Goal: Task Accomplishment & Management: Manage account settings

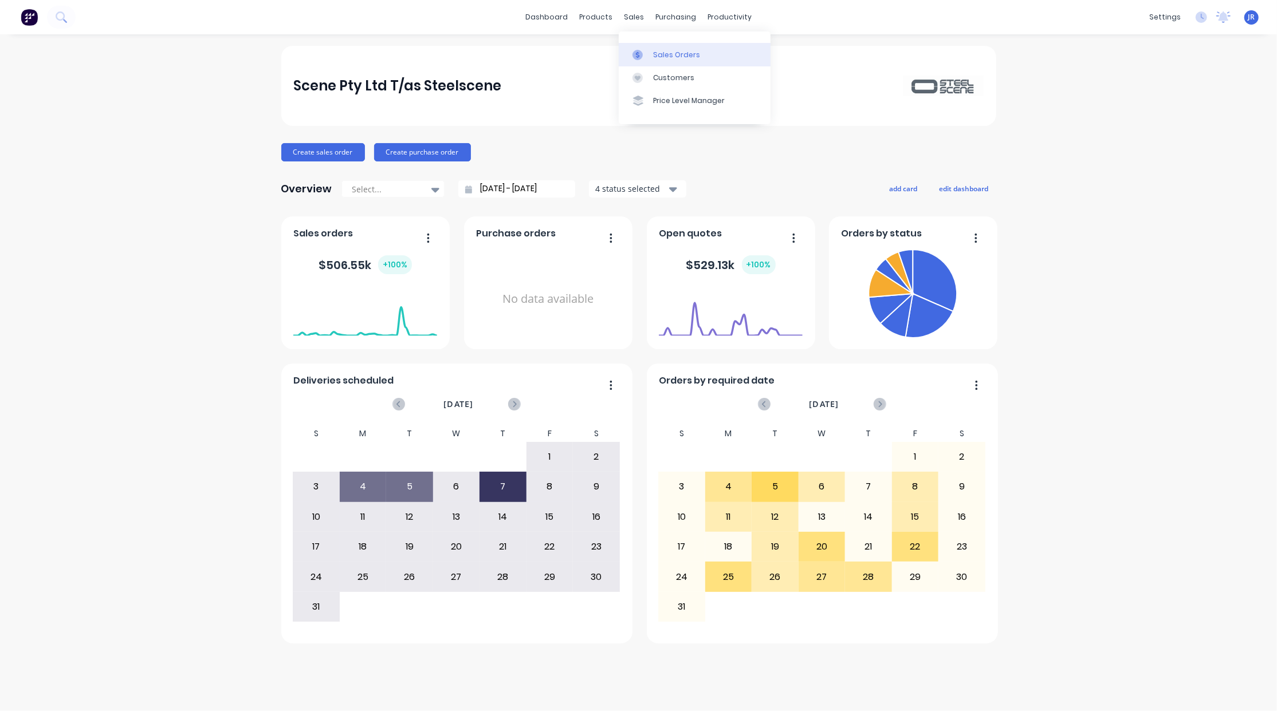
click at [633, 60] on icon at bounding box center [637, 55] width 10 height 10
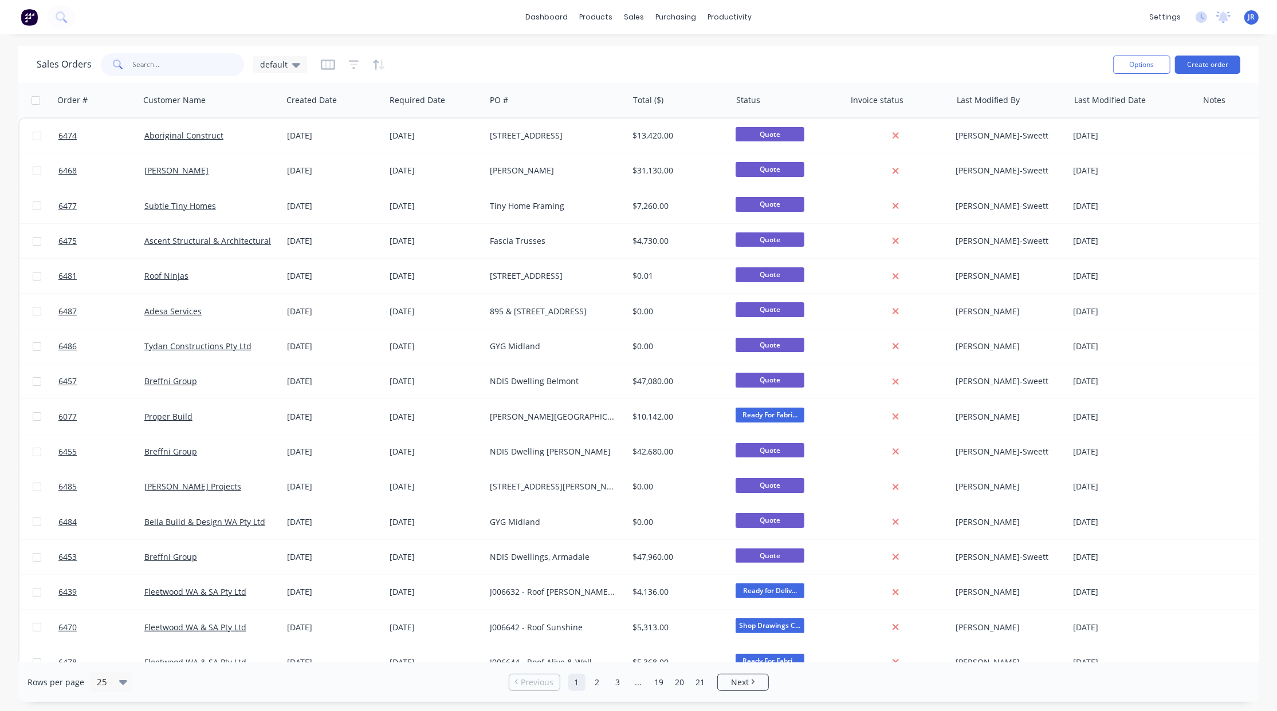
click at [166, 64] on input "text" at bounding box center [189, 64] width 112 height 23
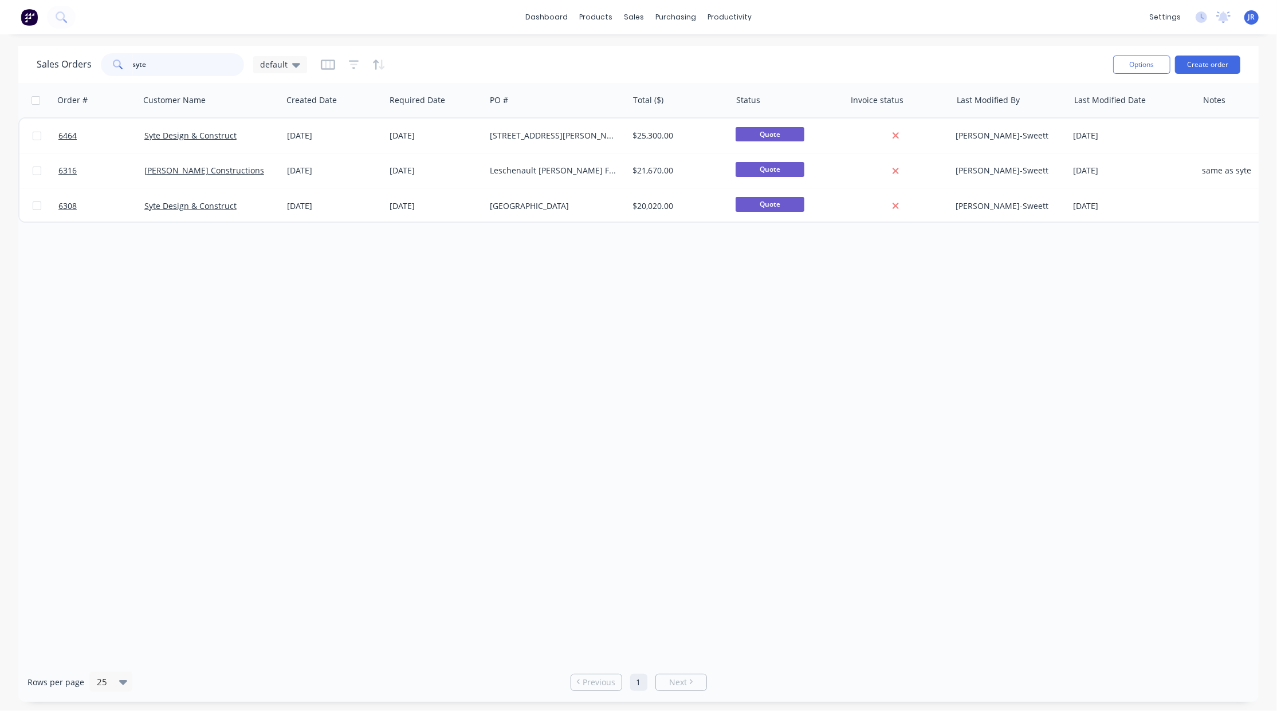
drag, startPoint x: 188, startPoint y: 62, endPoint x: 0, endPoint y: 46, distance: 189.0
click at [19, 58] on div "Sales Orders syte default Options Create order" at bounding box center [638, 64] width 1240 height 37
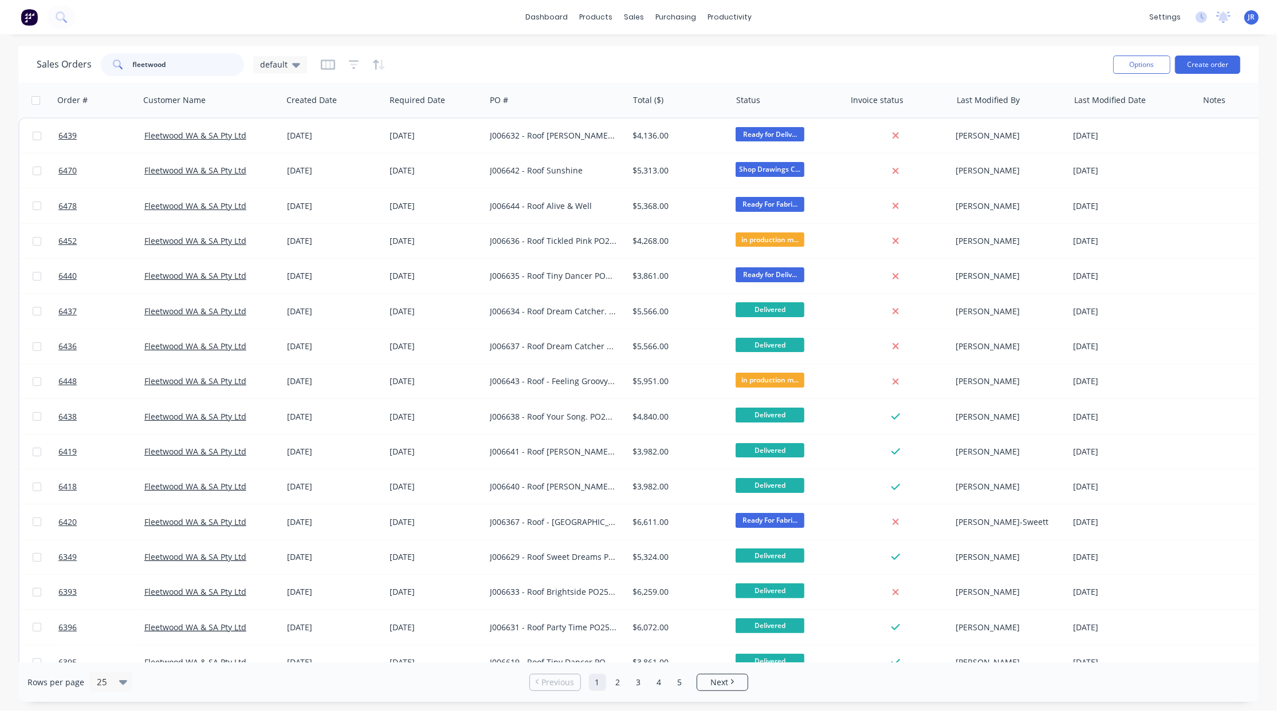
drag, startPoint x: 182, startPoint y: 56, endPoint x: -13, endPoint y: 62, distance: 194.8
click at [0, 62] on html "dashboard products sales purchasing productivity dashboard products Product Cat…" at bounding box center [638, 355] width 1277 height 711
type input "J006632"
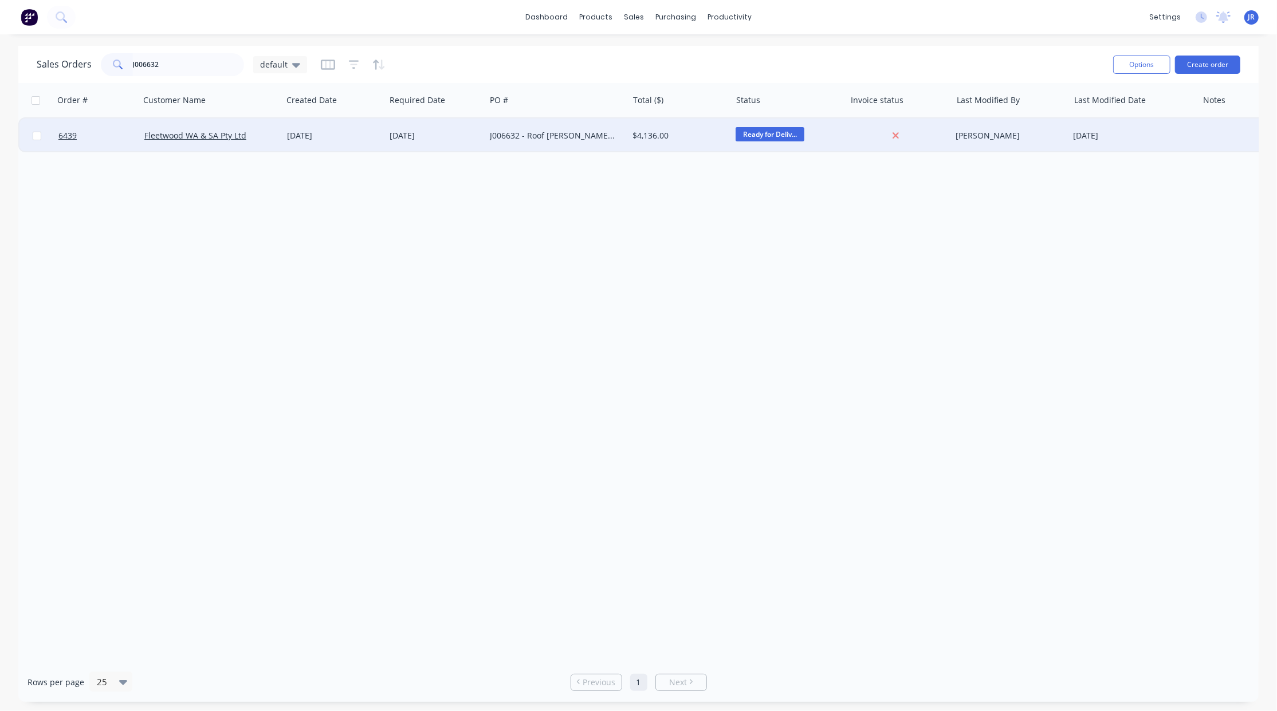
click at [558, 139] on div "J006632 - Roof [PERSON_NAME] PO256219" at bounding box center [553, 135] width 127 height 11
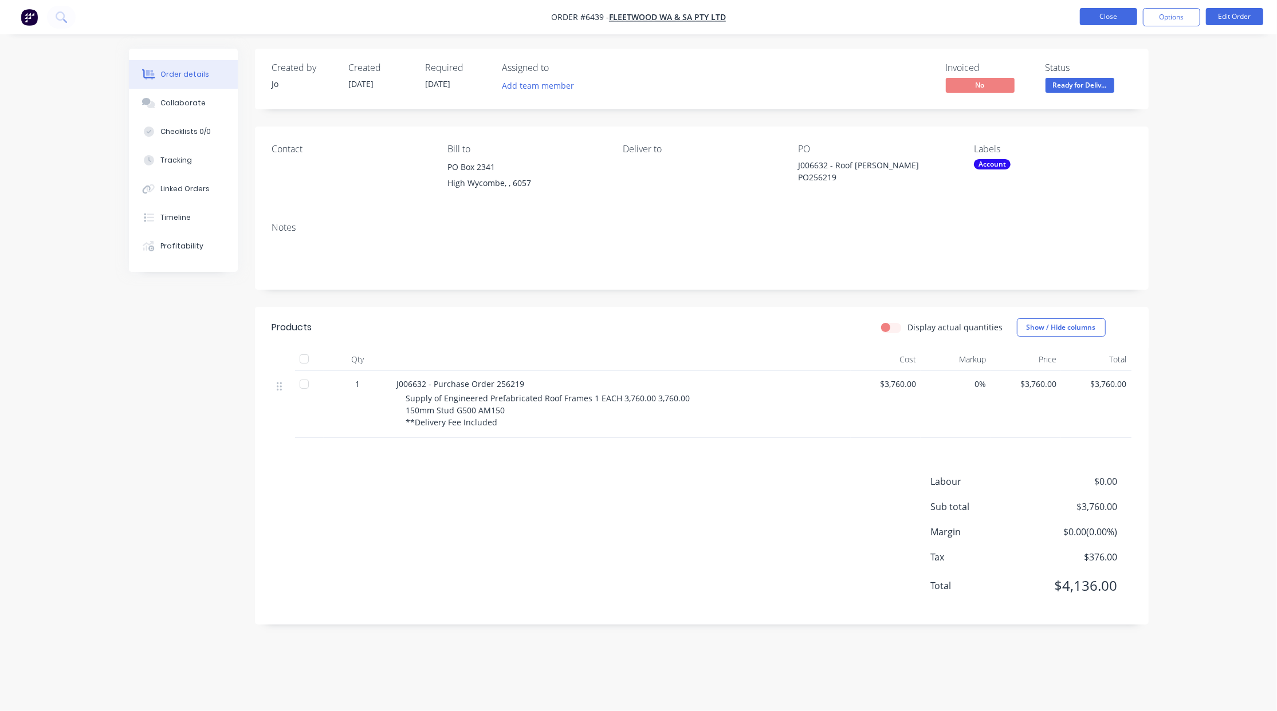
click at [1091, 17] on button "Close" at bounding box center [1108, 16] width 57 height 17
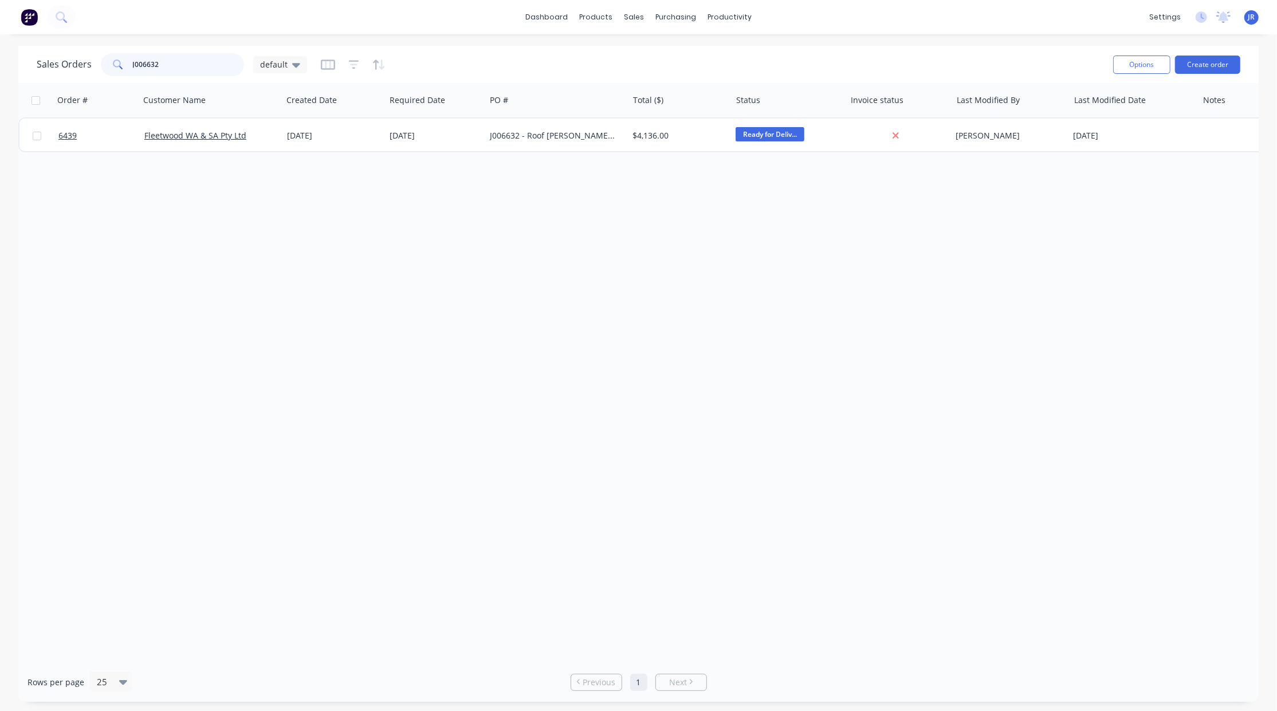
drag, startPoint x: 180, startPoint y: 62, endPoint x: 5, endPoint y: 65, distance: 174.7
click at [10, 63] on div "Sales Orders J006632 default Options Create order Order # Customer Name Created…" at bounding box center [638, 374] width 1277 height 656
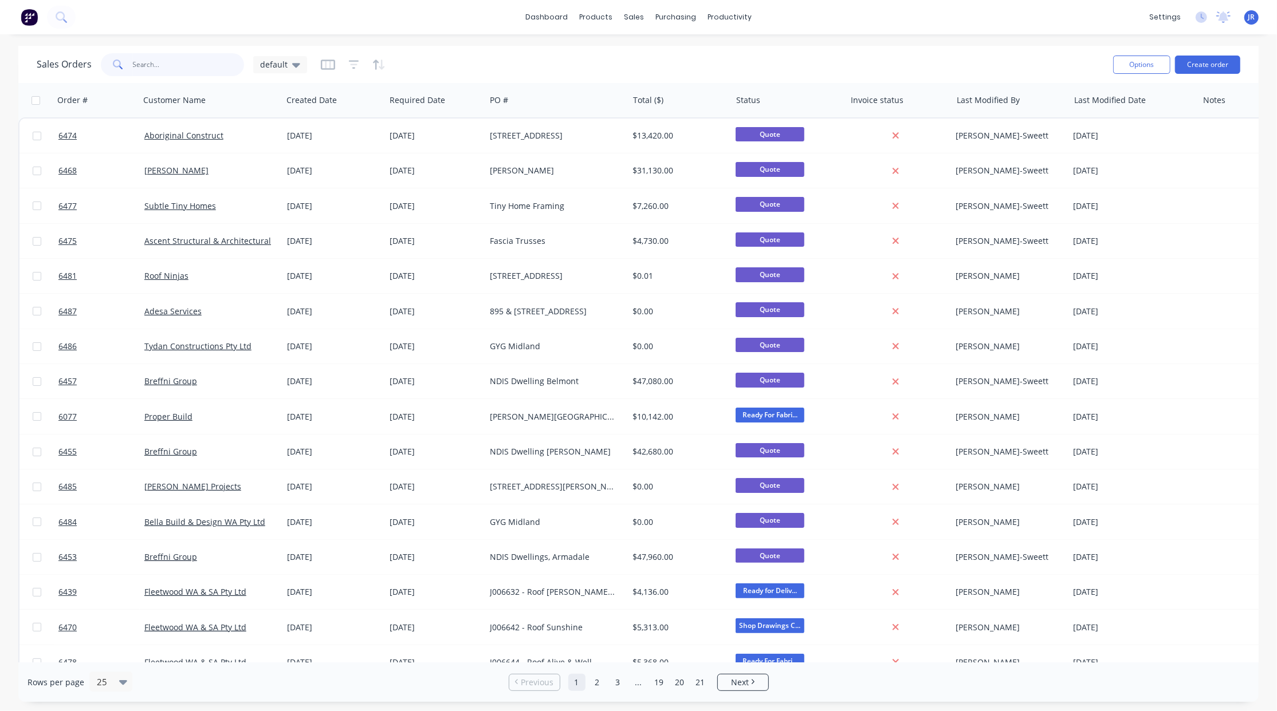
click at [166, 60] on input "text" at bounding box center [189, 64] width 112 height 23
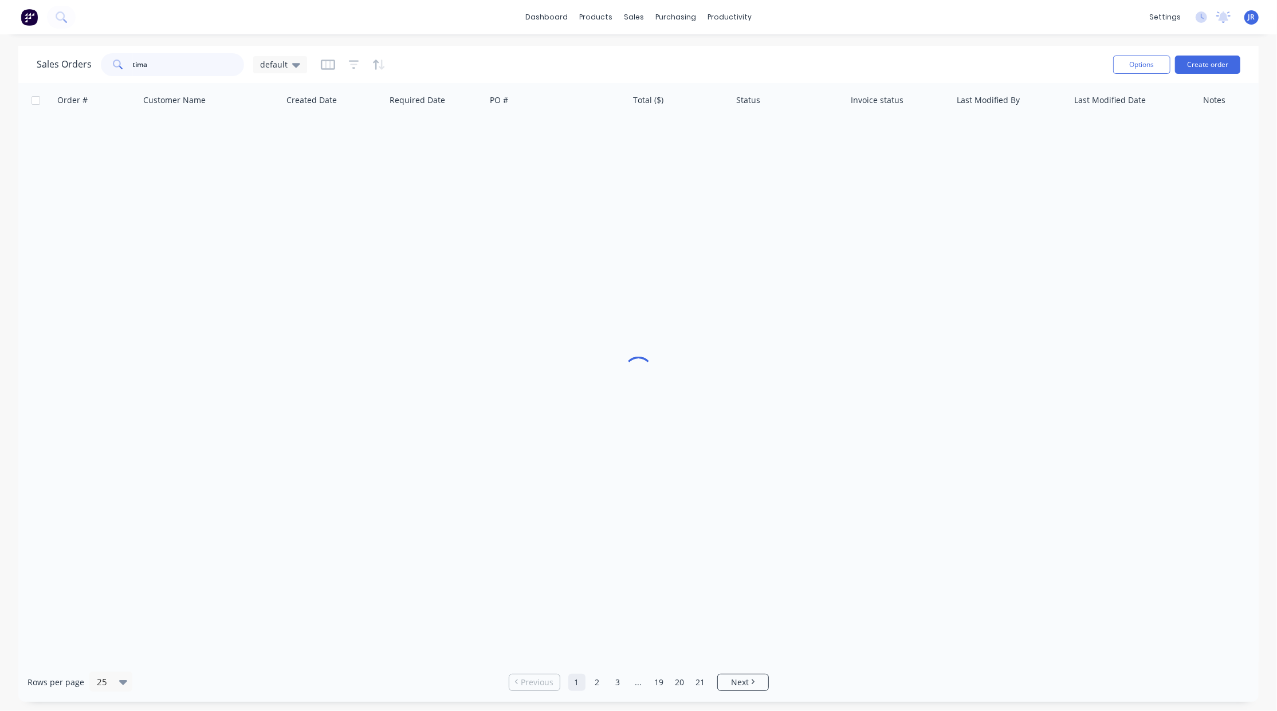
type input "tima"
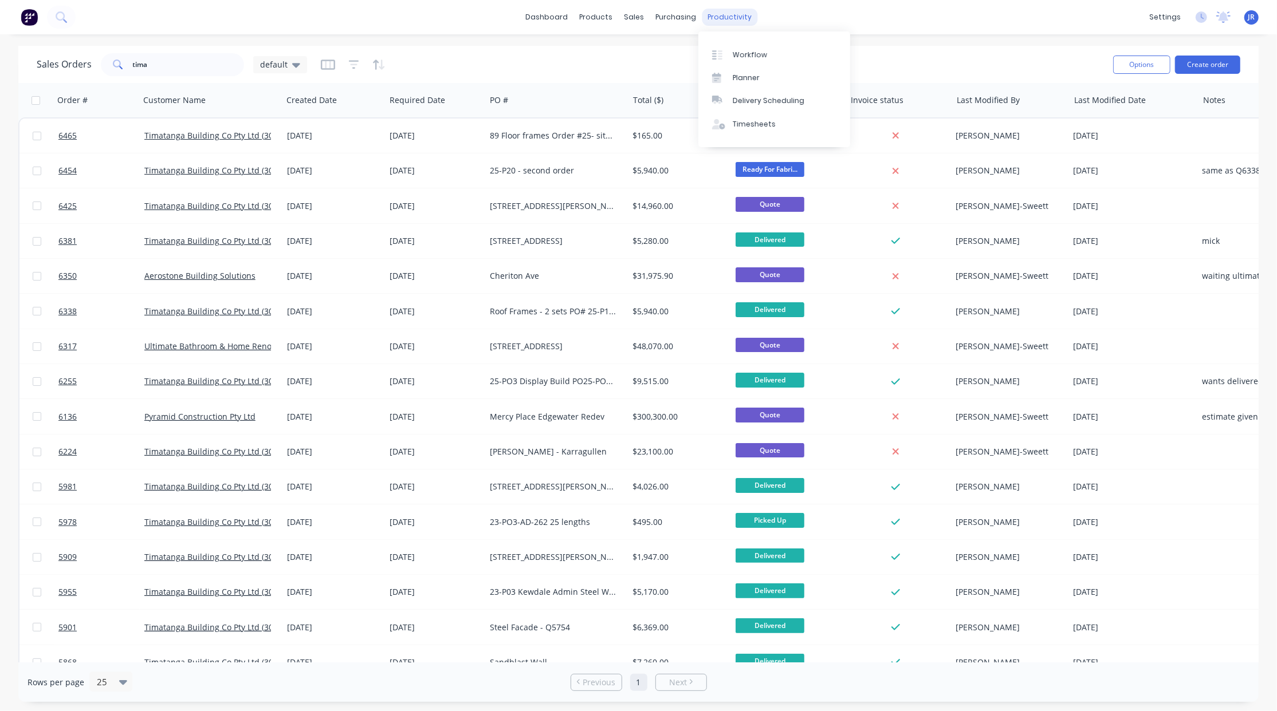
click at [711, 19] on div "productivity" at bounding box center [730, 17] width 56 height 17
click at [723, 47] on link "Workflow" at bounding box center [774, 54] width 152 height 23
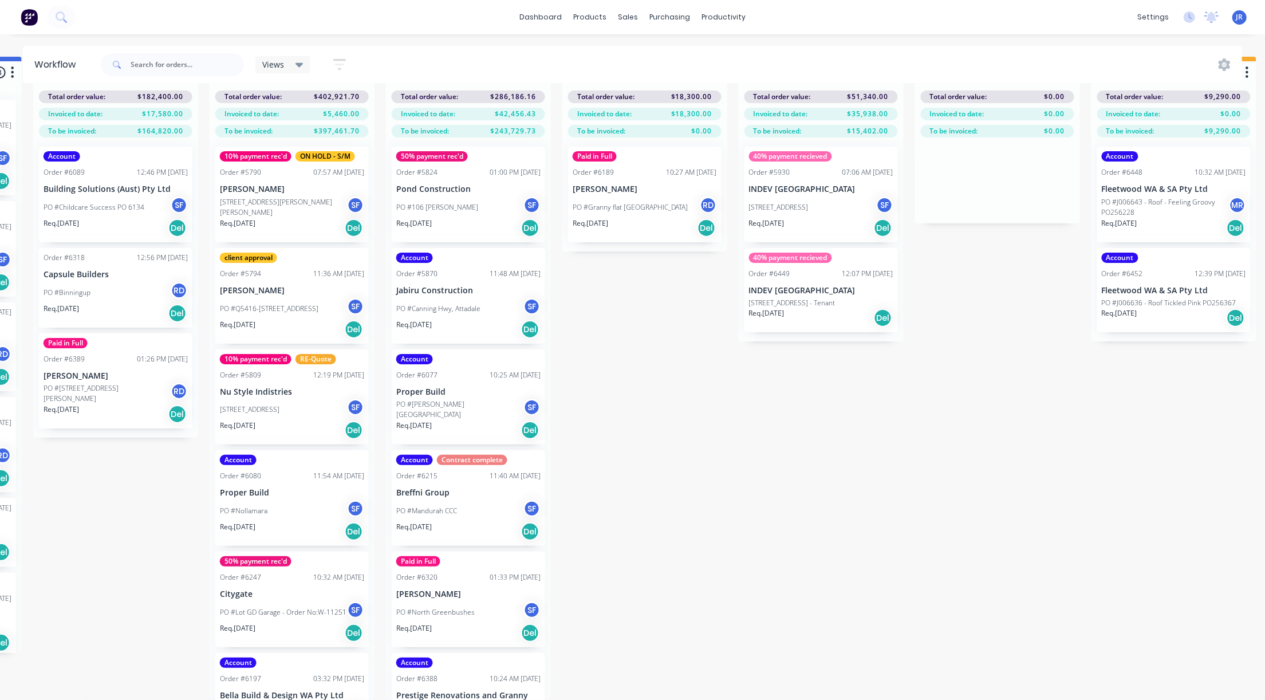
scroll to position [53, 1215]
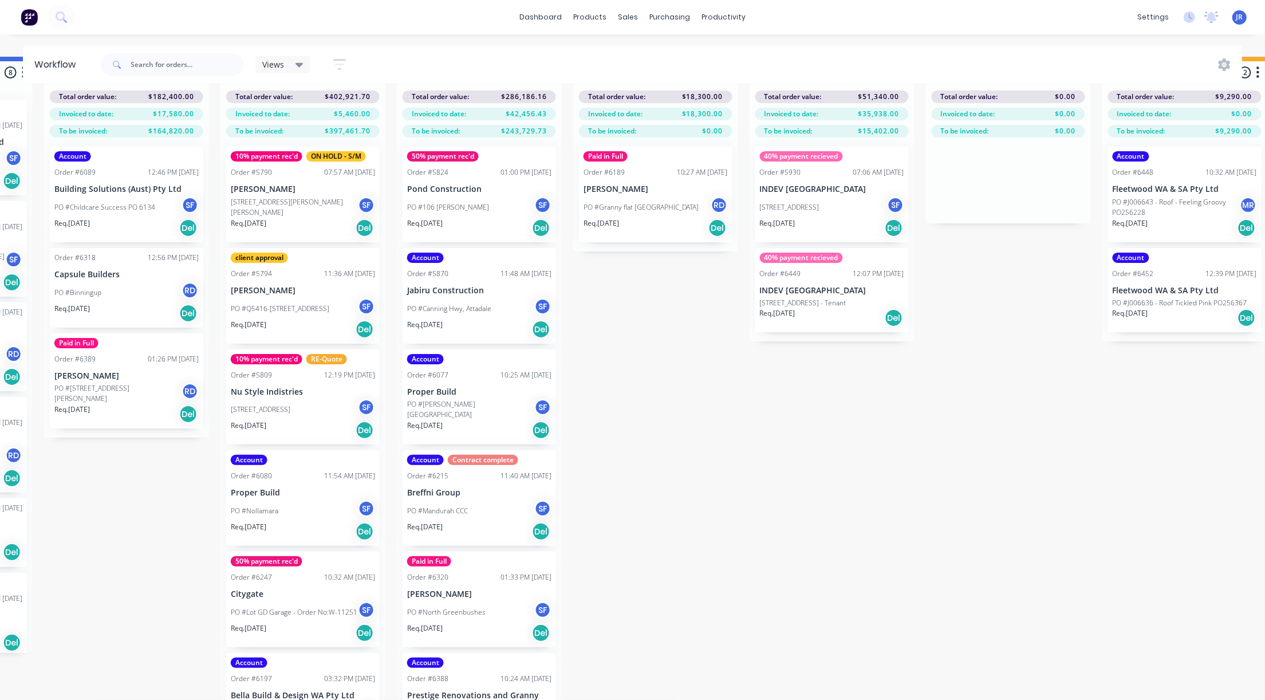
click at [813, 467] on div "Submitted 3 Status colour #273444 hex #273444 Save Cancel Summaries Total order…" at bounding box center [229, 378] width 2906 height 643
click at [798, 610] on div "Submitted 3 Status colour #273444 hex #273444 Save Cancel Summaries Total order…" at bounding box center [229, 378] width 2906 height 643
click at [628, 62] on icon at bounding box center [632, 67] width 10 height 10
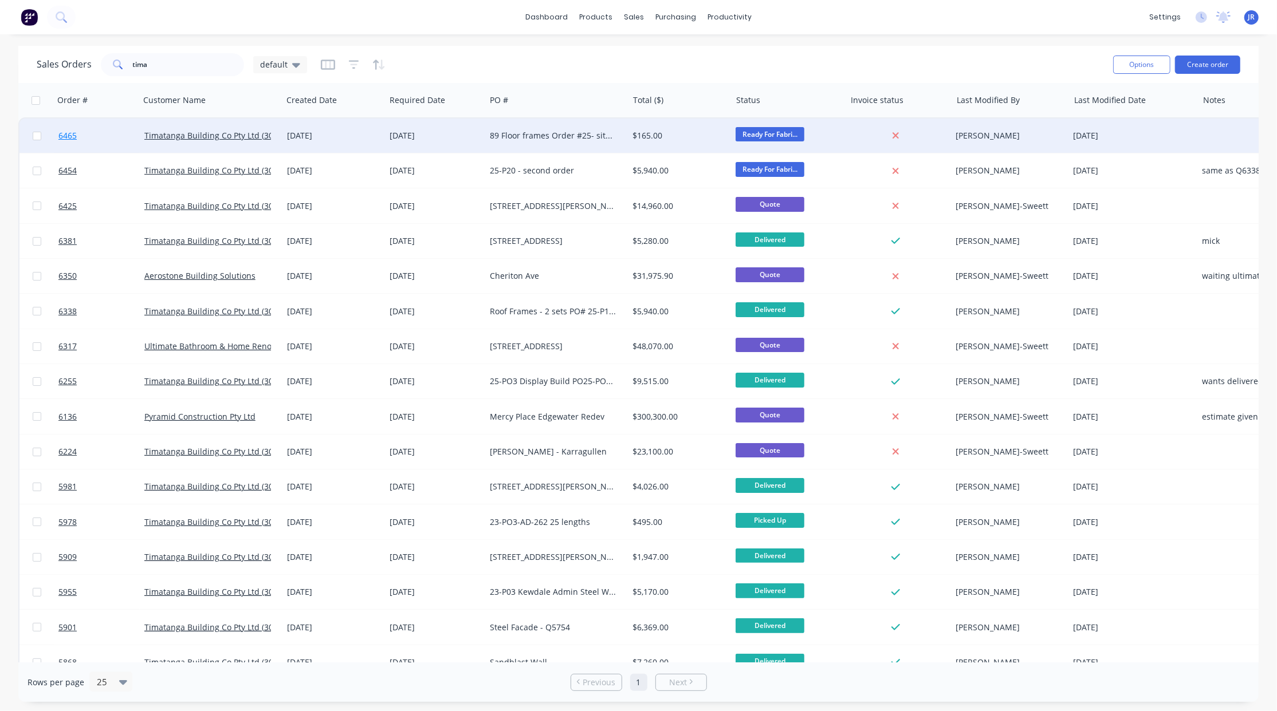
click at [69, 132] on span "6465" at bounding box center [67, 135] width 18 height 11
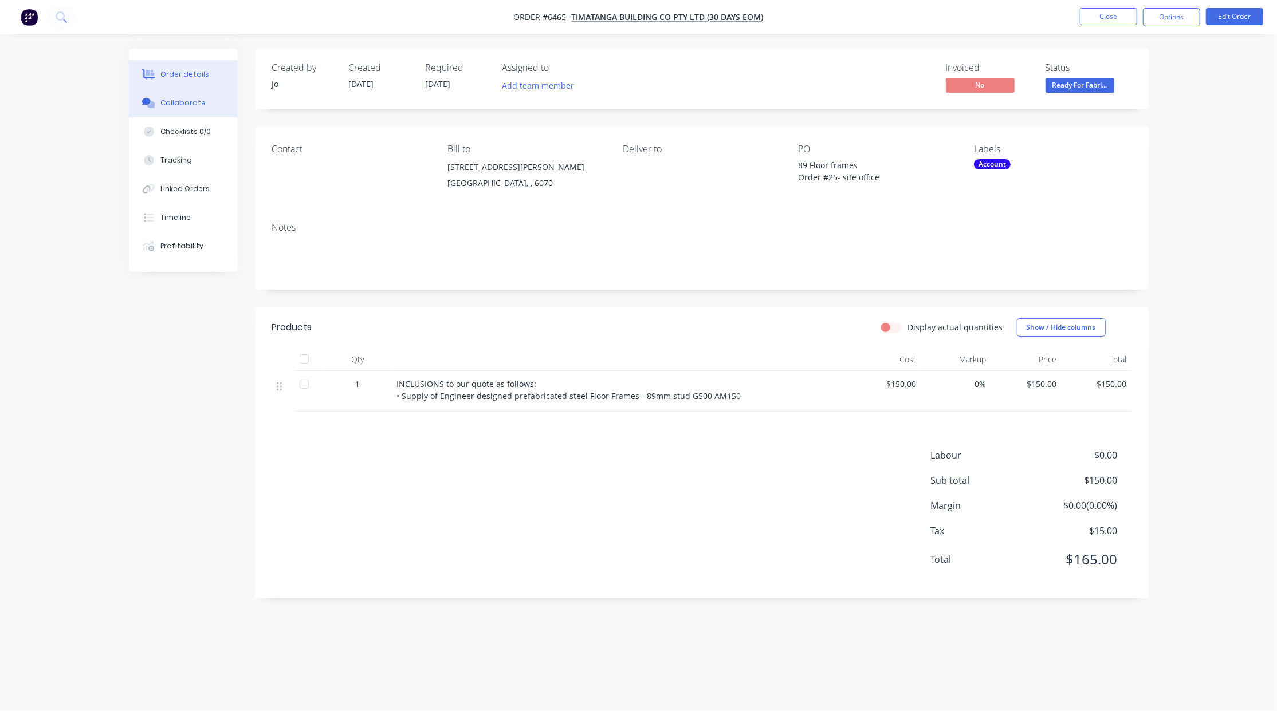
click at [166, 107] on div "Collaborate" at bounding box center [182, 103] width 45 height 10
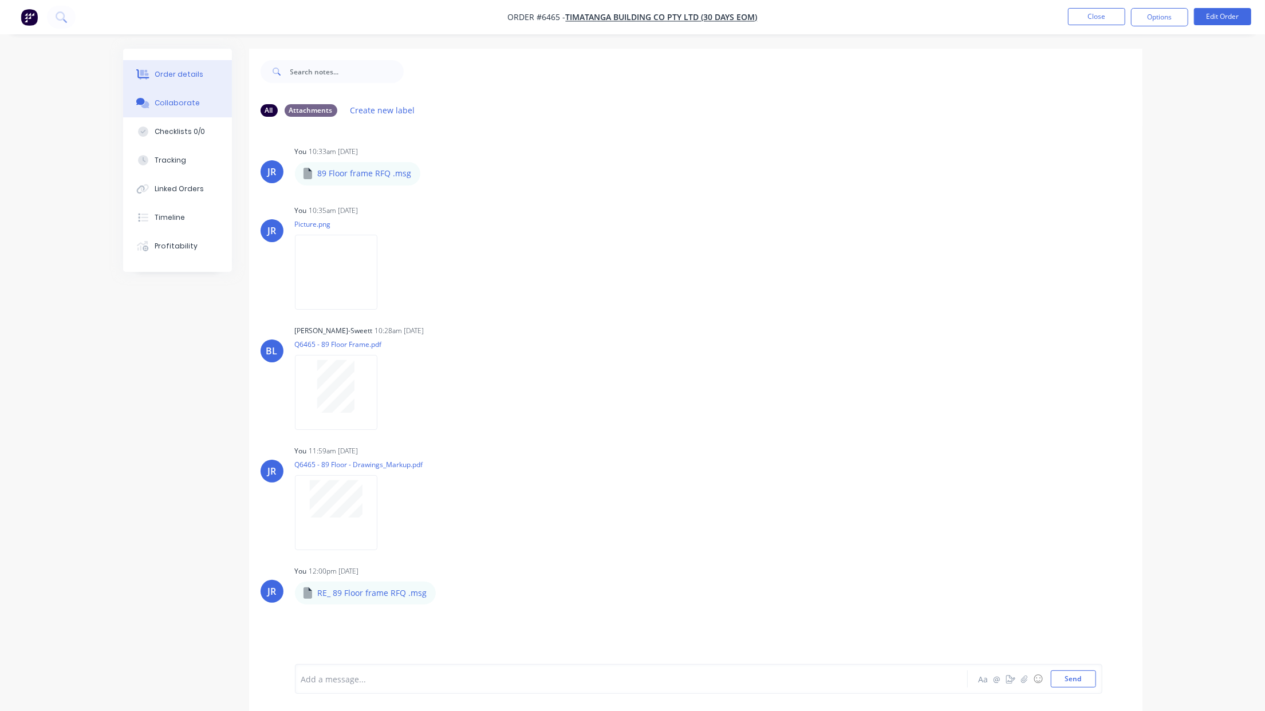
click at [182, 73] on div "Order details" at bounding box center [179, 74] width 49 height 10
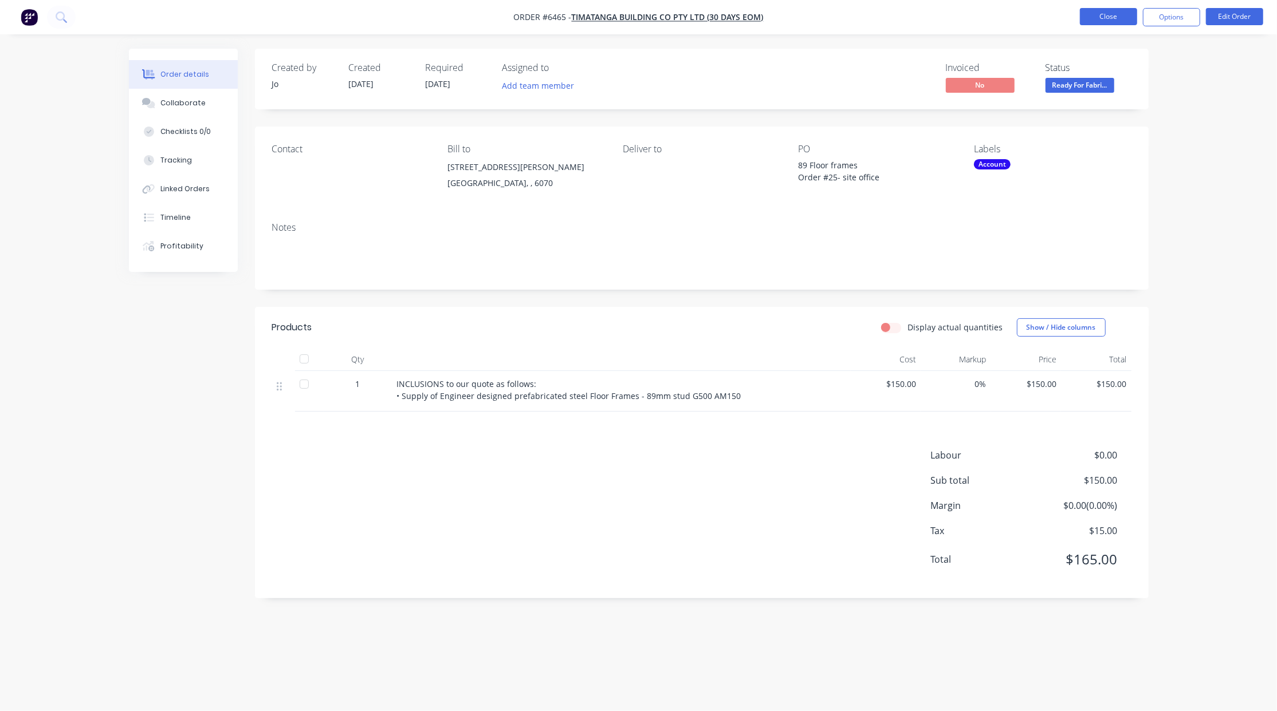
click at [1109, 19] on button "Close" at bounding box center [1108, 16] width 57 height 17
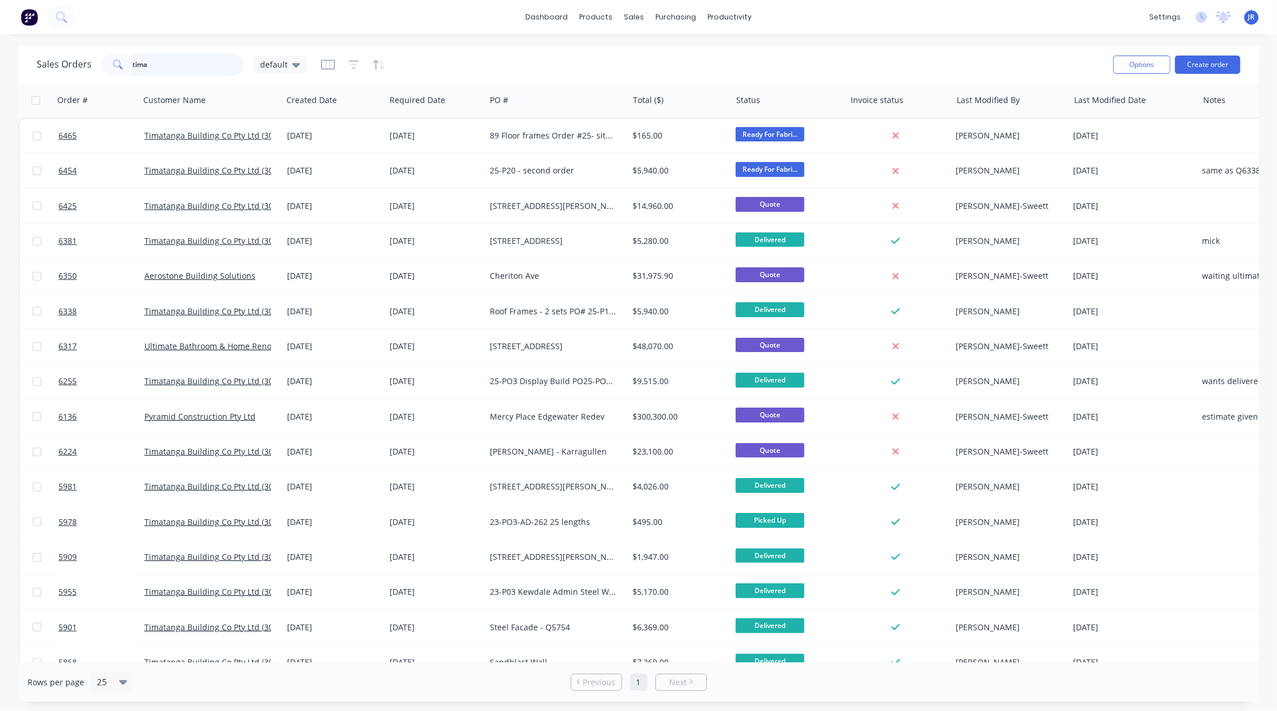
drag, startPoint x: 166, startPoint y: 60, endPoint x: -123, endPoint y: 29, distance: 290.3
click at [0, 29] on html "dashboard products sales purchasing productivity dashboard products Product Cat…" at bounding box center [638, 355] width 1277 height 711
type input "syte"
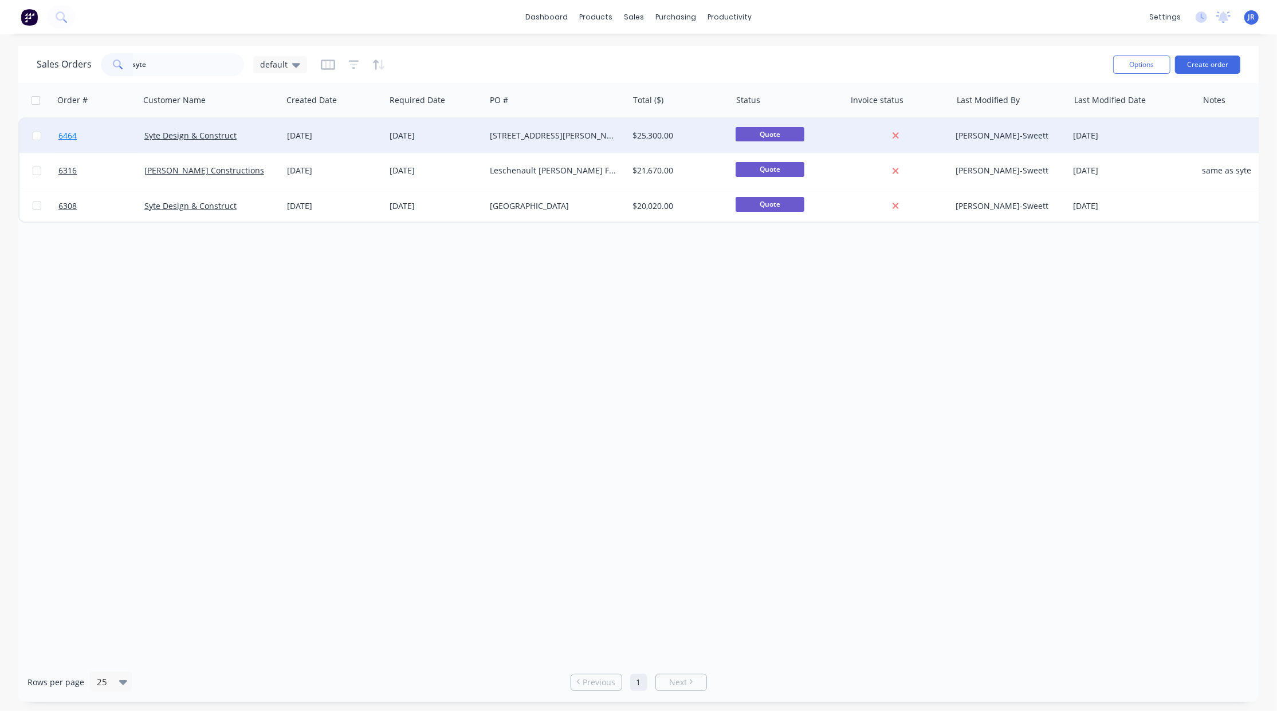
click at [60, 132] on span "6464" at bounding box center [67, 135] width 18 height 11
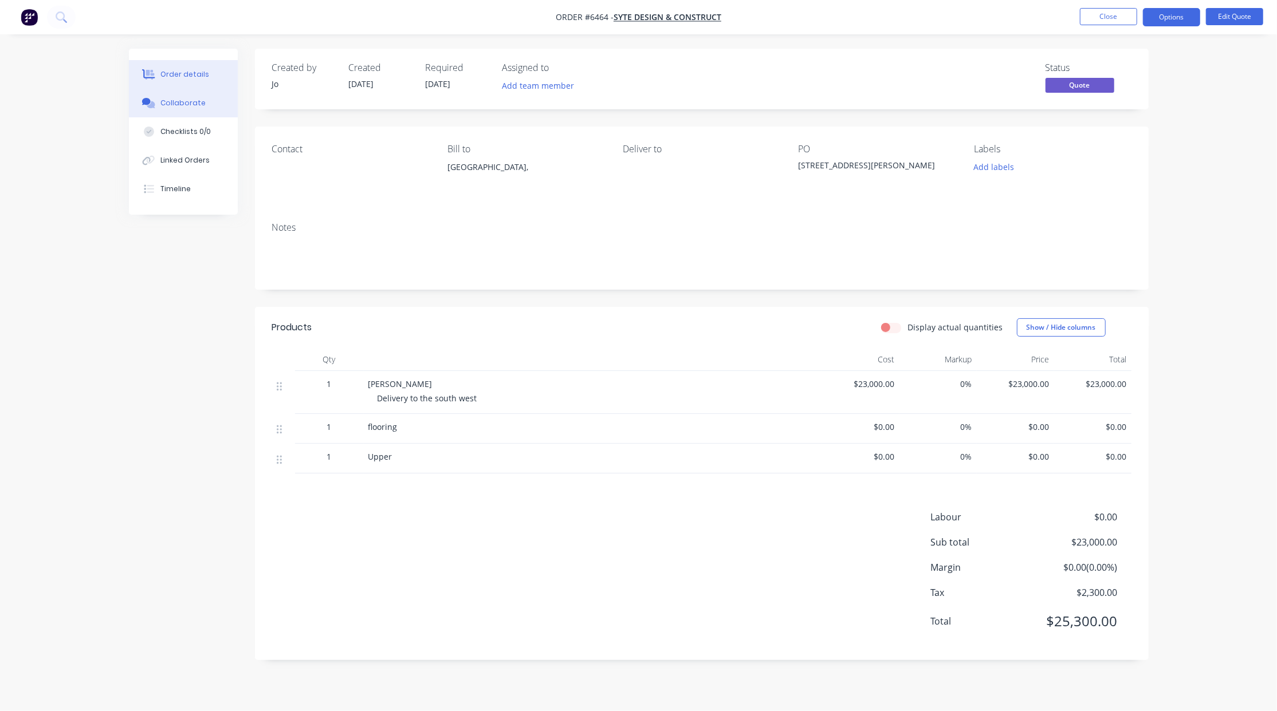
click at [184, 105] on div "Collaborate" at bounding box center [182, 103] width 45 height 10
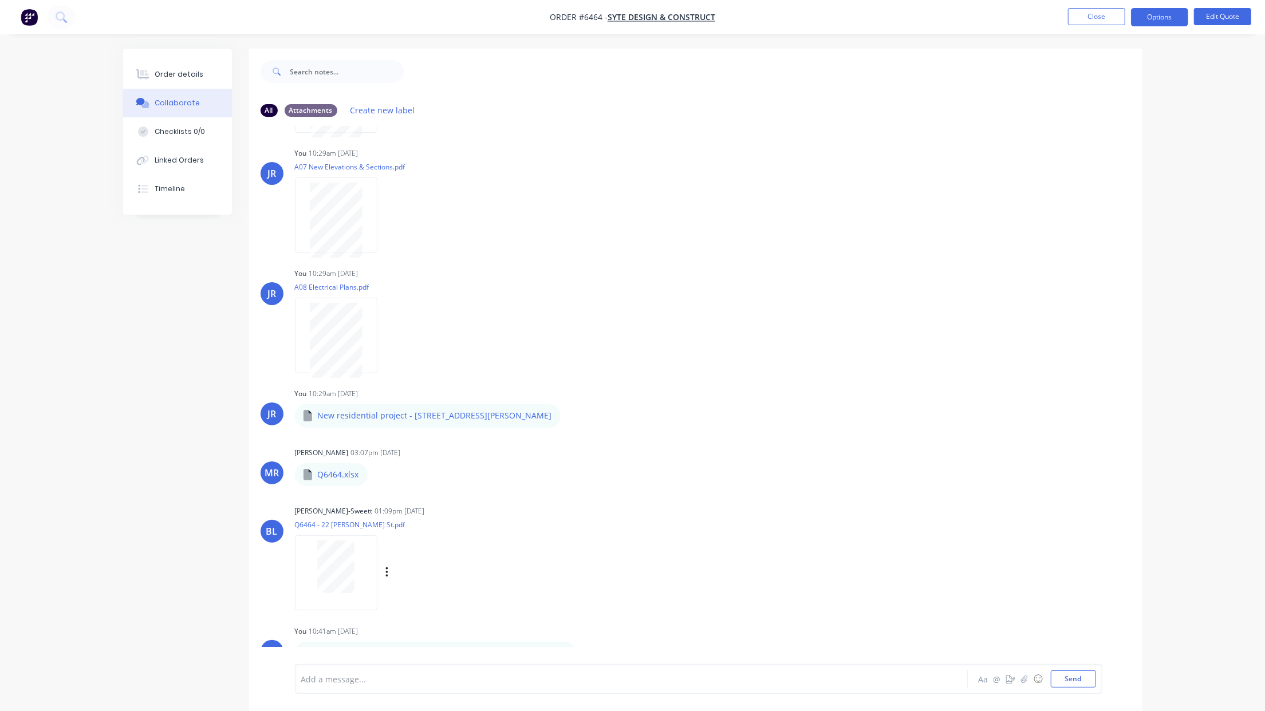
scroll to position [18, 0]
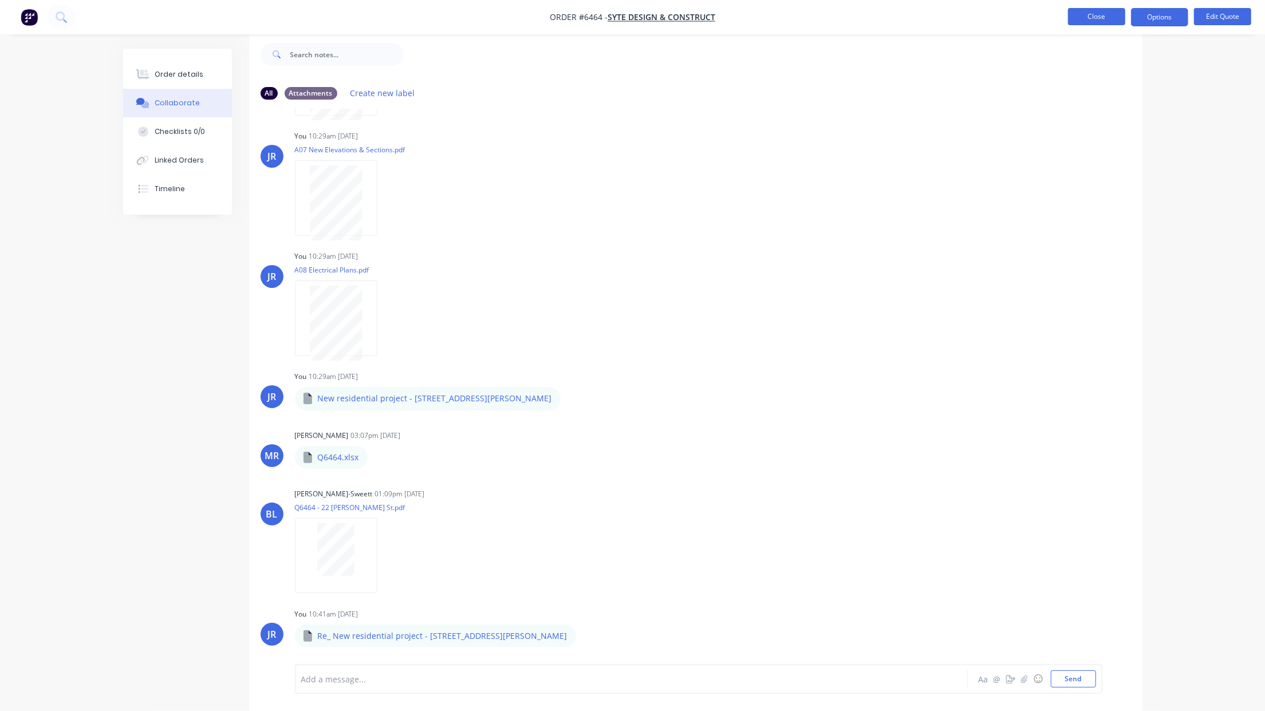
click at [1100, 14] on button "Close" at bounding box center [1096, 16] width 57 height 17
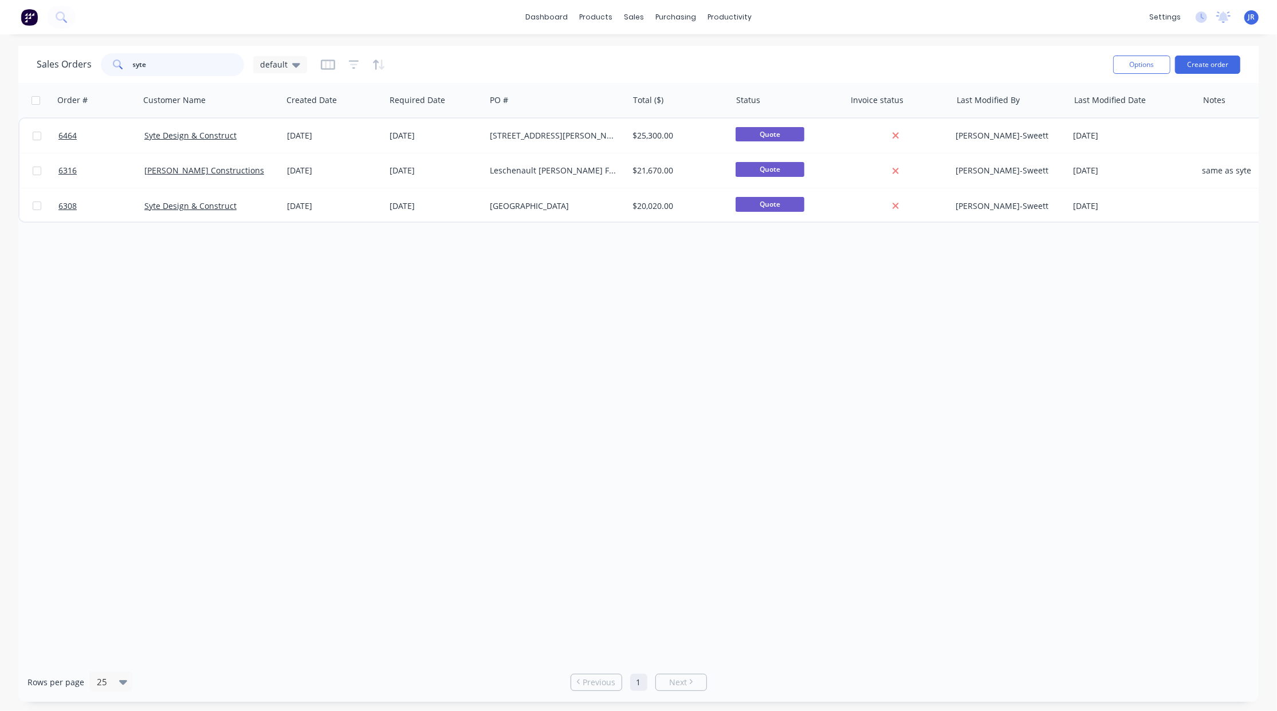
drag, startPoint x: 191, startPoint y: 63, endPoint x: -64, endPoint y: 55, distance: 255.0
click at [0, 55] on html "dashboard products sales purchasing productivity dashboard products Product Cat…" at bounding box center [638, 355] width 1277 height 711
type input "proper"
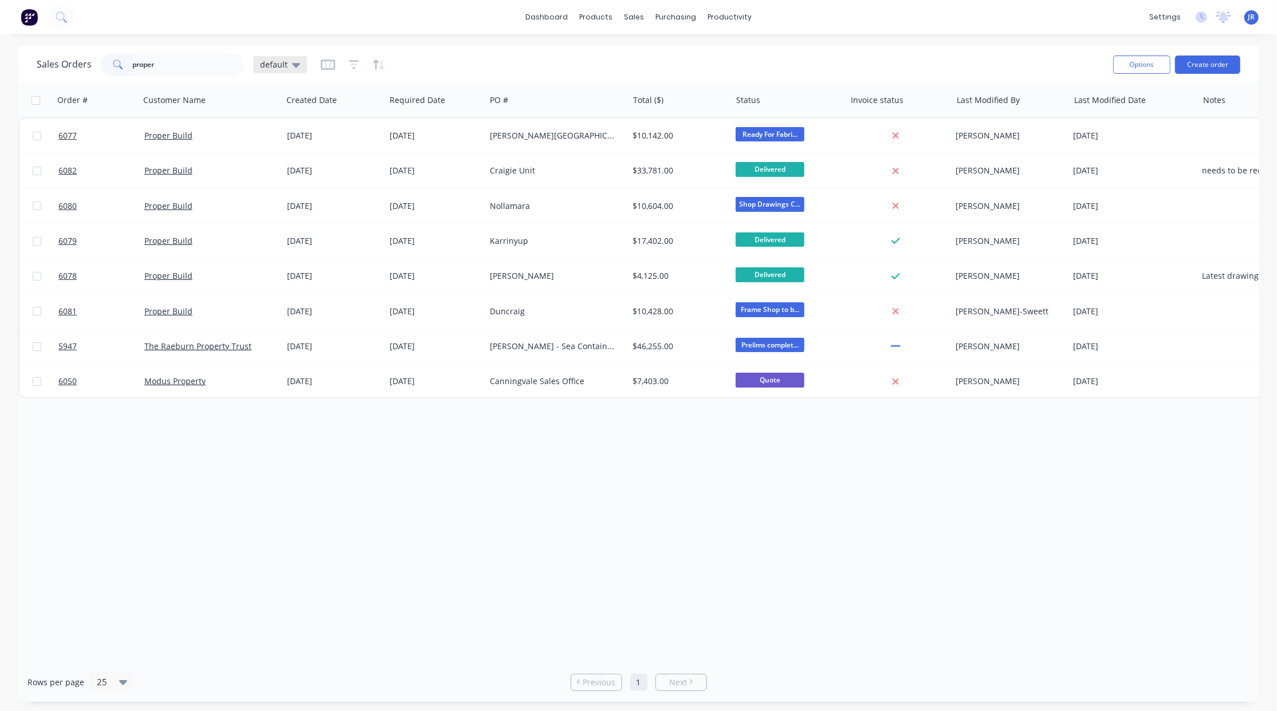
click at [283, 65] on span "default" at bounding box center [273, 64] width 27 height 12
click at [298, 204] on button "Not Invoiced" at bounding box center [322, 207] width 131 height 13
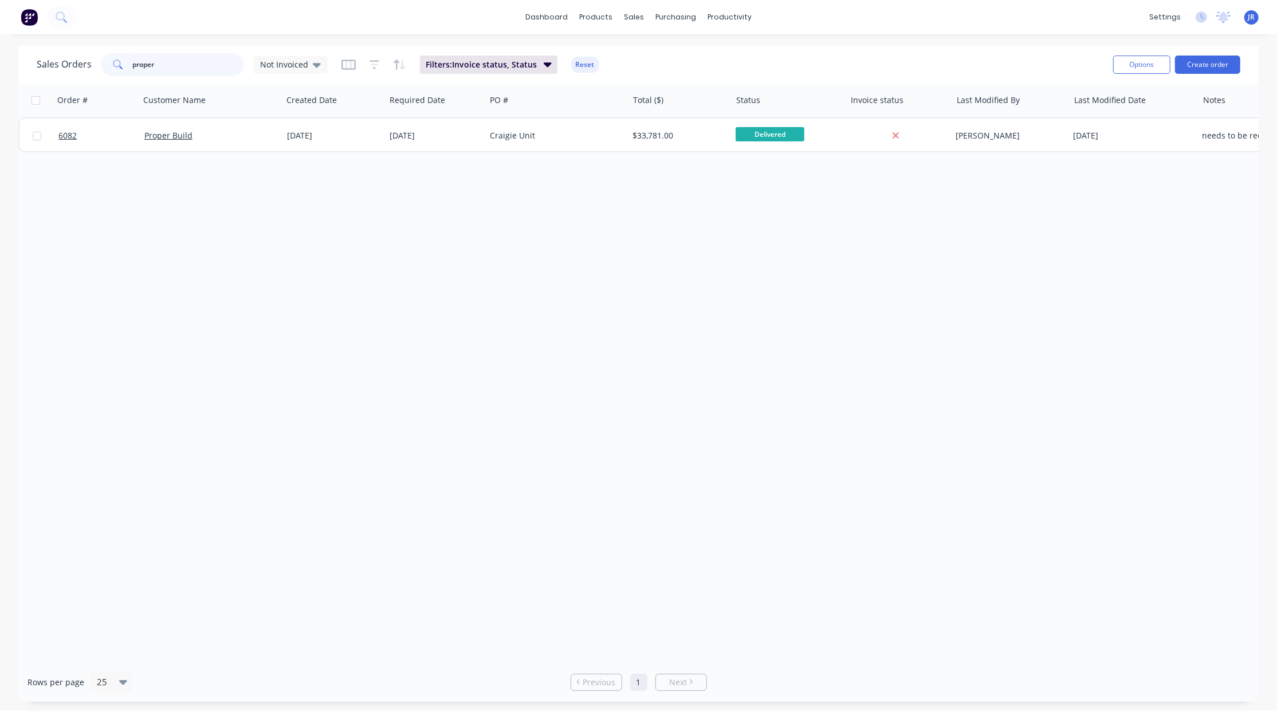
drag, startPoint x: 173, startPoint y: 69, endPoint x: 5, endPoint y: 69, distance: 167.8
click at [5, 69] on div "Sales Orders proper Not Invoiced Filters: Invoice status, Status Reset Options …" at bounding box center [638, 374] width 1277 height 656
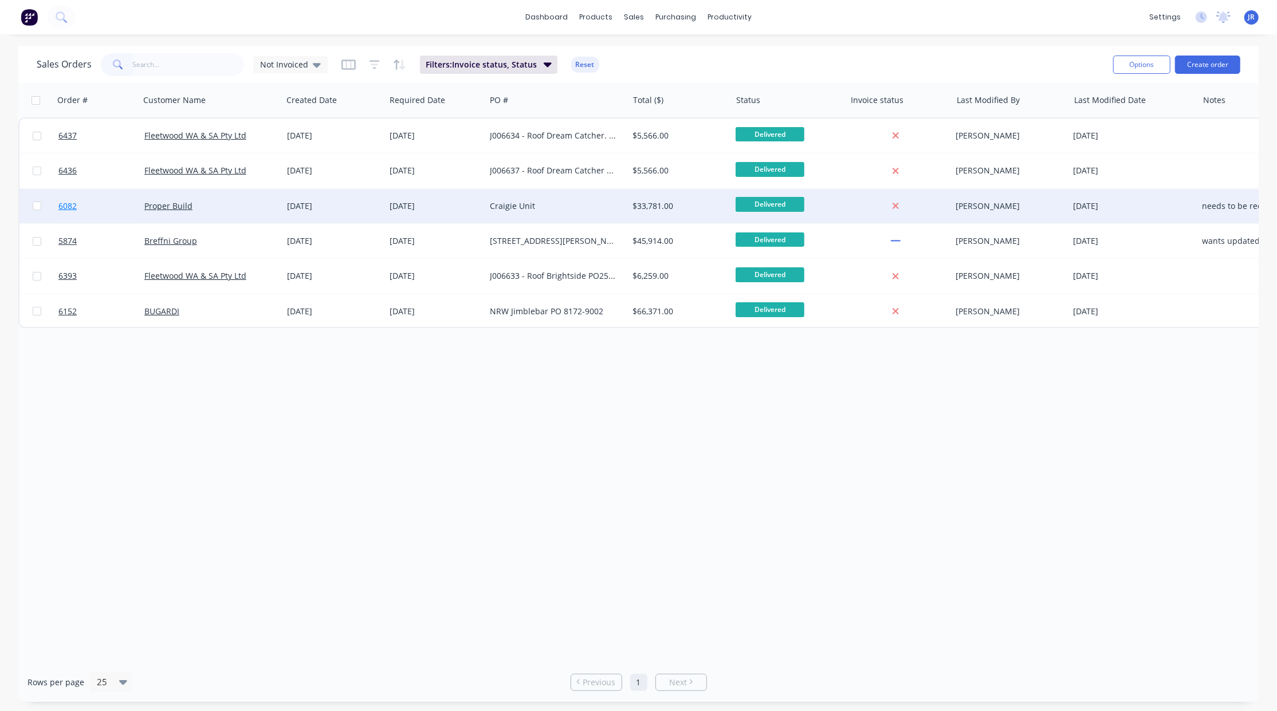
click at [68, 205] on span "6082" at bounding box center [67, 205] width 18 height 11
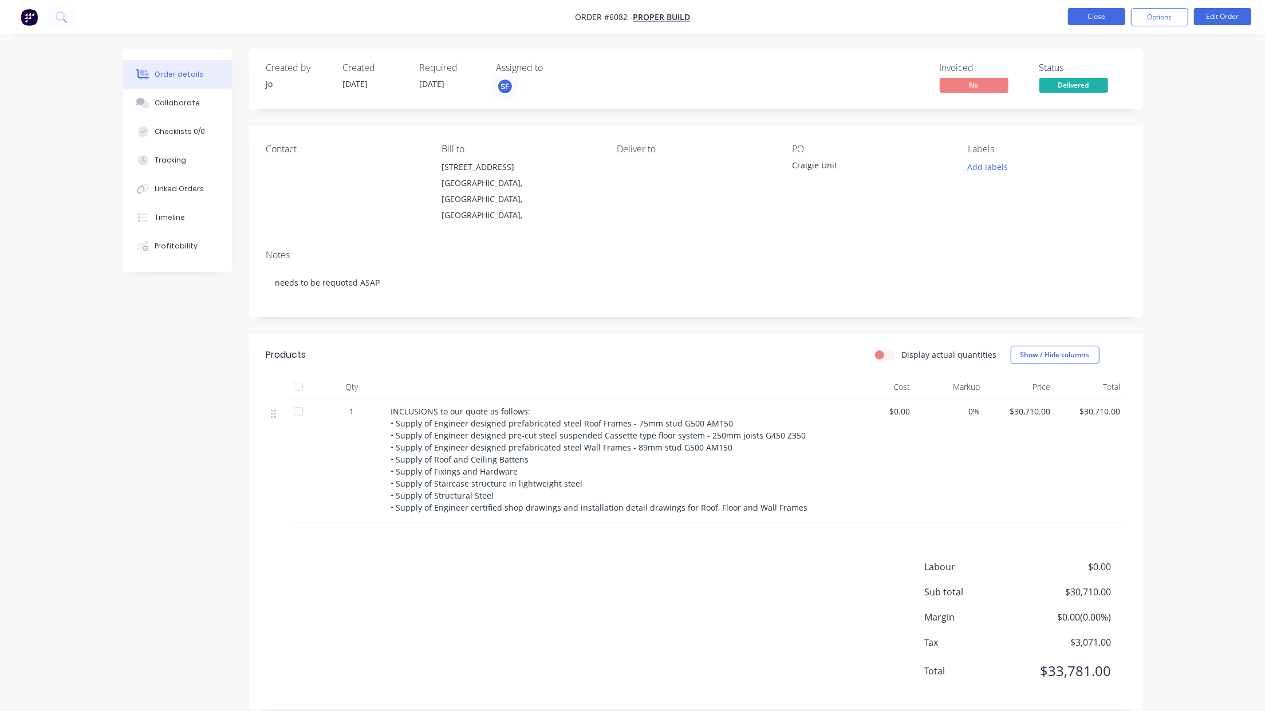
click at [1087, 18] on button "Close" at bounding box center [1096, 16] width 57 height 17
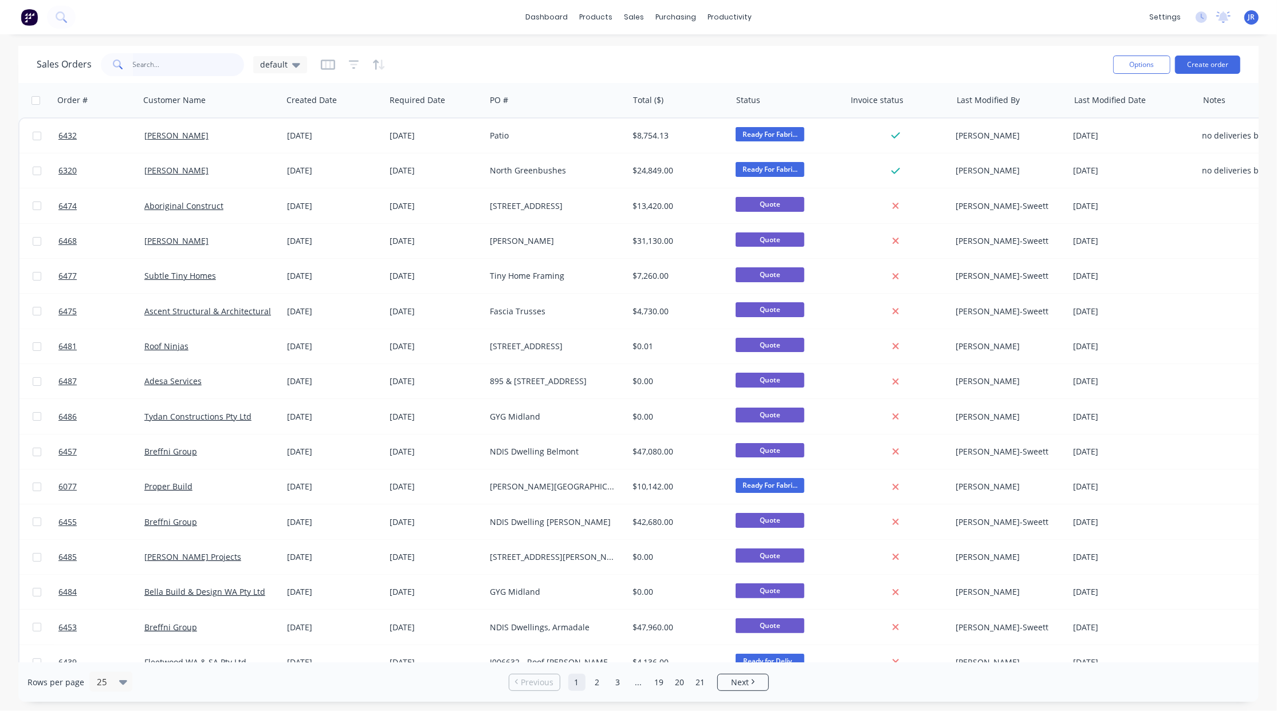
click at [137, 58] on input "text" at bounding box center [189, 64] width 112 height 23
type input "craigie"
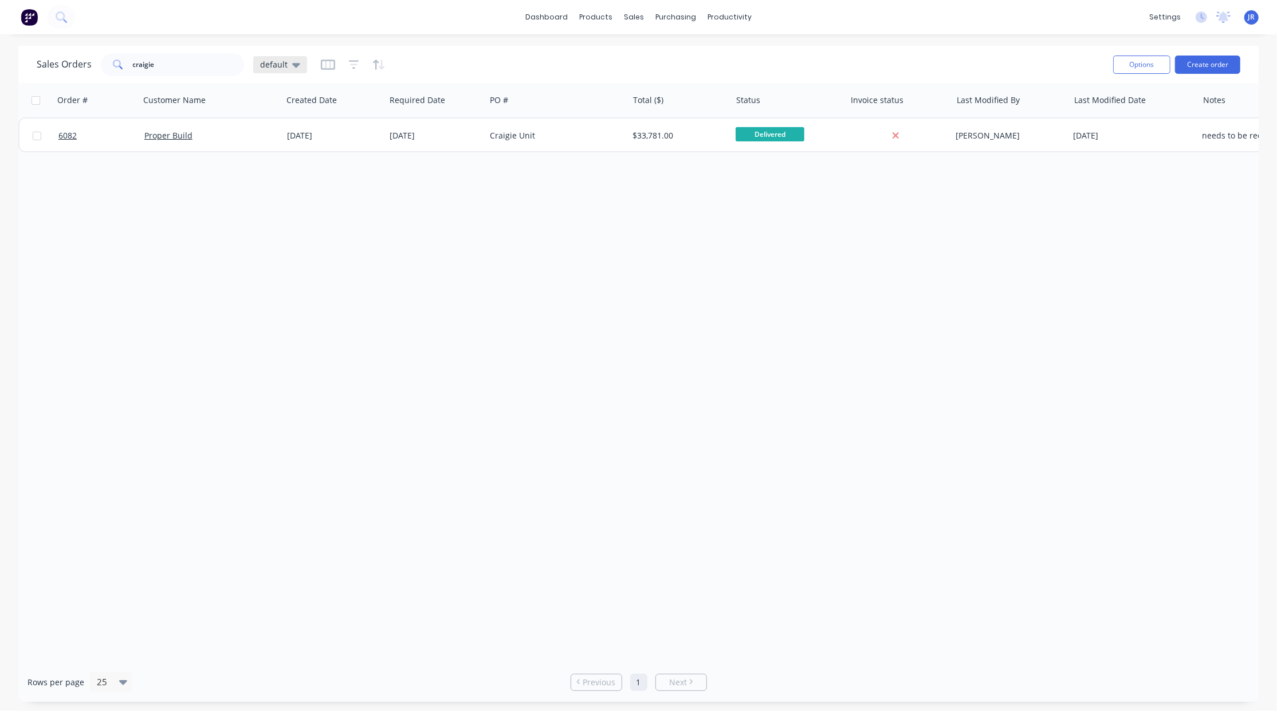
drag, startPoint x: 281, startPoint y: 60, endPoint x: 279, endPoint y: 72, distance: 12.1
click at [281, 61] on span "default" at bounding box center [273, 64] width 27 height 12
click at [274, 182] on button "default (Default)" at bounding box center [322, 184] width 131 height 13
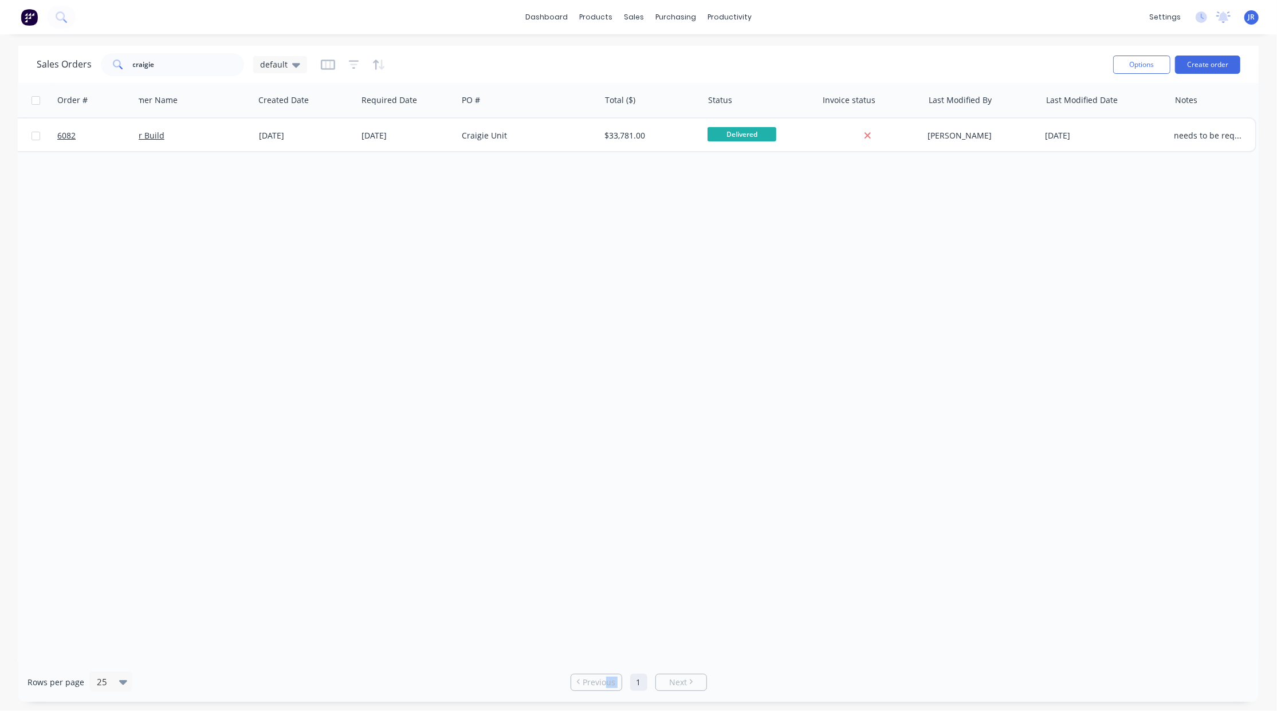
drag, startPoint x: 608, startPoint y: 663, endPoint x: 631, endPoint y: 663, distance: 23.5
click at [631, 663] on div "Rows per page 25 Previous 1 Next" at bounding box center [638, 683] width 1240 height 40
drag, startPoint x: 204, startPoint y: 68, endPoint x: 16, endPoint y: 61, distance: 188.5
click at [17, 61] on div "Sales Orders craigie default Options Create order Order # Customer Name Created…" at bounding box center [638, 374] width 1277 height 656
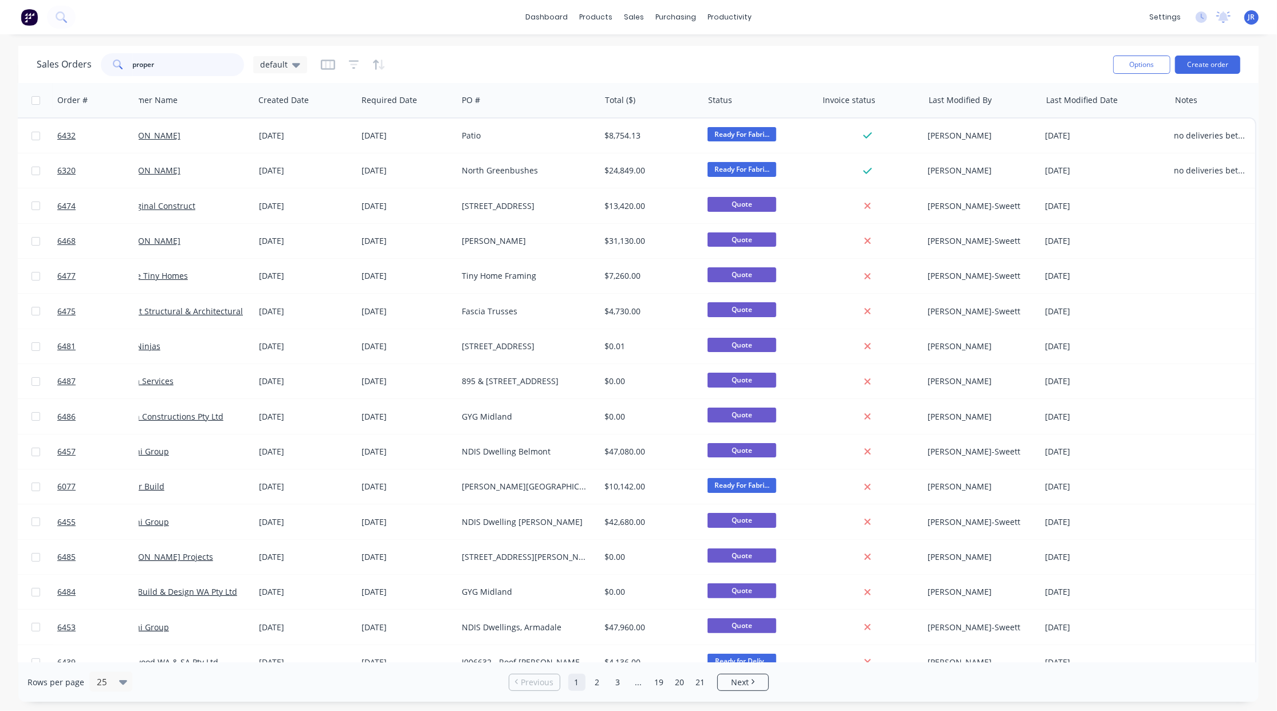
type input "proper"
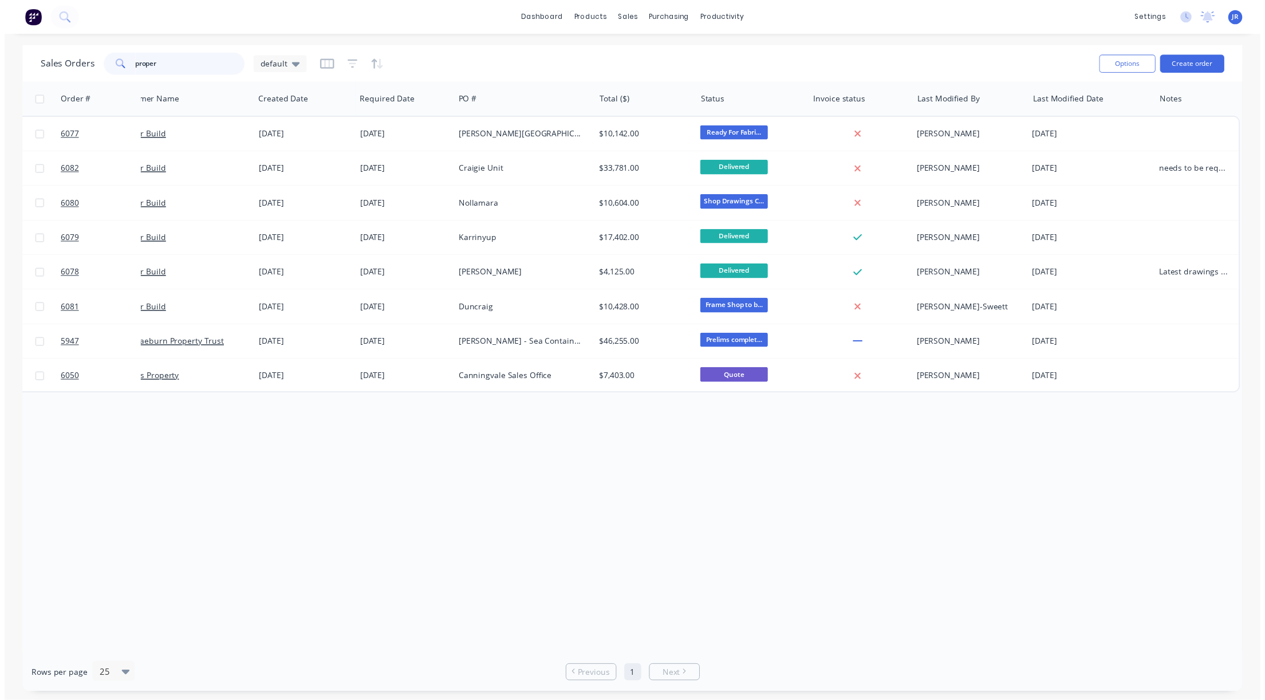
scroll to position [0, 0]
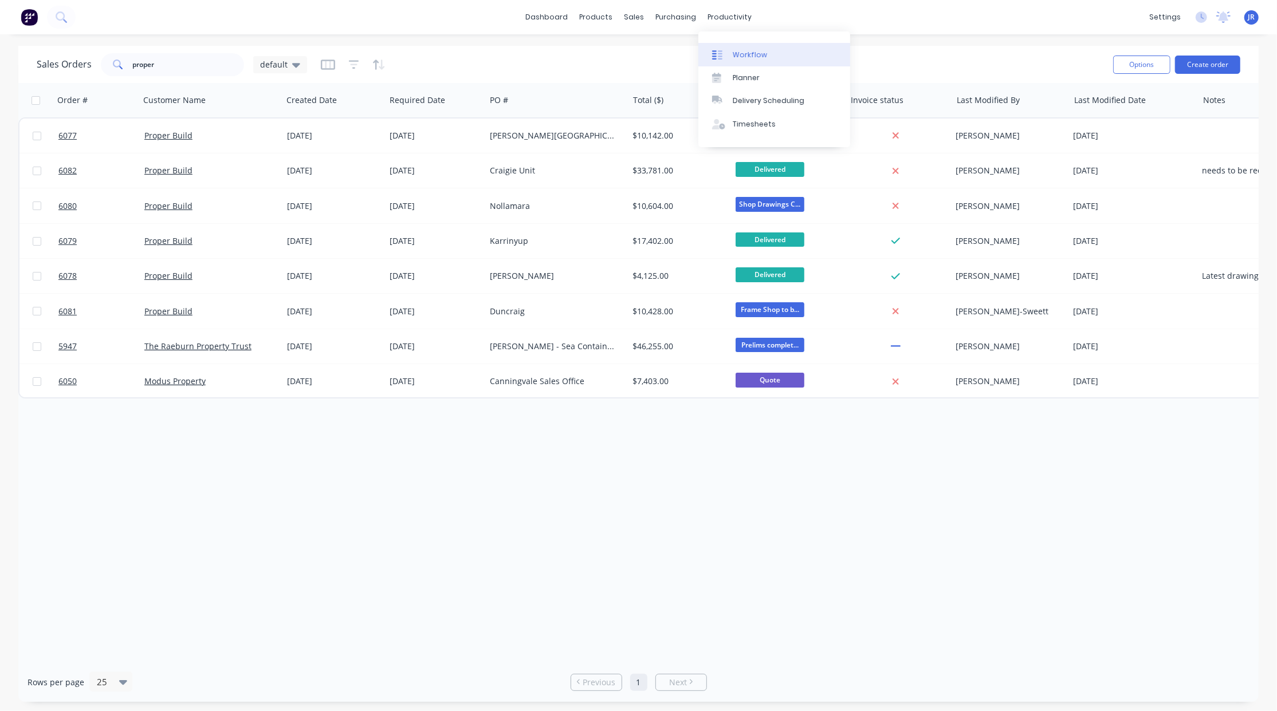
click at [736, 47] on link "Workflow" at bounding box center [774, 54] width 152 height 23
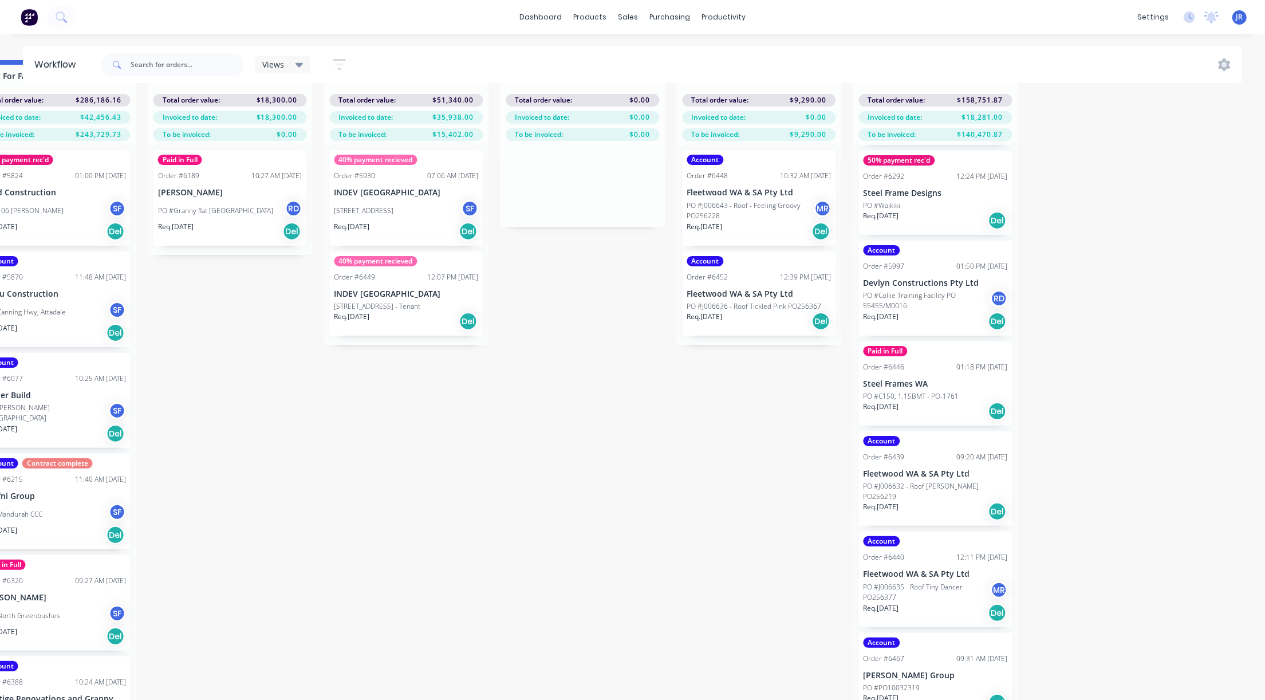
scroll to position [53, 1641]
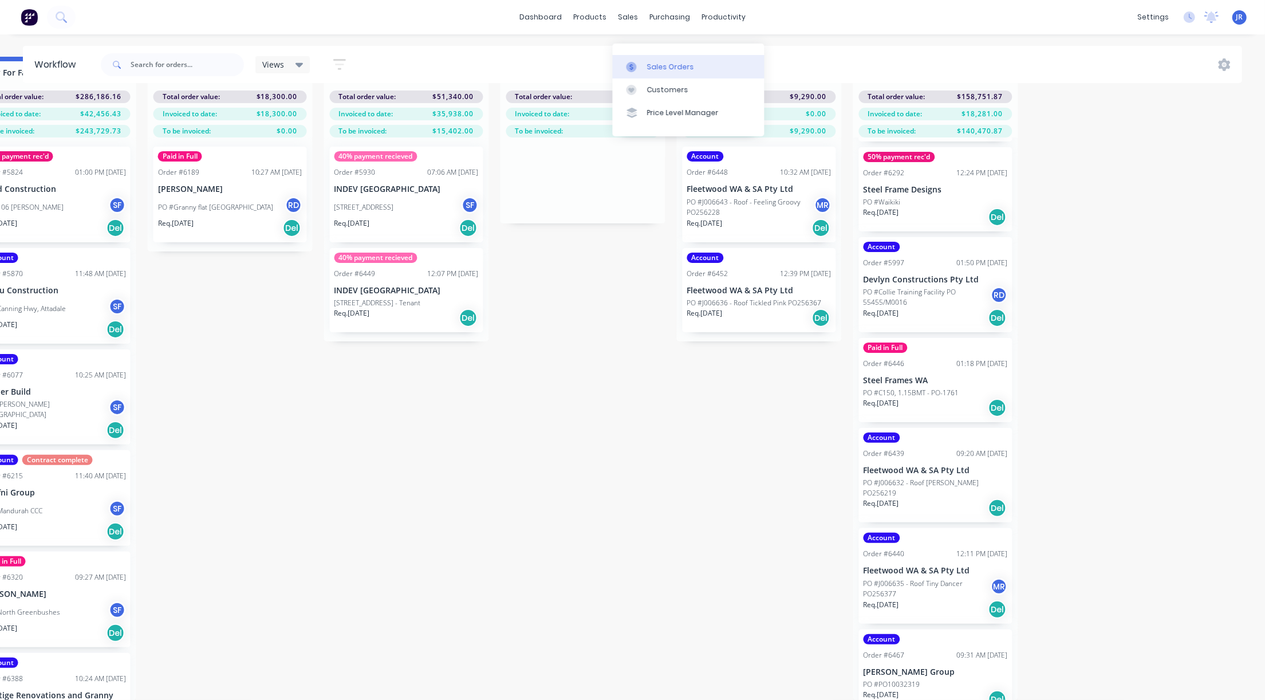
click at [644, 55] on link "Sales Orders" at bounding box center [689, 66] width 152 height 23
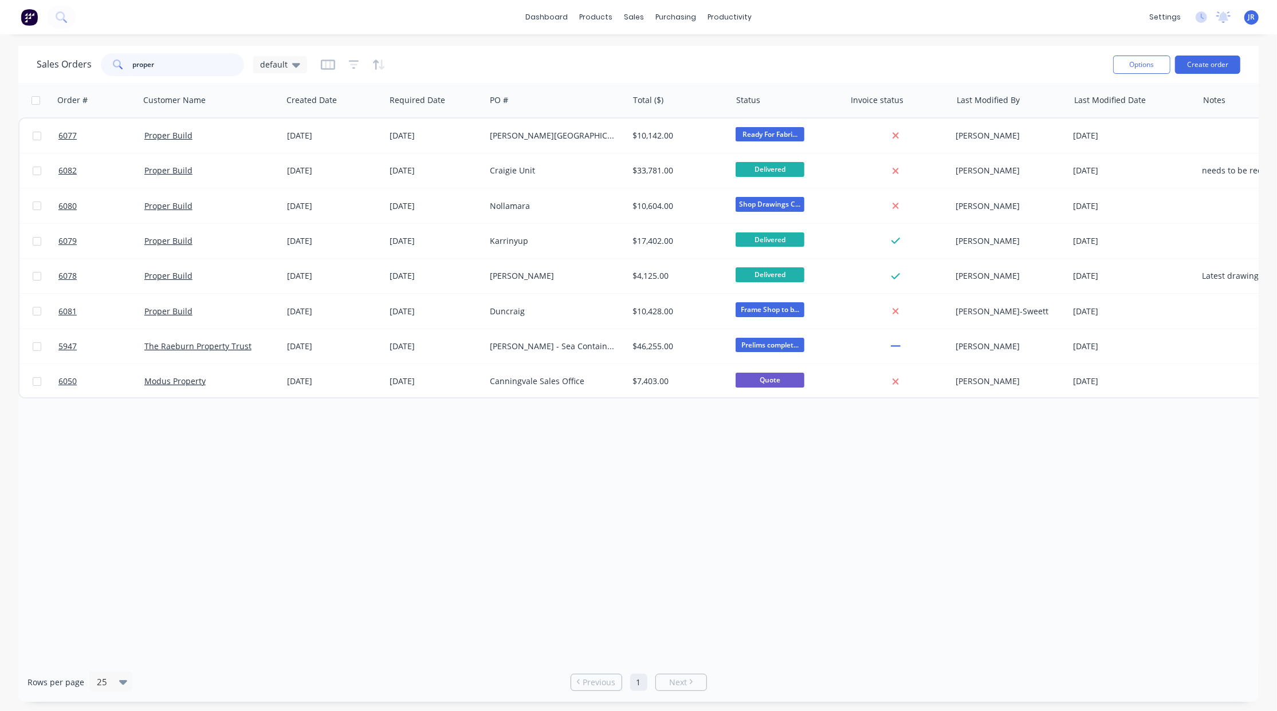
drag, startPoint x: 202, startPoint y: 70, endPoint x: -69, endPoint y: 41, distance: 271.8
click at [0, 41] on html "dashboard products sales purchasing productivity dashboard products Product Cat…" at bounding box center [638, 355] width 1277 height 711
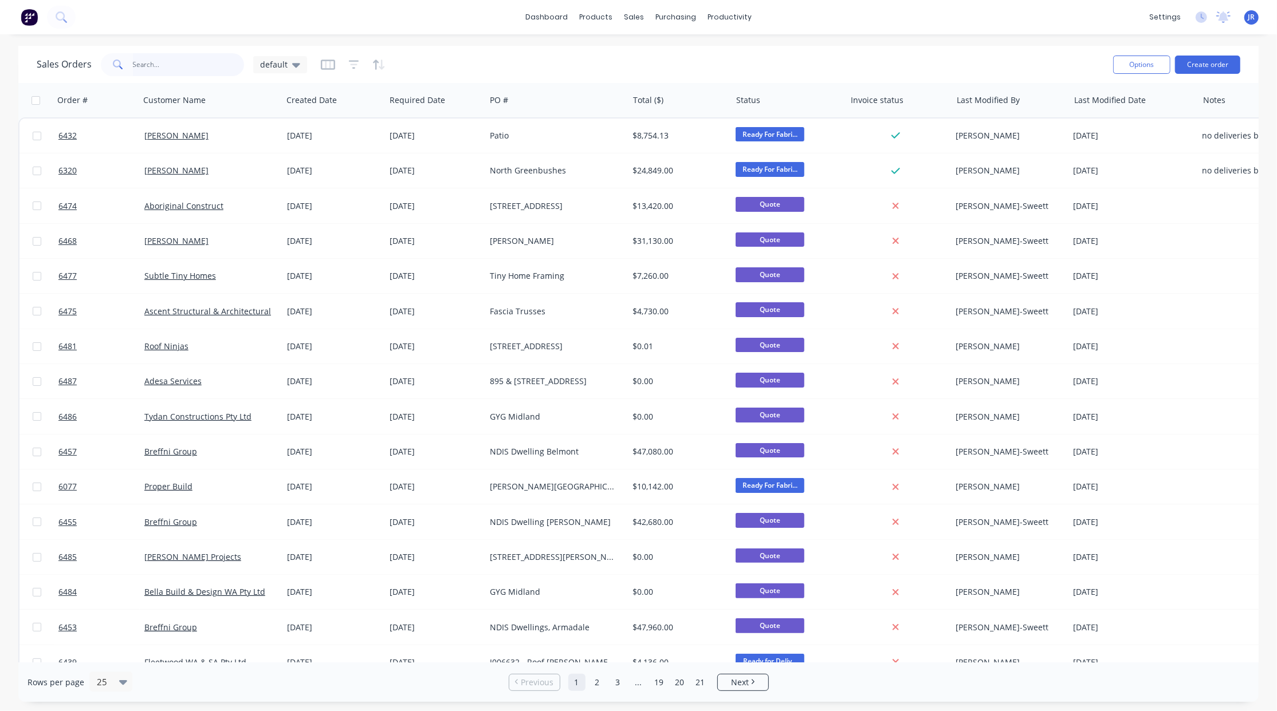
click at [167, 71] on input "text" at bounding box center [189, 64] width 112 height 23
type input "b"
type input "syte"
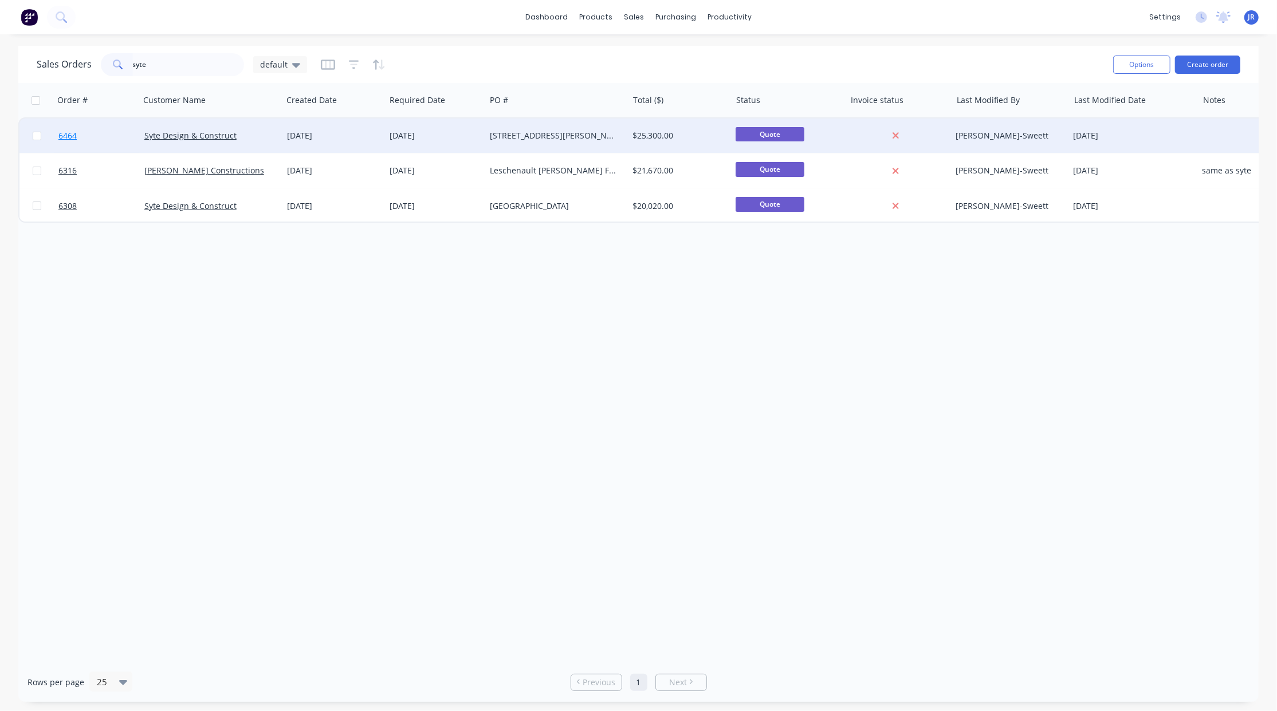
click at [65, 132] on span "6464" at bounding box center [67, 135] width 18 height 11
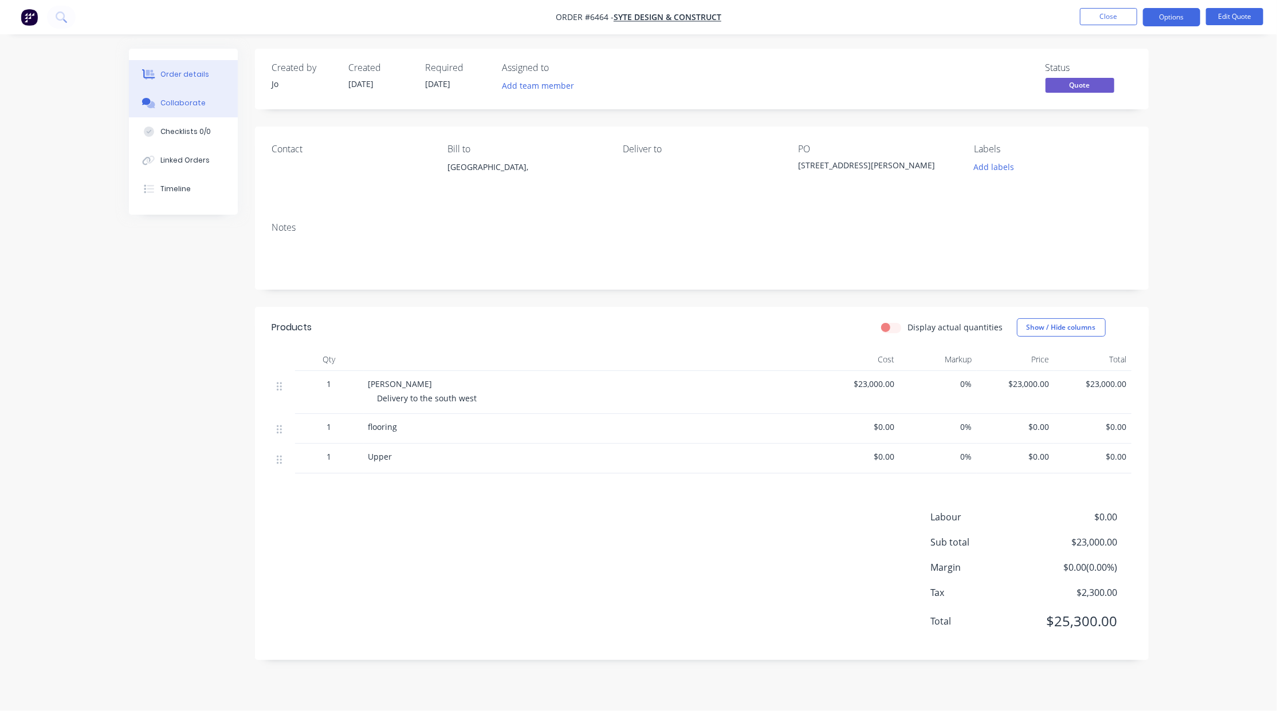
click at [183, 103] on div "Collaborate" at bounding box center [182, 103] width 45 height 10
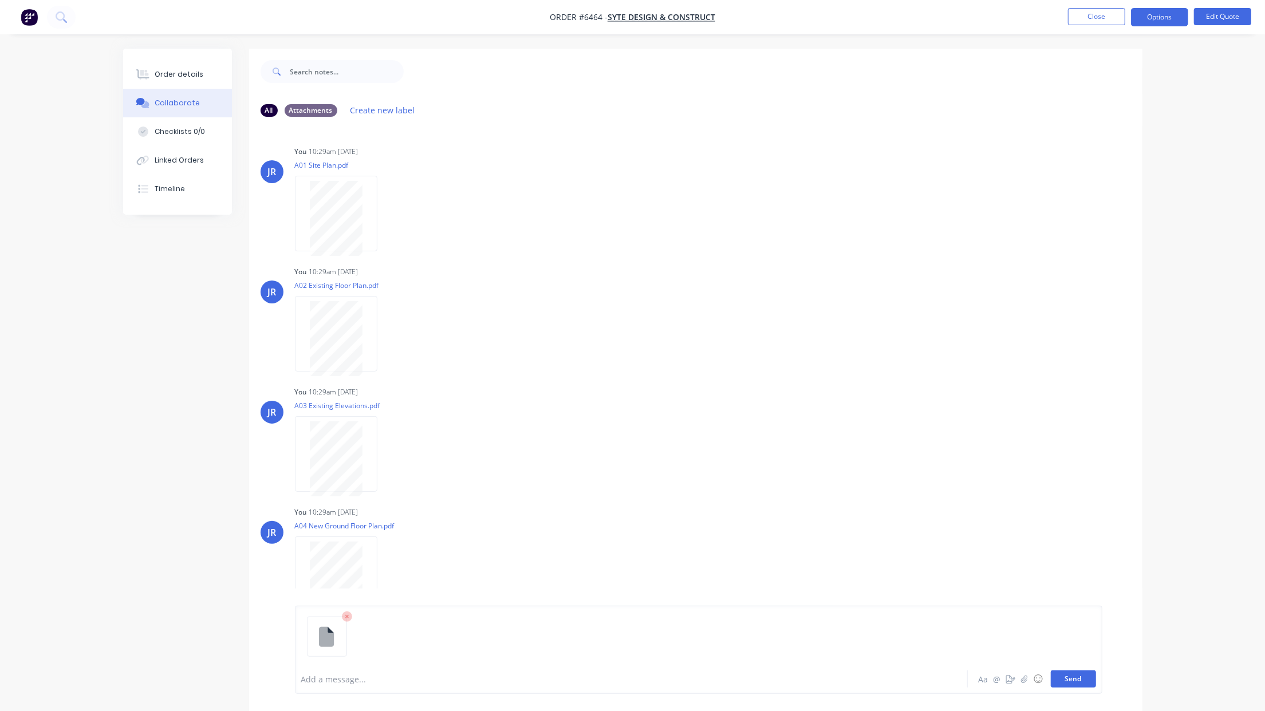
click at [1067, 676] on button "Send" at bounding box center [1073, 679] width 45 height 17
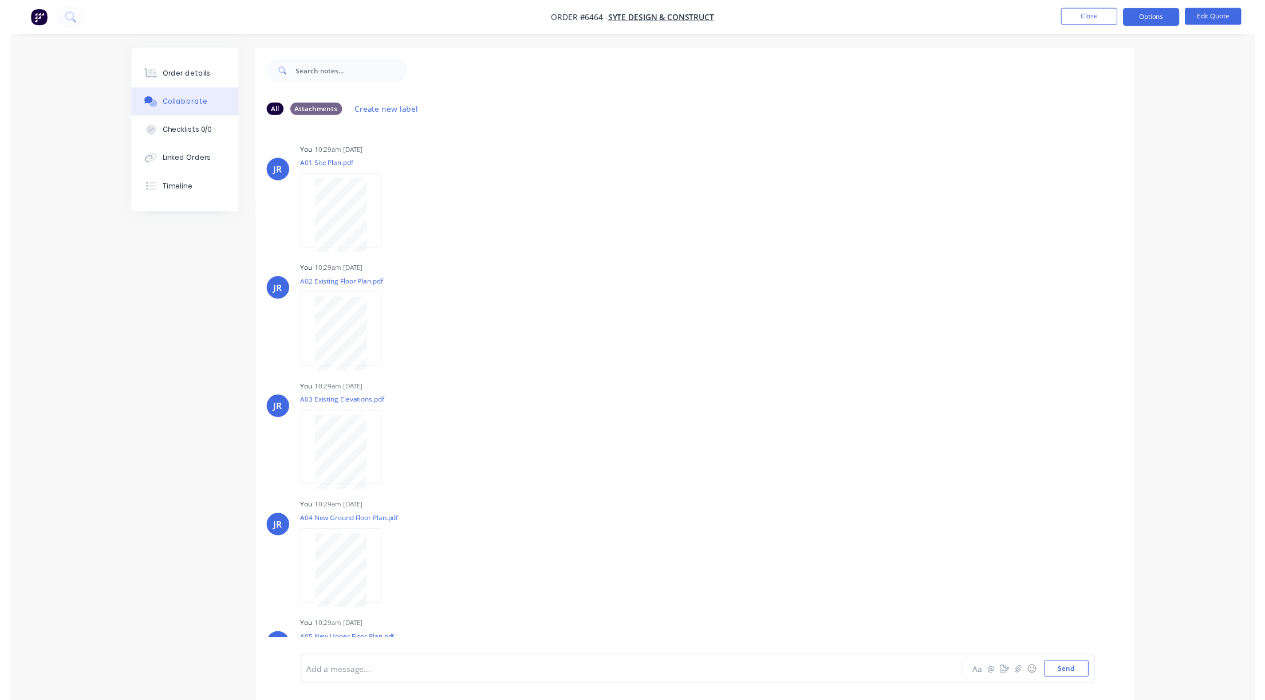
scroll to position [720, 0]
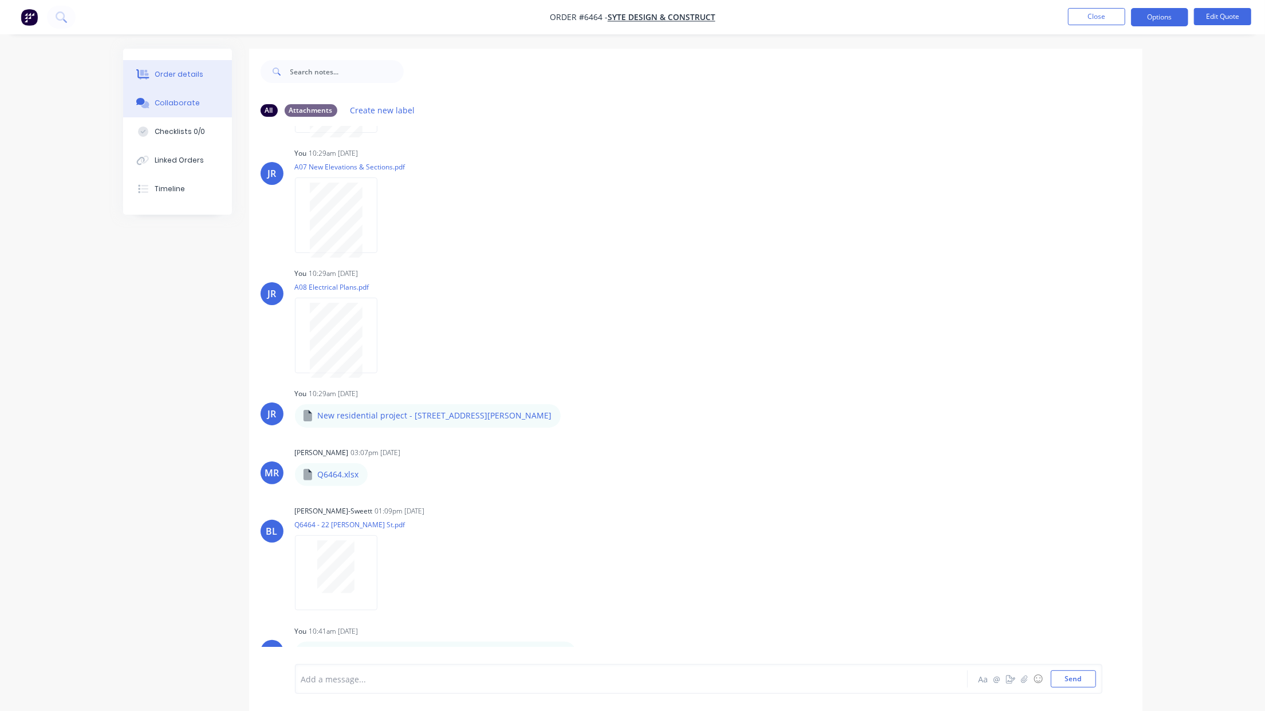
click at [188, 69] on div "Order details" at bounding box center [179, 74] width 49 height 10
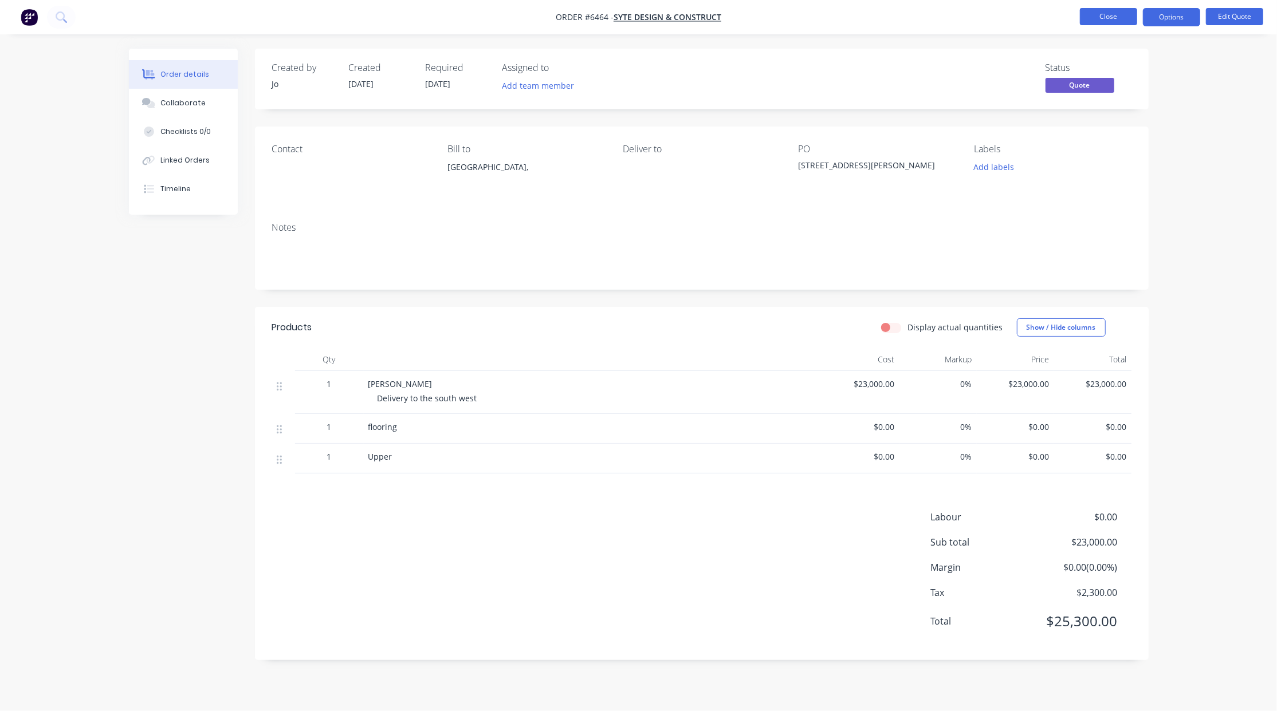
click at [1122, 13] on button "Close" at bounding box center [1108, 16] width 57 height 17
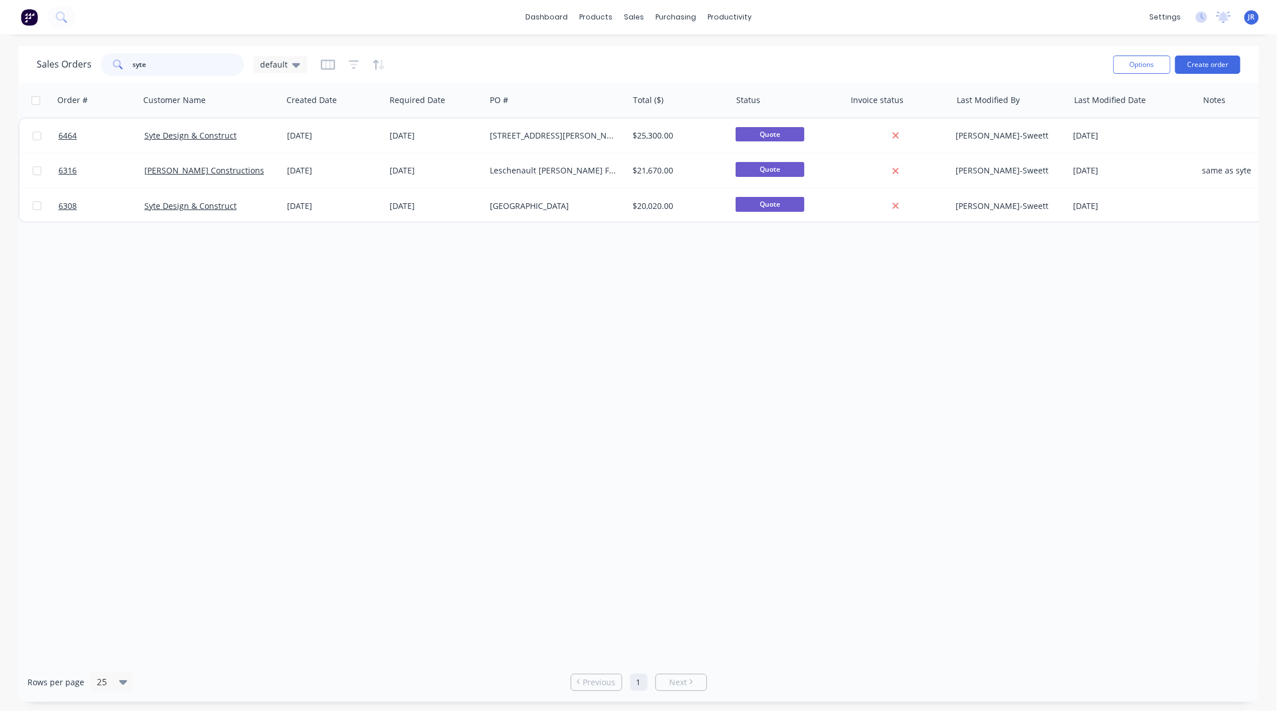
drag, startPoint x: 163, startPoint y: 63, endPoint x: 47, endPoint y: 74, distance: 116.8
click at [47, 74] on div "Sales Orders syte default" at bounding box center [172, 64] width 270 height 23
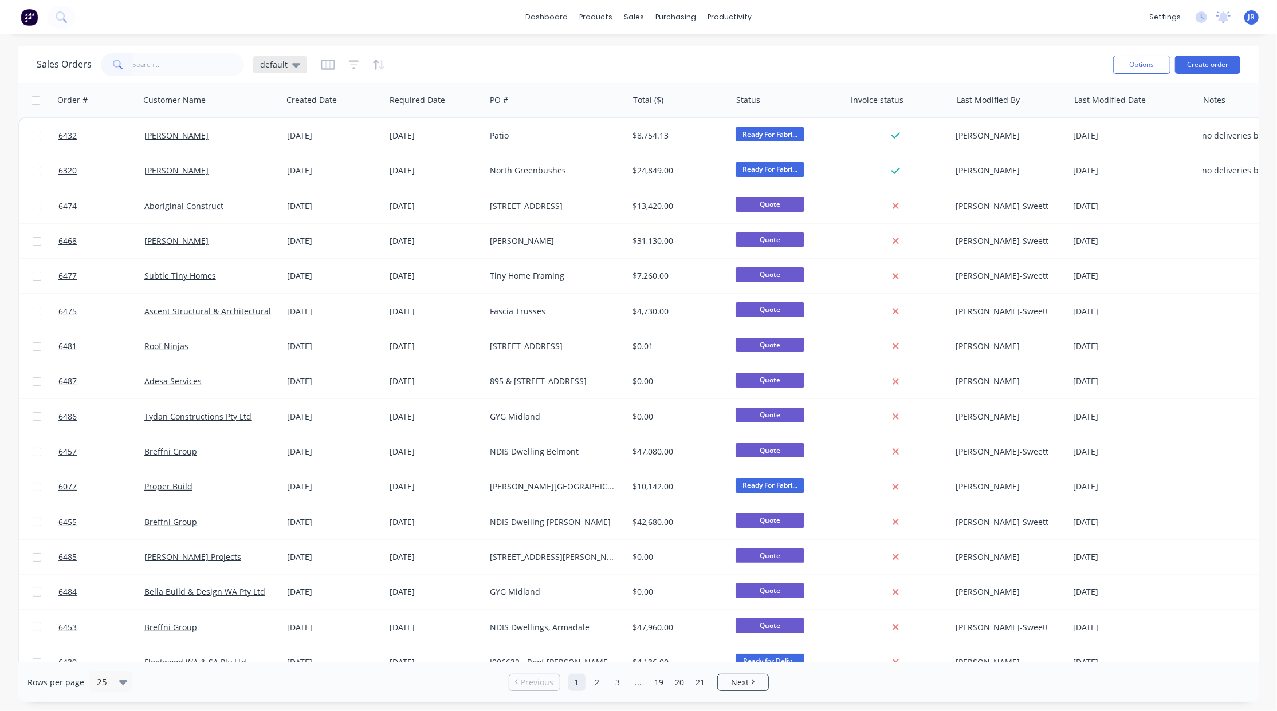
click at [296, 60] on icon at bounding box center [296, 64] width 8 height 13
click at [276, 204] on button "Not Invoiced" at bounding box center [322, 207] width 131 height 13
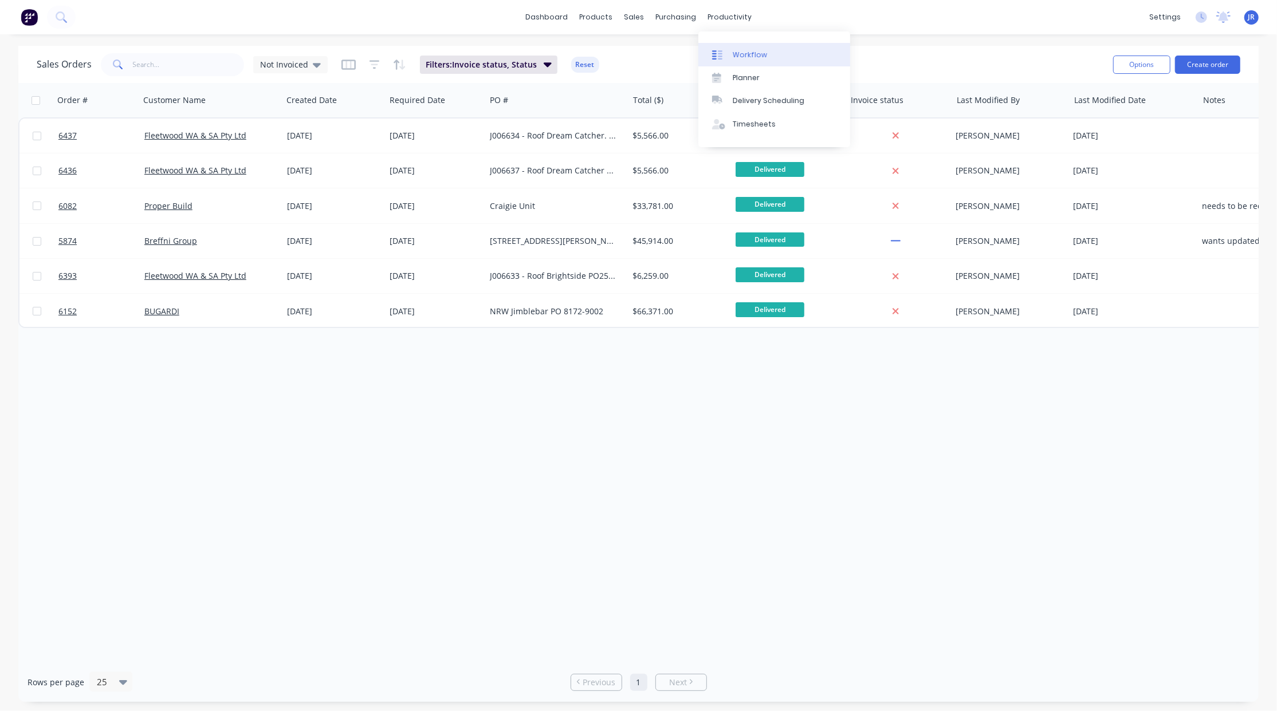
click at [725, 56] on div at bounding box center [720, 55] width 17 height 10
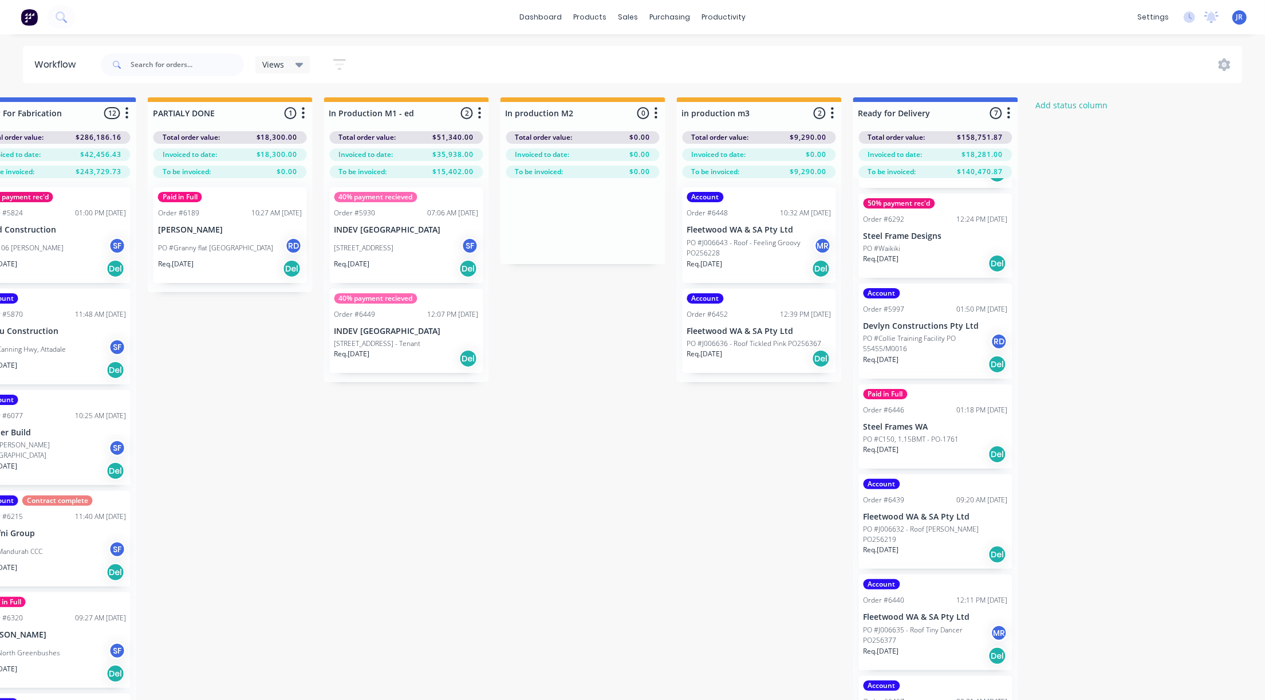
scroll to position [101, 0]
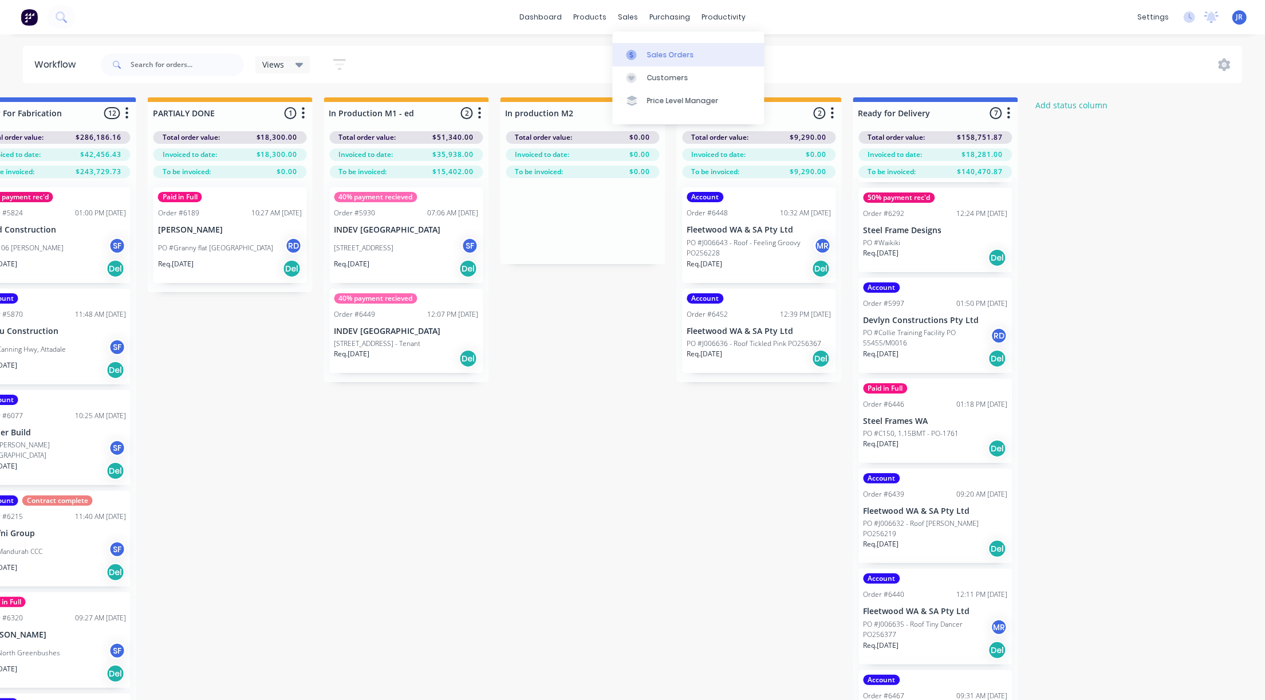
click at [648, 60] on div "Sales Orders" at bounding box center [670, 55] width 47 height 10
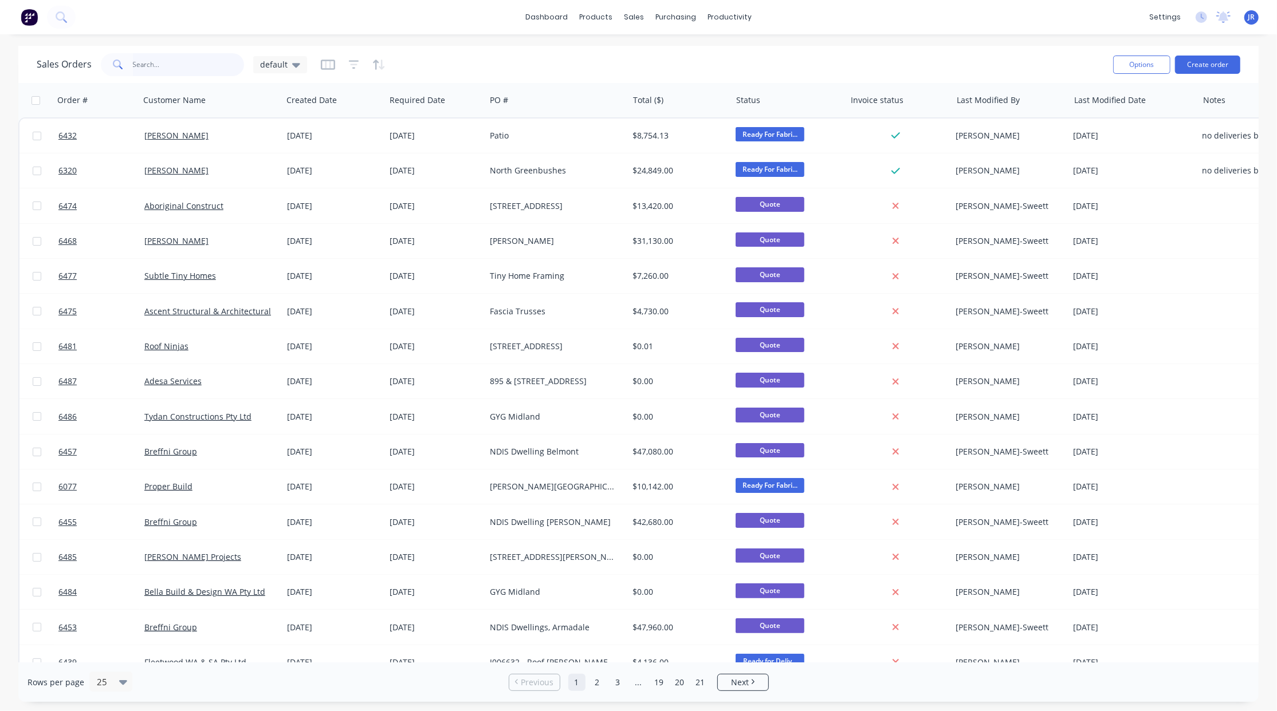
click at [156, 62] on input "text" at bounding box center [189, 64] width 112 height 23
type input "devlyn"
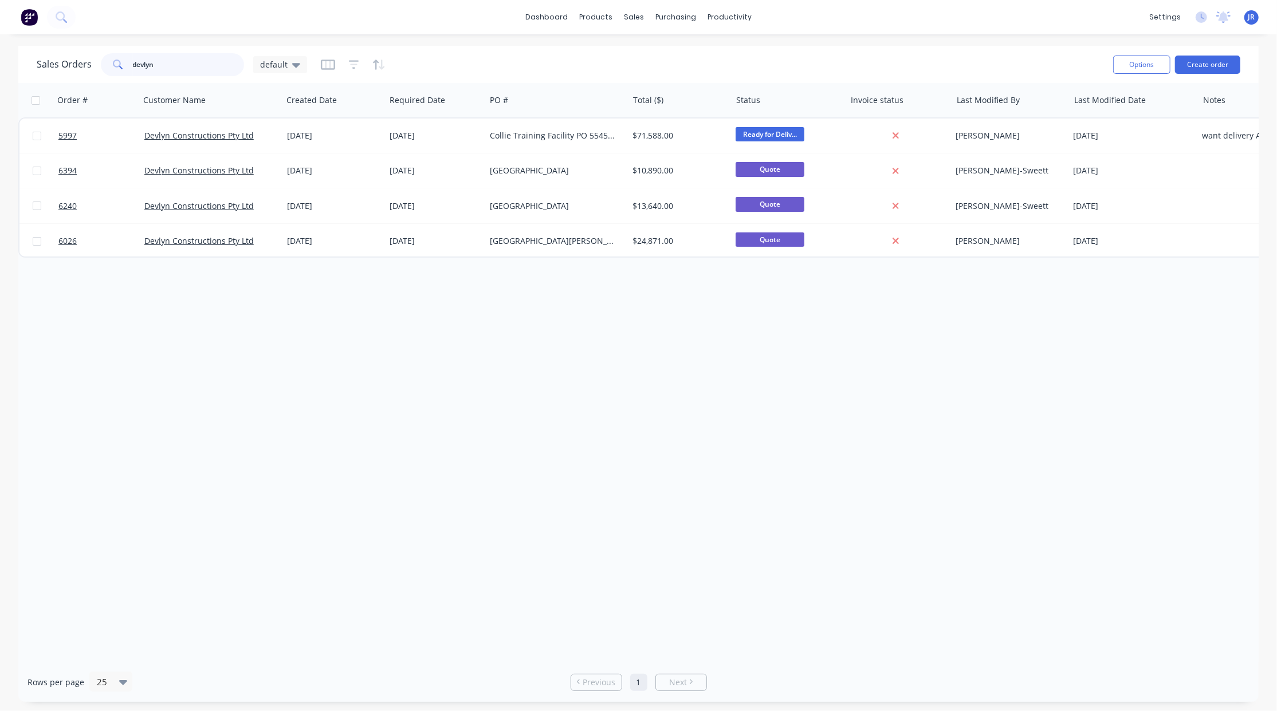
drag, startPoint x: 193, startPoint y: 62, endPoint x: 60, endPoint y: 67, distance: 133.5
click at [61, 67] on div "Sales Orders devlyn default" at bounding box center [172, 64] width 270 height 23
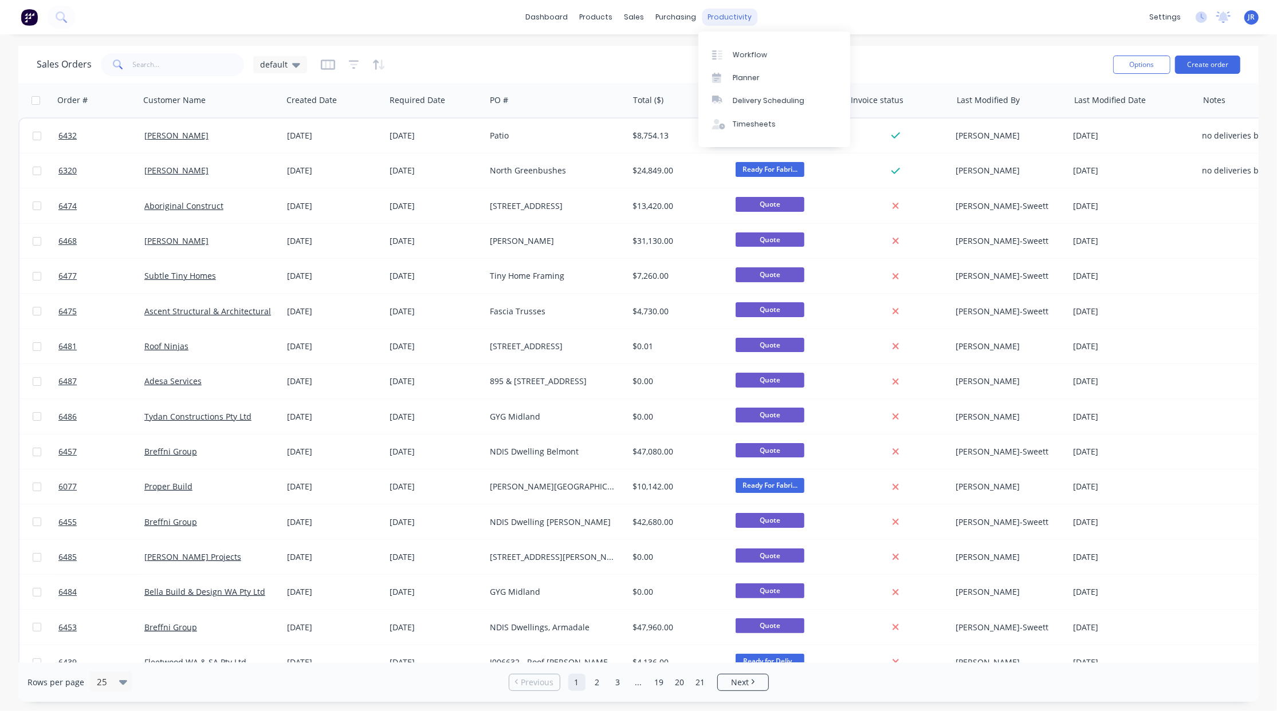
click at [743, 13] on div "productivity" at bounding box center [730, 17] width 56 height 17
click at [740, 53] on div "Workflow" at bounding box center [749, 55] width 34 height 10
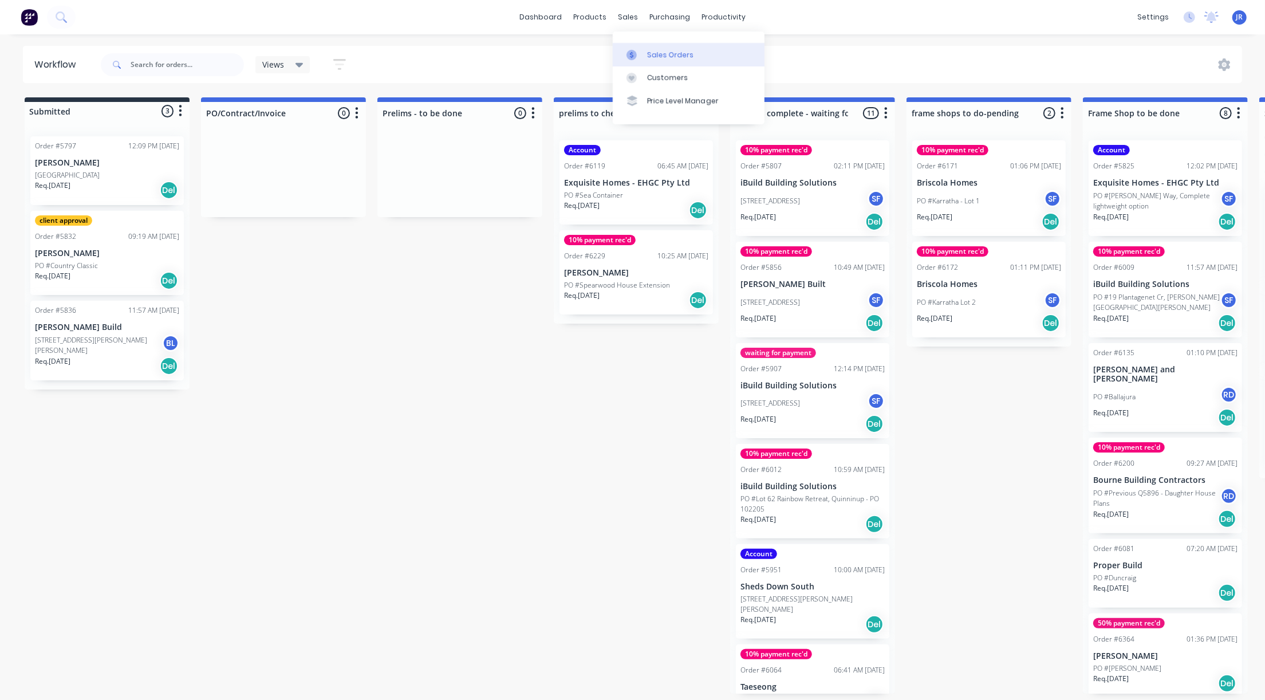
click at [632, 62] on link "Sales Orders" at bounding box center [689, 54] width 152 height 23
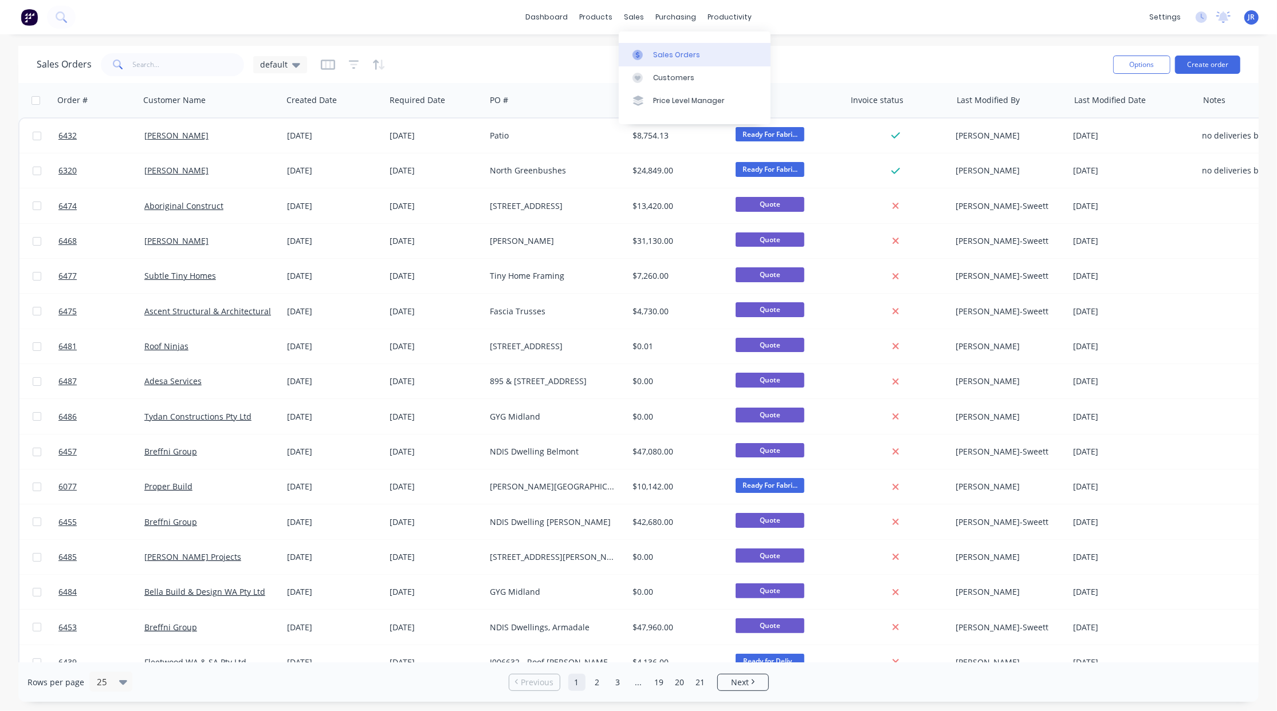
click at [636, 53] on icon at bounding box center [637, 55] width 10 height 10
click at [292, 68] on icon at bounding box center [296, 64] width 8 height 13
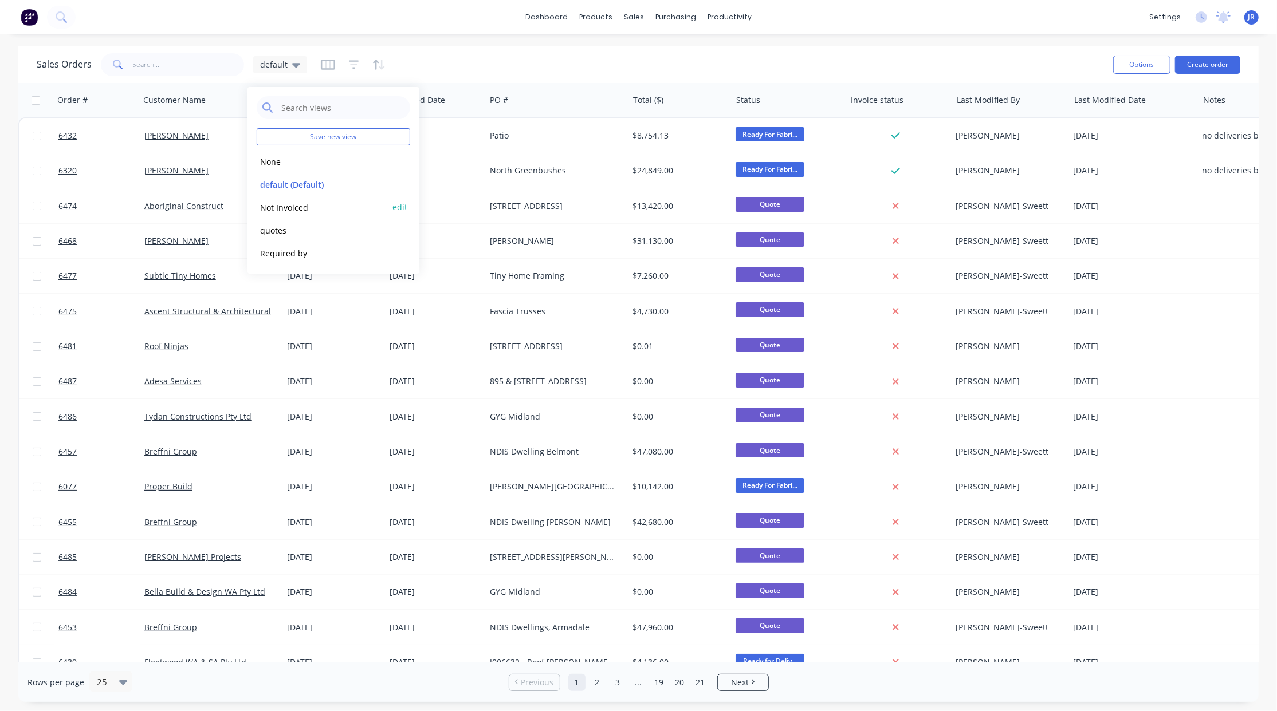
click at [282, 205] on button "Not Invoiced" at bounding box center [322, 207] width 131 height 13
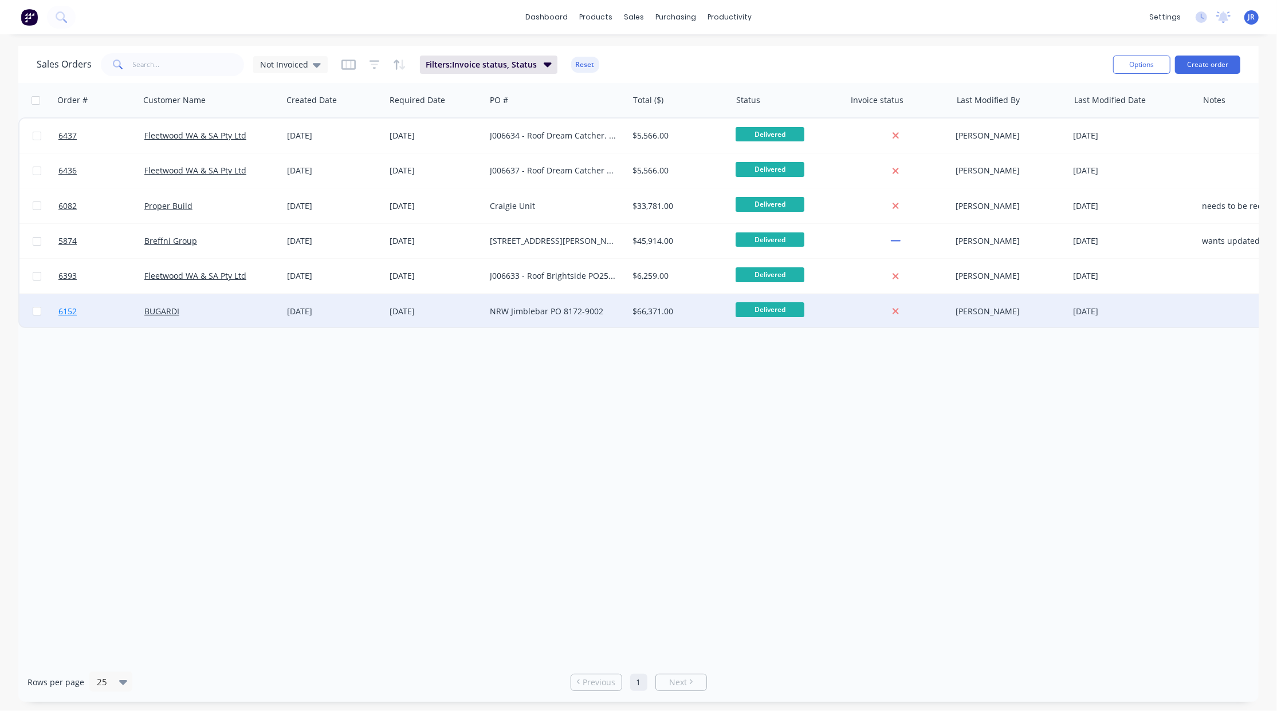
click at [66, 309] on span "6152" at bounding box center [67, 311] width 18 height 11
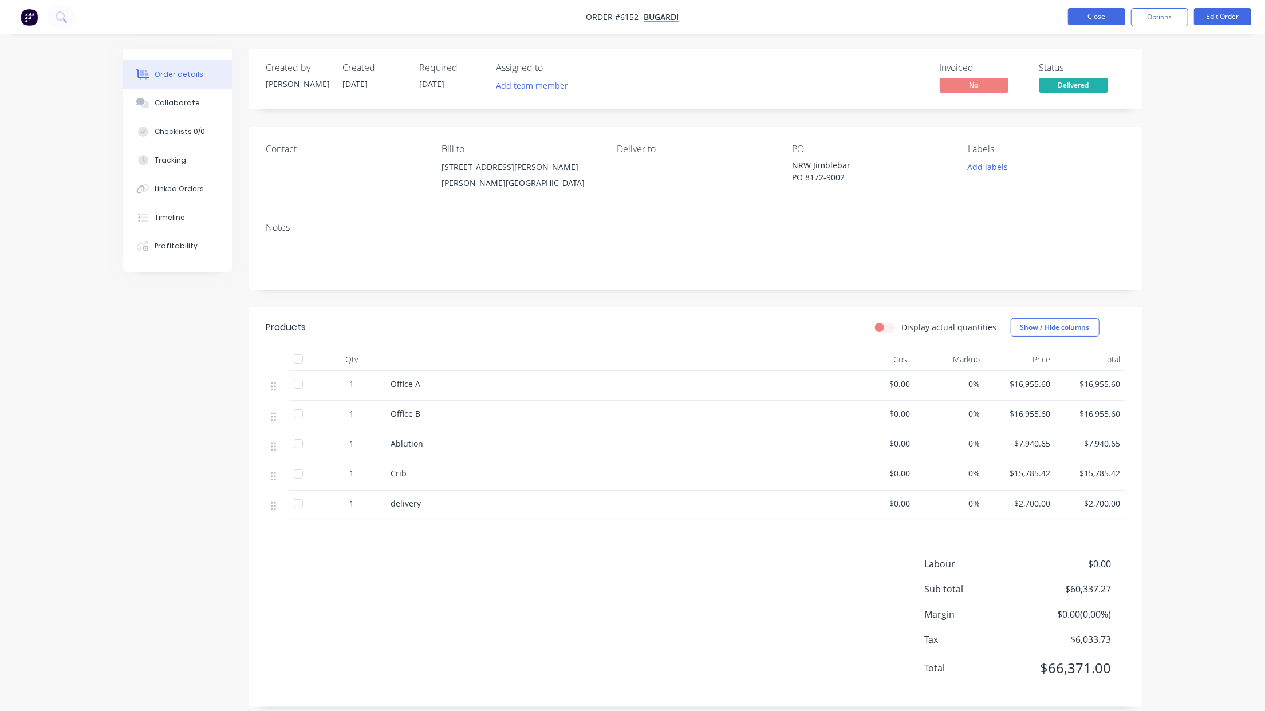
click at [1088, 19] on button "Close" at bounding box center [1096, 16] width 57 height 17
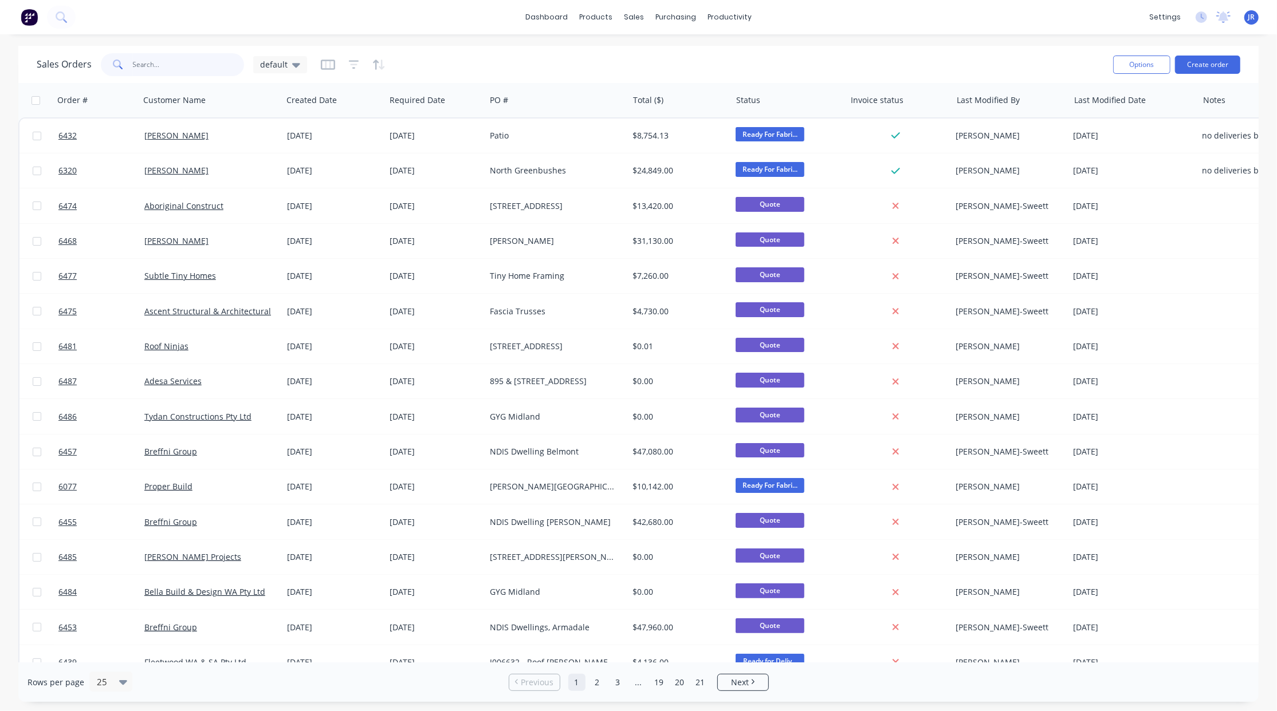
click at [174, 69] on input "text" at bounding box center [189, 64] width 112 height 23
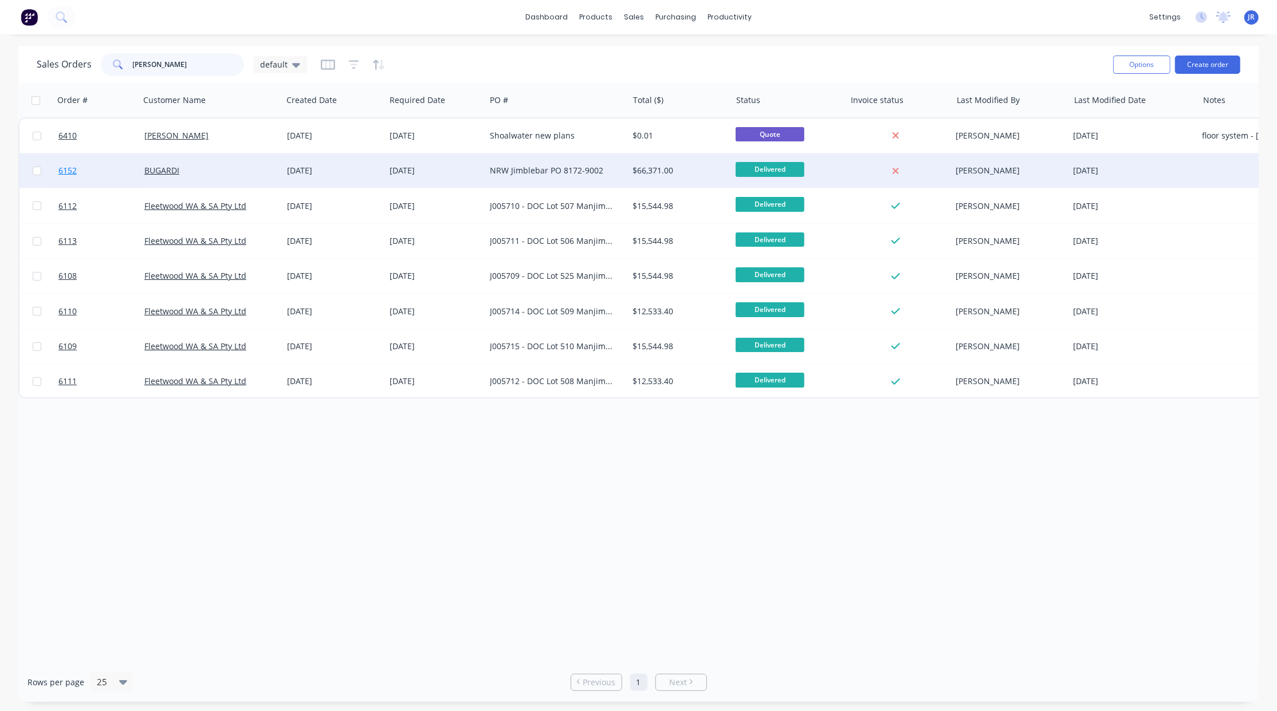
type input "[PERSON_NAME]"
click at [69, 170] on span "6152" at bounding box center [67, 170] width 18 height 11
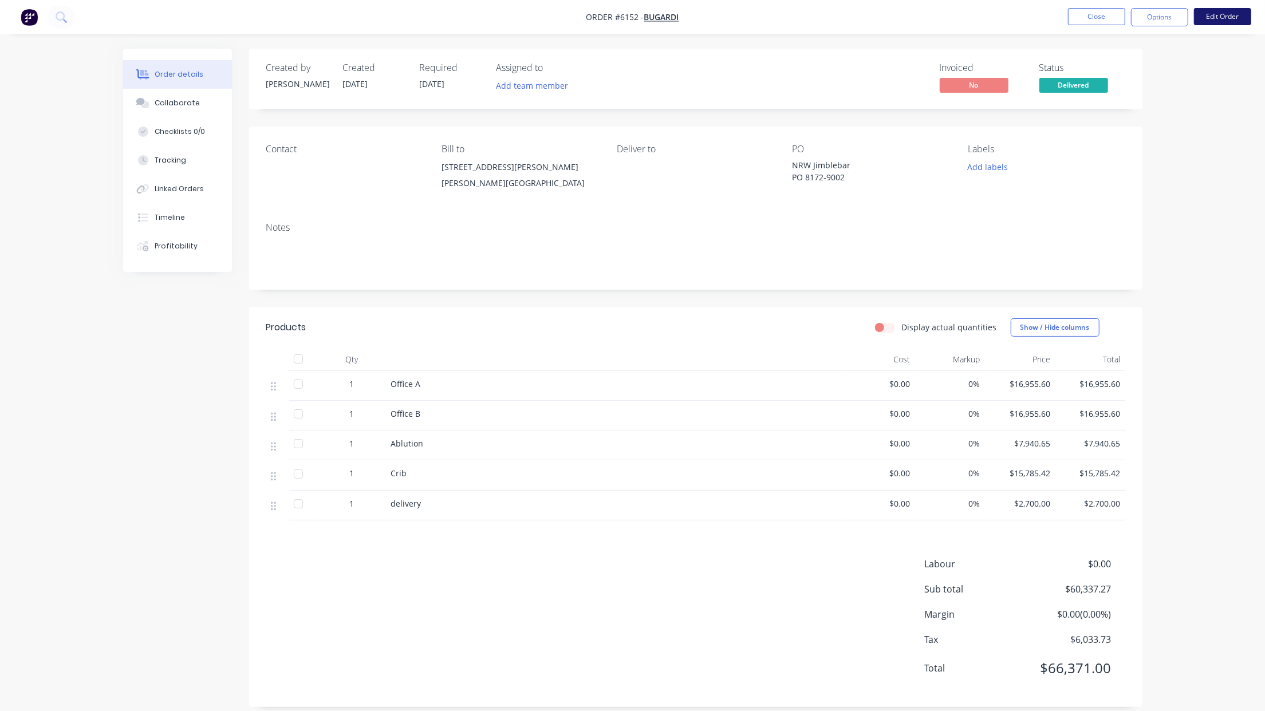
click at [1224, 23] on button "Edit Order" at bounding box center [1222, 16] width 57 height 17
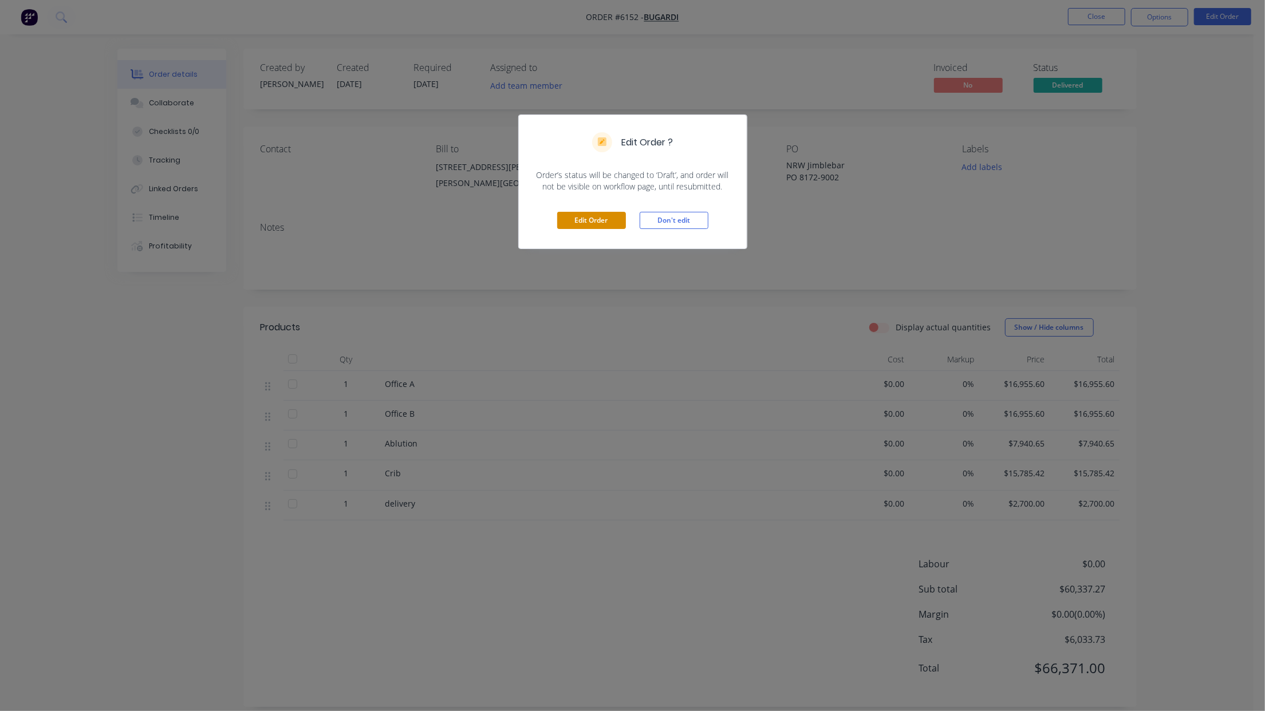
click at [597, 220] on button "Edit Order" at bounding box center [591, 220] width 69 height 17
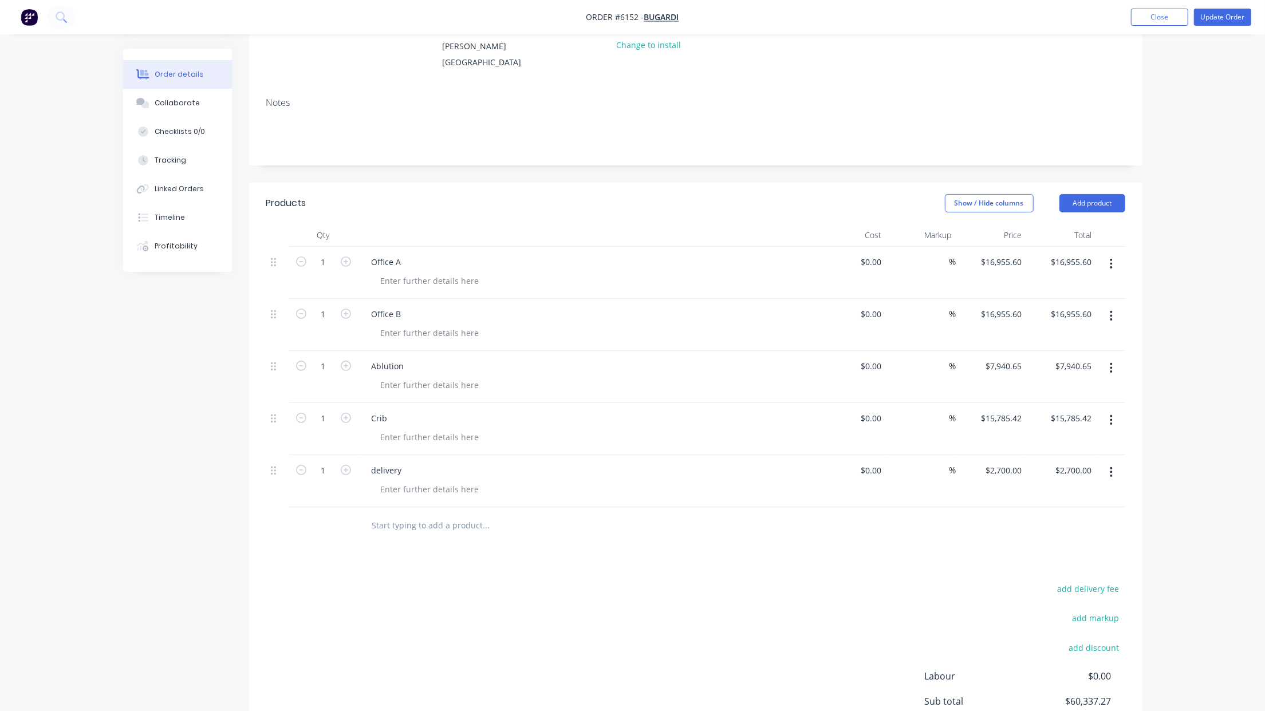
scroll to position [252, 0]
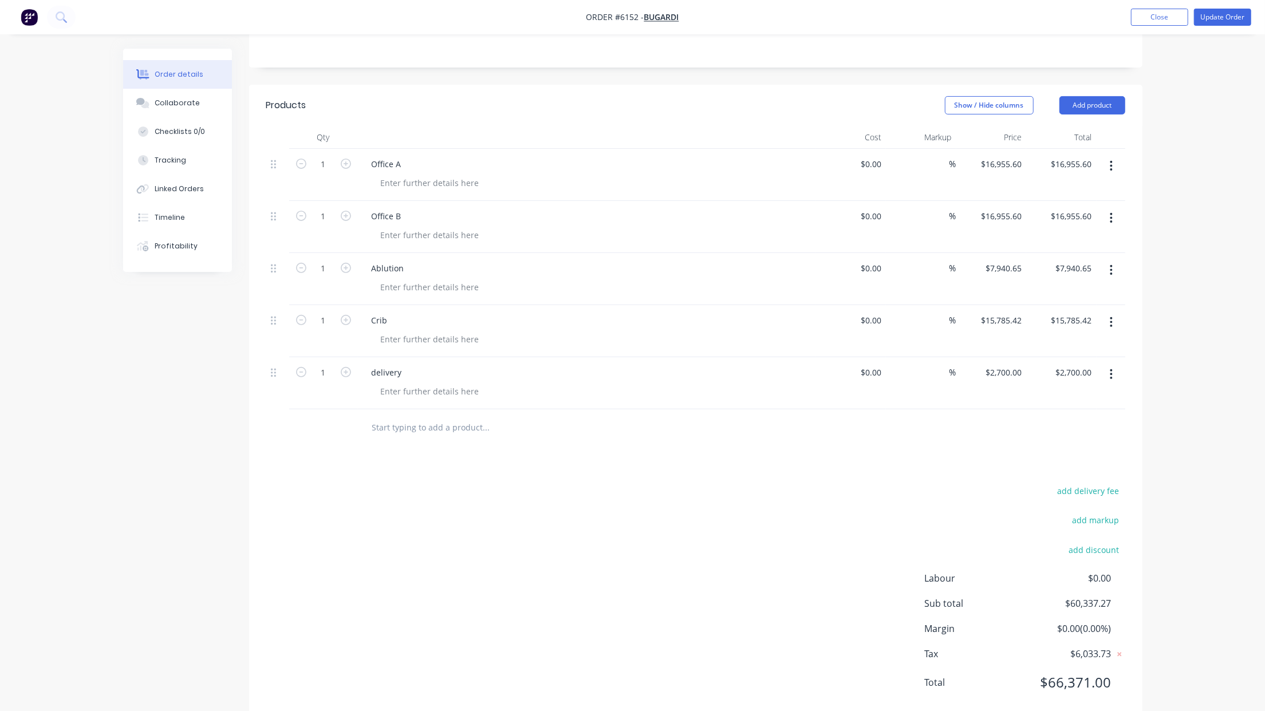
click at [443, 416] on input "text" at bounding box center [486, 427] width 229 height 23
type input "Joists - Crib and Ablution"
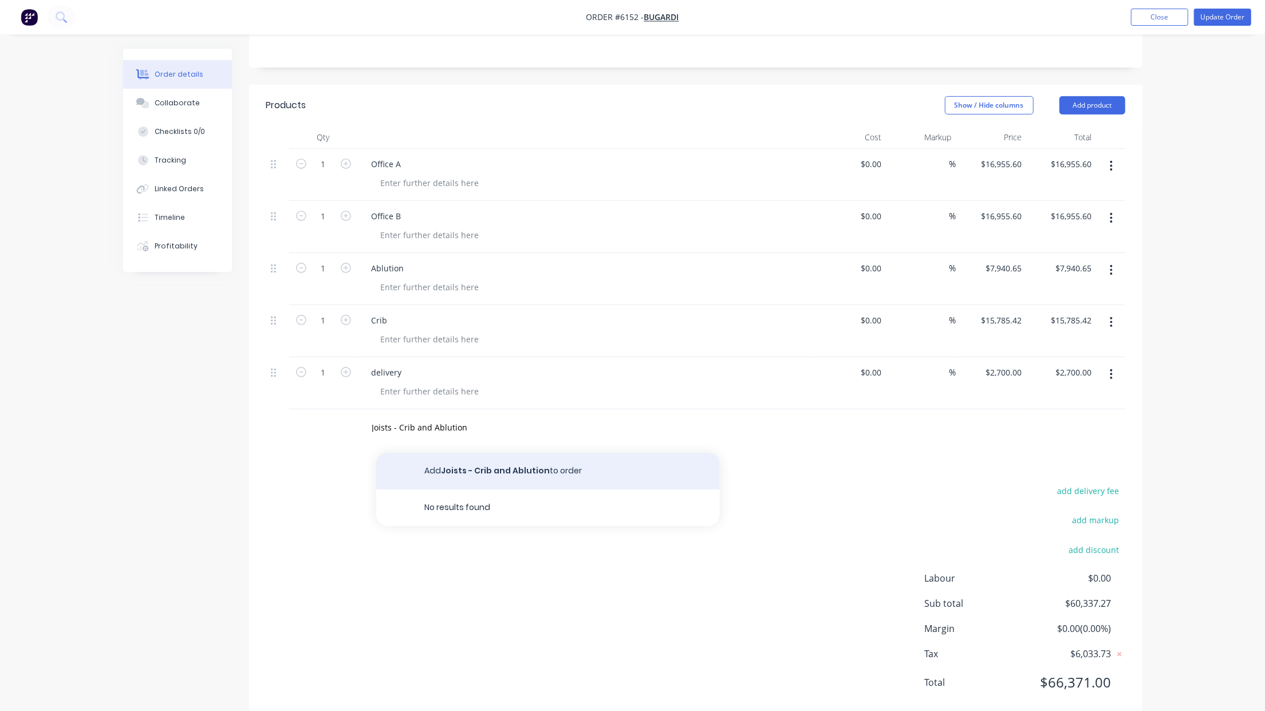
click at [495, 453] on button "Add Joists - Crib and Ablution to order" at bounding box center [548, 471] width 344 height 37
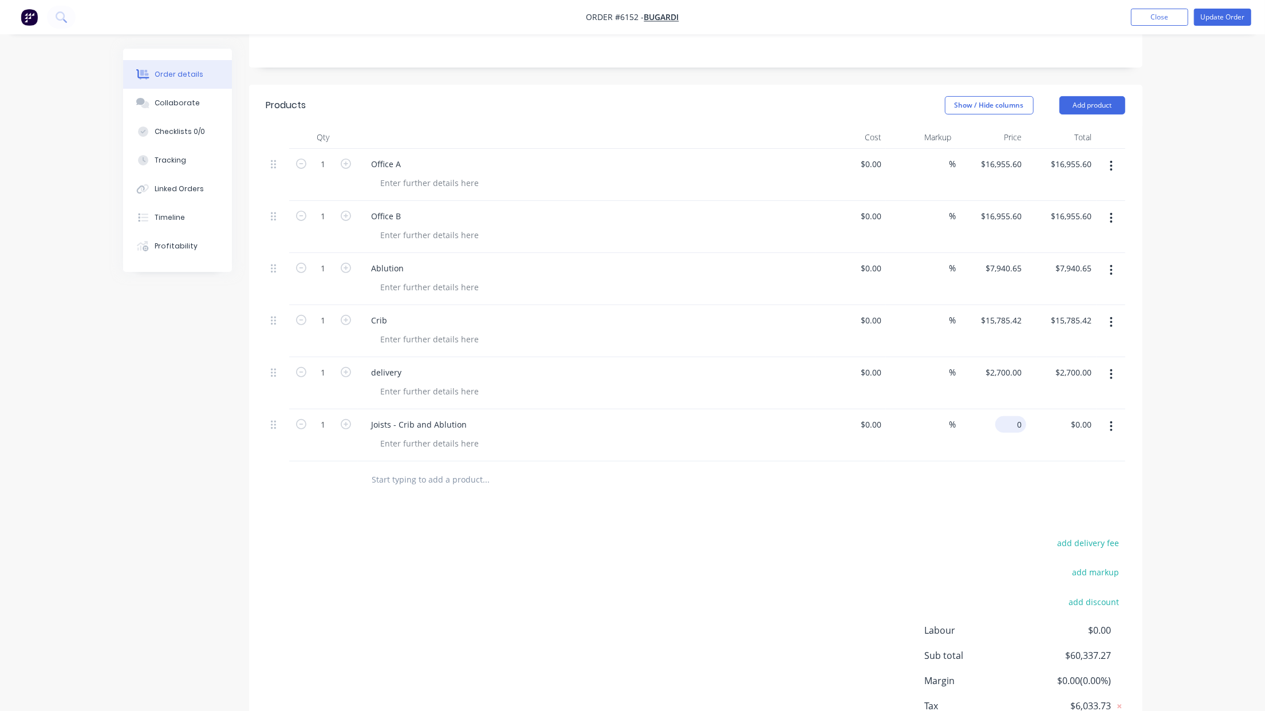
click at [999, 409] on div "0 $0.00" at bounding box center [991, 435] width 70 height 52
type input "$2,527.00"
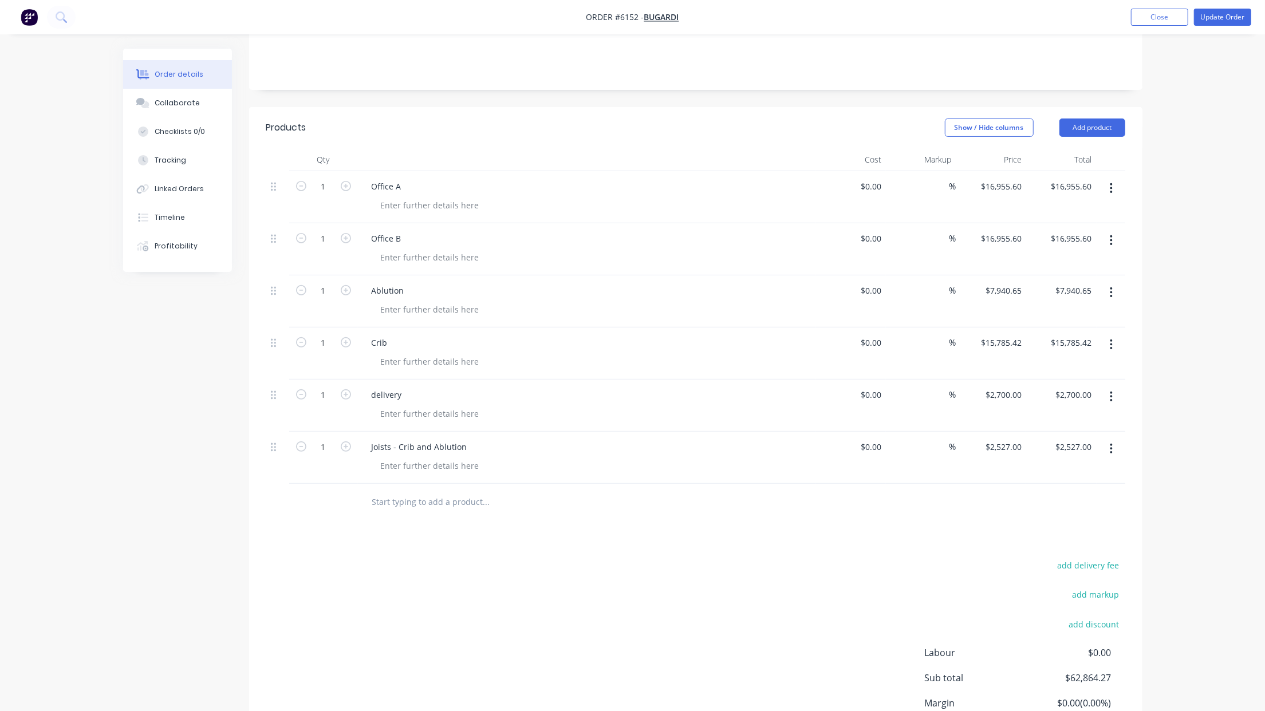
scroll to position [0, 0]
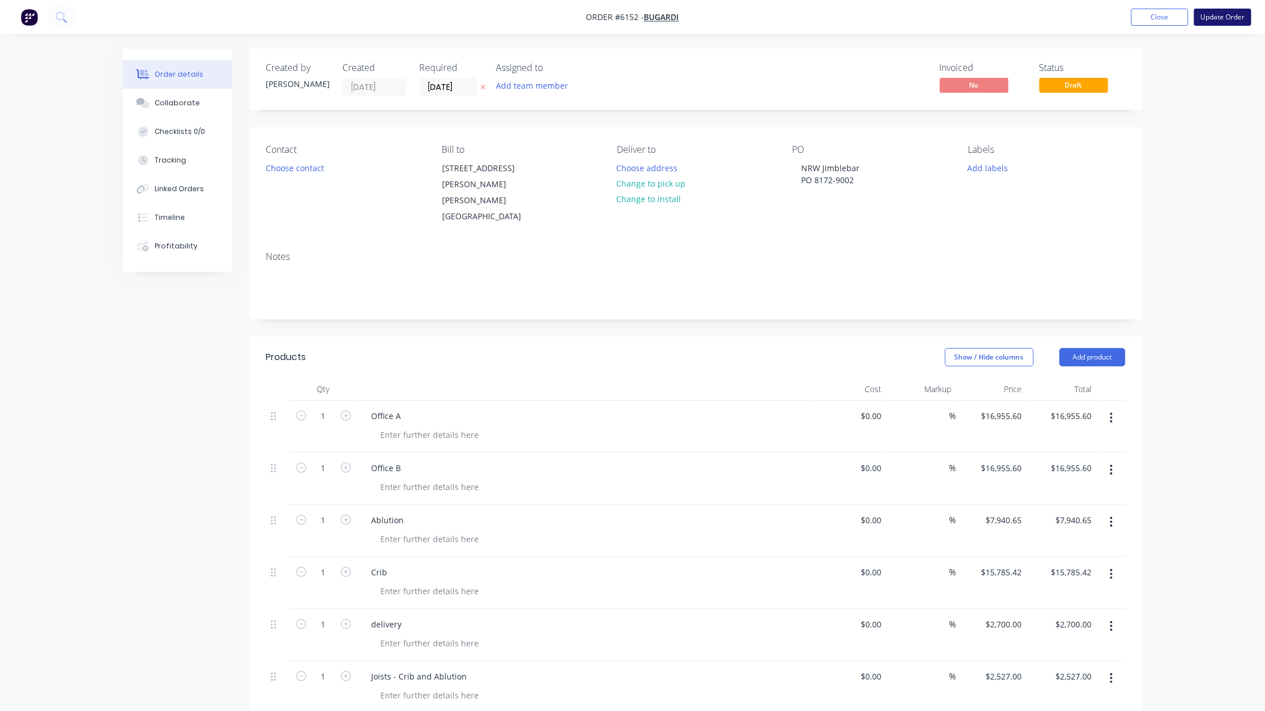
click at [1218, 17] on button "Update Order" at bounding box center [1222, 17] width 57 height 17
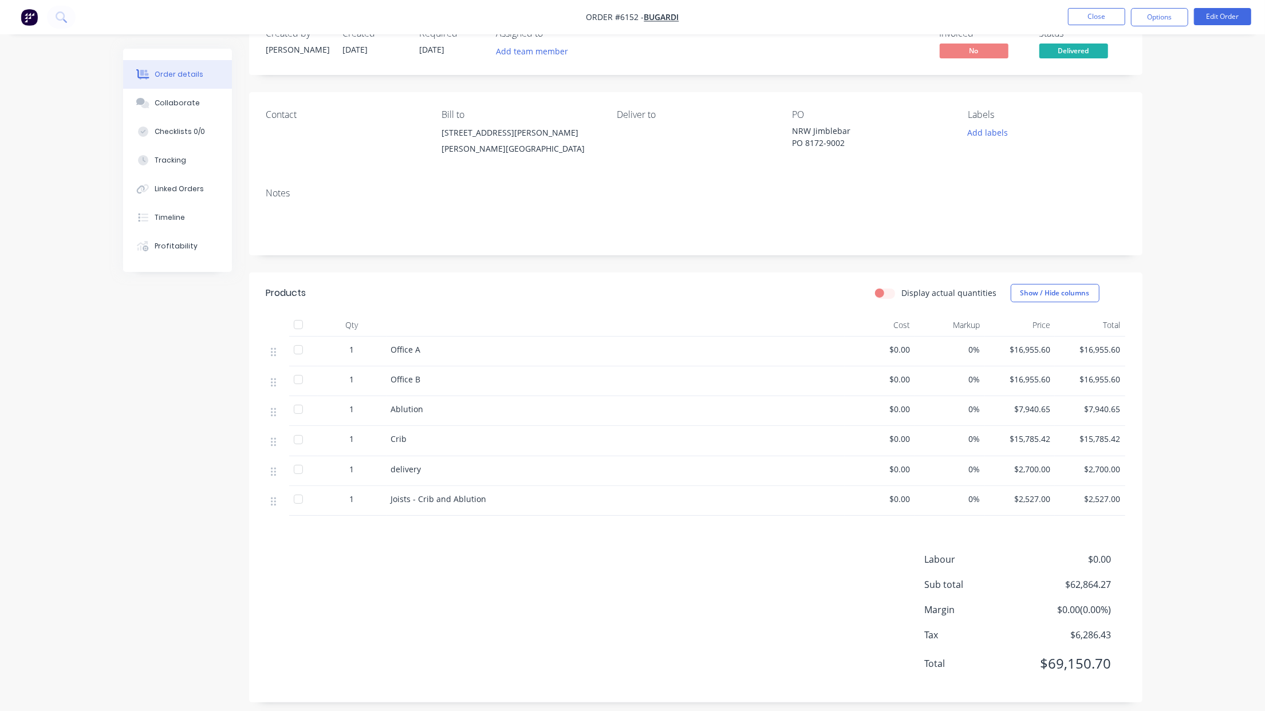
scroll to position [49, 0]
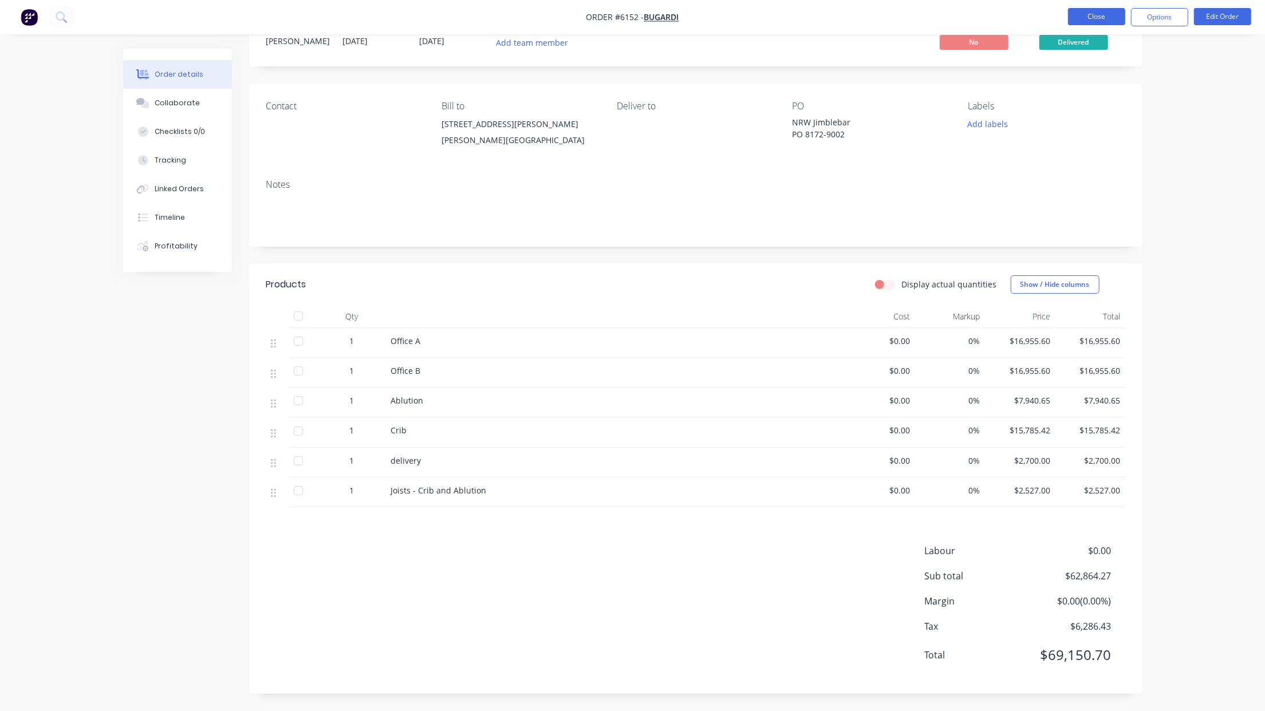
click at [1096, 21] on button "Close" at bounding box center [1096, 16] width 57 height 17
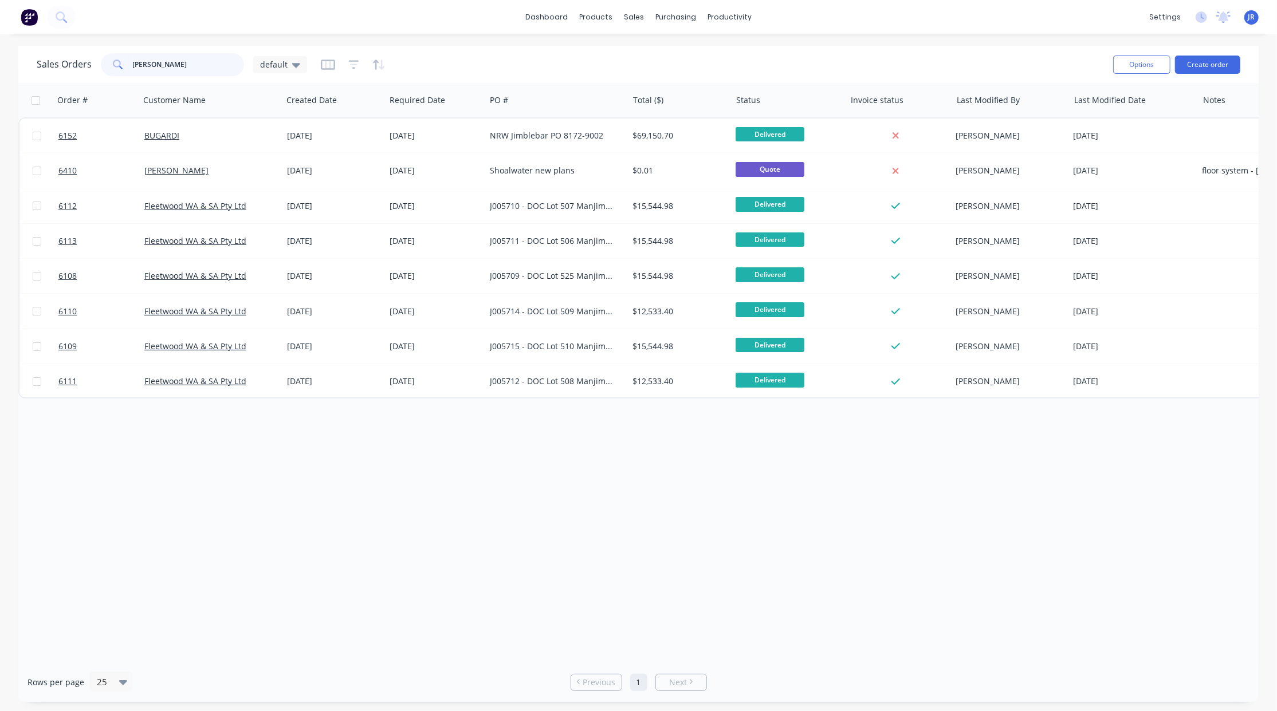
drag, startPoint x: 203, startPoint y: 60, endPoint x: -170, endPoint y: 60, distance: 372.2
click at [0, 60] on html "dashboard products sales purchasing productivity dashboard products Product Cat…" at bounding box center [638, 355] width 1277 height 711
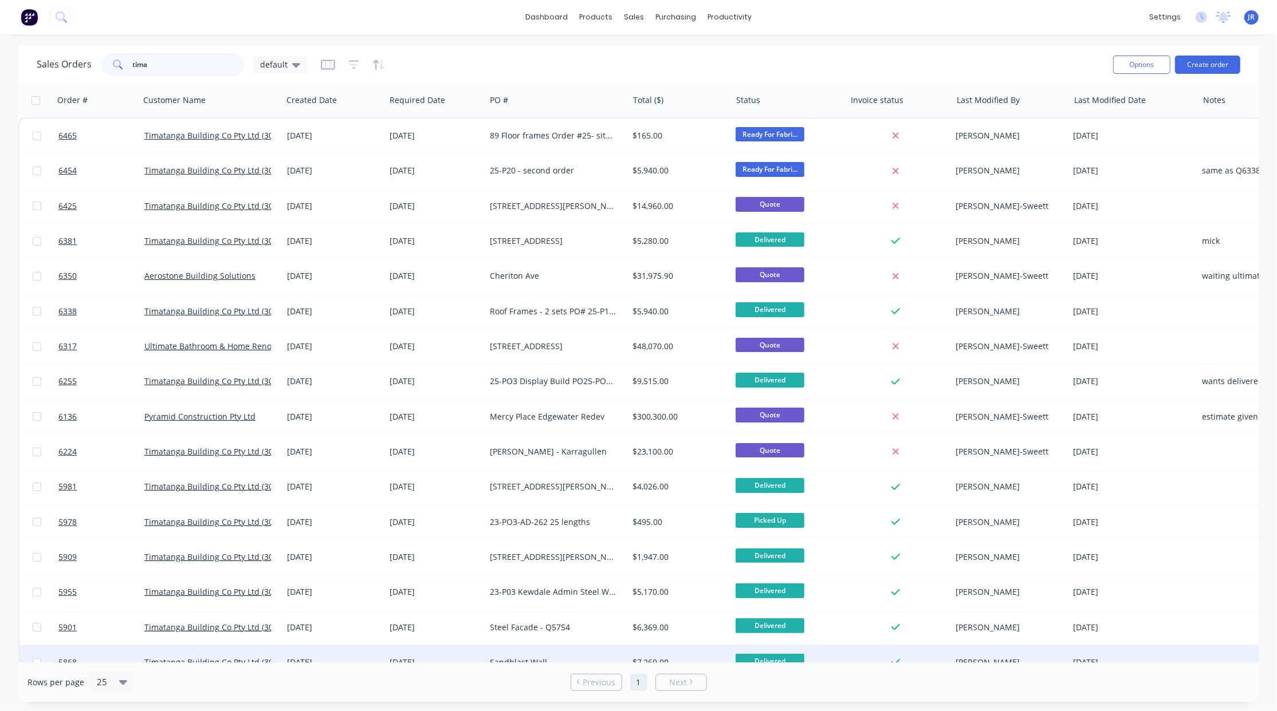
type input "tima"
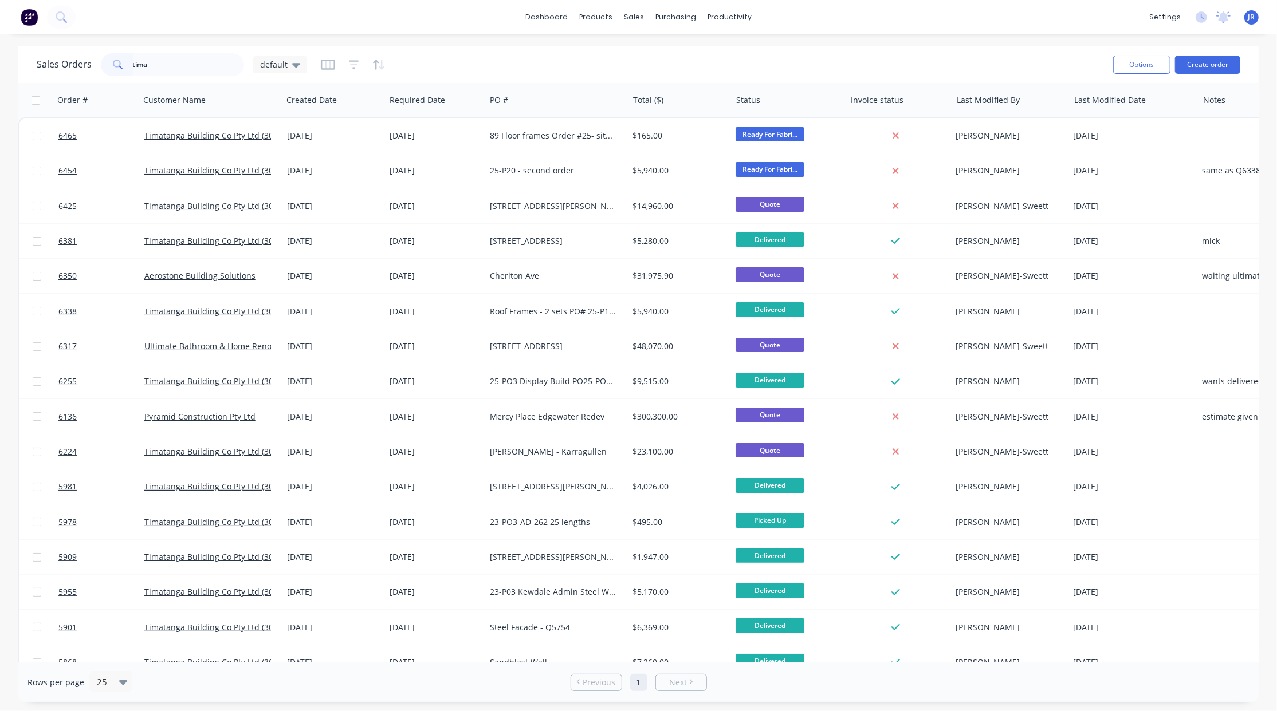
scroll to position [21, 0]
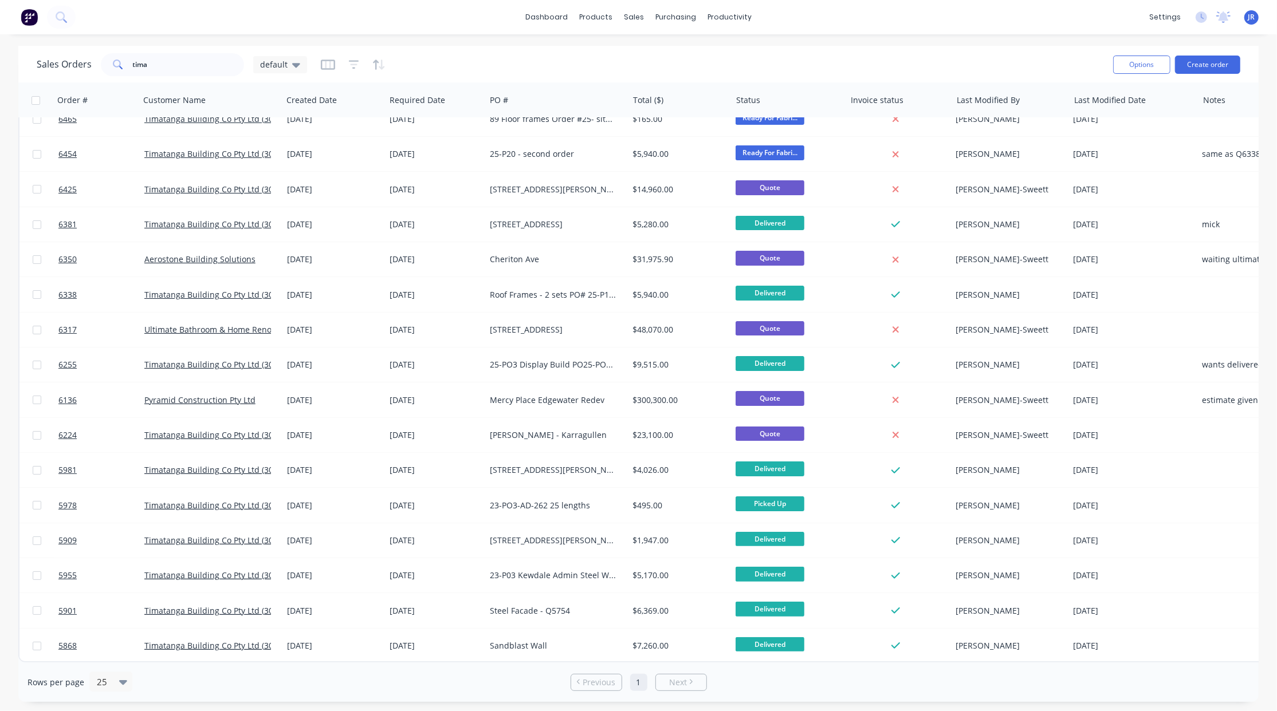
drag, startPoint x: 486, startPoint y: 656, endPoint x: 493, endPoint y: 661, distance: 8.3
click at [493, 661] on div "Order # Customer Name Created Date Required Date PO # Total ($) Status Invoice …" at bounding box center [638, 373] width 1240 height 580
click at [576, 52] on div "Sales Orders tima default" at bounding box center [570, 64] width 1067 height 28
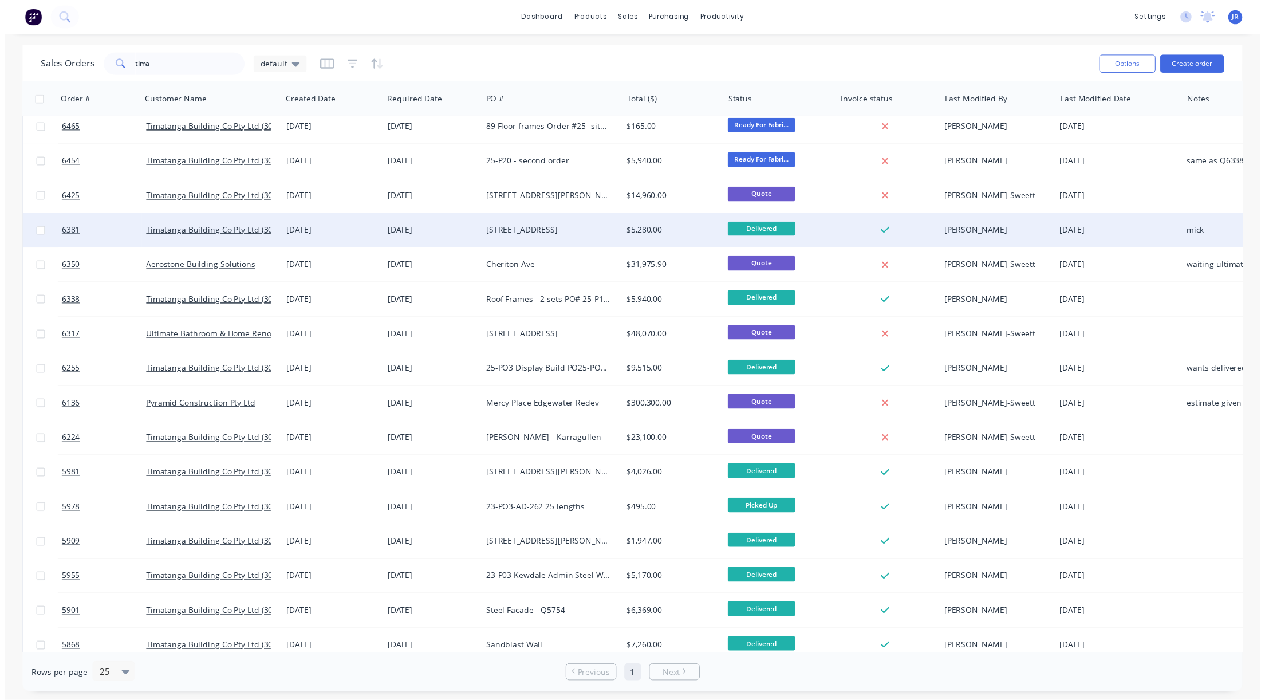
scroll to position [0, 0]
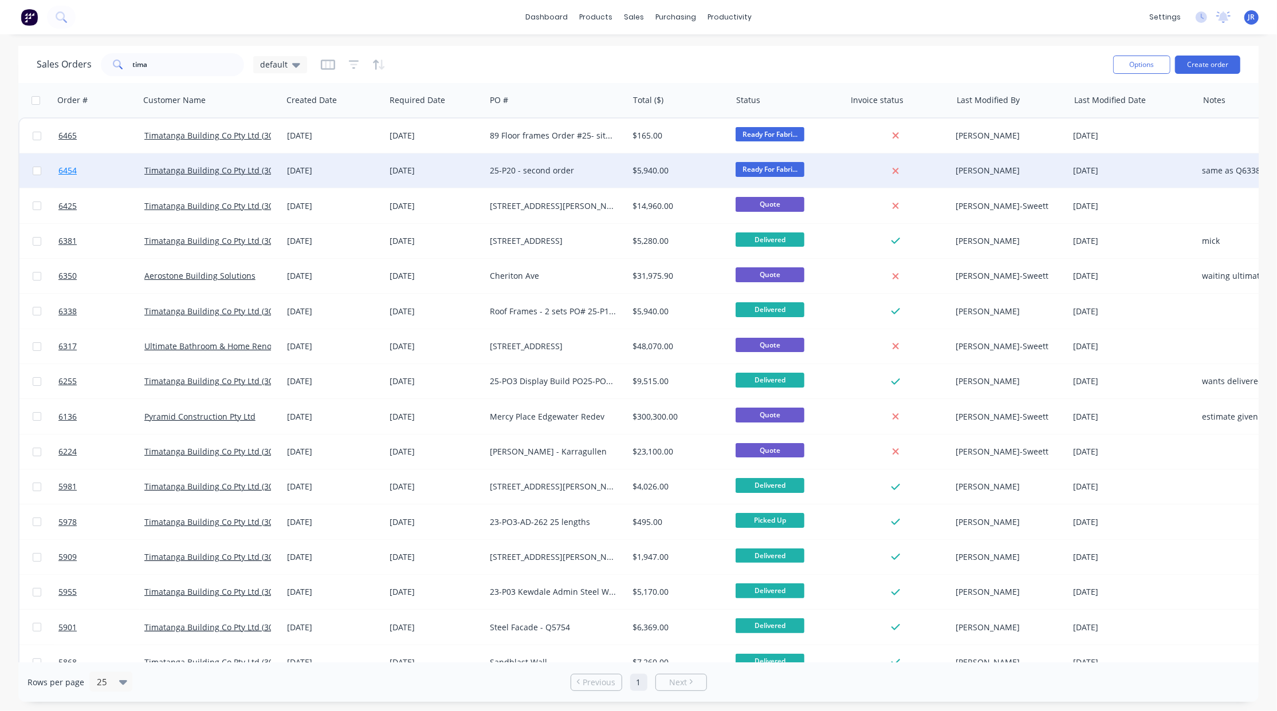
click at [74, 165] on span "6454" at bounding box center [67, 170] width 18 height 11
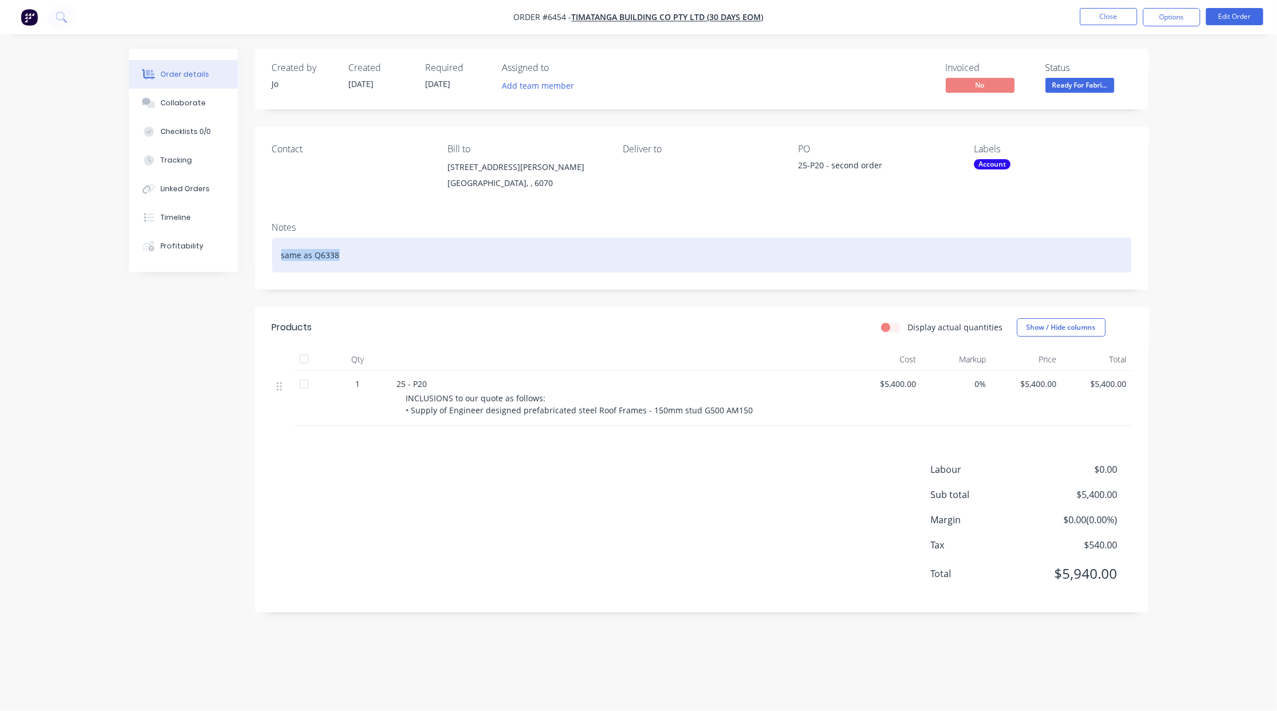
drag, startPoint x: 363, startPoint y: 258, endPoint x: 259, endPoint y: 244, distance: 104.6
click at [259, 244] on div "Notes same as Q6338" at bounding box center [701, 251] width 893 height 77
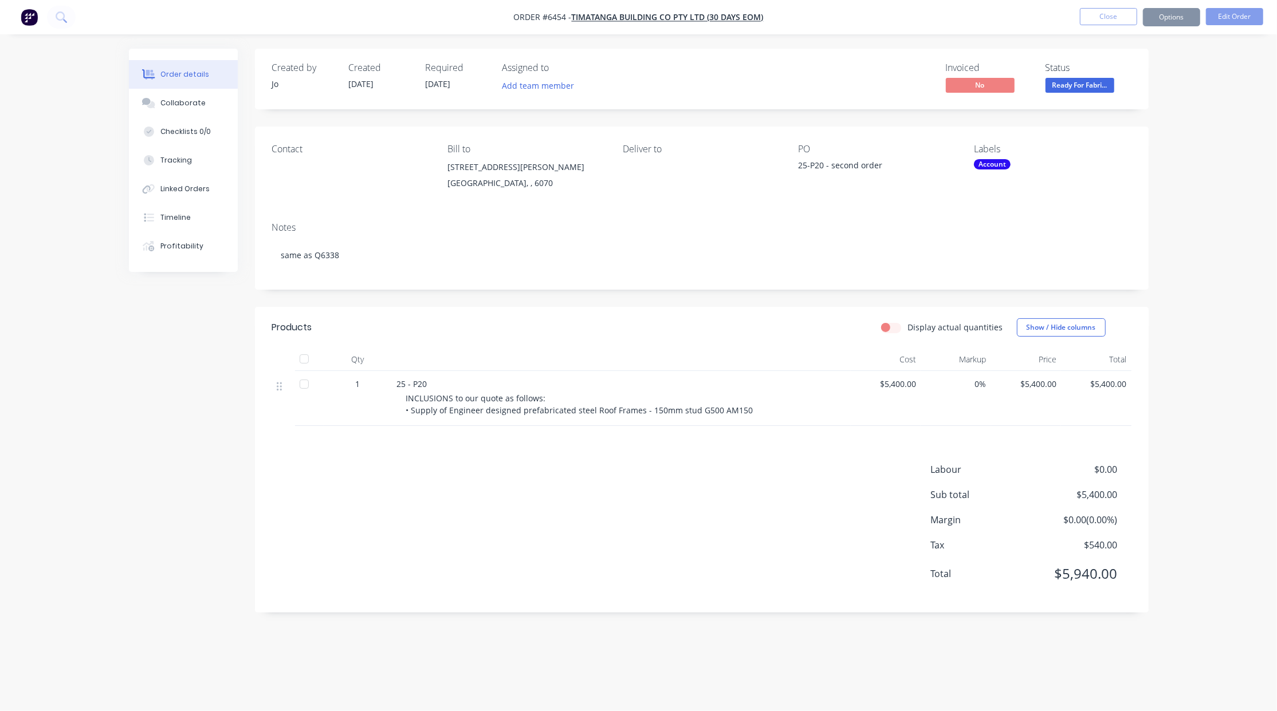
drag, startPoint x: 372, startPoint y: 462, endPoint x: 380, endPoint y: 466, distance: 9.2
click at [372, 463] on div "Products Display actual quantities Show / Hide columns Qty Cost Markup Price To…" at bounding box center [701, 460] width 893 height 306
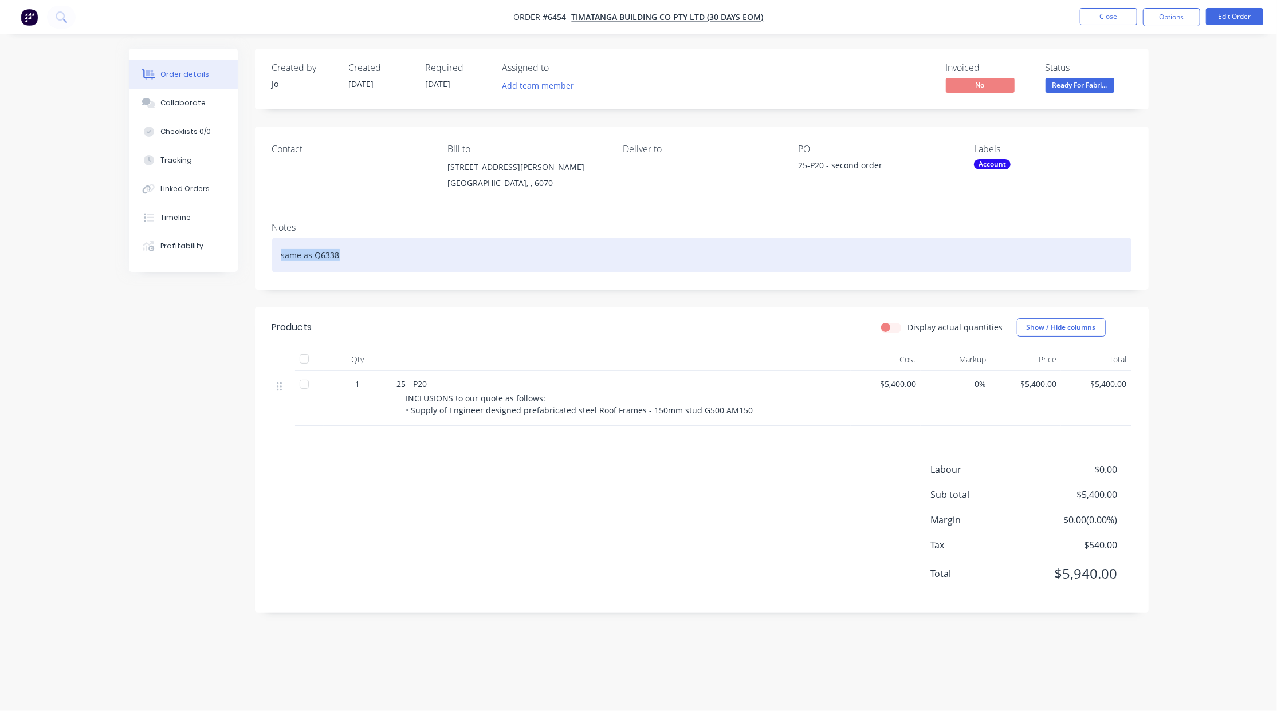
drag, startPoint x: 355, startPoint y: 258, endPoint x: 261, endPoint y: 270, distance: 94.8
click at [261, 270] on div "Notes same as Q6338" at bounding box center [701, 251] width 893 height 77
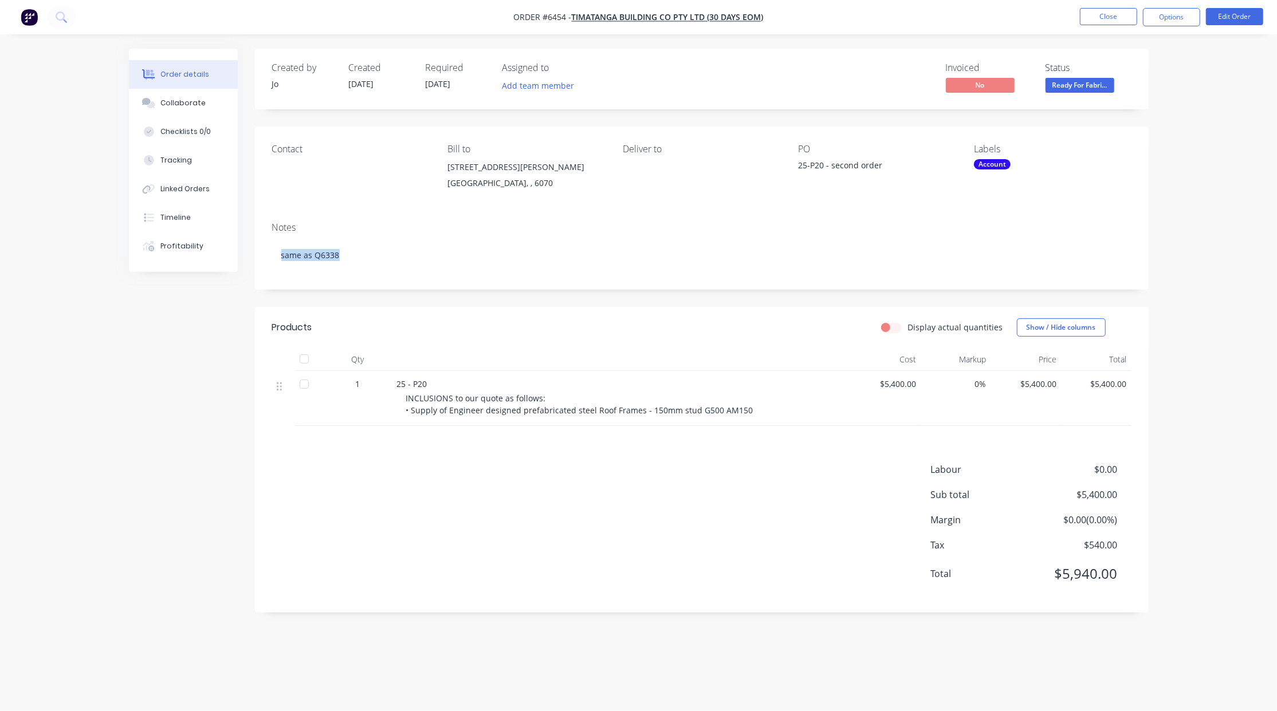
click at [227, 17] on nav "Order #6454 - Timatanga Building Co Pty Ltd (30 days EOM) Close Options Edit Or…" at bounding box center [638, 17] width 1277 height 34
click at [1088, 17] on button "Close" at bounding box center [1108, 16] width 57 height 17
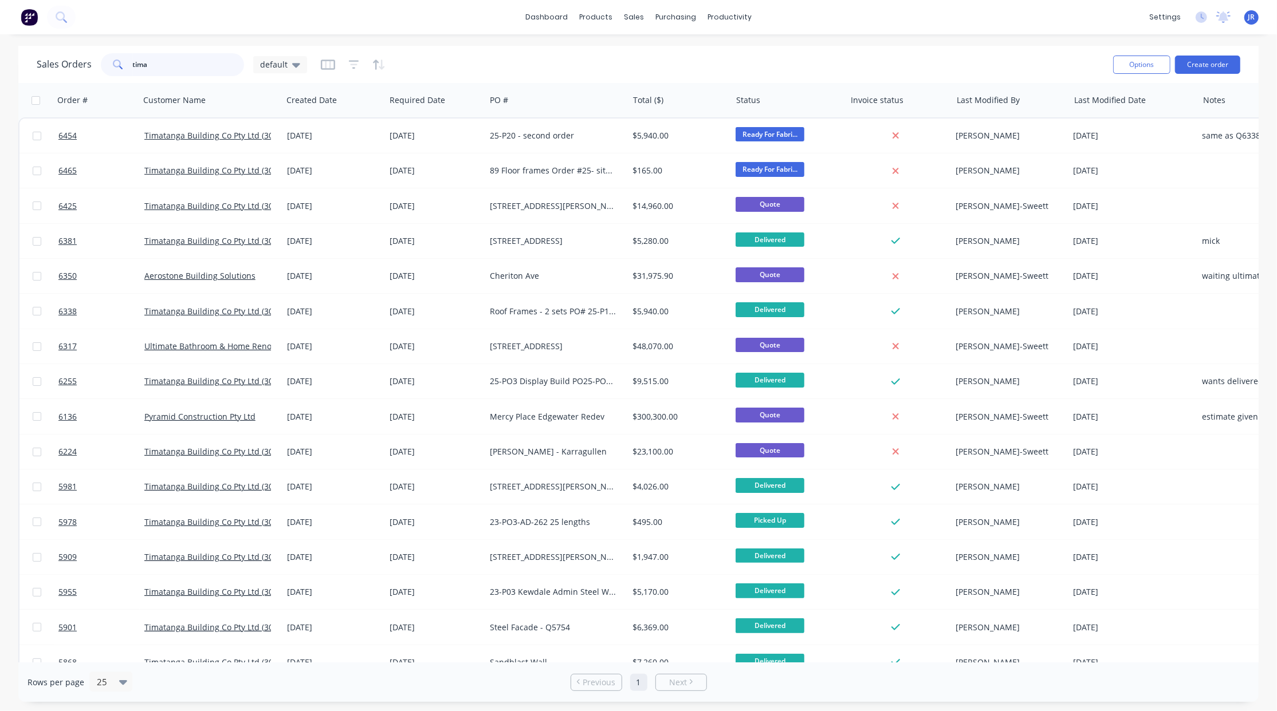
drag, startPoint x: 180, startPoint y: 58, endPoint x: -48, endPoint y: 26, distance: 230.2
click at [0, 26] on html "dashboard products sales purchasing productivity dashboard products Product Cat…" at bounding box center [638, 355] width 1277 height 711
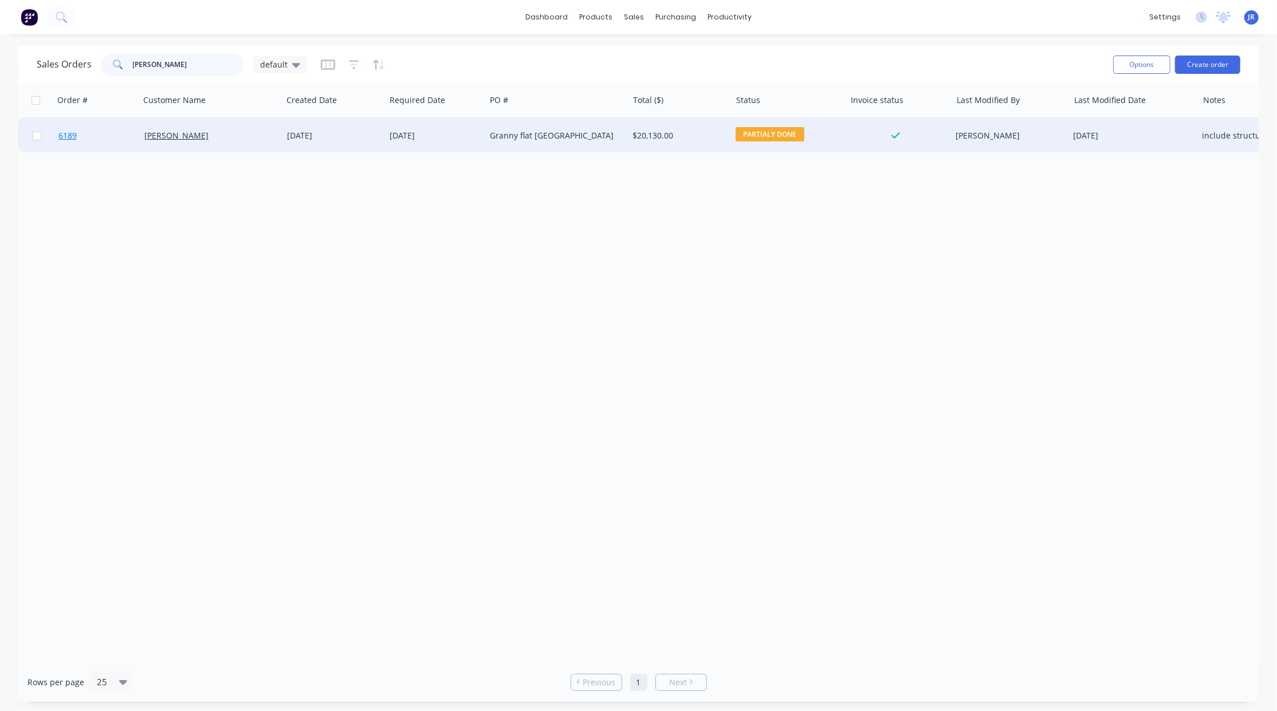
type input "[PERSON_NAME]"
click at [76, 134] on span "6189" at bounding box center [67, 135] width 18 height 11
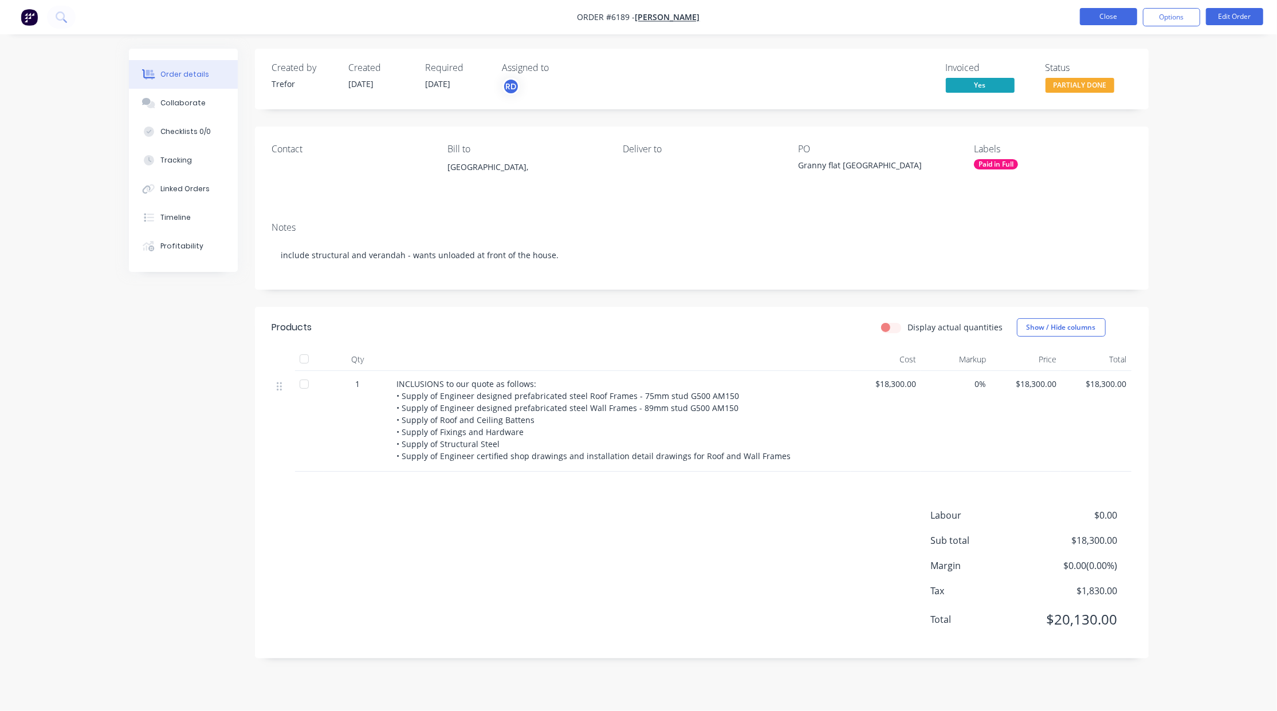
click at [1109, 19] on button "Close" at bounding box center [1108, 16] width 57 height 17
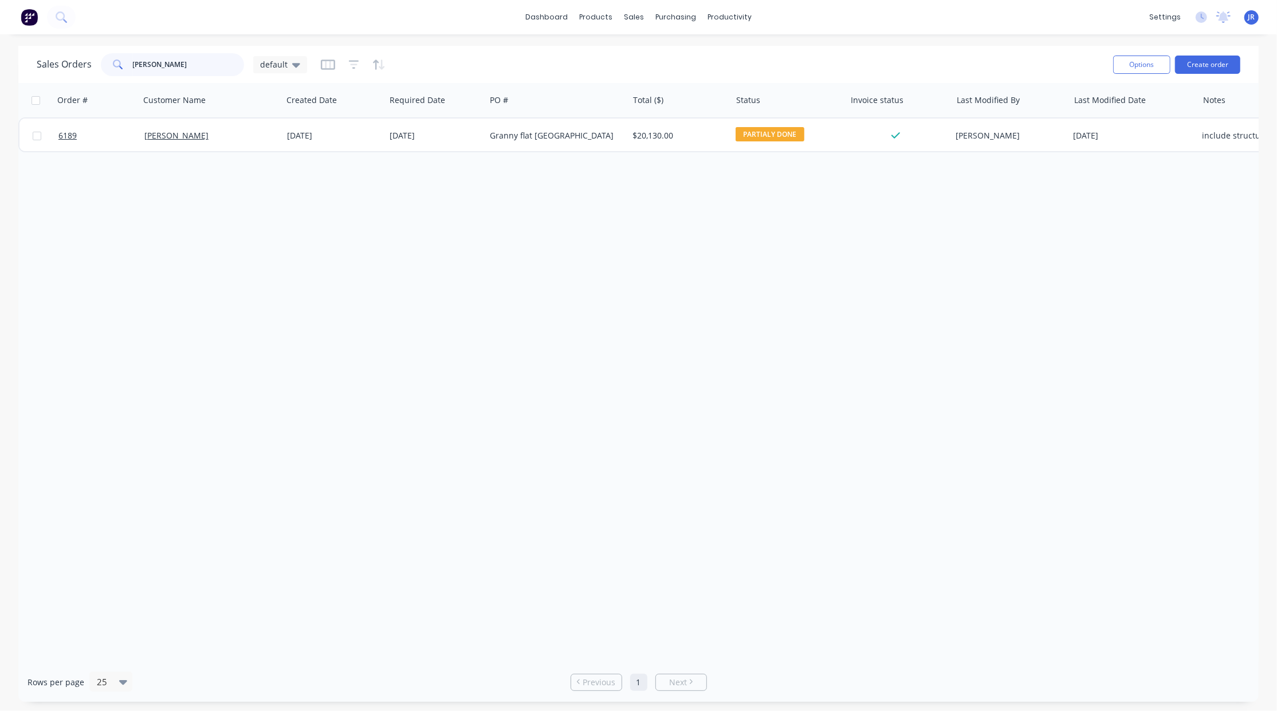
drag, startPoint x: 172, startPoint y: 62, endPoint x: -74, endPoint y: 74, distance: 246.5
click at [0, 74] on html "dashboard products sales purchasing productivity dashboard products Product Cat…" at bounding box center [638, 355] width 1277 height 711
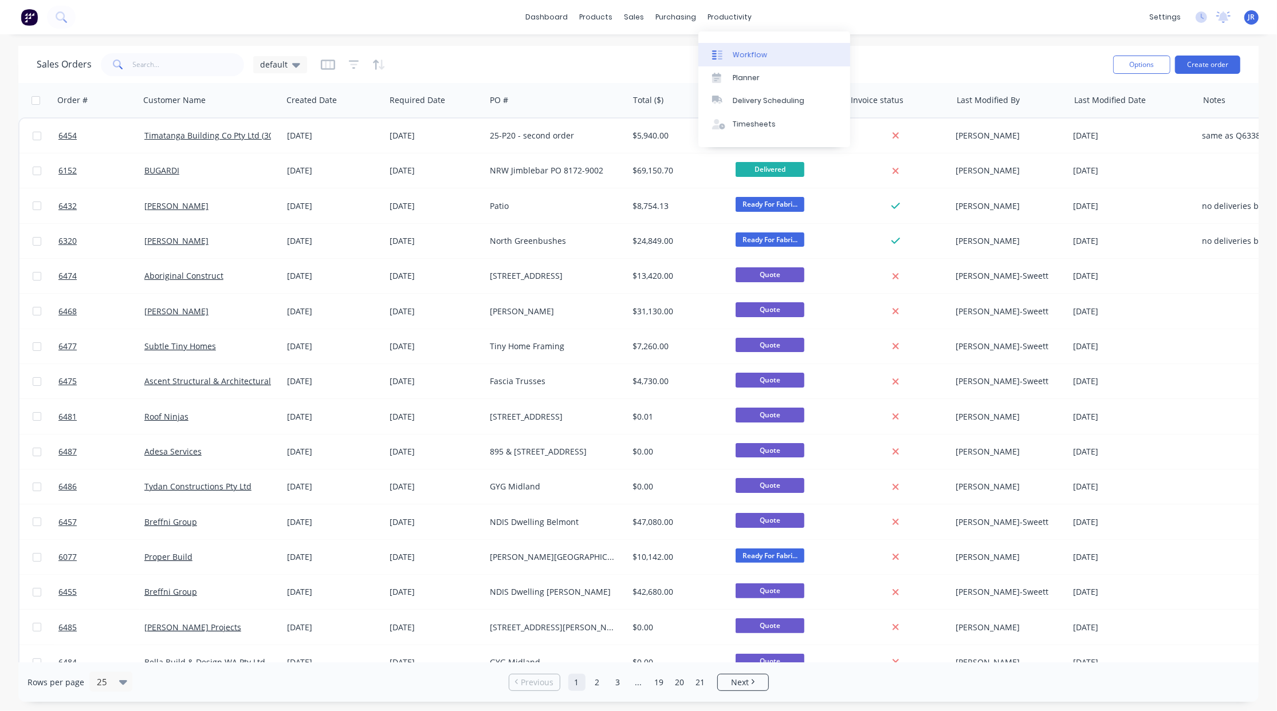
click at [724, 54] on div at bounding box center [720, 55] width 17 height 10
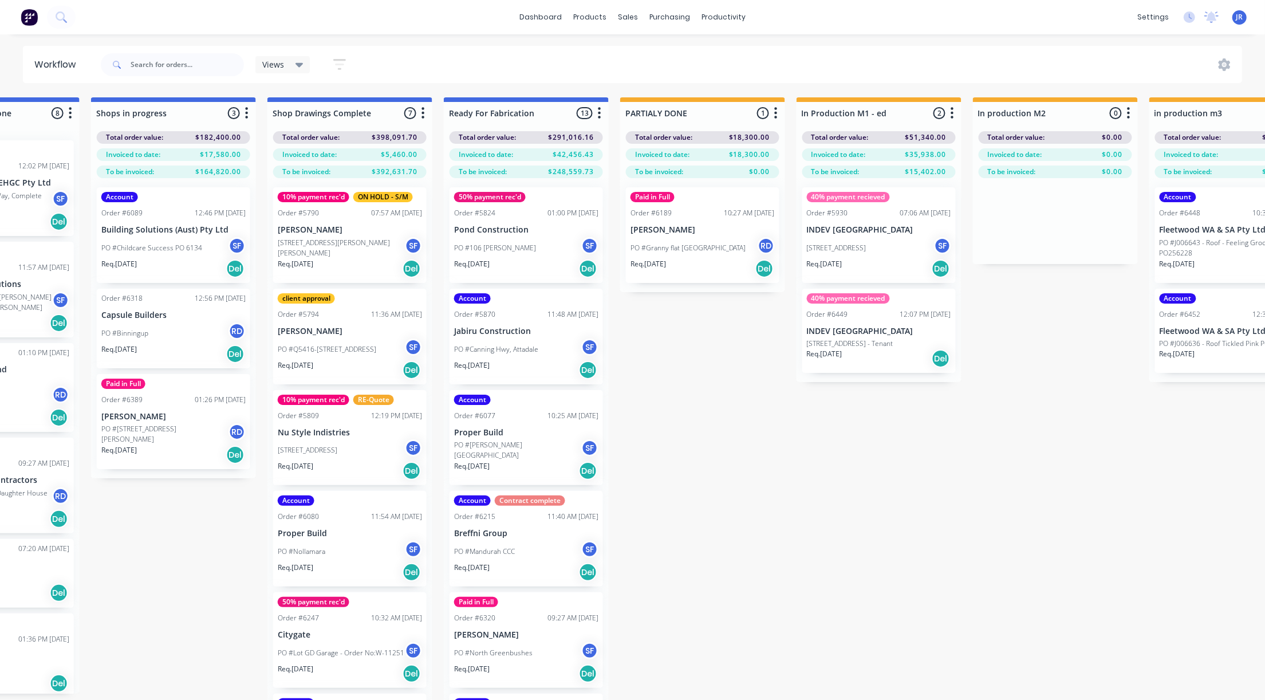
scroll to position [0, 1641]
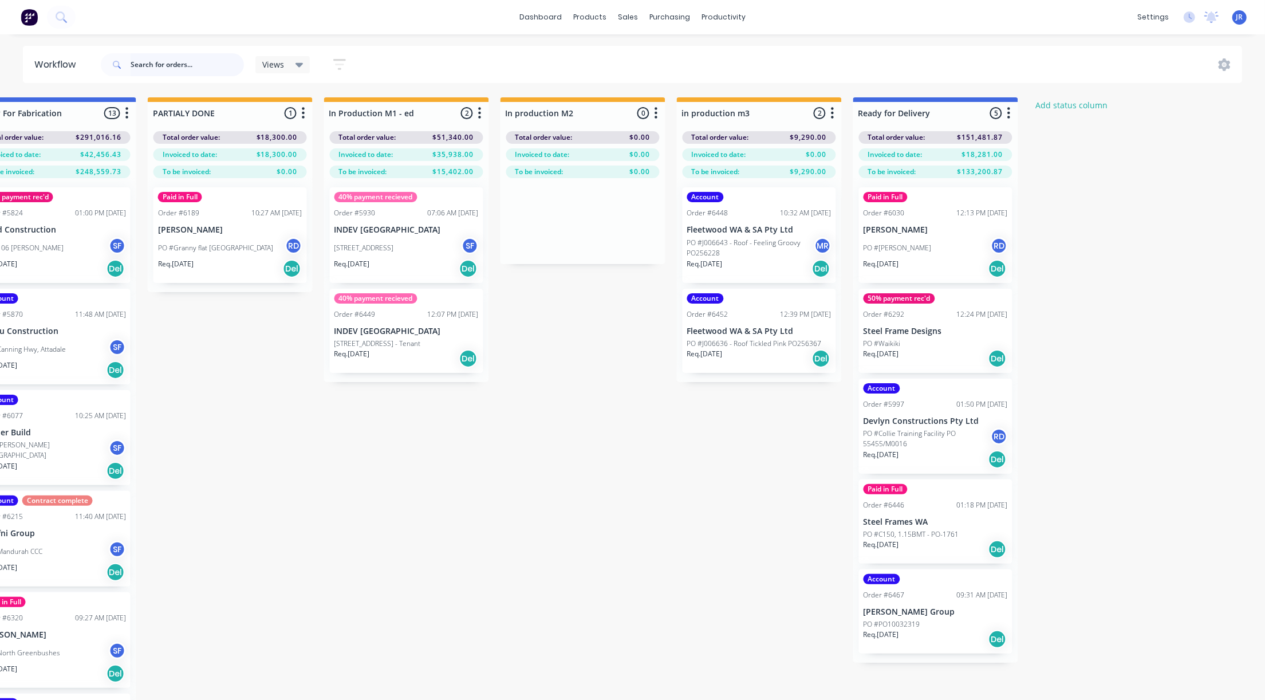
click at [166, 65] on input "text" at bounding box center [187, 64] width 113 height 23
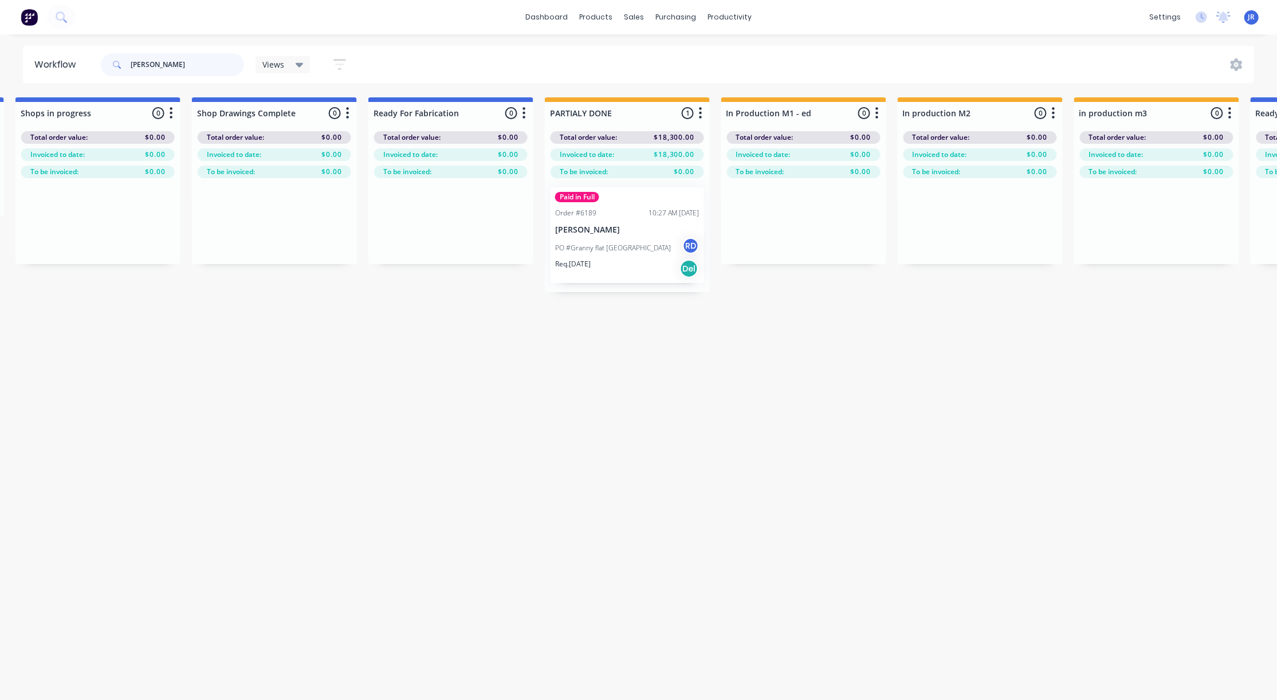
scroll to position [0, 1245]
type input "[PERSON_NAME]"
drag, startPoint x: 640, startPoint y: 10, endPoint x: 635, endPoint y: 48, distance: 38.1
click at [640, 10] on div "sales" at bounding box center [633, 17] width 31 height 17
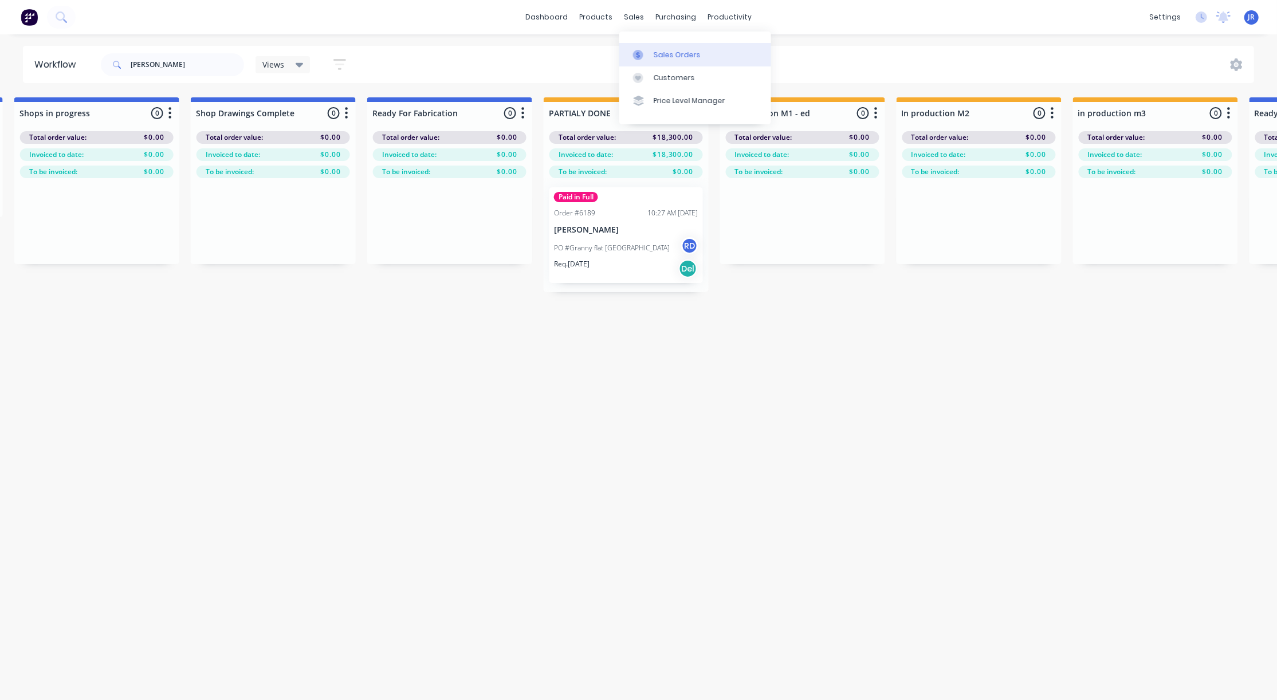
click at [636, 50] on icon at bounding box center [638, 55] width 10 height 10
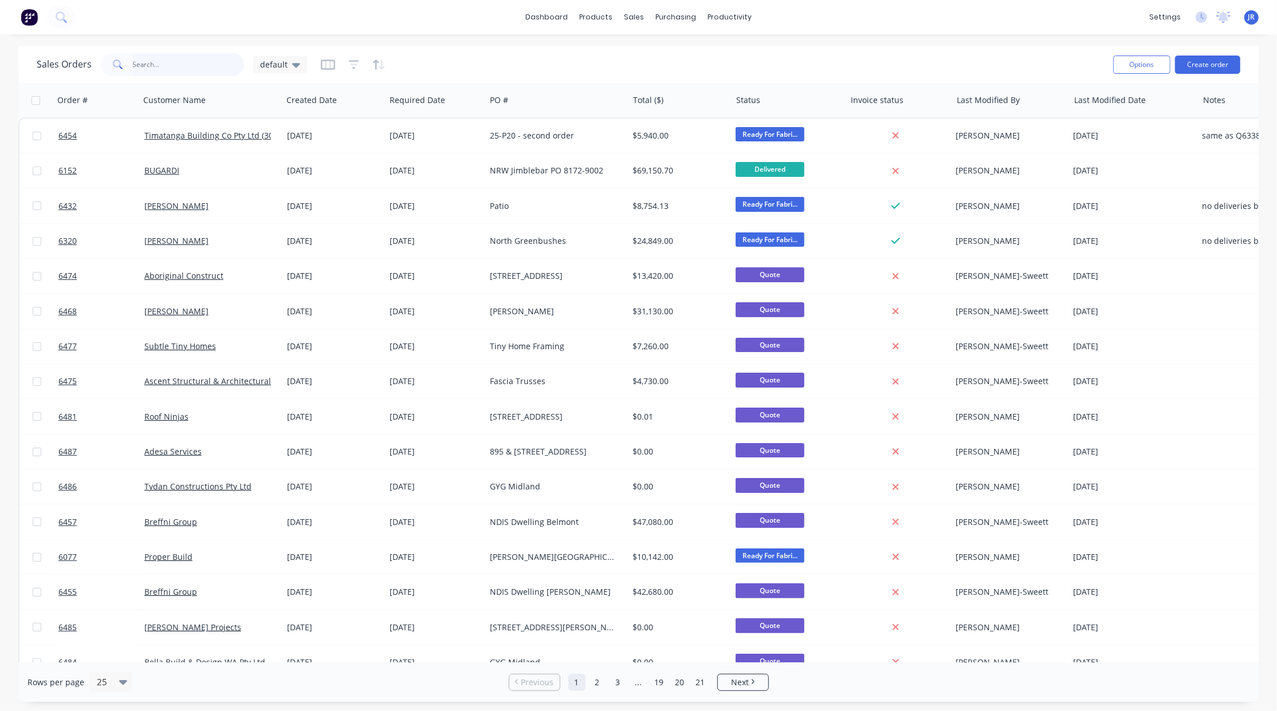
click at [163, 70] on input "text" at bounding box center [189, 64] width 112 height 23
type input "jabiru"
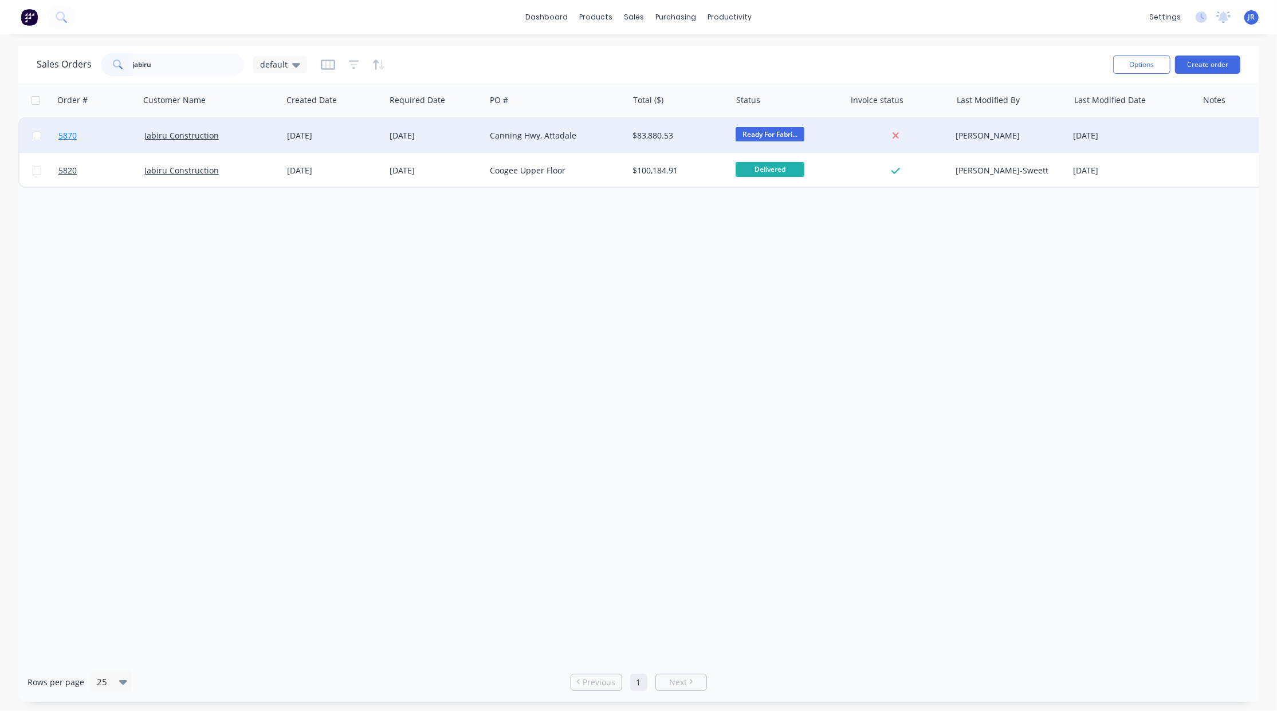
click at [73, 132] on span "5870" at bounding box center [67, 135] width 18 height 11
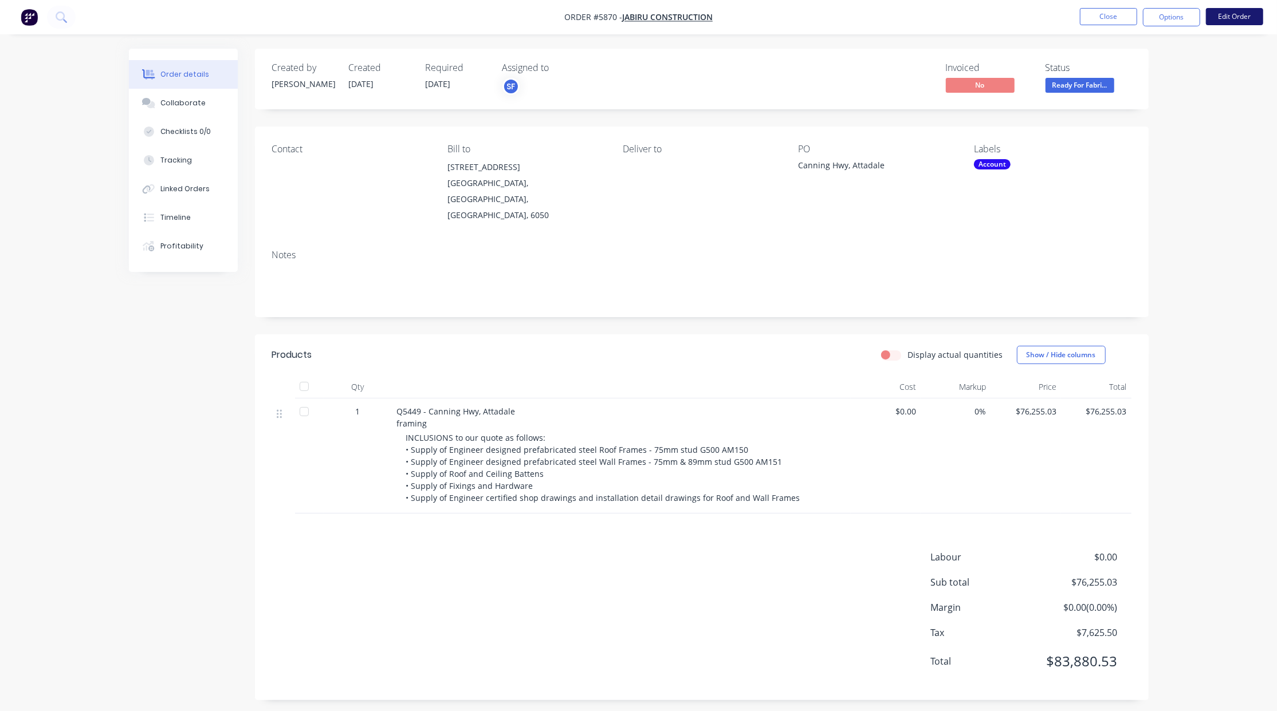
click at [1245, 21] on button "Edit Order" at bounding box center [1234, 16] width 57 height 17
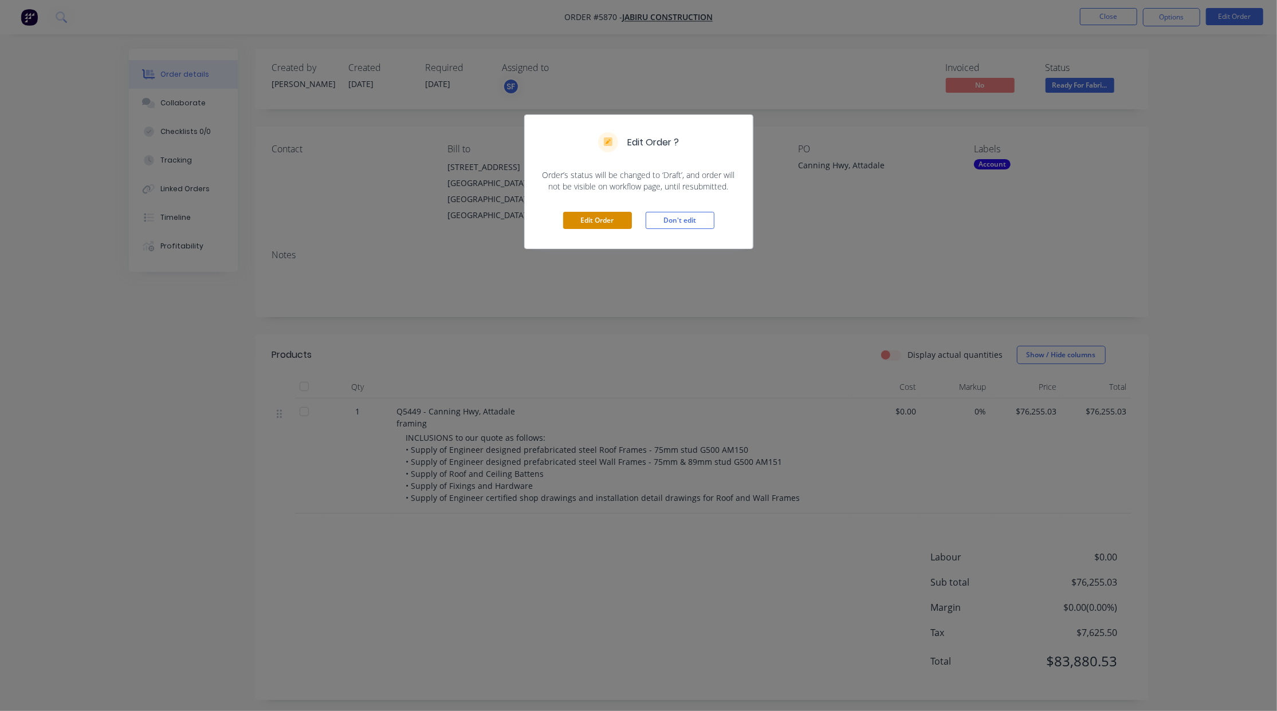
click at [576, 227] on button "Edit Order" at bounding box center [597, 220] width 69 height 17
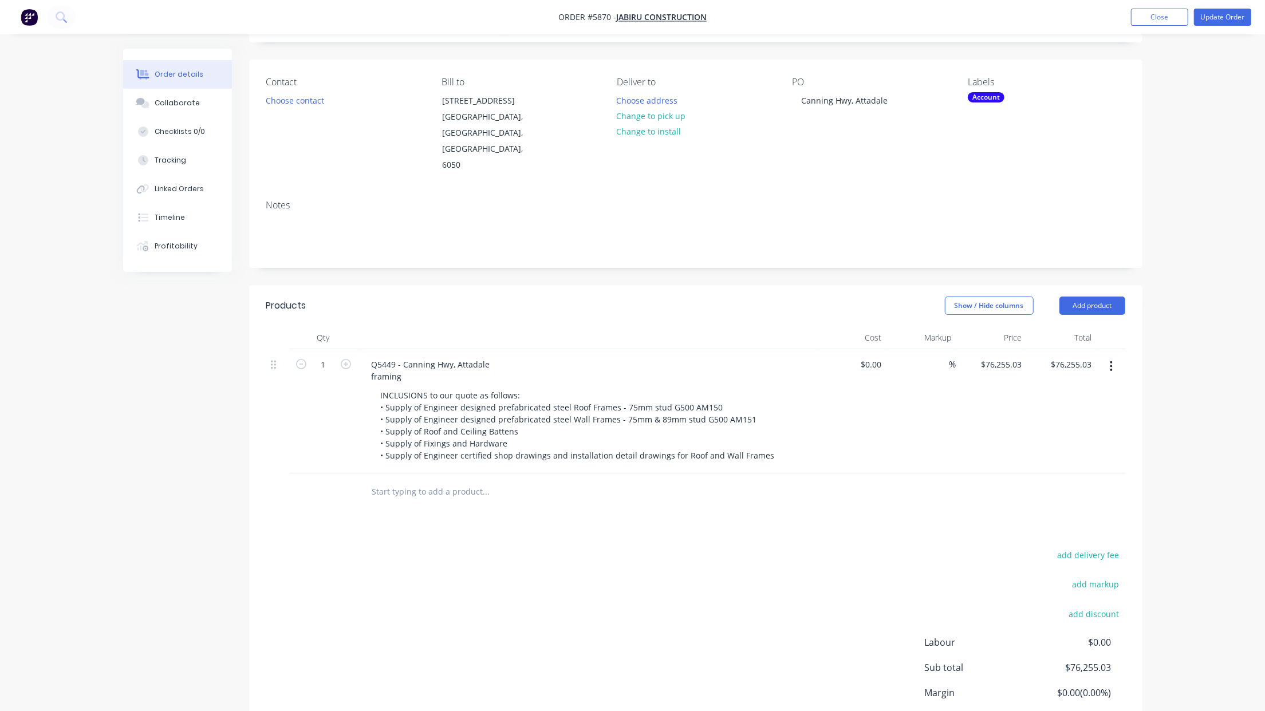
scroll to position [76, 0]
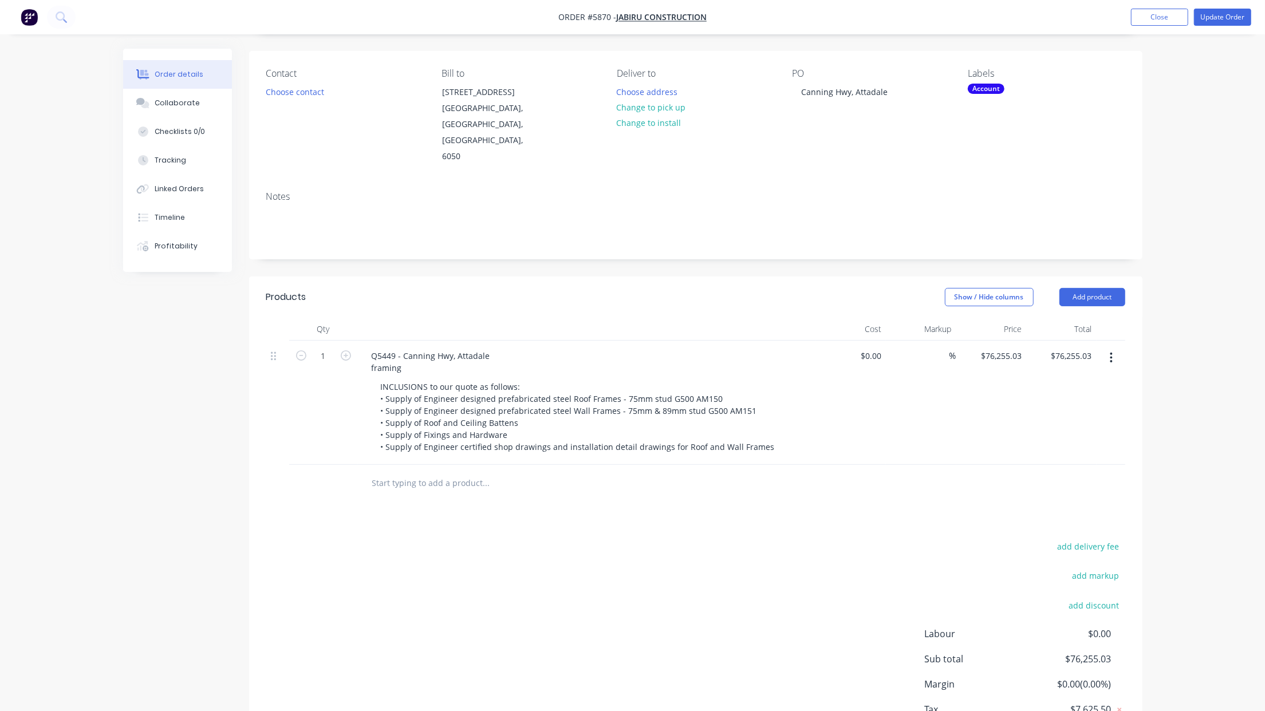
click at [433, 472] on input "text" at bounding box center [486, 483] width 229 height 23
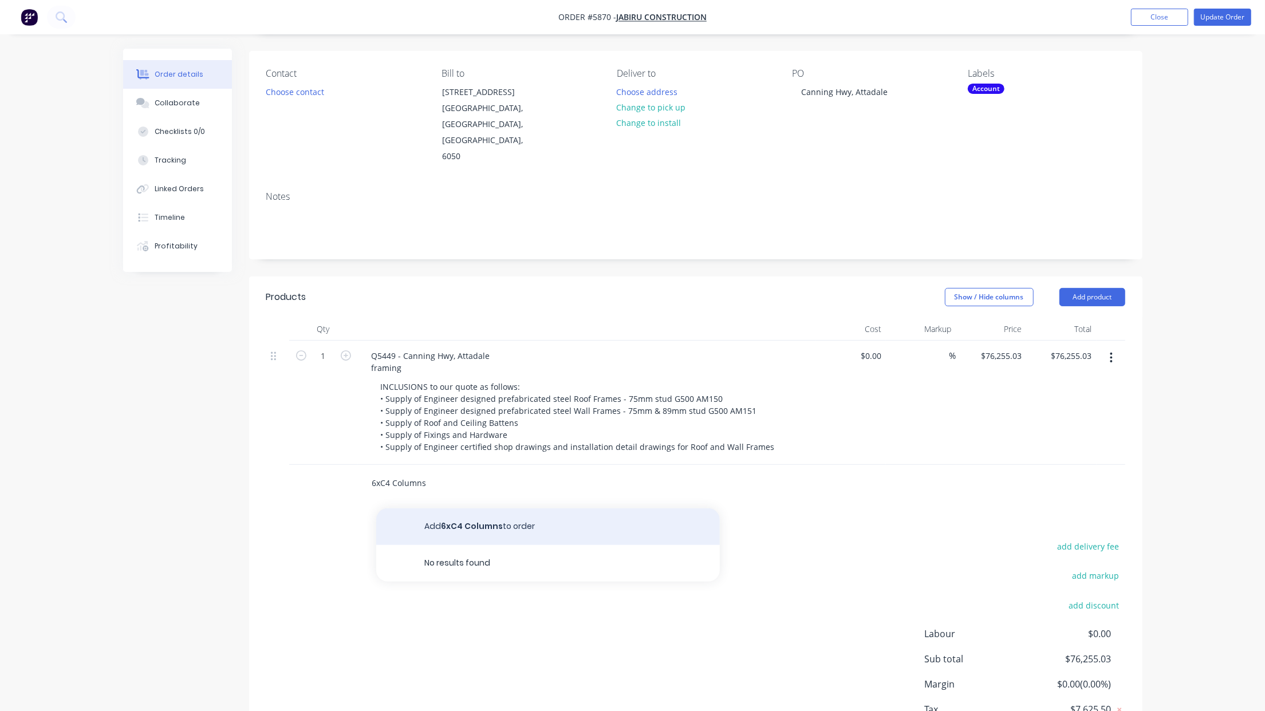
type input "6xC4 Columns"
click at [539, 509] on button "Add 6xC4 Columns to order" at bounding box center [548, 527] width 344 height 37
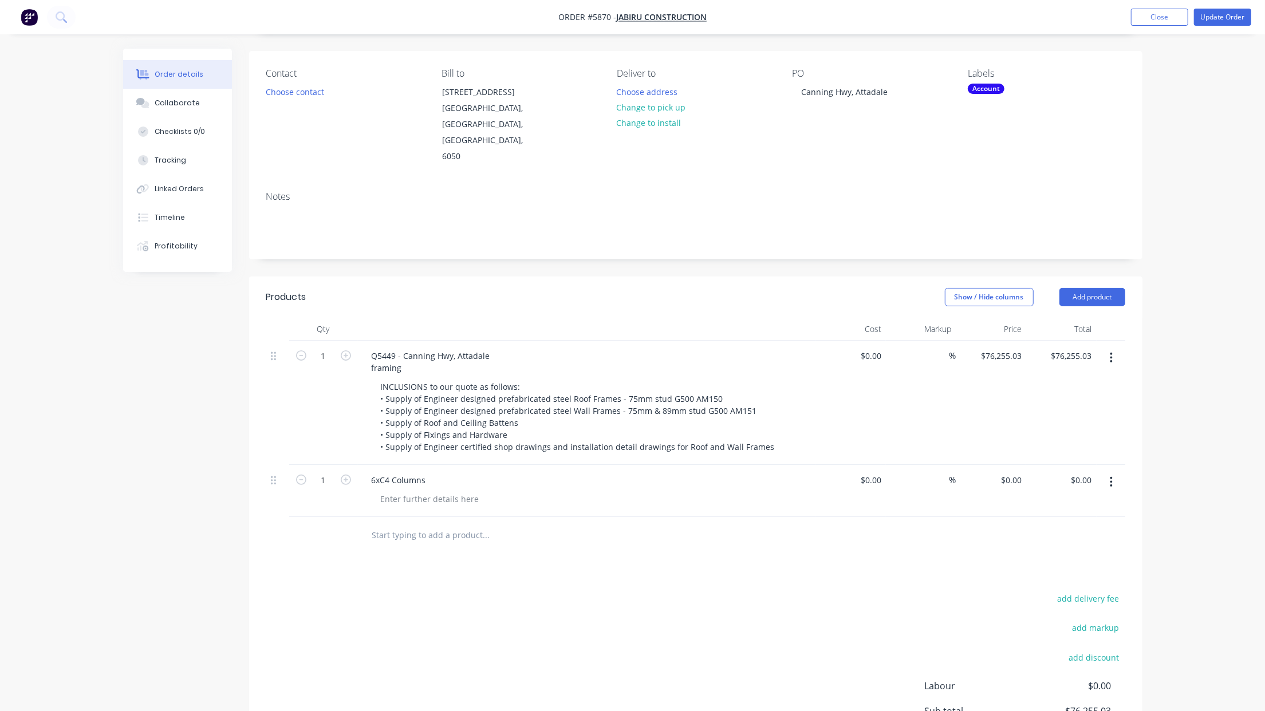
click at [1027, 465] on div "$0.00 $0.00" at bounding box center [1061, 491] width 70 height 52
click at [1019, 465] on div "$0.00 $0.00" at bounding box center [991, 491] width 70 height 52
click at [1010, 472] on div "0 $0.00" at bounding box center [1010, 480] width 31 height 17
type input "$1,900.00"
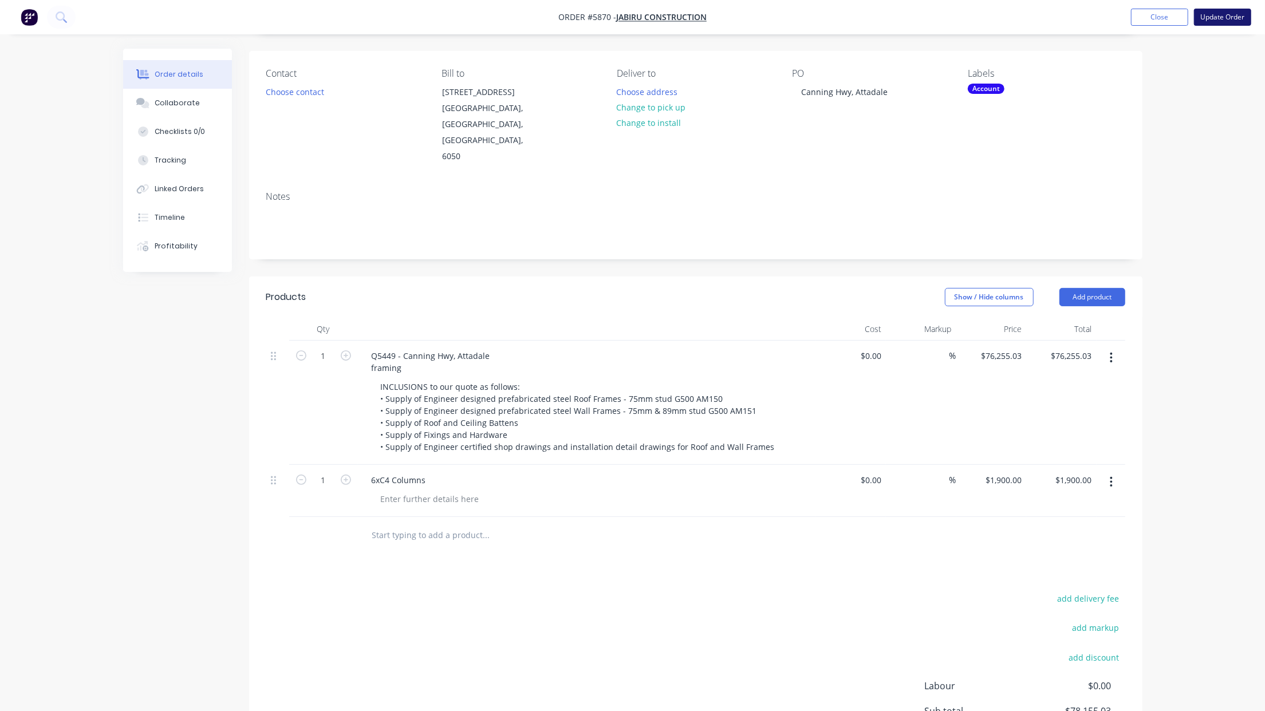
click at [1228, 17] on button "Update Order" at bounding box center [1222, 17] width 57 height 17
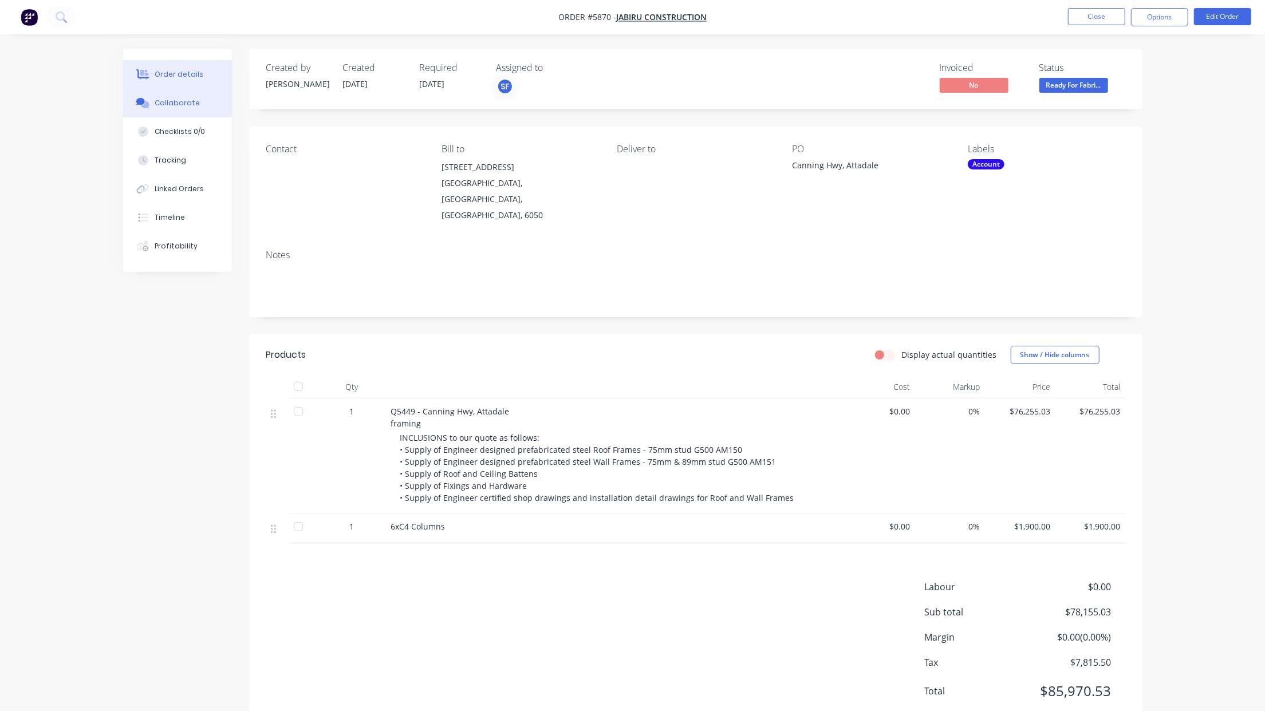
click at [191, 104] on div "Collaborate" at bounding box center [177, 103] width 45 height 10
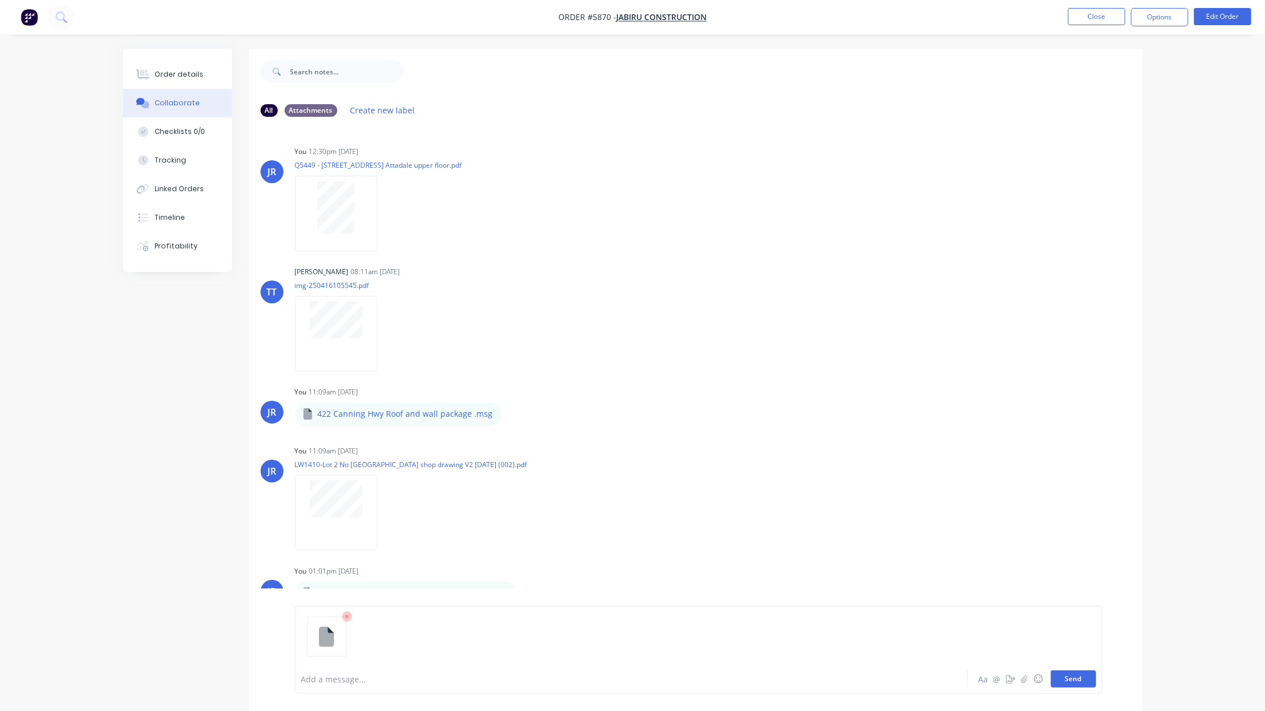
click at [1089, 680] on button "Send" at bounding box center [1073, 679] width 45 height 17
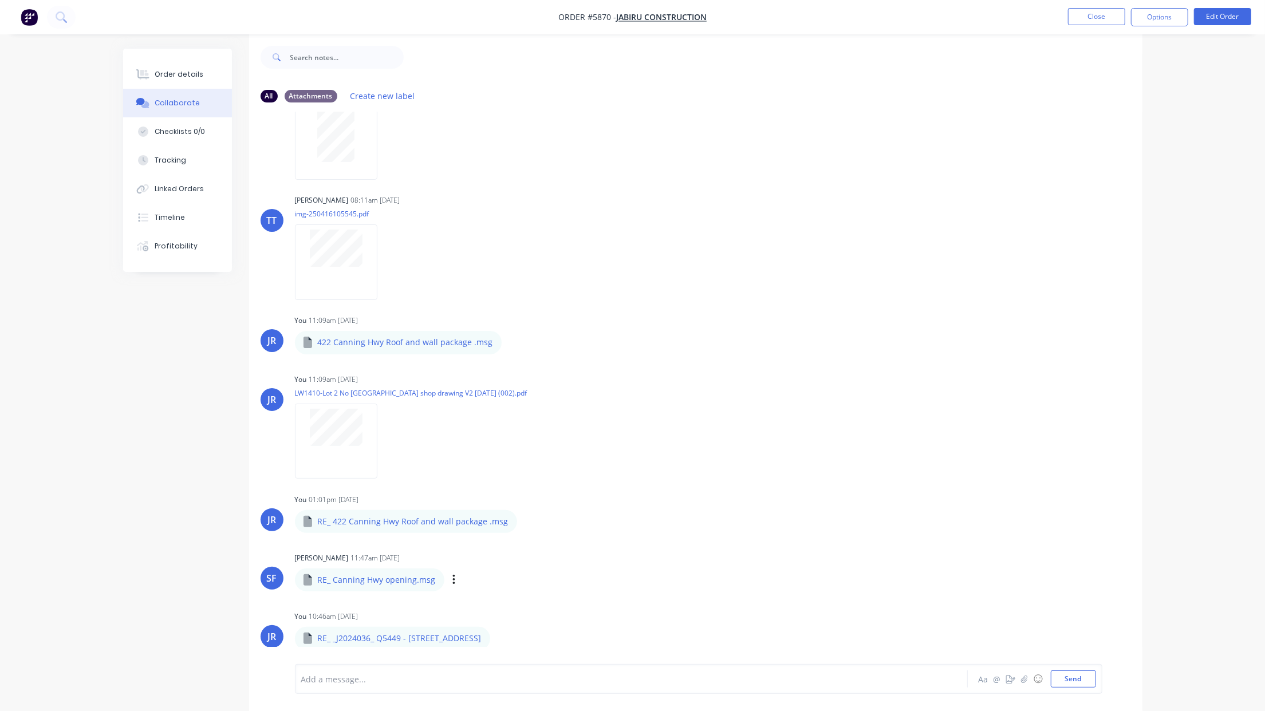
scroll to position [18, 0]
click at [1087, 18] on button "Close" at bounding box center [1096, 16] width 57 height 17
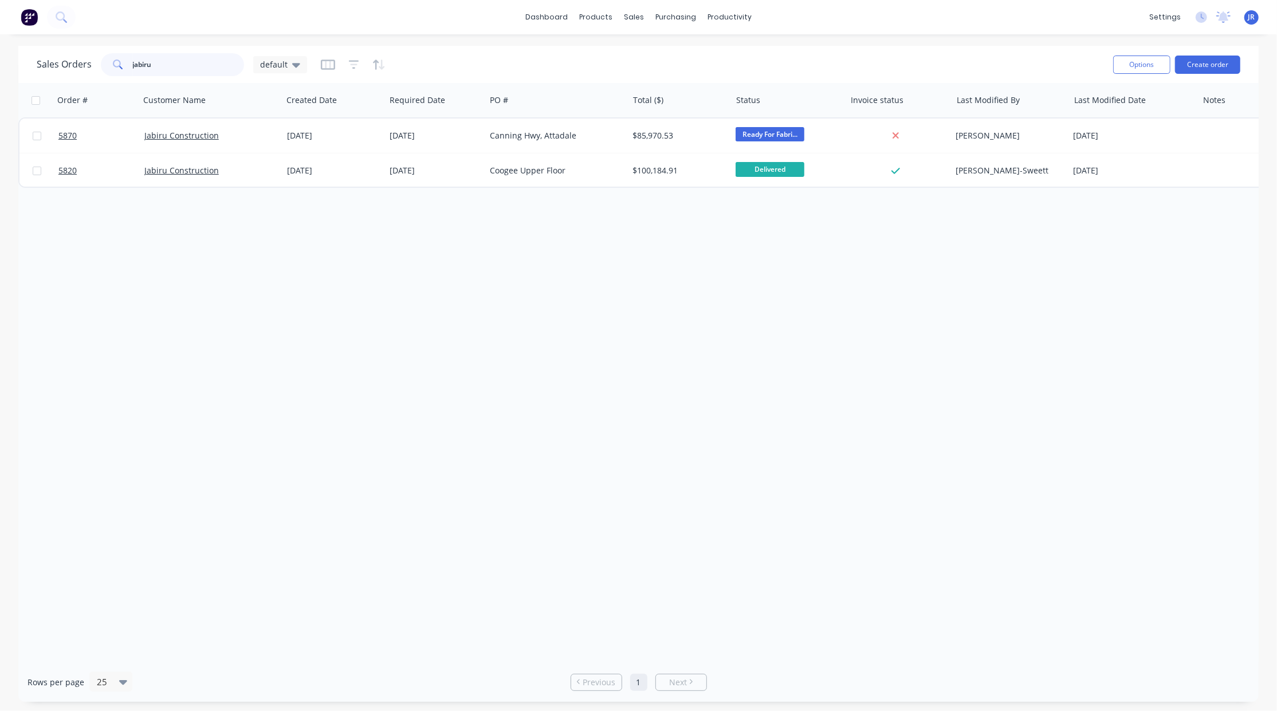
drag, startPoint x: 179, startPoint y: 57, endPoint x: -52, endPoint y: 61, distance: 230.2
click at [0, 61] on html "dashboard products sales purchasing productivity dashboard products Product Cat…" at bounding box center [638, 355] width 1277 height 711
type input "[PERSON_NAME]"
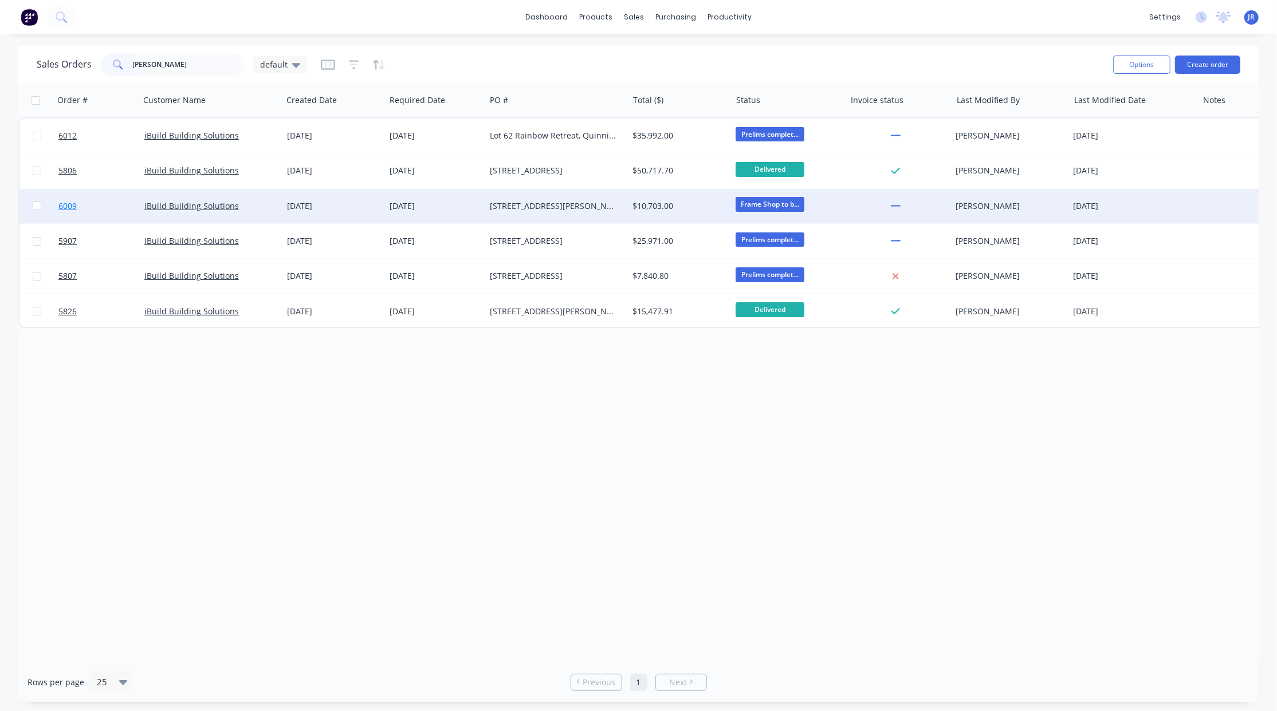
click at [62, 207] on span "6009" at bounding box center [67, 205] width 18 height 11
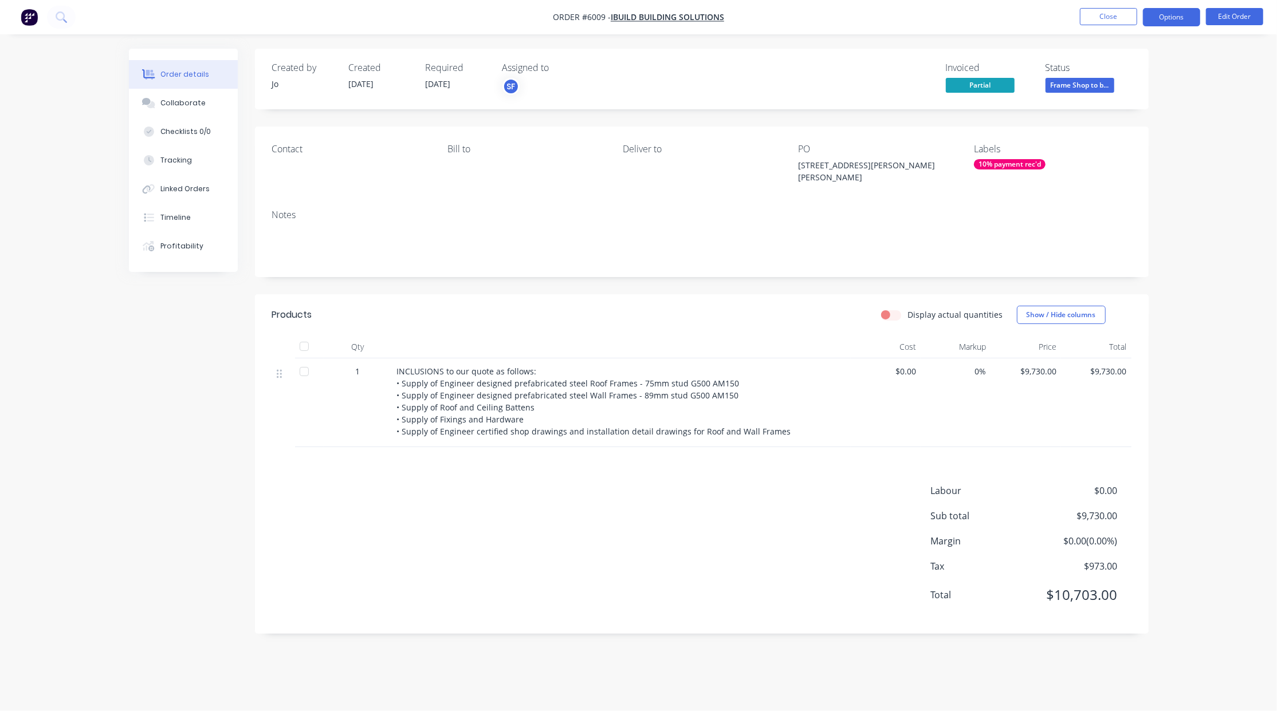
click at [1156, 19] on button "Options" at bounding box center [1171, 17] width 57 height 18
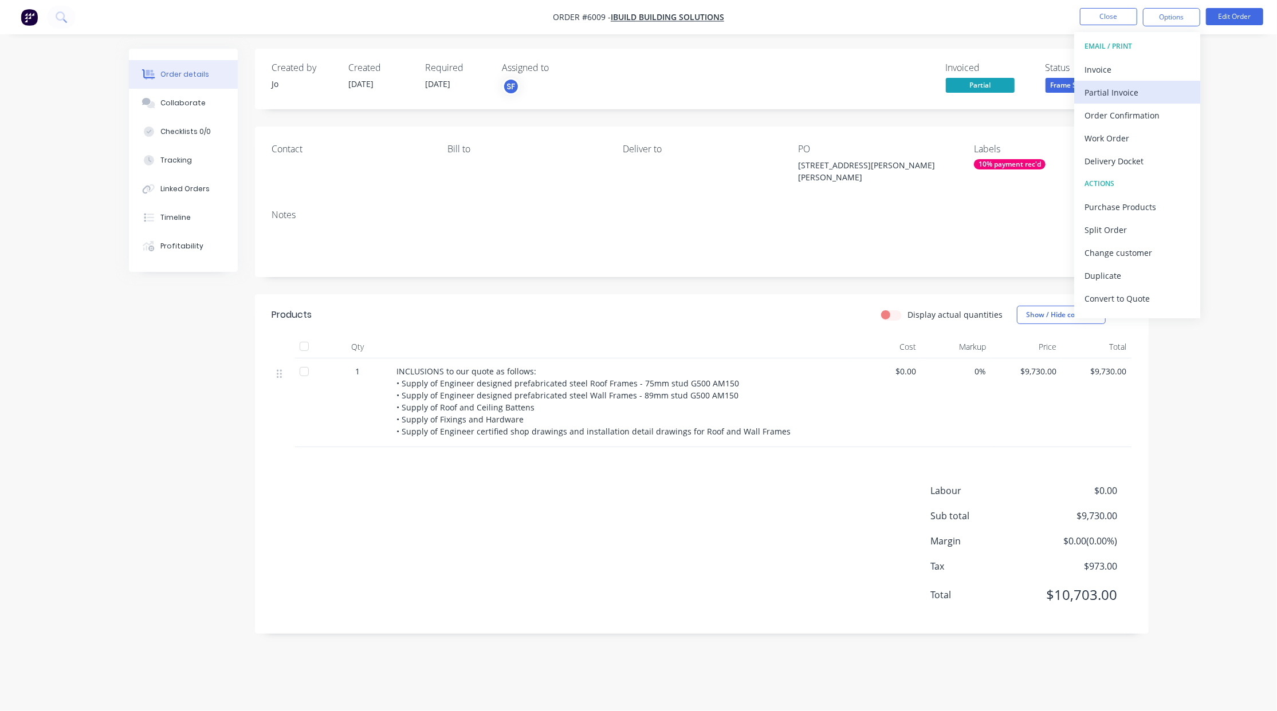
click at [1139, 89] on div "Partial Invoice" at bounding box center [1136, 92] width 105 height 17
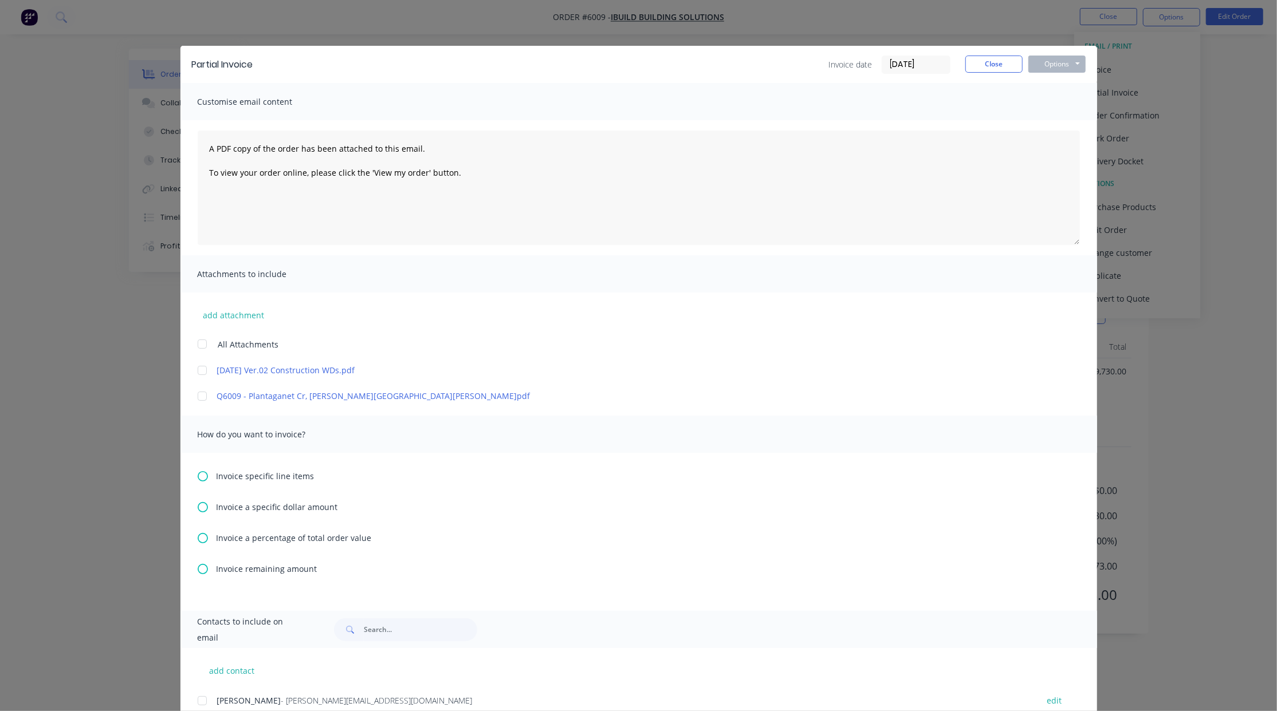
click at [200, 399] on div at bounding box center [202, 396] width 23 height 23
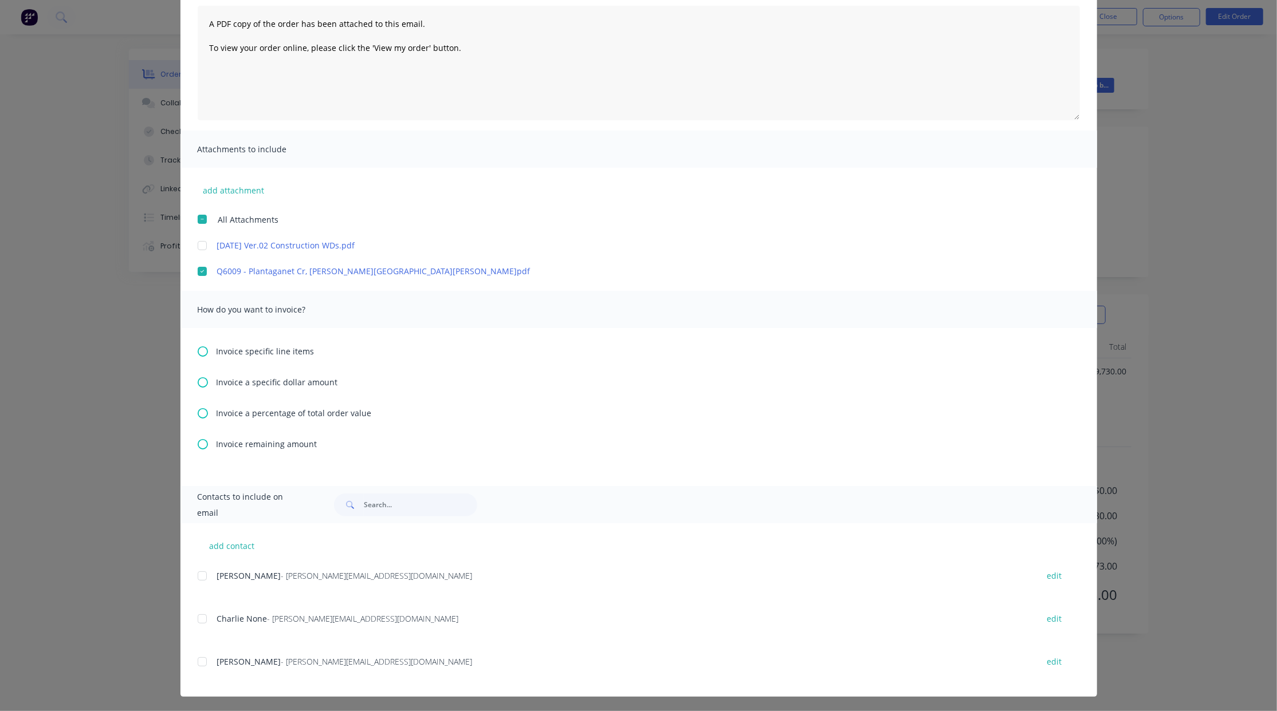
scroll to position [126, 0]
click at [198, 447] on icon at bounding box center [203, 443] width 10 height 10
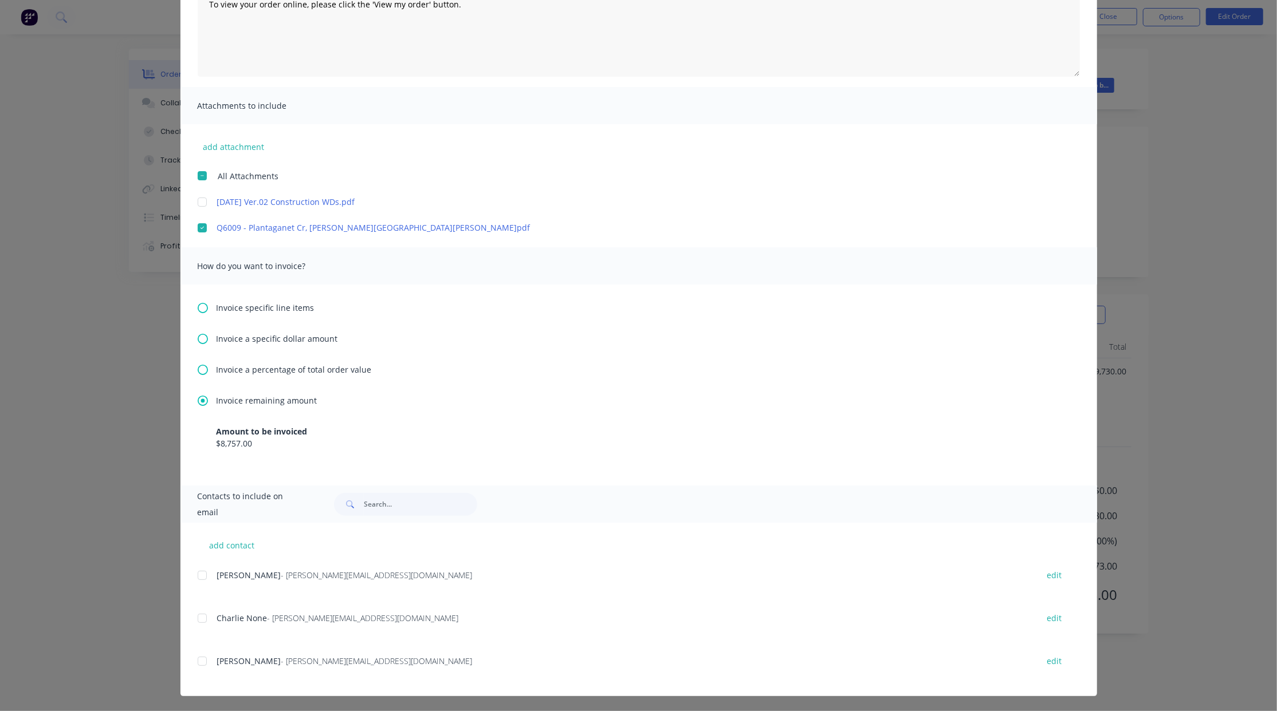
scroll to position [170, 0]
click at [195, 577] on div at bounding box center [202, 574] width 23 height 23
click at [193, 620] on div at bounding box center [202, 617] width 23 height 23
click at [197, 662] on div at bounding box center [202, 660] width 23 height 23
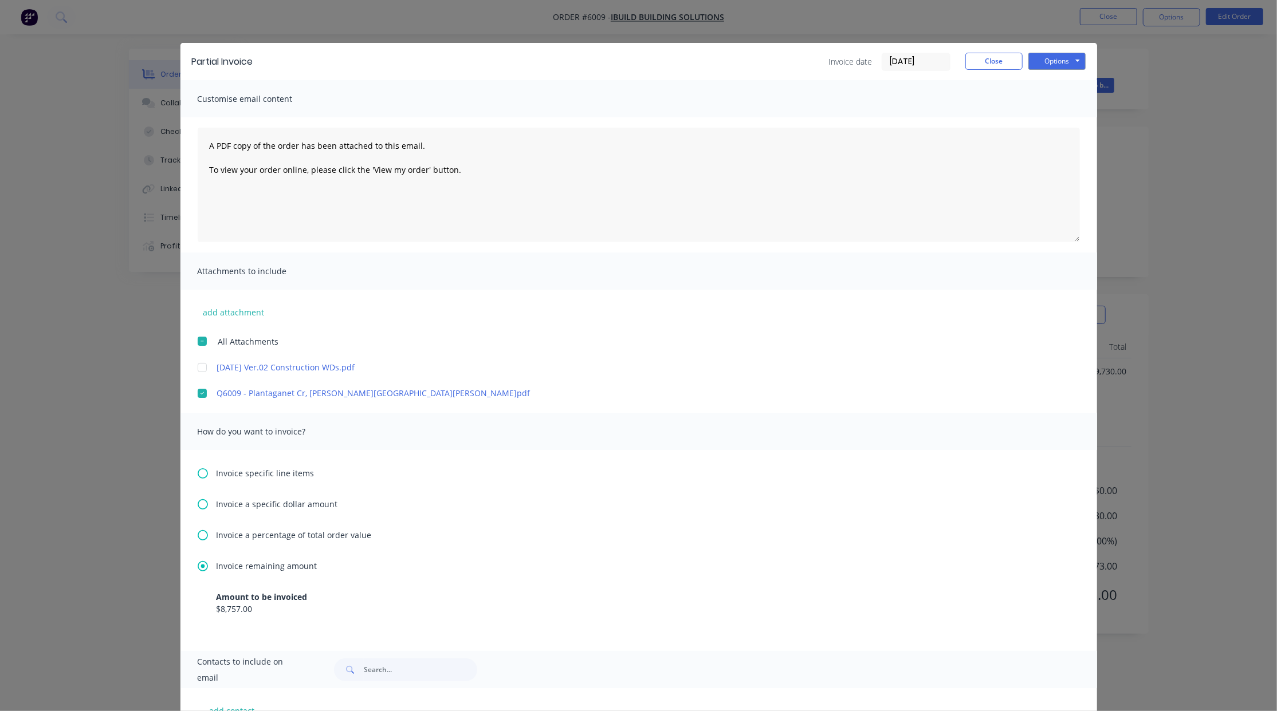
scroll to position [0, 0]
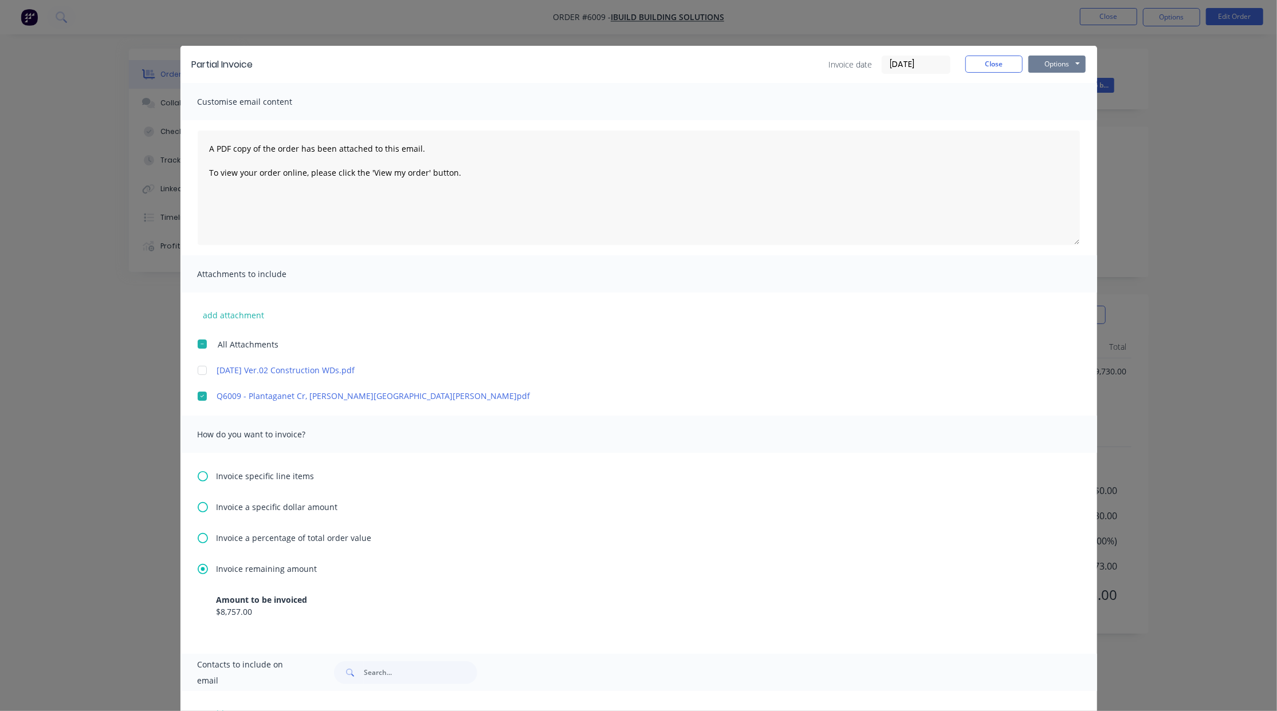
click at [1038, 70] on button "Options" at bounding box center [1056, 64] width 57 height 17
click at [1041, 81] on button "Preview" at bounding box center [1064, 84] width 73 height 19
click at [1057, 60] on button "Options" at bounding box center [1056, 64] width 57 height 17
click at [1056, 123] on button "Email" at bounding box center [1064, 122] width 73 height 19
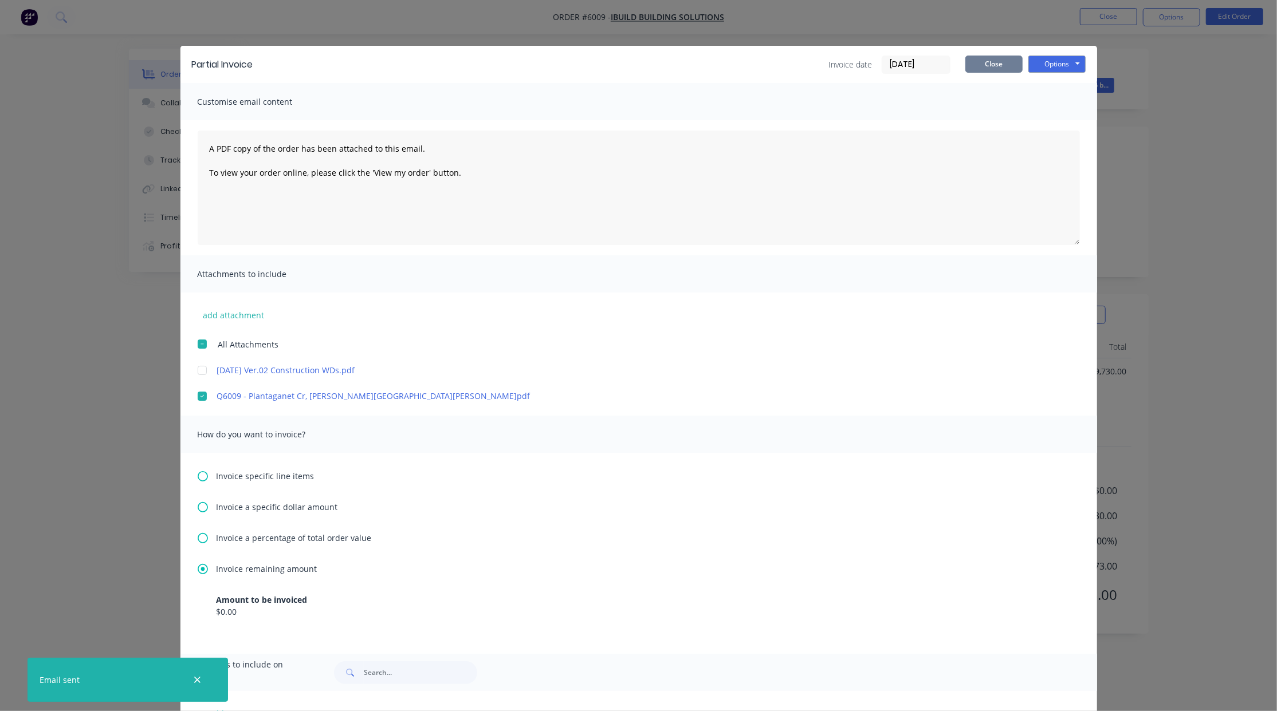
click at [991, 64] on button "Close" at bounding box center [993, 64] width 57 height 17
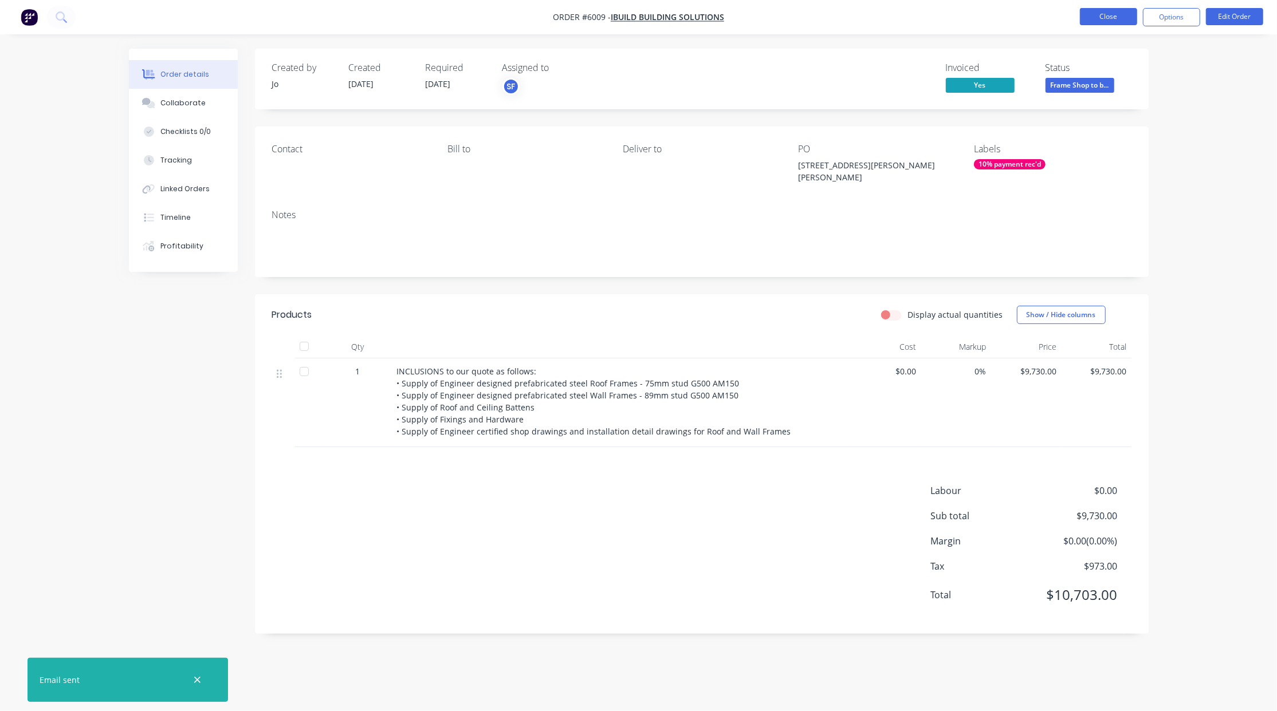
click at [1089, 23] on button "Close" at bounding box center [1108, 16] width 57 height 17
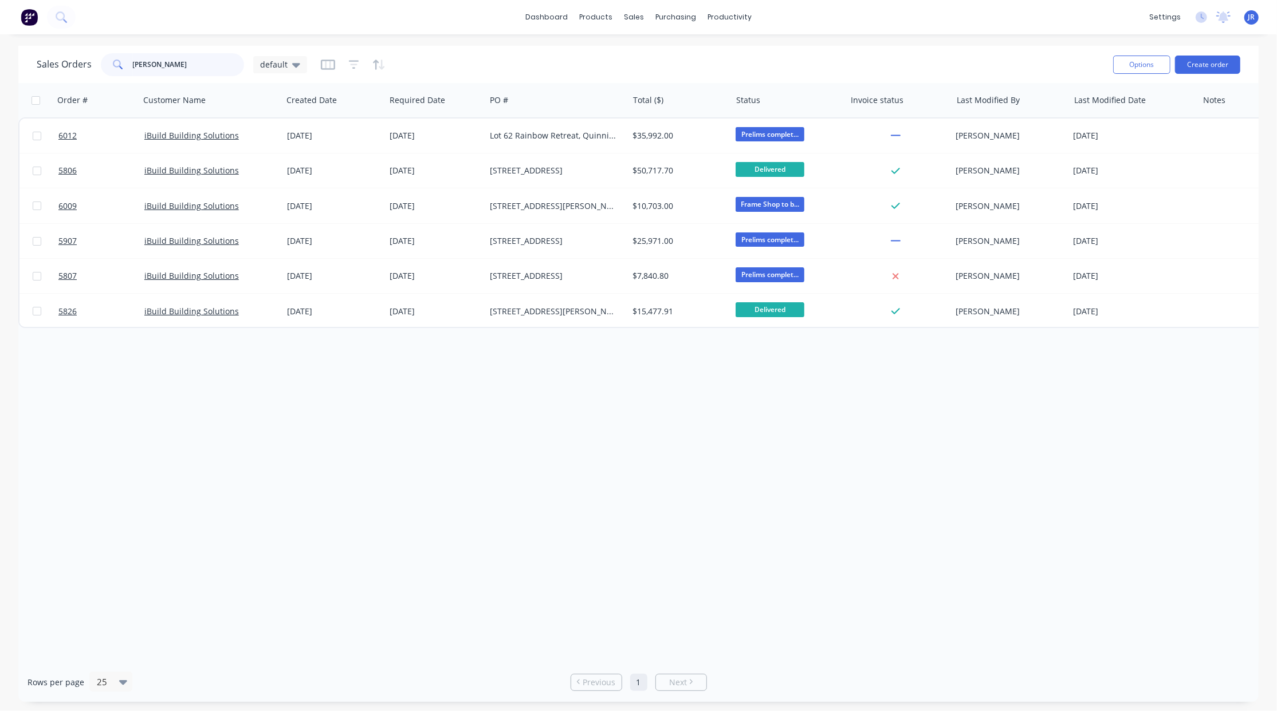
drag, startPoint x: 186, startPoint y: 72, endPoint x: -26, endPoint y: 86, distance: 212.4
click at [0, 86] on html "dashboard products sales purchasing productivity dashboard products Product Cat…" at bounding box center [638, 355] width 1277 height 711
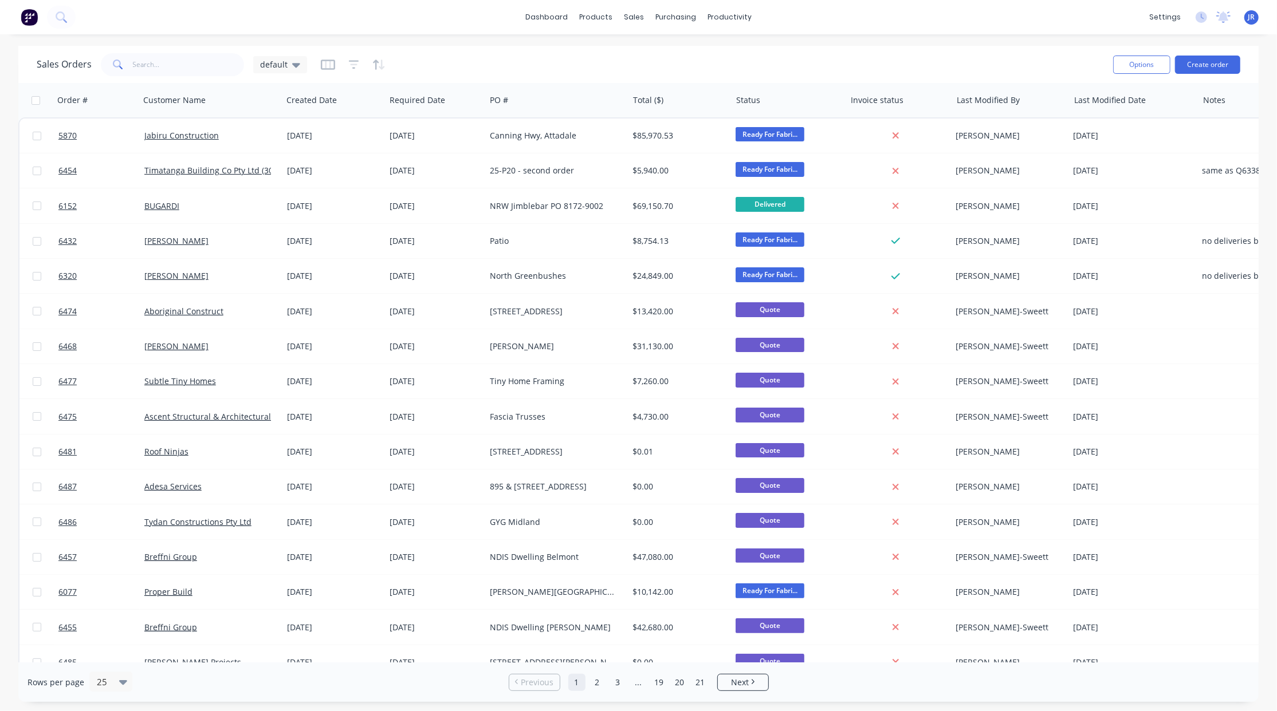
click at [867, 688] on div "Rows per page 25 Previous 1 2 3 ... 19 20 21 Next" at bounding box center [638, 683] width 1240 height 40
click at [186, 60] on input "text" at bounding box center [189, 64] width 112 height 23
drag, startPoint x: 646, startPoint y: 54, endPoint x: 596, endPoint y: 55, distance: 50.4
click at [646, 54] on div at bounding box center [640, 55] width 17 height 10
click at [186, 60] on input "text" at bounding box center [189, 64] width 112 height 23
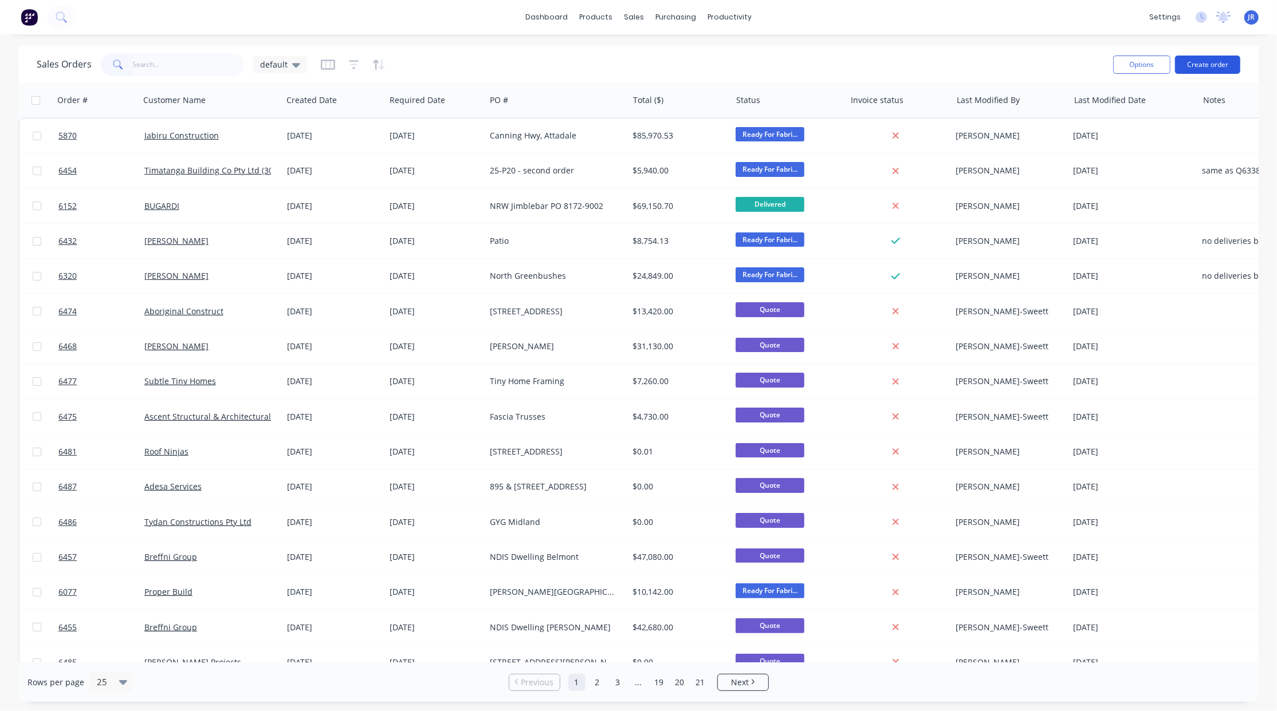
click at [1199, 64] on button "Create order" at bounding box center [1207, 65] width 65 height 18
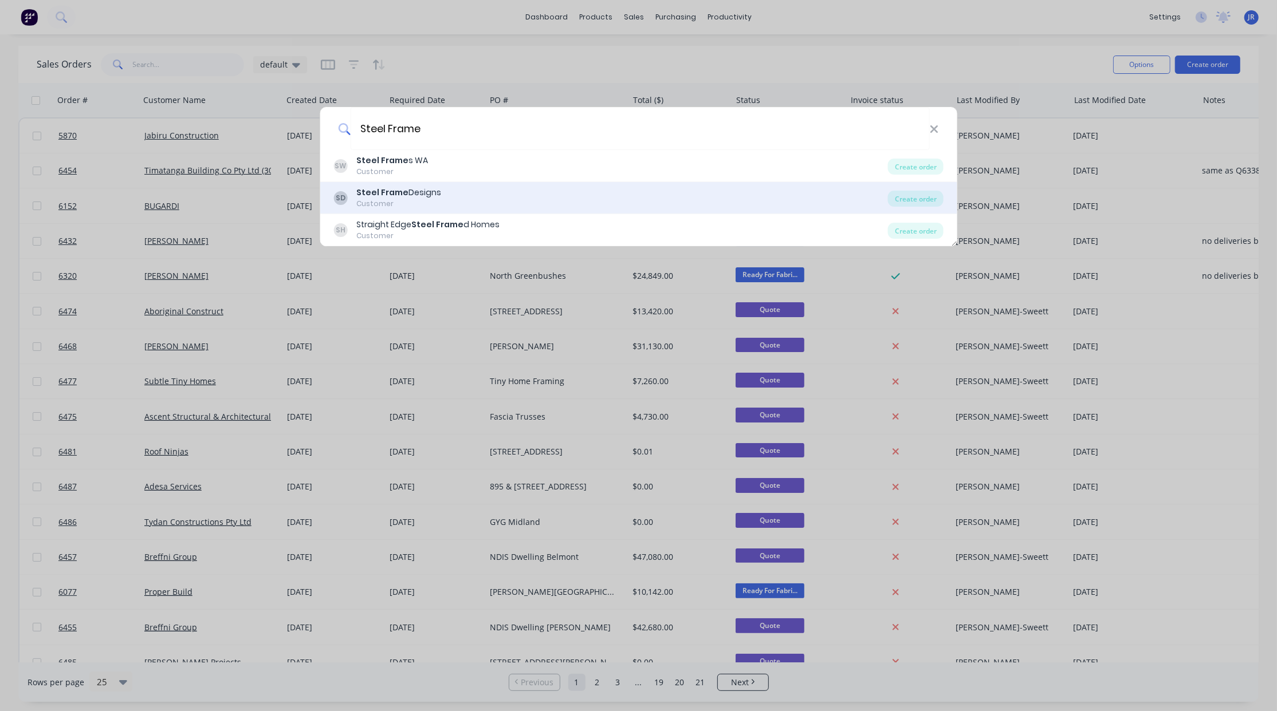
type input "Steel Frame"
click at [401, 194] on b "Steel Frame" at bounding box center [382, 192] width 52 height 11
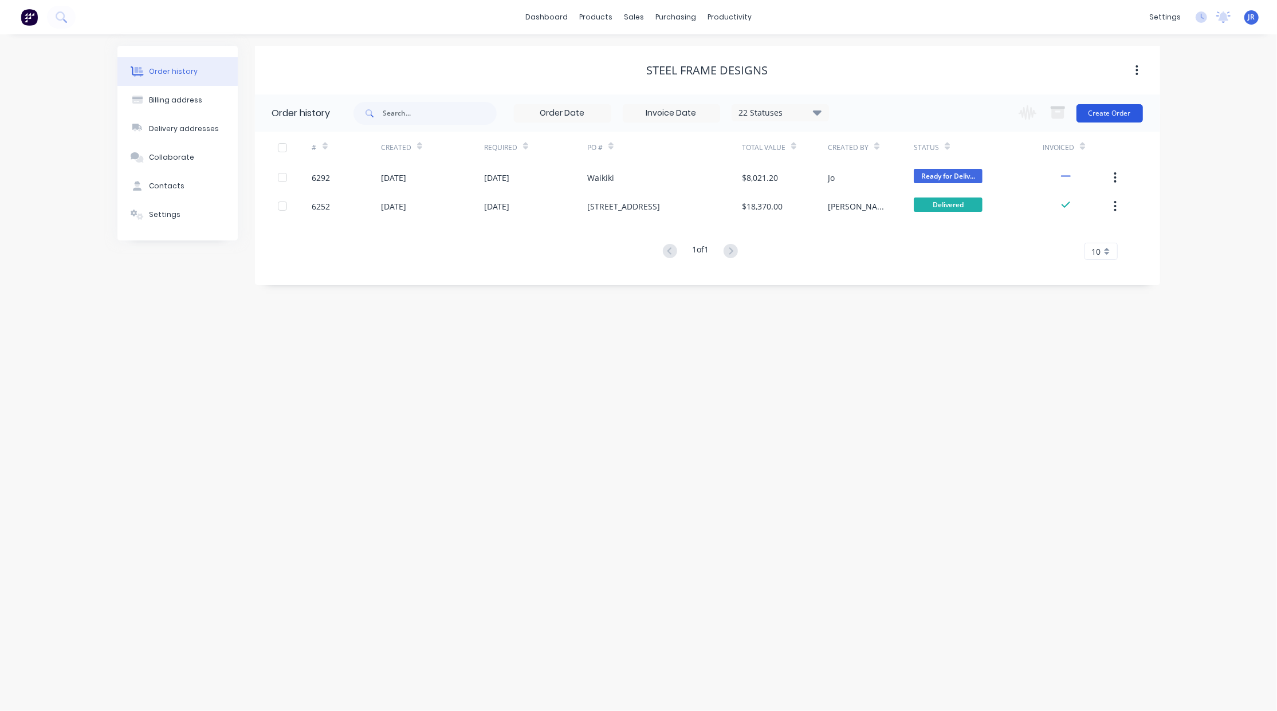
click at [1108, 117] on button "Create Order" at bounding box center [1109, 113] width 66 height 18
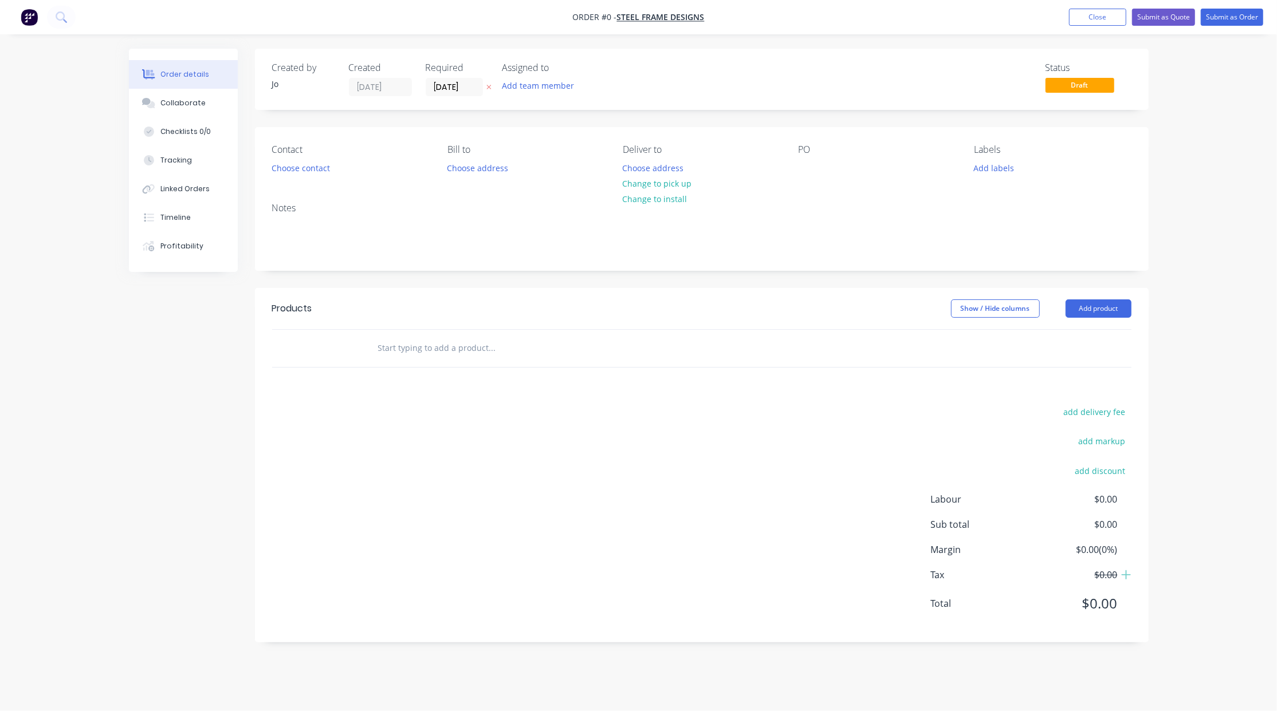
click at [434, 349] on input "text" at bounding box center [491, 348] width 229 height 23
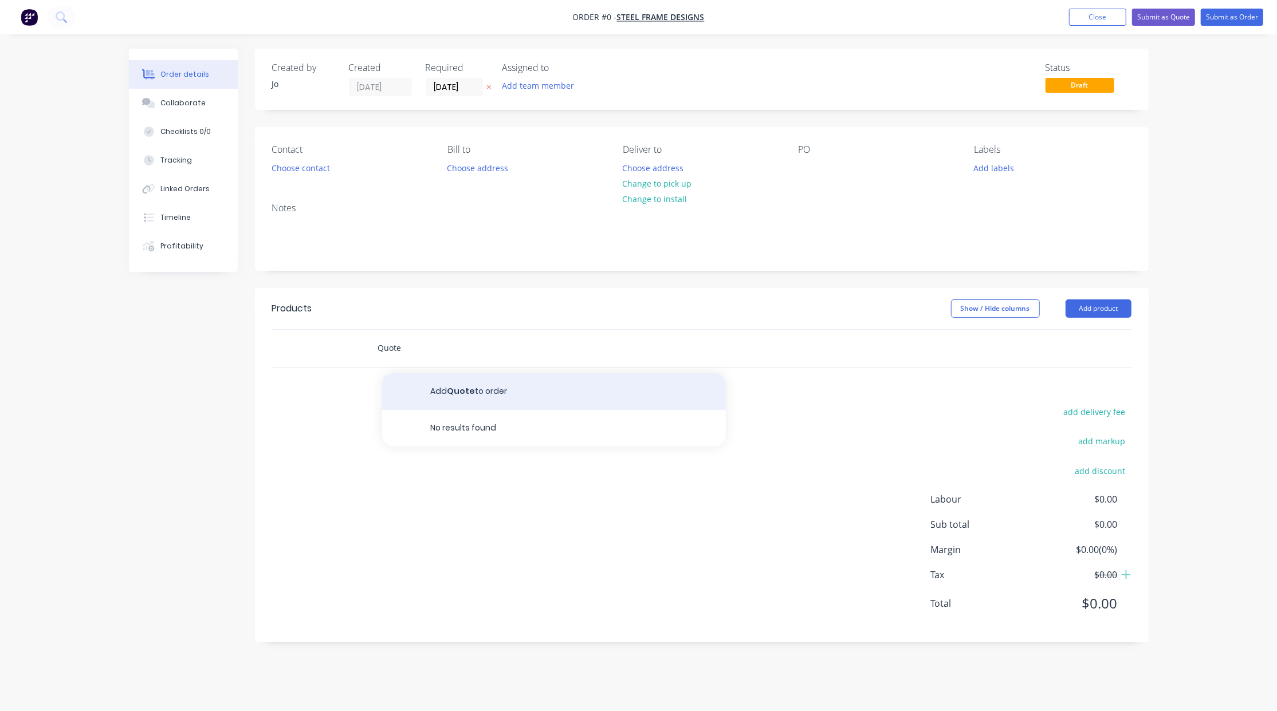
type input "Quote"
click at [456, 383] on button "Add Quote to order" at bounding box center [554, 391] width 344 height 37
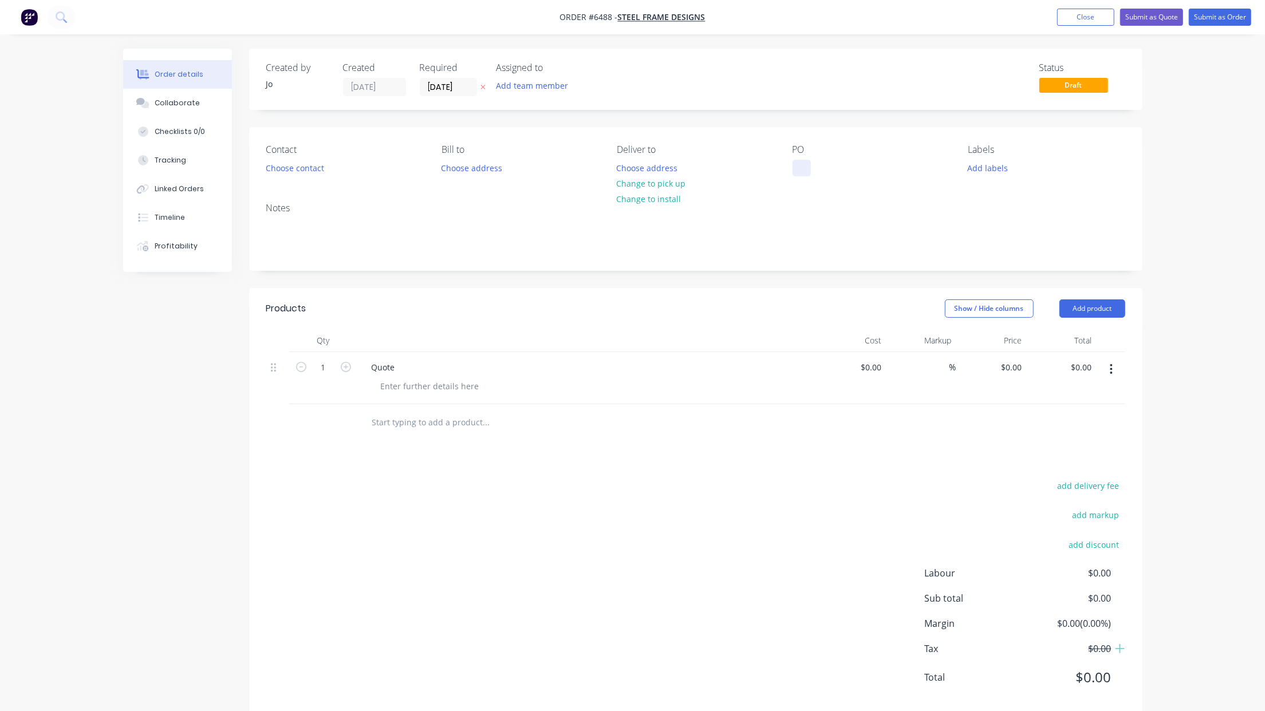
click at [804, 166] on div at bounding box center [802, 168] width 18 height 17
click at [637, 168] on button "Choose address" at bounding box center [646, 167] width 73 height 15
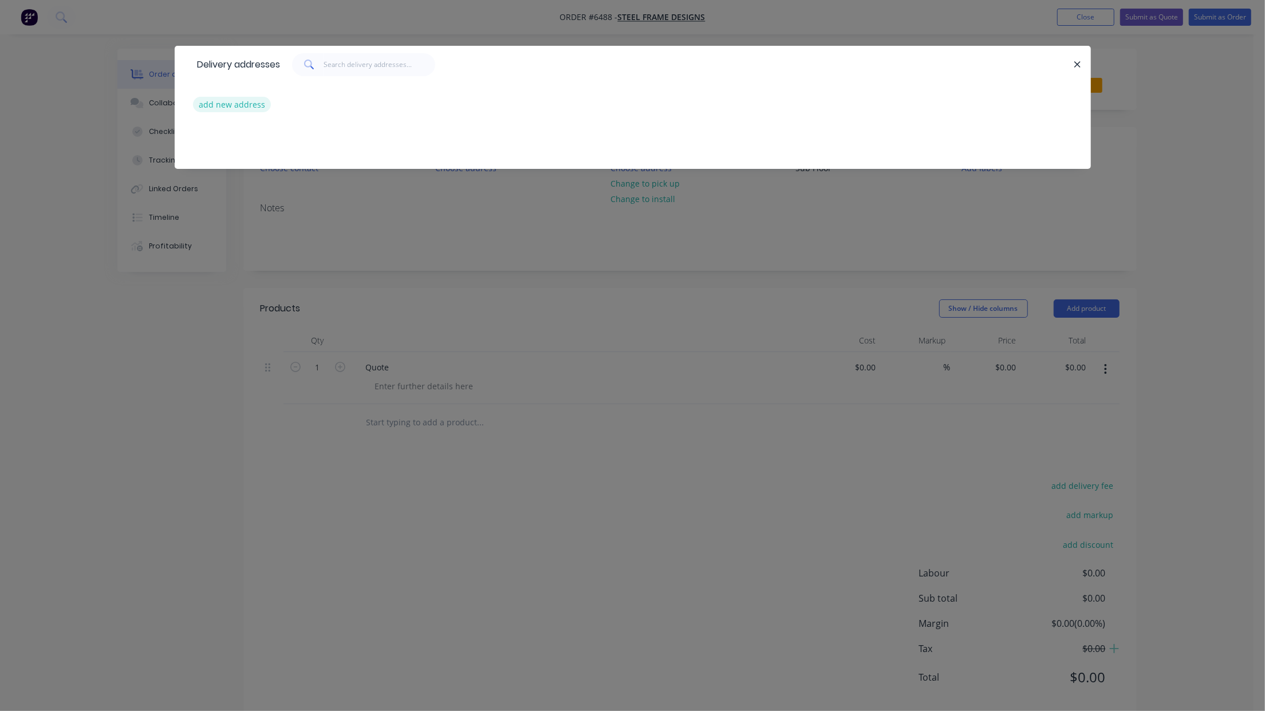
click at [246, 104] on button "add new address" at bounding box center [232, 104] width 78 height 15
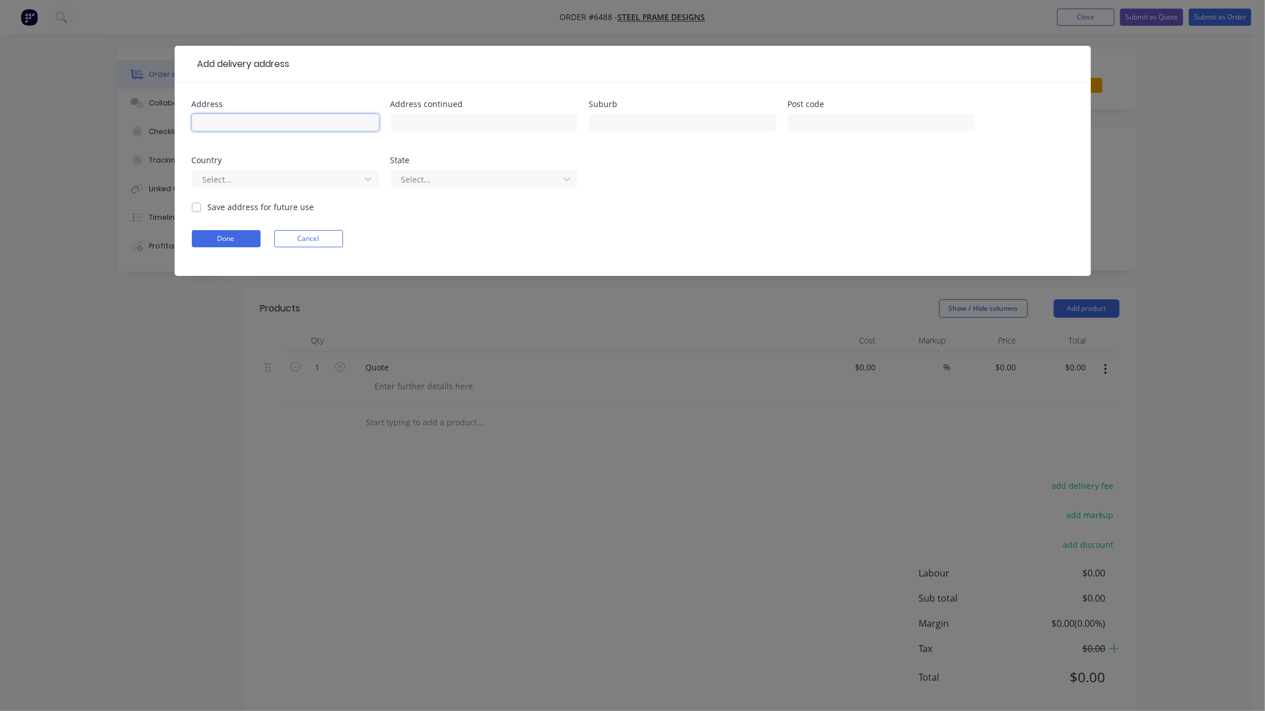
click at [241, 120] on input "text" at bounding box center [285, 122] width 187 height 17
type input "[STREET_ADDRESS]"
type input "[PERSON_NAME]"
click at [218, 241] on button "Done" at bounding box center [226, 238] width 69 height 17
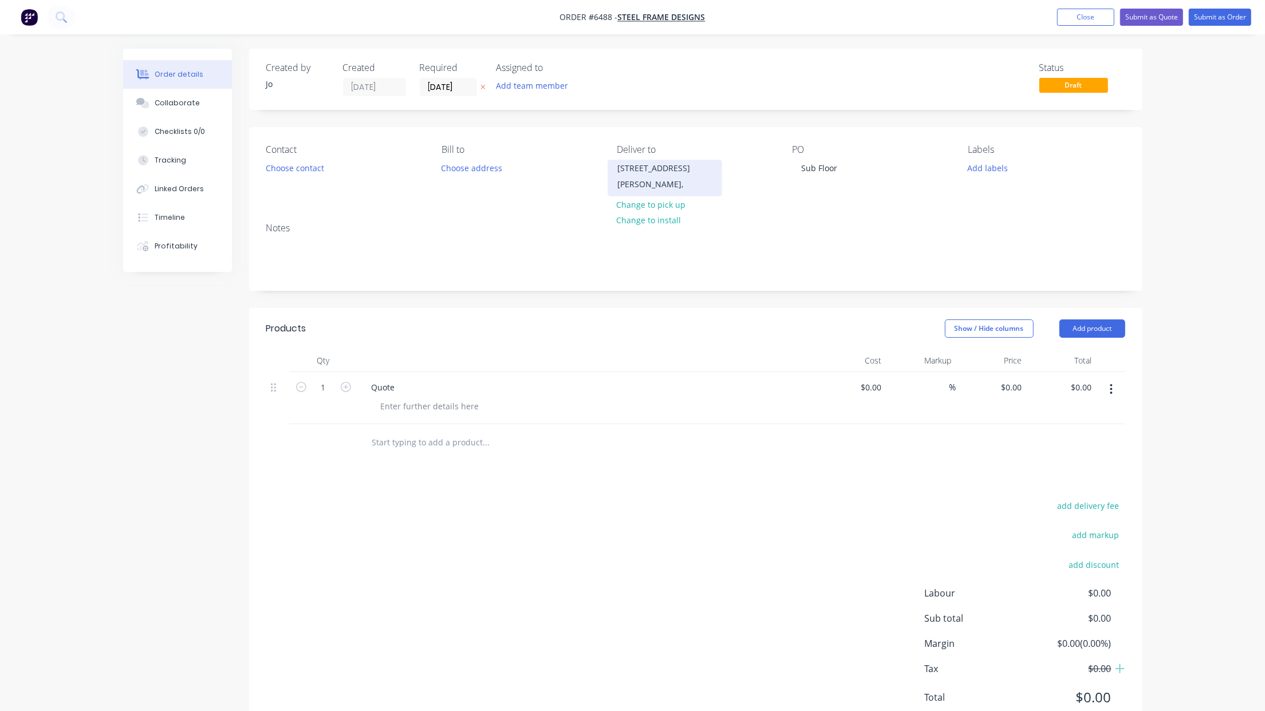
click at [651, 177] on div "[PERSON_NAME]," at bounding box center [664, 184] width 95 height 16
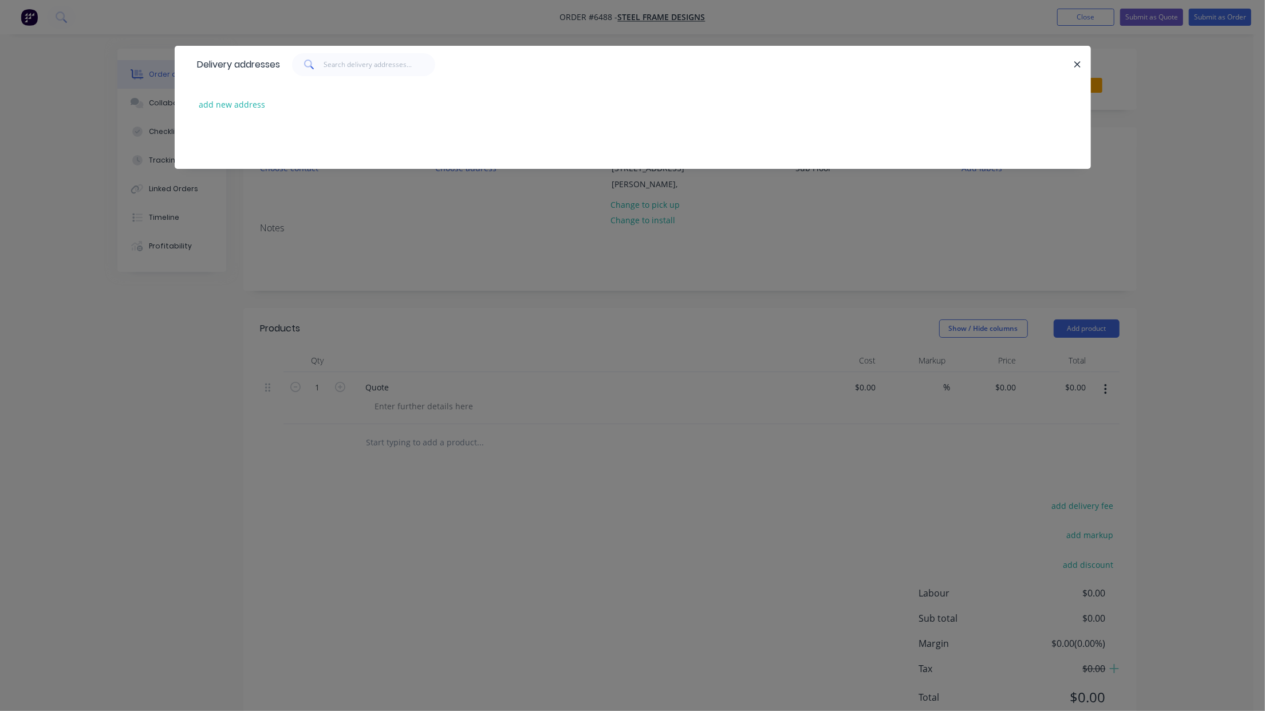
click at [92, 388] on div "Delivery addresses add new address" at bounding box center [632, 355] width 1265 height 711
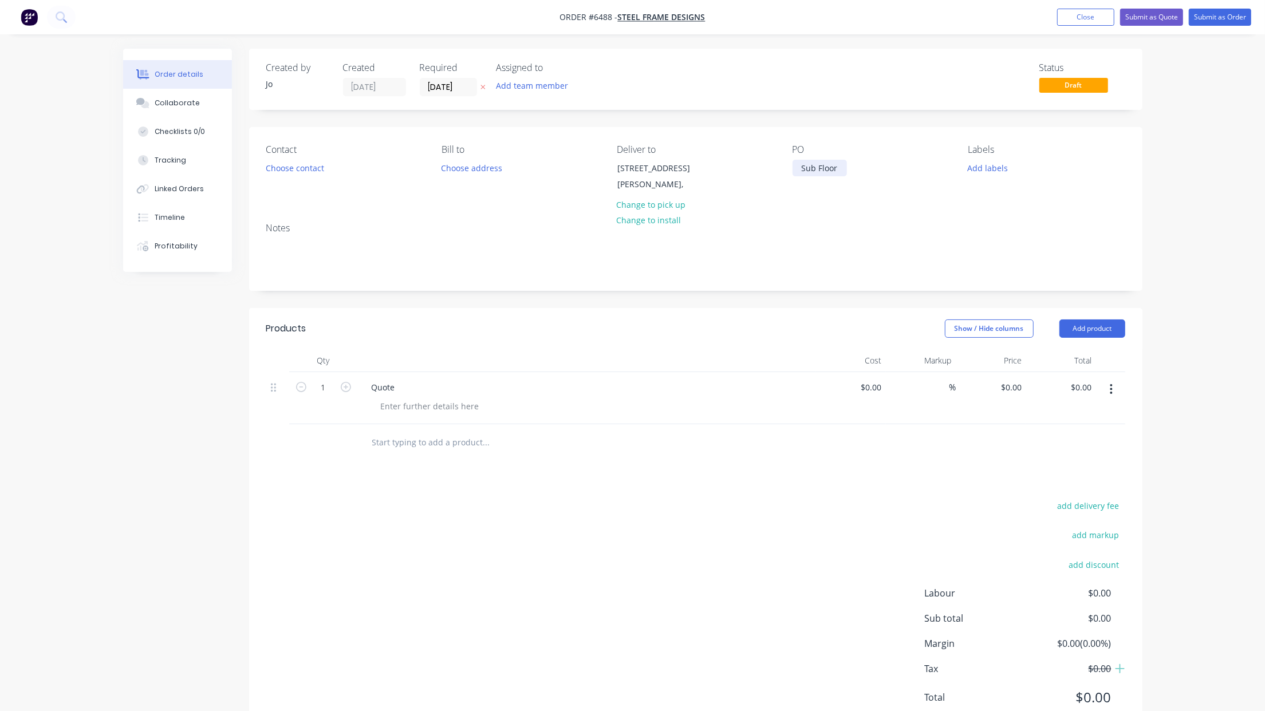
drag, startPoint x: 841, startPoint y: 170, endPoint x: 730, endPoint y: 165, distance: 111.8
click at [734, 166] on div "Contact Choose contact [PERSON_NAME] to Choose address Deliver to [STREET_ADDRE…" at bounding box center [695, 170] width 893 height 86
click at [1147, 18] on button "Submit as Quote" at bounding box center [1151, 17] width 63 height 17
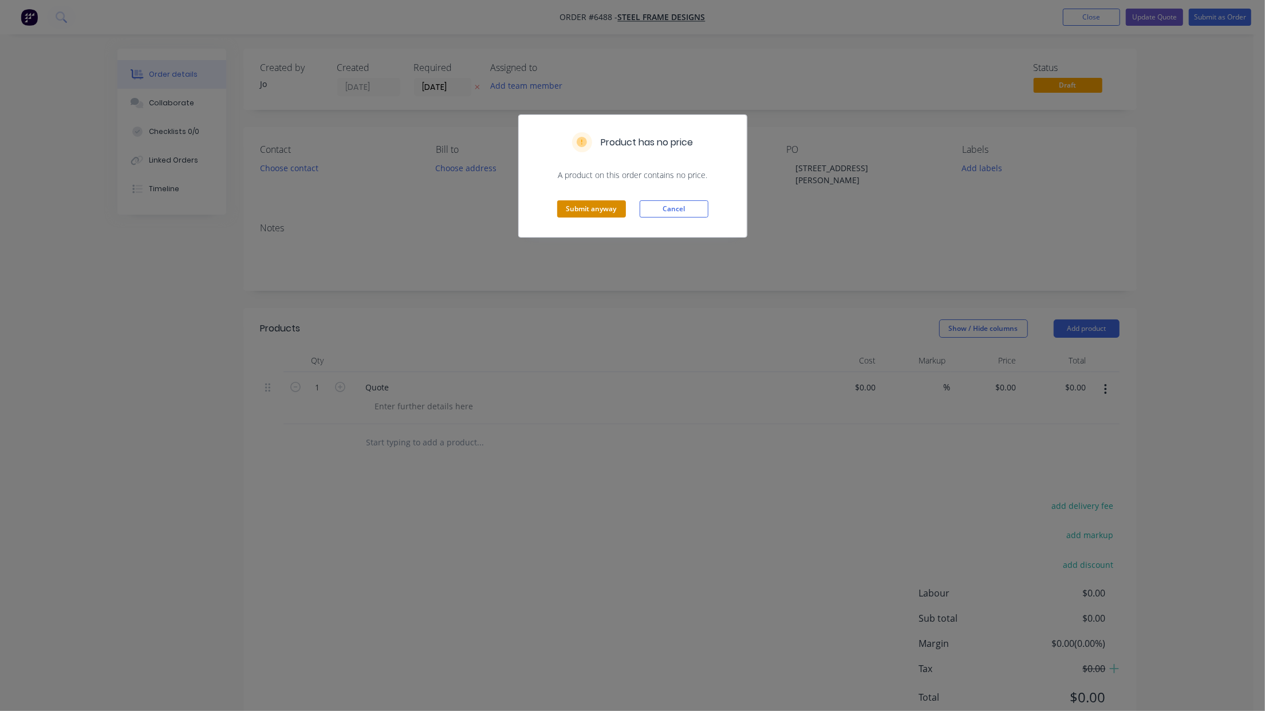
click at [574, 206] on button "Submit anyway" at bounding box center [591, 208] width 69 height 17
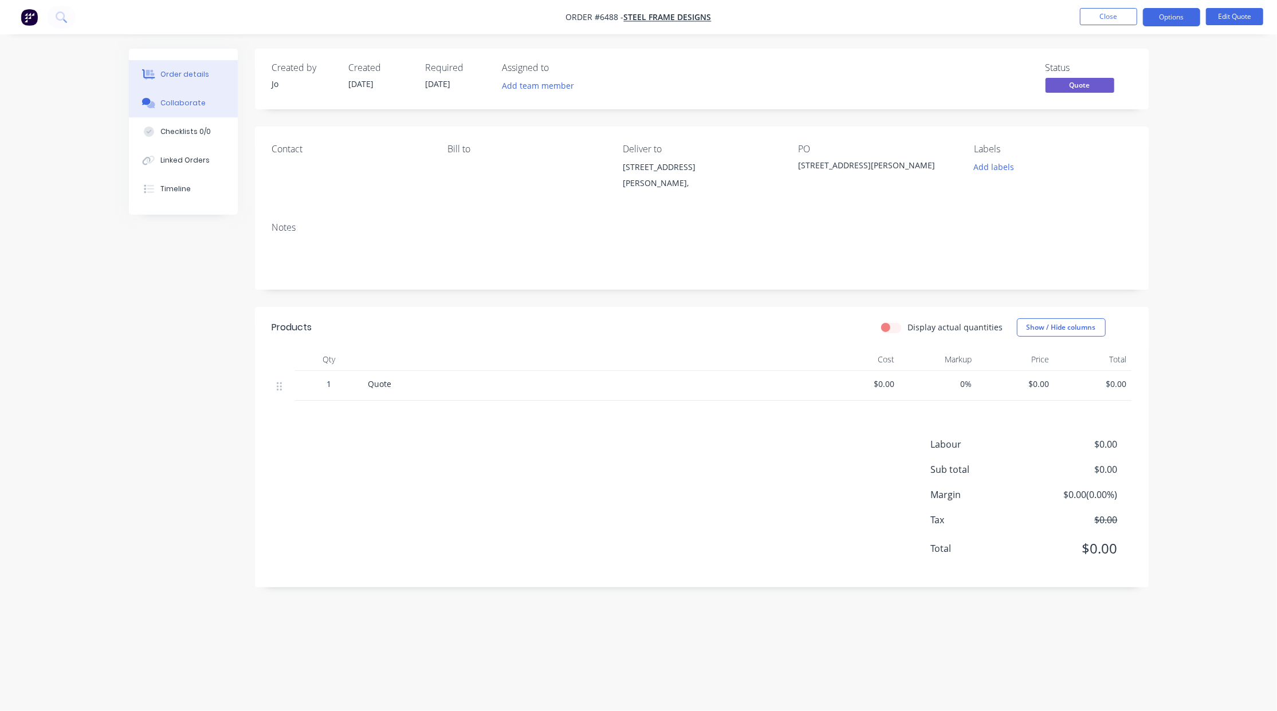
click at [166, 97] on button "Collaborate" at bounding box center [183, 103] width 109 height 29
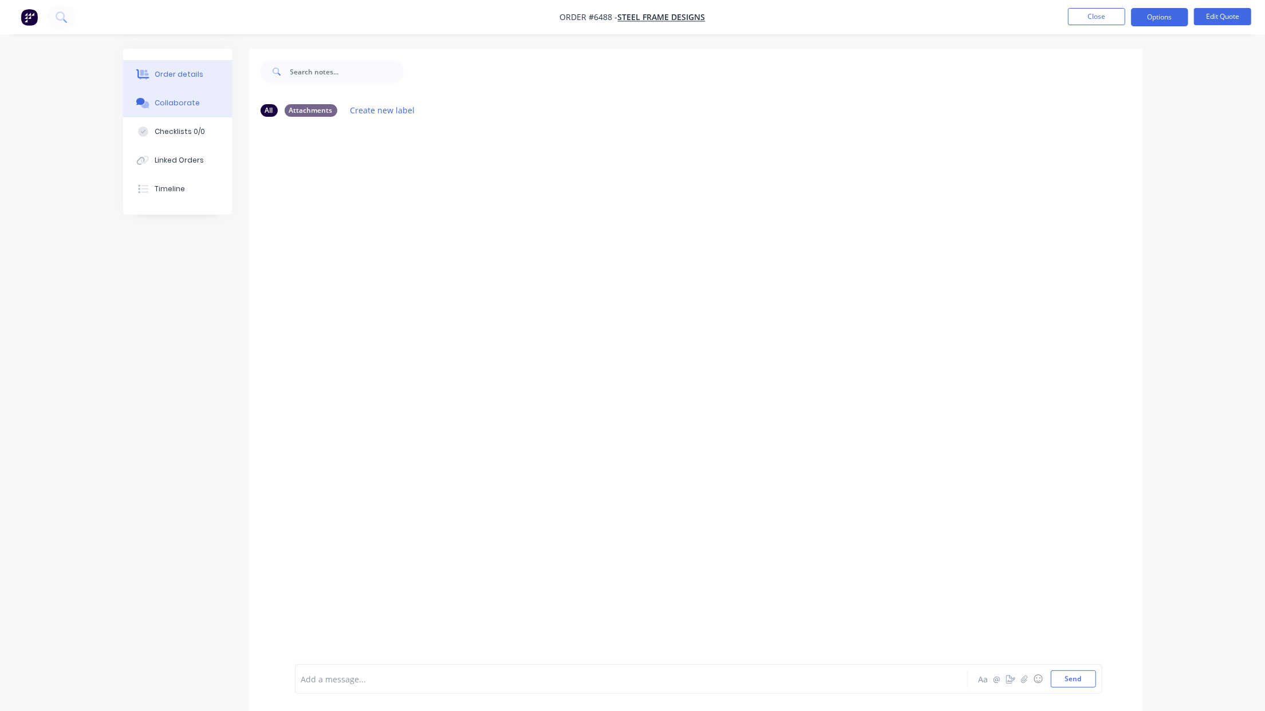
click at [179, 76] on div "Order details" at bounding box center [179, 74] width 49 height 10
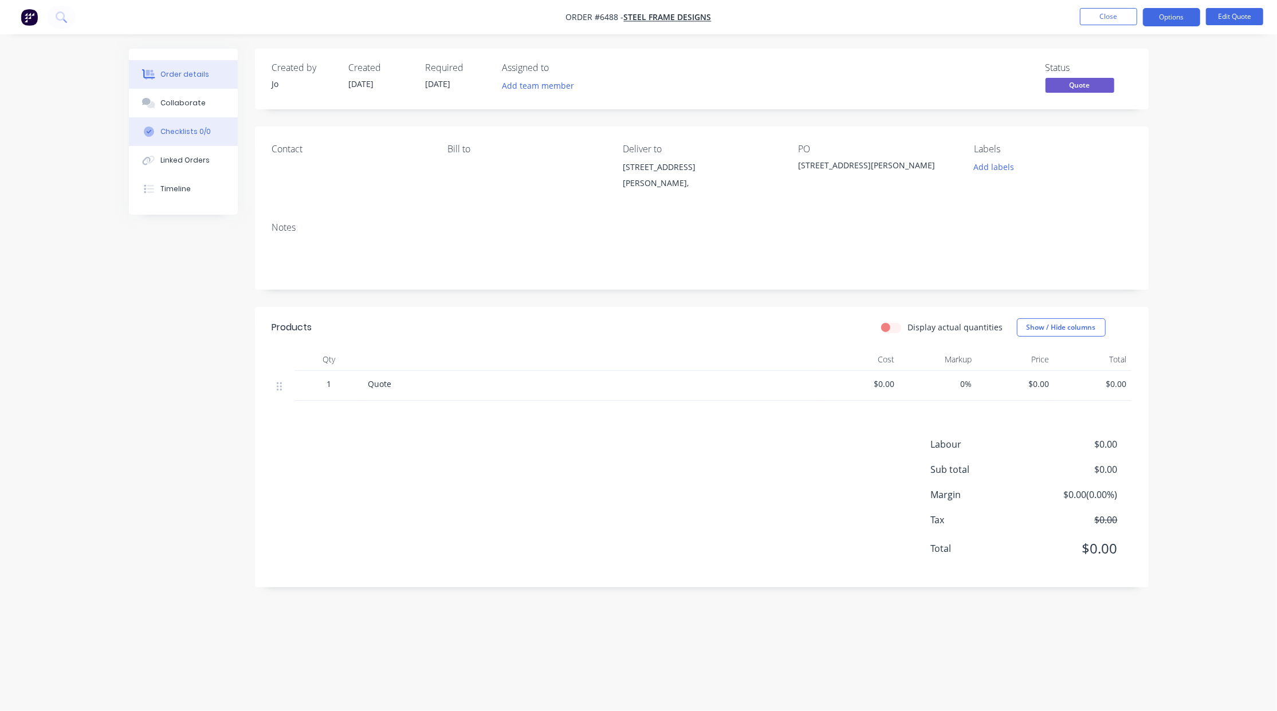
drag, startPoint x: 93, startPoint y: 118, endPoint x: 140, endPoint y: 127, distance: 48.4
click at [93, 118] on div "Order details Collaborate Checklists 0/0 Linked Orders Timeline Order details C…" at bounding box center [638, 355] width 1277 height 711
click at [1126, 23] on button "Close" at bounding box center [1108, 16] width 57 height 17
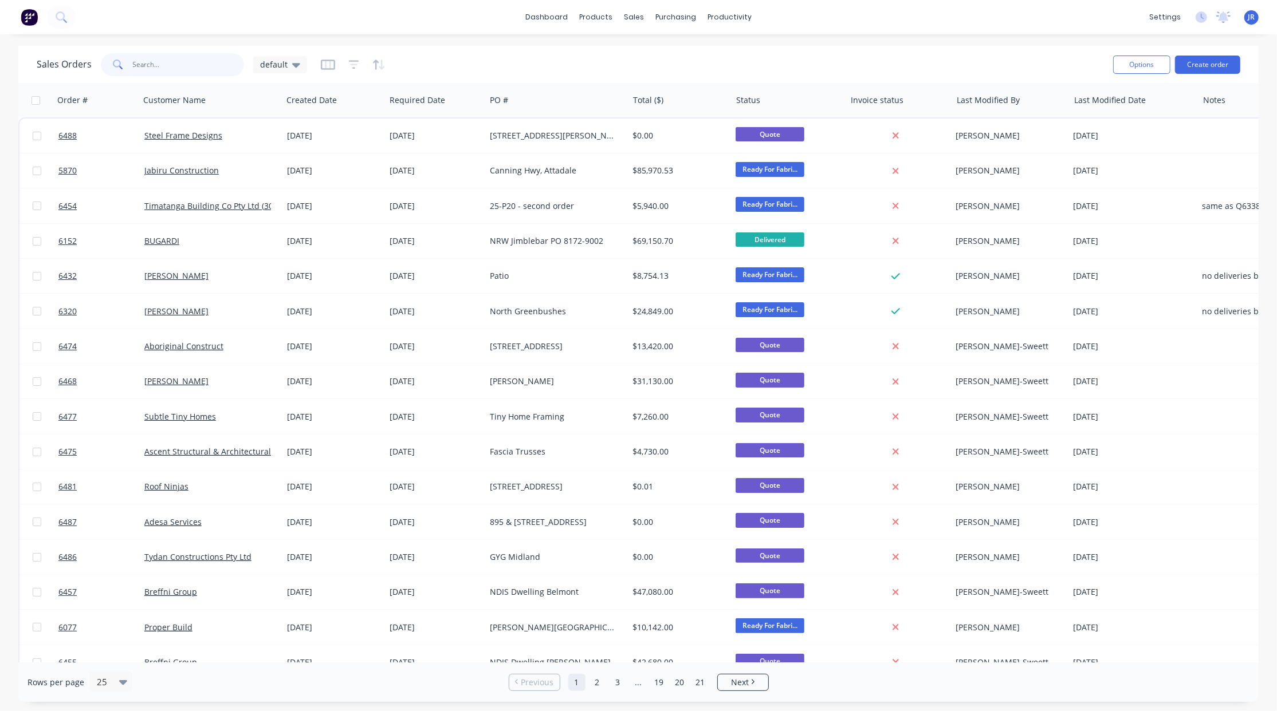
click at [153, 61] on input "text" at bounding box center [189, 64] width 112 height 23
type input "adesa"
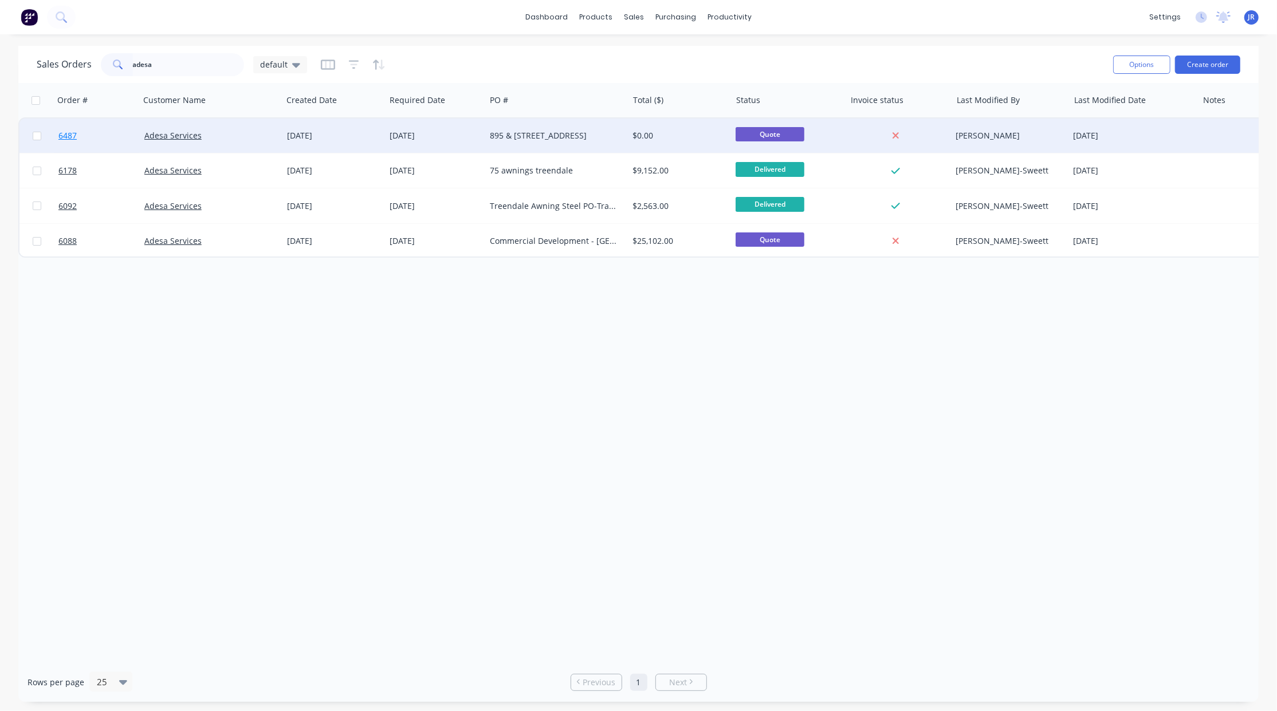
click at [69, 138] on span "6487" at bounding box center [67, 135] width 18 height 11
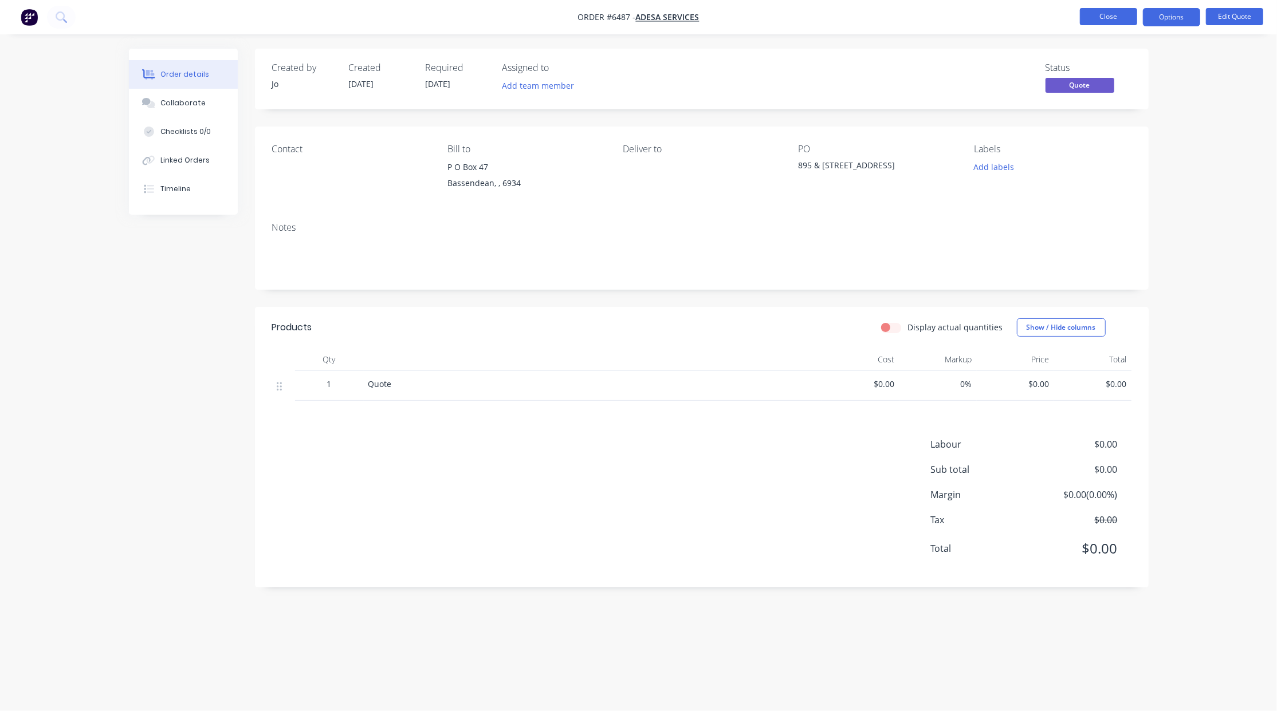
click at [1105, 19] on button "Close" at bounding box center [1108, 16] width 57 height 17
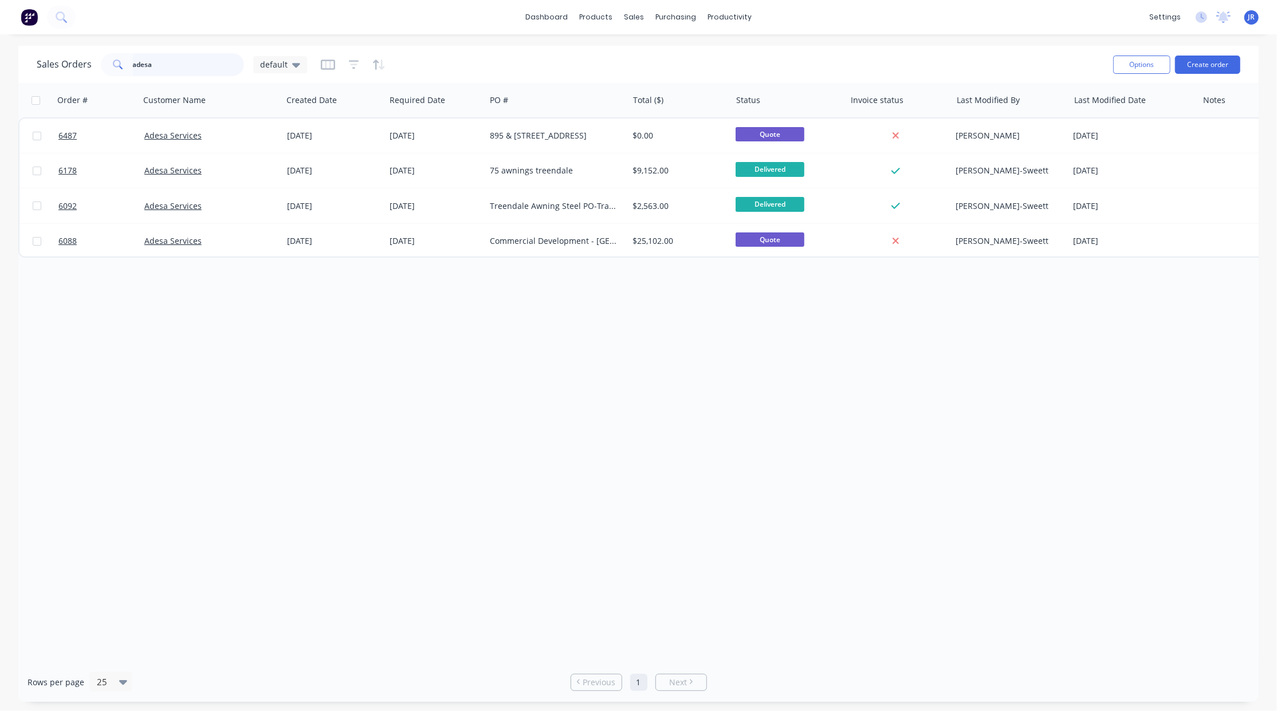
drag, startPoint x: 176, startPoint y: 61, endPoint x: -55, endPoint y: 54, distance: 231.5
click at [0, 54] on html "dashboard products sales purchasing productivity dashboard products Product Cat…" at bounding box center [638, 355] width 1277 height 711
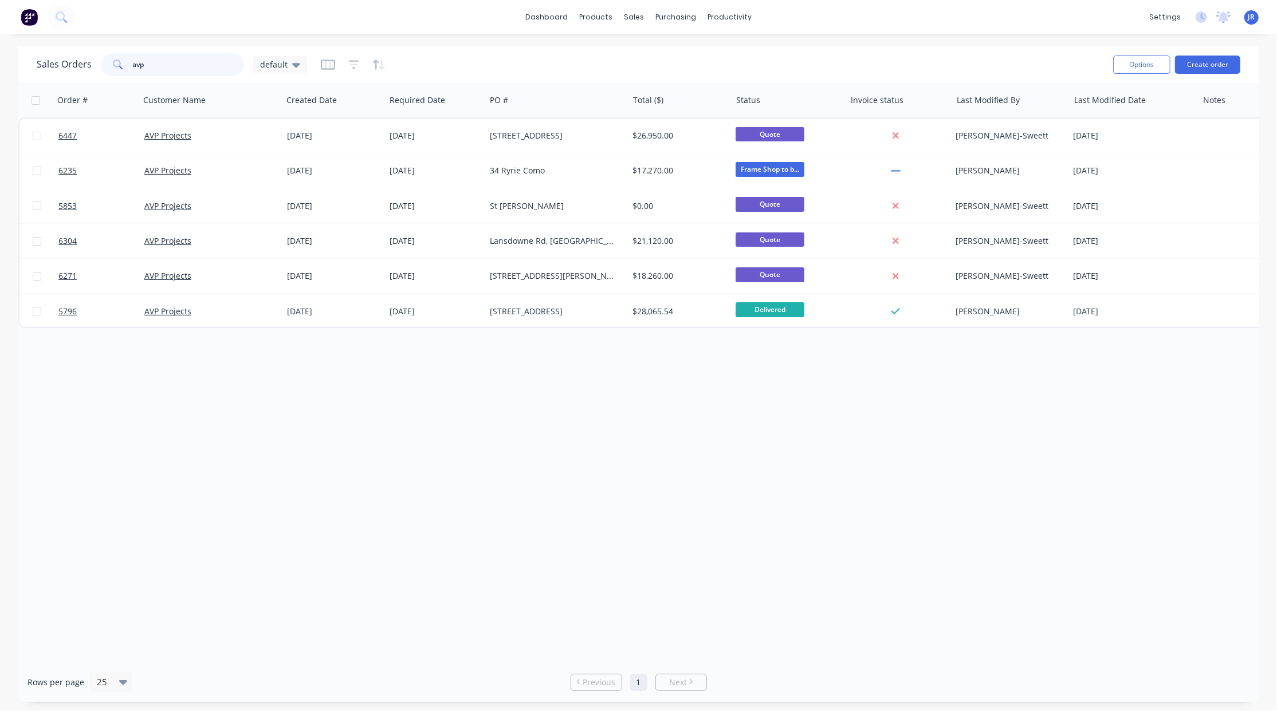
drag, startPoint x: 166, startPoint y: 66, endPoint x: 56, endPoint y: 66, distance: 110.0
click at [61, 65] on div "Sales Orders avp default" at bounding box center [172, 64] width 270 height 23
type input "[PERSON_NAME]"
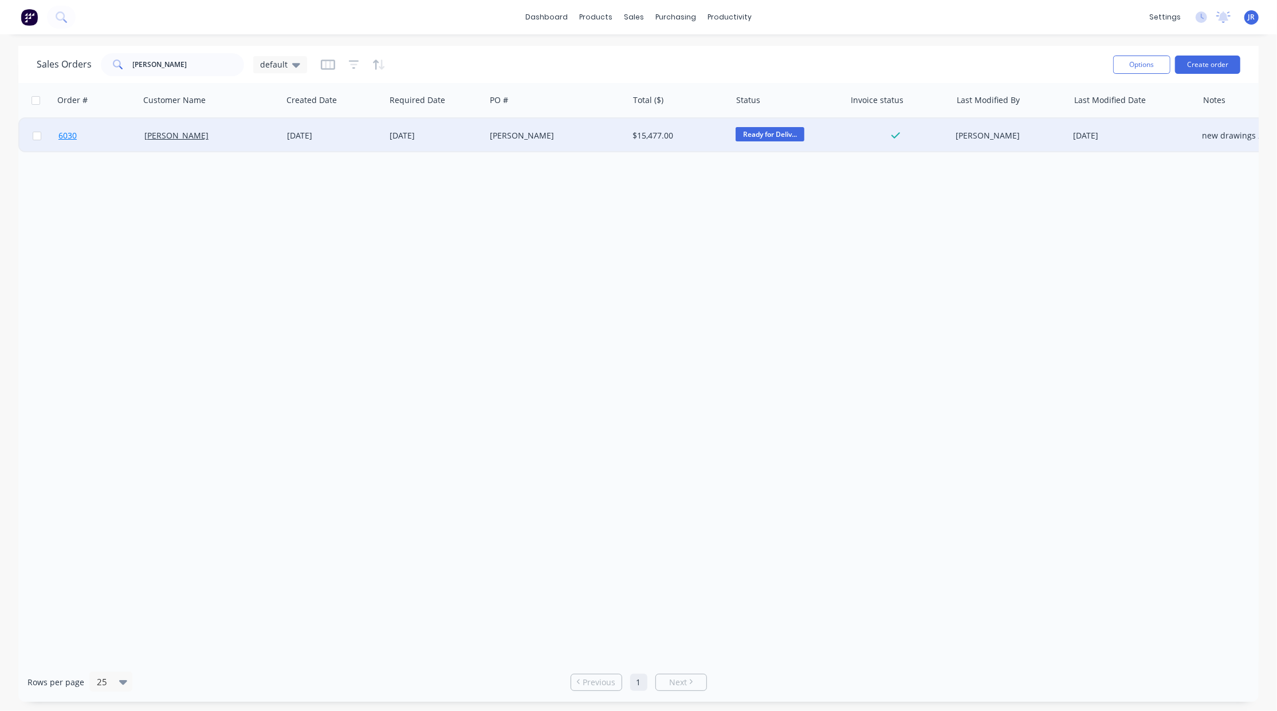
click at [63, 136] on span "6030" at bounding box center [67, 135] width 18 height 11
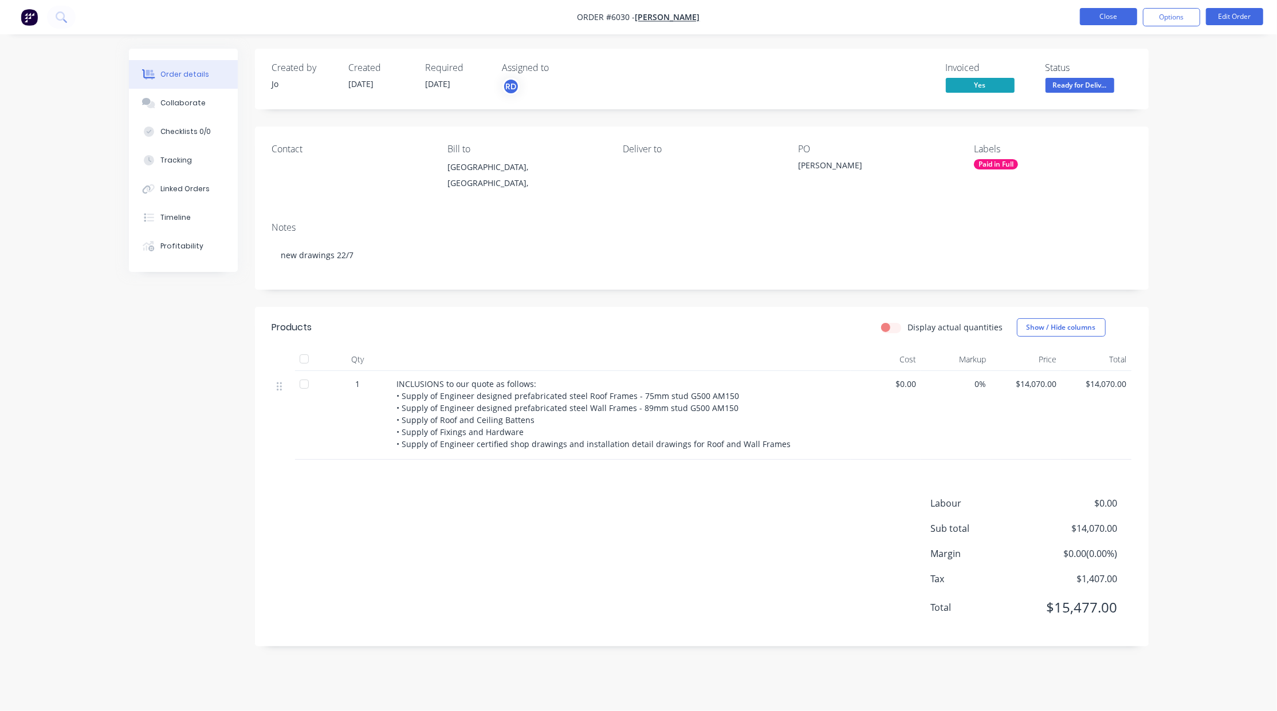
click at [1089, 21] on button "Close" at bounding box center [1108, 16] width 57 height 17
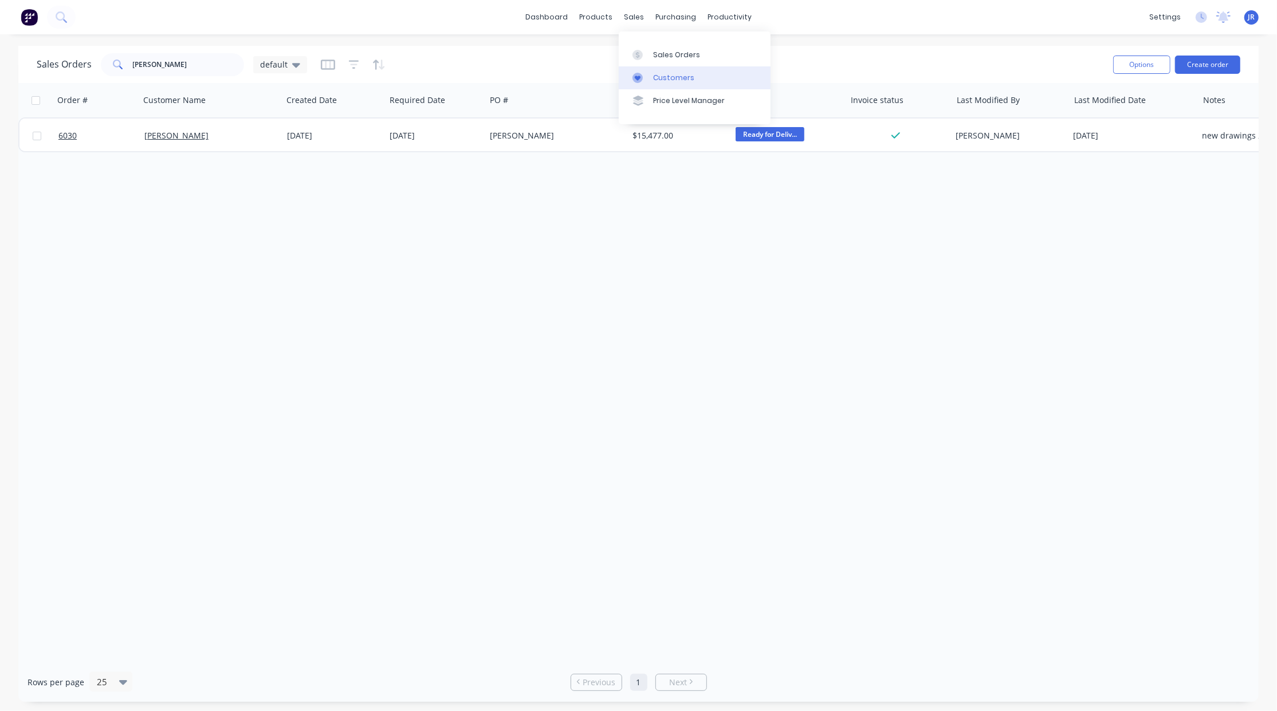
click at [649, 72] on link "Customers" at bounding box center [695, 77] width 152 height 23
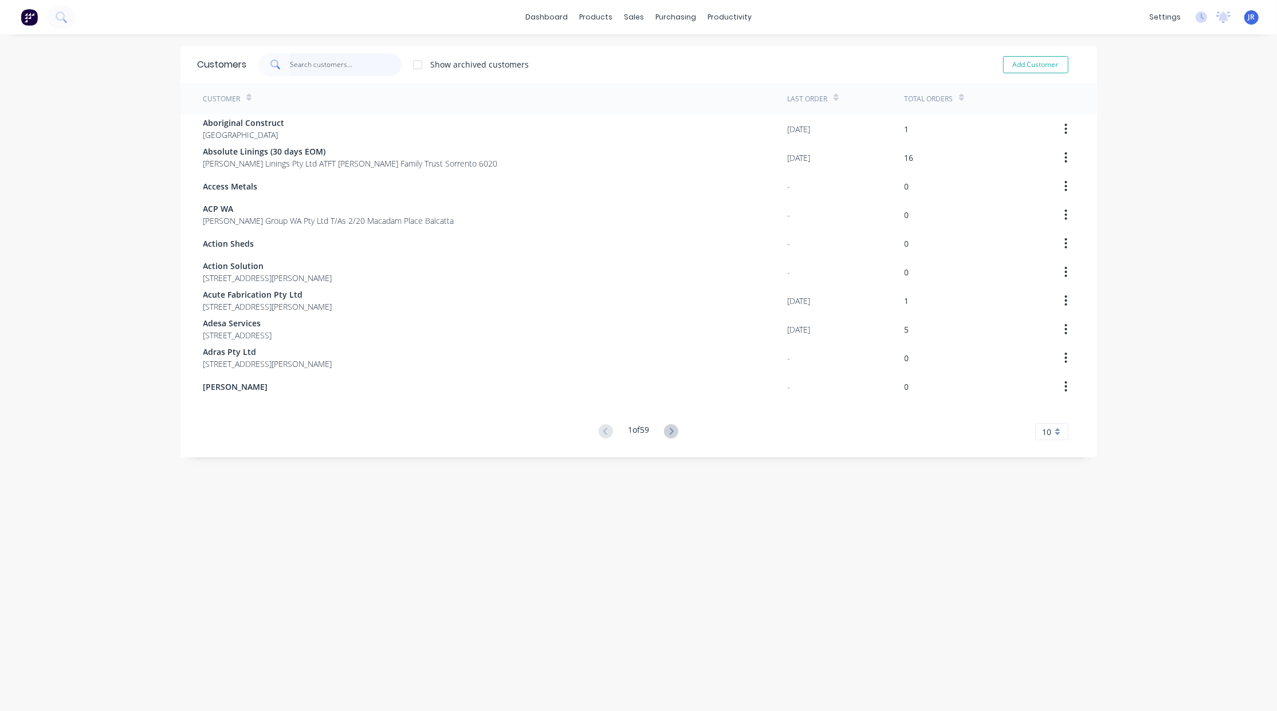
click at [317, 72] on input "text" at bounding box center [346, 64] width 112 height 23
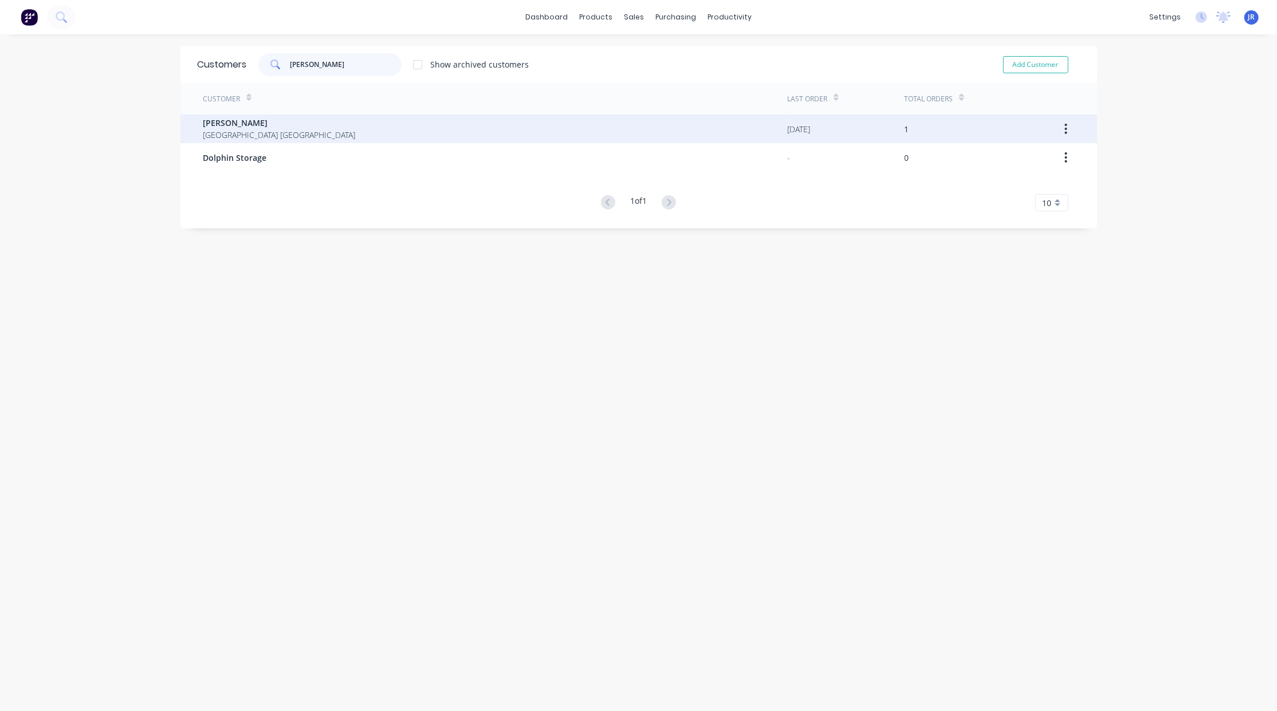
type input "[PERSON_NAME]"
click at [230, 125] on span "[PERSON_NAME]" at bounding box center [279, 123] width 152 height 12
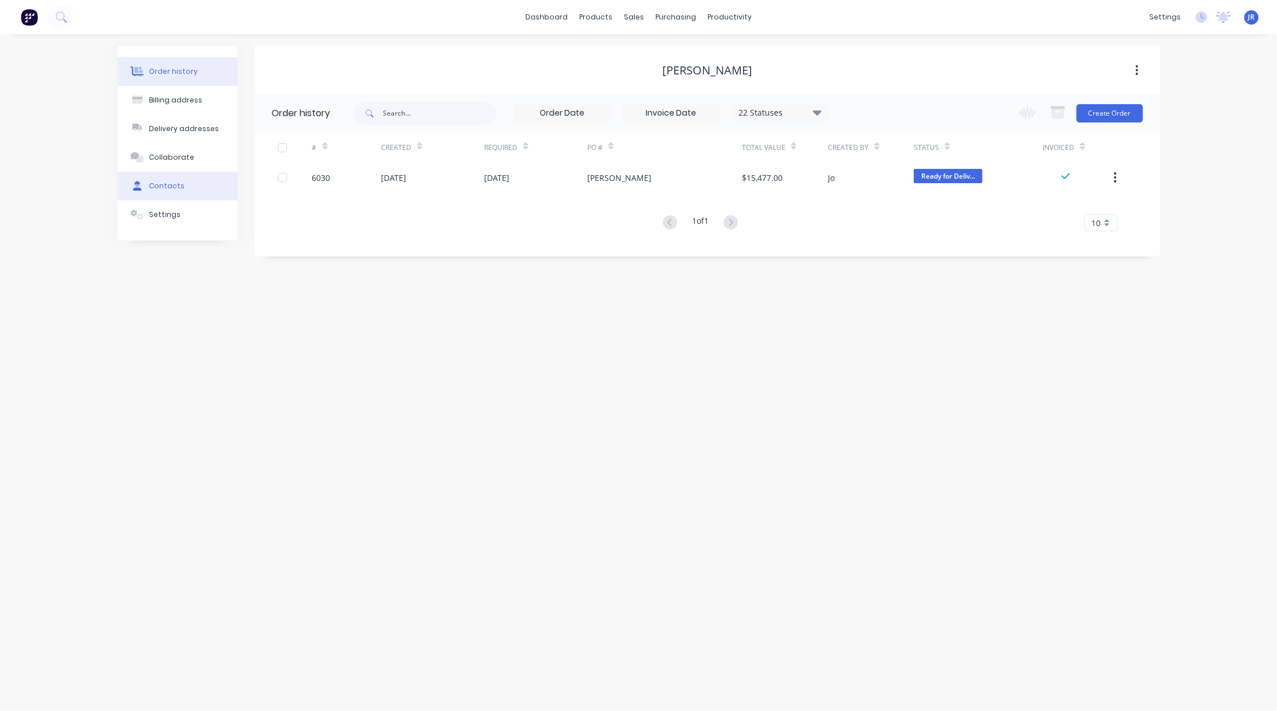
click at [179, 179] on button "Contacts" at bounding box center [177, 186] width 120 height 29
select select "AU"
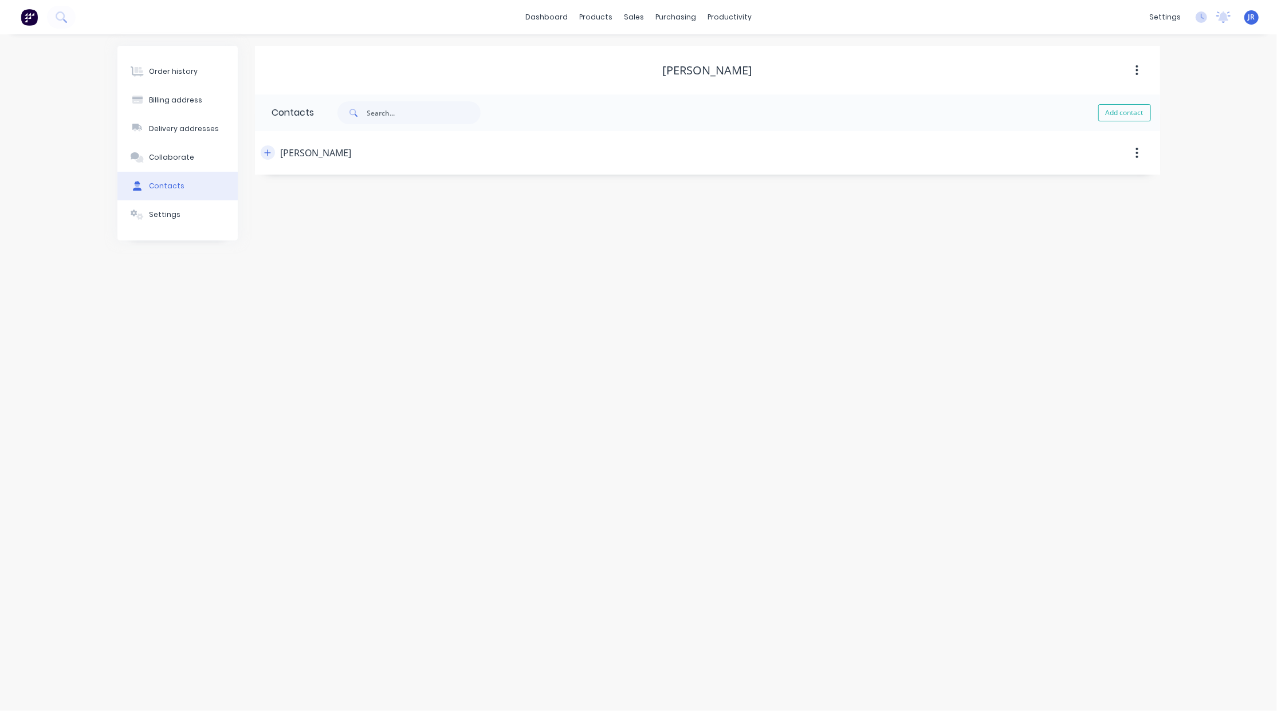
click at [269, 152] on icon "button" at bounding box center [267, 152] width 6 height 6
click at [262, 156] on button "button" at bounding box center [268, 152] width 14 height 14
click at [175, 76] on div "Order history" at bounding box center [173, 71] width 49 height 10
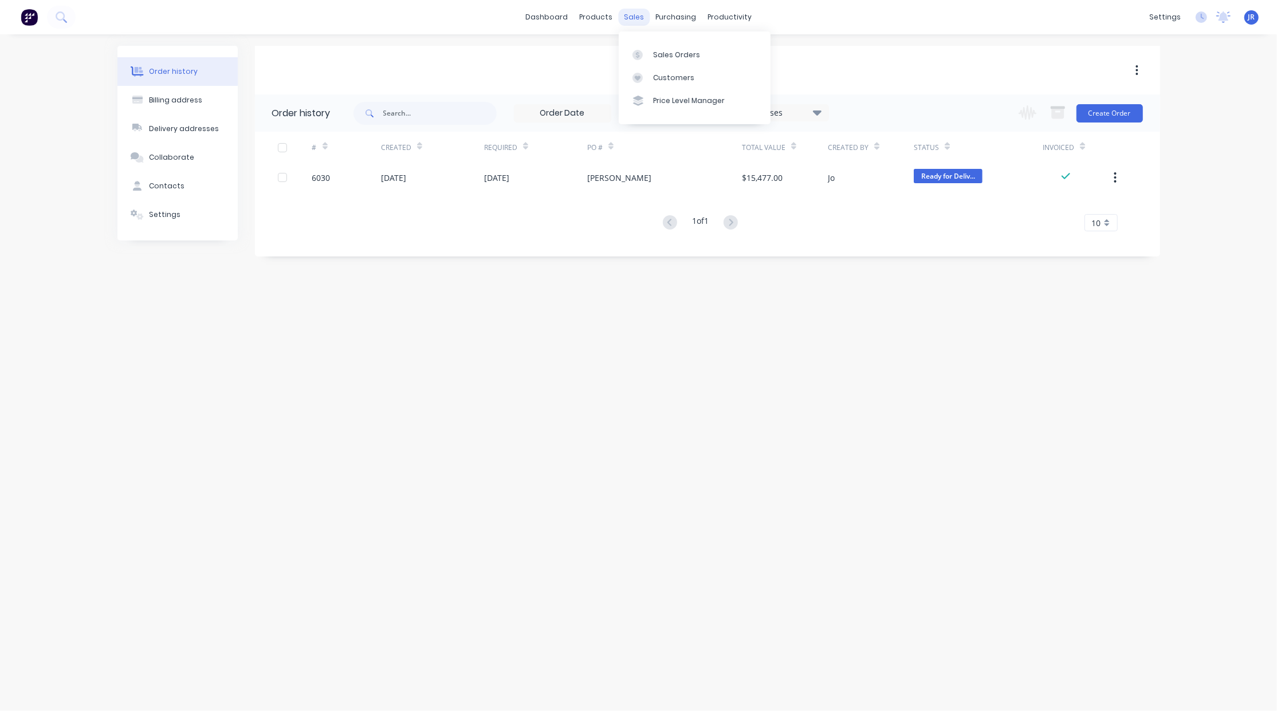
click at [631, 16] on div "sales" at bounding box center [633, 17] width 31 height 17
click at [661, 56] on div "Sales Orders" at bounding box center [676, 55] width 47 height 10
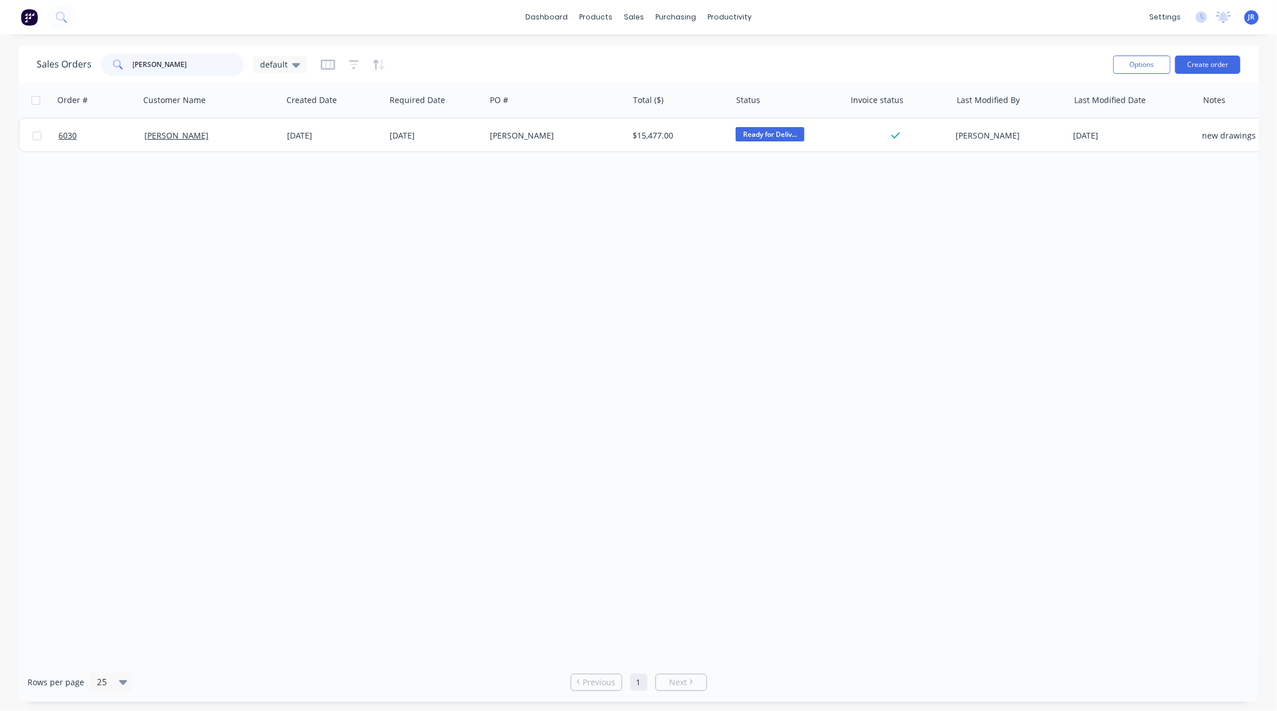
drag, startPoint x: 168, startPoint y: 56, endPoint x: 16, endPoint y: 62, distance: 151.9
click at [18, 60] on div "Sales Orders [PERSON_NAME] default Options Create order" at bounding box center [638, 64] width 1240 height 37
type input "avp"
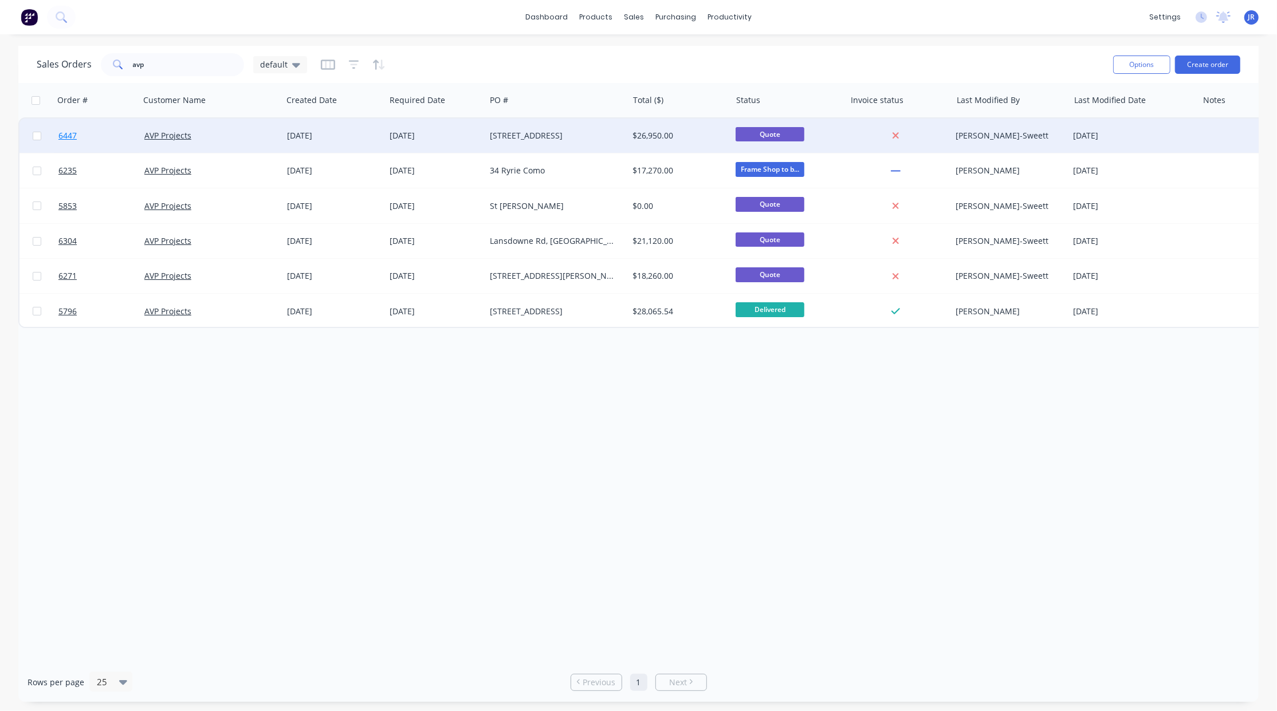
click at [63, 131] on span "6447" at bounding box center [67, 135] width 18 height 11
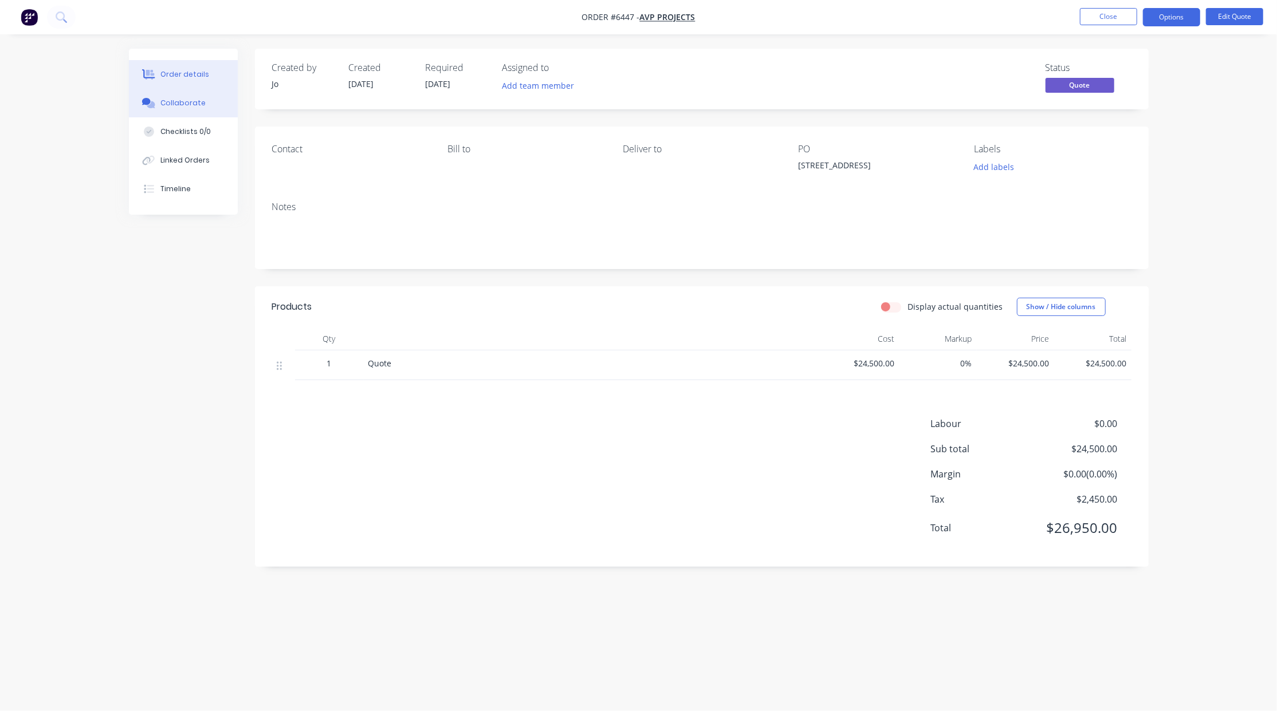
click at [176, 103] on div "Collaborate" at bounding box center [182, 103] width 45 height 10
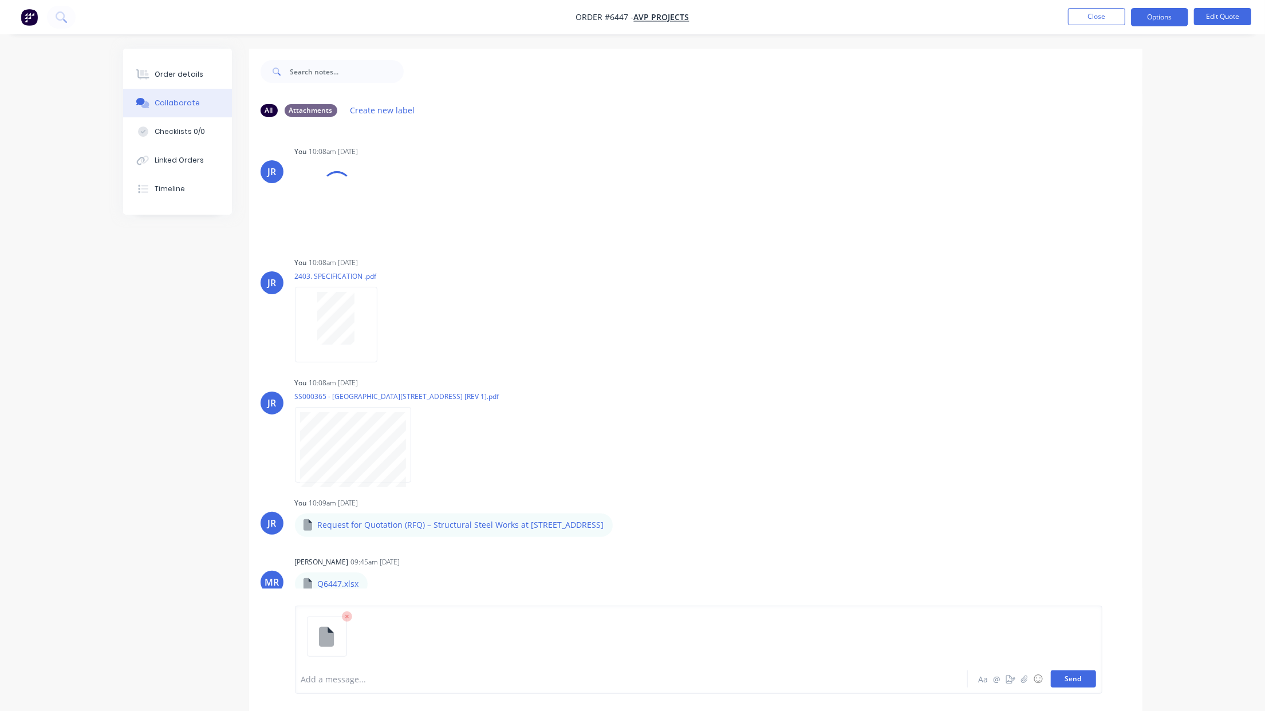
click at [1066, 679] on button "Send" at bounding box center [1073, 679] width 45 height 17
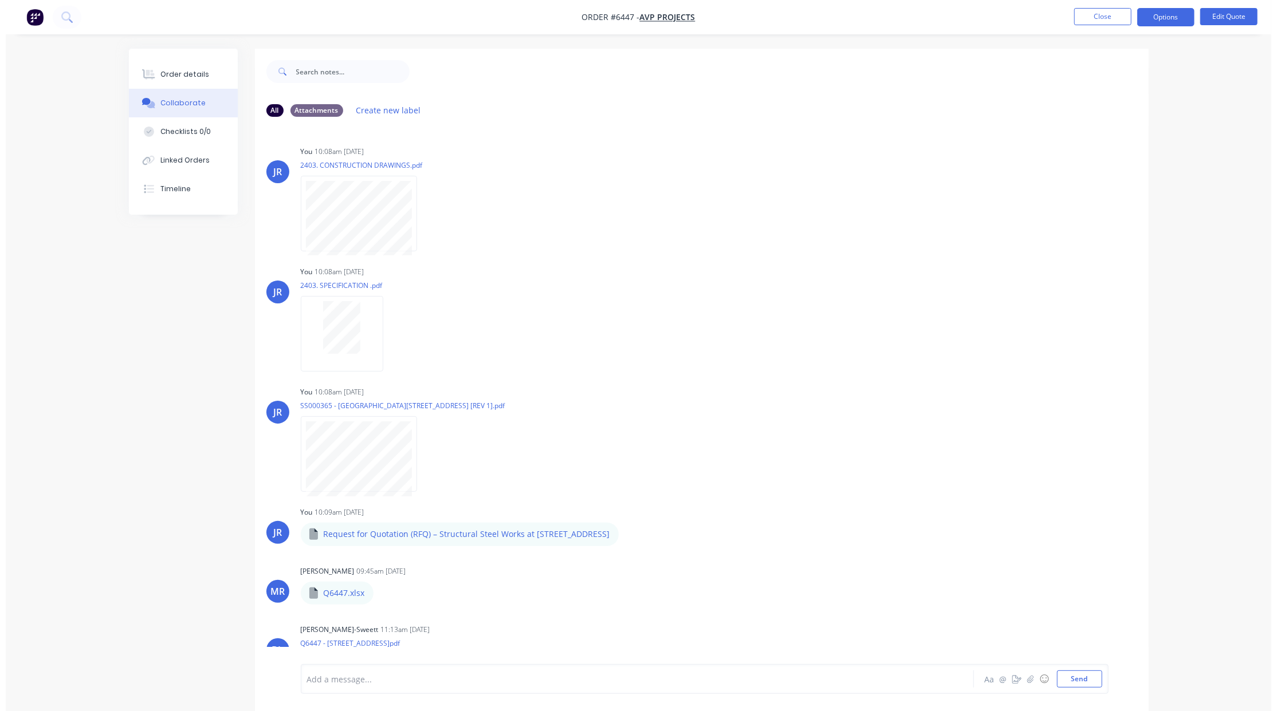
scroll to position [131, 0]
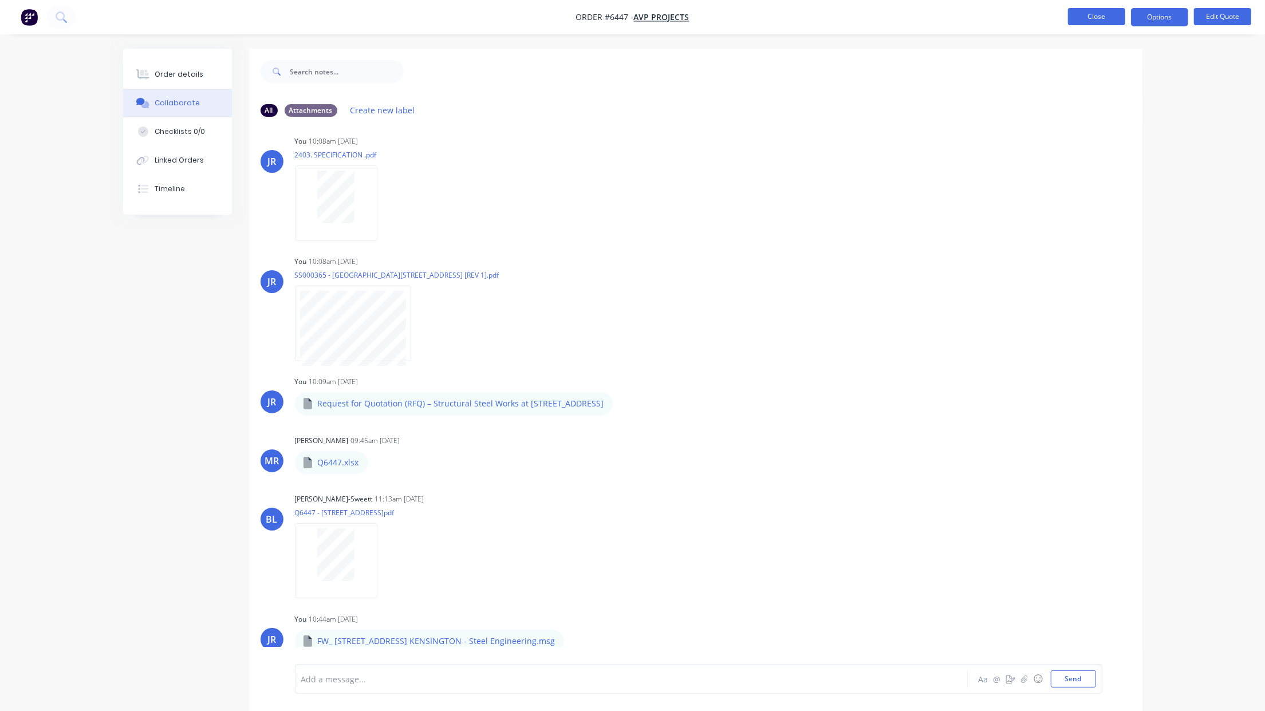
click at [1084, 22] on button "Close" at bounding box center [1096, 16] width 57 height 17
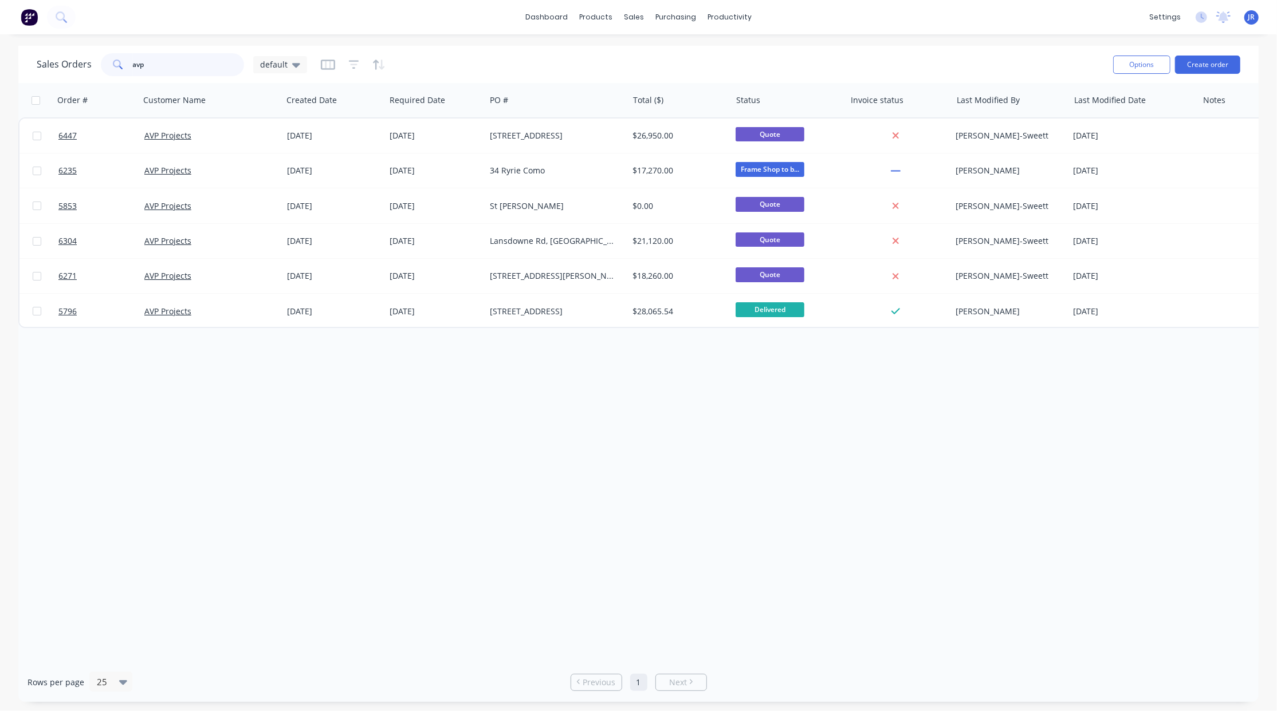
drag, startPoint x: 154, startPoint y: 69, endPoint x: 39, endPoint y: 60, distance: 115.5
click at [40, 60] on div "Sales Orders avp default" at bounding box center [172, 64] width 270 height 23
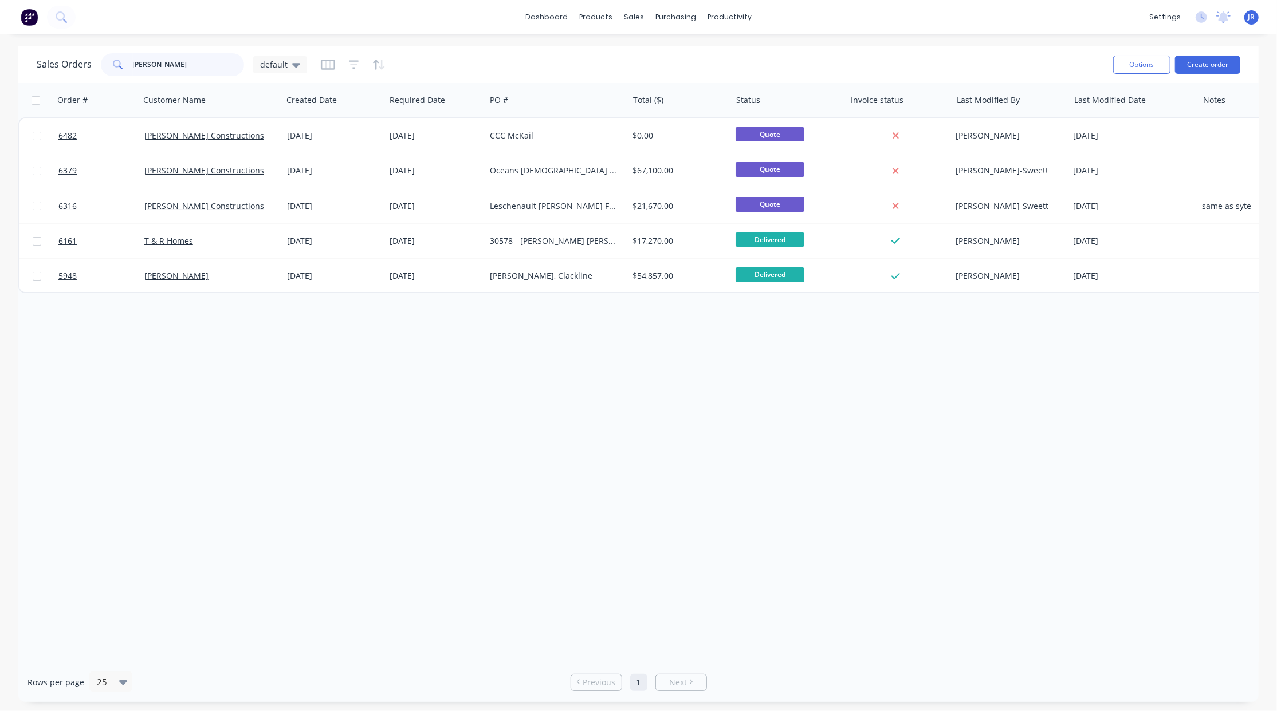
type input "[PERSON_NAME]"
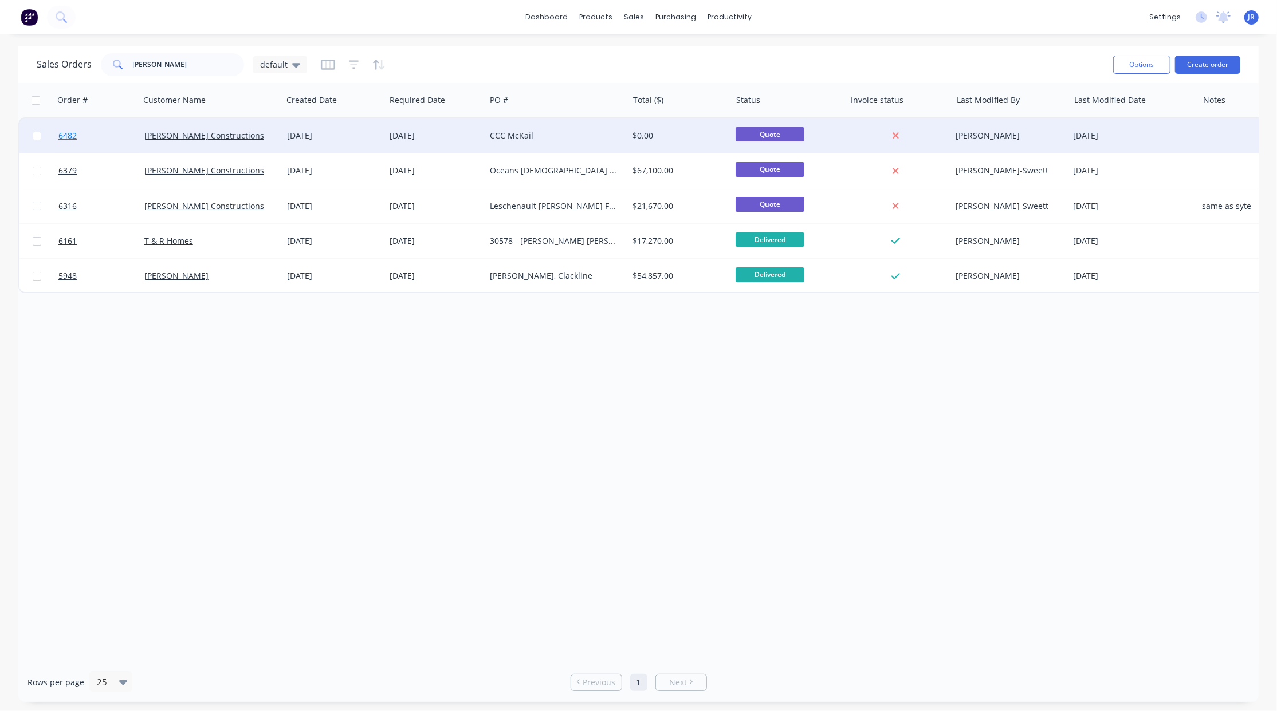
click at [67, 126] on link "6482" at bounding box center [101, 136] width 86 height 34
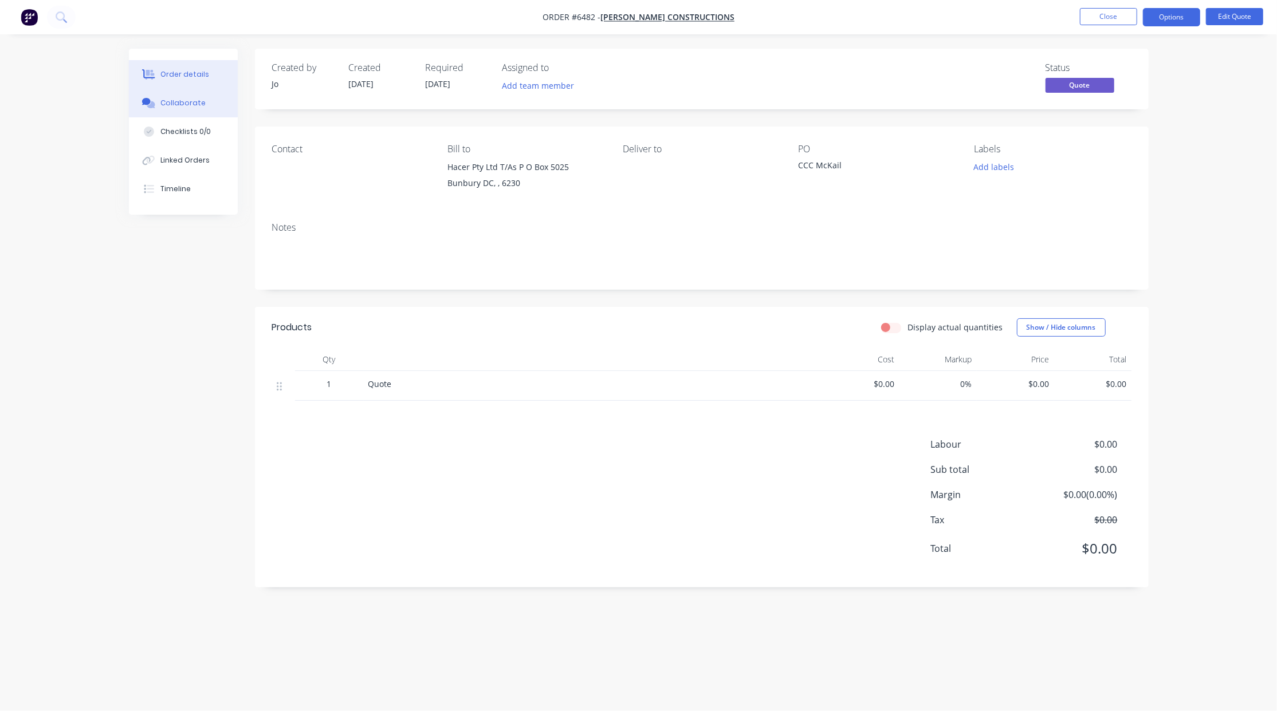
click at [159, 100] on button "Collaborate" at bounding box center [183, 103] width 109 height 29
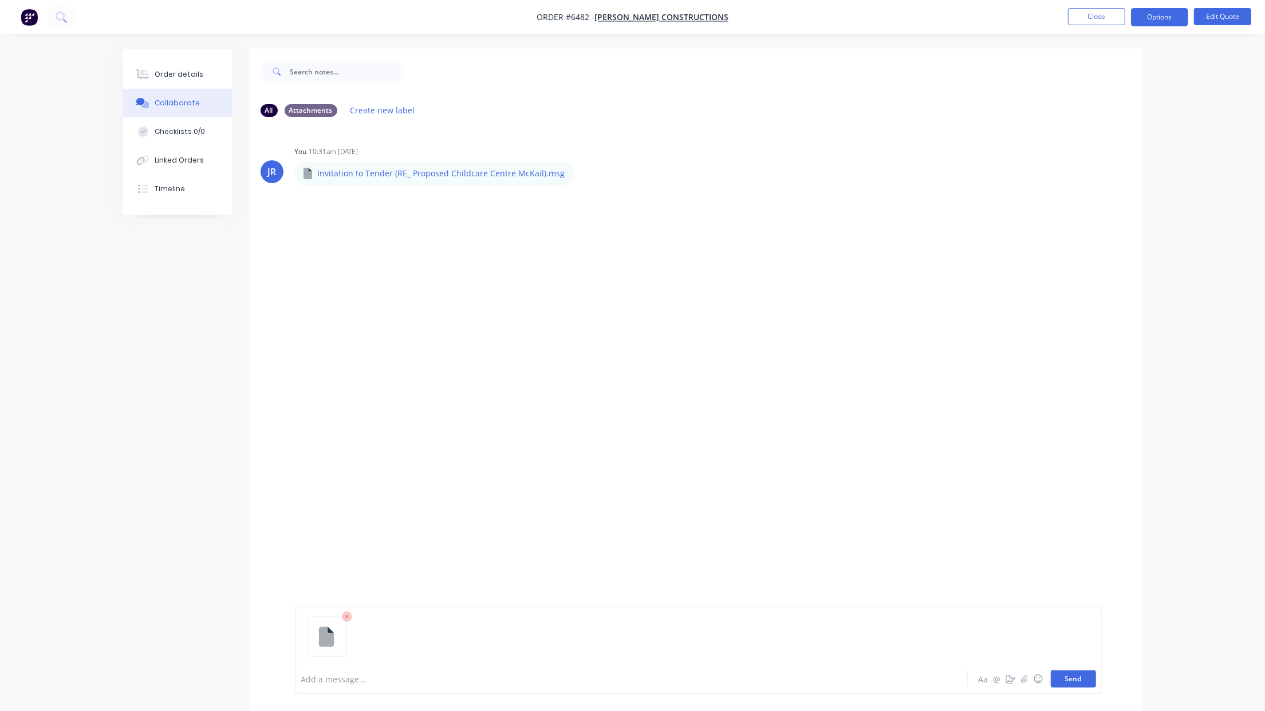
click at [1068, 675] on button "Send" at bounding box center [1073, 679] width 45 height 17
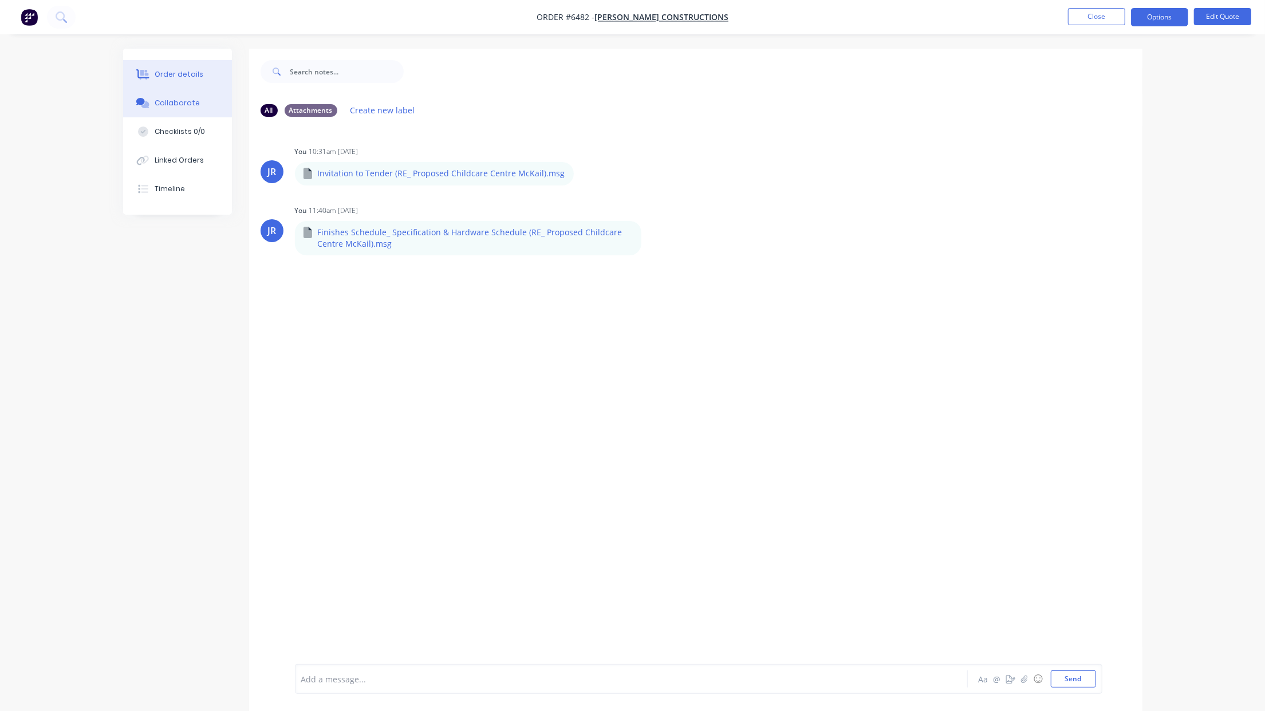
click at [175, 65] on button "Order details" at bounding box center [177, 74] width 109 height 29
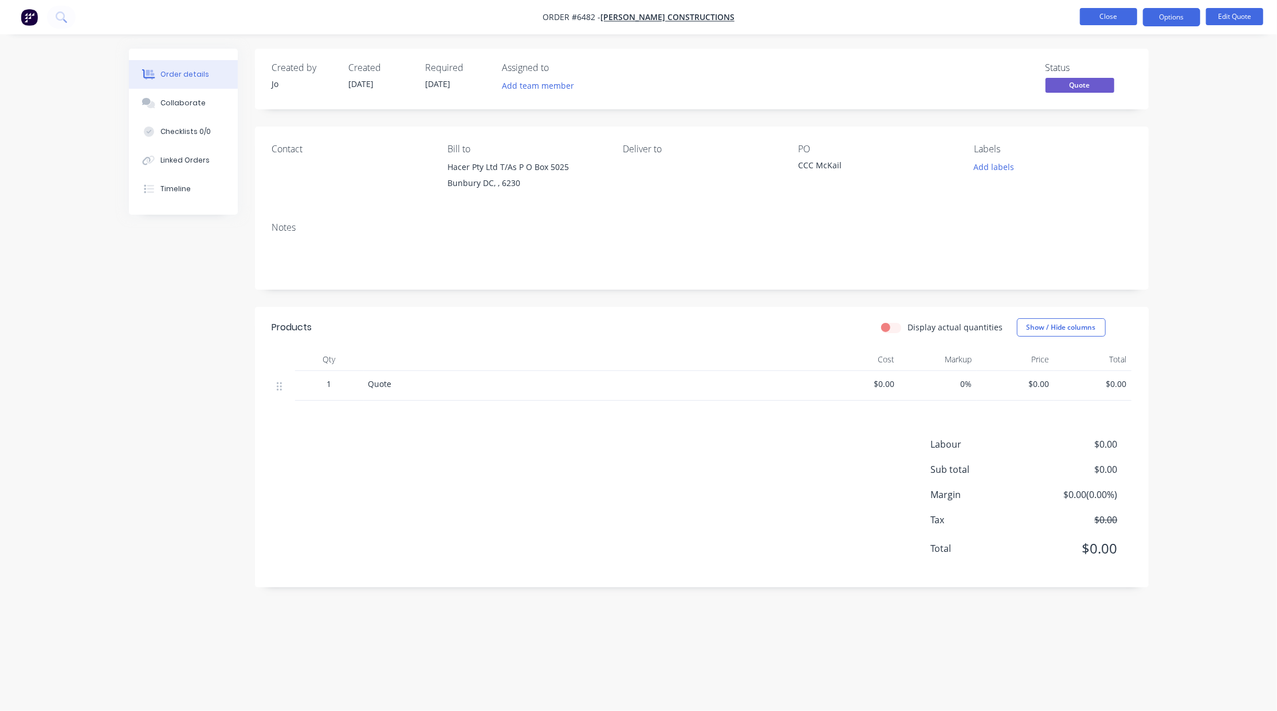
click at [1114, 14] on button "Close" at bounding box center [1108, 16] width 57 height 17
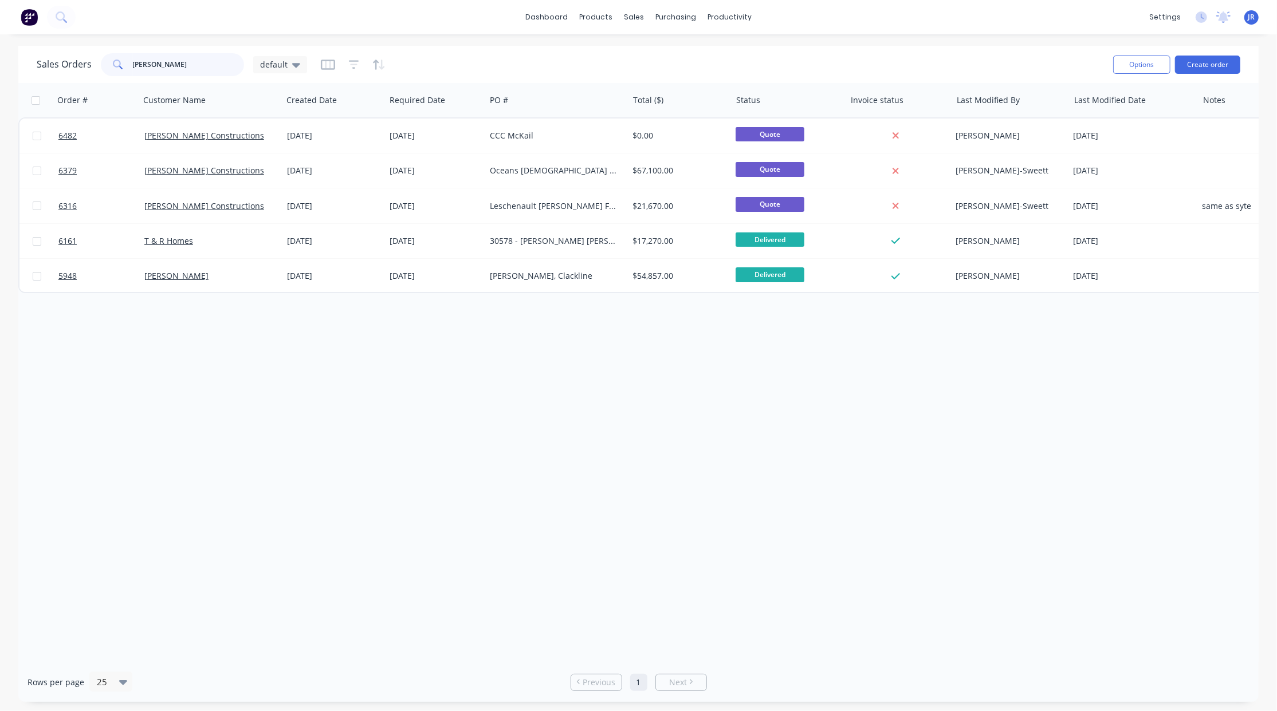
drag, startPoint x: 180, startPoint y: 57, endPoint x: -48, endPoint y: 26, distance: 230.0
click at [0, 26] on html "dashboard products sales purchasing productivity dashboard products Product Cat…" at bounding box center [638, 355] width 1277 height 711
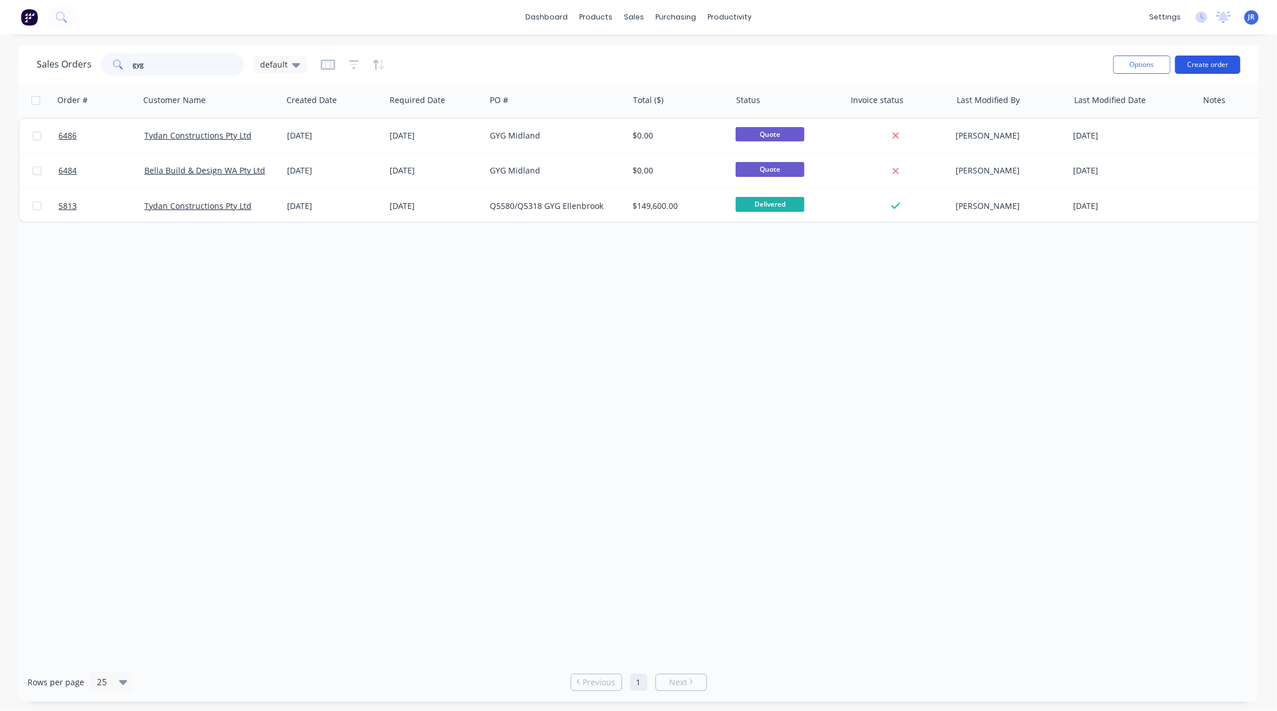
type input "gyg"
click at [1198, 66] on button "Create order" at bounding box center [1207, 65] width 65 height 18
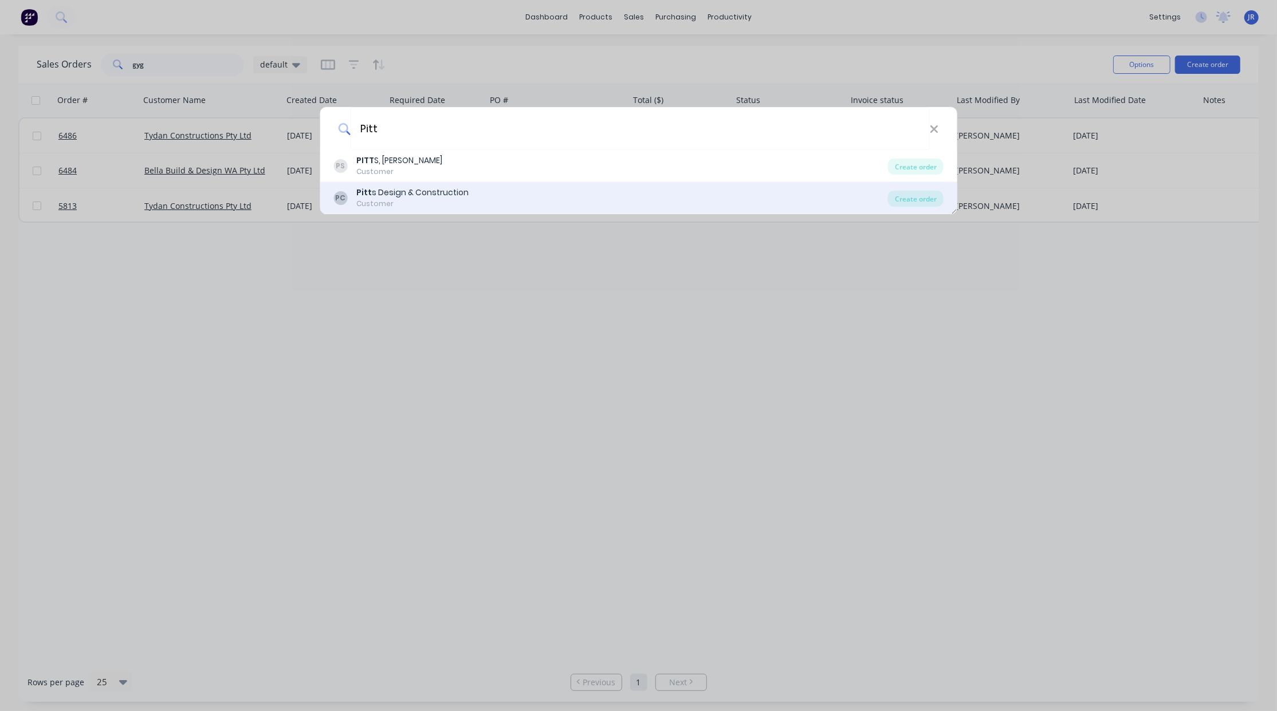
type input "Pitt"
click at [427, 202] on div "Customer" at bounding box center [412, 204] width 112 height 10
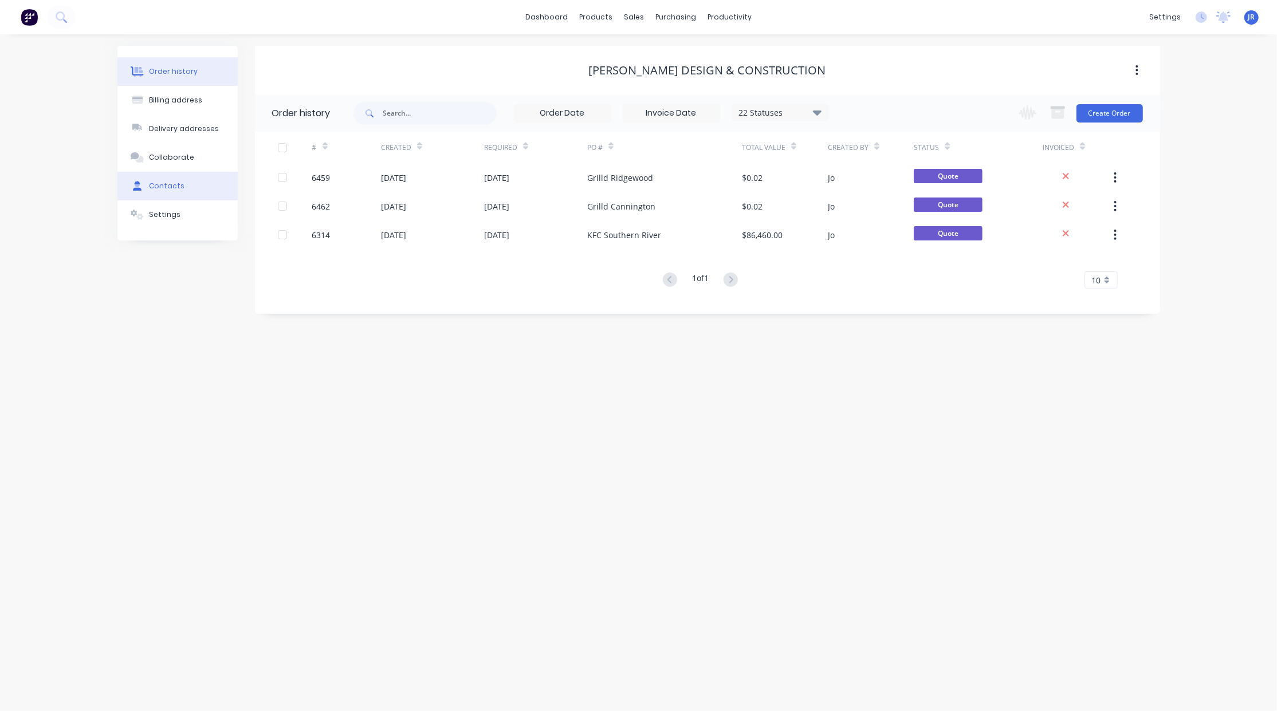
click at [172, 190] on div "Contacts" at bounding box center [167, 186] width 36 height 10
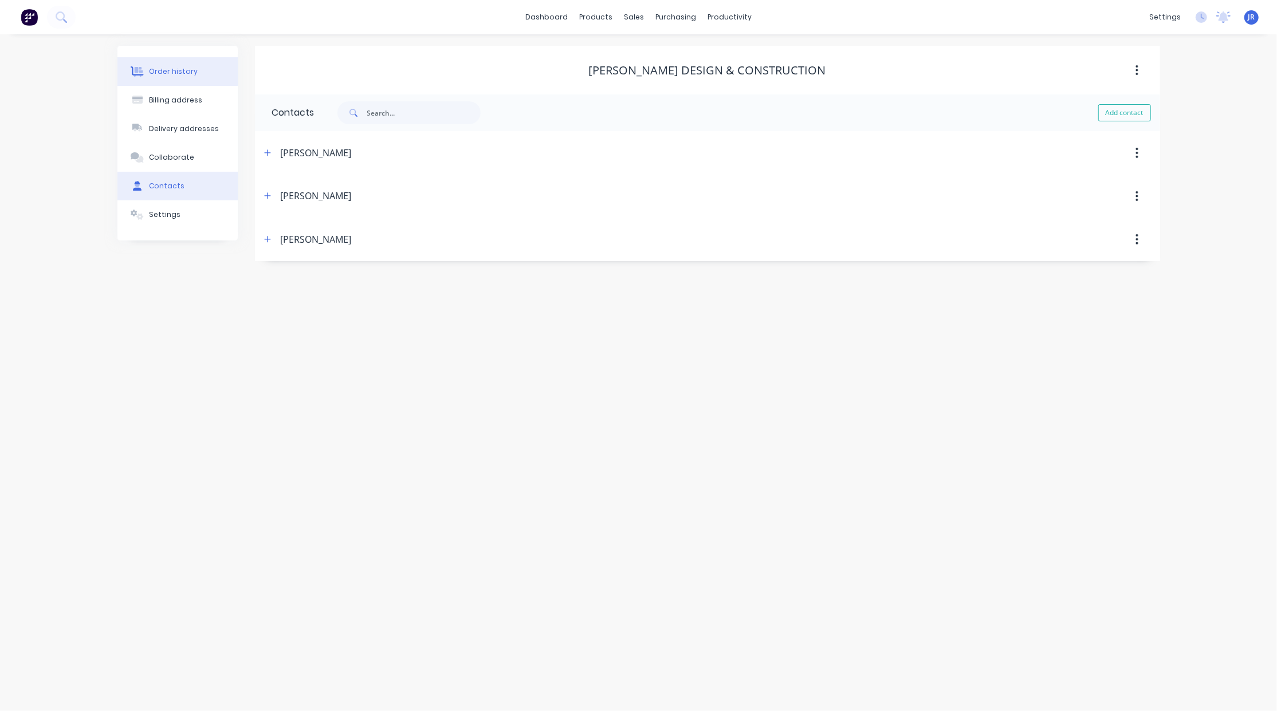
drag, startPoint x: 149, startPoint y: 76, endPoint x: 175, endPoint y: 85, distance: 27.4
click at [153, 76] on div "Order history" at bounding box center [173, 71] width 49 height 10
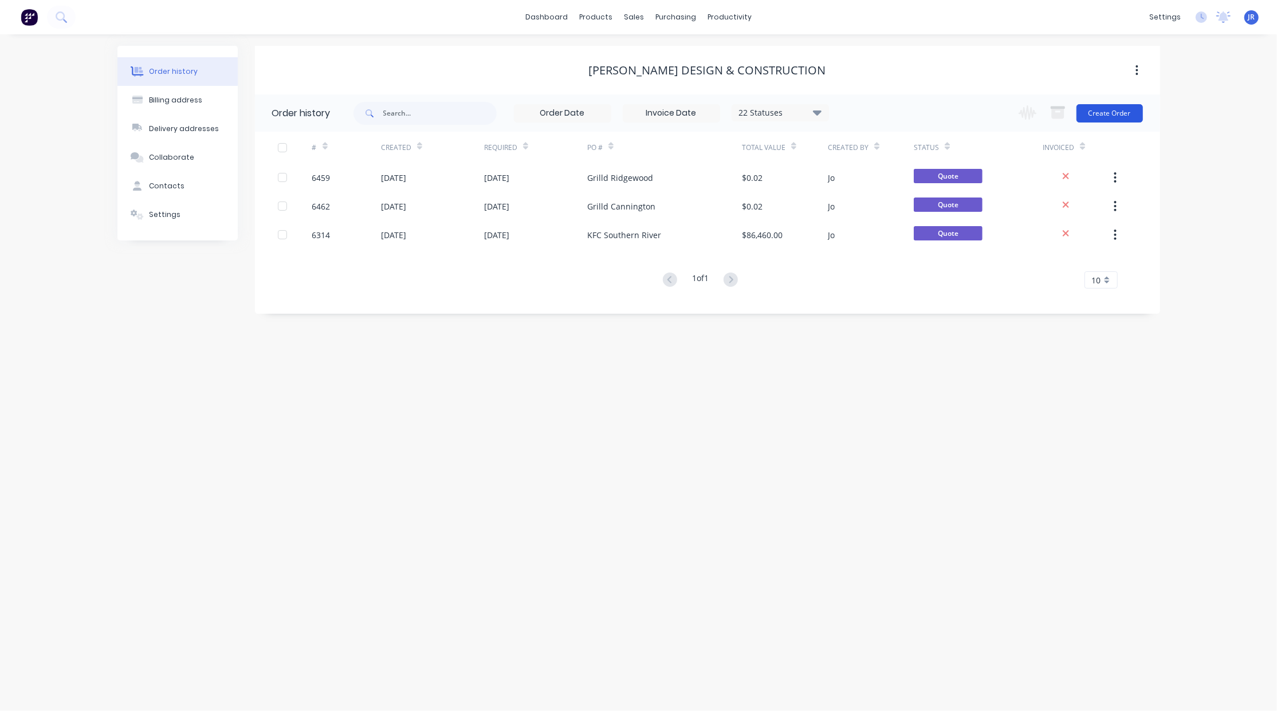
click at [1096, 121] on button "Create Order" at bounding box center [1109, 113] width 66 height 18
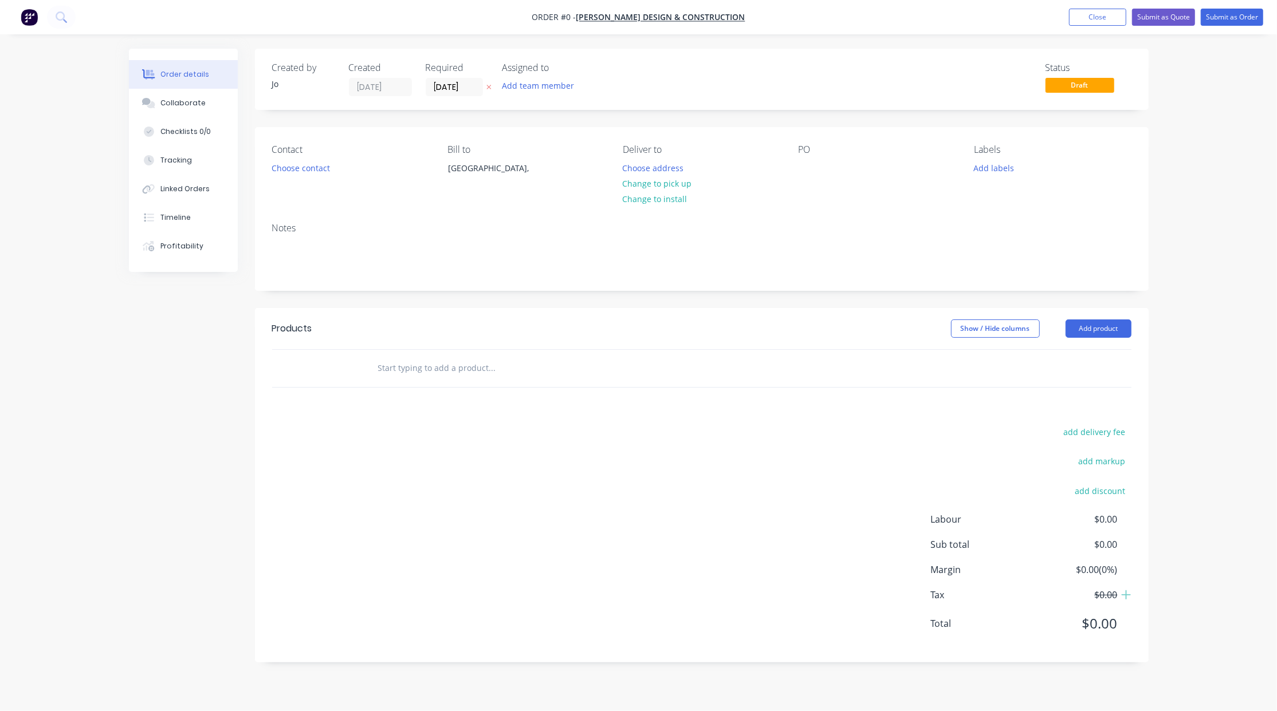
click at [471, 373] on input "text" at bounding box center [491, 368] width 229 height 23
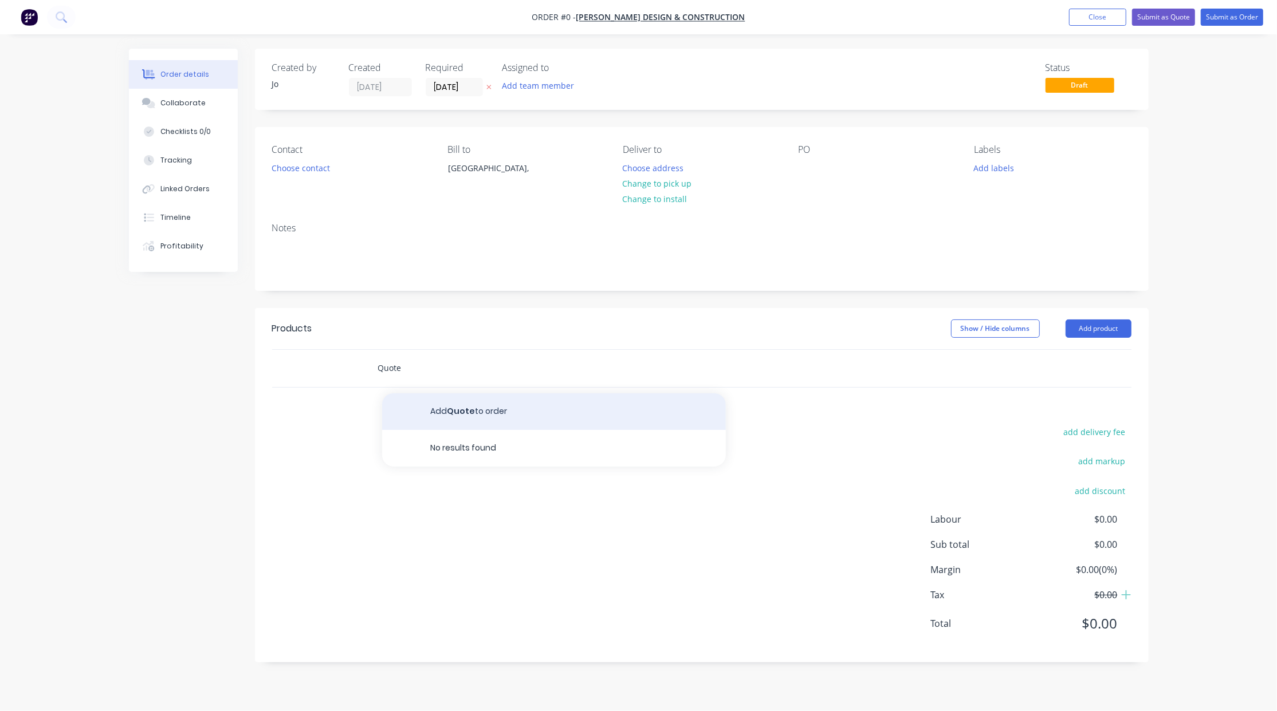
type input "Quote"
click at [446, 408] on button "Add Quote to order" at bounding box center [554, 411] width 344 height 37
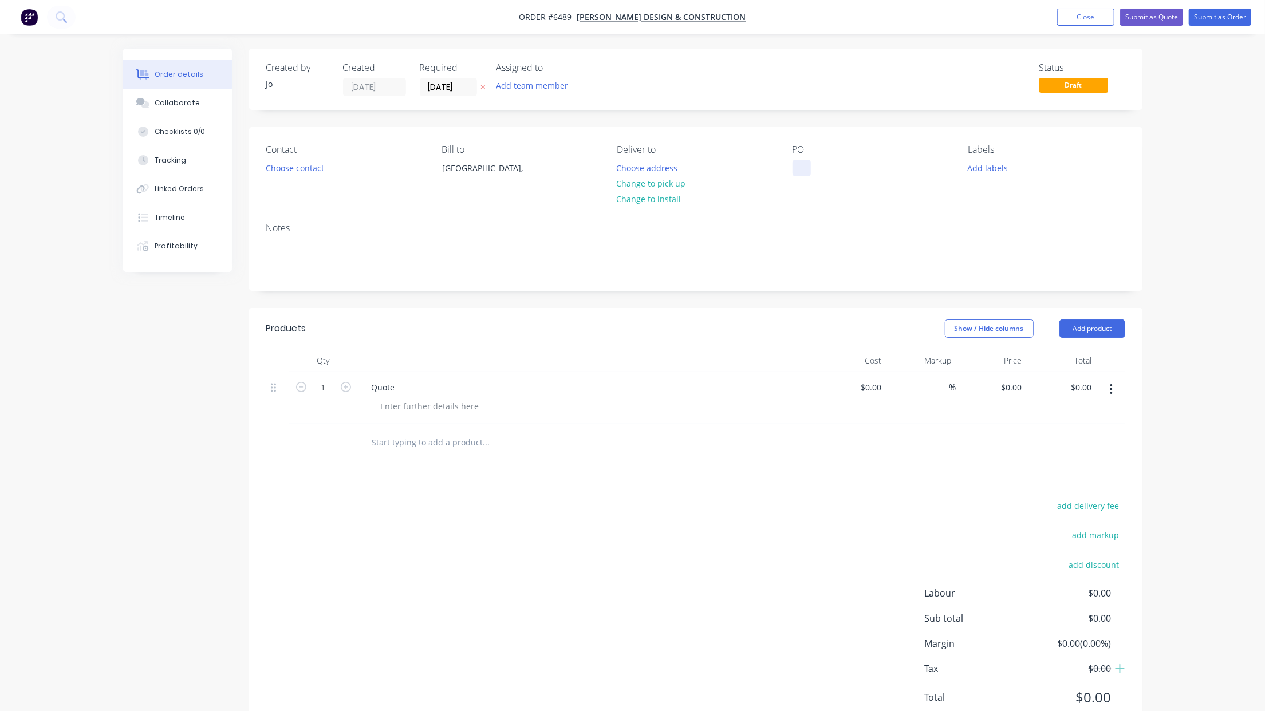
click at [807, 172] on div at bounding box center [802, 168] width 18 height 17
click at [164, 115] on button "Collaborate" at bounding box center [177, 103] width 109 height 29
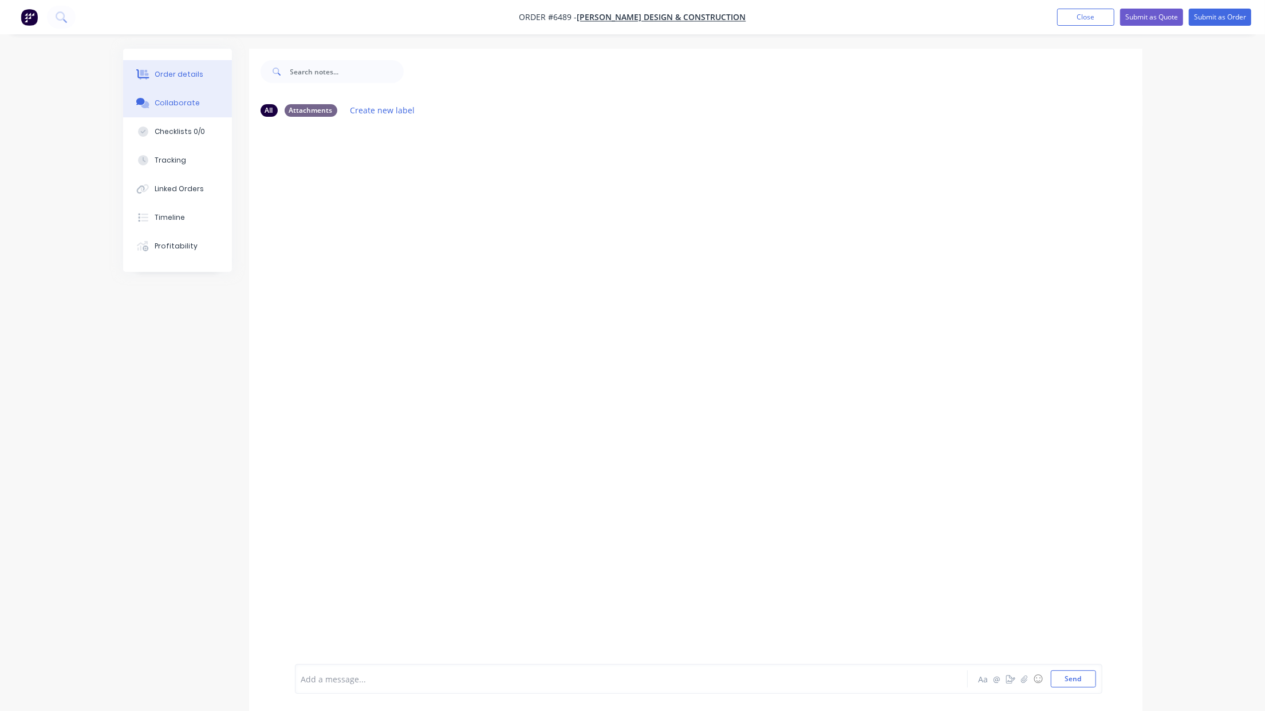
click at [198, 66] on button "Order details" at bounding box center [177, 74] width 109 height 29
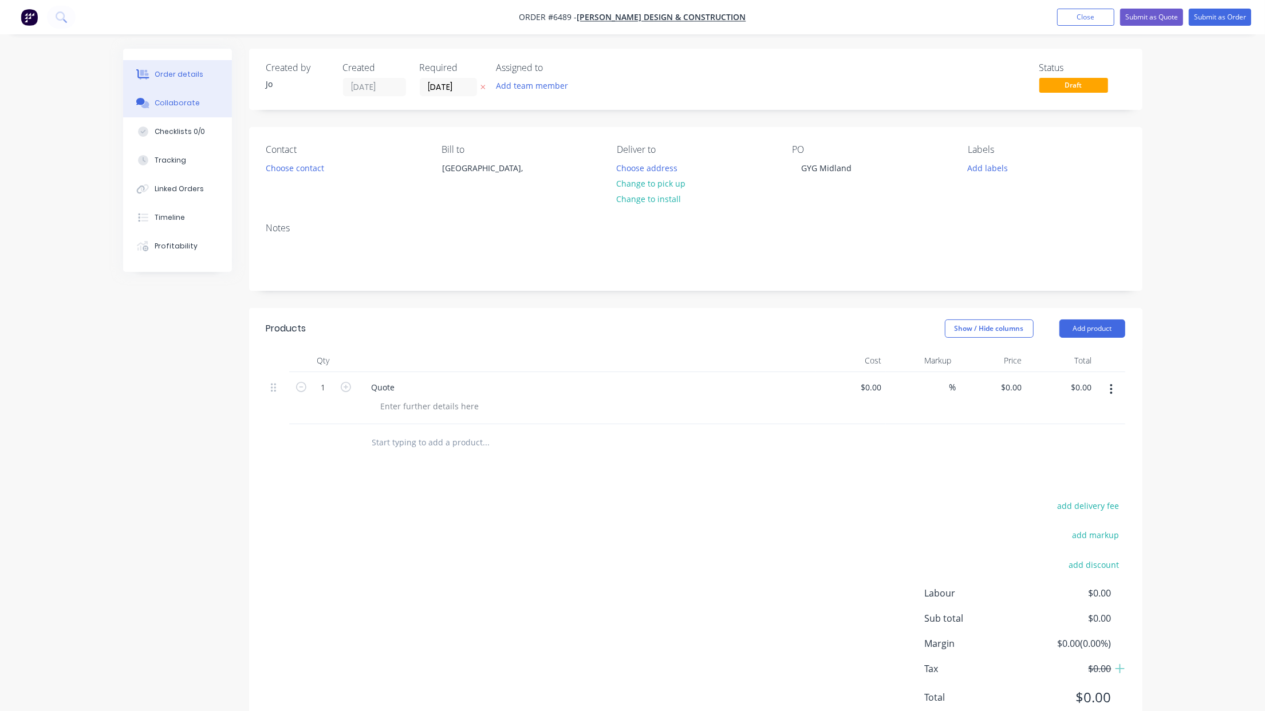
click at [168, 111] on button "Collaborate" at bounding box center [177, 103] width 109 height 29
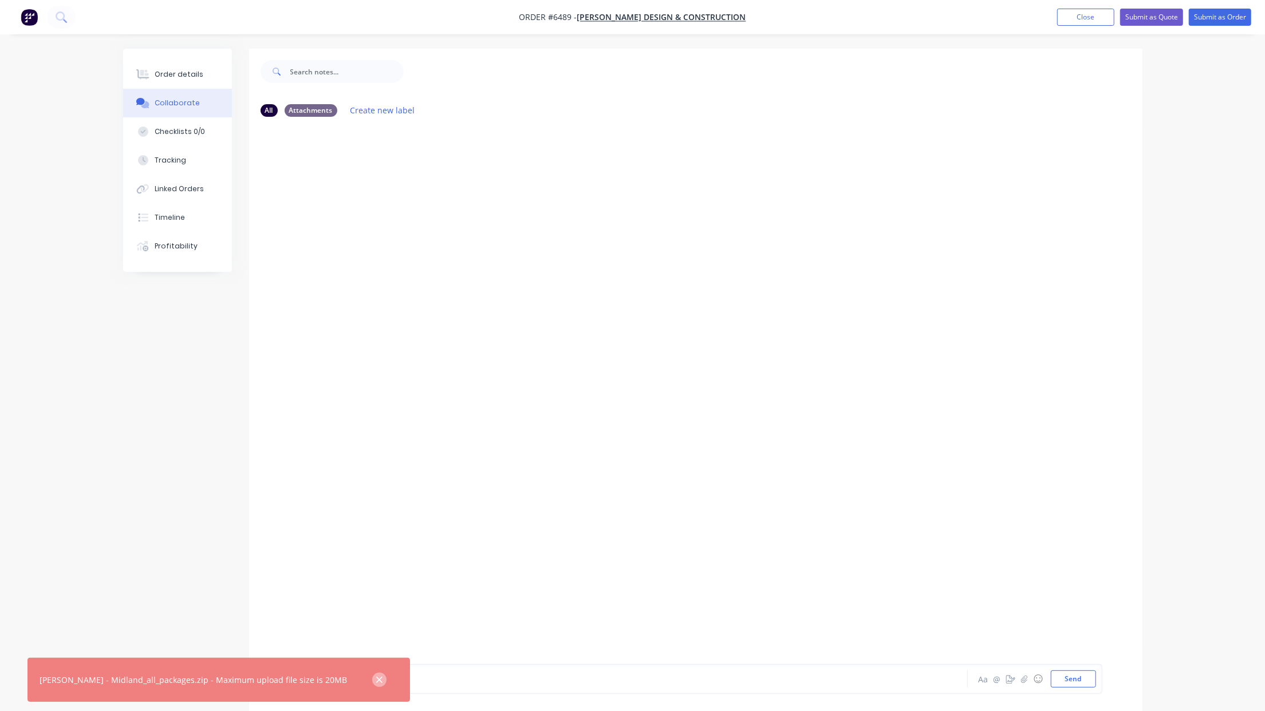
click at [376, 676] on icon "button" at bounding box center [379, 680] width 7 height 10
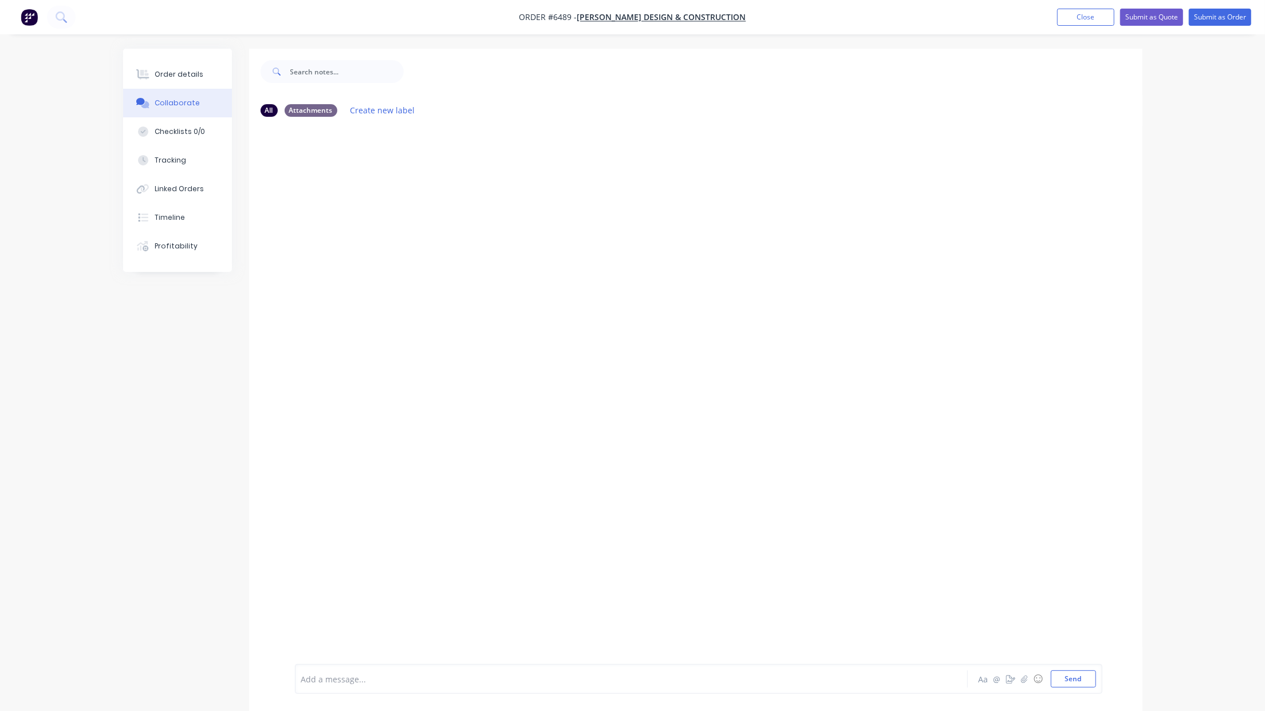
drag, startPoint x: 219, startPoint y: 628, endPoint x: 122, endPoint y: 612, distance: 98.0
click at [220, 628] on div "All Attachments Create new label Add a message... Aa @ ☺ Send" at bounding box center [632, 389] width 1019 height 680
click at [1061, 681] on button "Send" at bounding box center [1073, 679] width 45 height 17
click at [175, 88] on button "Order details" at bounding box center [177, 74] width 109 height 29
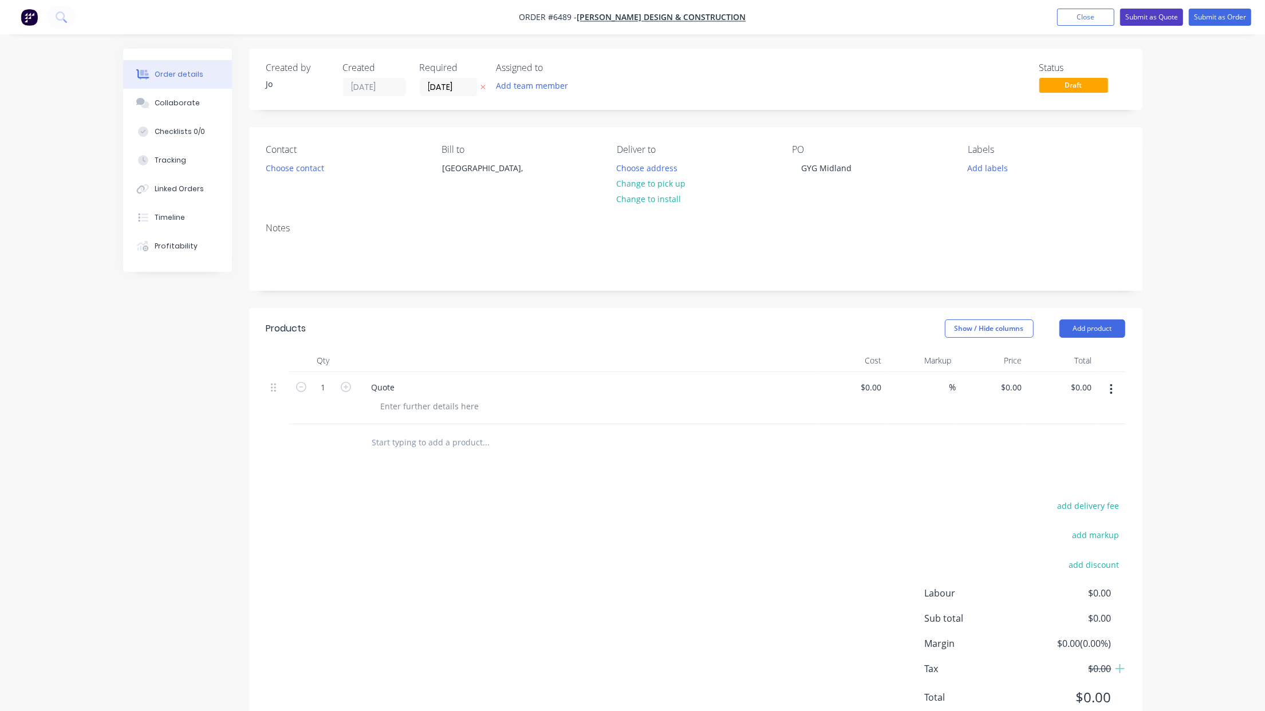
click at [1155, 14] on button "Submit as Quote" at bounding box center [1151, 17] width 63 height 17
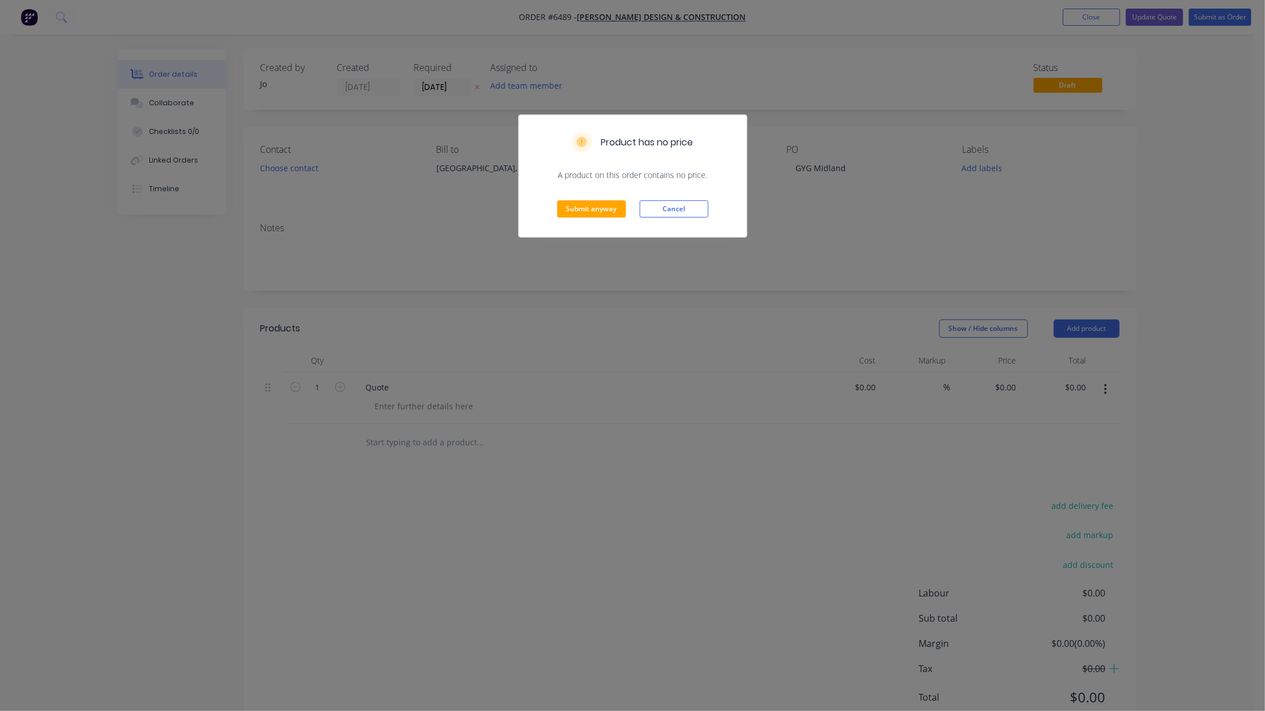
click at [570, 221] on div "Submit anyway Cancel" at bounding box center [633, 209] width 228 height 56
click at [570, 212] on button "Submit anyway" at bounding box center [591, 208] width 69 height 17
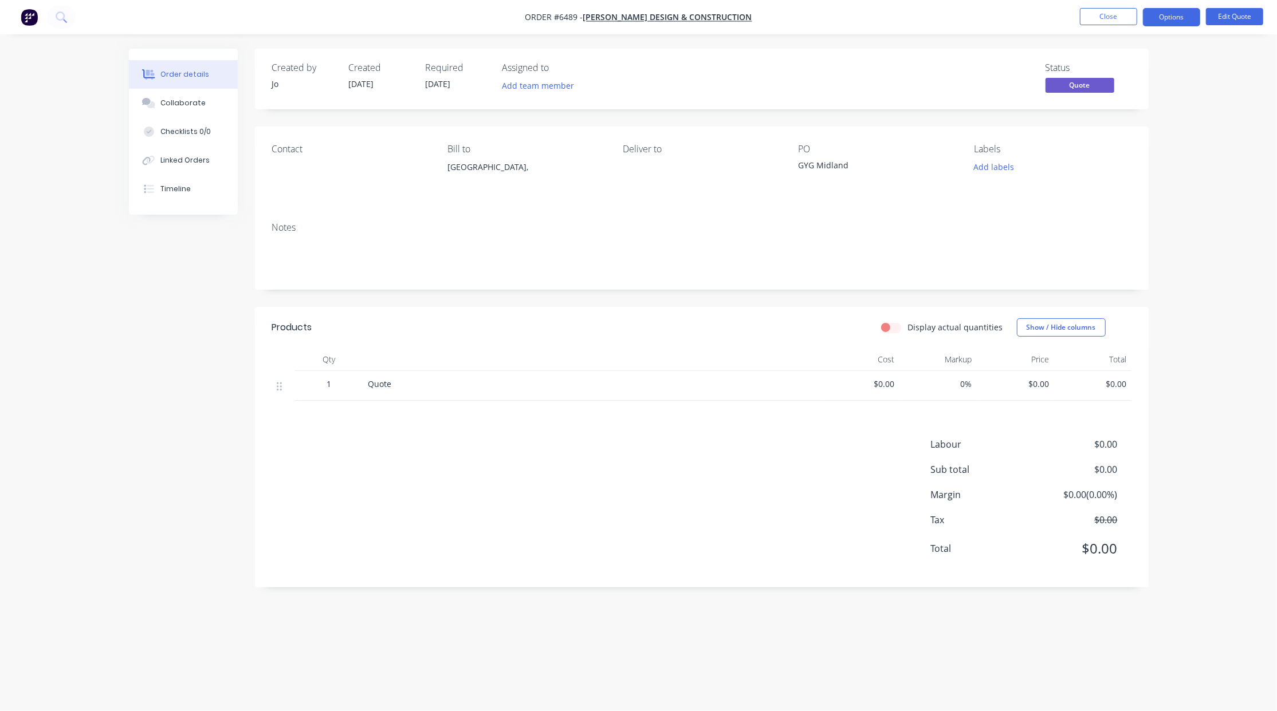
drag, startPoint x: 216, startPoint y: 555, endPoint x: 222, endPoint y: 541, distance: 15.1
click at [216, 555] on div "Created by Jo Created [DATE] Required [DATE] Assigned to Add team member Status…" at bounding box center [638, 334] width 1019 height 570
click at [1118, 17] on button "Close" at bounding box center [1108, 16] width 57 height 17
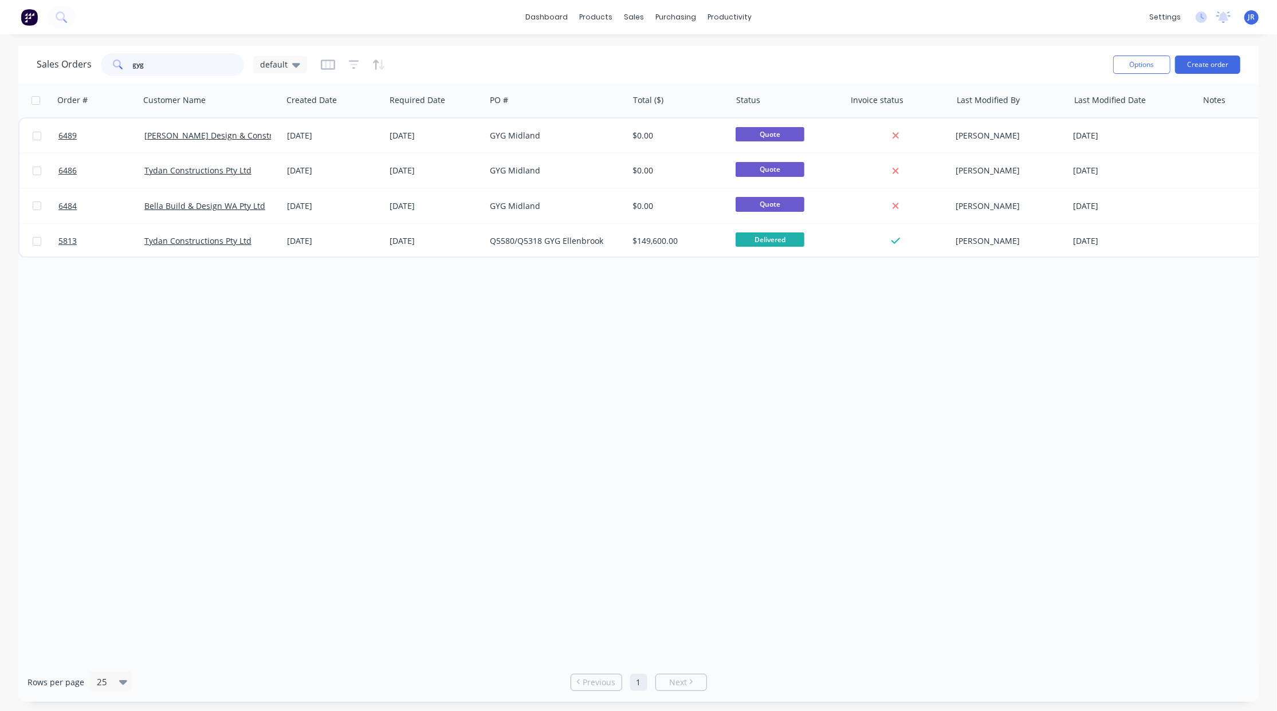
drag, startPoint x: 179, startPoint y: 65, endPoint x: -50, endPoint y: 64, distance: 229.1
click at [0, 64] on html "dashboard products sales purchasing productivity dashboard products Product Cat…" at bounding box center [638, 355] width 1277 height 711
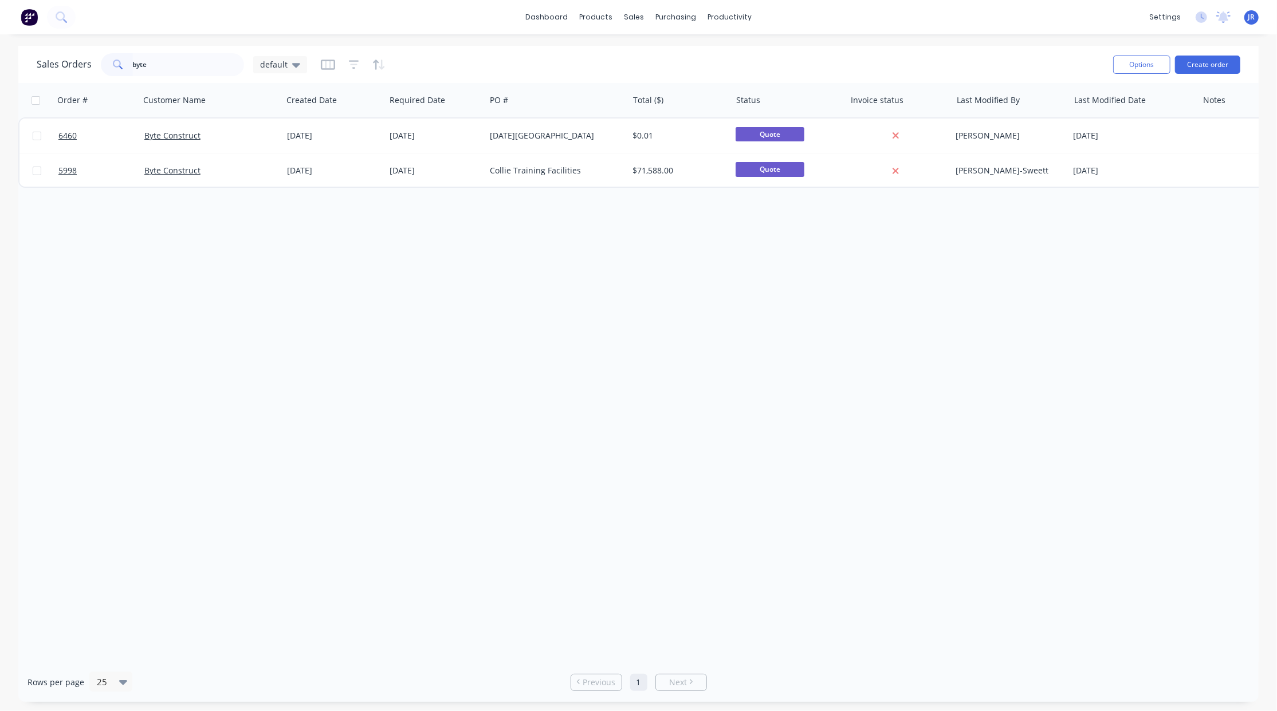
drag, startPoint x: 351, startPoint y: 64, endPoint x: 349, endPoint y: 74, distance: 10.5
click at [351, 64] on icon "button" at bounding box center [353, 65] width 7 height 2
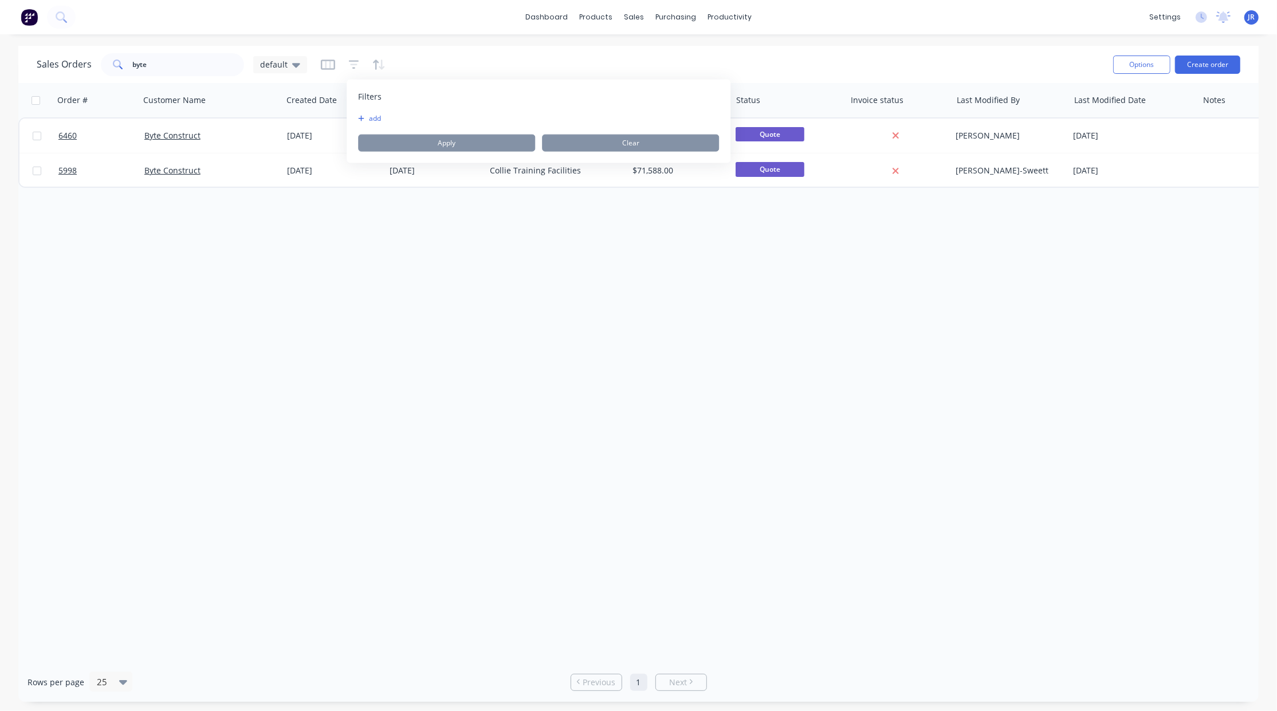
click at [367, 117] on button "add" at bounding box center [372, 118] width 29 height 9
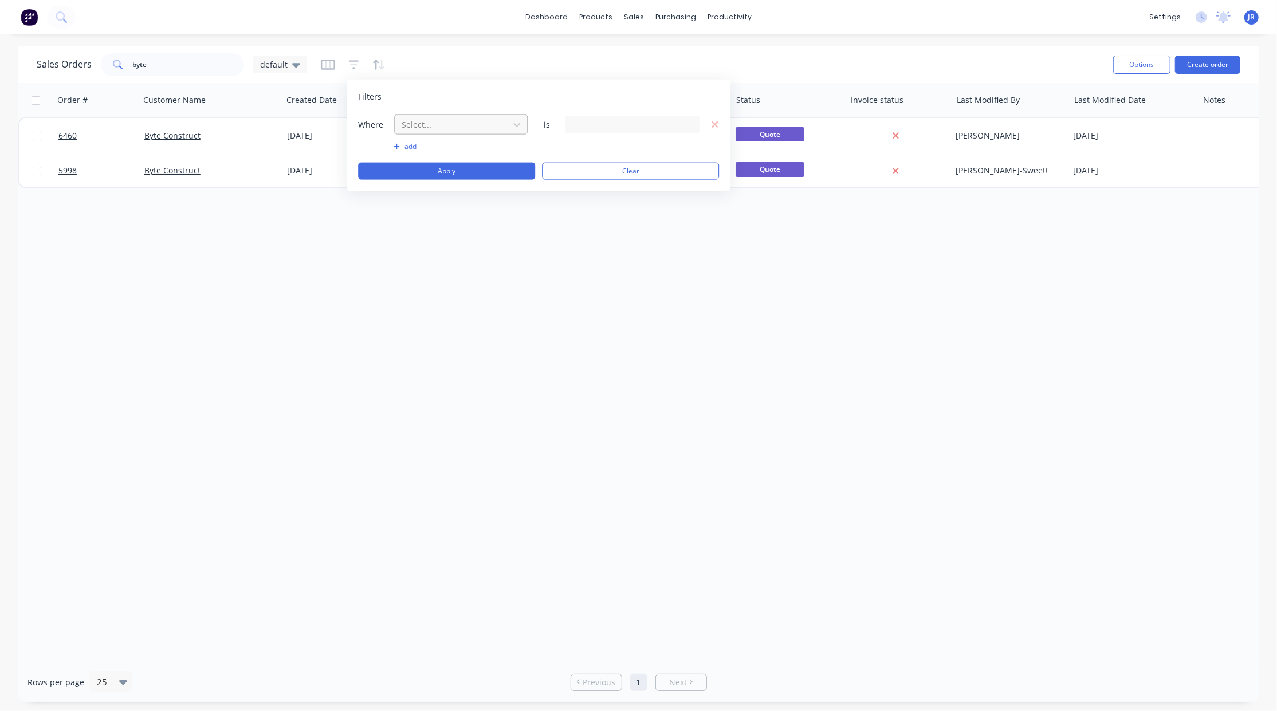
click at [411, 129] on div at bounding box center [451, 124] width 103 height 14
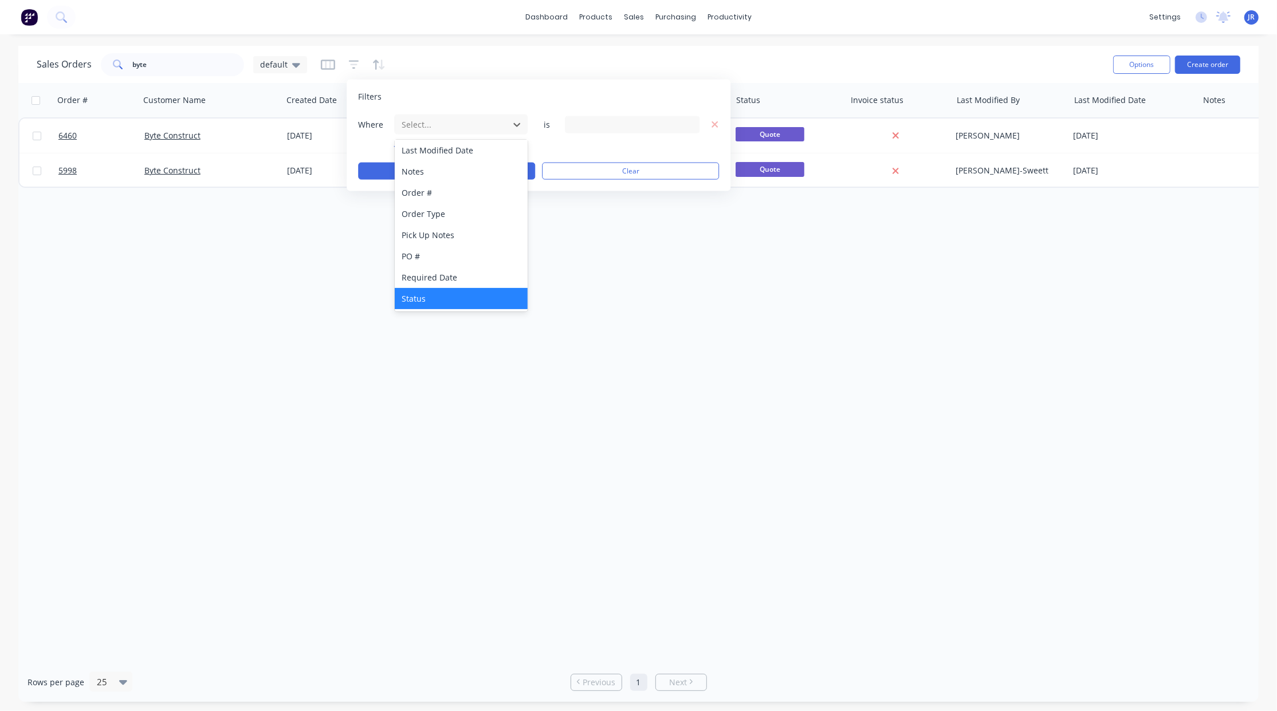
click at [429, 301] on div "Status" at bounding box center [461, 298] width 133 height 21
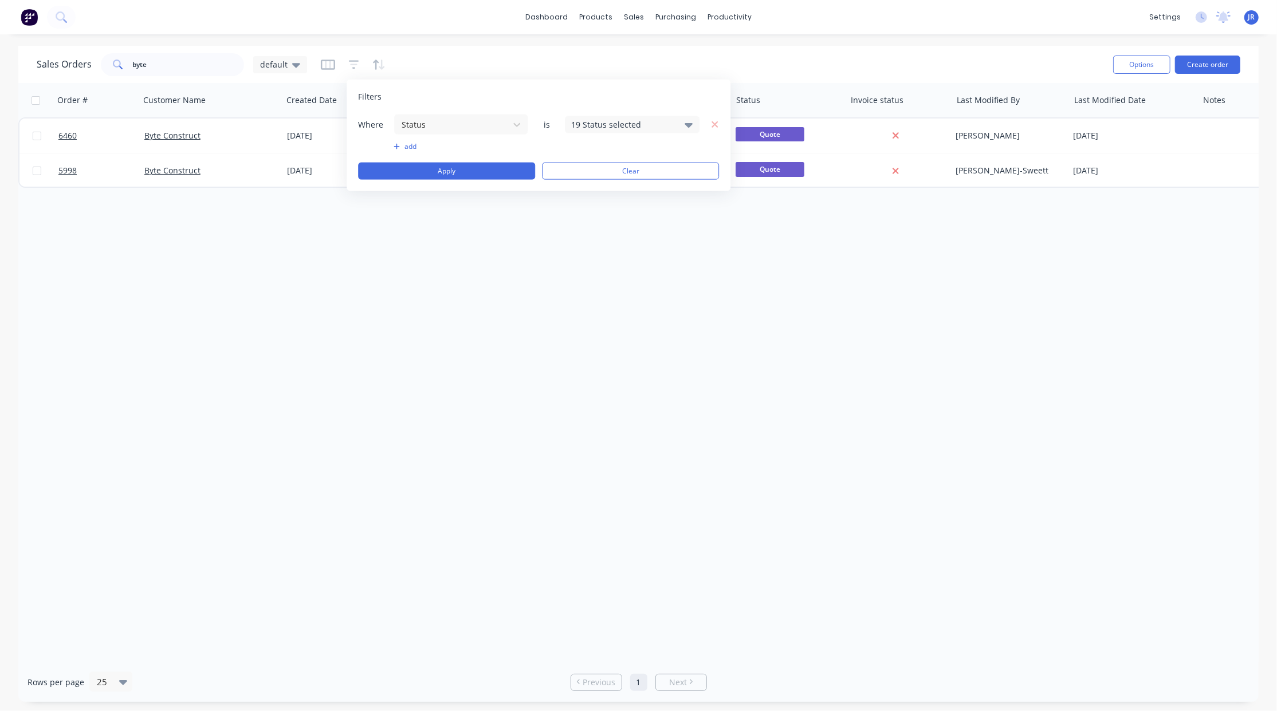
click at [662, 119] on div "19 Status selected" at bounding box center [623, 125] width 104 height 12
click at [588, 191] on div at bounding box center [584, 187] width 23 height 23
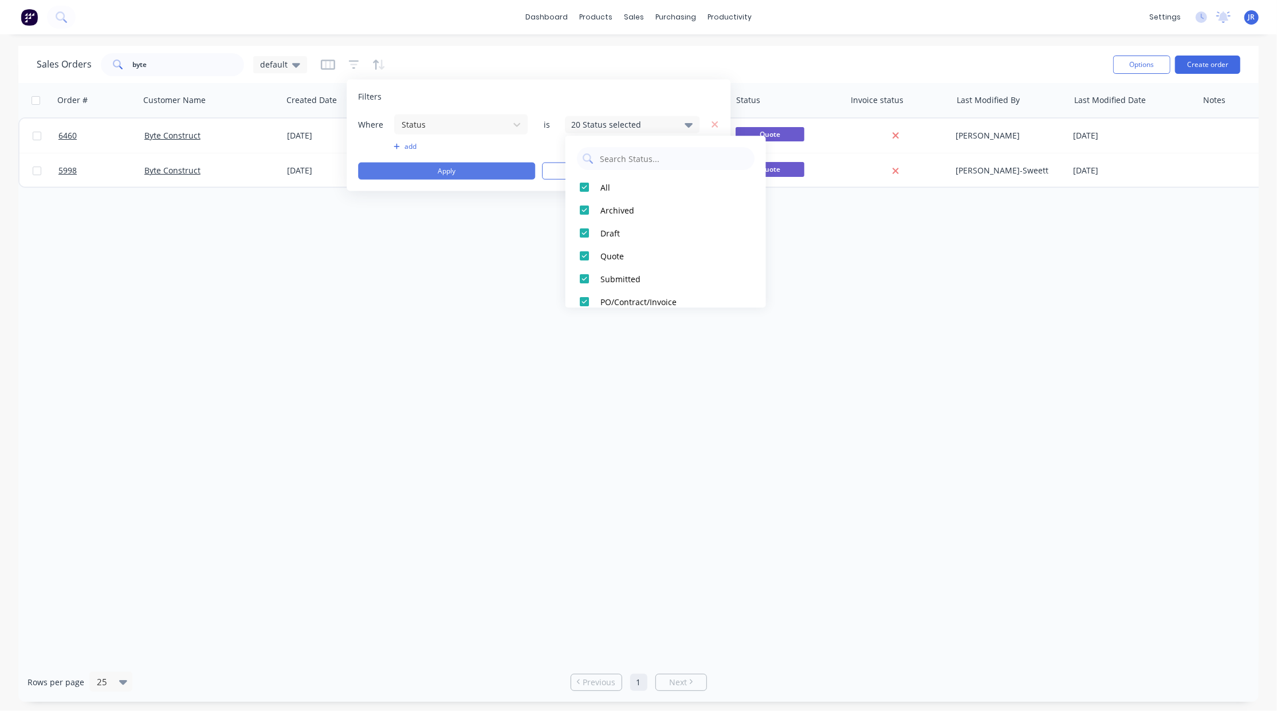
click at [507, 172] on button "Apply" at bounding box center [446, 171] width 177 height 17
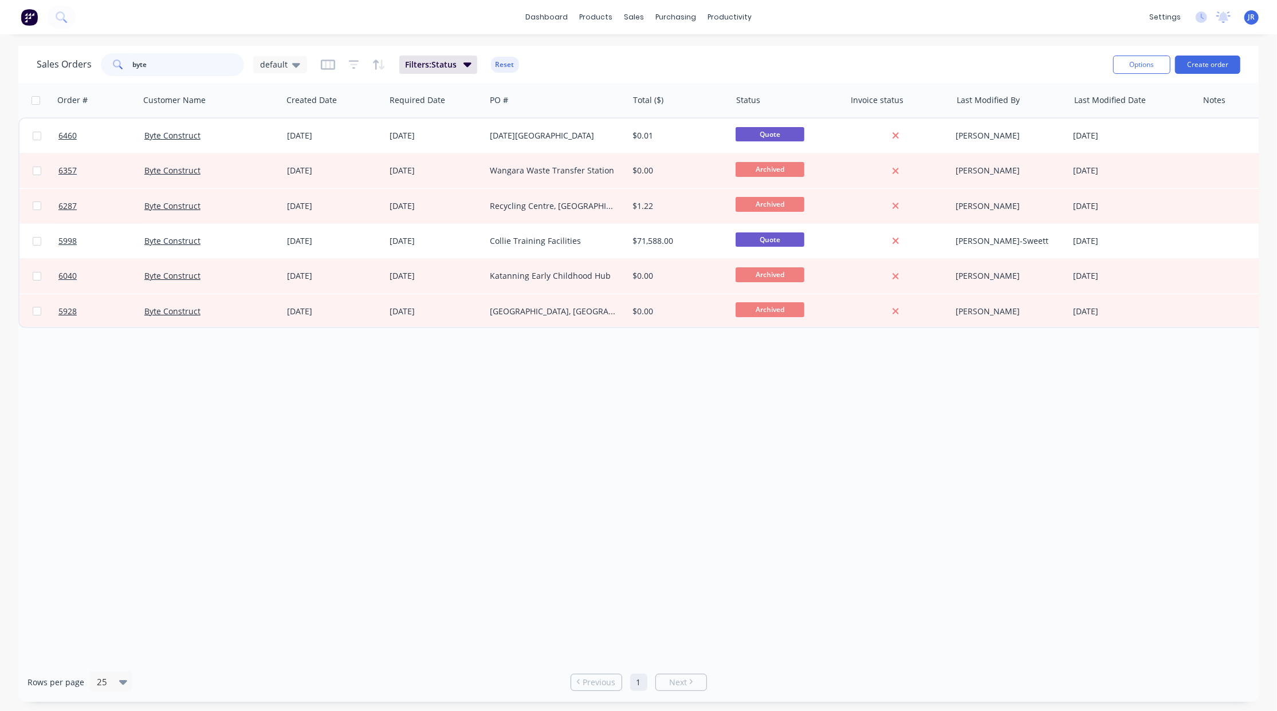
drag, startPoint x: 175, startPoint y: 64, endPoint x: -81, endPoint y: 42, distance: 257.0
click at [0, 42] on html "dashboard products sales purchasing productivity dashboard products Product Cat…" at bounding box center [638, 355] width 1277 height 711
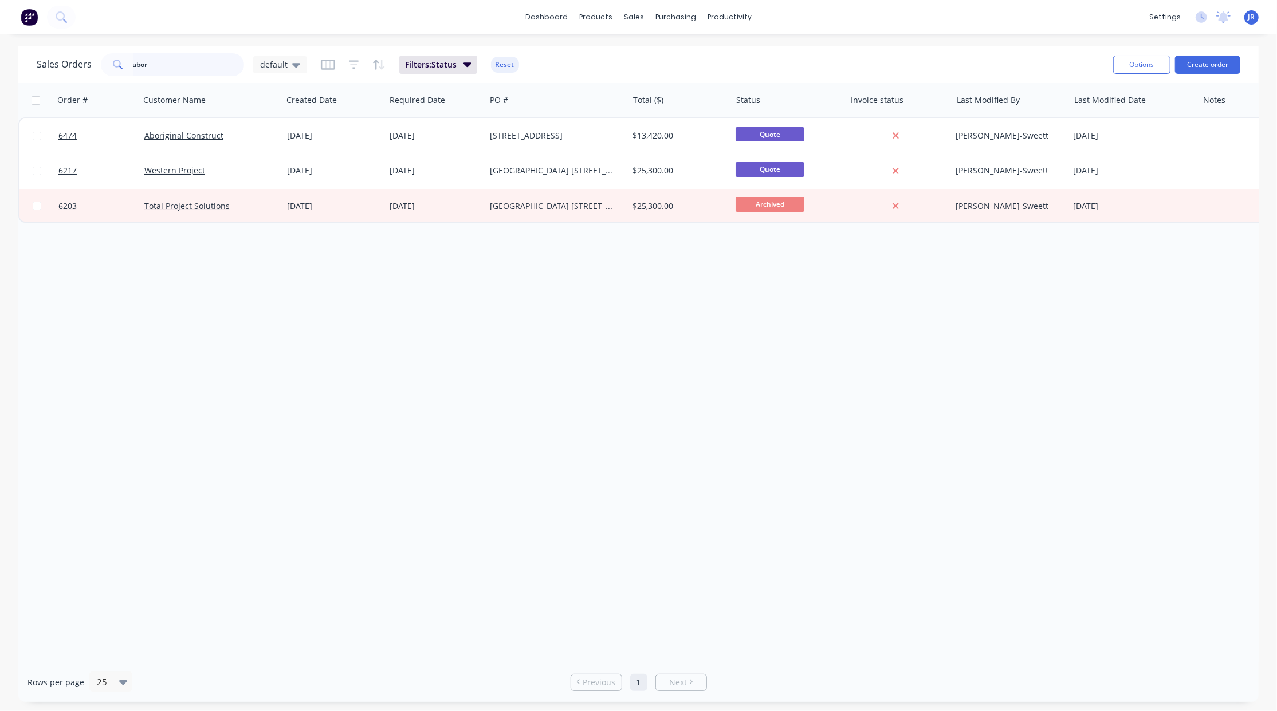
drag, startPoint x: 184, startPoint y: 68, endPoint x: -132, endPoint y: 40, distance: 317.4
click at [0, 40] on html "dashboard products sales purchasing productivity dashboard products Product Cat…" at bounding box center [638, 355] width 1277 height 711
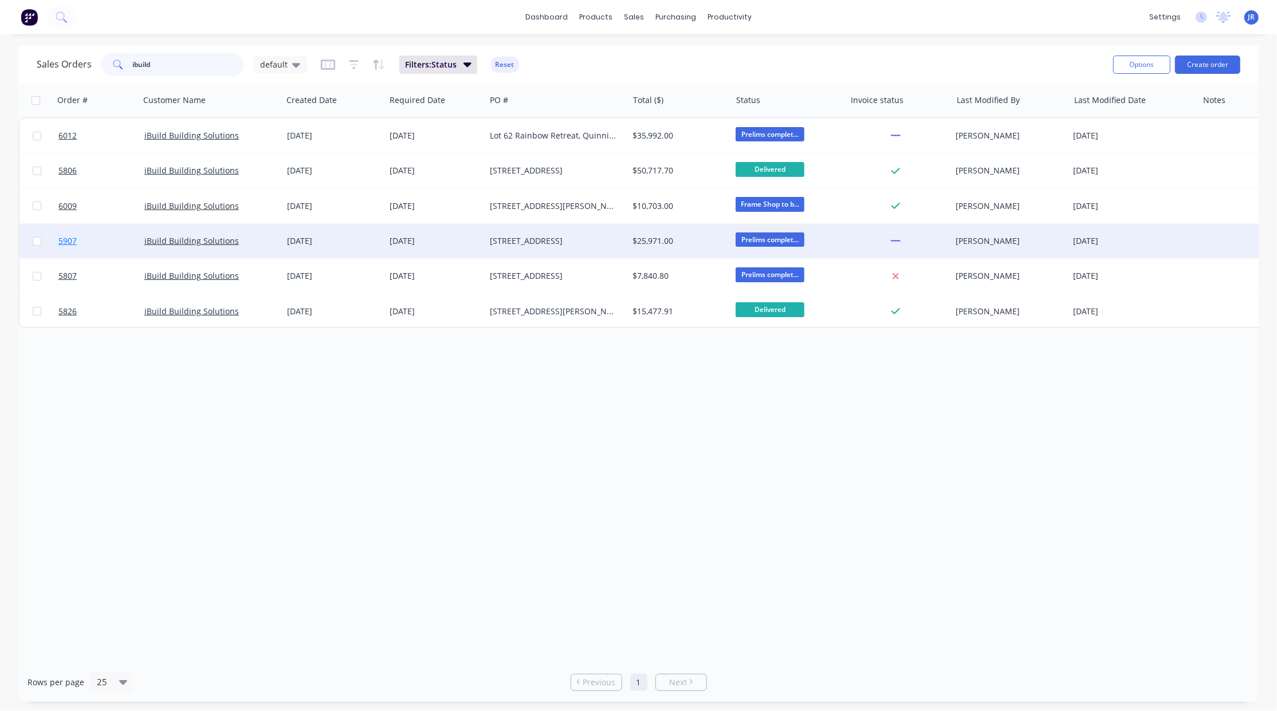
type input "ibuild"
click at [67, 239] on span "5907" at bounding box center [67, 240] width 18 height 11
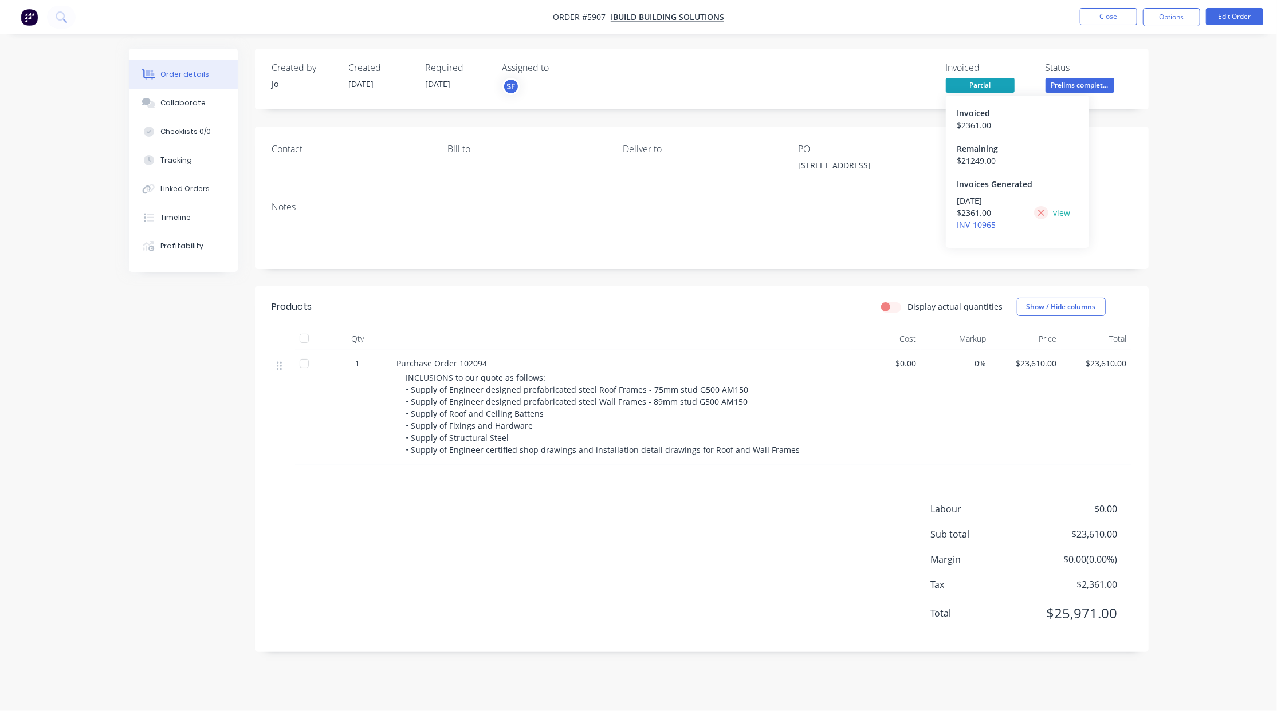
click at [1038, 213] on icon at bounding box center [1040, 213] width 7 height 10
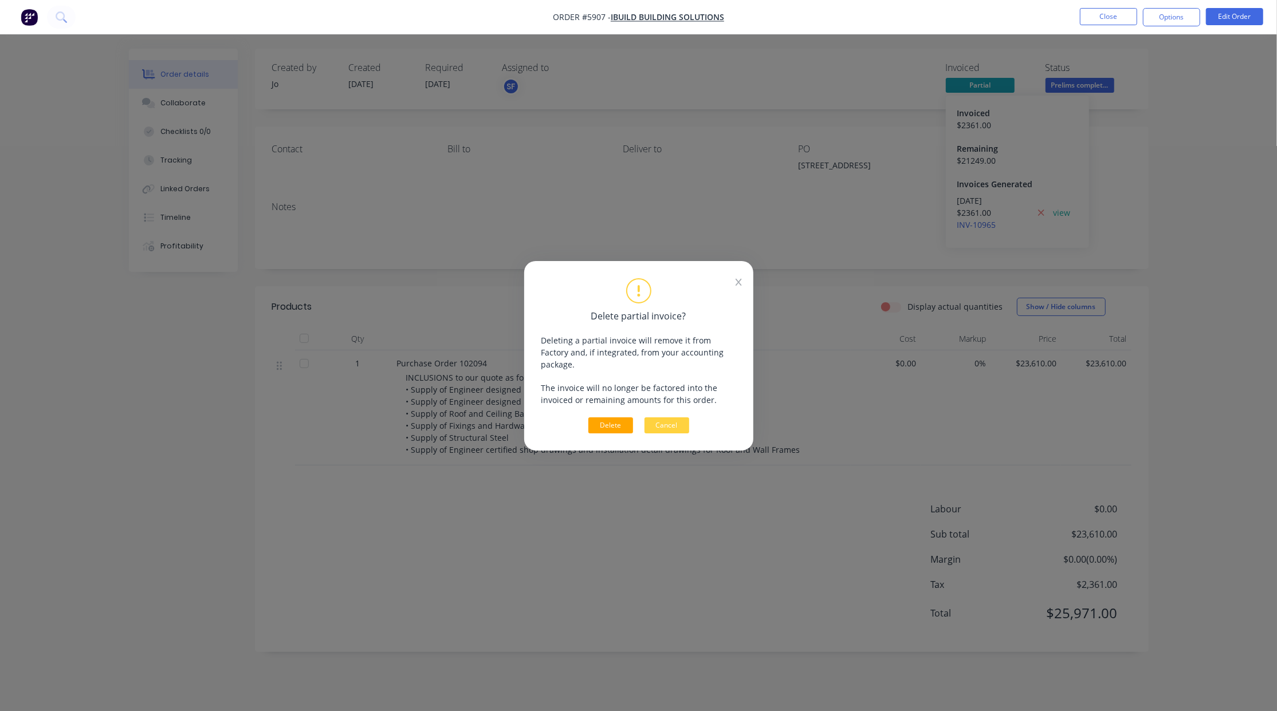
click at [601, 417] on button "Delete" at bounding box center [610, 425] width 45 height 16
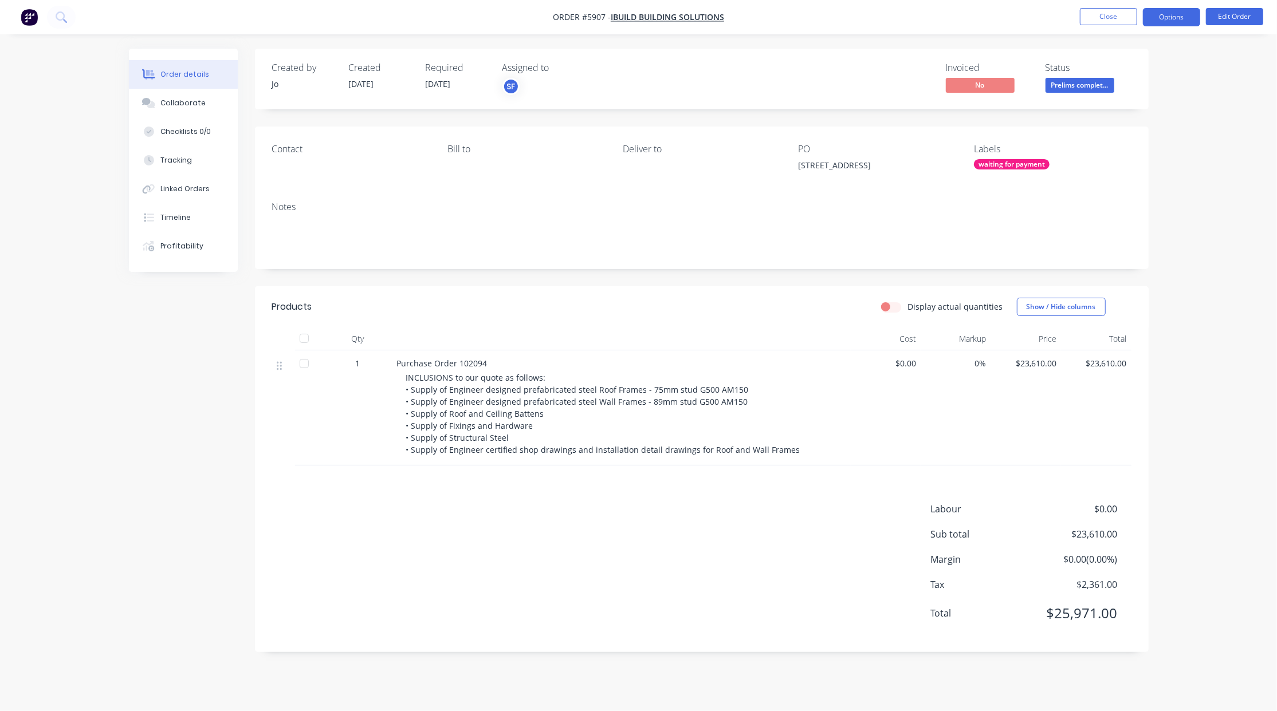
click at [1167, 16] on button "Options" at bounding box center [1171, 17] width 57 height 18
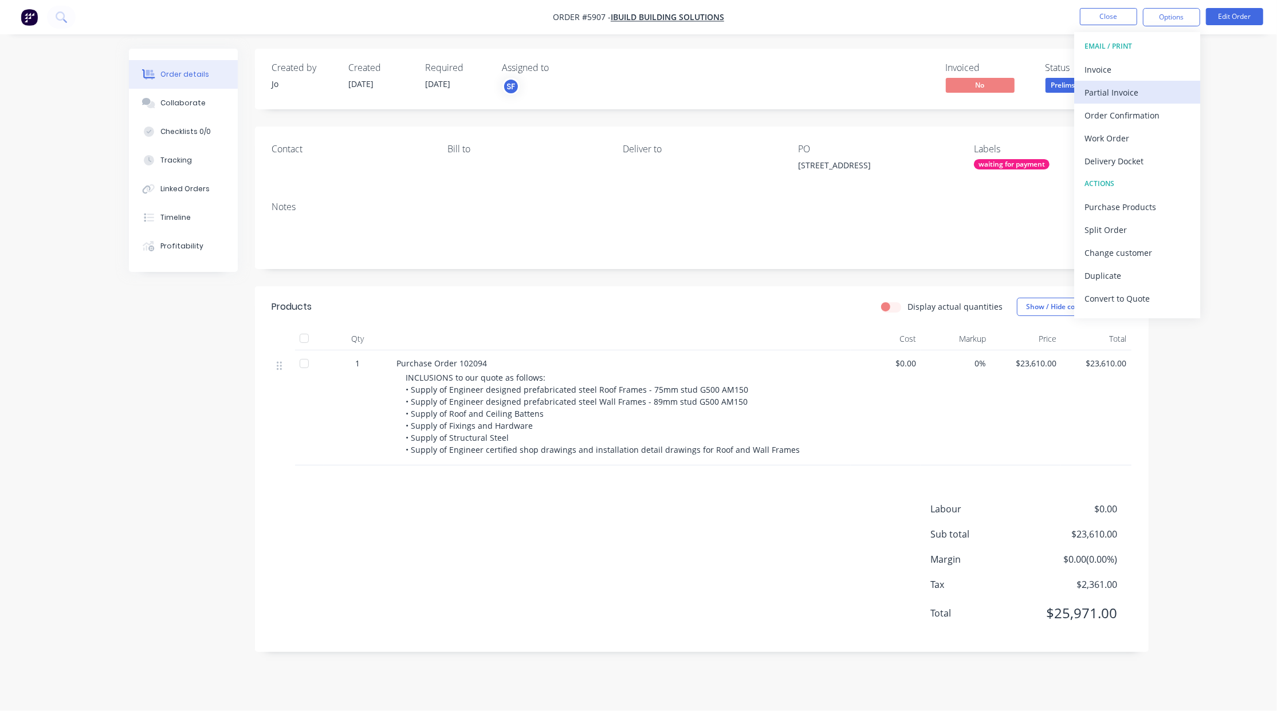
click at [1105, 89] on div "Partial Invoice" at bounding box center [1136, 92] width 105 height 17
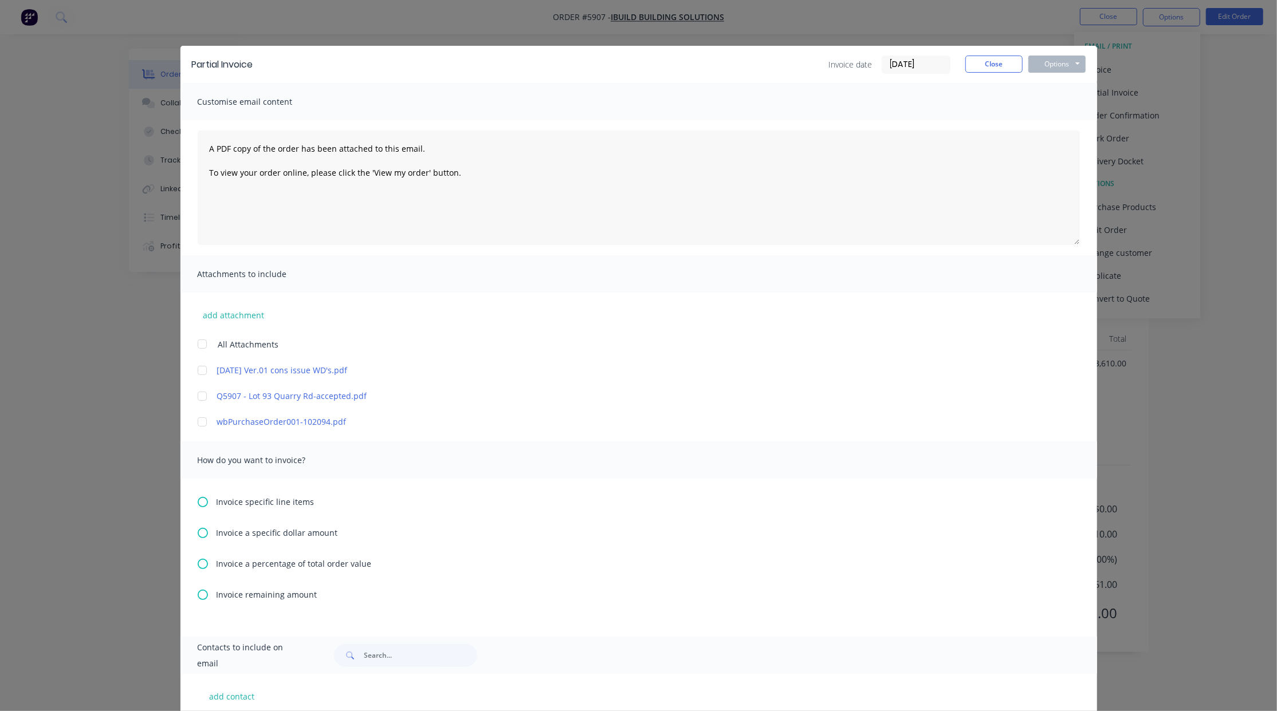
click at [197, 397] on div at bounding box center [202, 396] width 23 height 23
click at [237, 396] on link "Q5907 - Lot 93 Quarry Rd-accepted.pdf" at bounding box center [621, 396] width 809 height 12
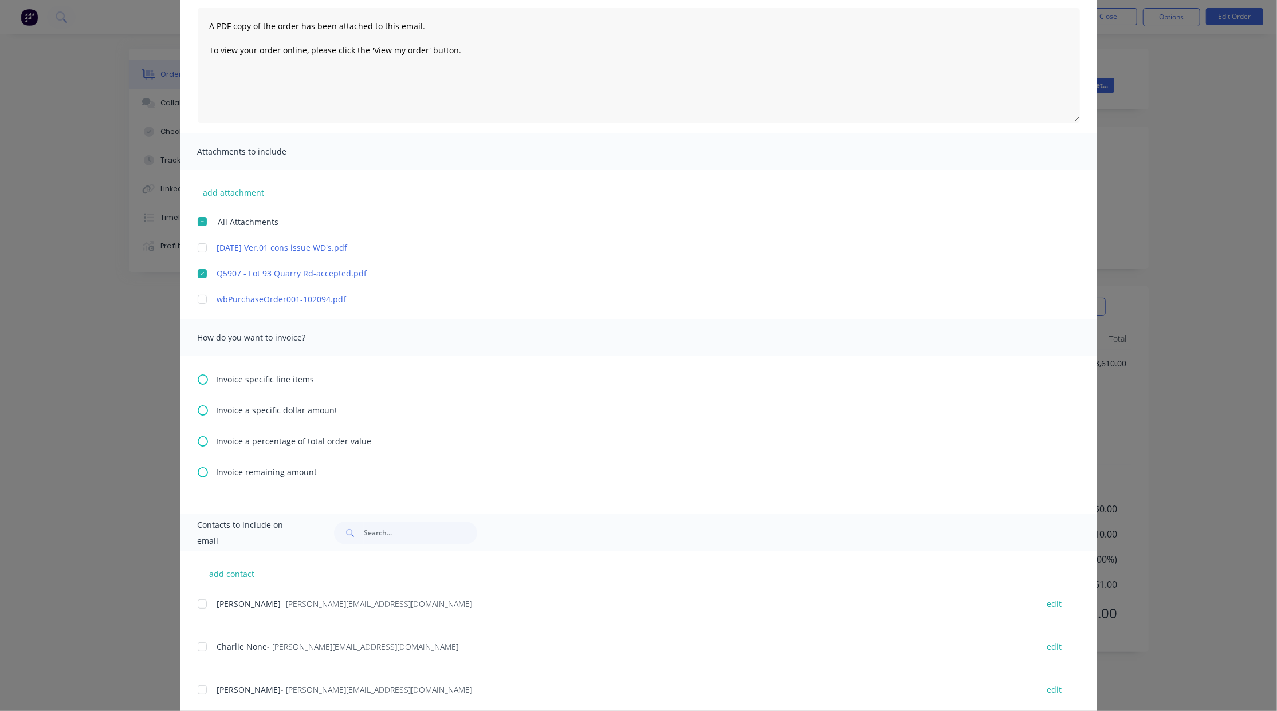
scroll to position [152, 0]
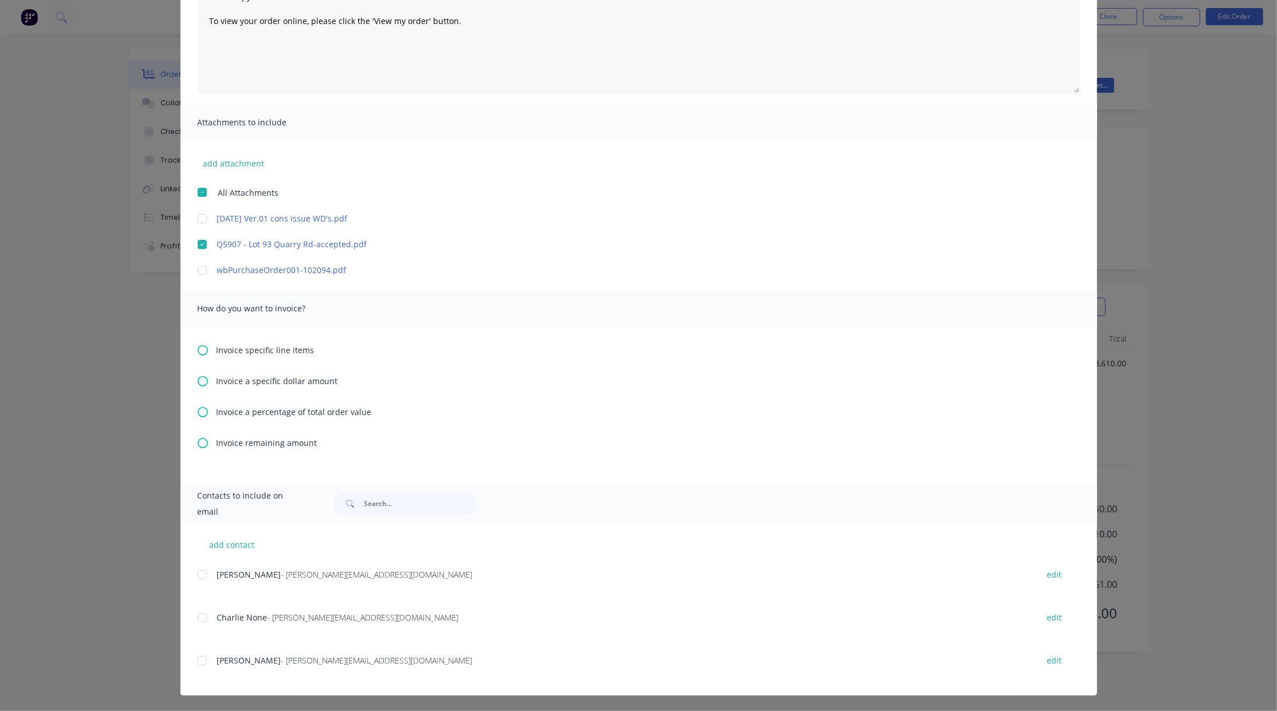
click at [198, 415] on icon at bounding box center [203, 412] width 10 height 10
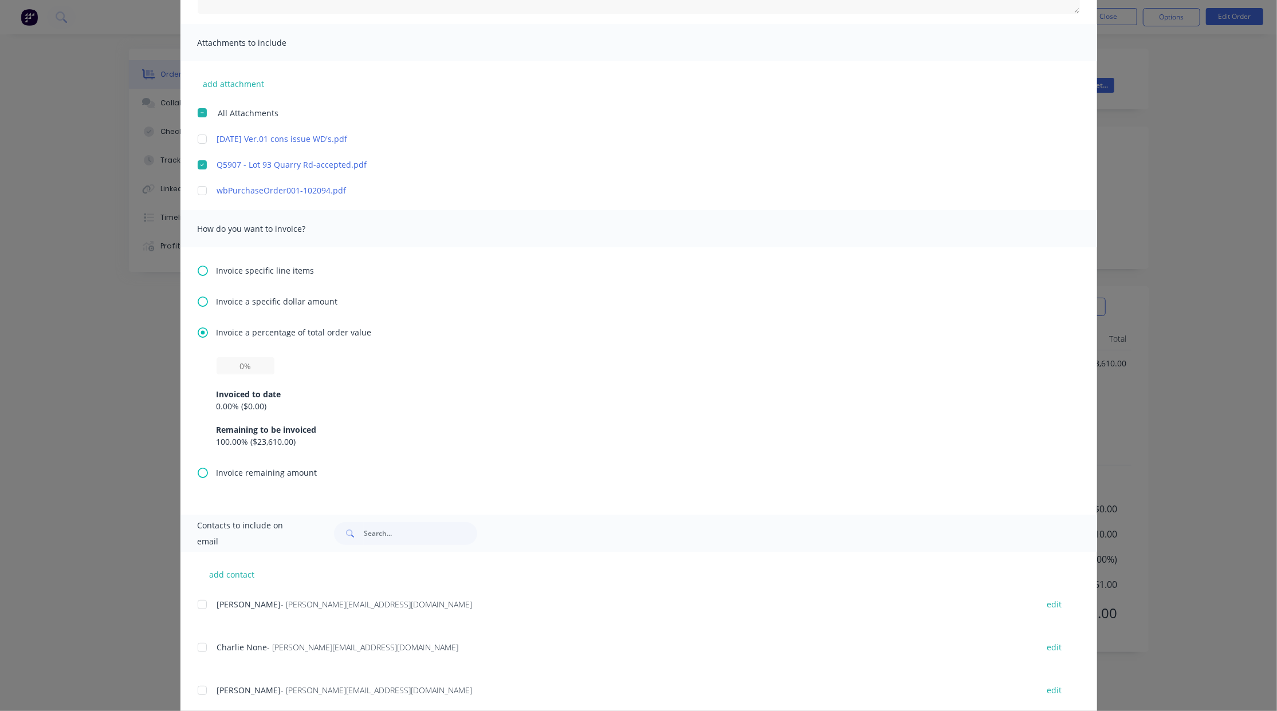
scroll to position [261, 0]
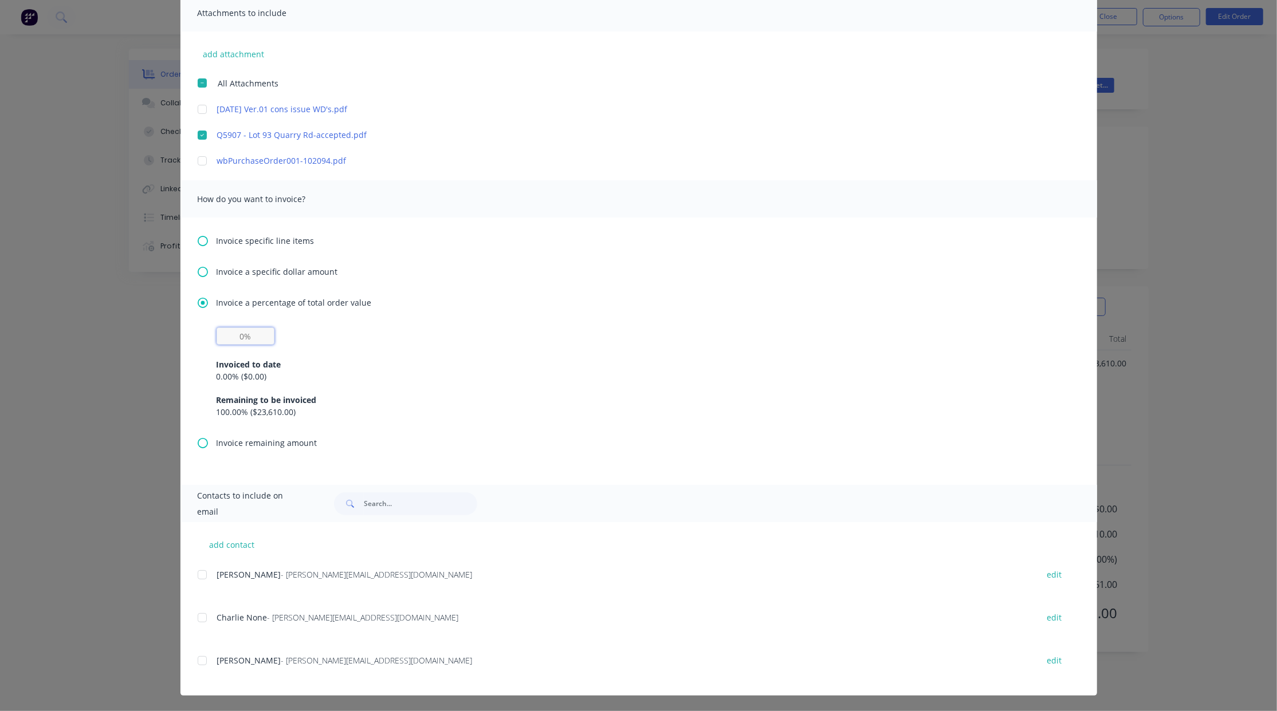
click at [227, 337] on input "text" at bounding box center [245, 336] width 58 height 17
type input "50%"
click at [199, 575] on div at bounding box center [202, 575] width 23 height 23
drag, startPoint x: 199, startPoint y: 621, endPoint x: 199, endPoint y: 629, distance: 8.0
click at [199, 621] on div at bounding box center [202, 617] width 23 height 23
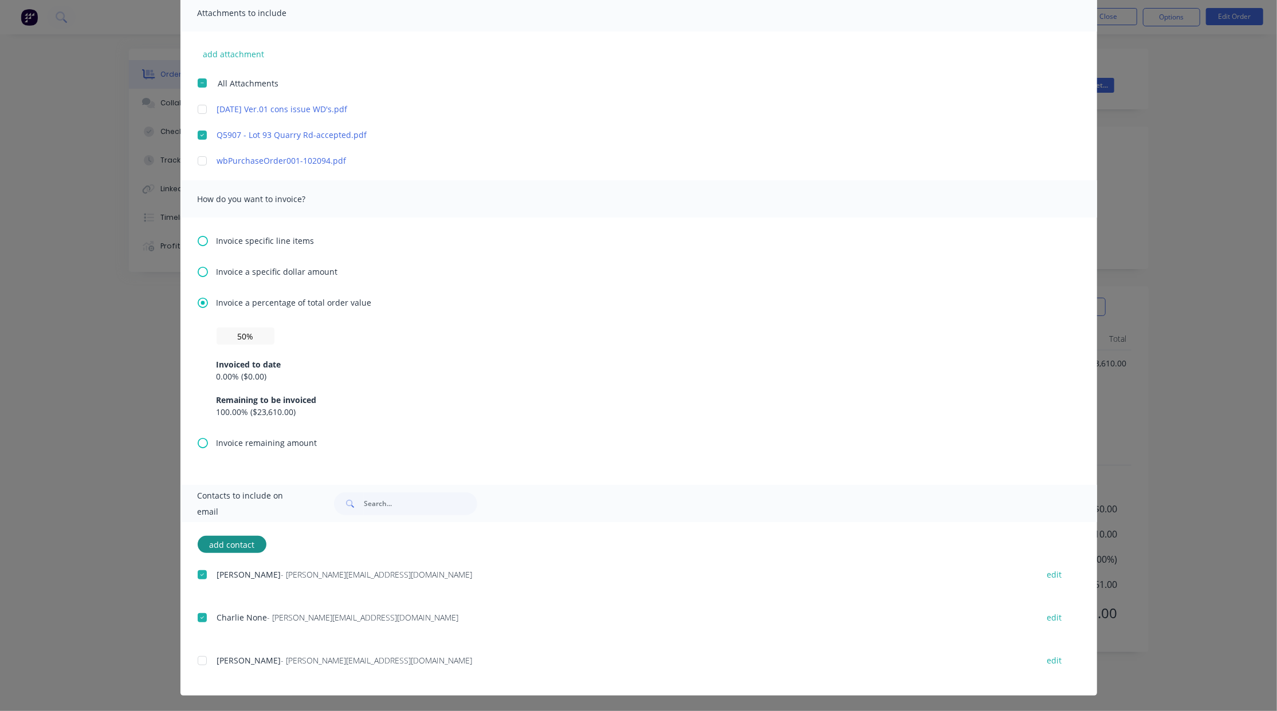
click at [195, 663] on div at bounding box center [202, 660] width 23 height 23
click at [195, 619] on div at bounding box center [202, 617] width 23 height 23
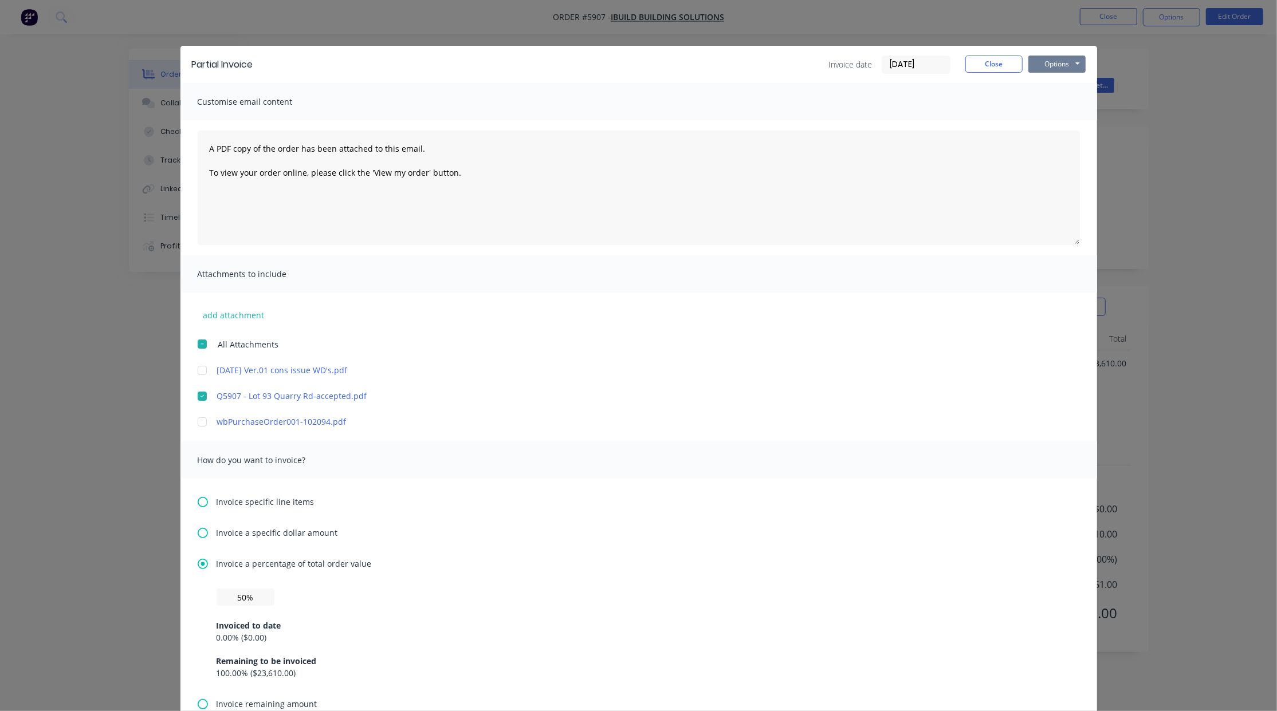
click at [1061, 64] on button "Options" at bounding box center [1056, 64] width 57 height 17
click at [1043, 84] on button "Preview" at bounding box center [1064, 84] width 73 height 19
click at [225, 597] on input "text" at bounding box center [245, 597] width 58 height 17
type input "50%"
click at [1038, 69] on button "Options" at bounding box center [1056, 64] width 57 height 17
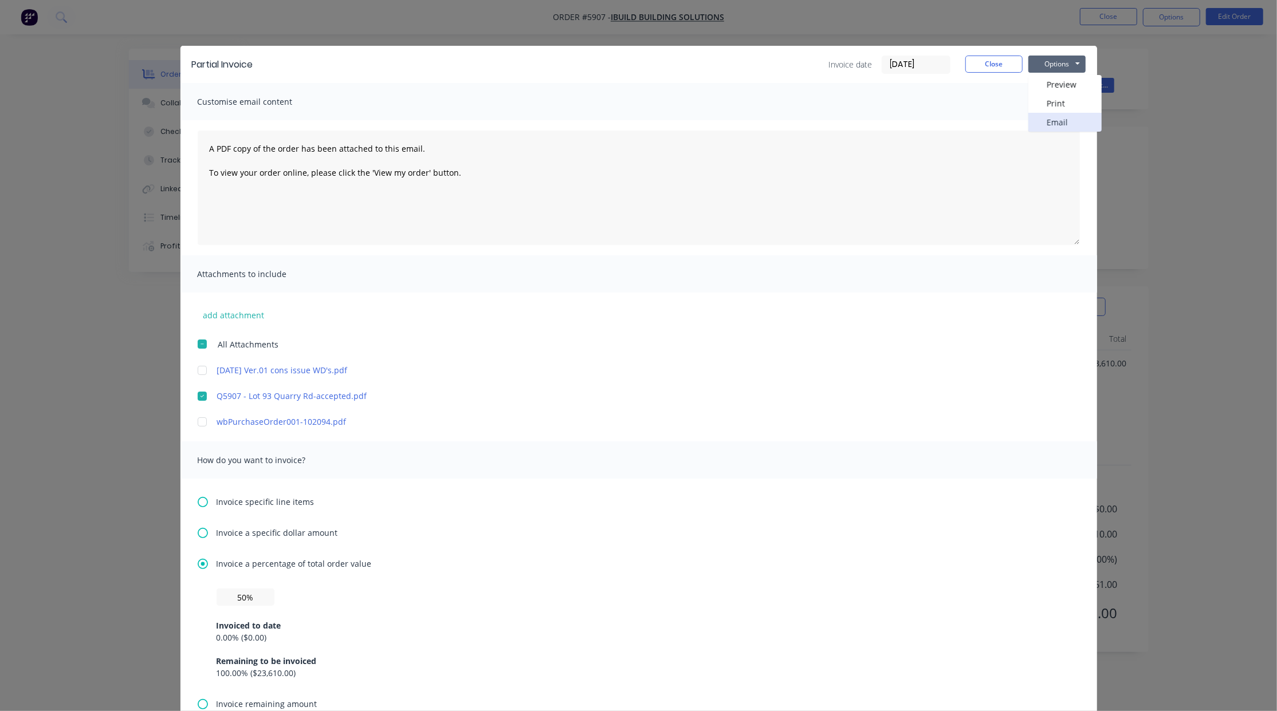
click at [1067, 122] on button "Email" at bounding box center [1064, 122] width 73 height 19
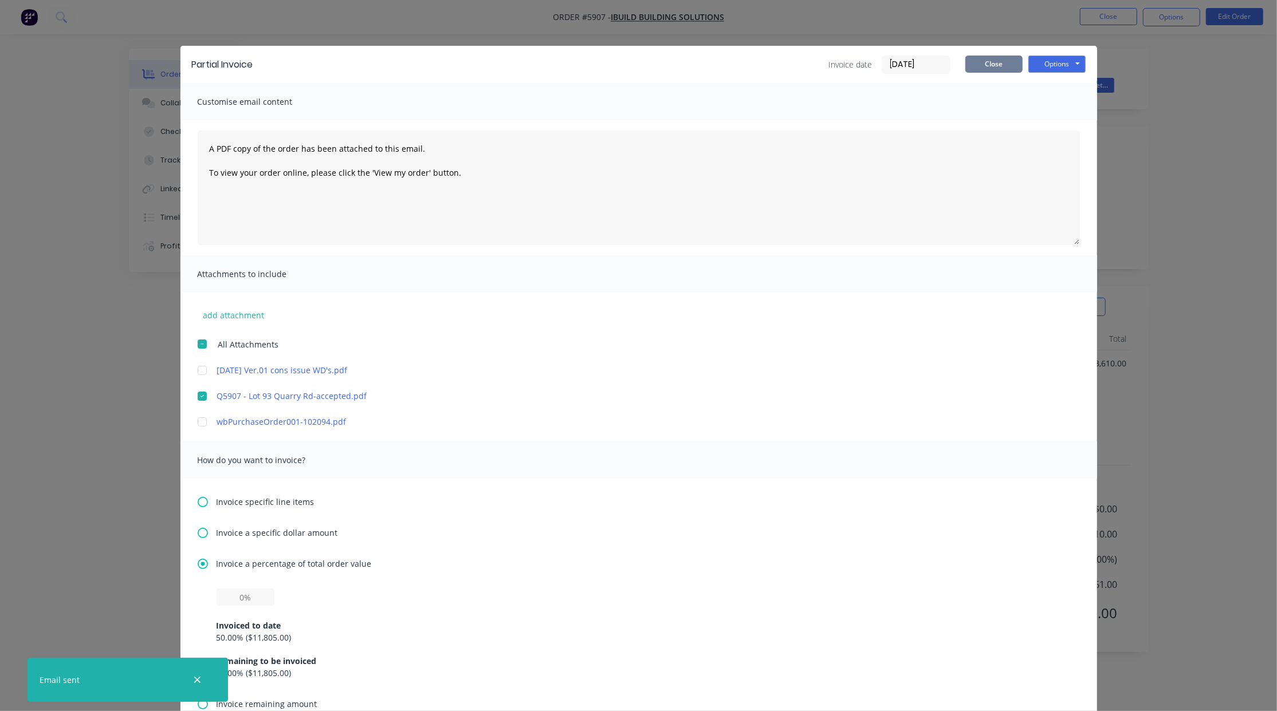
click at [967, 67] on button "Close" at bounding box center [993, 64] width 57 height 17
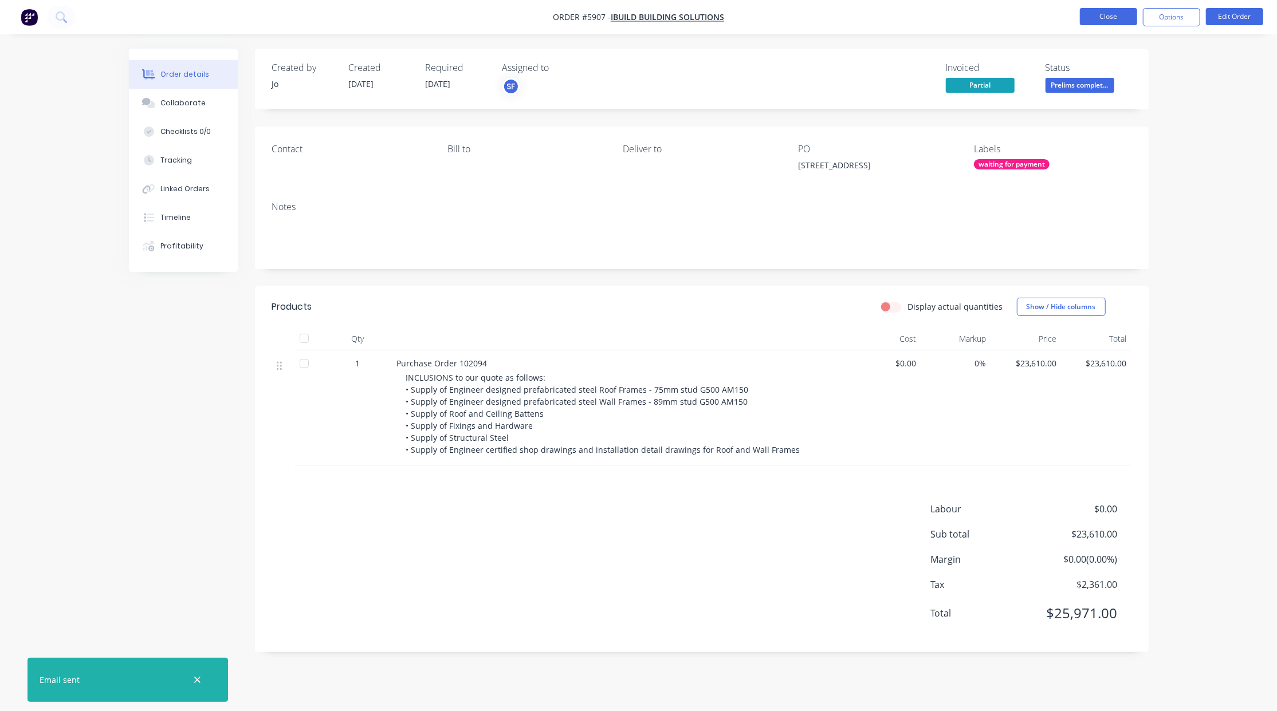
click at [1095, 16] on button "Close" at bounding box center [1108, 16] width 57 height 17
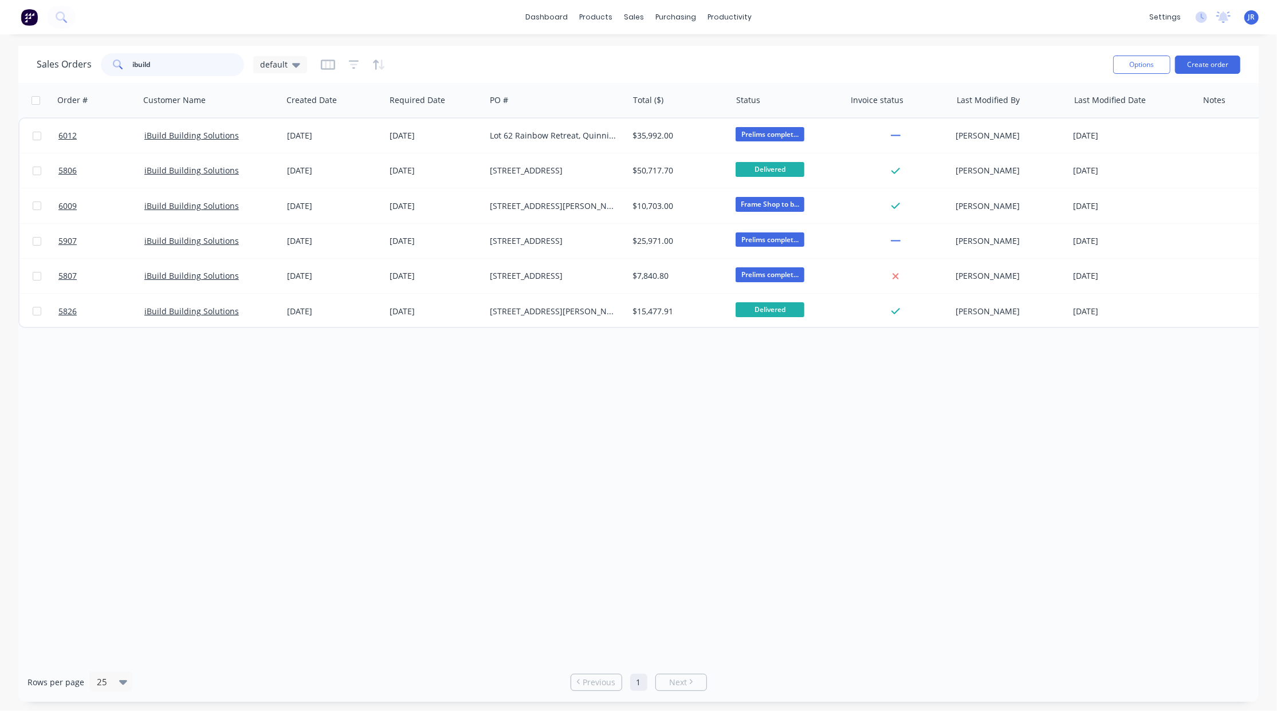
drag, startPoint x: 179, startPoint y: 60, endPoint x: 0, endPoint y: 55, distance: 178.7
click at [0, 55] on html "dashboard products sales purchasing productivity dashboard products Product Cat…" at bounding box center [638, 355] width 1277 height 711
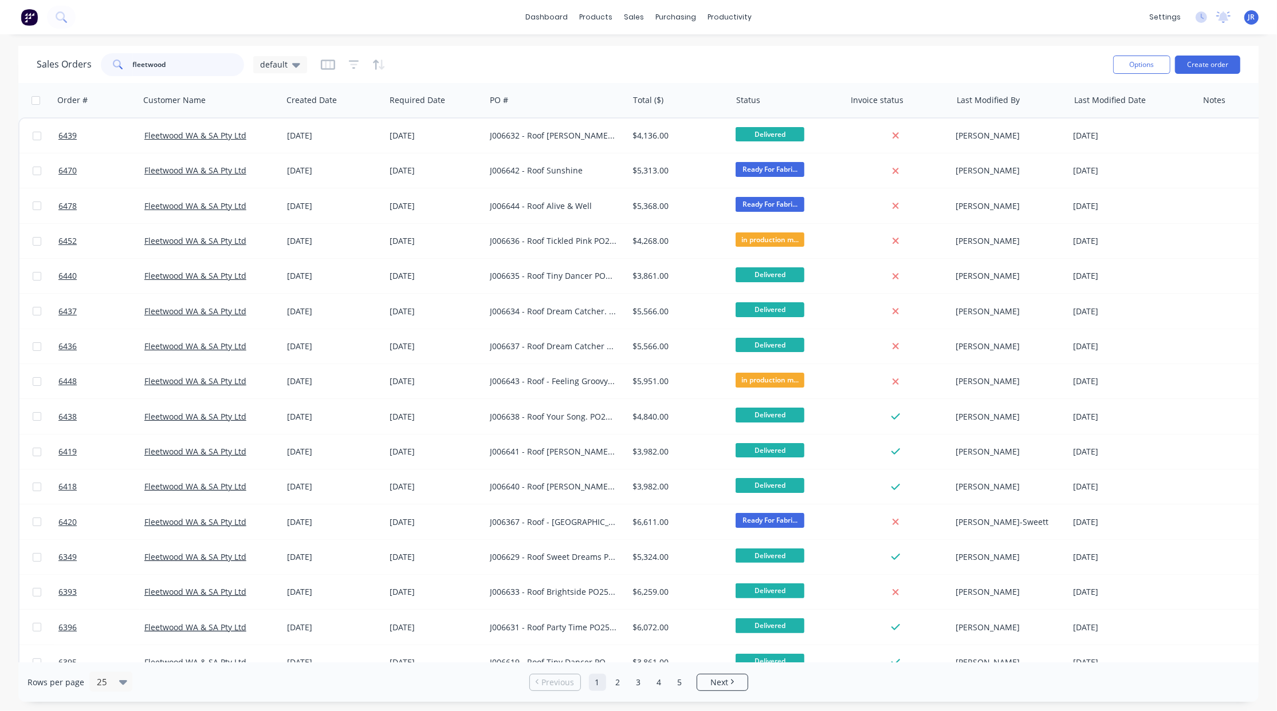
drag, startPoint x: 194, startPoint y: 67, endPoint x: 45, endPoint y: 62, distance: 149.0
click at [45, 62] on div "Sales Orders fleetwood default" at bounding box center [172, 64] width 270 height 23
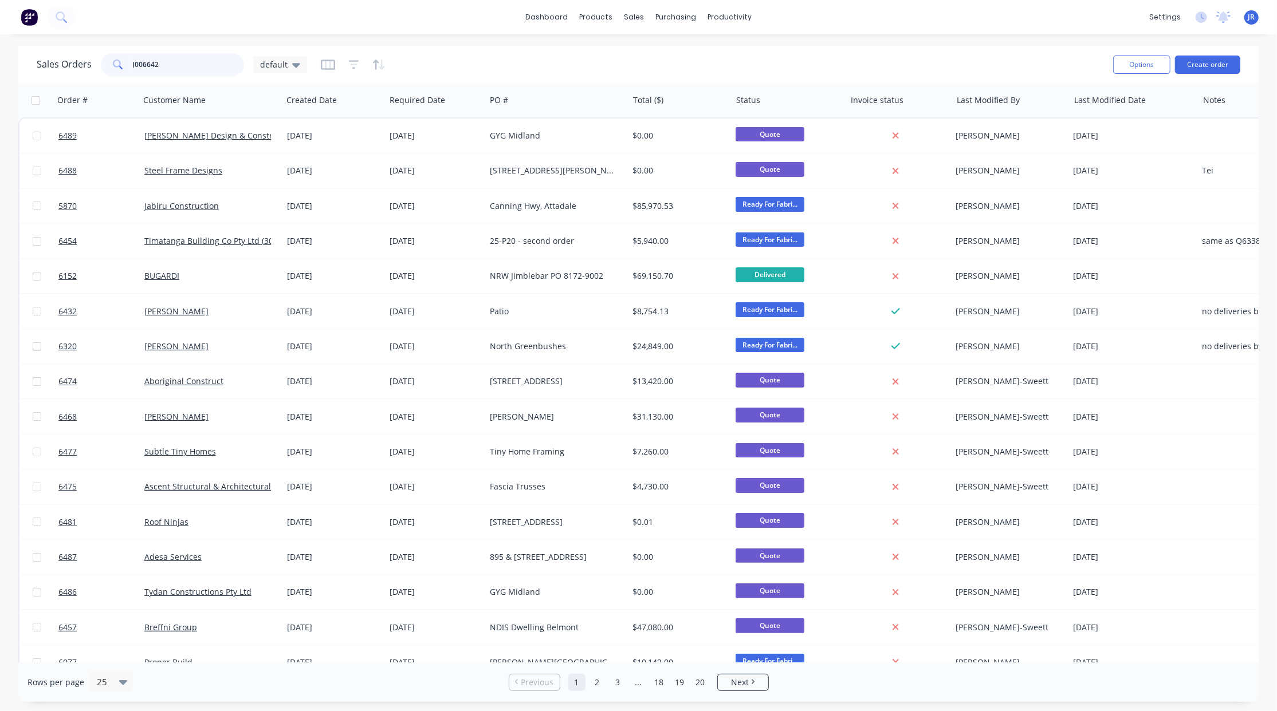
type input "J006642"
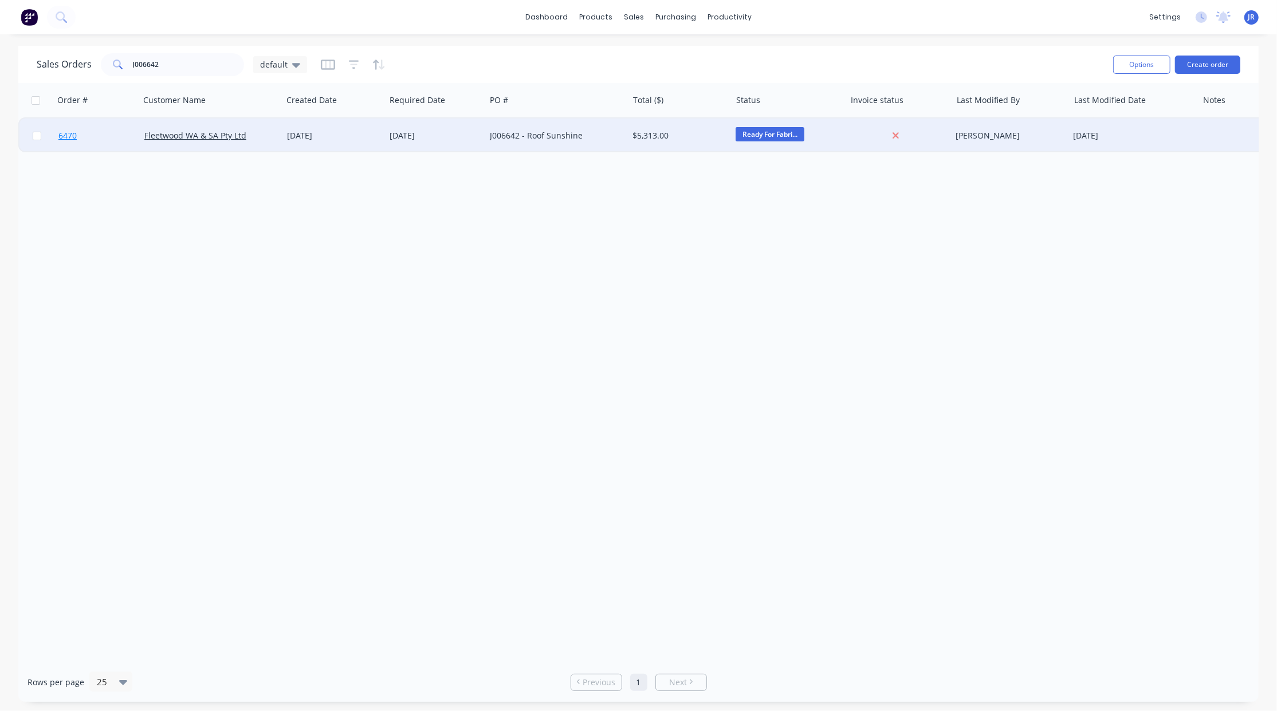
click at [69, 138] on span "6470" at bounding box center [67, 135] width 18 height 11
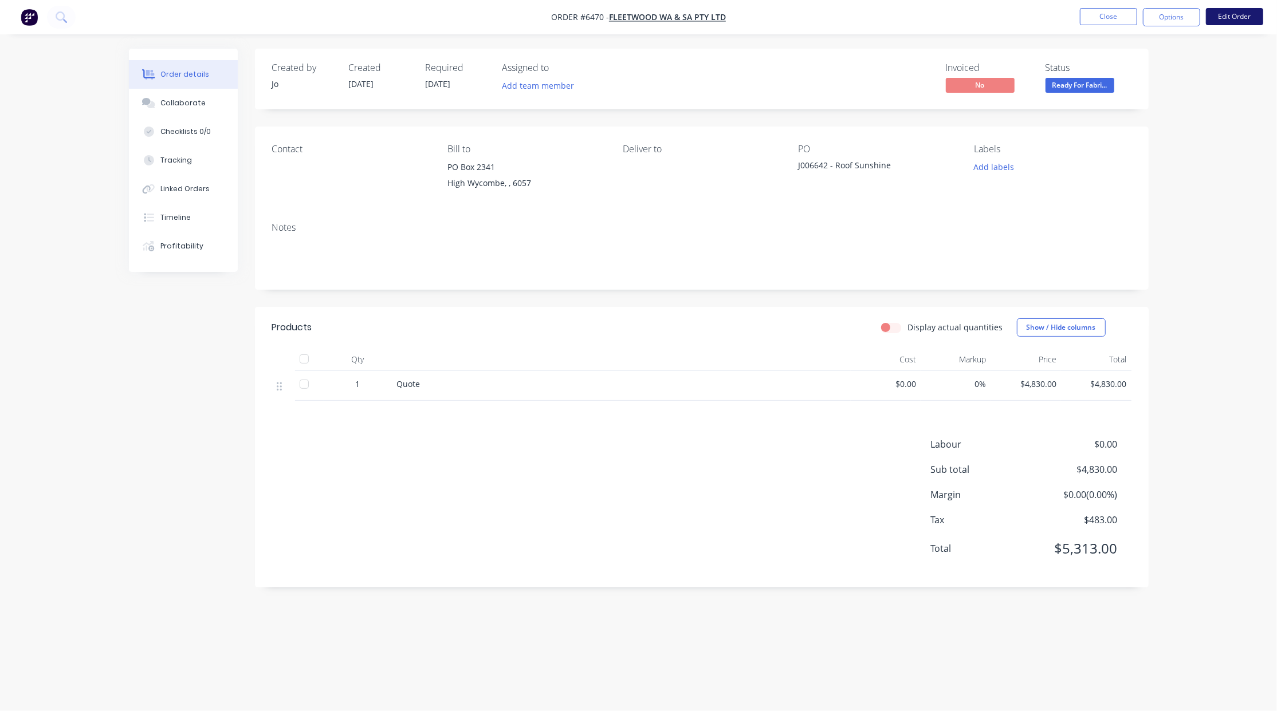
click at [1242, 19] on button "Edit Order" at bounding box center [1234, 16] width 57 height 17
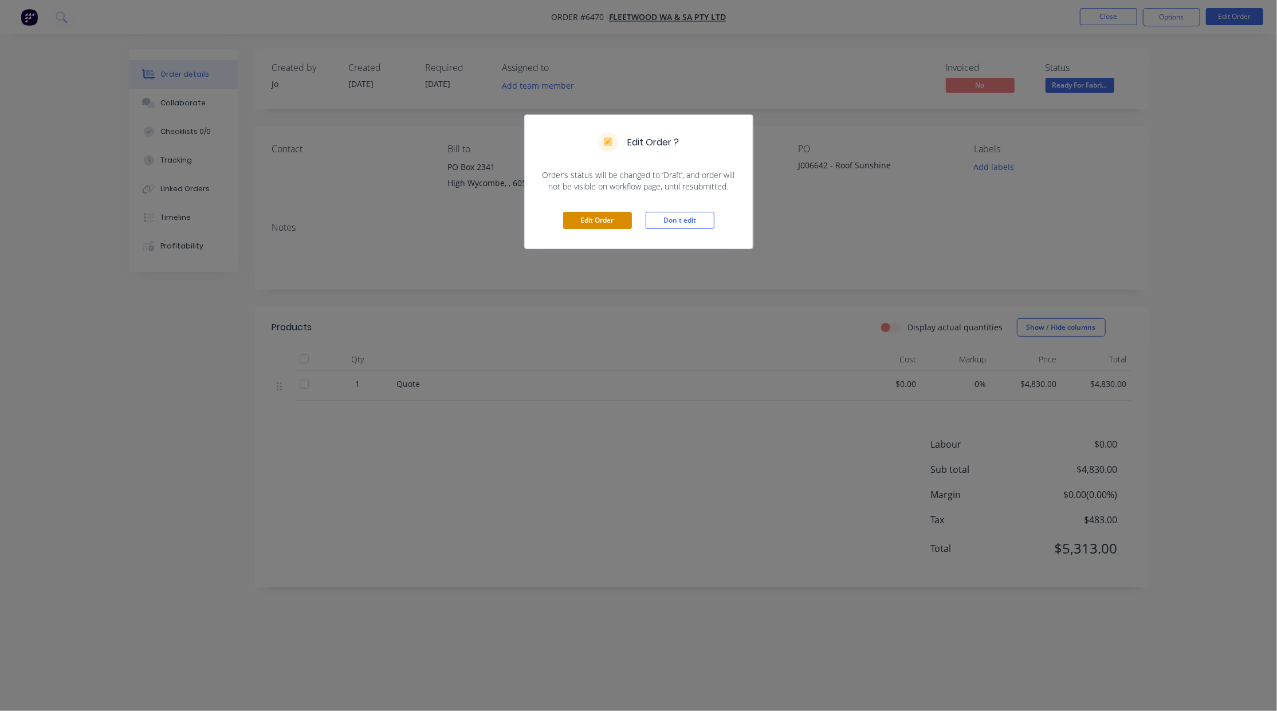
click at [580, 222] on button "Edit Order" at bounding box center [597, 220] width 69 height 17
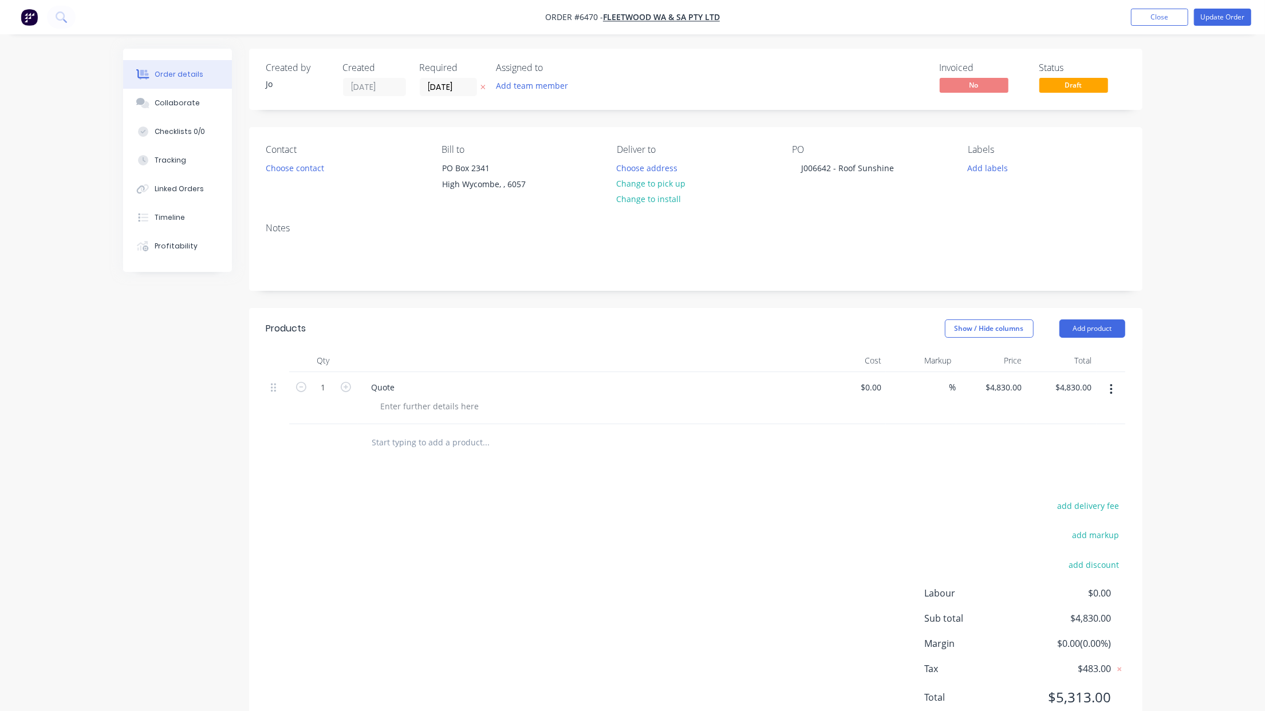
click at [906, 168] on div "PO J006642 - Roof Sunshine" at bounding box center [871, 170] width 157 height 52
click at [901, 168] on div "J006642 - Roof Sunshine" at bounding box center [848, 168] width 111 height 17
drag, startPoint x: 397, startPoint y: 387, endPoint x: 314, endPoint y: 372, distance: 84.5
click at [314, 372] on div "1 Quote $0.00 $0.00 % $4,830.00 $4,830.00 $4,830.00 $4,830.00" at bounding box center [695, 398] width 859 height 52
click at [438, 408] on div at bounding box center [430, 406] width 117 height 17
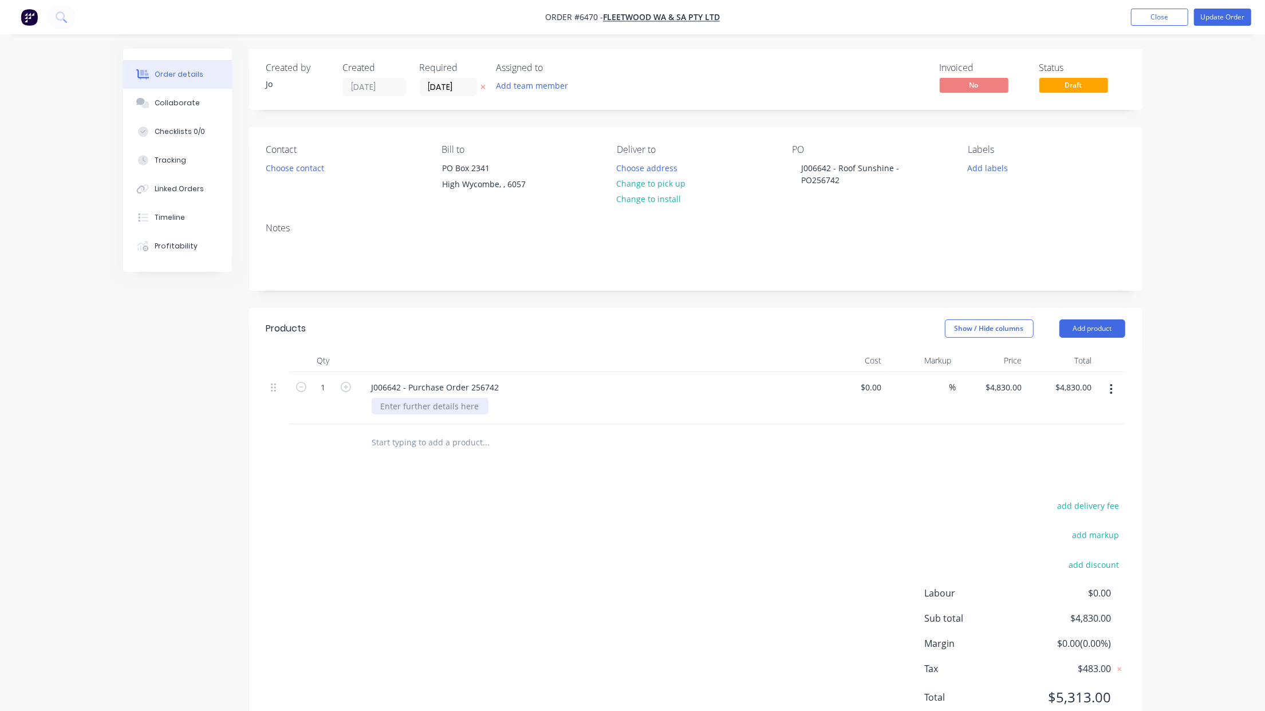
paste div
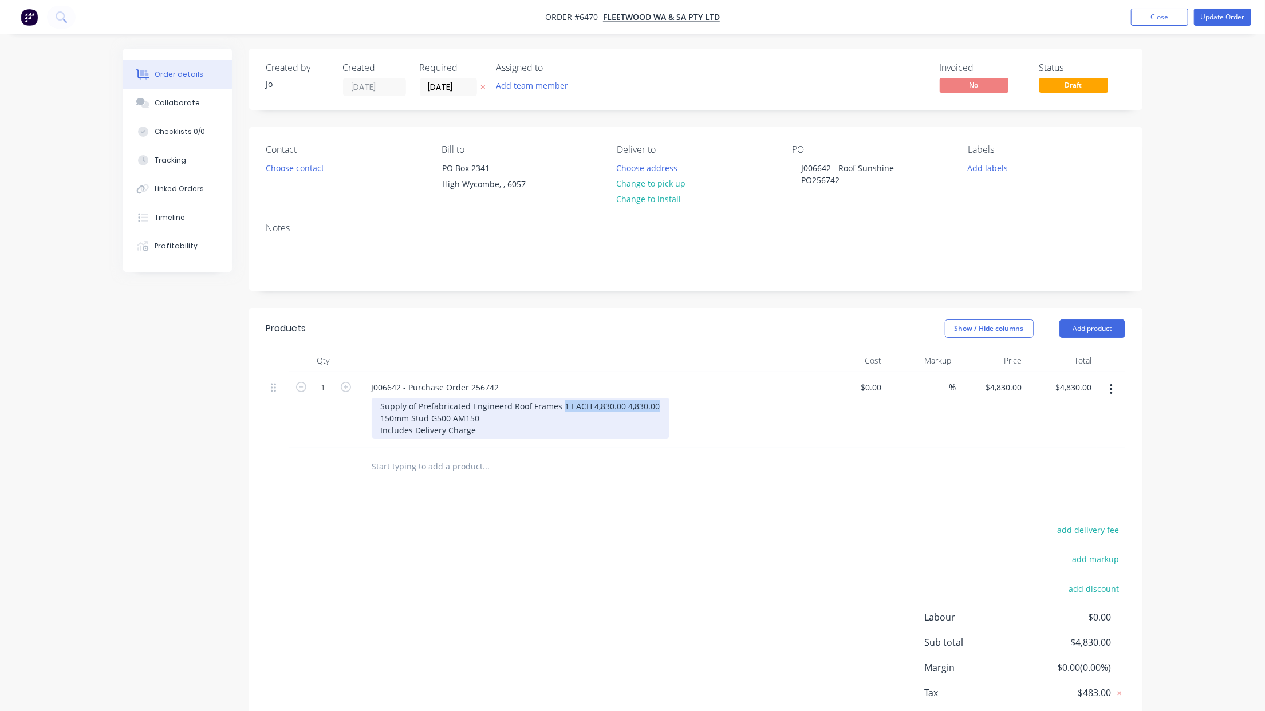
drag, startPoint x: 655, startPoint y: 404, endPoint x: 559, endPoint y: 411, distance: 96.5
click at [559, 411] on div "Supply of Prefabricated Engineerd Roof Frames 1 EACH 4,830.00 4,830.00 150mm St…" at bounding box center [521, 418] width 298 height 41
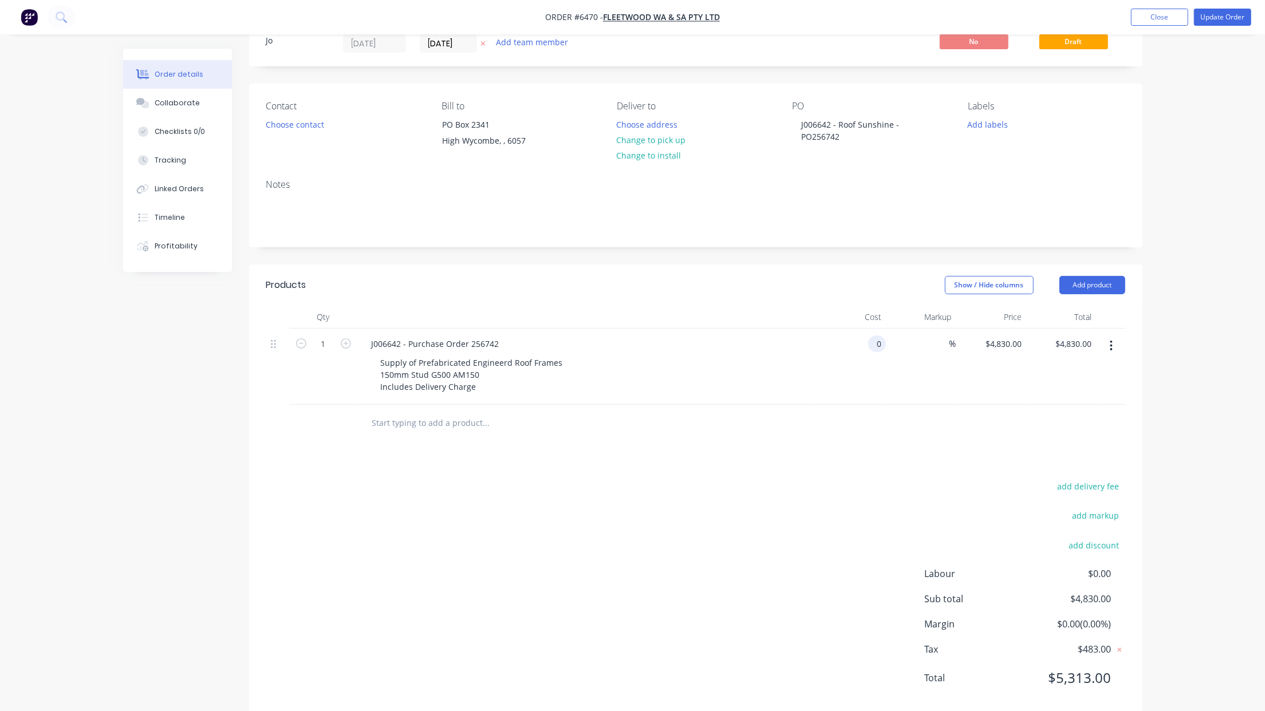
scroll to position [67, 0]
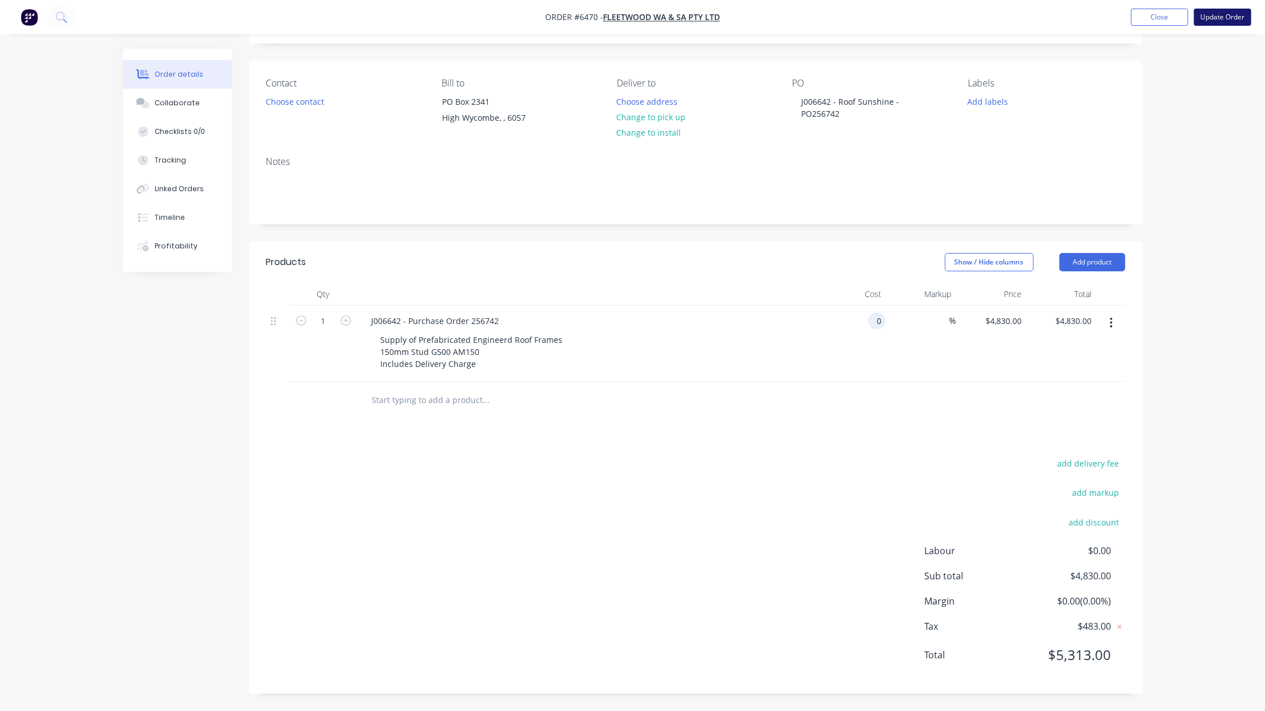
type input "$0.00"
click at [1212, 12] on button "Update Order" at bounding box center [1222, 17] width 57 height 17
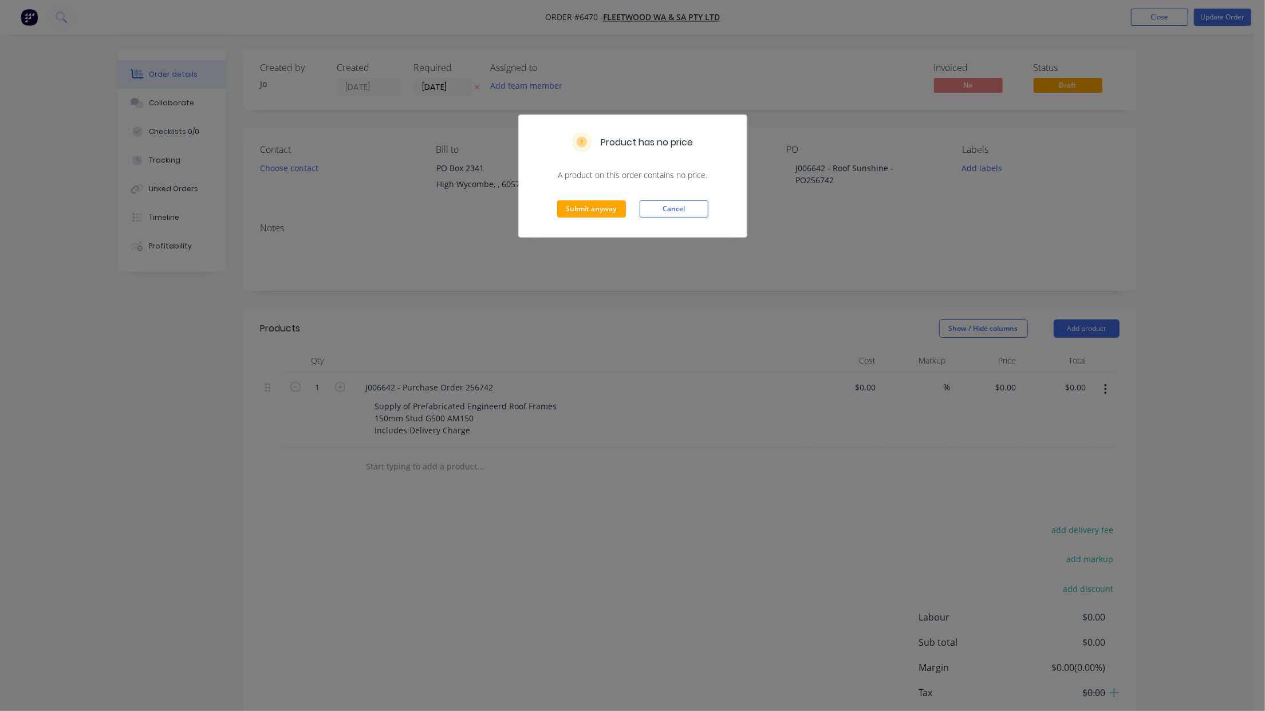
click at [607, 223] on div "Submit anyway Cancel" at bounding box center [633, 209] width 228 height 56
click at [605, 214] on button "Submit anyway" at bounding box center [591, 208] width 69 height 17
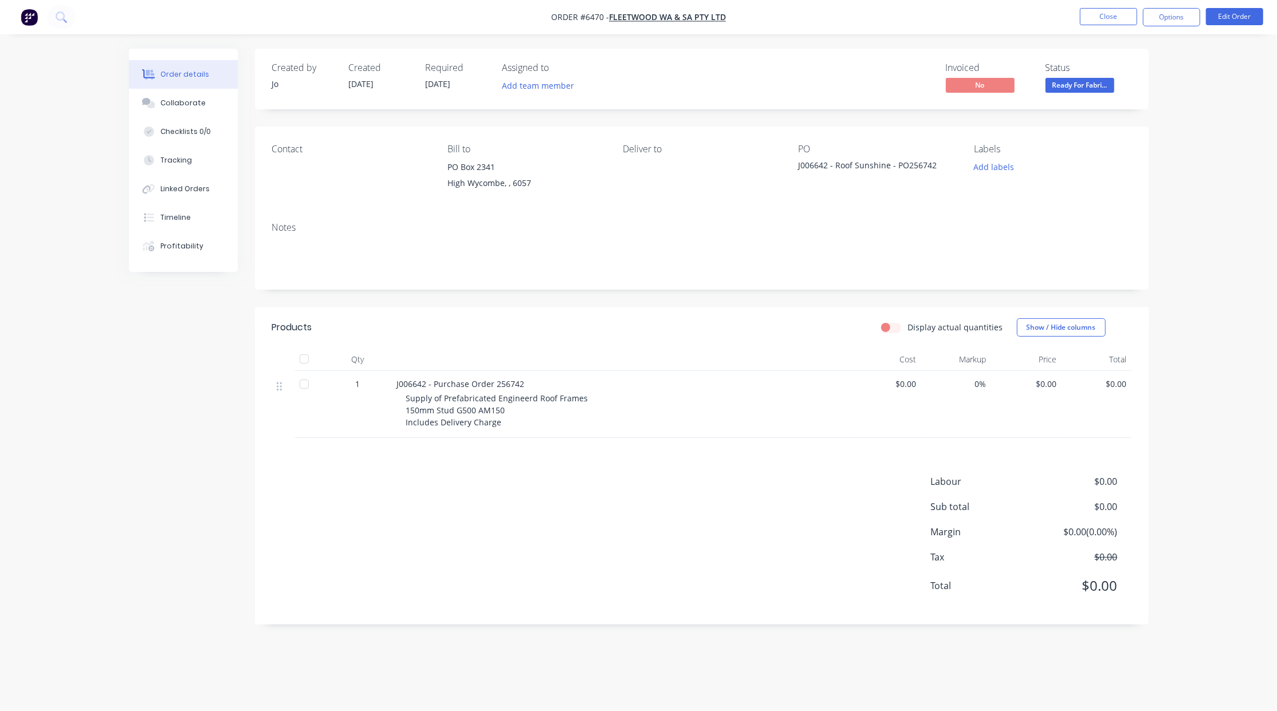
drag, startPoint x: 203, startPoint y: 111, endPoint x: 70, endPoint y: 250, distance: 192.4
click at [198, 110] on button "Collaborate" at bounding box center [183, 103] width 109 height 29
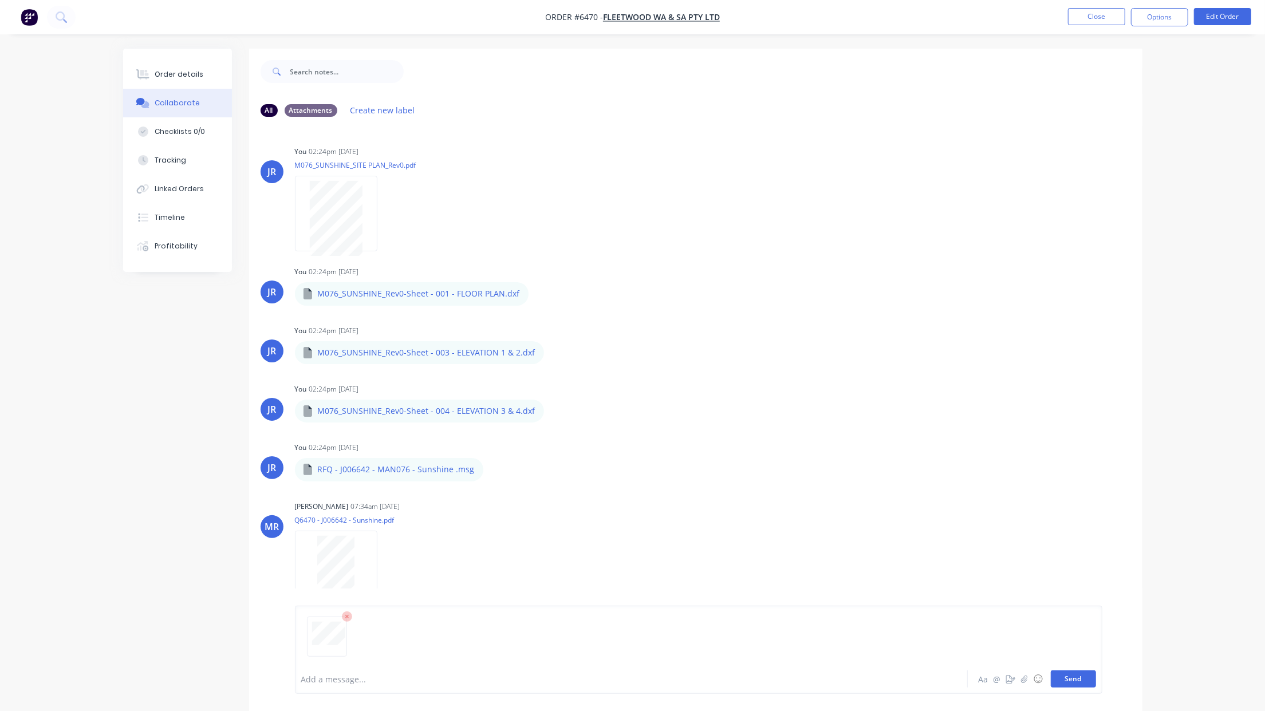
click at [1056, 683] on button "Send" at bounding box center [1073, 679] width 45 height 17
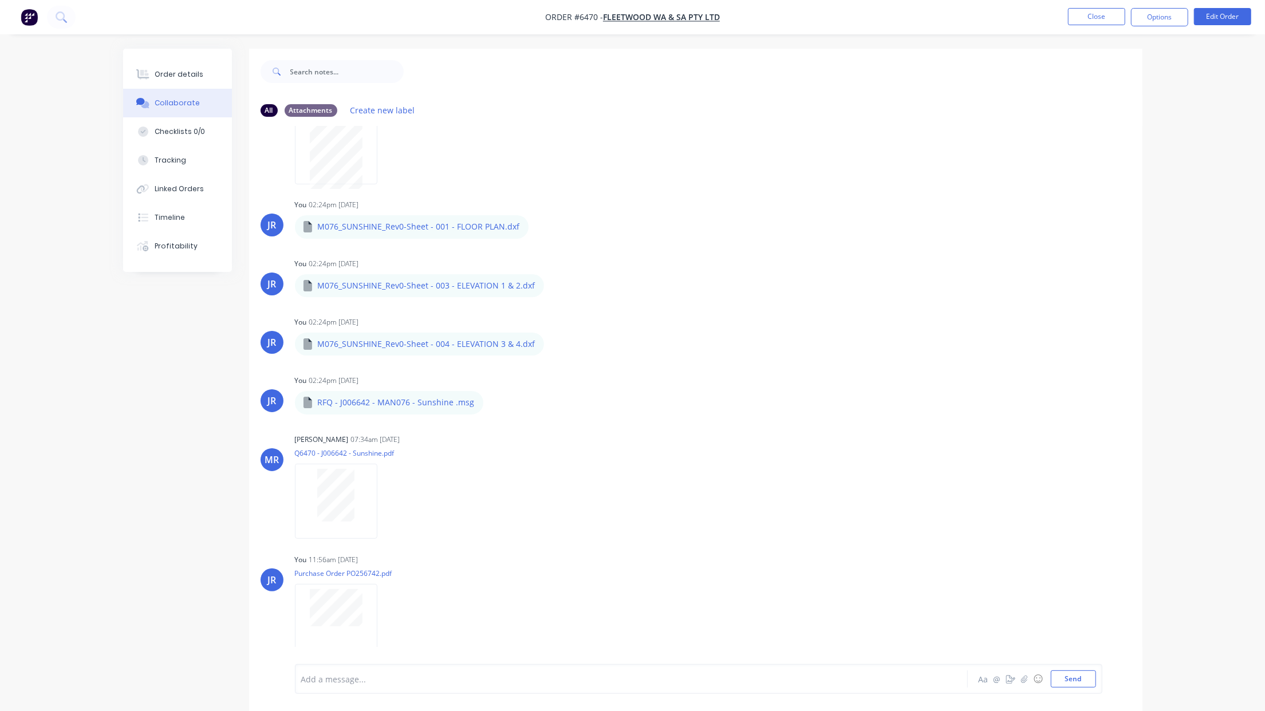
scroll to position [66, 0]
drag, startPoint x: 180, startPoint y: 72, endPoint x: 2, endPoint y: 184, distance: 210.3
click at [179, 72] on div "Order details" at bounding box center [179, 74] width 49 height 10
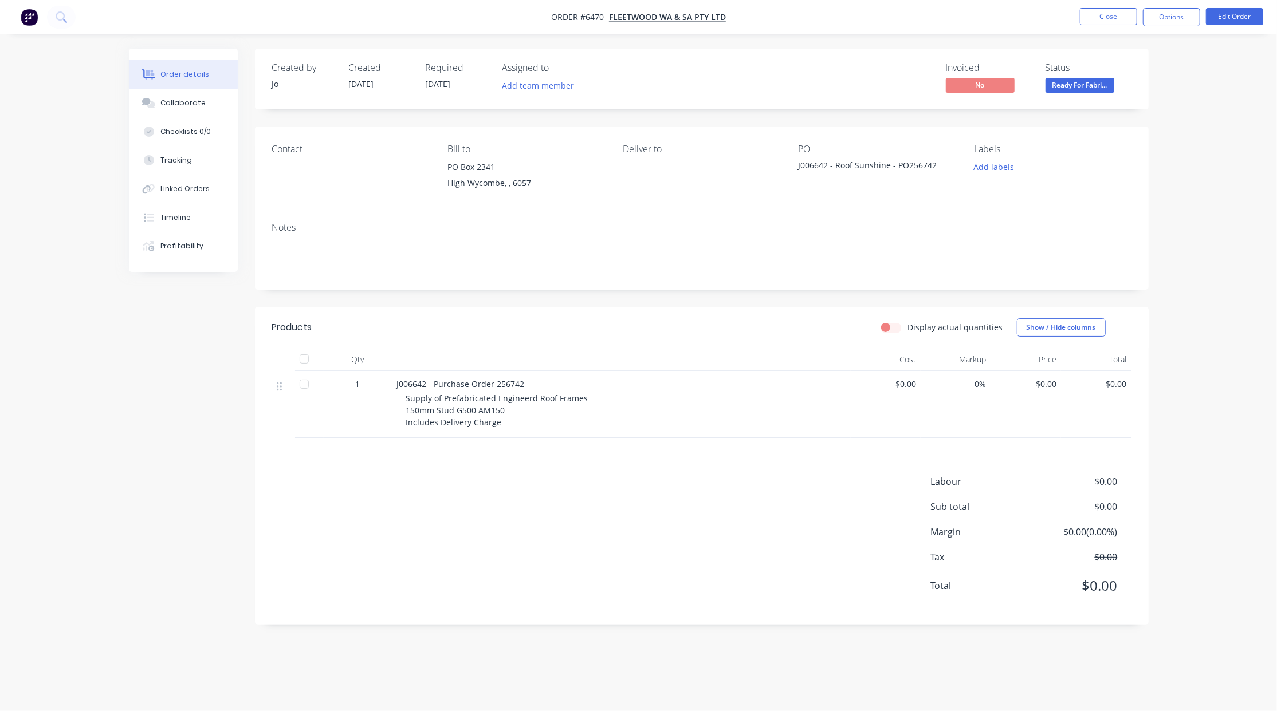
click at [158, 577] on div "Created by [PERSON_NAME] Created [DATE] Required [DATE] Assigned to Add team me…" at bounding box center [638, 345] width 1019 height 593
click at [1218, 19] on button "Edit Order" at bounding box center [1234, 16] width 57 height 17
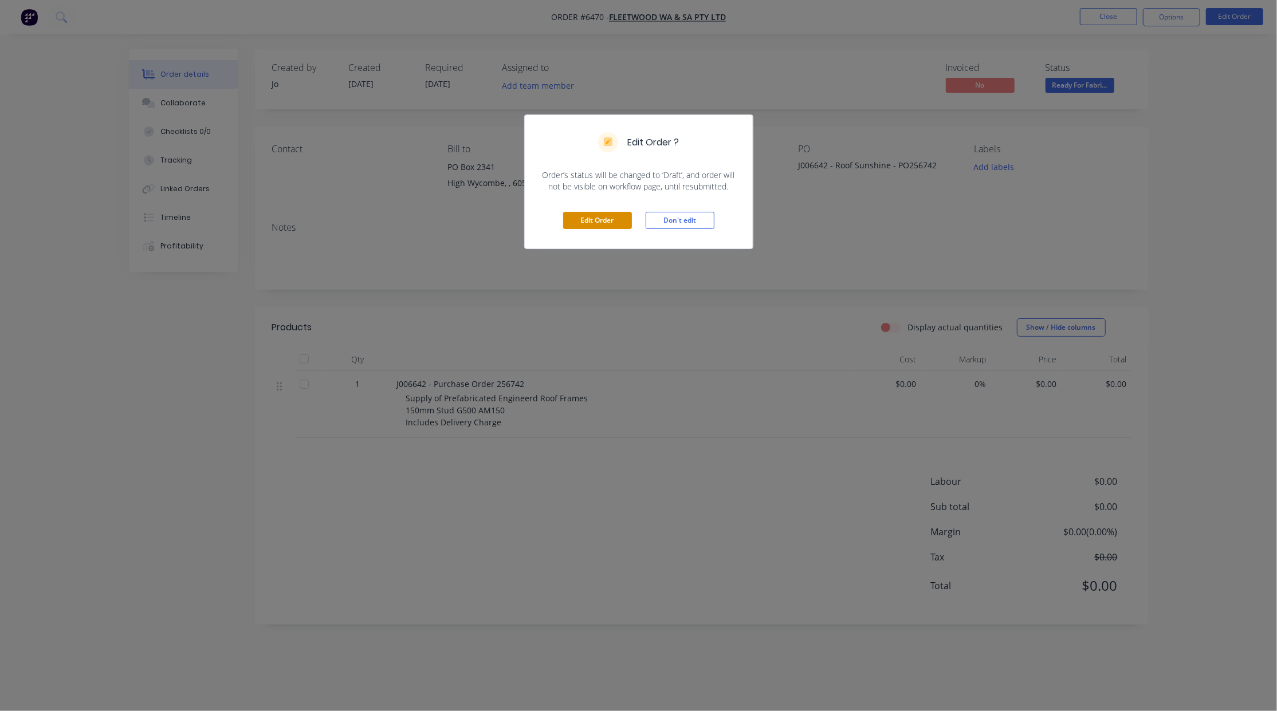
click at [620, 216] on button "Edit Order" at bounding box center [597, 220] width 69 height 17
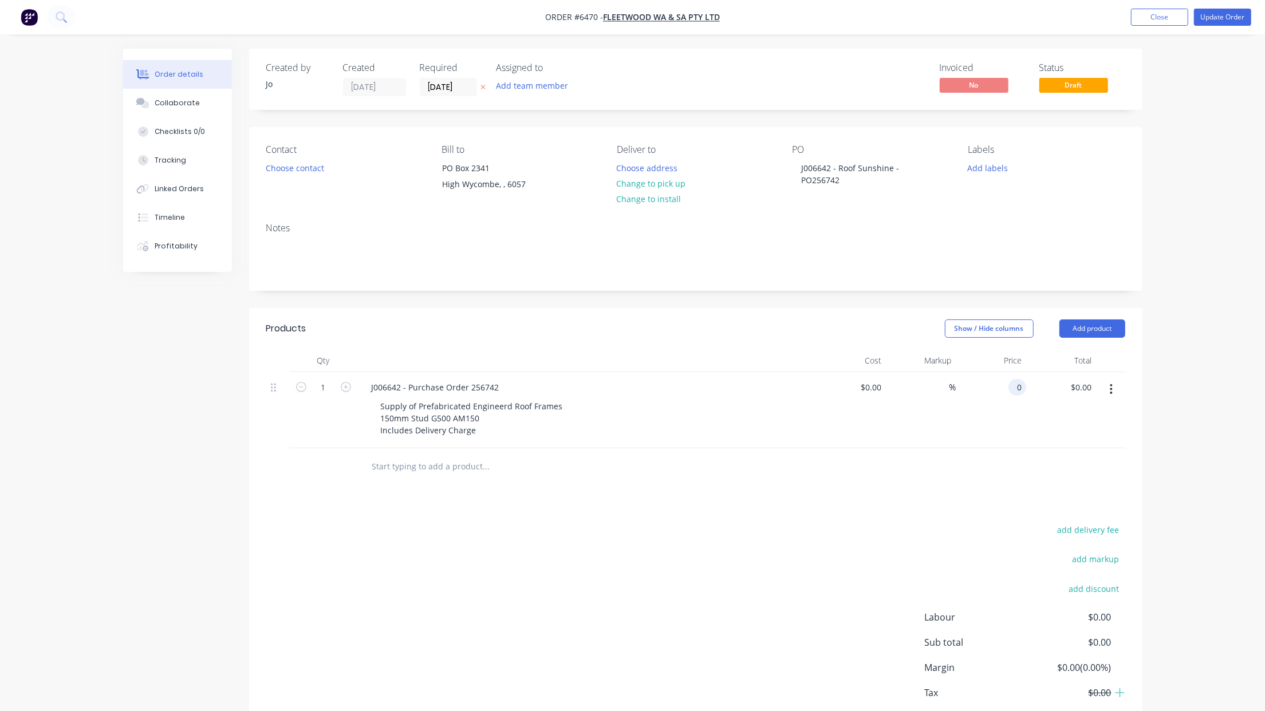
click at [1007, 385] on div "0 0" at bounding box center [991, 410] width 70 height 76
type input "$4,830.00"
click at [1222, 19] on button "Update Order" at bounding box center [1222, 17] width 57 height 17
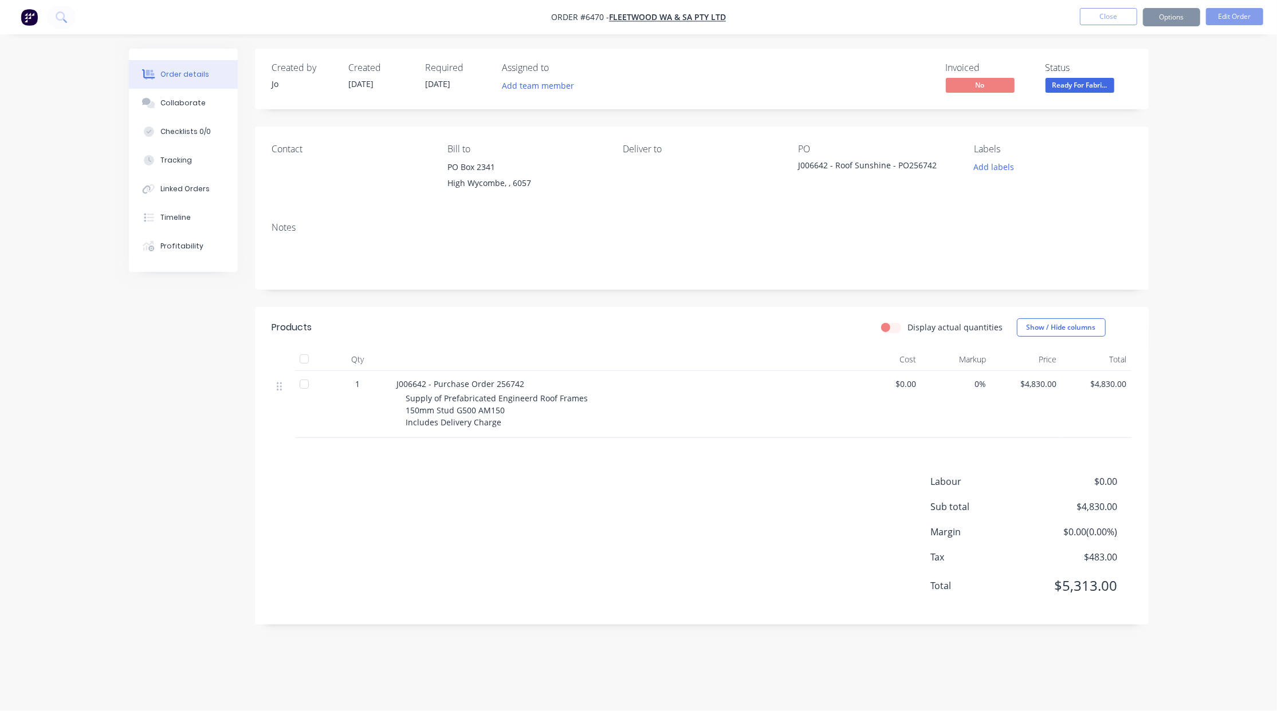
click at [1095, 19] on button "Close" at bounding box center [1108, 16] width 57 height 17
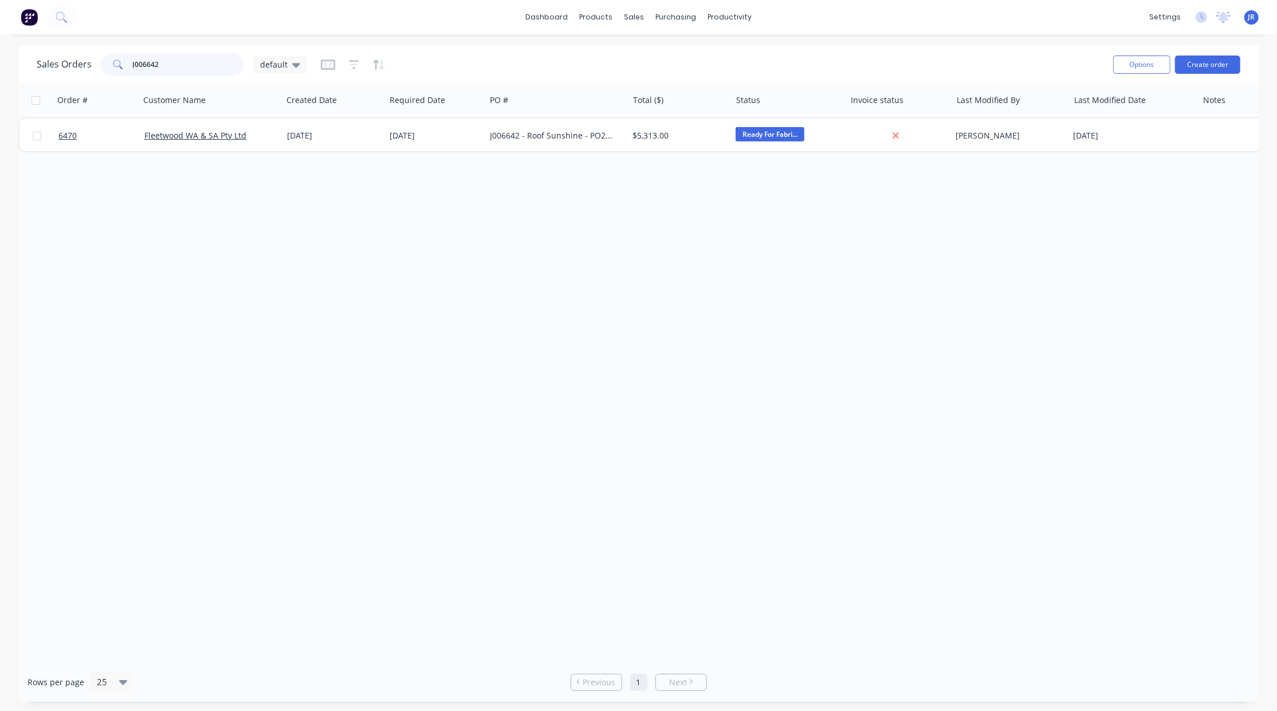
drag, startPoint x: 172, startPoint y: 56, endPoint x: 2, endPoint y: 58, distance: 170.1
click at [19, 57] on div "Sales Orders J006642 default Options Create order" at bounding box center [638, 64] width 1240 height 37
click at [176, 68] on input "J006642" at bounding box center [189, 64] width 112 height 23
type input "J006644"
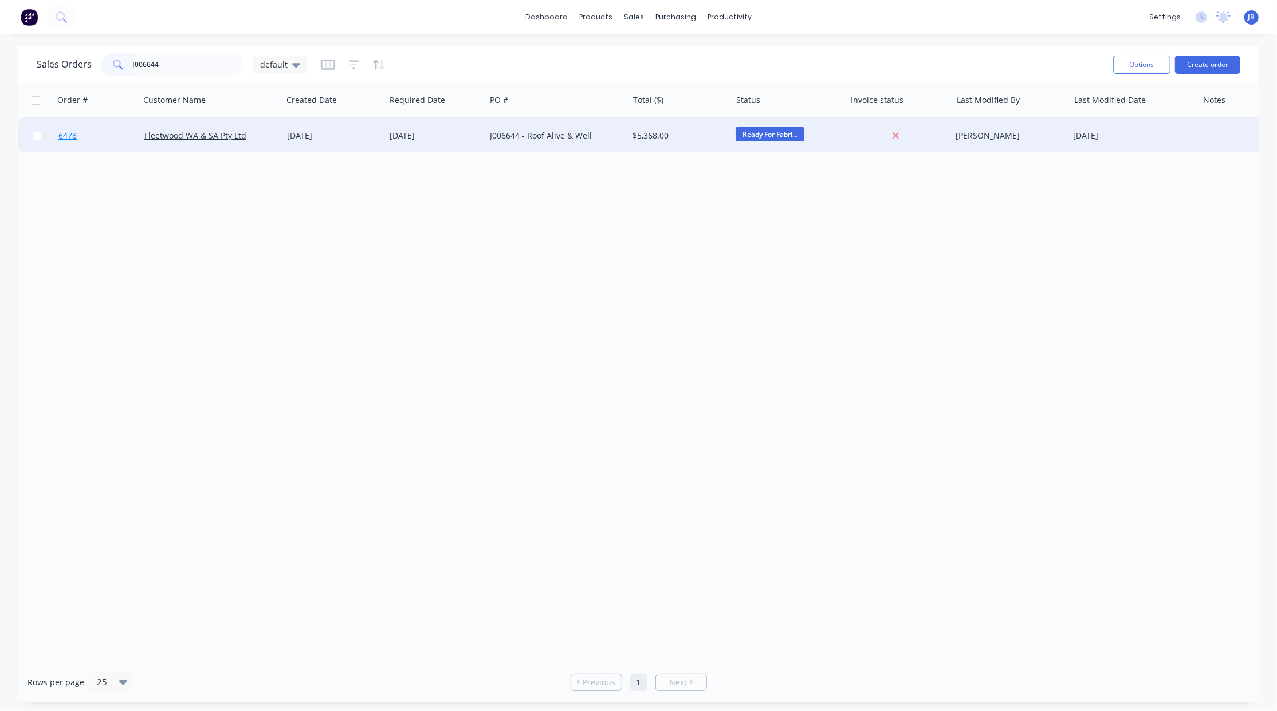
click at [69, 133] on span "6478" at bounding box center [67, 135] width 18 height 11
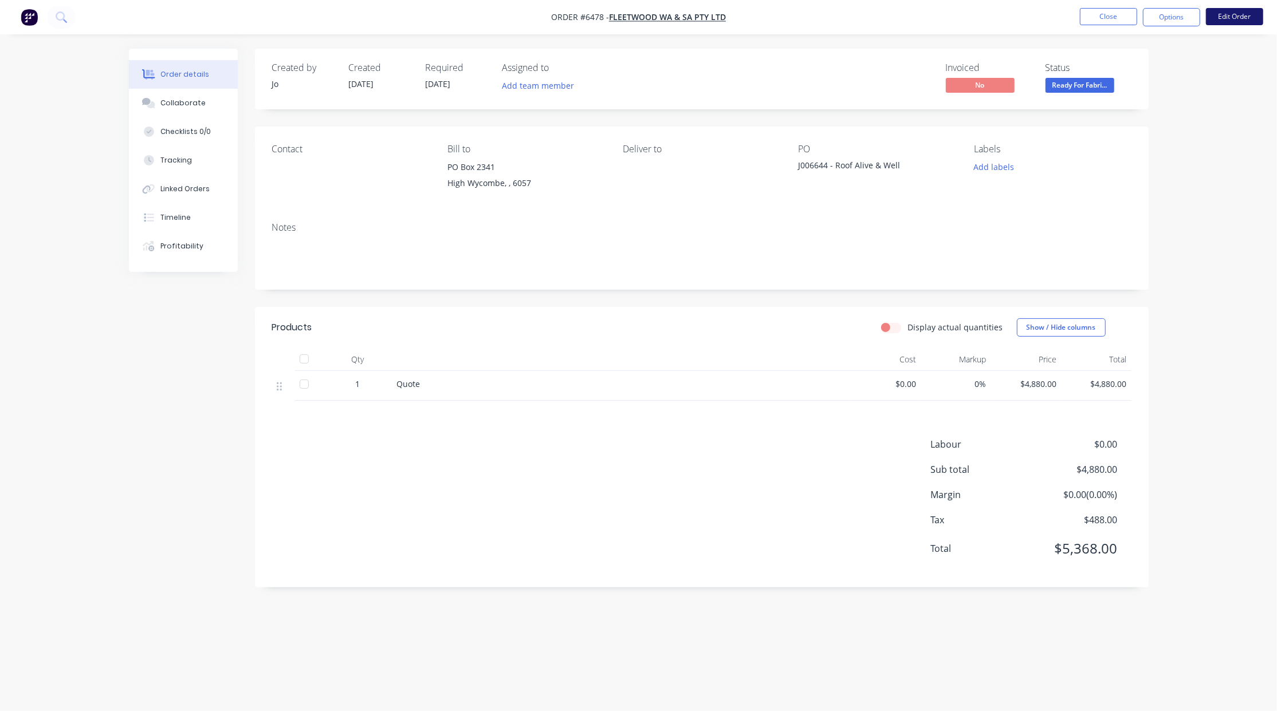
click at [1216, 17] on button "Edit Order" at bounding box center [1234, 16] width 57 height 17
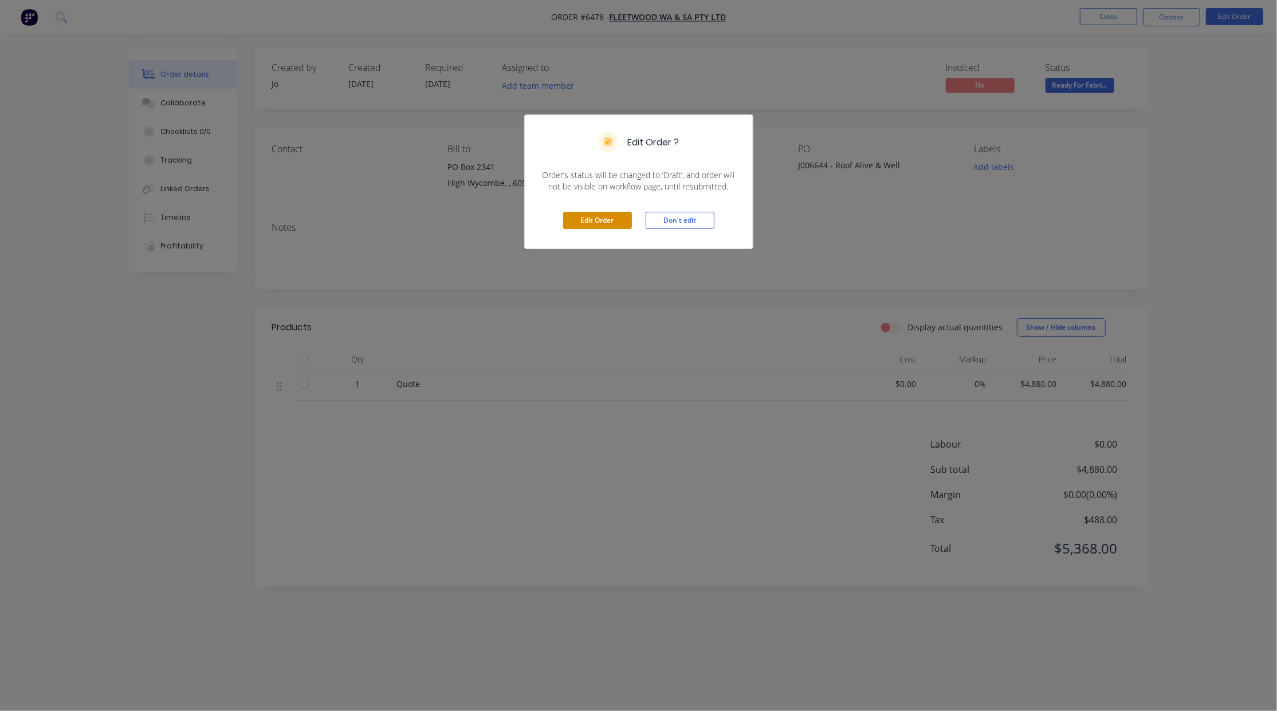
click at [614, 224] on button "Edit Order" at bounding box center [597, 220] width 69 height 17
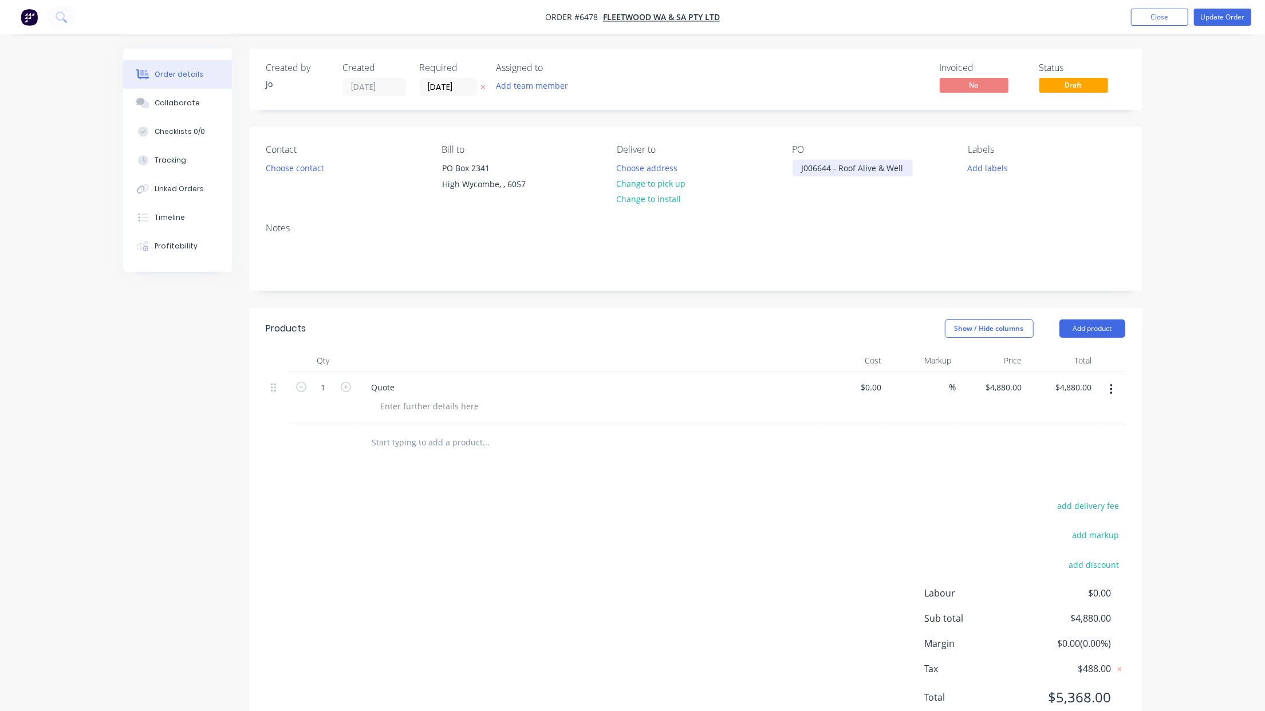
click at [905, 171] on div "J006644 - Roof Alive & Well" at bounding box center [853, 168] width 120 height 17
drag, startPoint x: 404, startPoint y: 384, endPoint x: 265, endPoint y: 375, distance: 139.5
click at [265, 376] on div "Qty Cost Markup Price Total 1 Quote $0.00 $0.00 % $4,880.00 $4,880.00 $4,880.00…" at bounding box center [695, 405] width 893 height 112
click at [471, 559] on div "add delivery fee add markup add discount Labour $0.00 Sub total $4,880.00 Margi…" at bounding box center [695, 608] width 859 height 221
drag, startPoint x: 407, startPoint y: 385, endPoint x: 321, endPoint y: 388, distance: 85.9
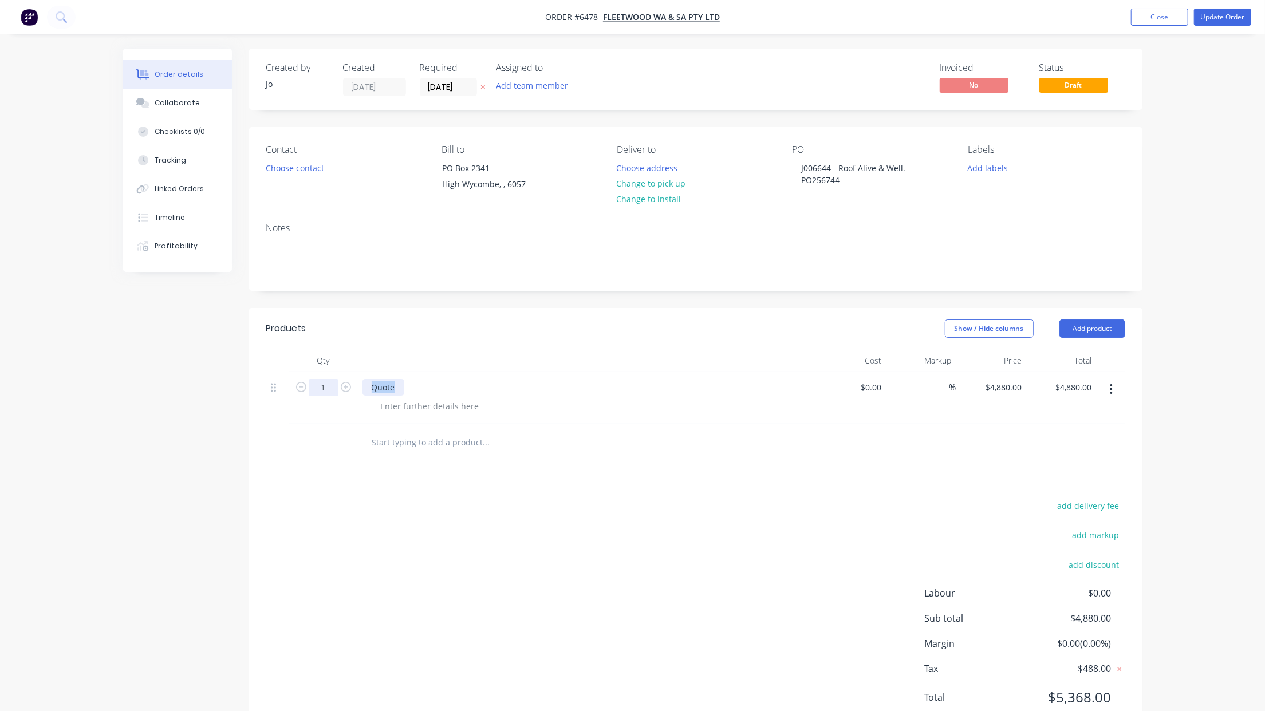
click at [321, 388] on div "1 Quote $0.00 $0.00 % $4,880.00 $4,880.00 $4,880.00 $4,880.00" at bounding box center [695, 398] width 859 height 52
click at [416, 405] on div at bounding box center [430, 406] width 117 height 17
paste div
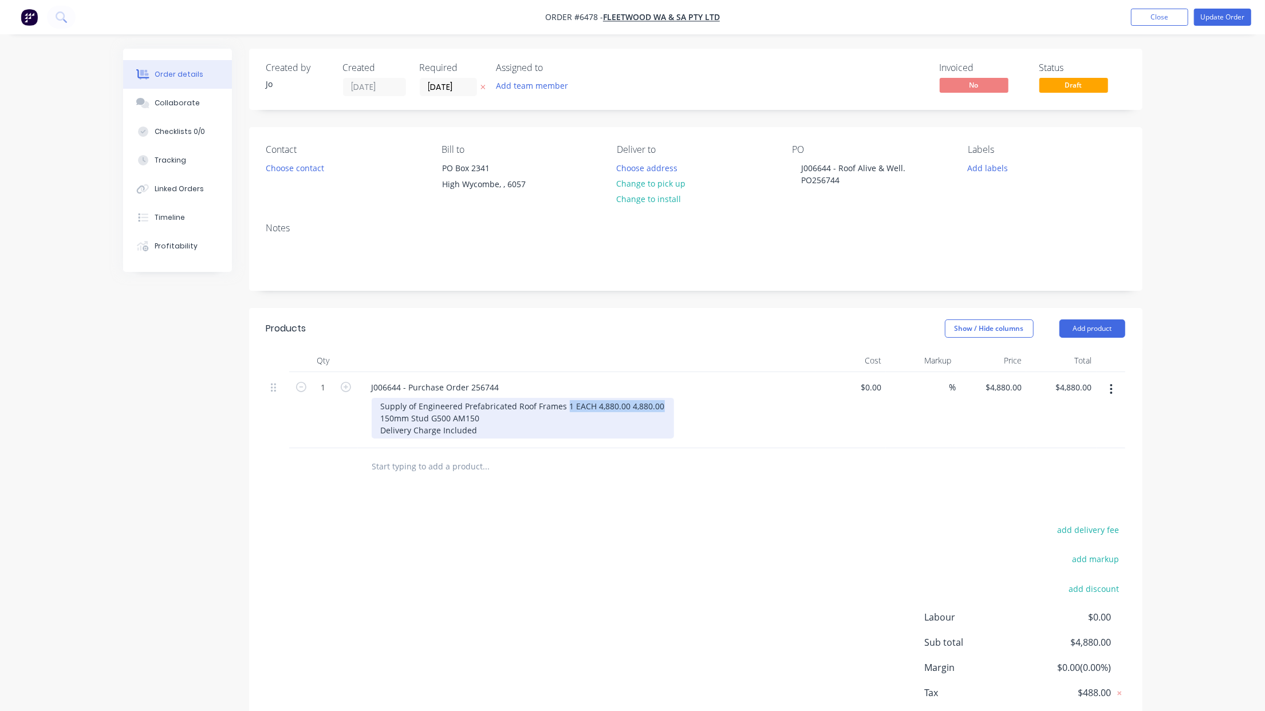
drag, startPoint x: 656, startPoint y: 404, endPoint x: 564, endPoint y: 406, distance: 92.2
click at [564, 406] on div "Supply of Engineered Prefabricated Roof Frames 1 EACH 4,880.00 4,880.00 150mm S…" at bounding box center [523, 418] width 302 height 41
type input "$0.00"
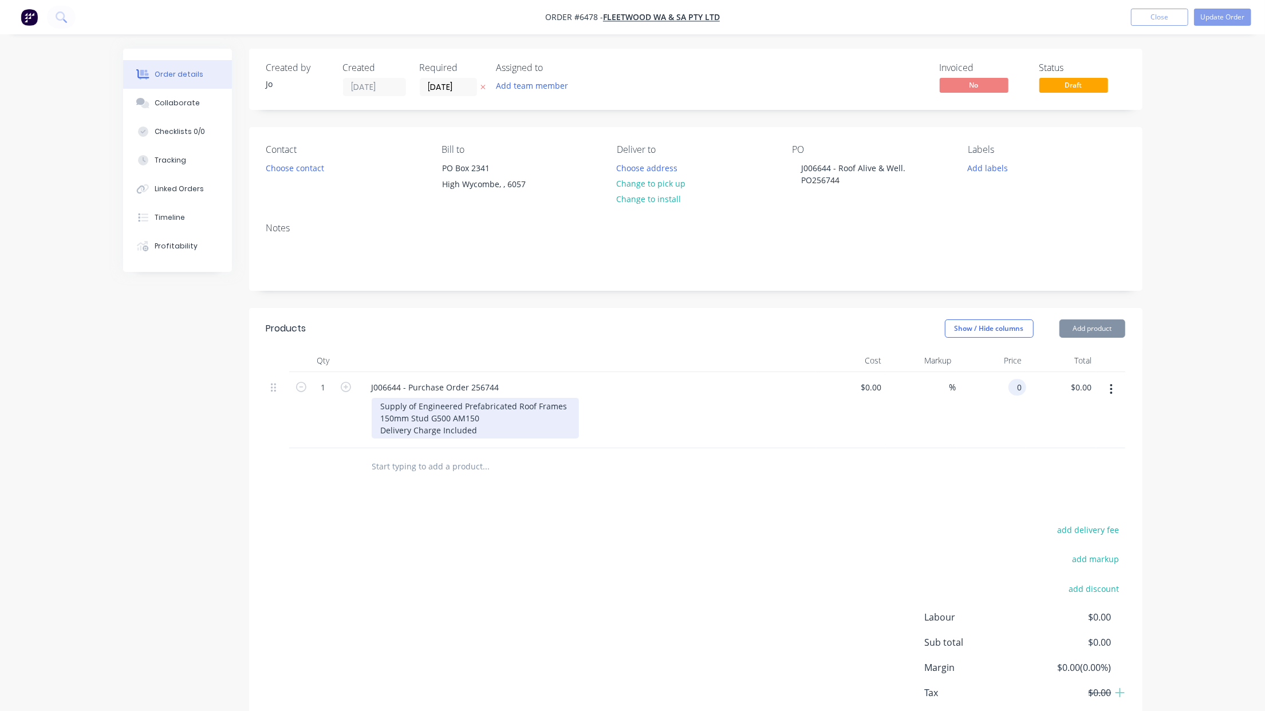
type input "$0.00"
click at [1004, 383] on div "0 0" at bounding box center [991, 410] width 70 height 76
type input "$4,880.00"
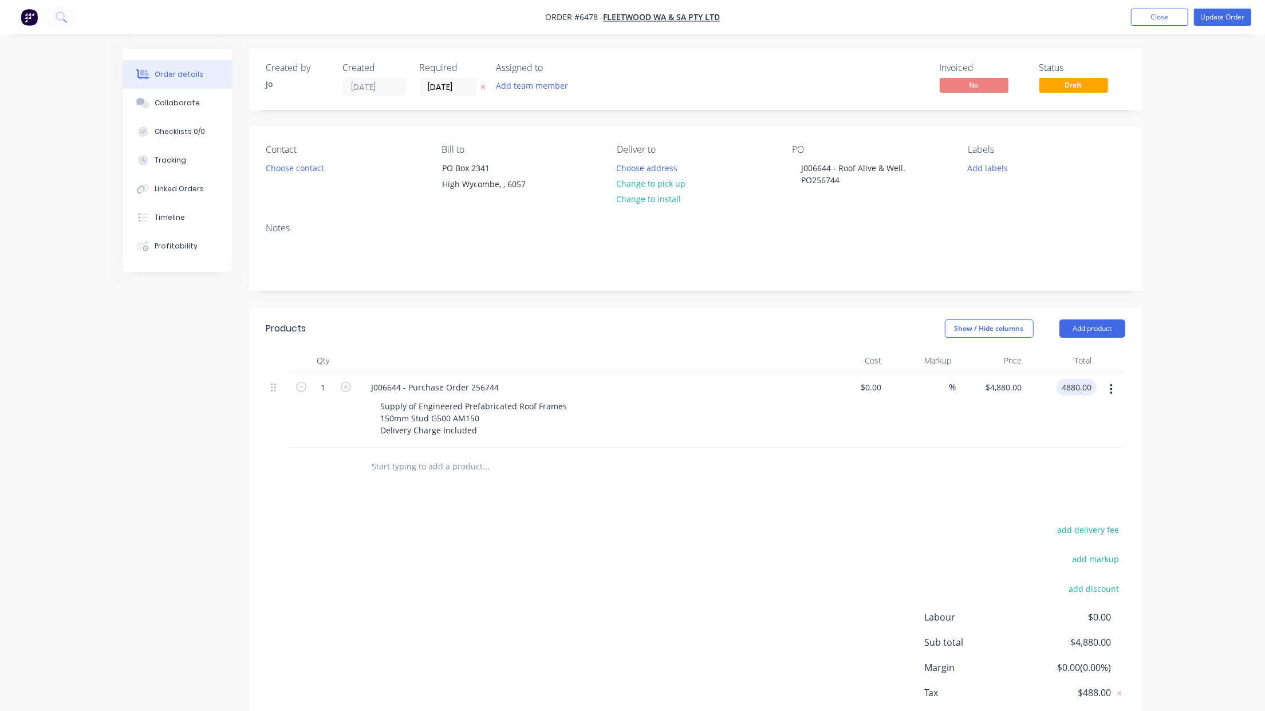
type input "$4,880.00"
click at [1237, 19] on button "Update Order" at bounding box center [1222, 17] width 57 height 17
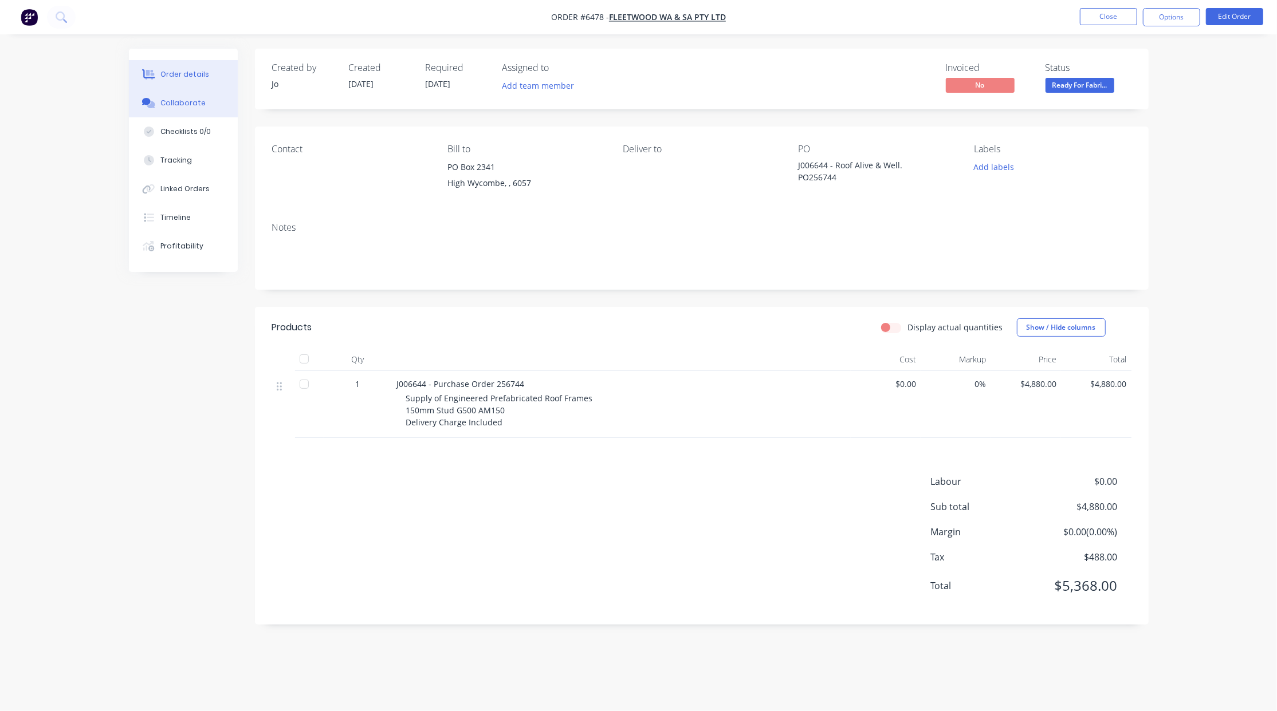
click at [196, 101] on div "Collaborate" at bounding box center [182, 103] width 45 height 10
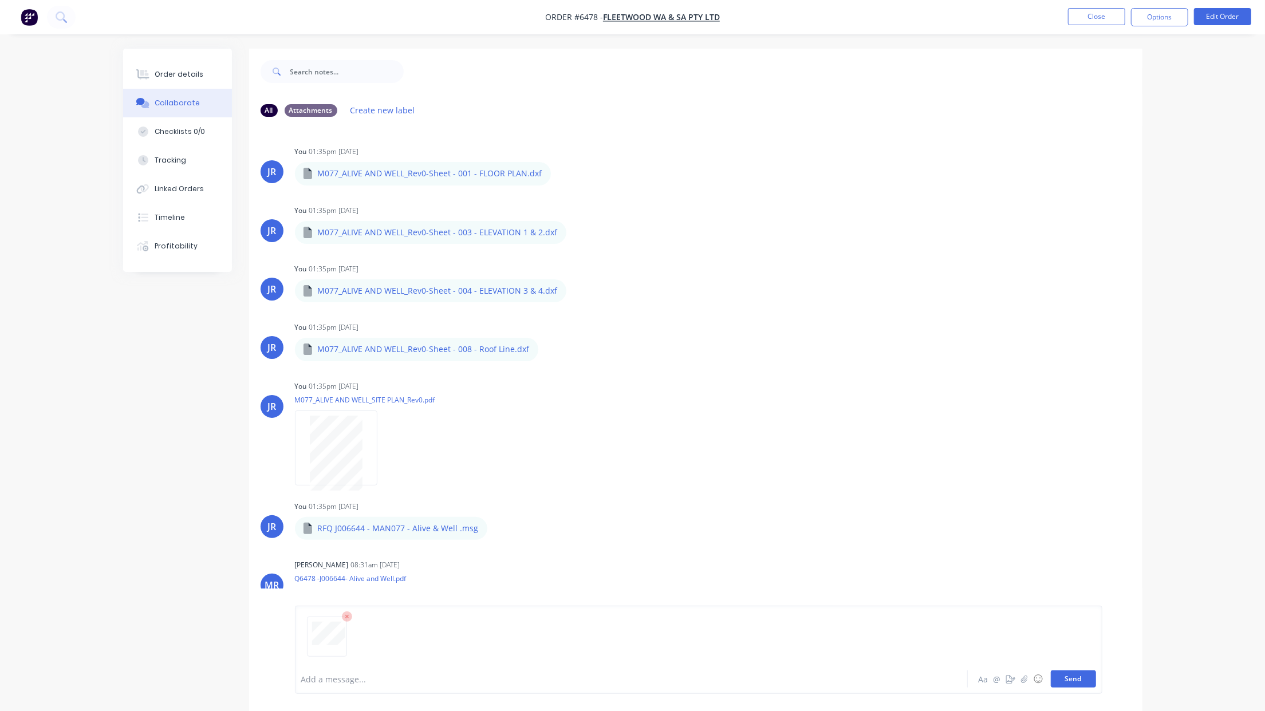
click at [1073, 678] on button "Send" at bounding box center [1073, 679] width 45 height 17
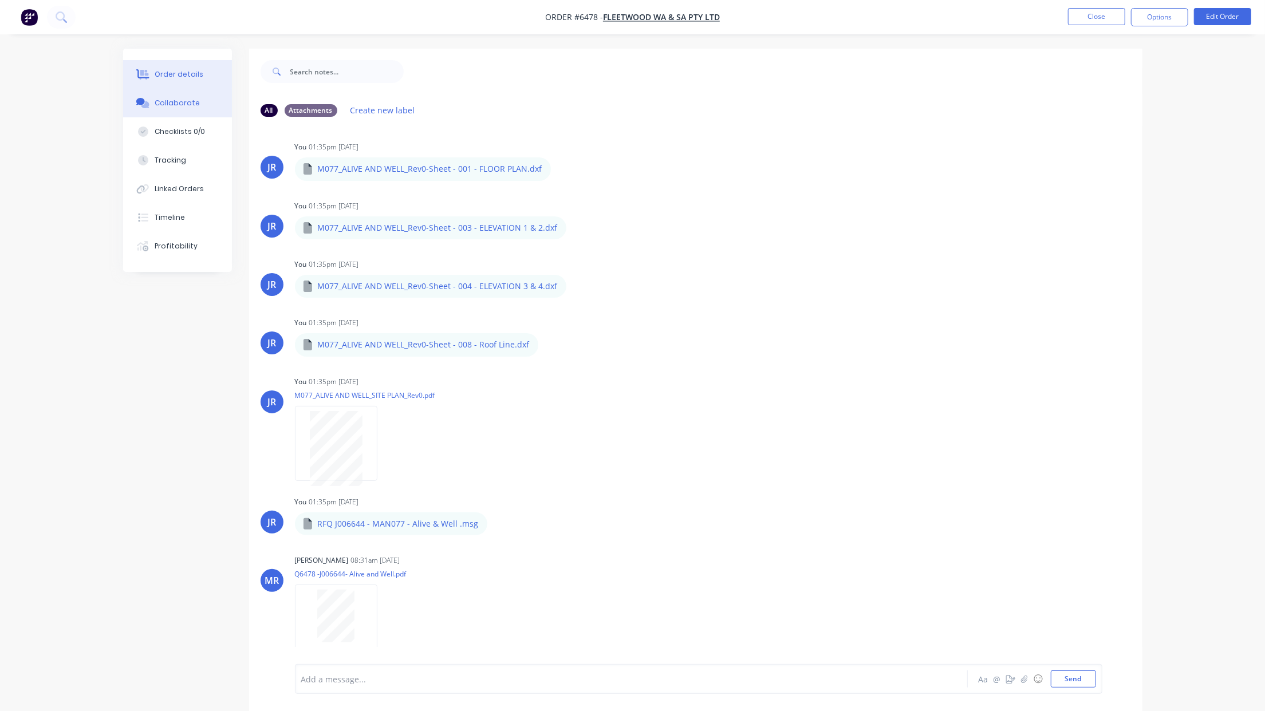
click at [147, 70] on icon at bounding box center [144, 75] width 9 height 10
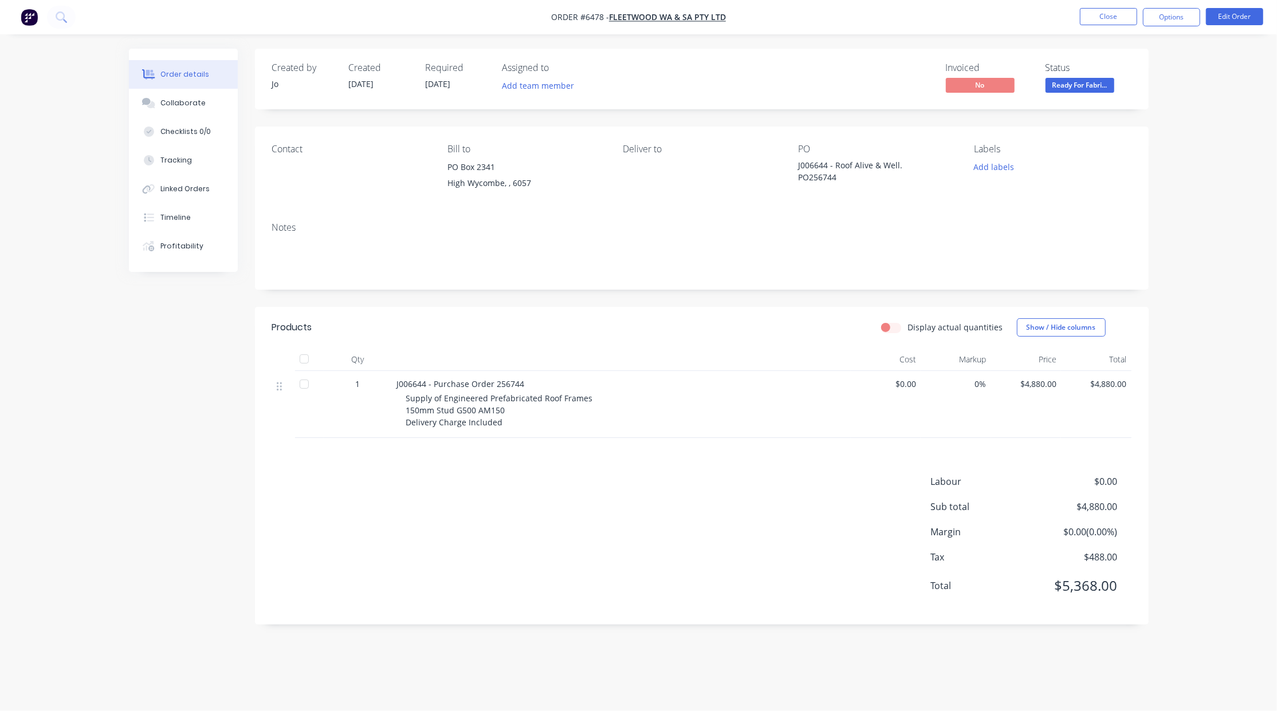
click at [58, 294] on div "Order details Collaborate Checklists 0/0 Tracking Linked Orders Timeline Profit…" at bounding box center [638, 355] width 1277 height 711
click at [1087, 15] on button "Close" at bounding box center [1108, 16] width 57 height 17
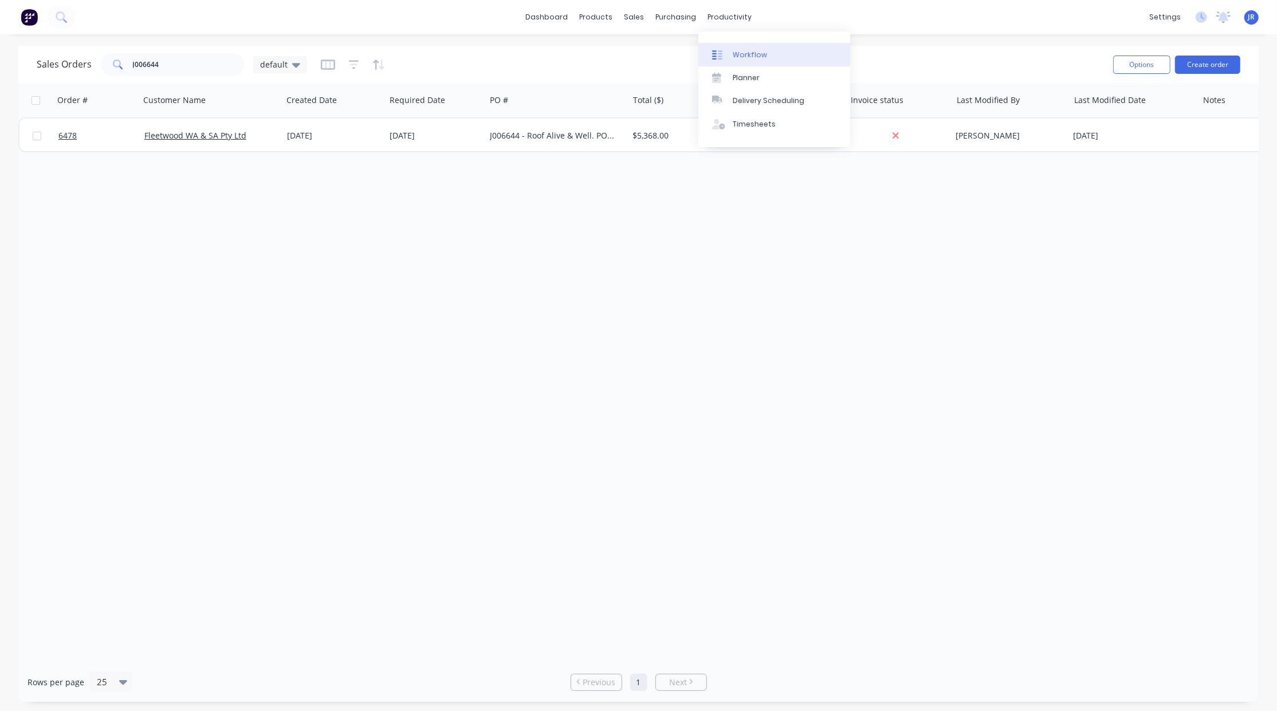
click at [723, 50] on div at bounding box center [720, 55] width 17 height 10
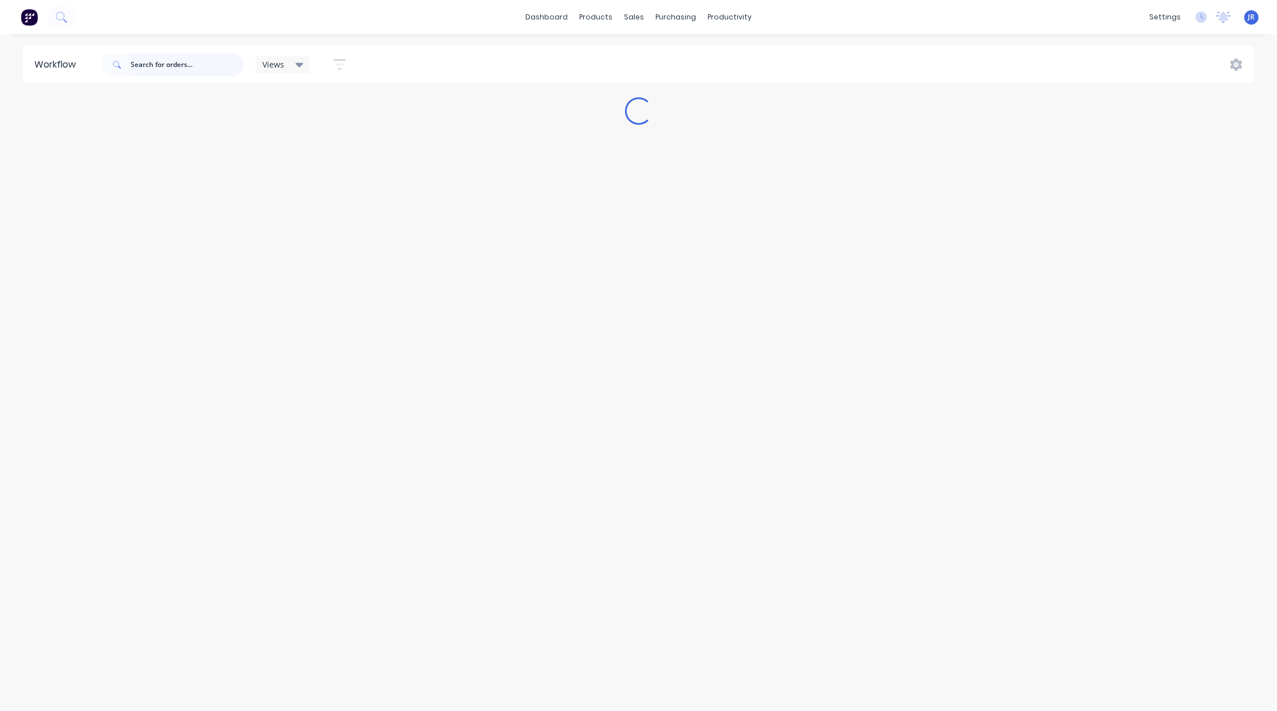
click at [186, 62] on input "text" at bounding box center [187, 64] width 113 height 23
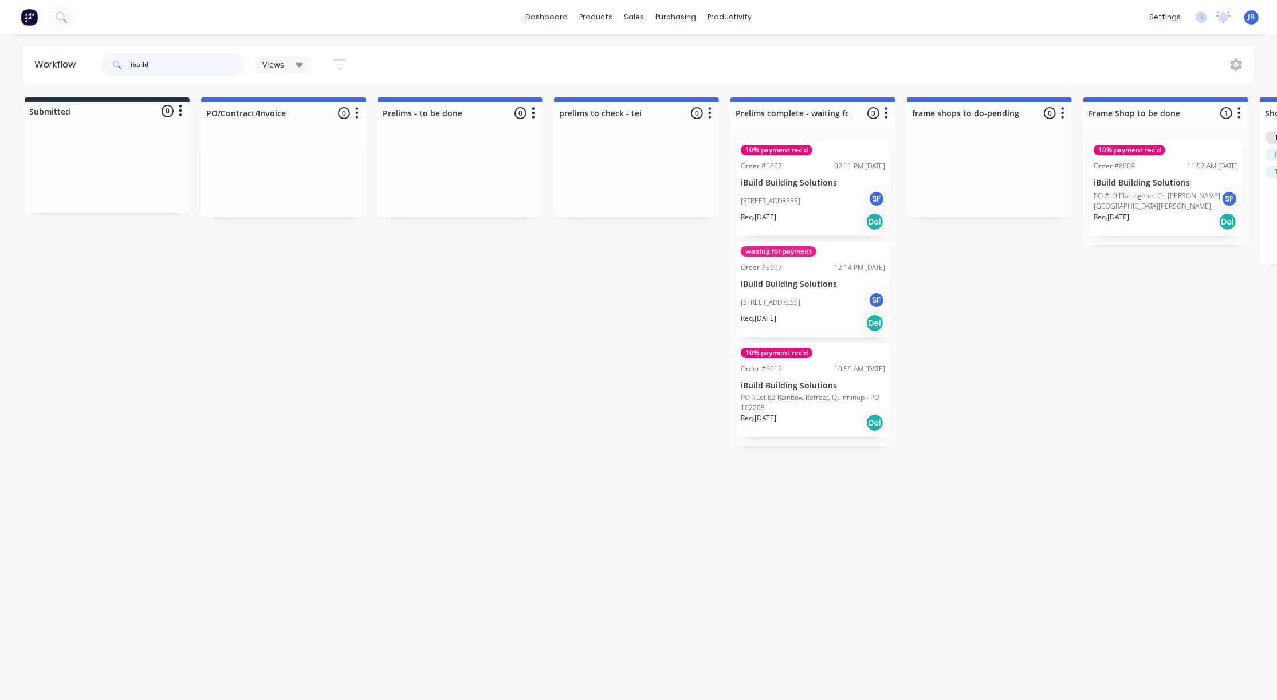
type input "ibuild"
click at [644, 53] on div at bounding box center [640, 55] width 17 height 10
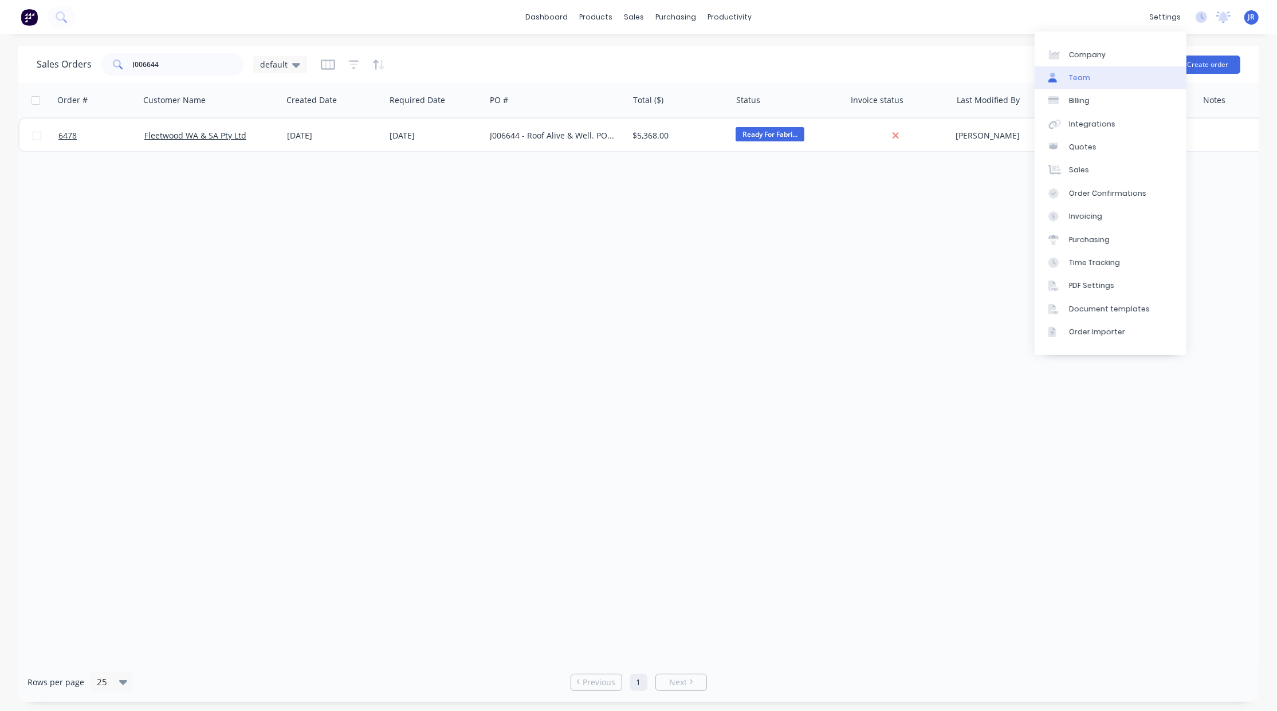
click at [1130, 72] on link "Team" at bounding box center [1110, 77] width 152 height 23
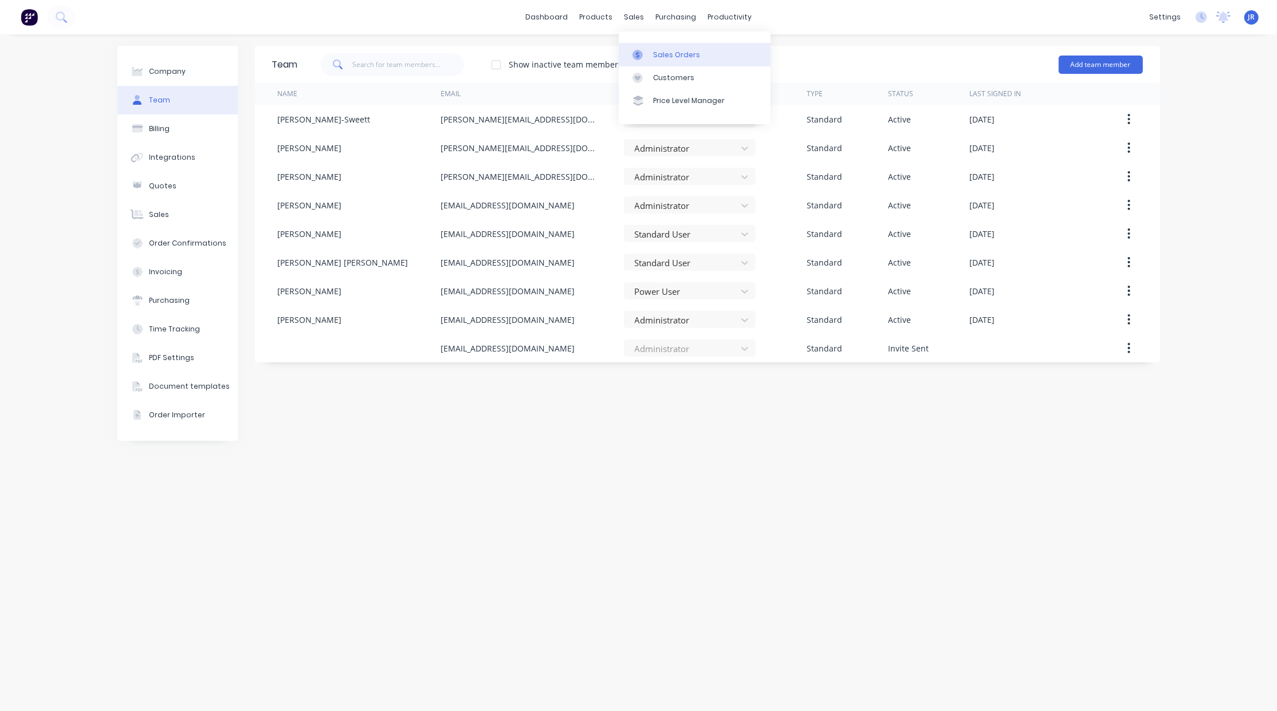
click at [638, 54] on icon at bounding box center [637, 55] width 10 height 10
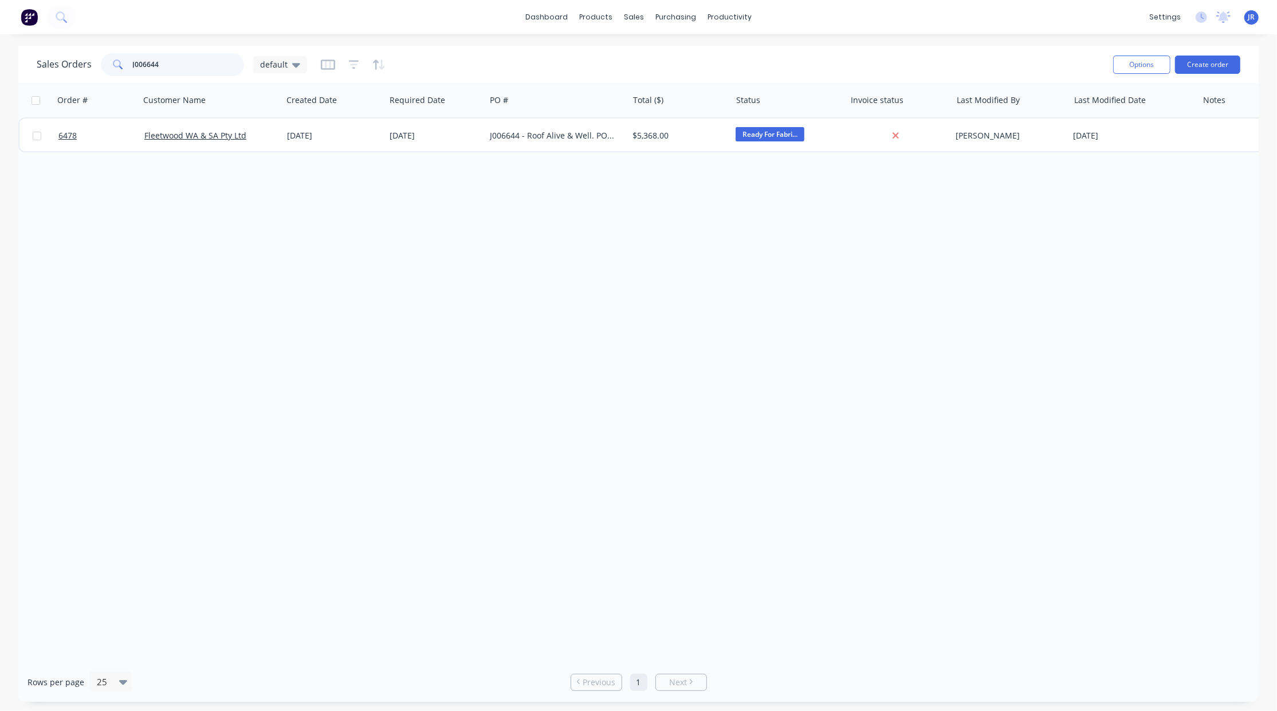
drag, startPoint x: 186, startPoint y: 69, endPoint x: 6, endPoint y: 69, distance: 179.8
click at [6, 69] on div "Sales Orders J006644 default Options Create order Order # Customer Name Created…" at bounding box center [638, 374] width 1277 height 656
click at [296, 69] on icon at bounding box center [296, 64] width 8 height 13
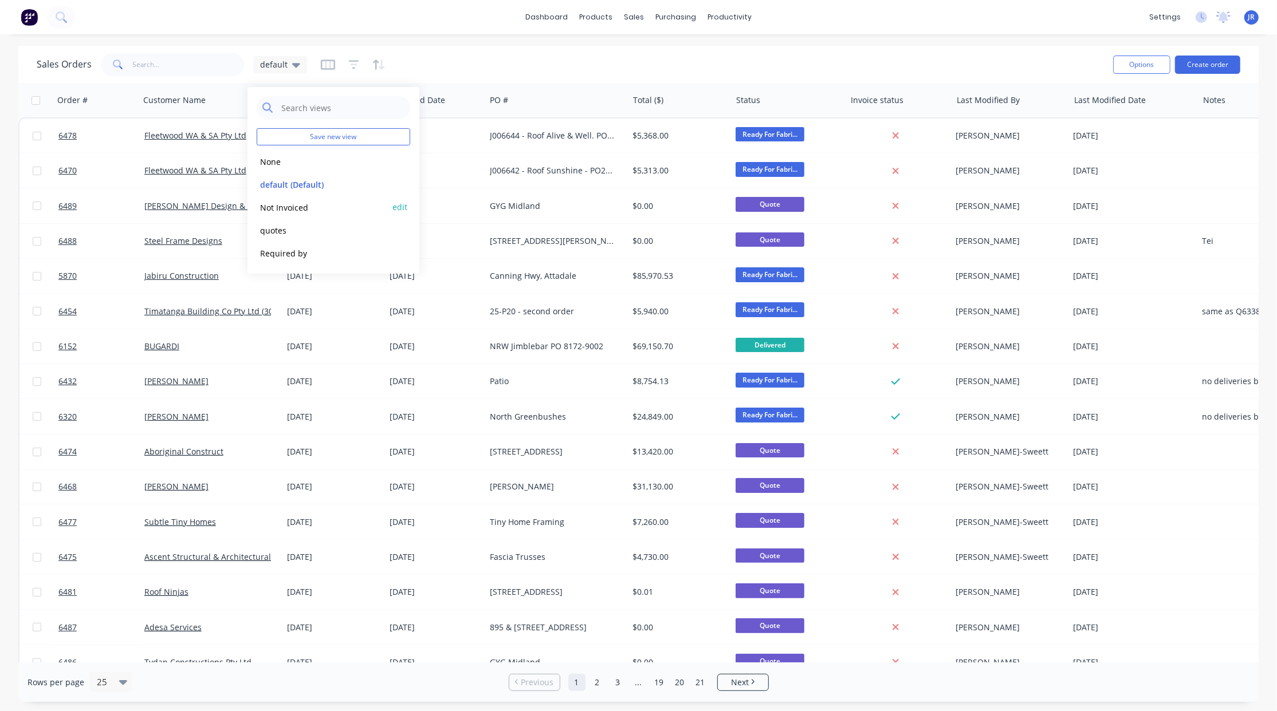
click at [269, 211] on button "Not Invoiced" at bounding box center [322, 207] width 131 height 13
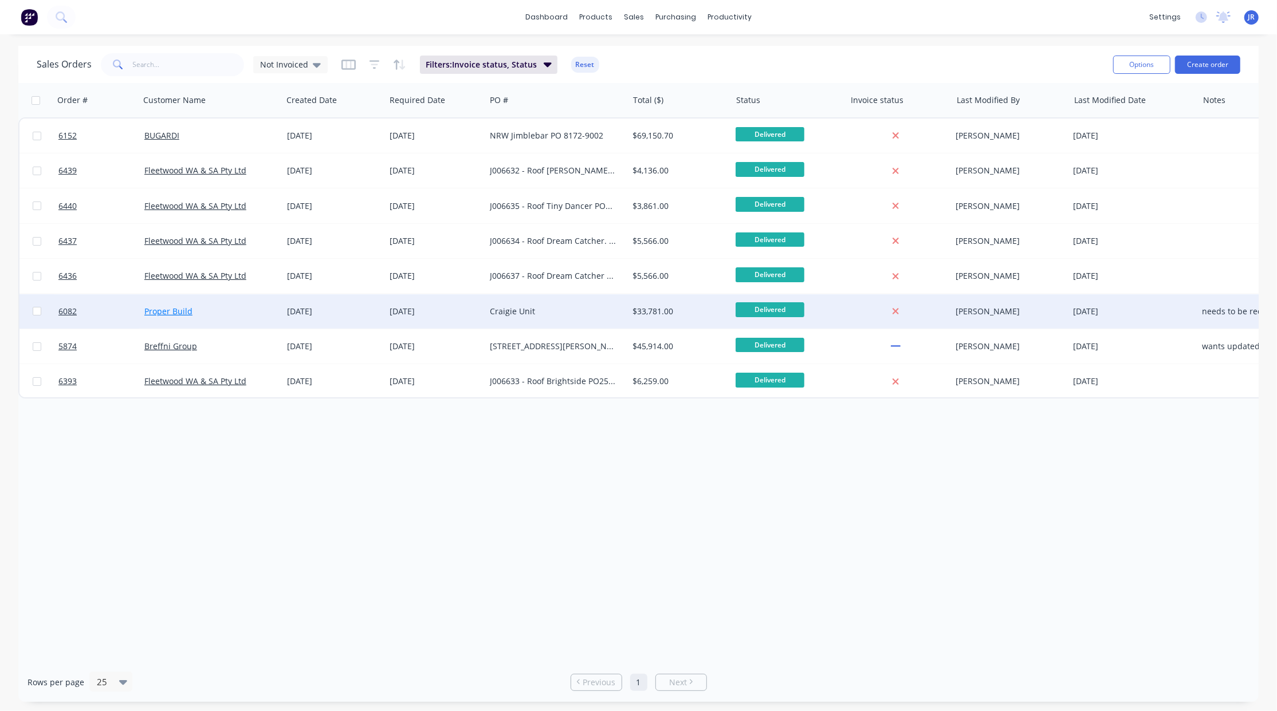
click at [161, 310] on link "Proper Build" at bounding box center [168, 311] width 48 height 11
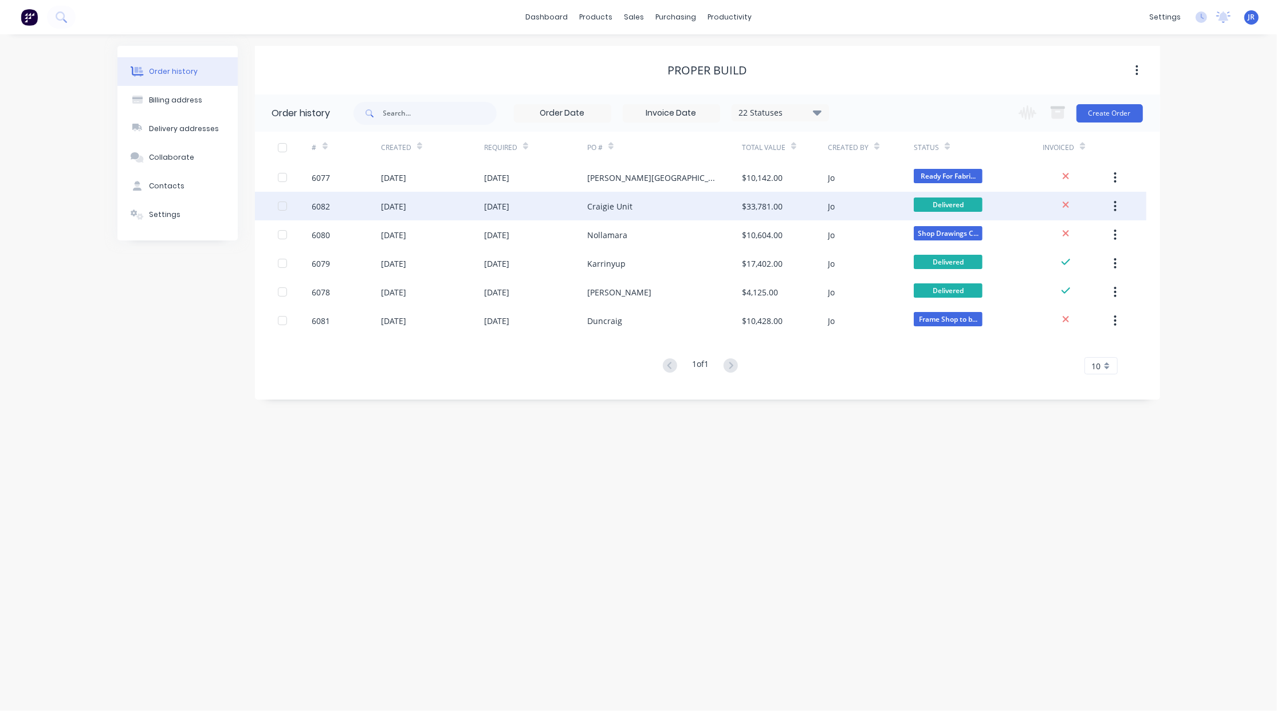
click at [322, 204] on div "6082" at bounding box center [321, 206] width 18 height 12
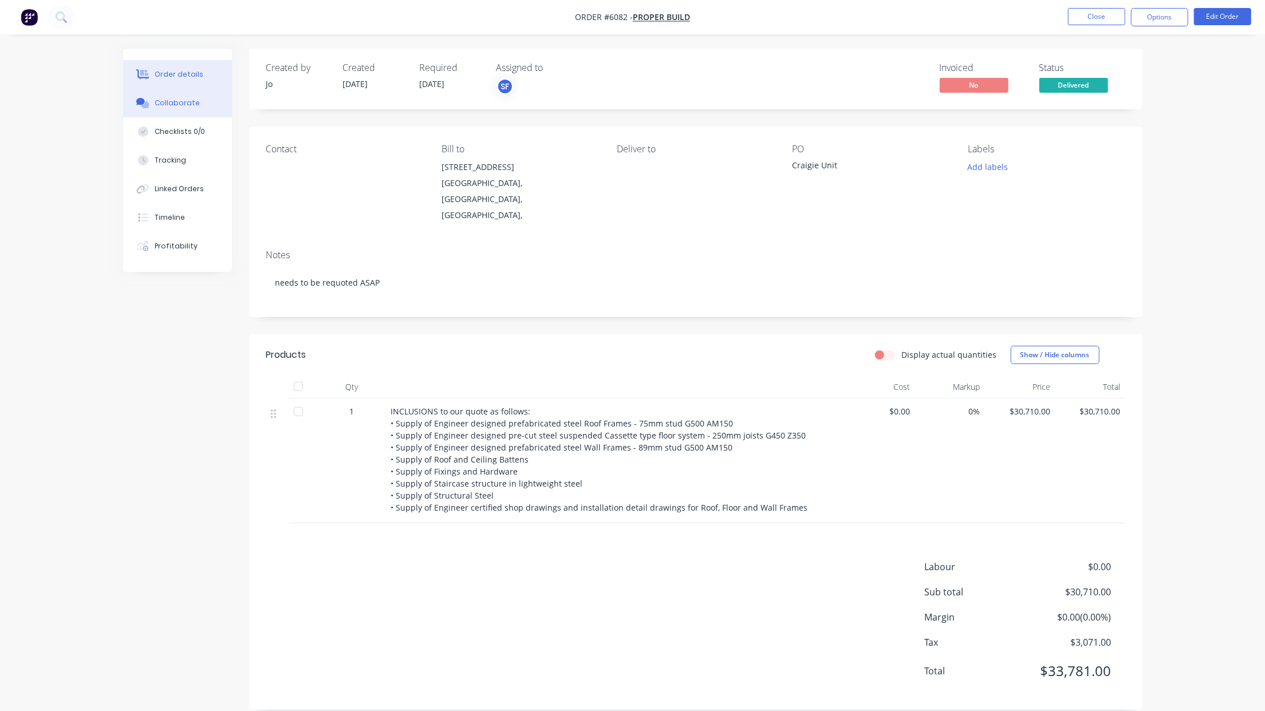
click at [191, 104] on div "Collaborate" at bounding box center [177, 103] width 45 height 10
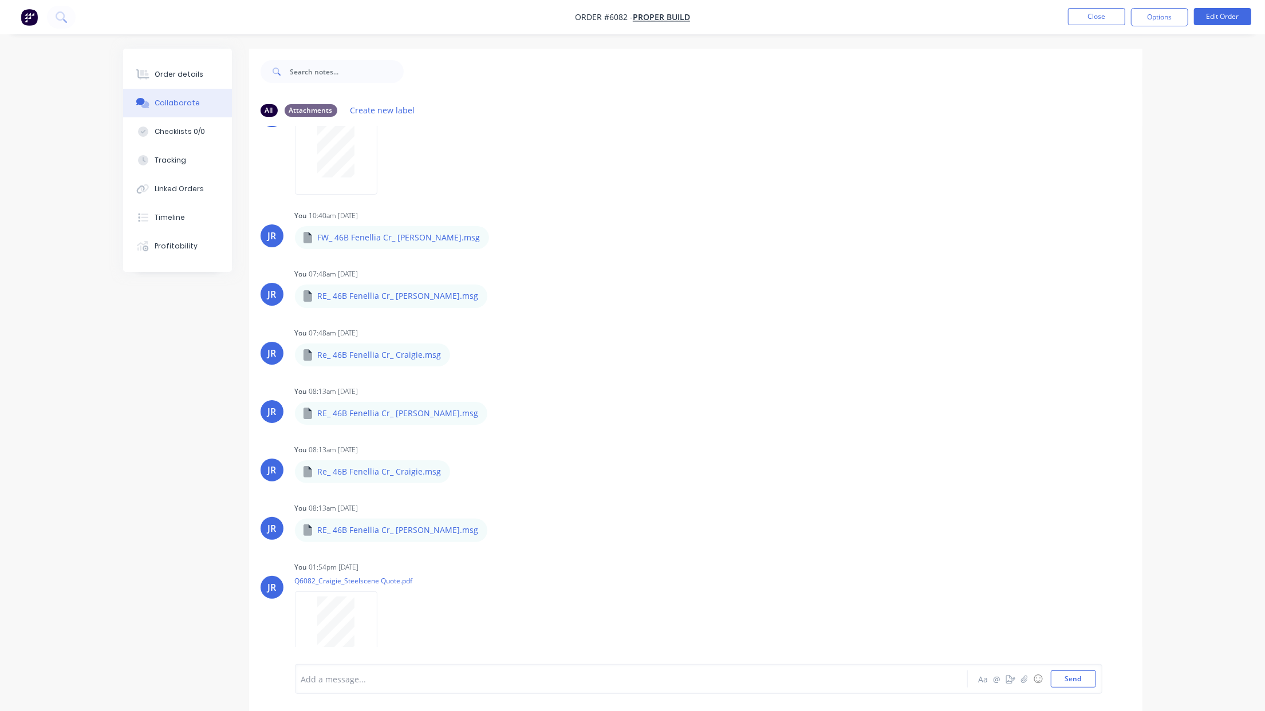
scroll to position [541, 0]
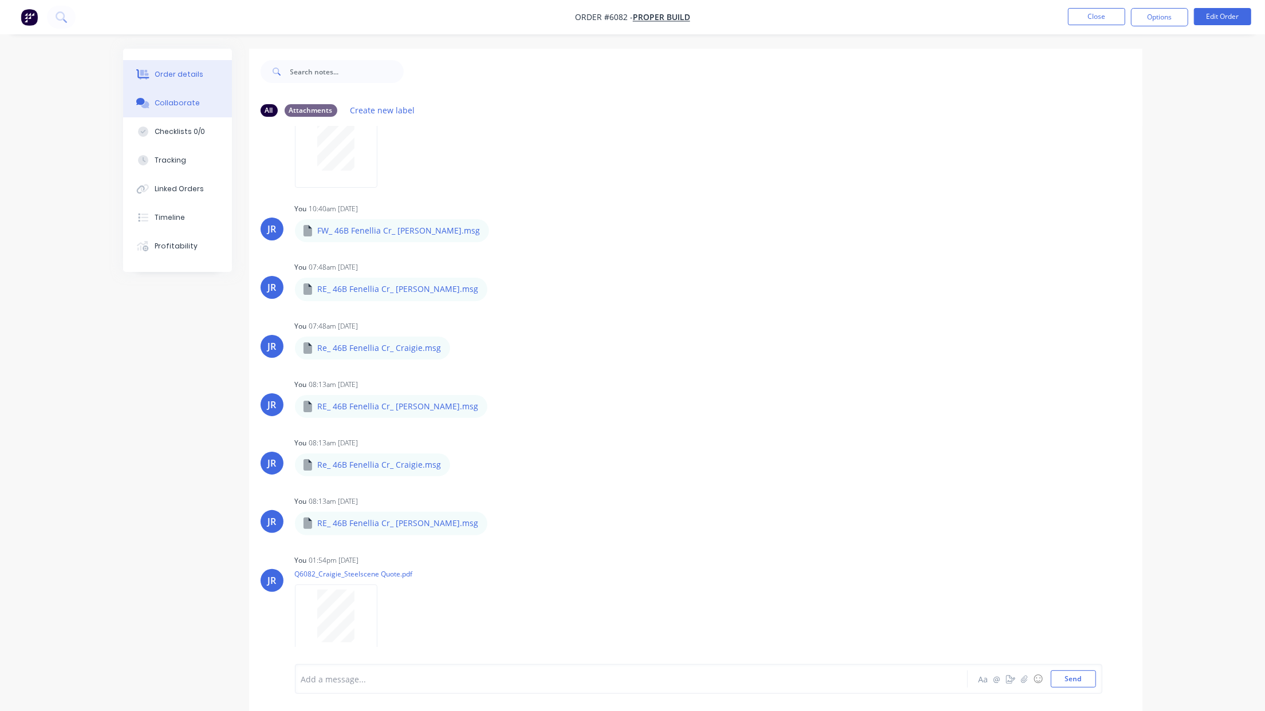
click at [176, 73] on div "Order details" at bounding box center [179, 74] width 49 height 10
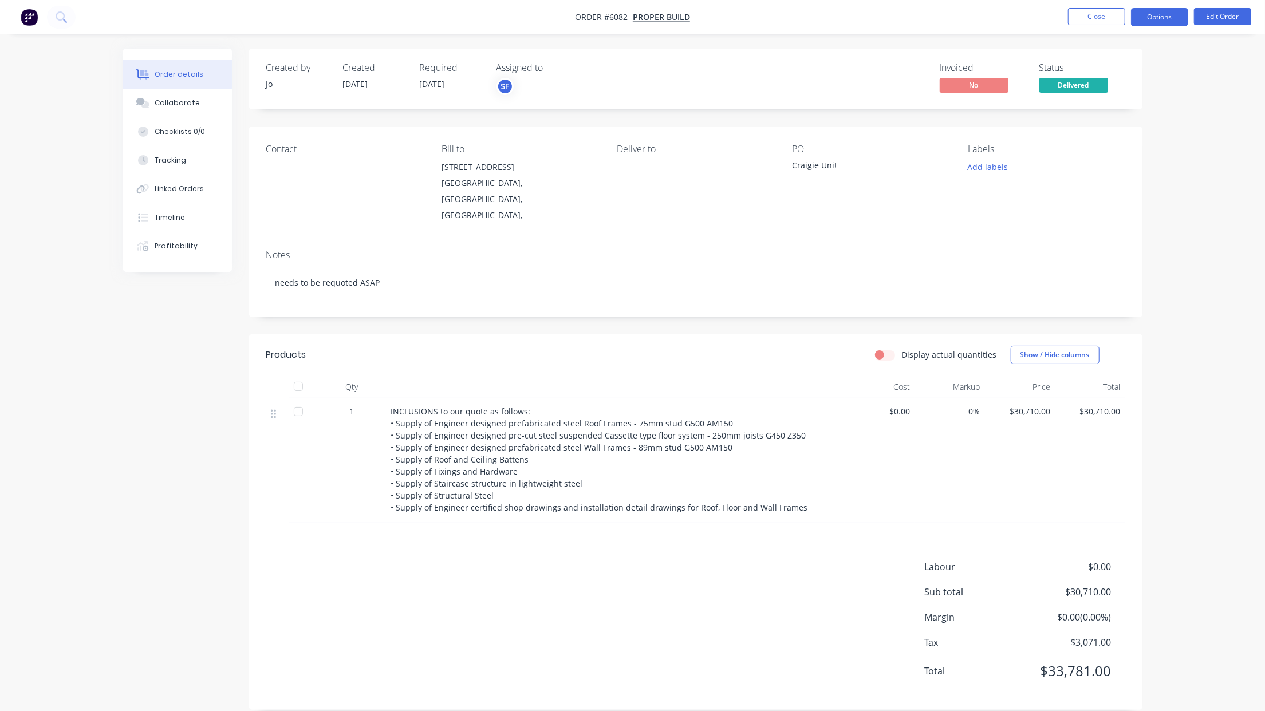
click at [1164, 23] on button "Options" at bounding box center [1159, 17] width 57 height 18
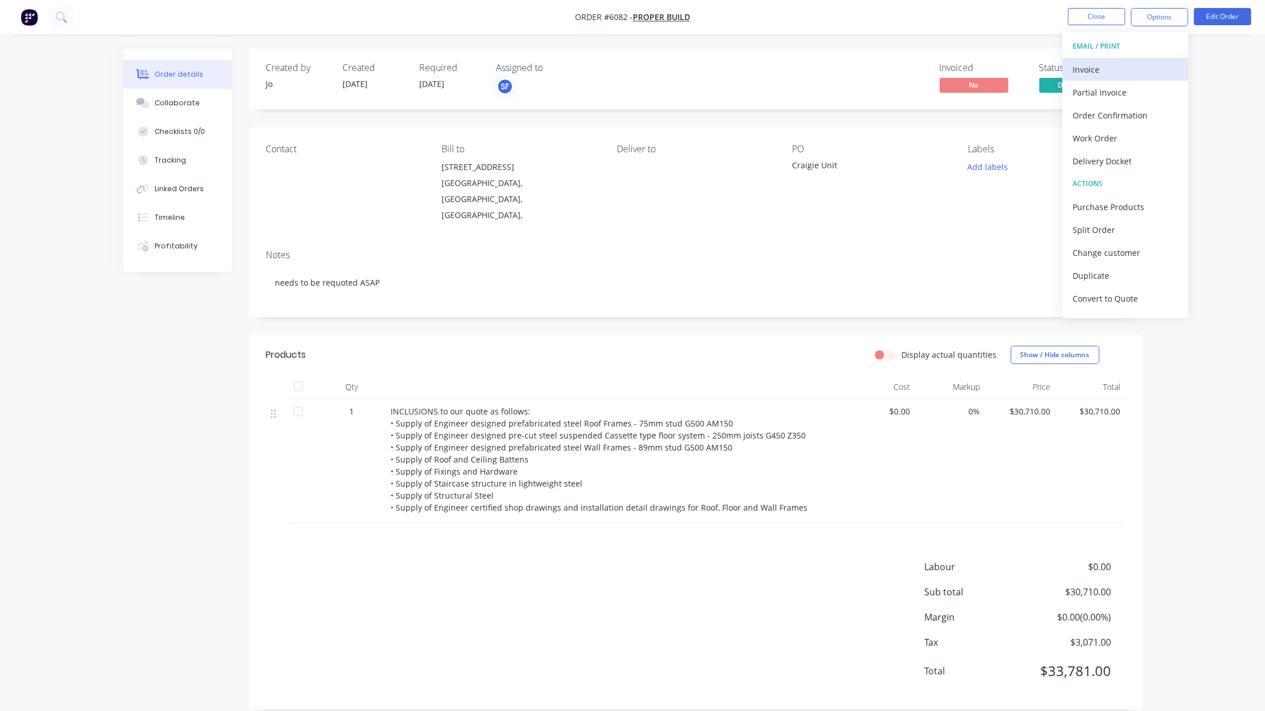
click at [1112, 63] on div "Invoice" at bounding box center [1125, 69] width 105 height 17
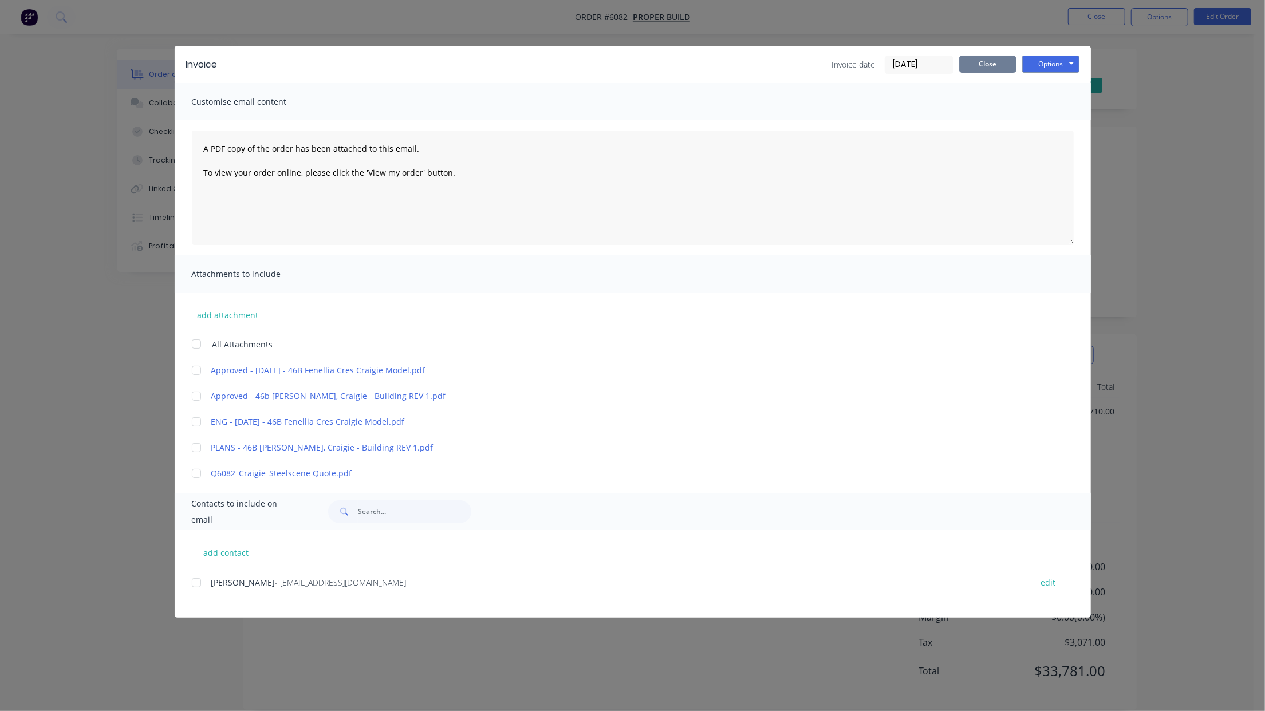
click at [983, 60] on button "Close" at bounding box center [987, 64] width 57 height 17
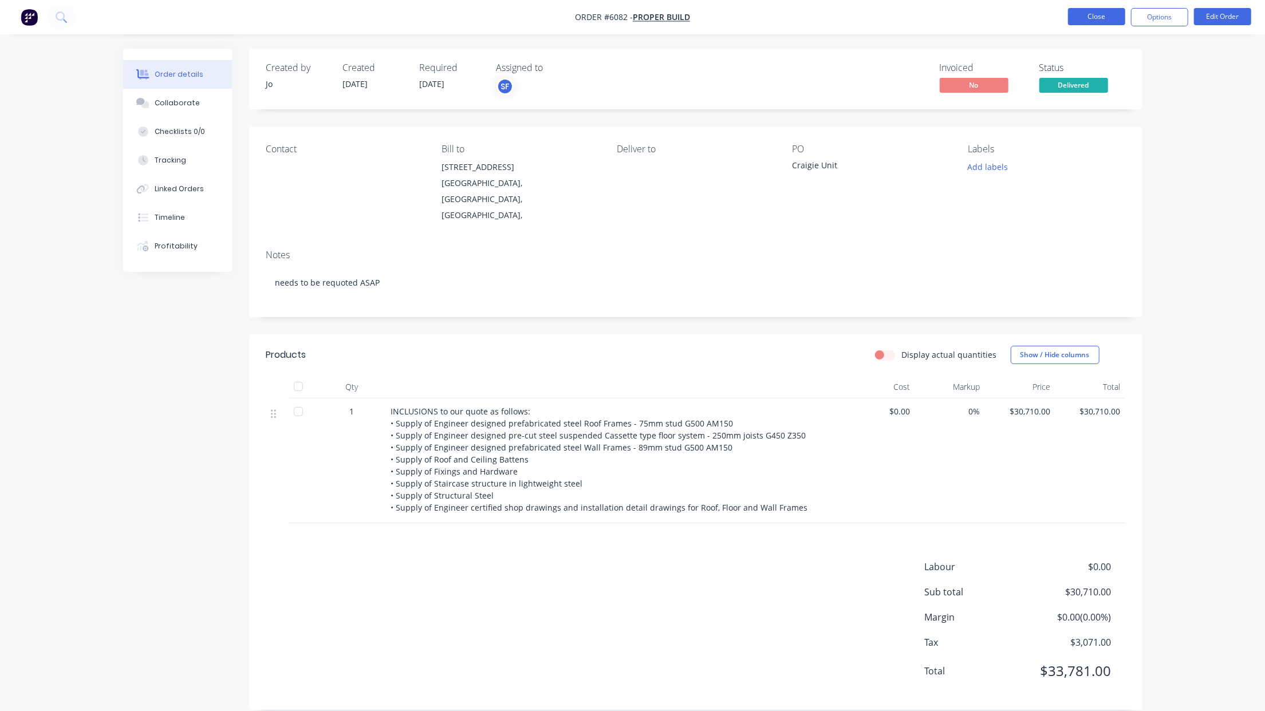
click at [1085, 15] on button "Close" at bounding box center [1096, 16] width 57 height 17
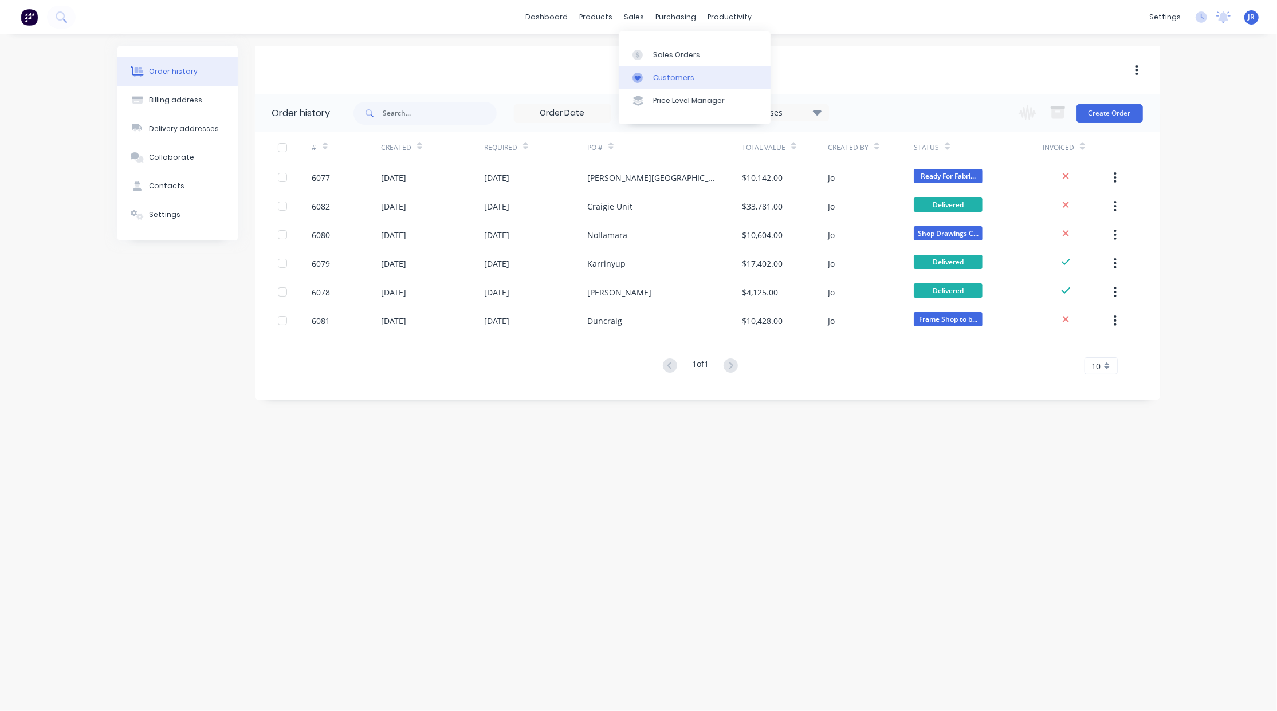
click at [646, 72] on link "Customers" at bounding box center [695, 77] width 152 height 23
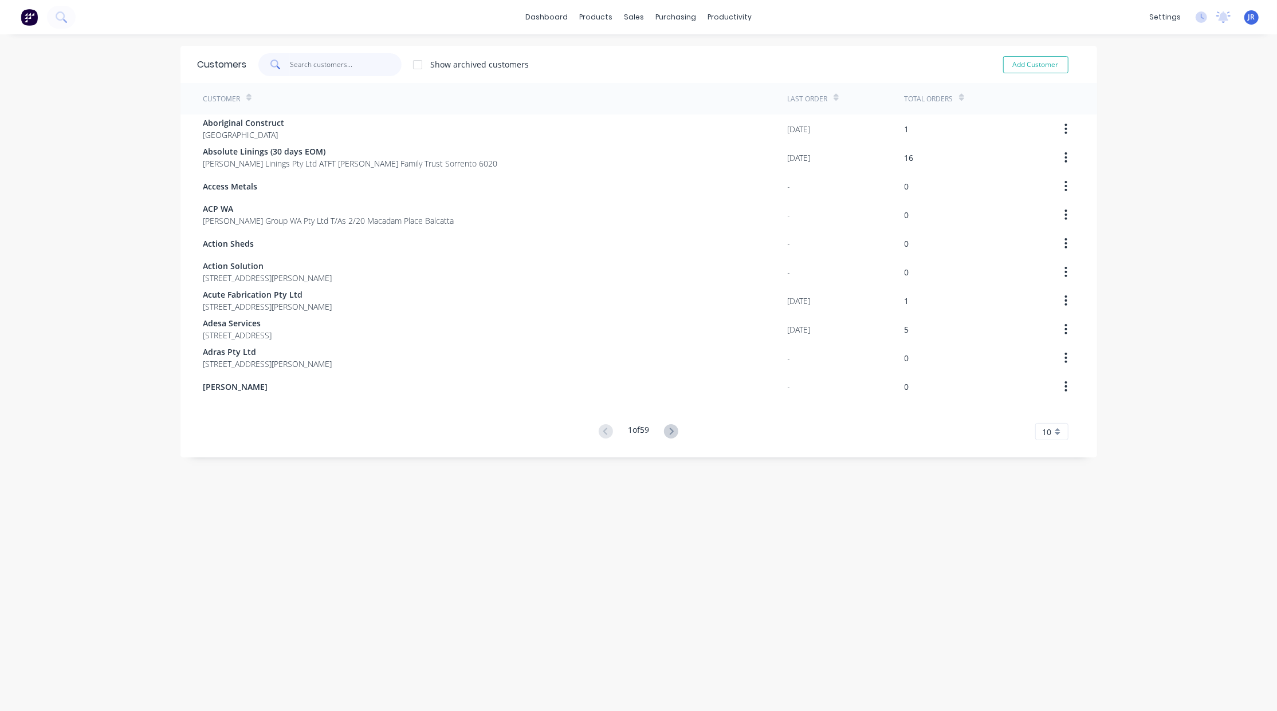
drag, startPoint x: 320, startPoint y: 63, endPoint x: 324, endPoint y: 55, distance: 9.0
click at [321, 63] on input "text" at bounding box center [346, 64] width 112 height 23
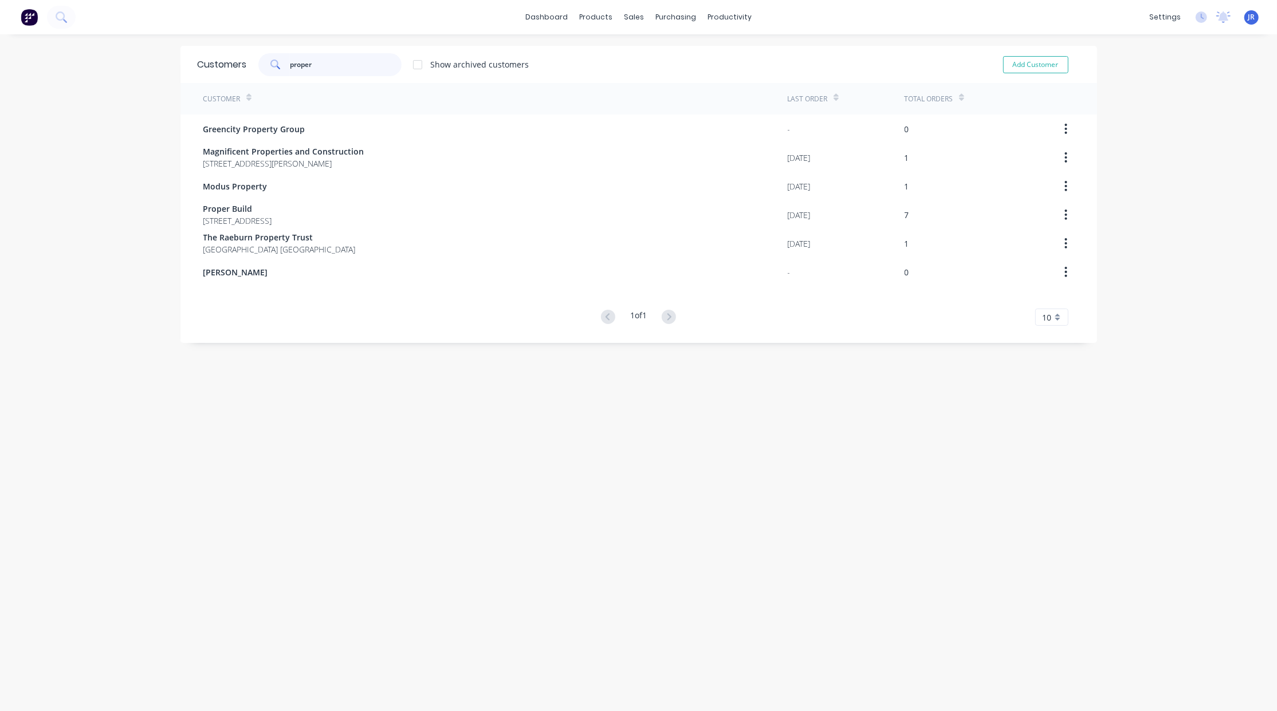
type input "proper"
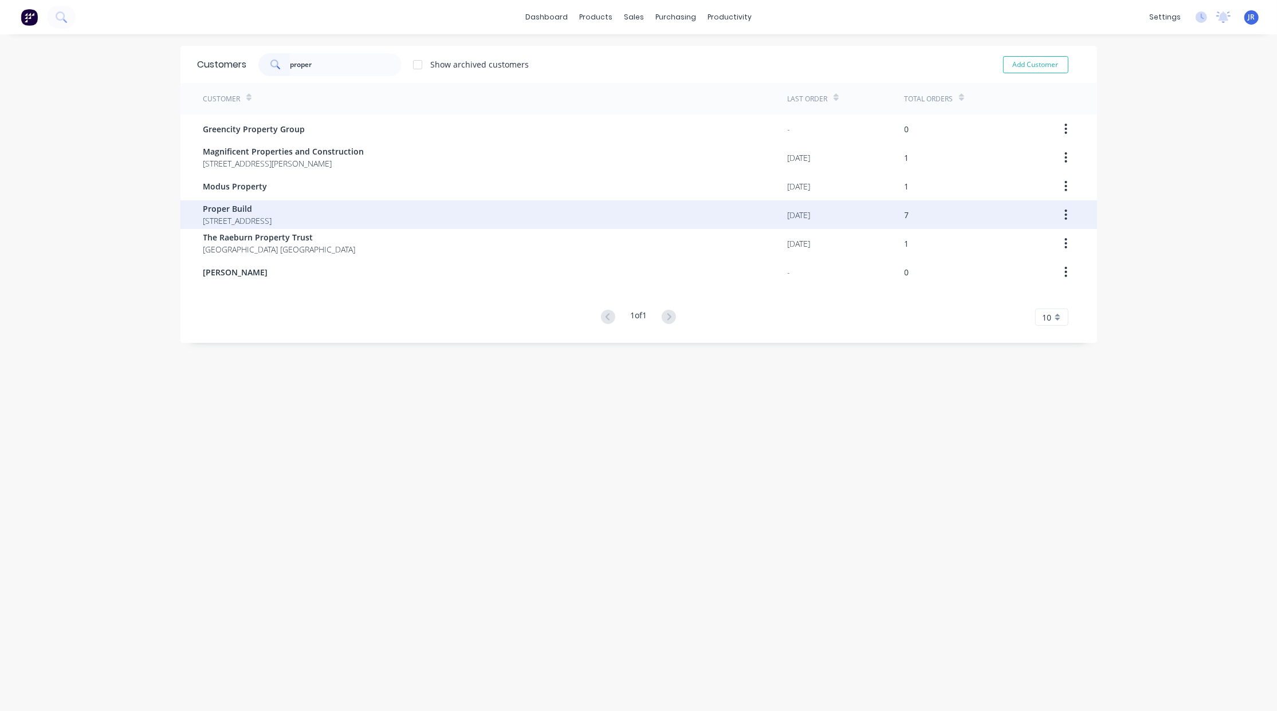
click at [254, 213] on span "Proper Build" at bounding box center [237, 209] width 69 height 12
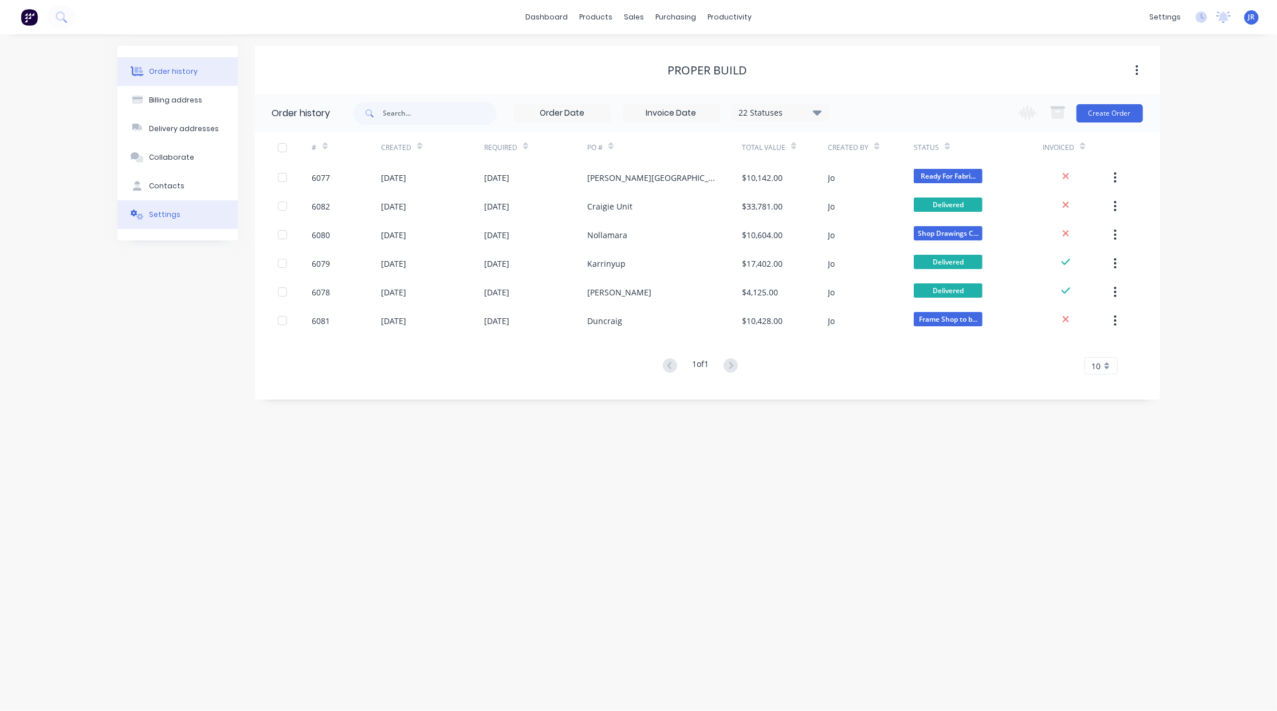
click at [163, 222] on button "Settings" at bounding box center [177, 214] width 120 height 29
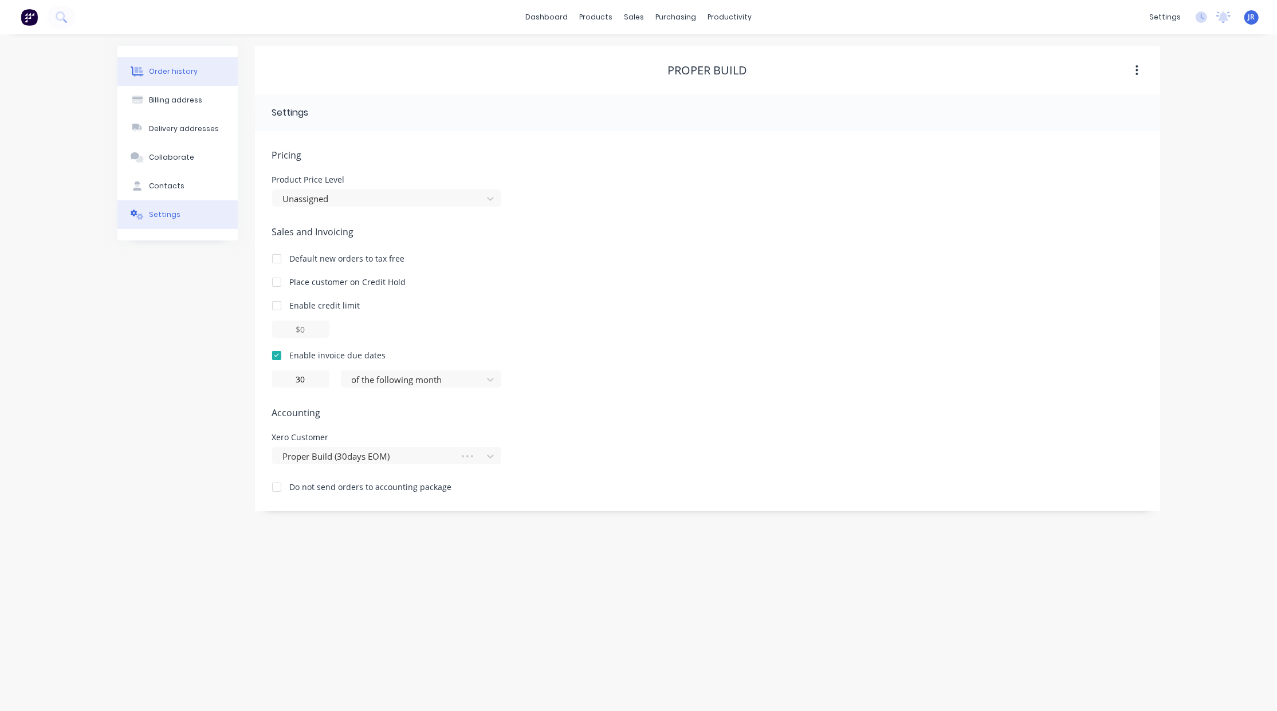
click at [161, 69] on div "Order history" at bounding box center [173, 71] width 49 height 10
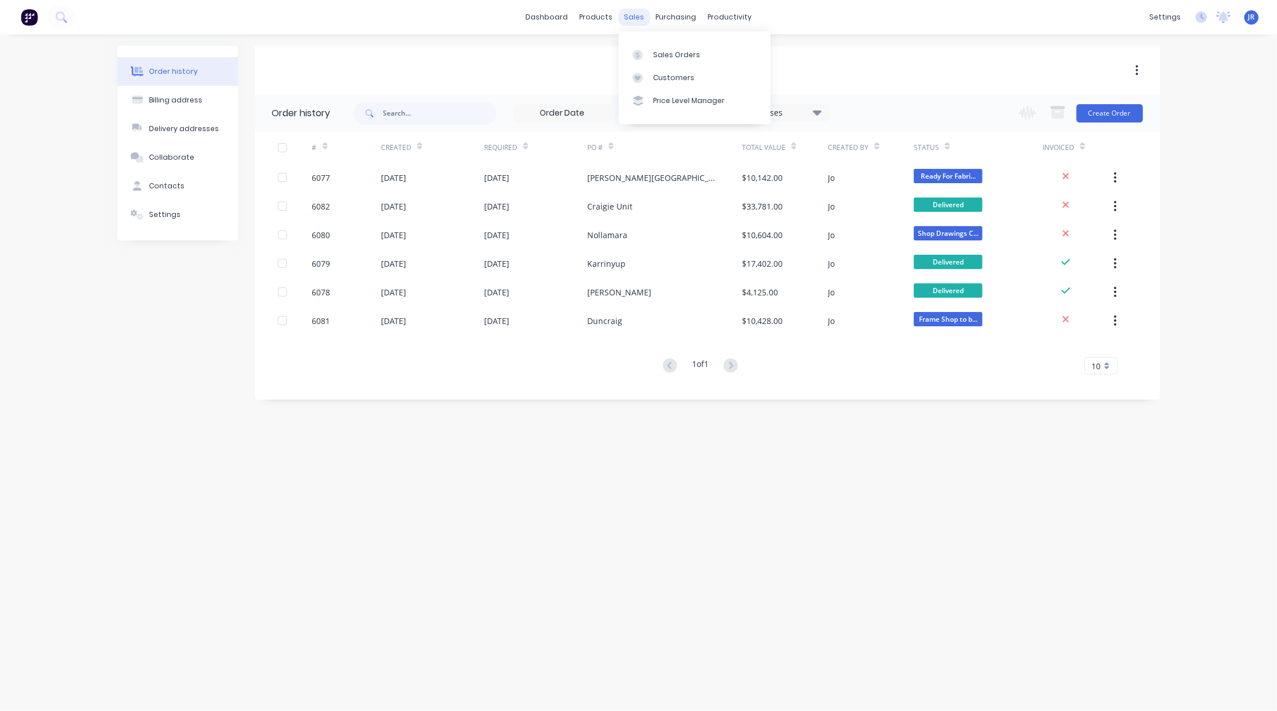
click at [631, 18] on div "sales" at bounding box center [633, 17] width 31 height 17
click at [202, 436] on div "Order history Billing address Delivery addresses Collaborate Contacts Settings …" at bounding box center [638, 372] width 1277 height 677
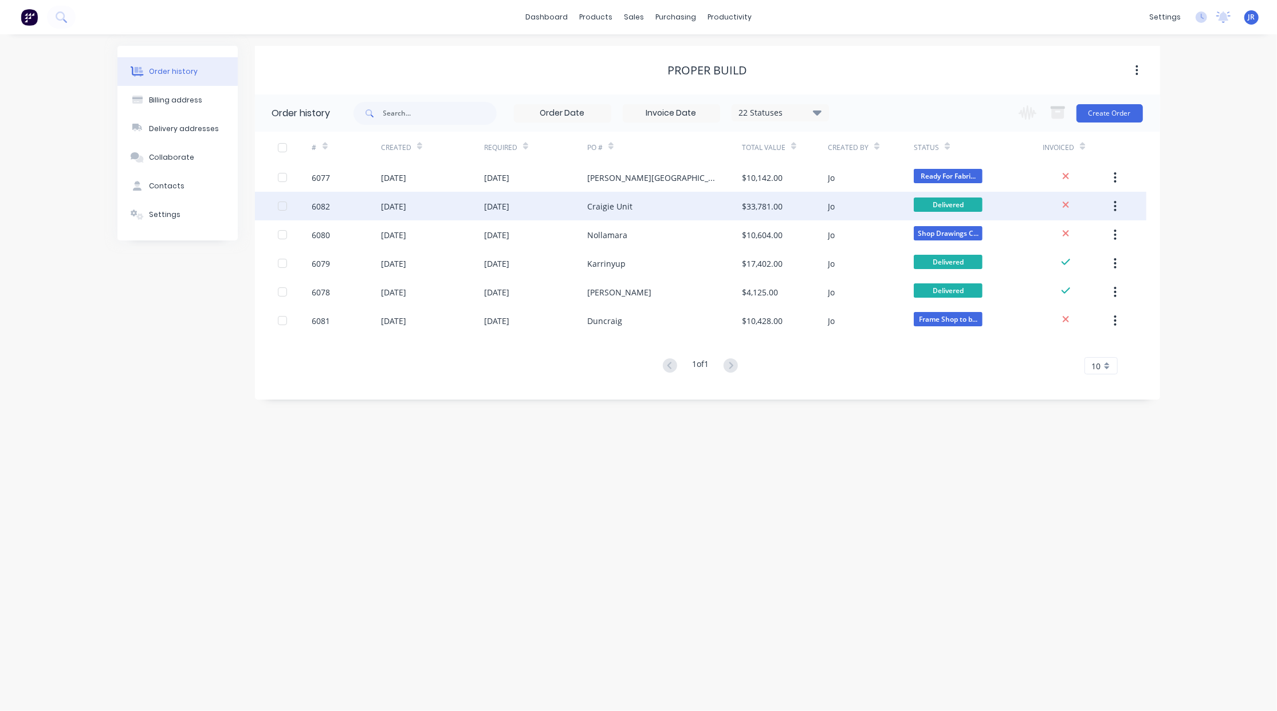
click at [325, 204] on div "6082" at bounding box center [321, 206] width 18 height 12
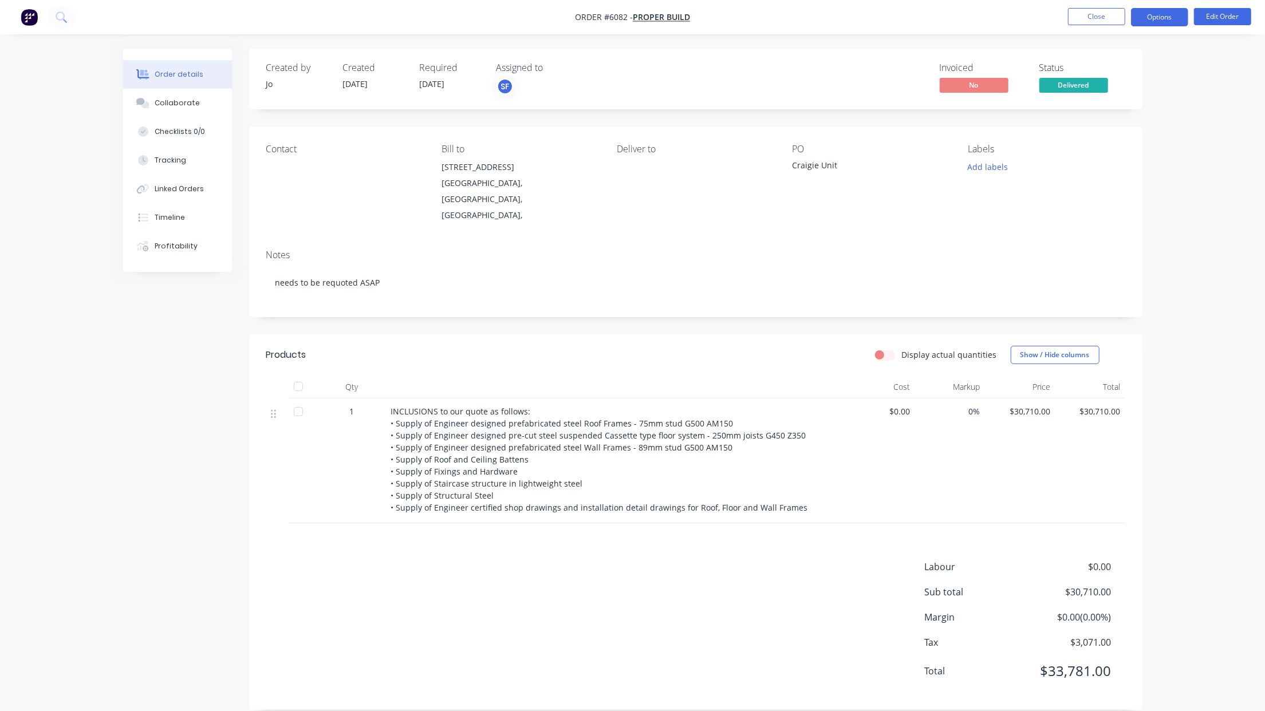
click at [1146, 18] on button "Options" at bounding box center [1159, 17] width 57 height 18
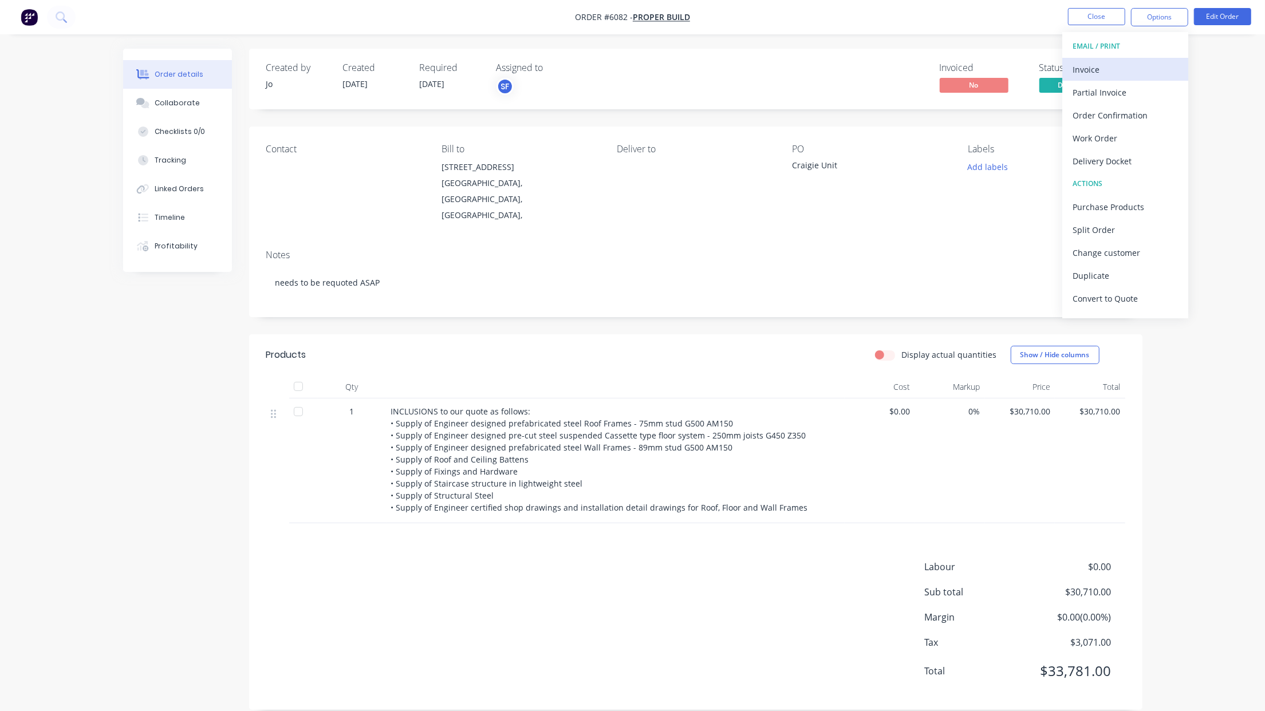
click at [1087, 69] on div "Invoice" at bounding box center [1125, 69] width 105 height 17
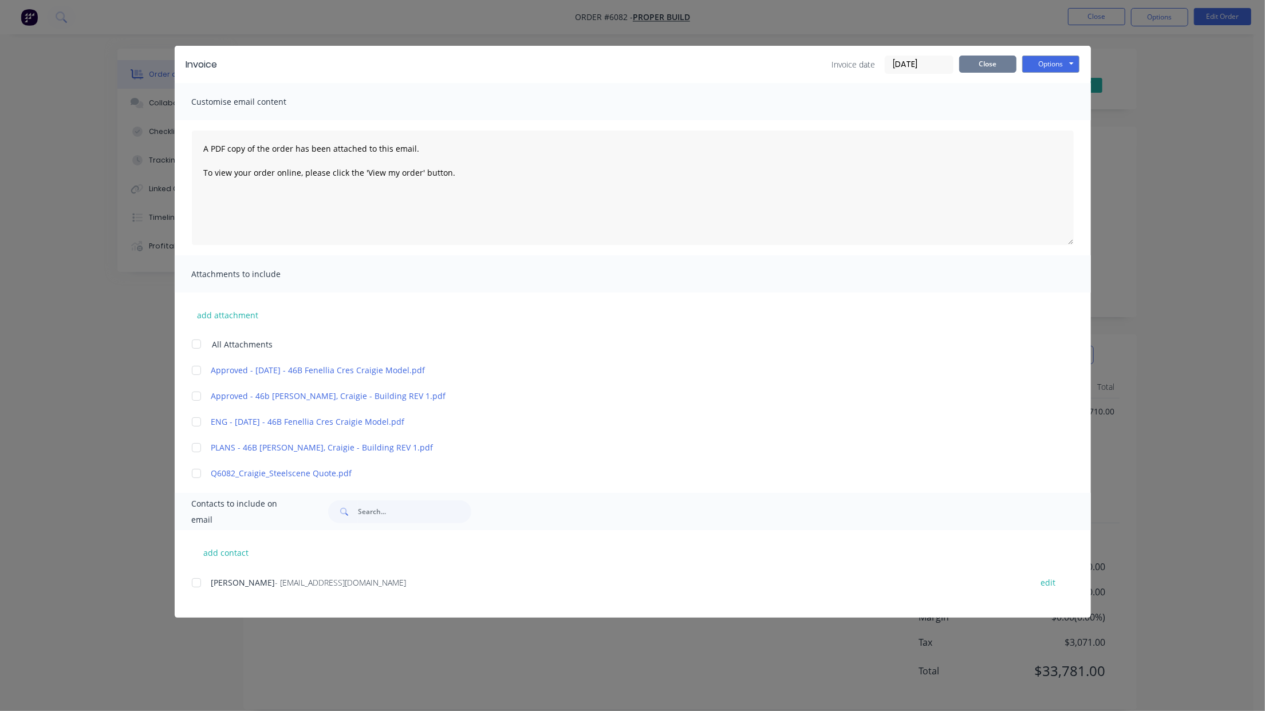
click at [990, 63] on button "Close" at bounding box center [987, 64] width 57 height 17
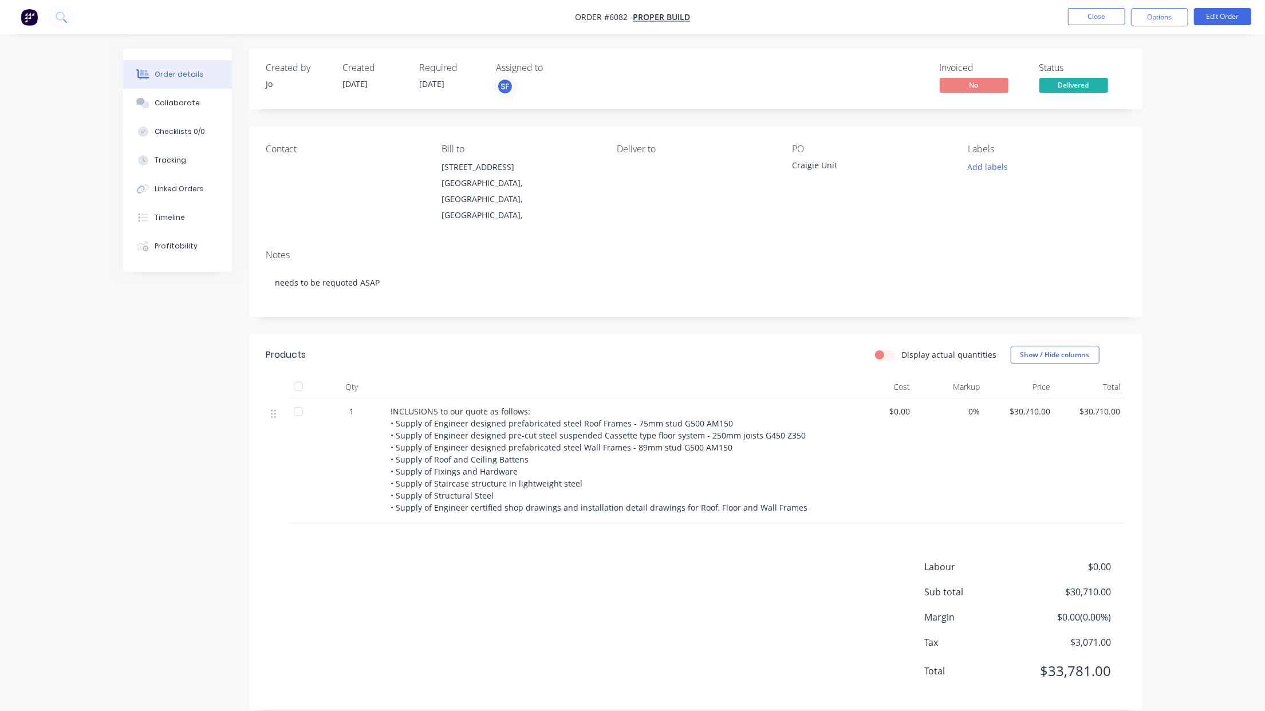
click at [136, 518] on div "Created by Jo Created [DATE] Required [DATE] Assigned to SF Invoiced No Status …" at bounding box center [632, 388] width 1019 height 679
click at [1088, 16] on button "Close" at bounding box center [1096, 16] width 57 height 17
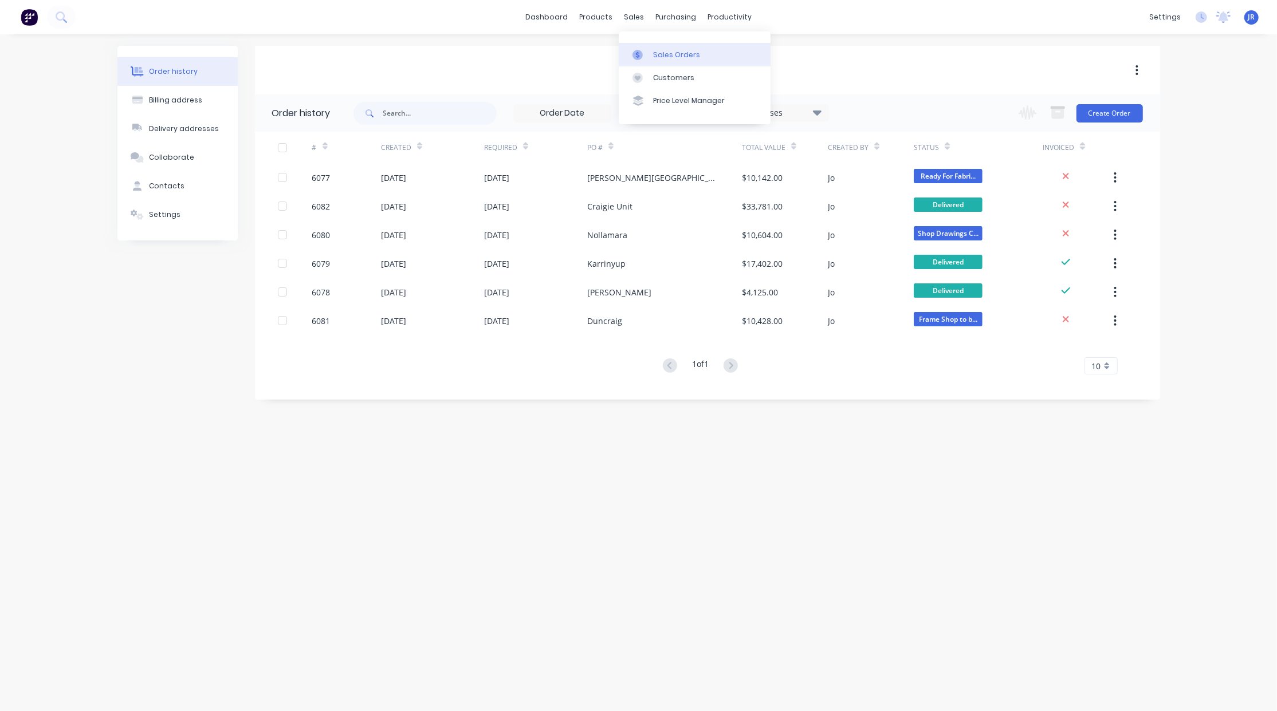
click at [647, 56] on div at bounding box center [640, 55] width 17 height 10
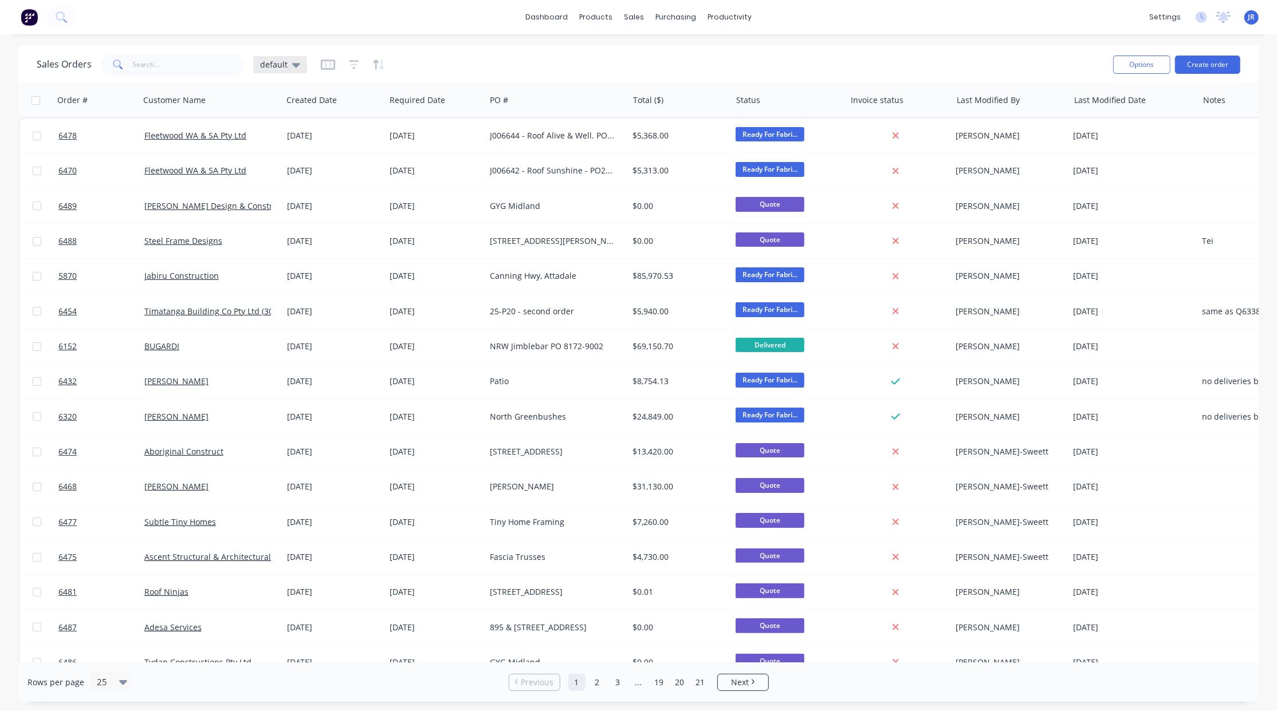
click at [273, 63] on span "default" at bounding box center [273, 64] width 27 height 12
click at [294, 207] on button "Not Invoiced" at bounding box center [322, 207] width 131 height 13
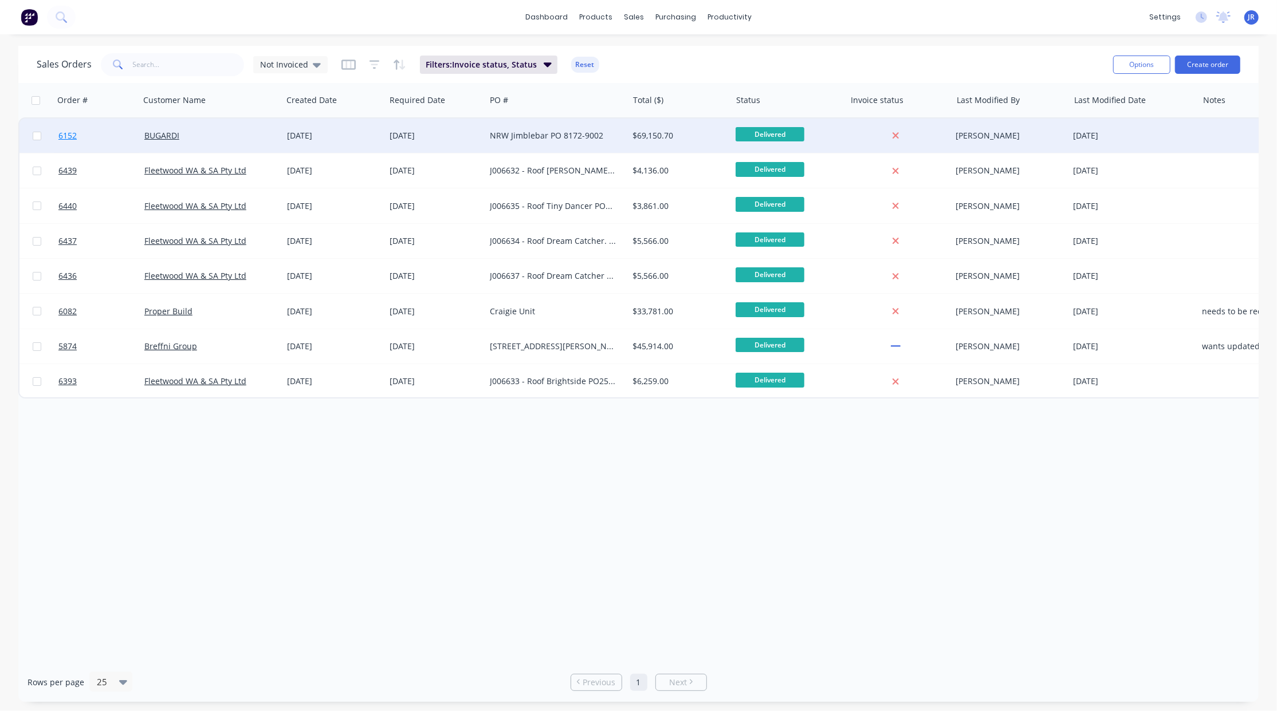
click at [62, 134] on span "6152" at bounding box center [67, 135] width 18 height 11
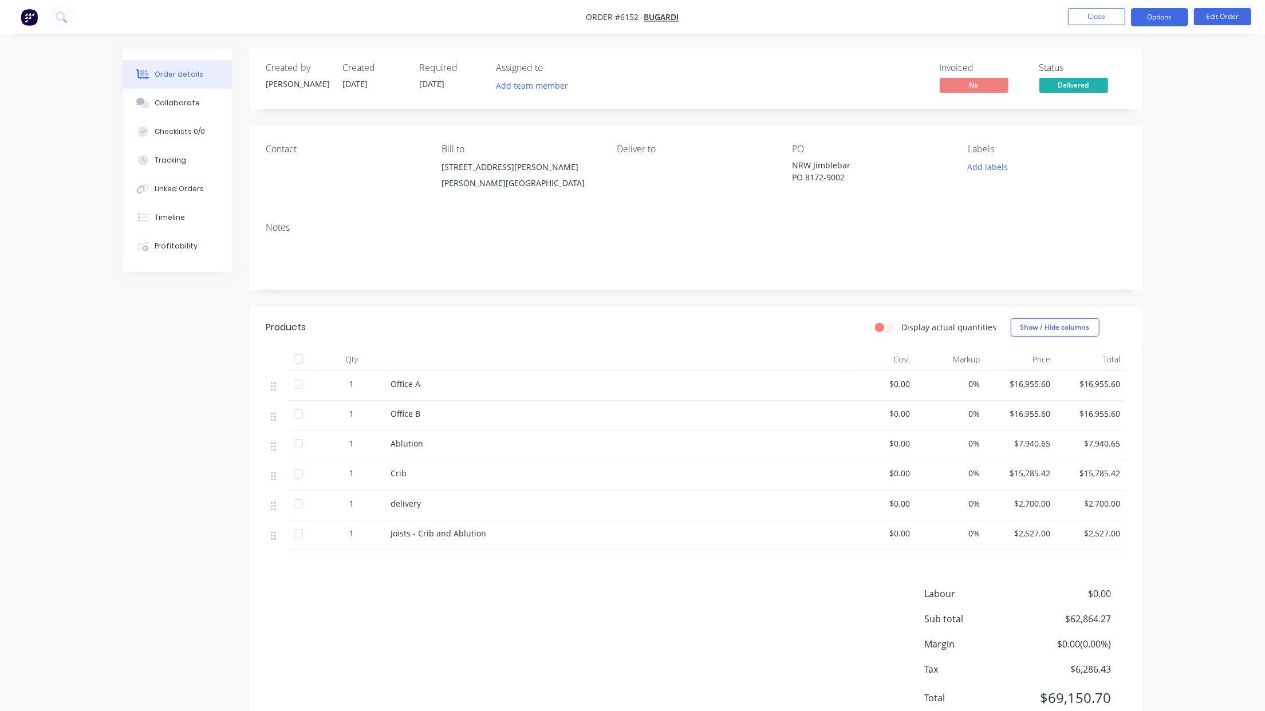
click at [1157, 17] on button "Options" at bounding box center [1159, 17] width 57 height 18
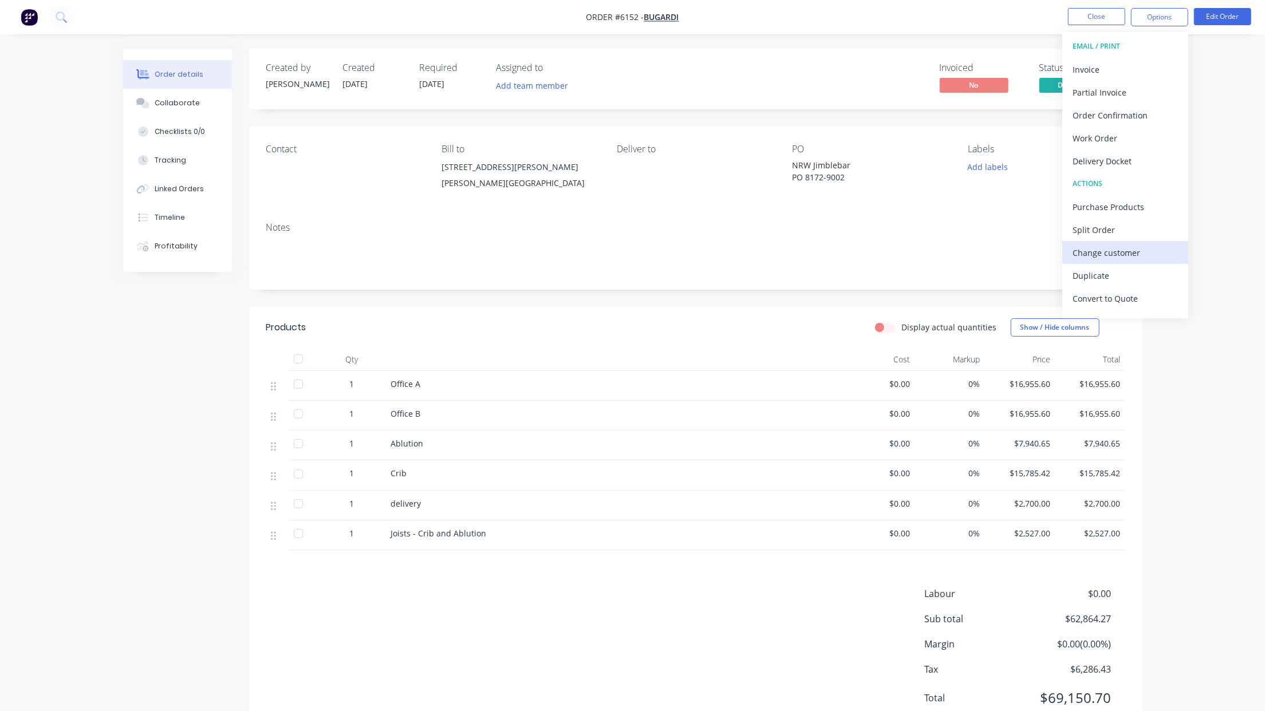
click at [1114, 246] on div "Change customer" at bounding box center [1125, 253] width 105 height 17
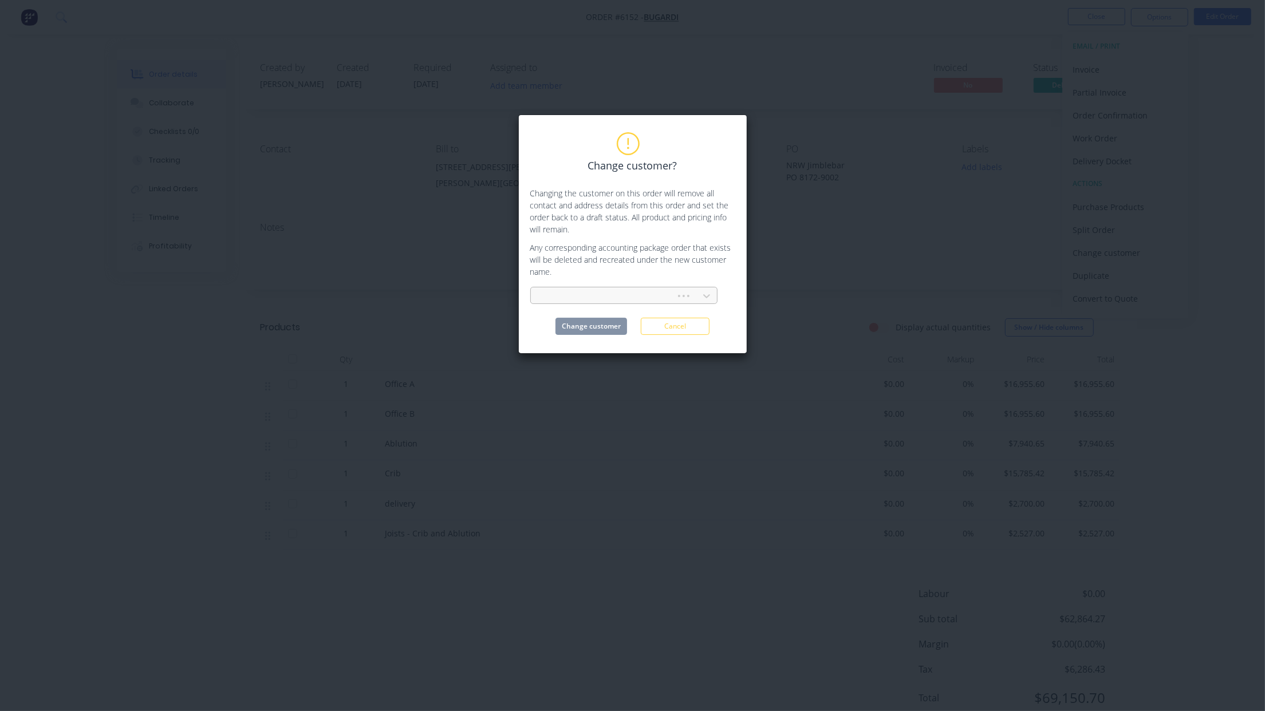
click at [577, 292] on div at bounding box center [605, 296] width 130 height 14
type input "tota"
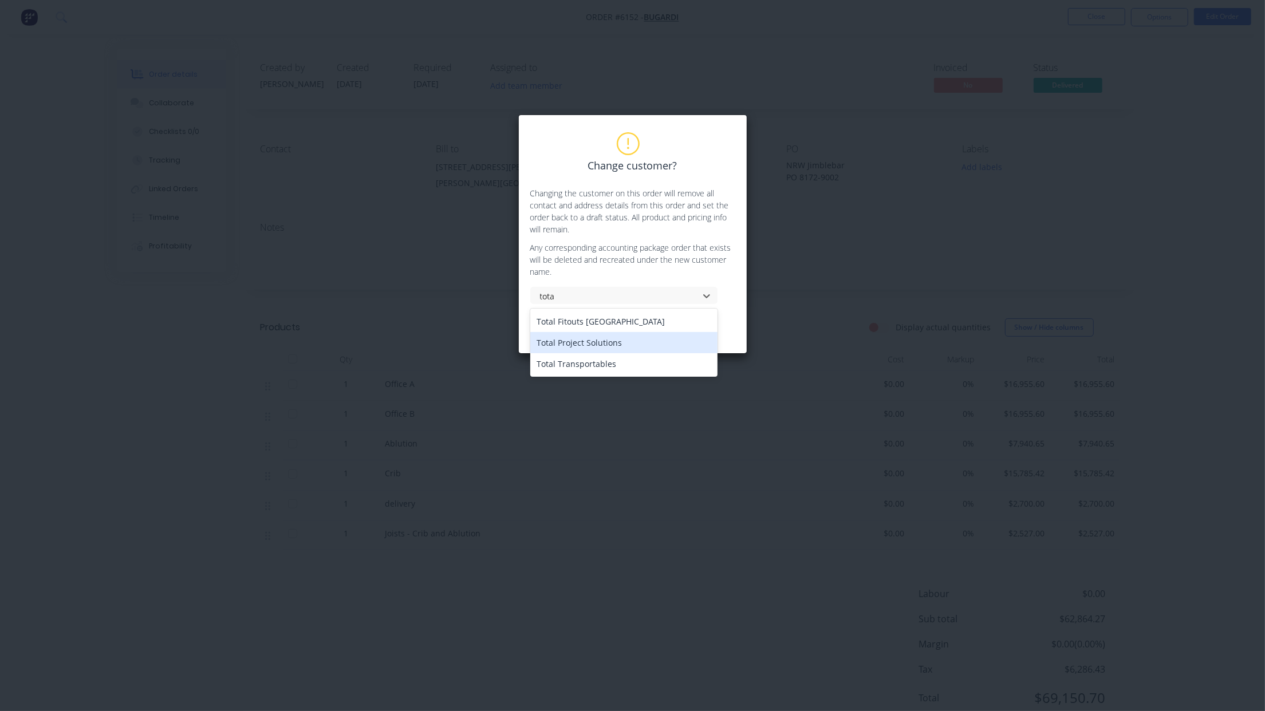
click at [582, 345] on div "Total Project Solutions" at bounding box center [623, 342] width 187 height 21
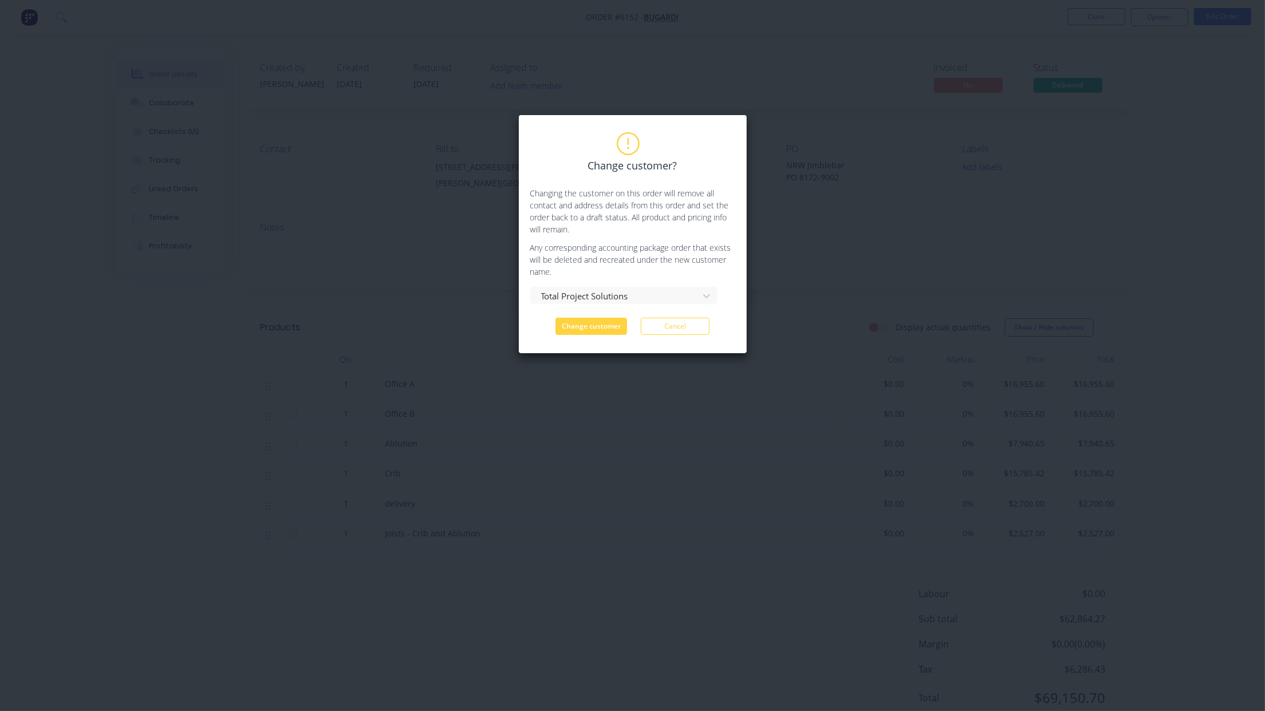
drag, startPoint x: 565, startPoint y: 330, endPoint x: 560, endPoint y: 340, distance: 11.5
click at [565, 330] on button "Change customer" at bounding box center [592, 326] width 72 height 17
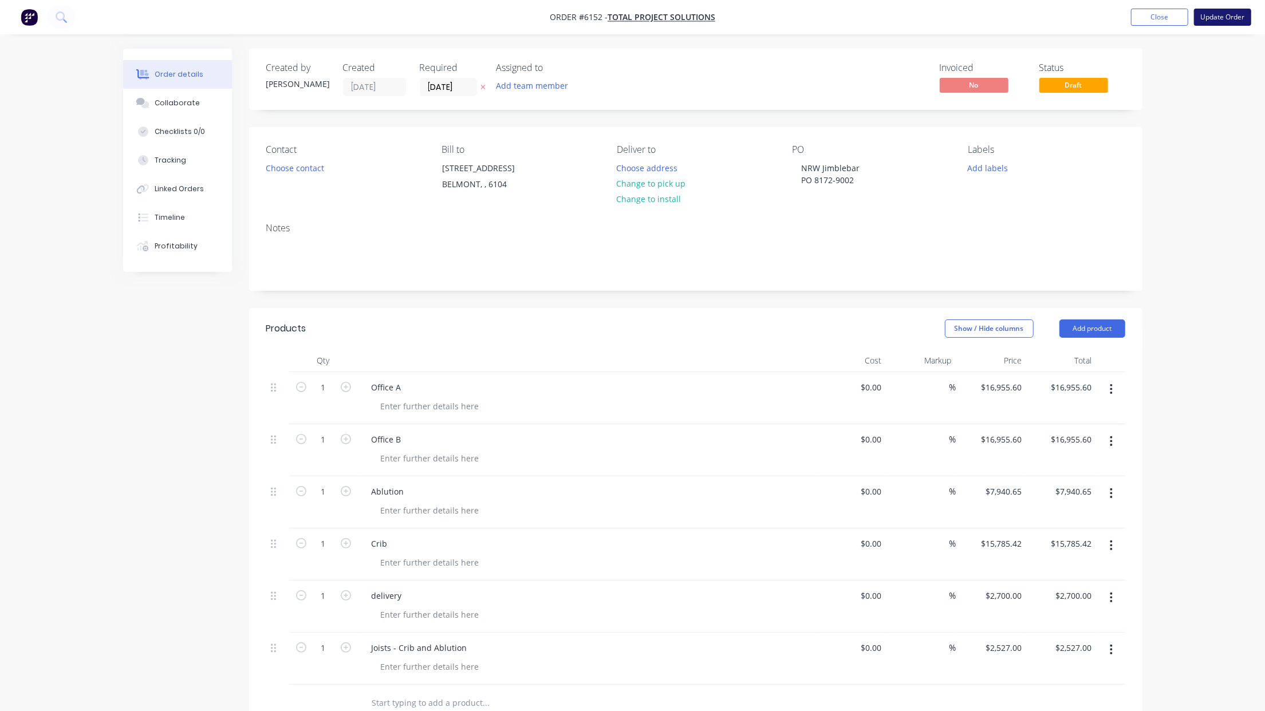
drag, startPoint x: 1228, startPoint y: 18, endPoint x: 1238, endPoint y: 18, distance: 9.2
click at [1232, 18] on button "Update Order" at bounding box center [1222, 17] width 57 height 17
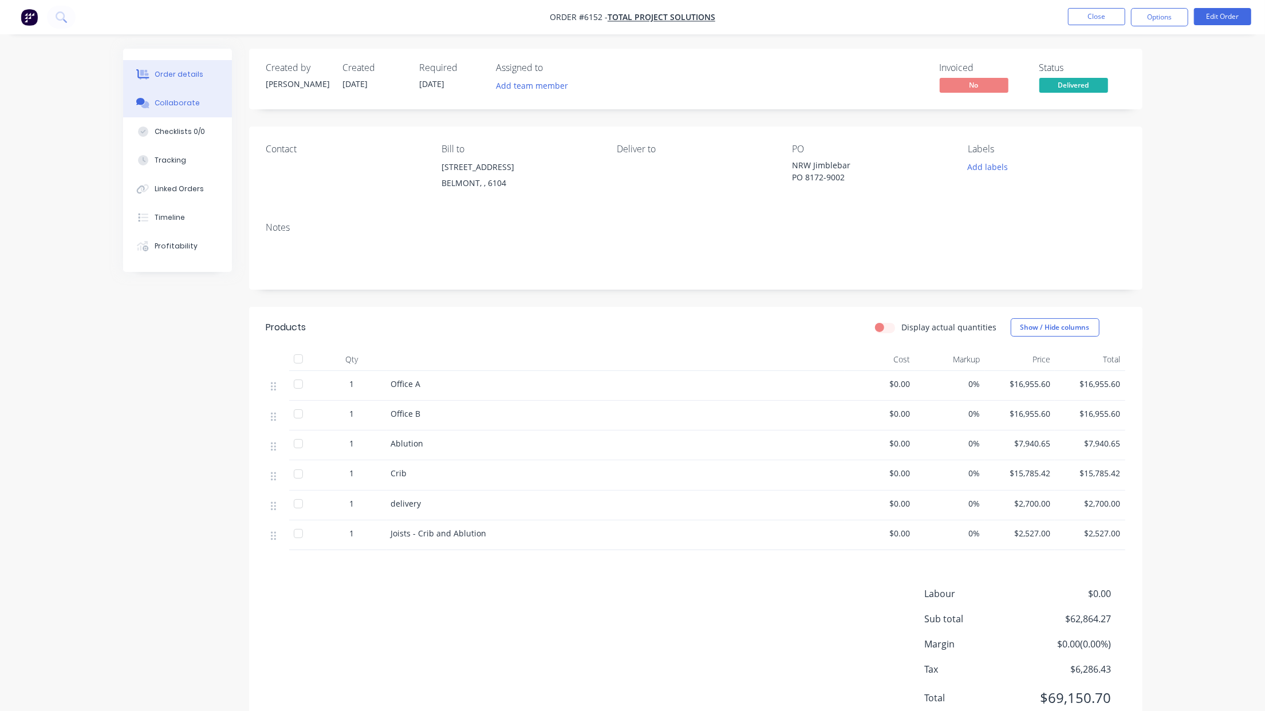
click at [157, 108] on button "Collaborate" at bounding box center [177, 103] width 109 height 29
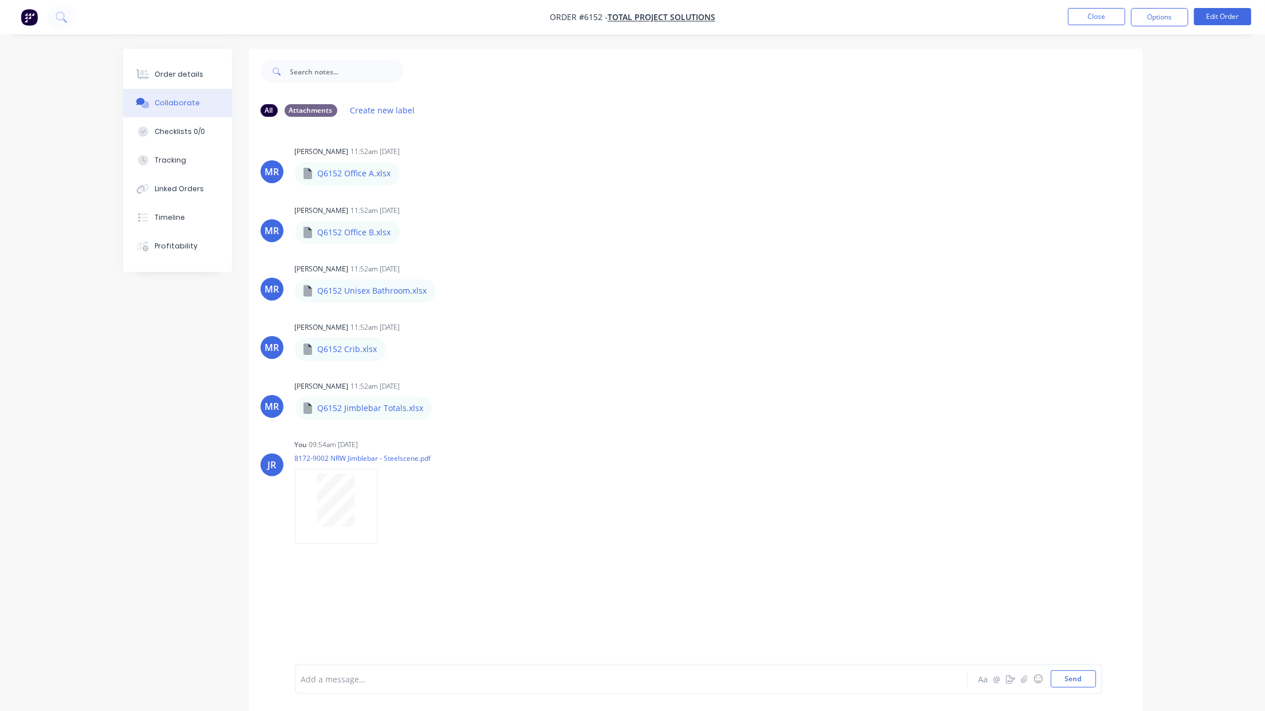
drag, startPoint x: 158, startPoint y: 66, endPoint x: 246, endPoint y: 81, distance: 89.3
click at [159, 66] on button "Order details" at bounding box center [177, 74] width 109 height 29
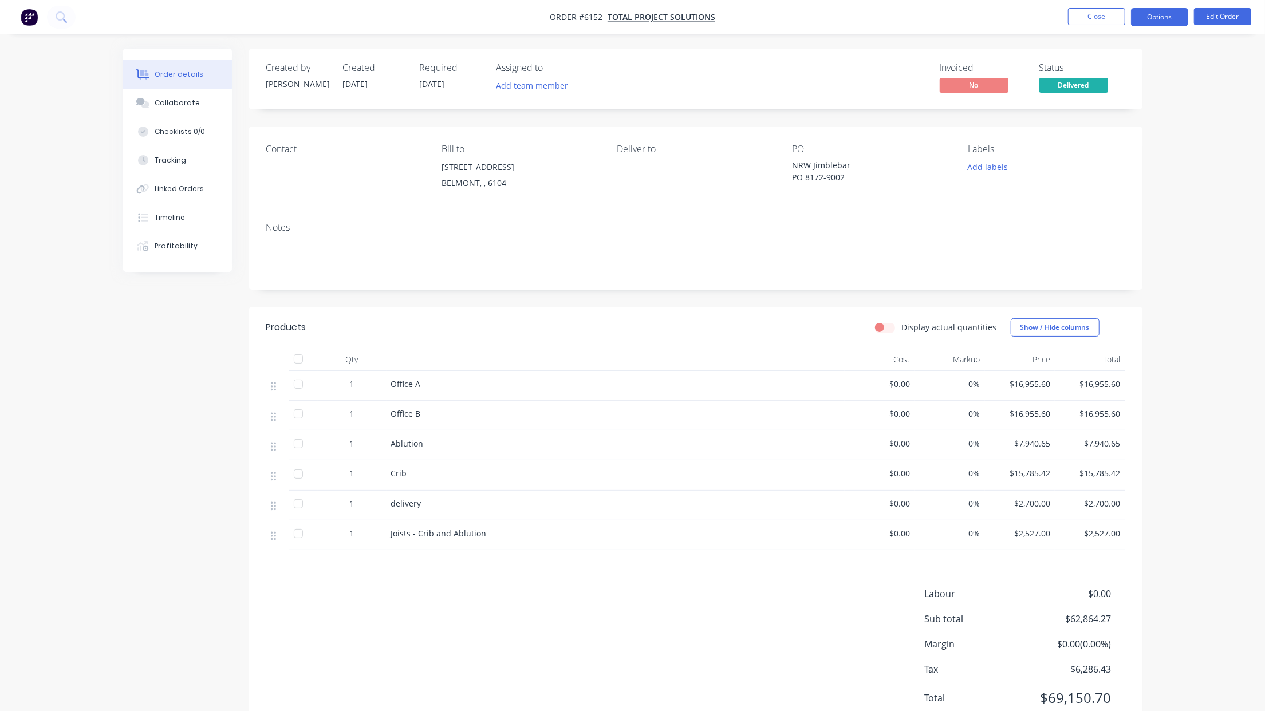
click at [1139, 23] on button "Options" at bounding box center [1159, 17] width 57 height 18
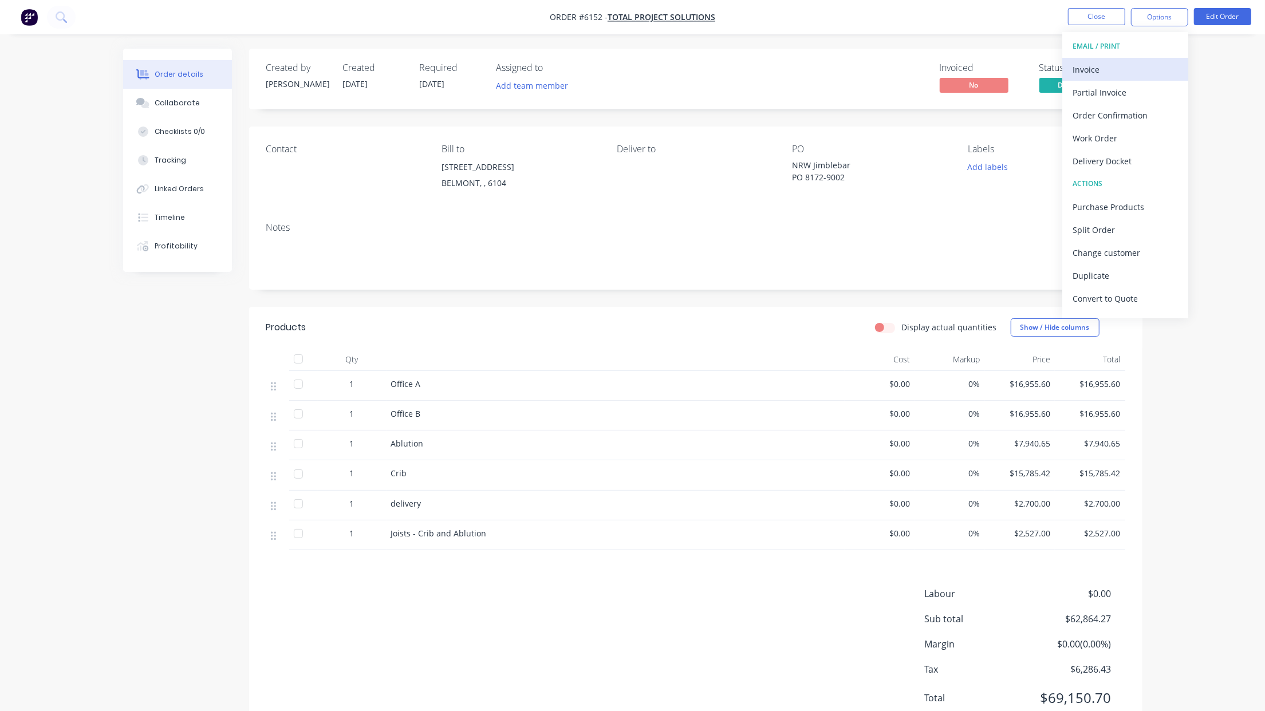
click at [1105, 72] on div "Invoice" at bounding box center [1125, 69] width 105 height 17
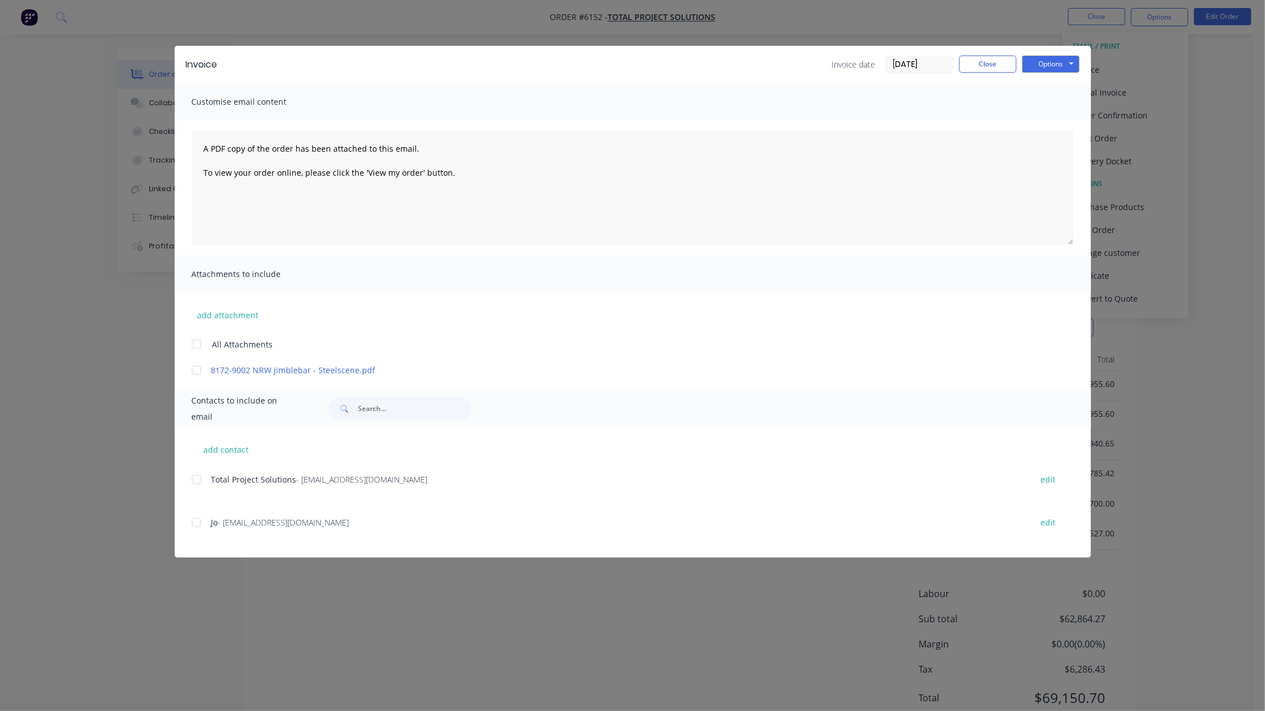
click at [200, 375] on div at bounding box center [196, 370] width 23 height 23
click at [195, 483] on div at bounding box center [196, 479] width 23 height 23
click at [1049, 62] on button "Options" at bounding box center [1050, 64] width 57 height 17
click at [1045, 81] on button "Preview" at bounding box center [1058, 84] width 73 height 19
click at [1043, 68] on button "Options" at bounding box center [1050, 64] width 57 height 17
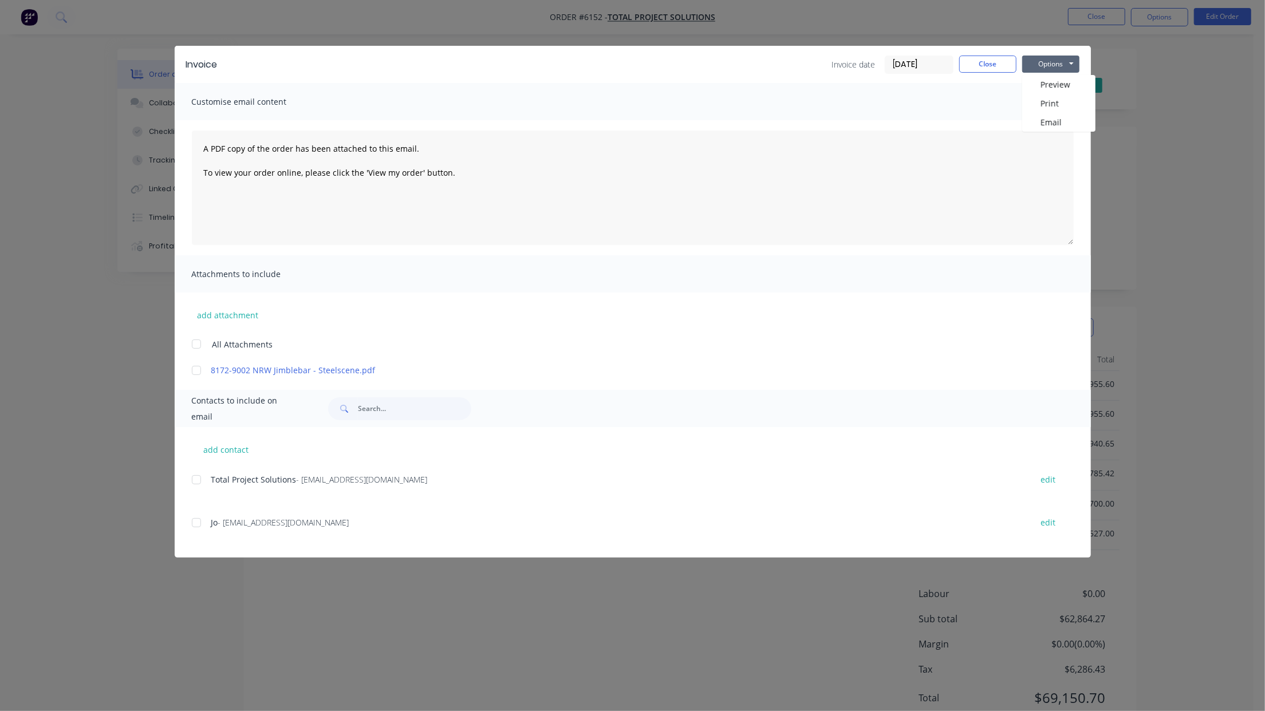
click at [194, 373] on div at bounding box center [196, 370] width 23 height 23
click at [198, 482] on div at bounding box center [196, 479] width 23 height 23
click at [1042, 72] on div "Options Preview Print Email" at bounding box center [1050, 65] width 57 height 18
click at [1043, 68] on button "Options" at bounding box center [1050, 64] width 57 height 17
click at [1046, 119] on button "Email" at bounding box center [1058, 122] width 73 height 19
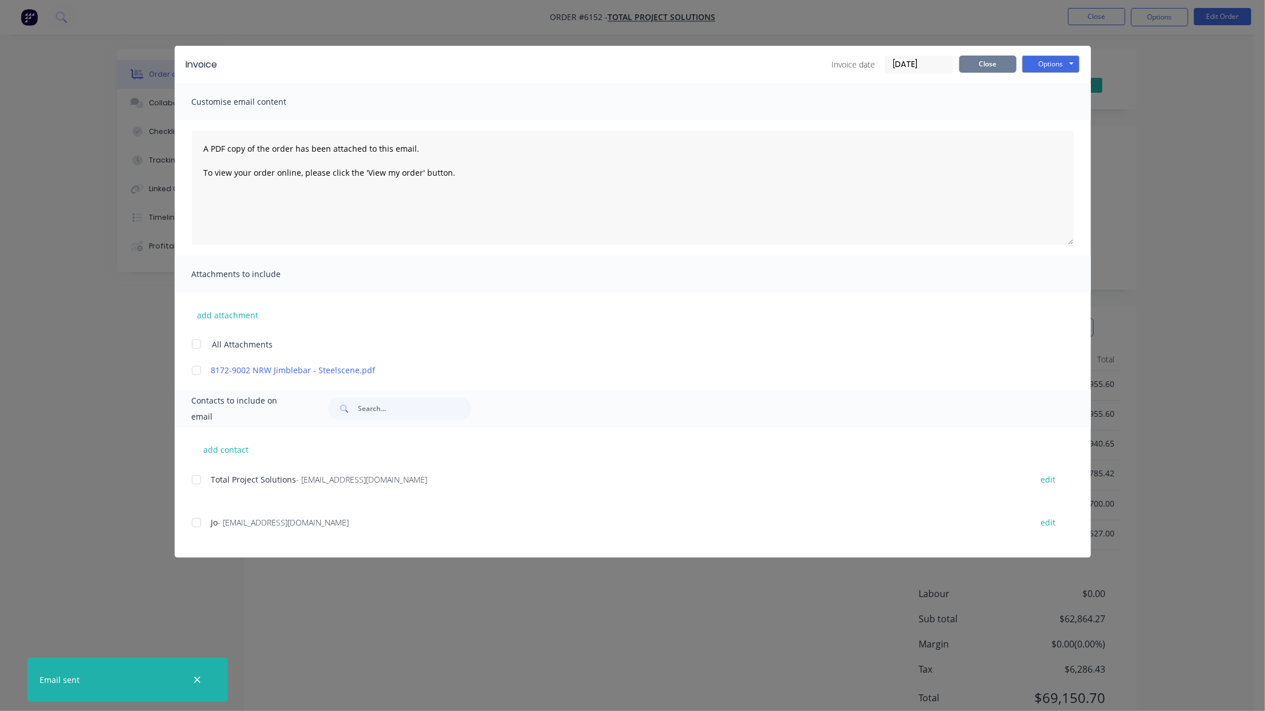
click at [967, 66] on button "Close" at bounding box center [987, 64] width 57 height 17
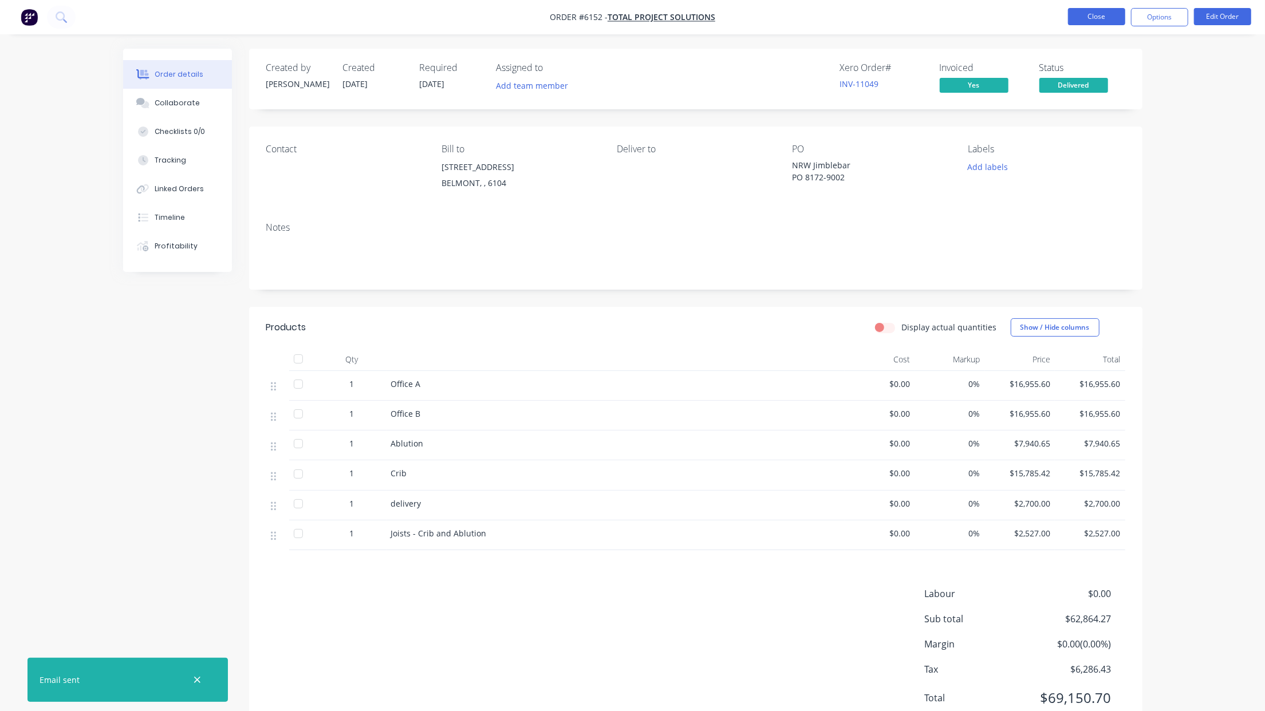
click at [1079, 11] on button "Close" at bounding box center [1096, 16] width 57 height 17
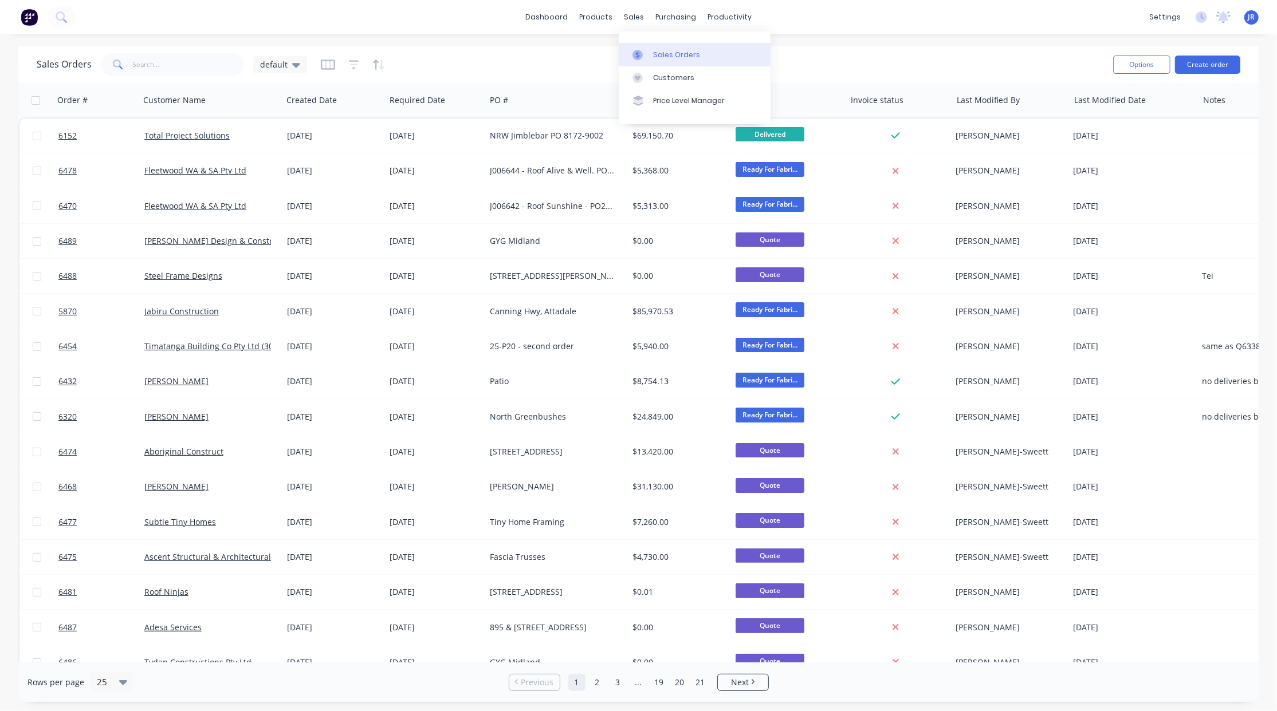
click at [642, 58] on icon at bounding box center [637, 55] width 10 height 10
click at [298, 62] on div "default" at bounding box center [280, 64] width 54 height 17
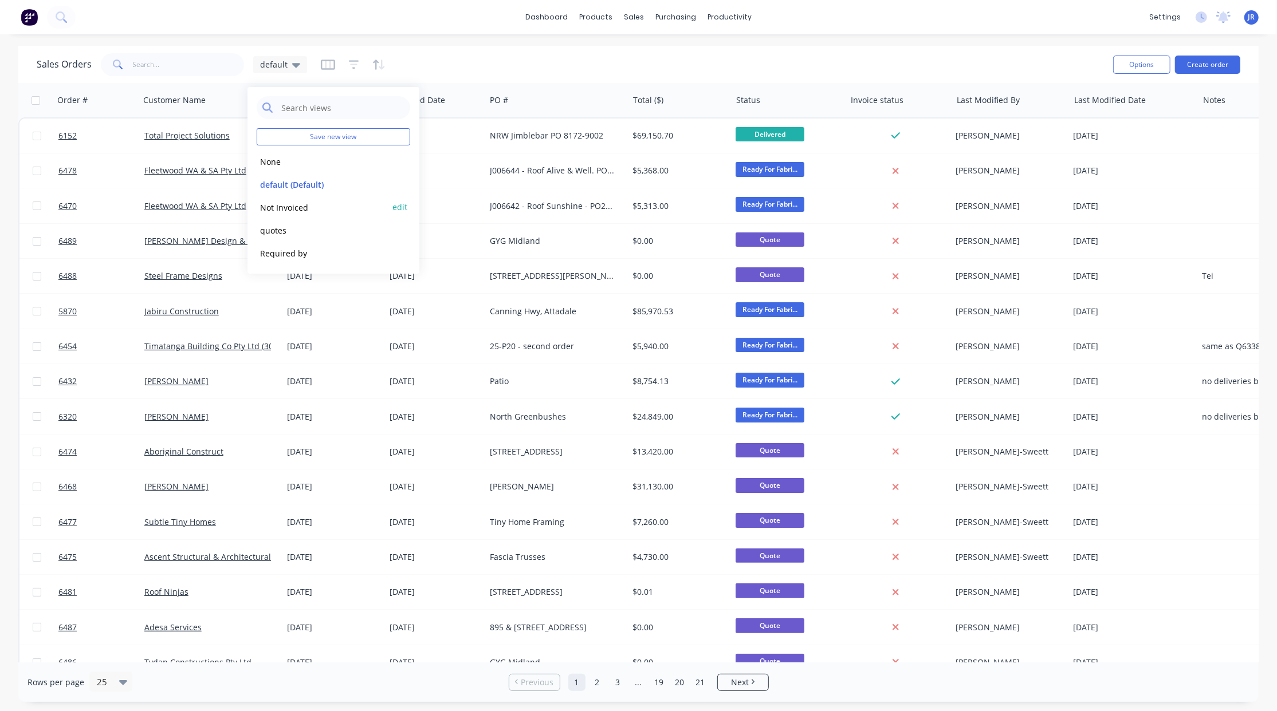
click at [282, 202] on button "Not Invoiced" at bounding box center [322, 207] width 131 height 13
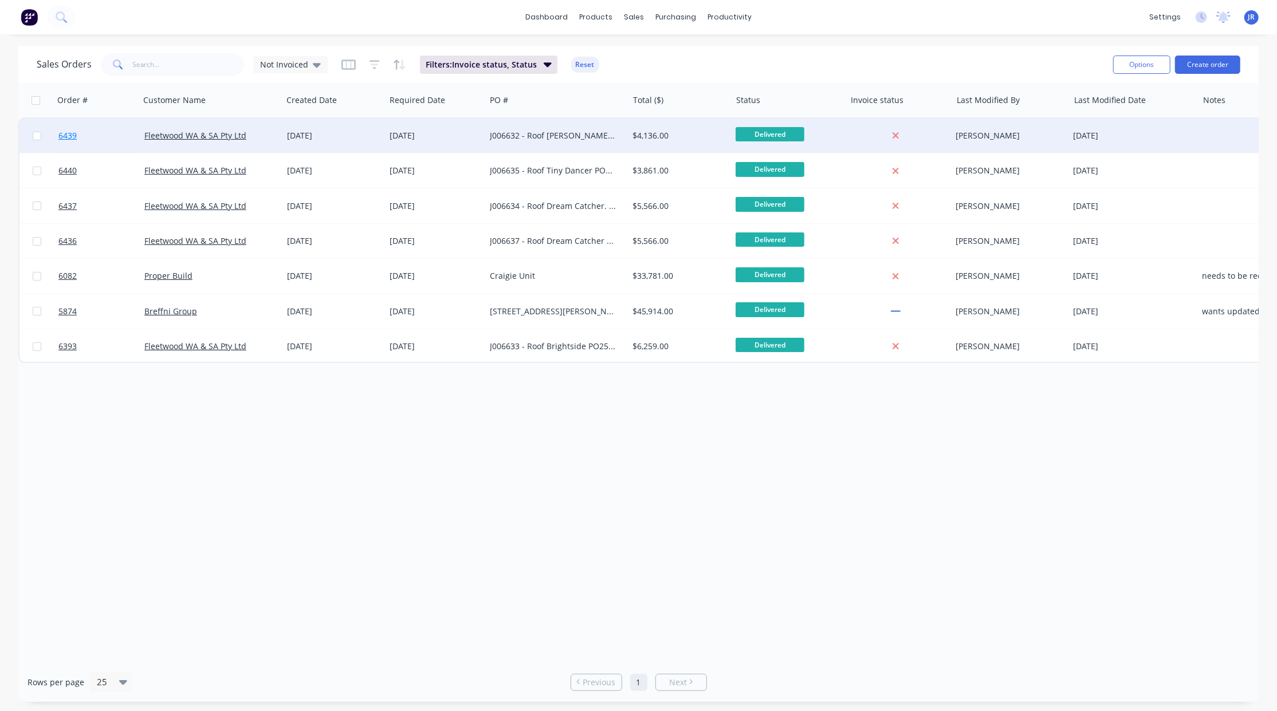
click at [72, 137] on span "6439" at bounding box center [67, 135] width 18 height 11
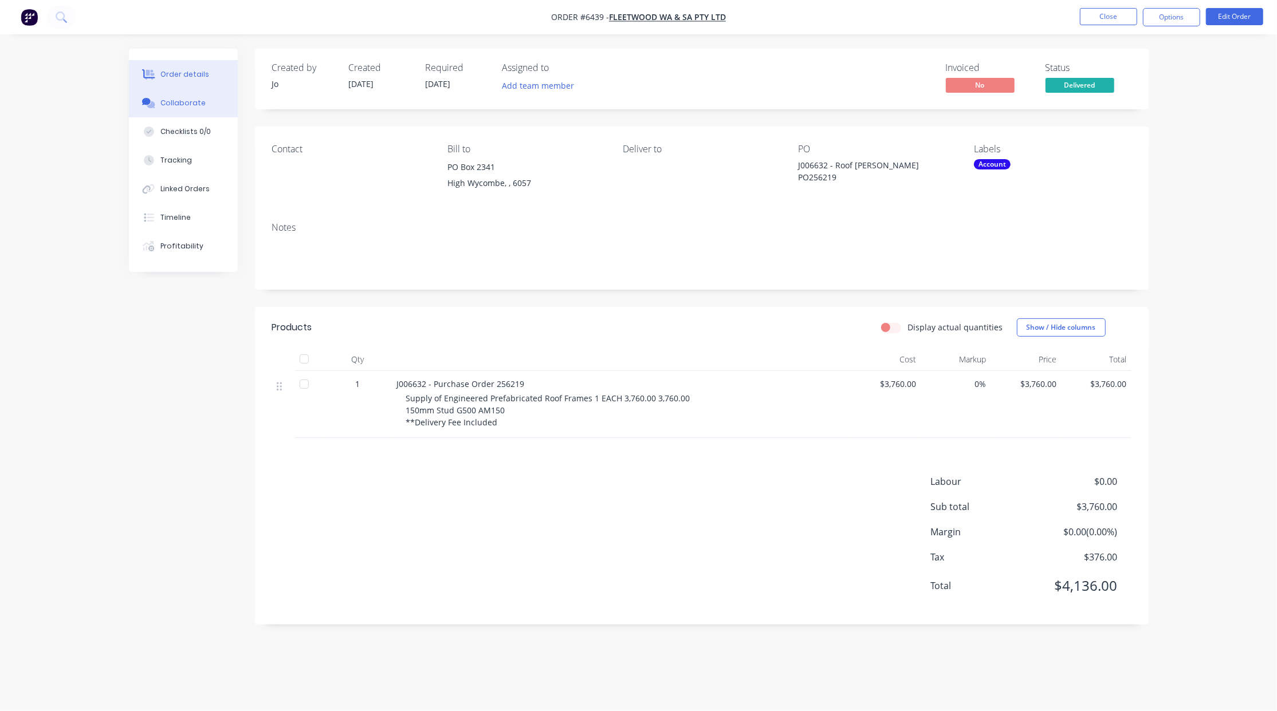
click at [184, 103] on div "Collaborate" at bounding box center [182, 103] width 45 height 10
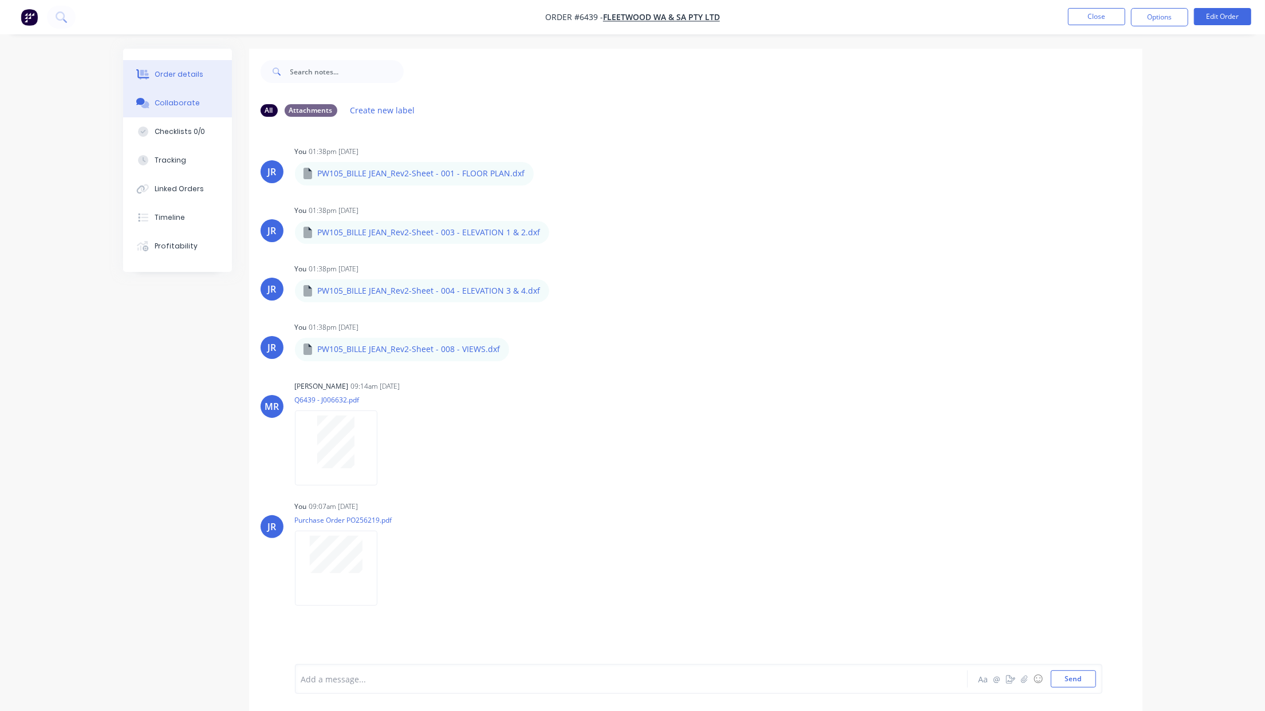
click at [199, 72] on button "Order details" at bounding box center [177, 74] width 109 height 29
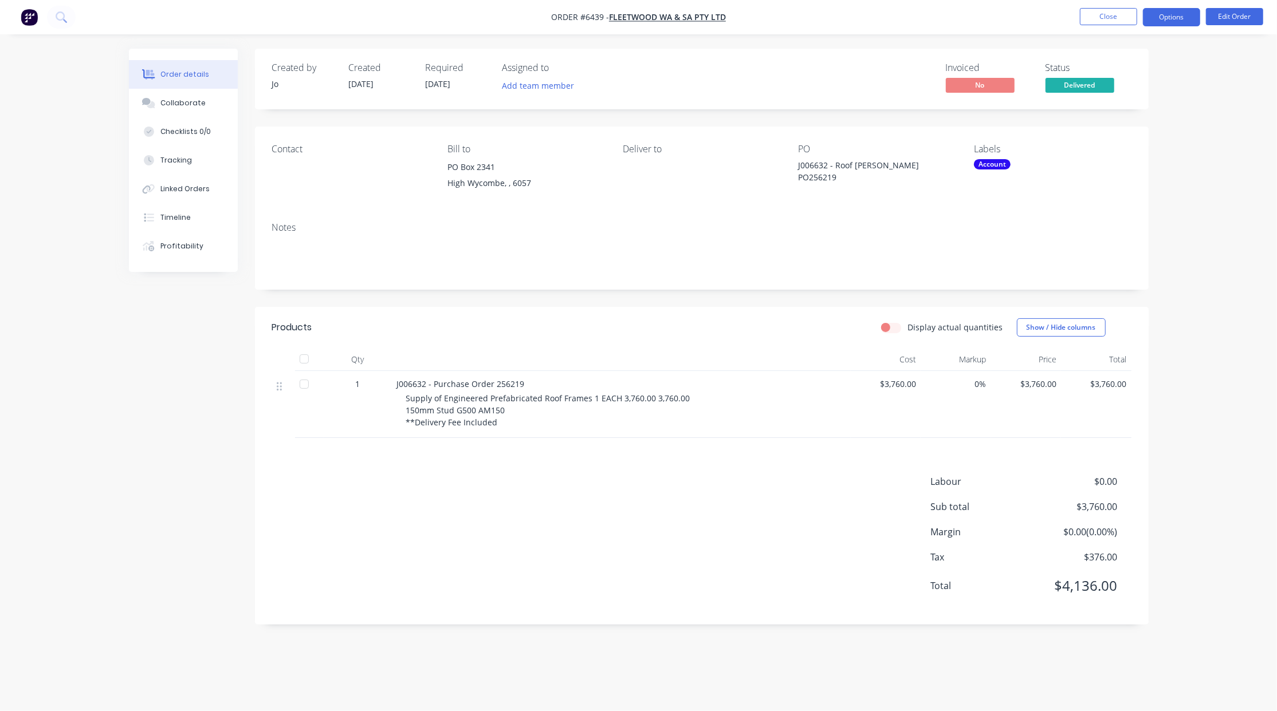
click at [1184, 23] on button "Options" at bounding box center [1171, 17] width 57 height 18
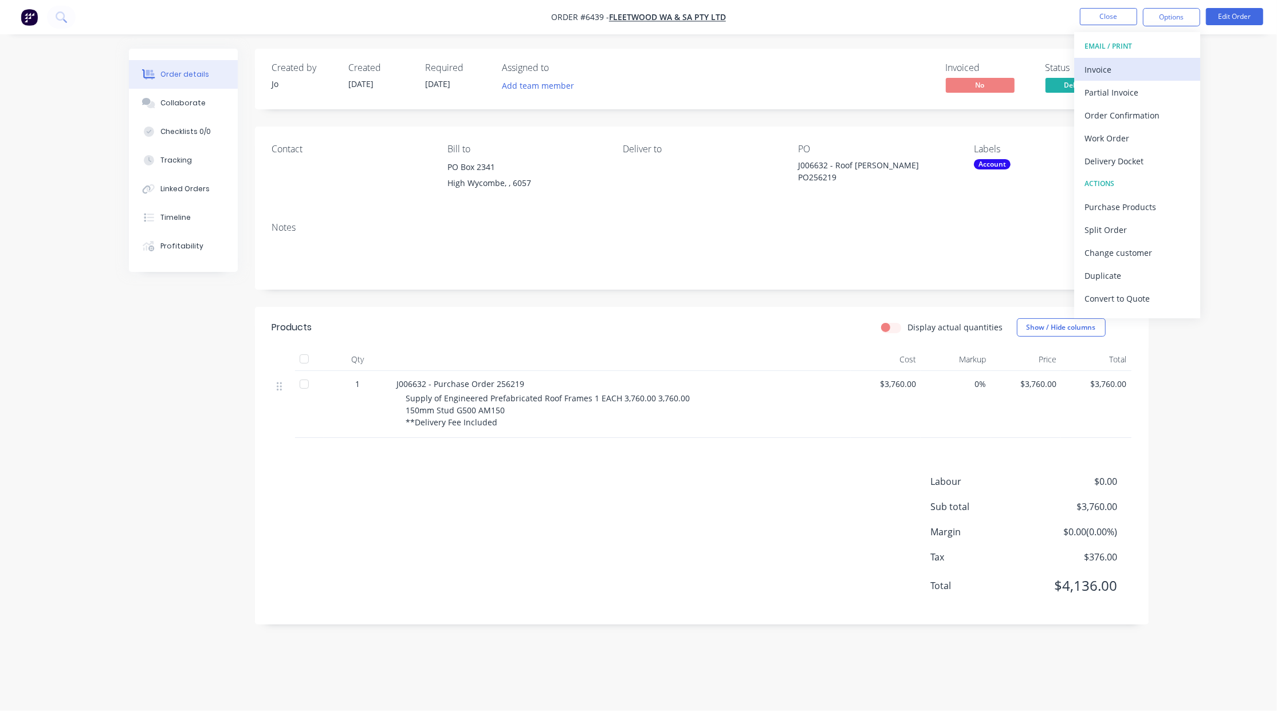
click at [1122, 66] on div "Invoice" at bounding box center [1136, 69] width 105 height 17
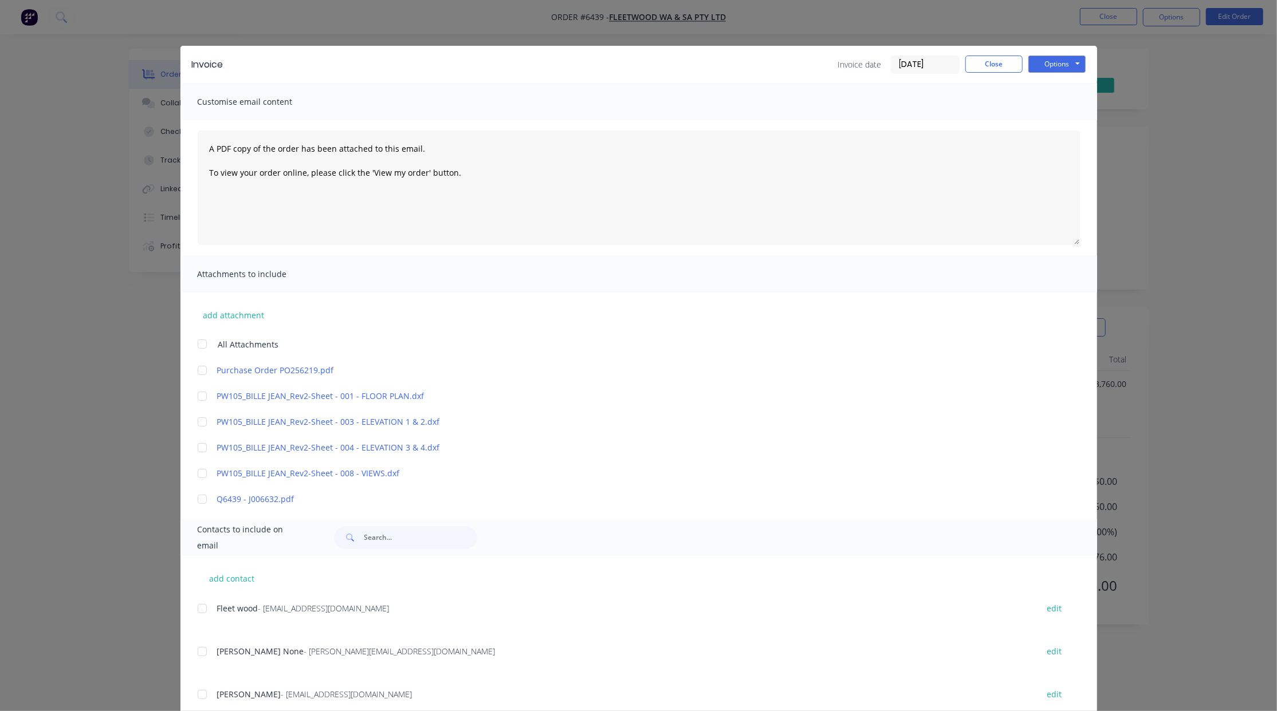
click at [195, 369] on div at bounding box center [202, 370] width 23 height 23
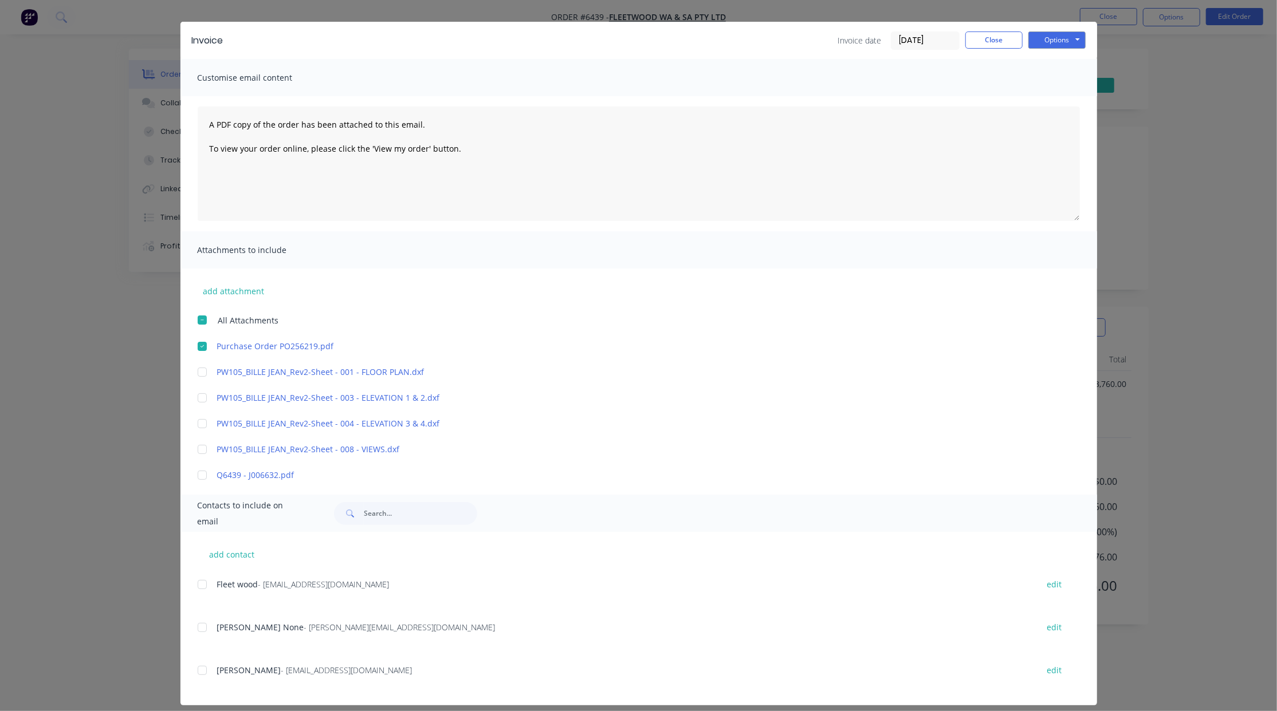
scroll to position [34, 0]
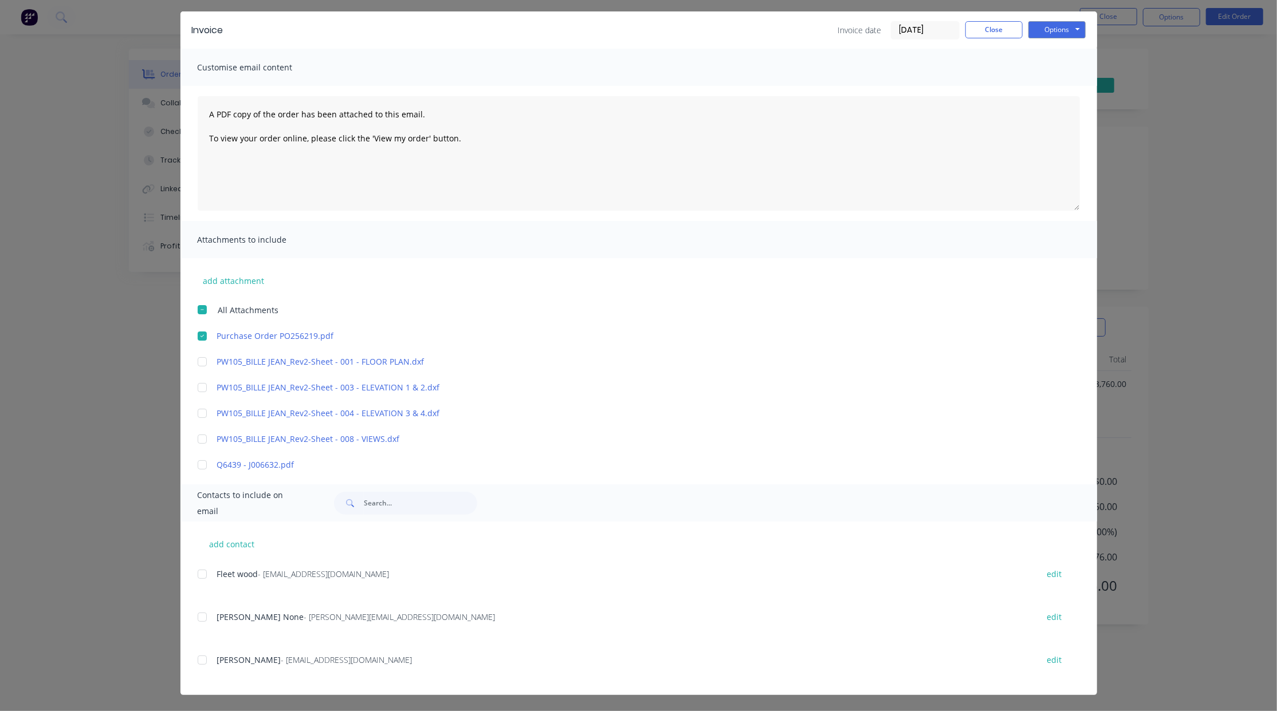
click at [202, 576] on div at bounding box center [202, 574] width 23 height 23
click at [197, 619] on div at bounding box center [202, 617] width 23 height 23
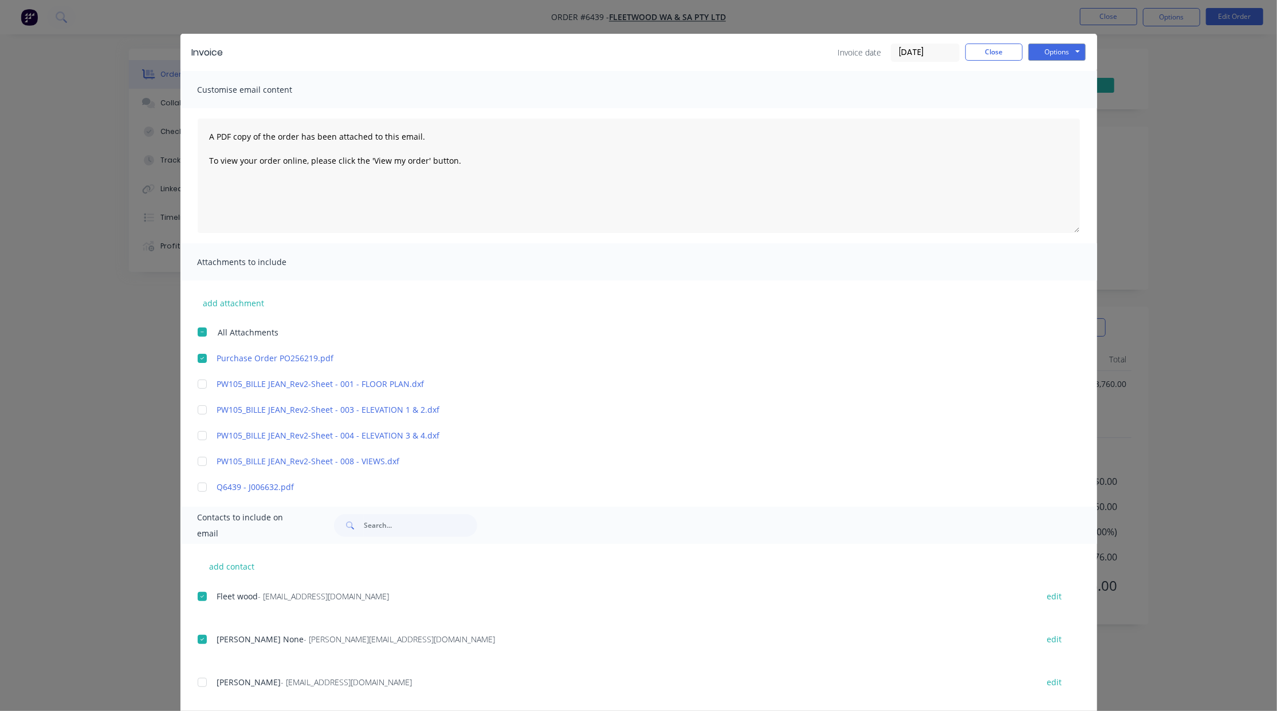
scroll to position [0, 0]
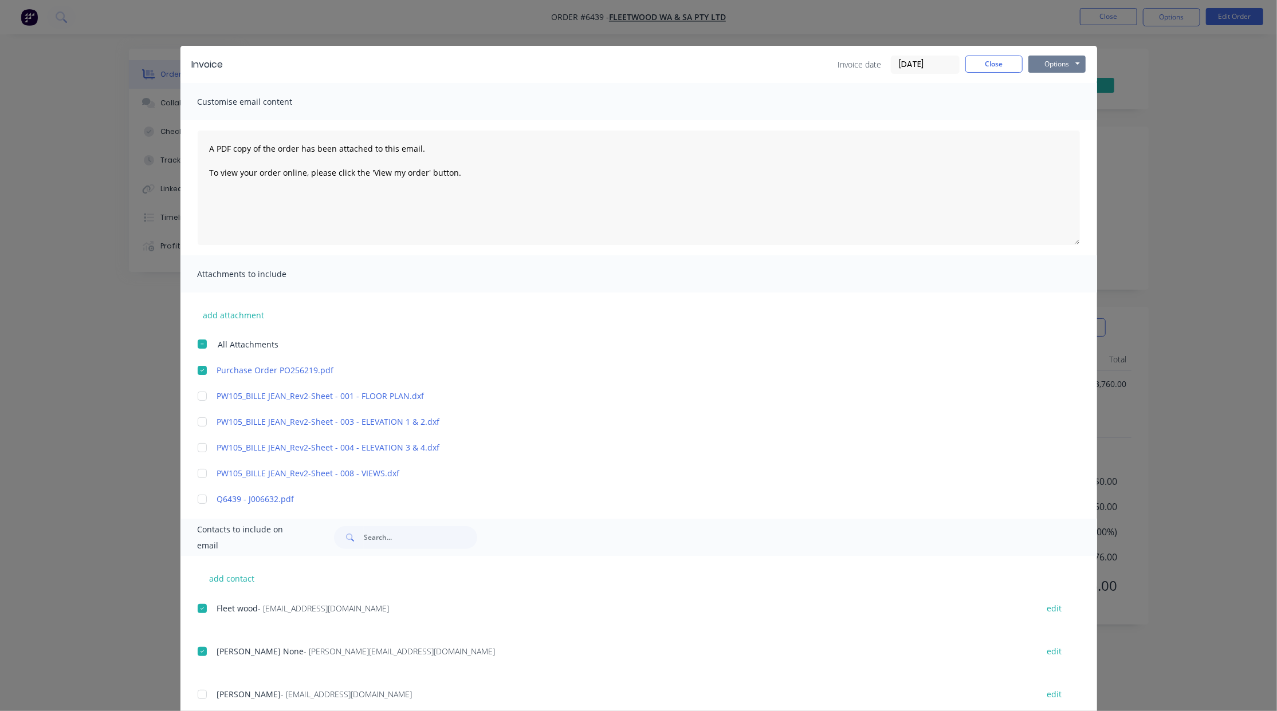
click at [1057, 62] on button "Options" at bounding box center [1056, 64] width 57 height 17
click at [1045, 85] on button "Preview" at bounding box center [1064, 84] width 73 height 19
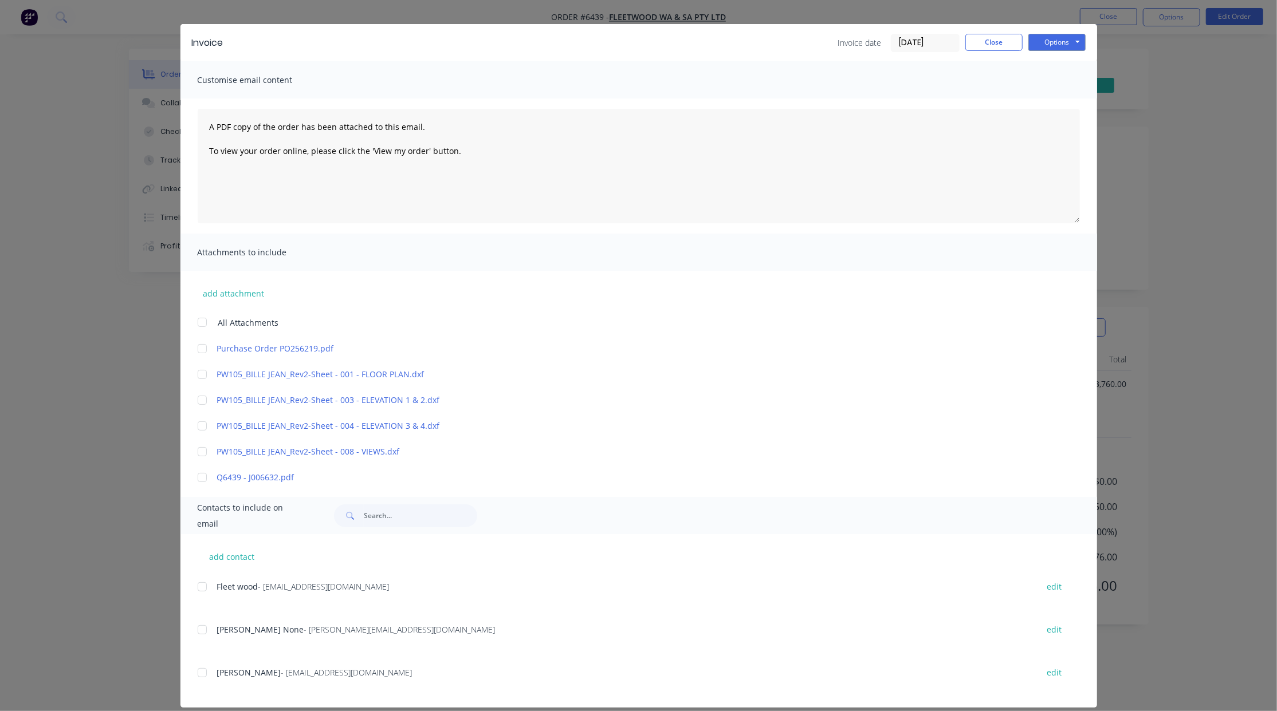
scroll to position [34, 0]
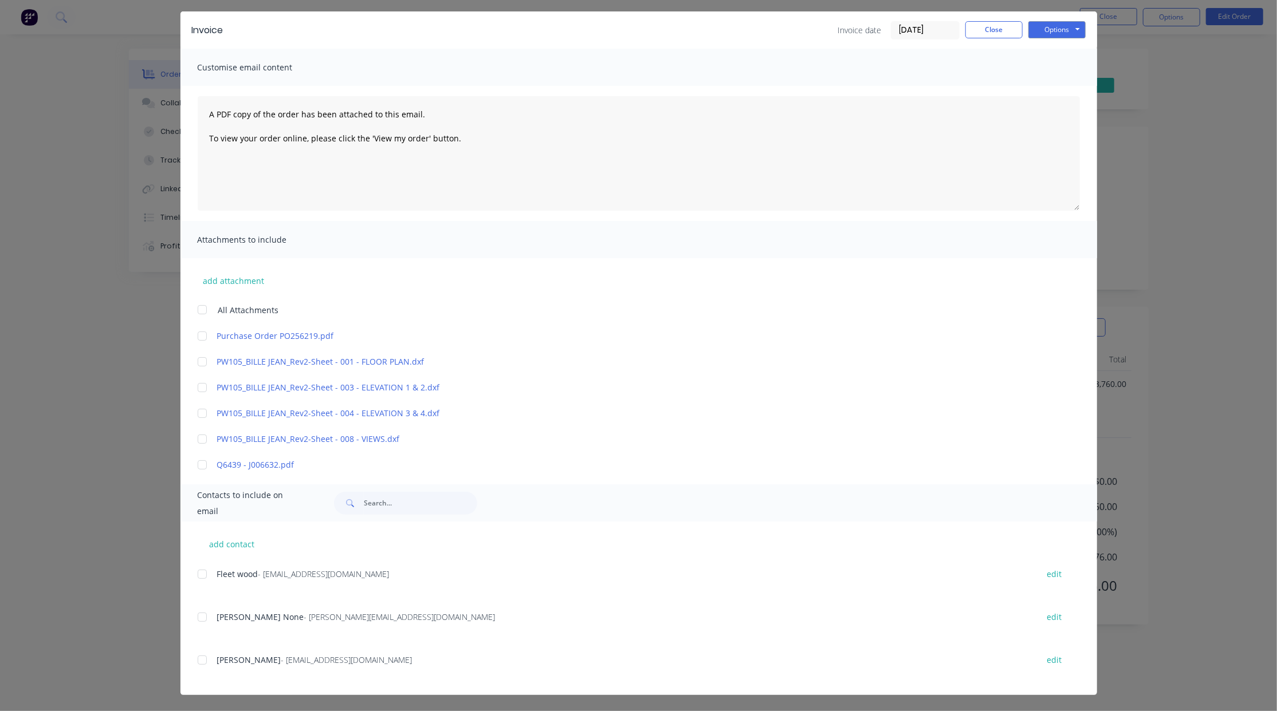
click at [196, 576] on div at bounding box center [202, 574] width 23 height 23
click at [196, 617] on div at bounding box center [202, 617] width 23 height 23
click at [198, 336] on div at bounding box center [202, 336] width 23 height 23
click at [1050, 24] on button "Options" at bounding box center [1056, 29] width 57 height 17
click at [1047, 84] on button "Email" at bounding box center [1064, 87] width 73 height 19
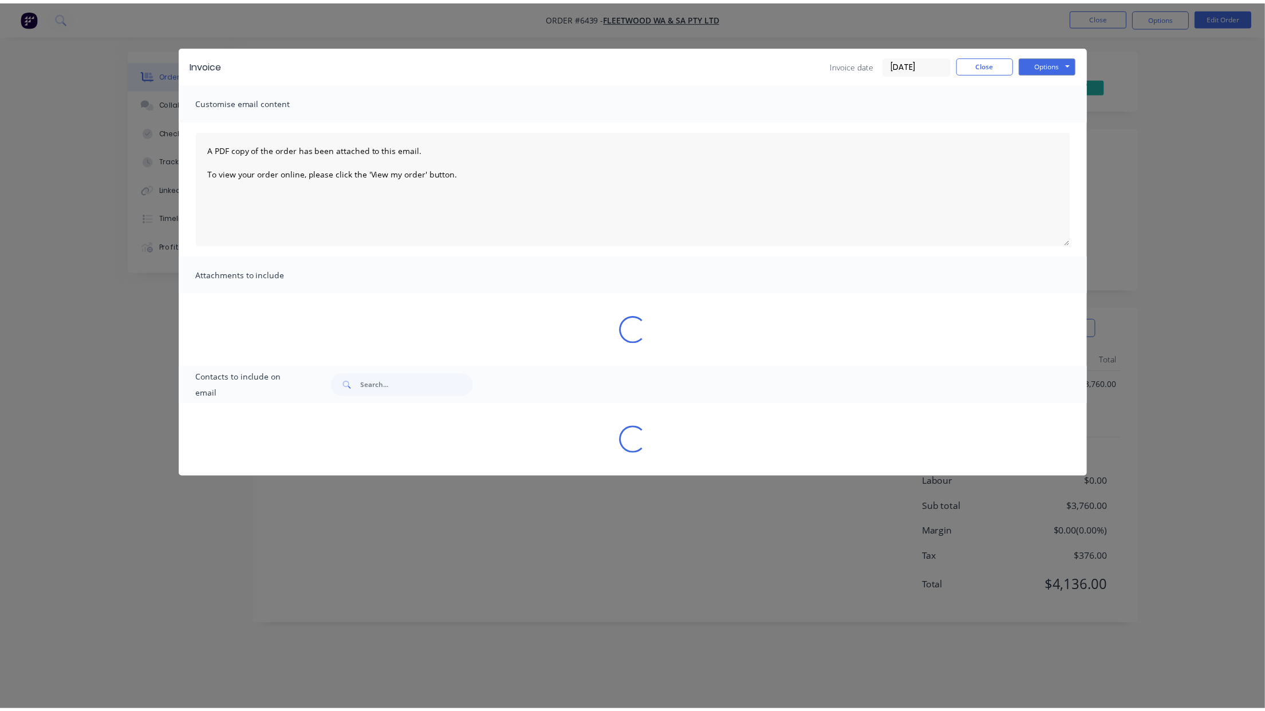
scroll to position [0, 0]
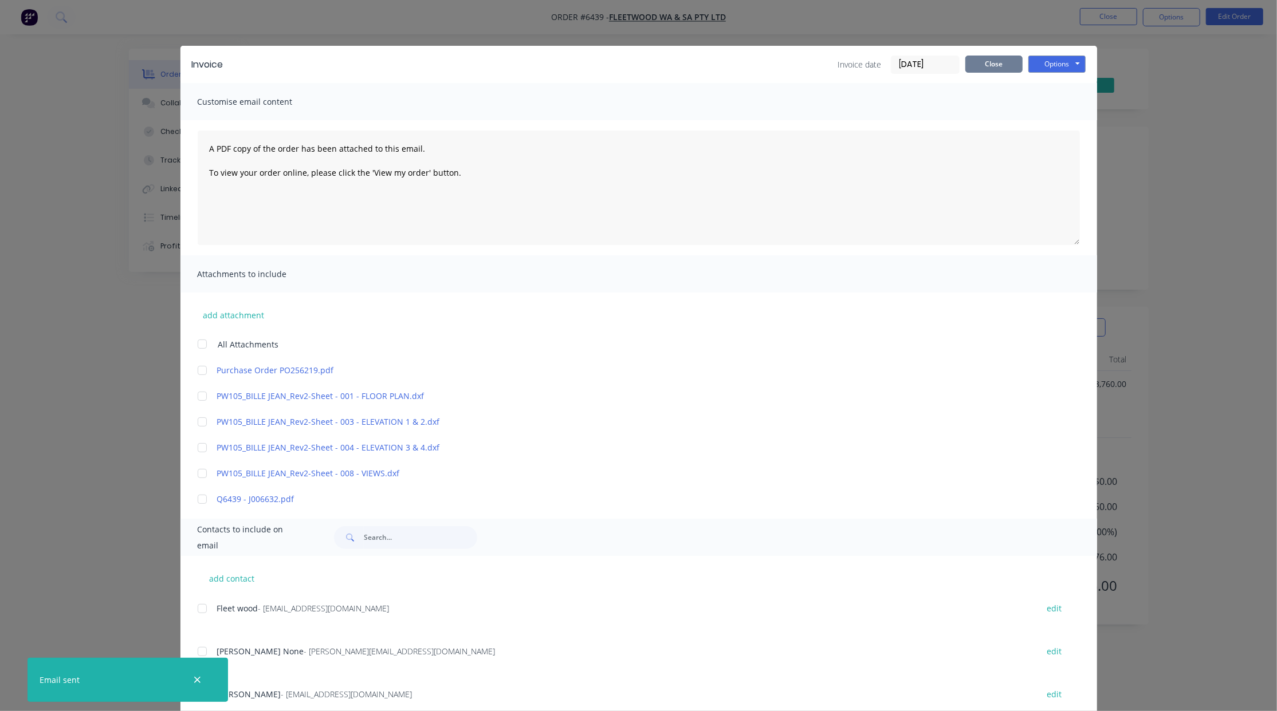
click at [1004, 71] on button "Close" at bounding box center [993, 64] width 57 height 17
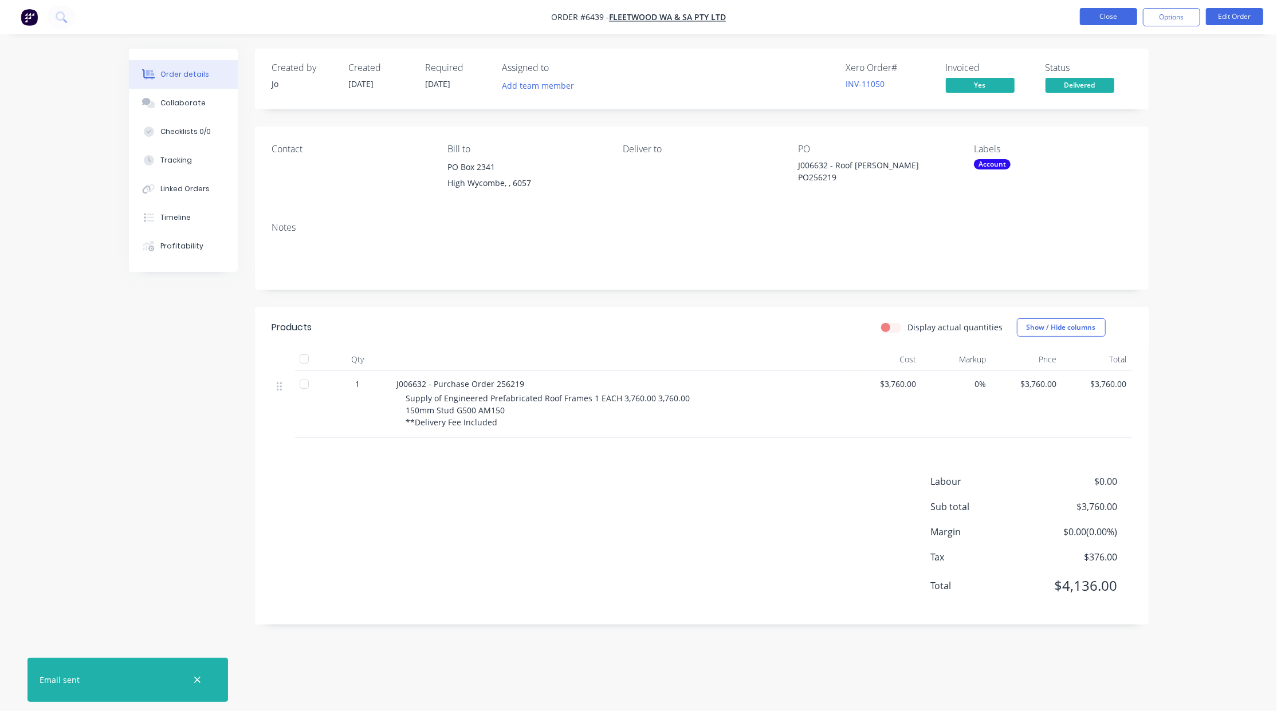
click at [1095, 25] on button "Close" at bounding box center [1108, 16] width 57 height 17
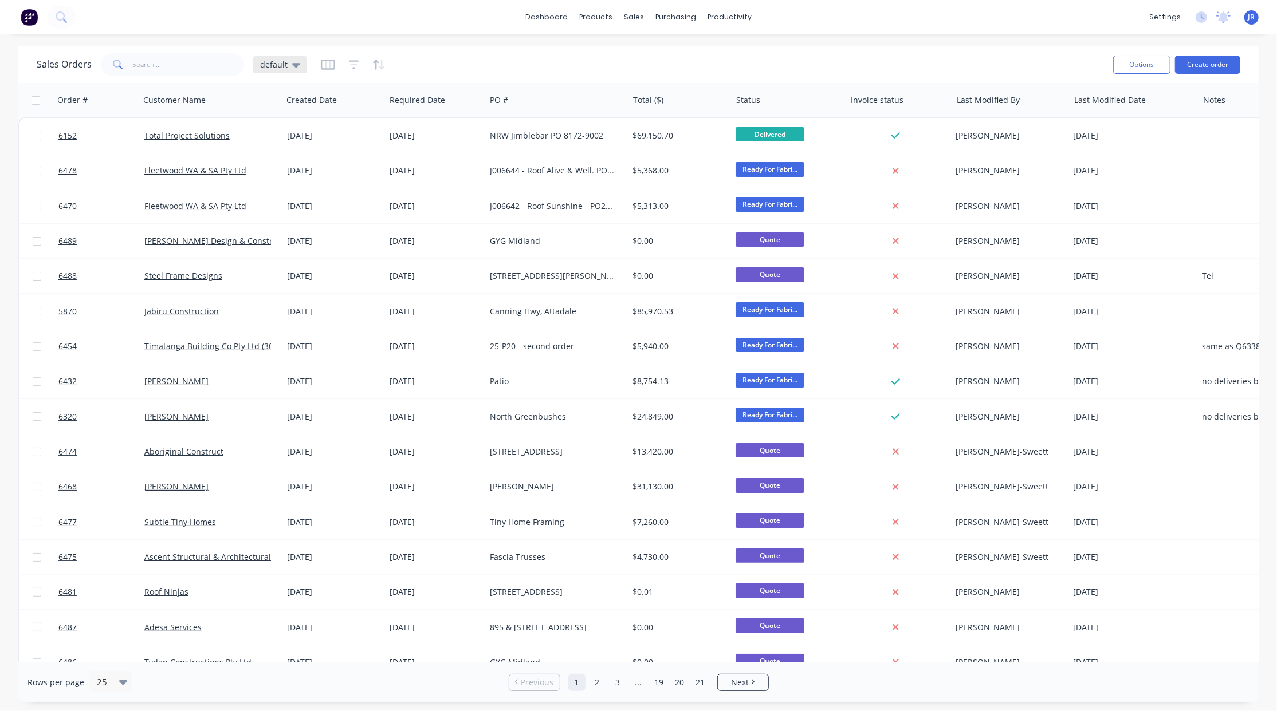
click at [303, 66] on div "default" at bounding box center [280, 64] width 54 height 17
click at [274, 203] on button "Not Invoiced" at bounding box center [322, 207] width 131 height 13
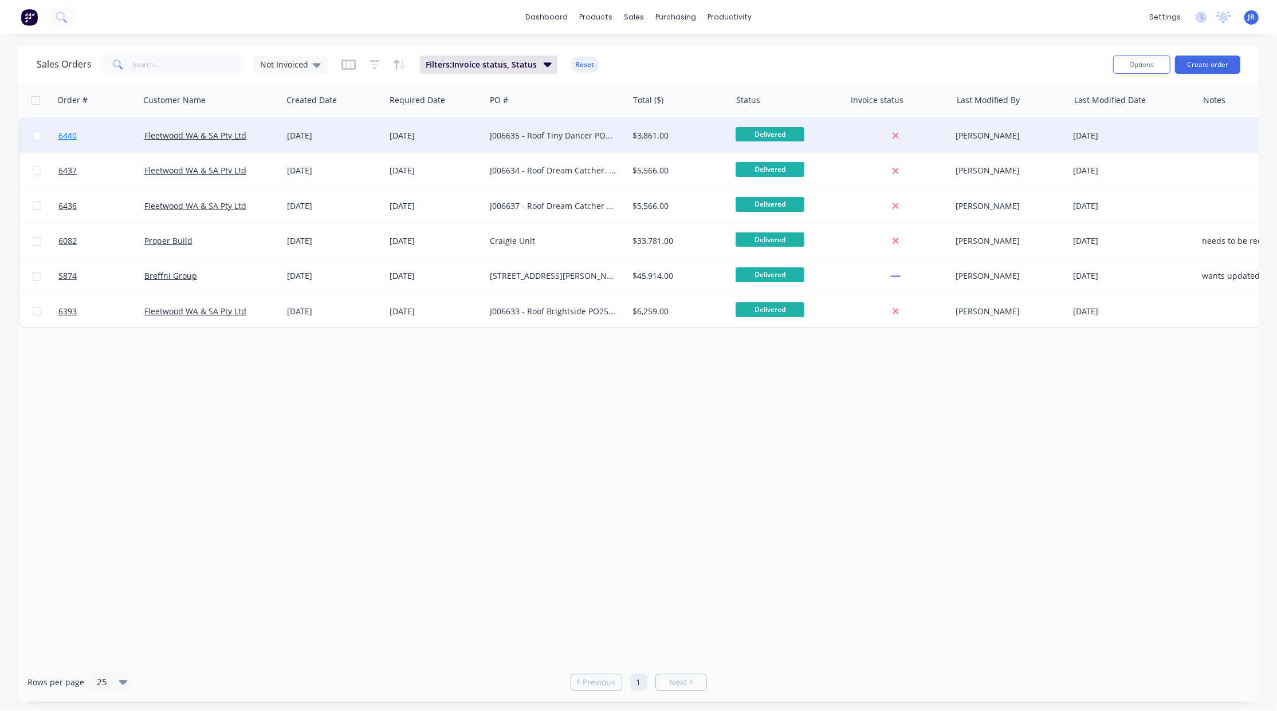
click at [71, 133] on span "6440" at bounding box center [67, 135] width 18 height 11
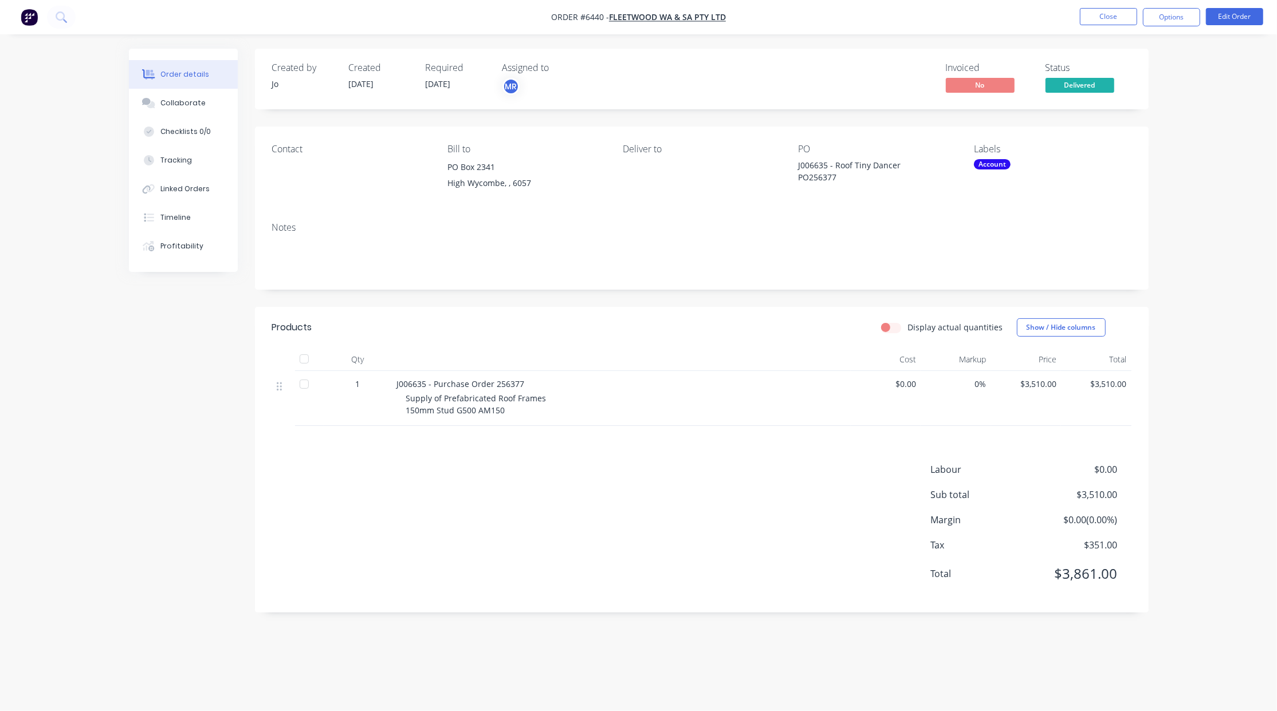
drag, startPoint x: 149, startPoint y: 100, endPoint x: 359, endPoint y: 317, distance: 301.7
click at [149, 100] on icon at bounding box center [146, 101] width 9 height 7
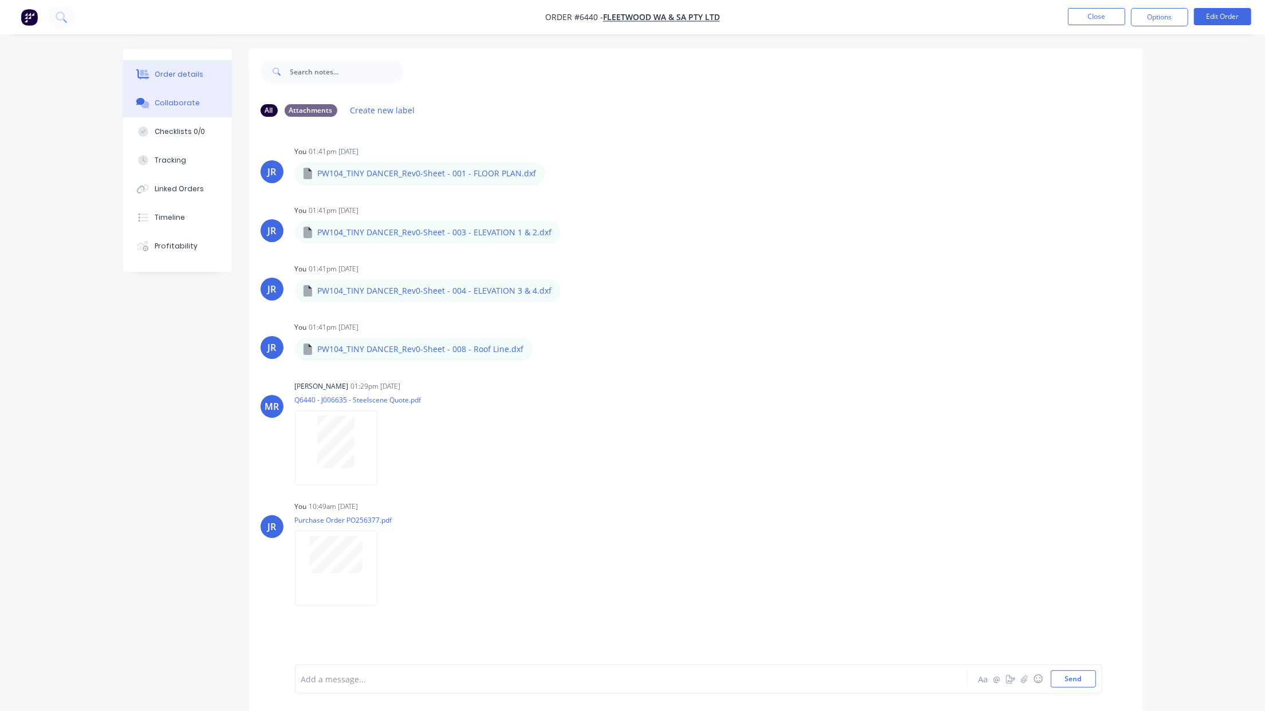
click at [160, 73] on div "Order details" at bounding box center [179, 74] width 49 height 10
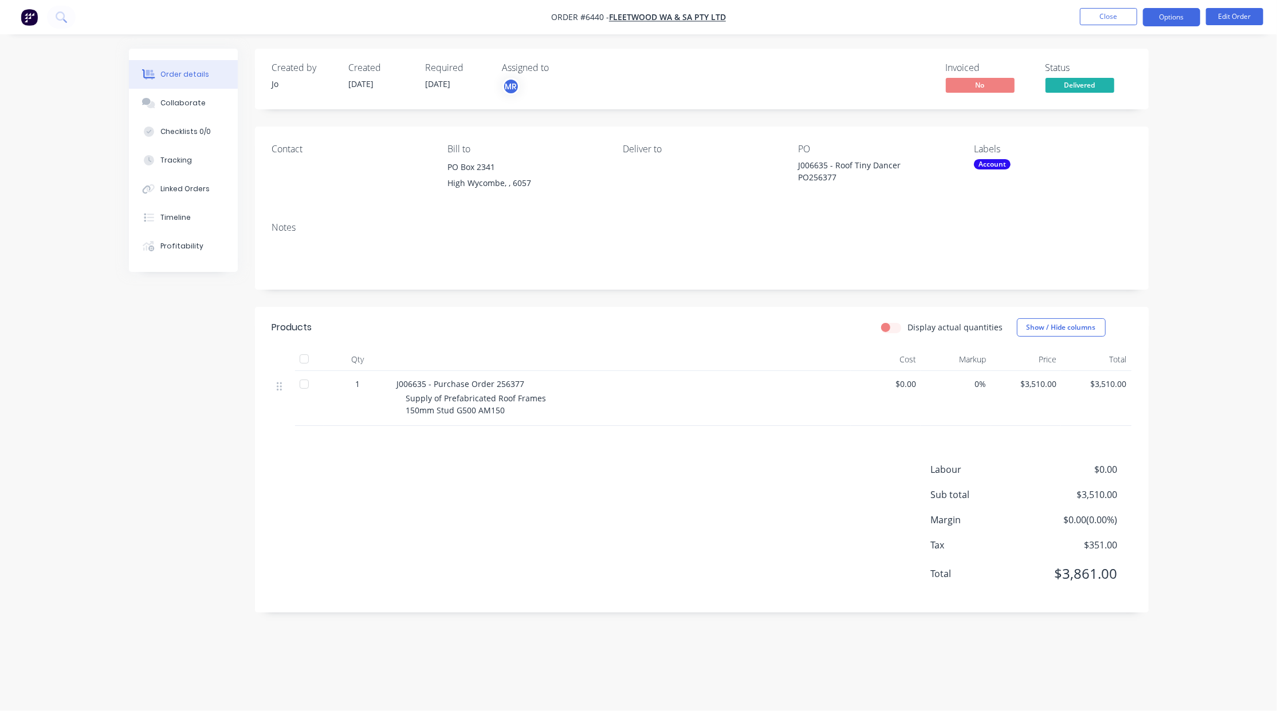
click at [1185, 19] on button "Options" at bounding box center [1171, 17] width 57 height 18
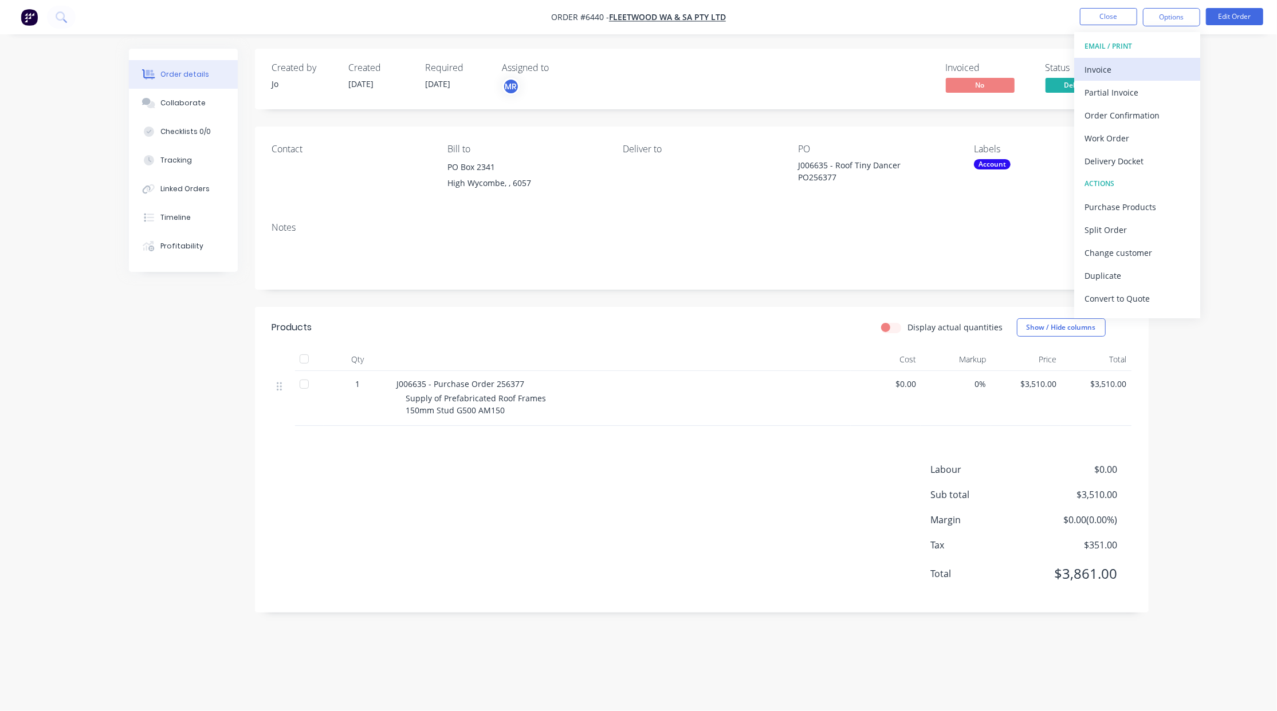
click at [1130, 74] on div "Invoice" at bounding box center [1136, 69] width 105 height 17
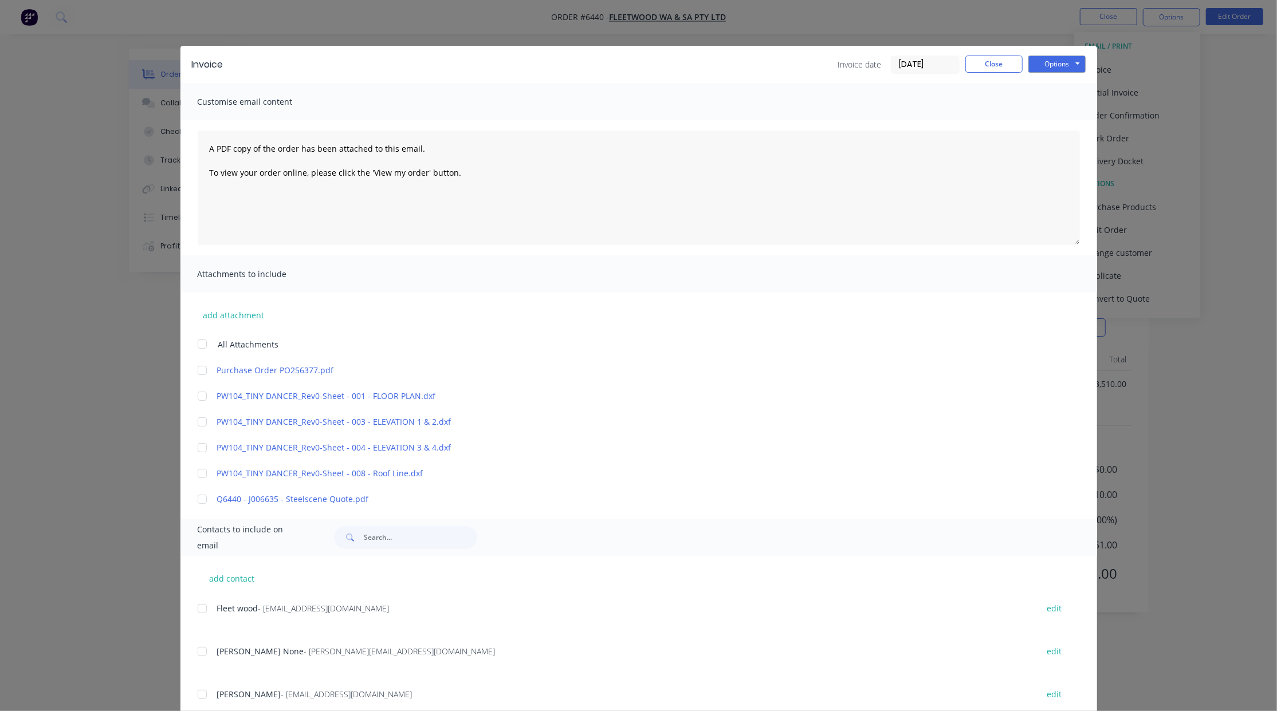
click at [200, 371] on div at bounding box center [202, 370] width 23 height 23
click at [195, 607] on div at bounding box center [202, 608] width 23 height 23
click at [198, 658] on div at bounding box center [202, 651] width 23 height 23
click at [1059, 63] on button "Options" at bounding box center [1056, 64] width 57 height 17
click at [1057, 121] on button "Email" at bounding box center [1064, 122] width 73 height 19
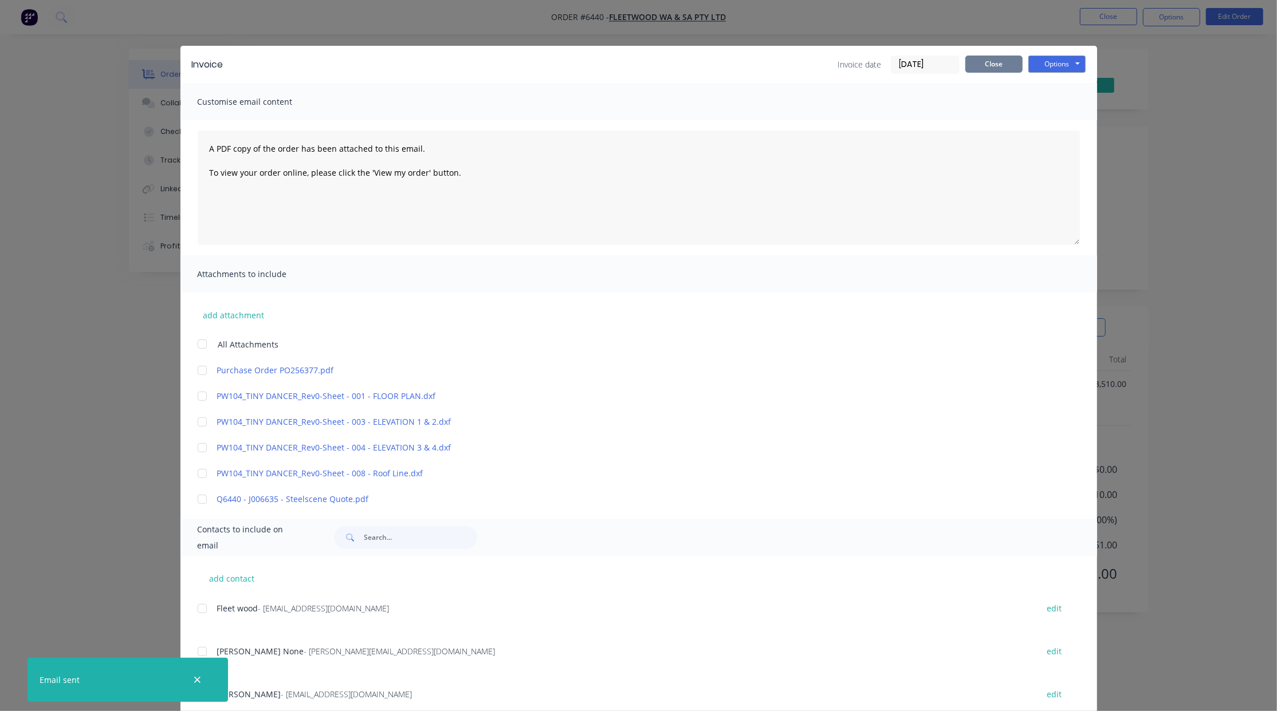
click at [987, 62] on button "Close" at bounding box center [993, 64] width 57 height 17
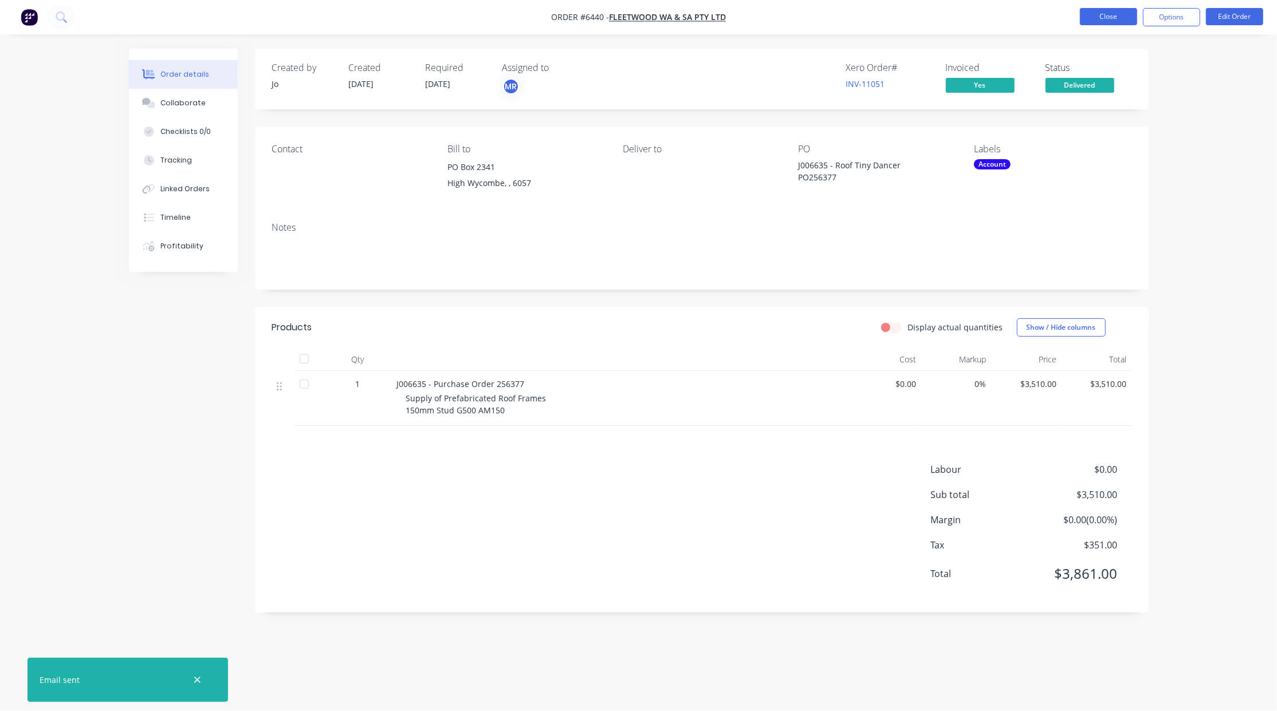
click at [1095, 12] on button "Close" at bounding box center [1108, 16] width 57 height 17
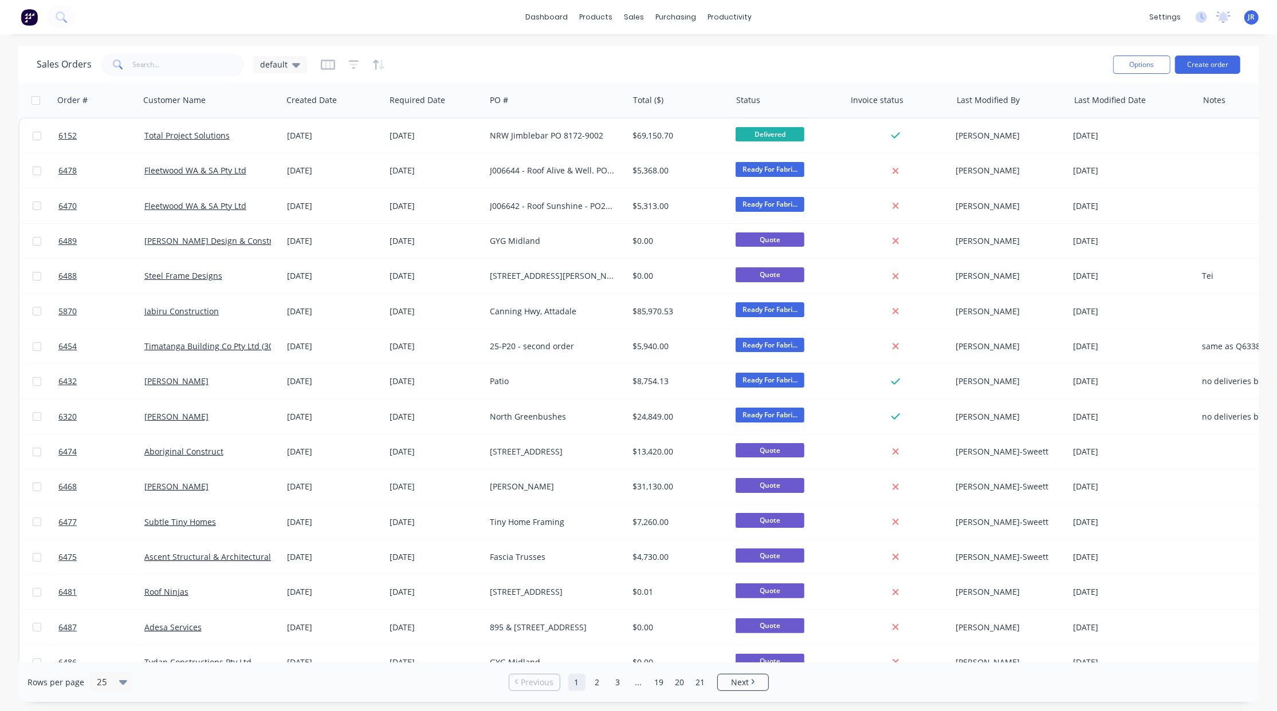
click at [963, 35] on div "dashboard products sales purchasing productivity dashboard products Product Cat…" at bounding box center [638, 355] width 1277 height 711
click at [268, 71] on div "default" at bounding box center [280, 64] width 54 height 17
click at [283, 203] on button "Not Invoiced" at bounding box center [322, 207] width 131 height 13
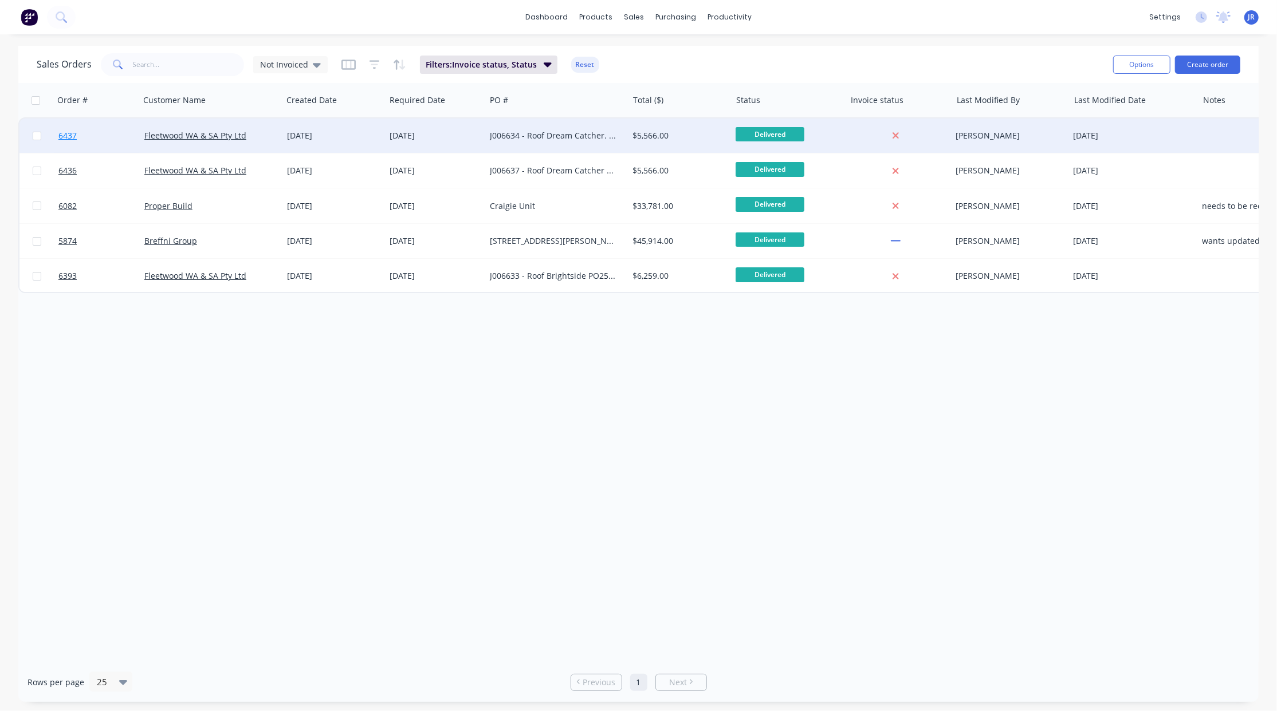
click at [65, 133] on span "6437" at bounding box center [67, 135] width 18 height 11
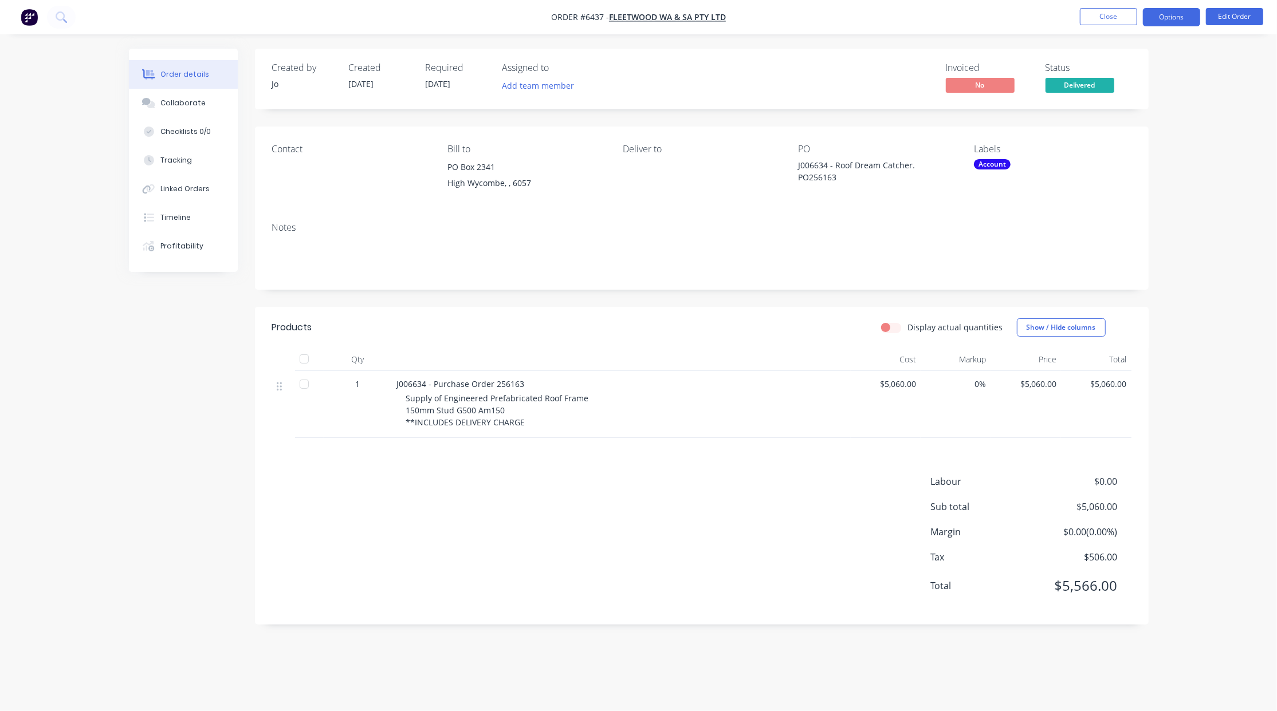
click at [1176, 15] on button "Options" at bounding box center [1171, 17] width 57 height 18
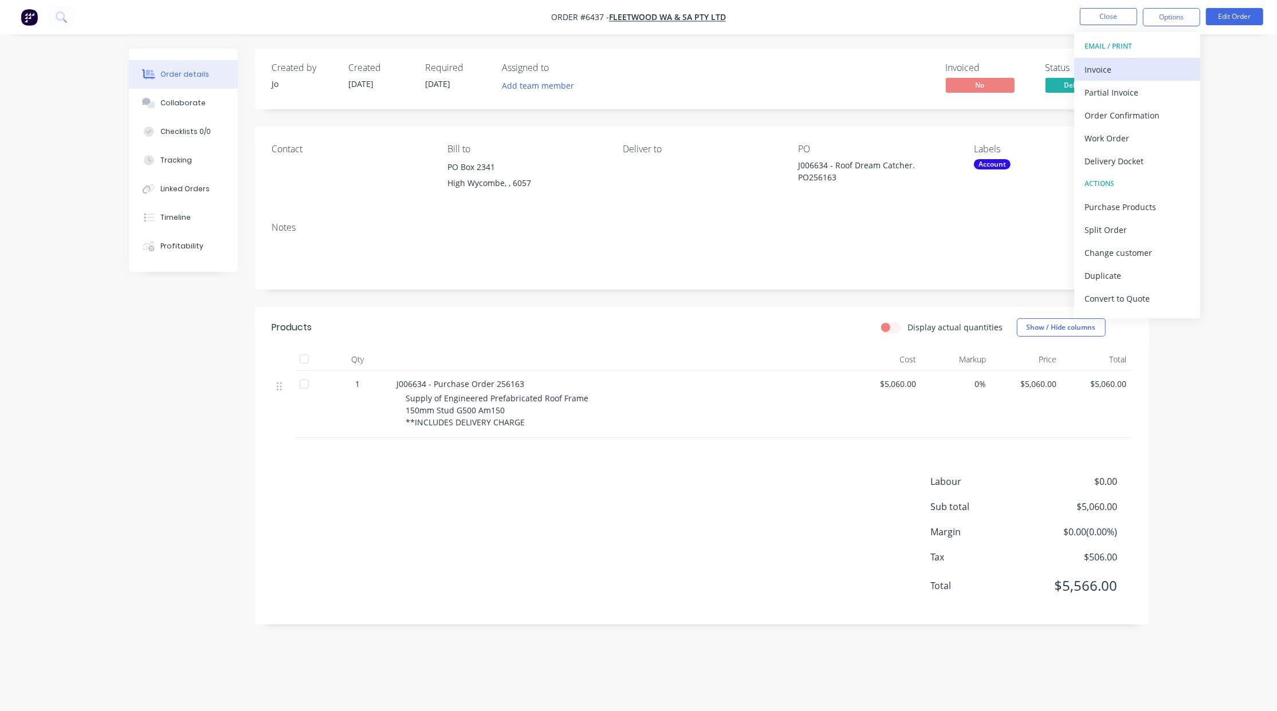
click at [1112, 68] on div "Invoice" at bounding box center [1136, 69] width 105 height 17
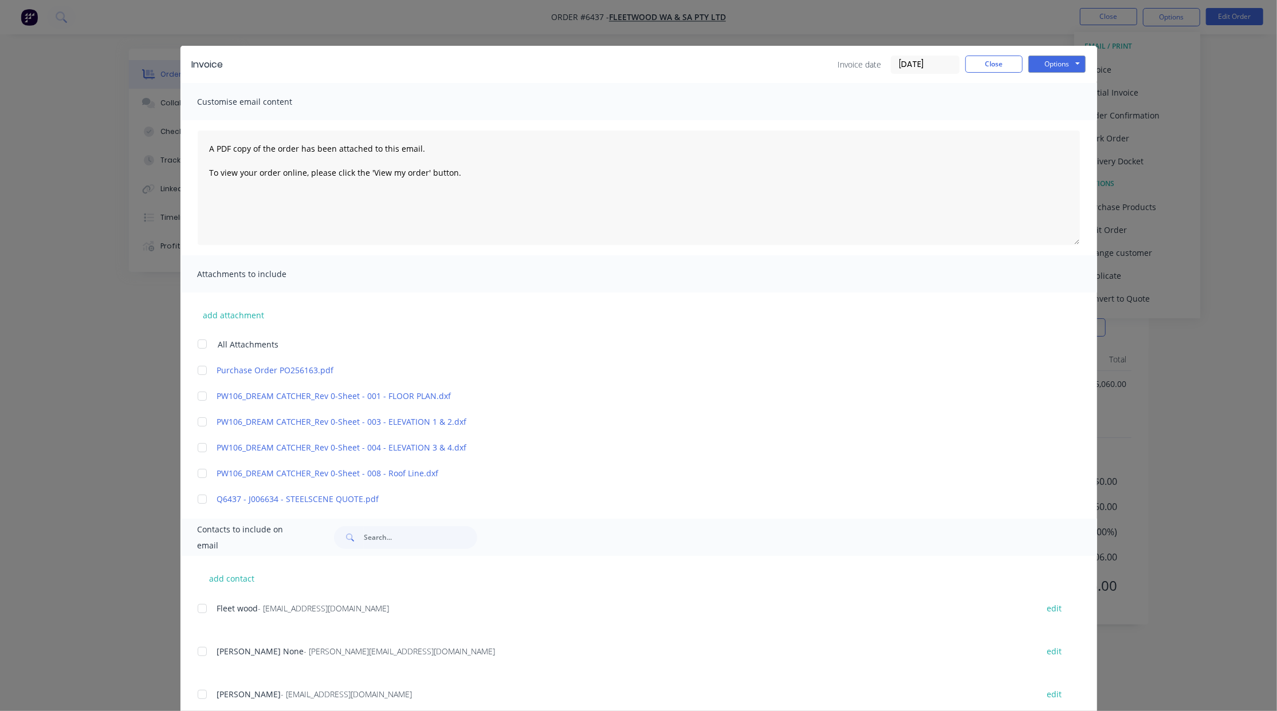
click at [195, 371] on div at bounding box center [202, 370] width 23 height 23
click at [198, 612] on div at bounding box center [202, 608] width 23 height 23
click at [195, 656] on div at bounding box center [202, 651] width 23 height 23
click at [1049, 66] on button "Options" at bounding box center [1056, 64] width 57 height 17
click at [1036, 118] on button "Email" at bounding box center [1064, 122] width 73 height 19
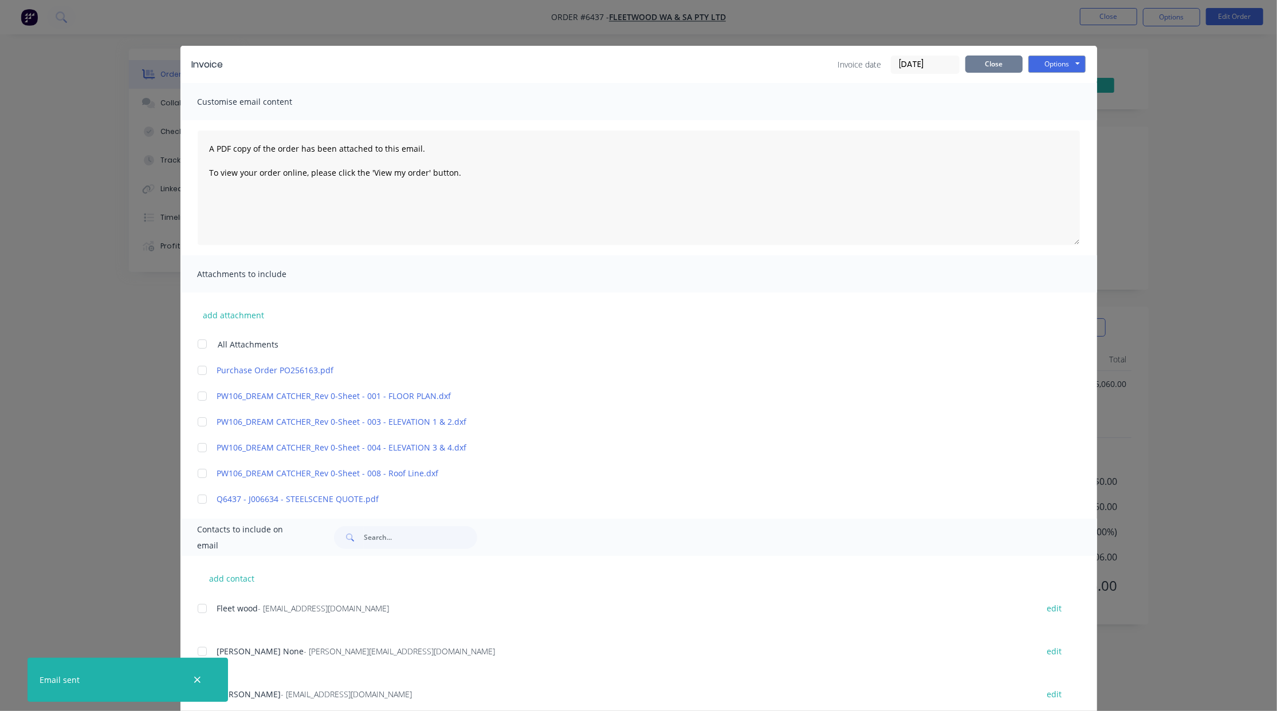
drag, startPoint x: 969, startPoint y: 63, endPoint x: 1017, endPoint y: 61, distance: 48.2
click at [969, 63] on button "Close" at bounding box center [993, 64] width 57 height 17
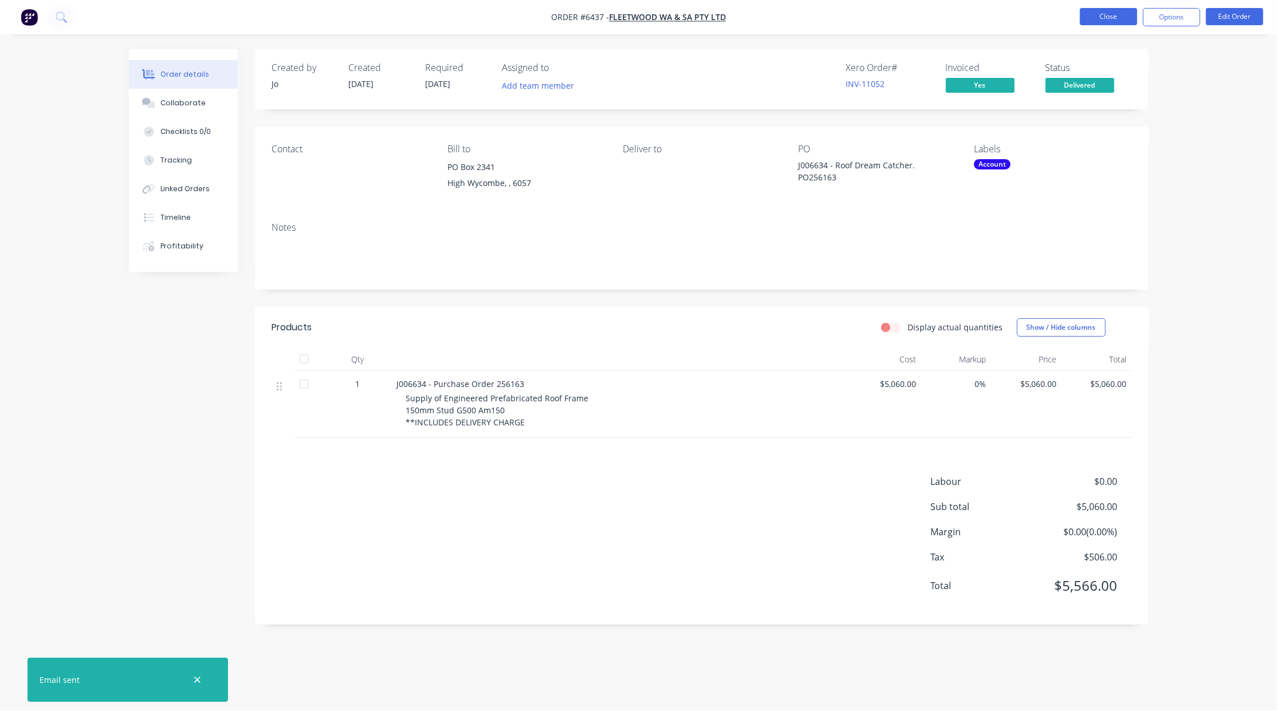
click at [1096, 22] on button "Close" at bounding box center [1108, 16] width 57 height 17
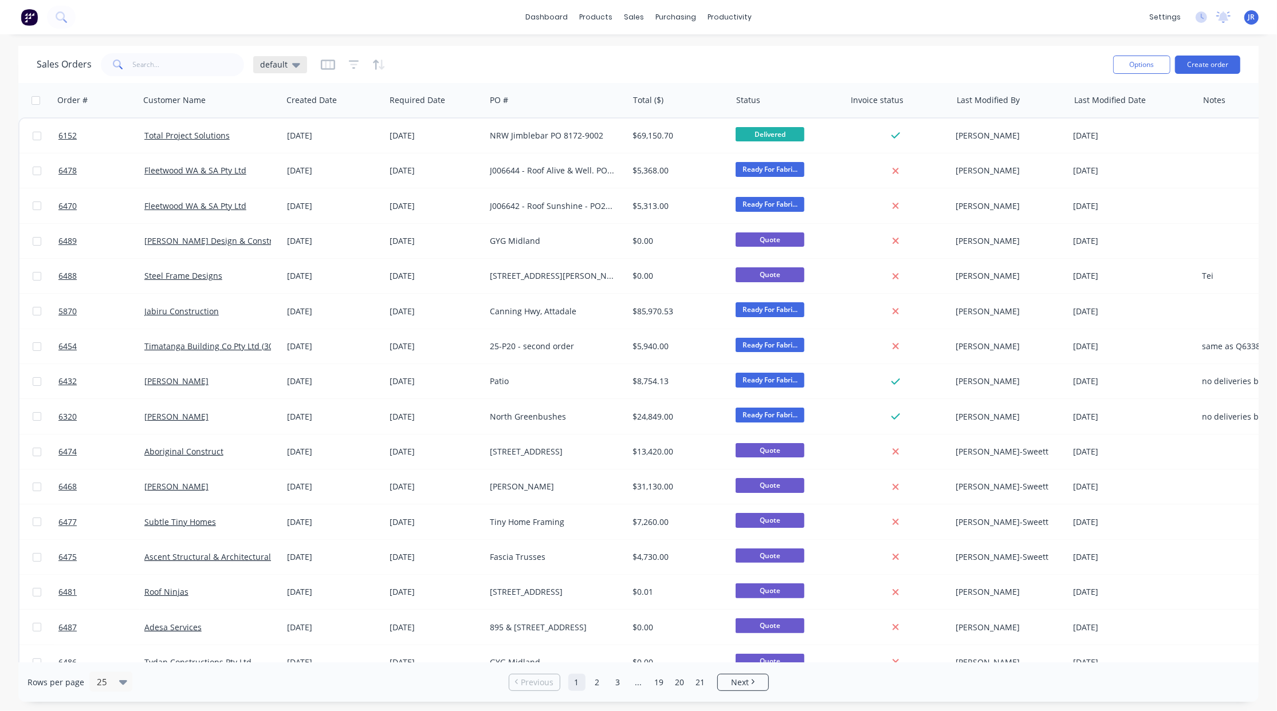
click at [284, 60] on span "default" at bounding box center [273, 64] width 27 height 12
click at [265, 205] on button "Not Invoiced" at bounding box center [322, 207] width 131 height 13
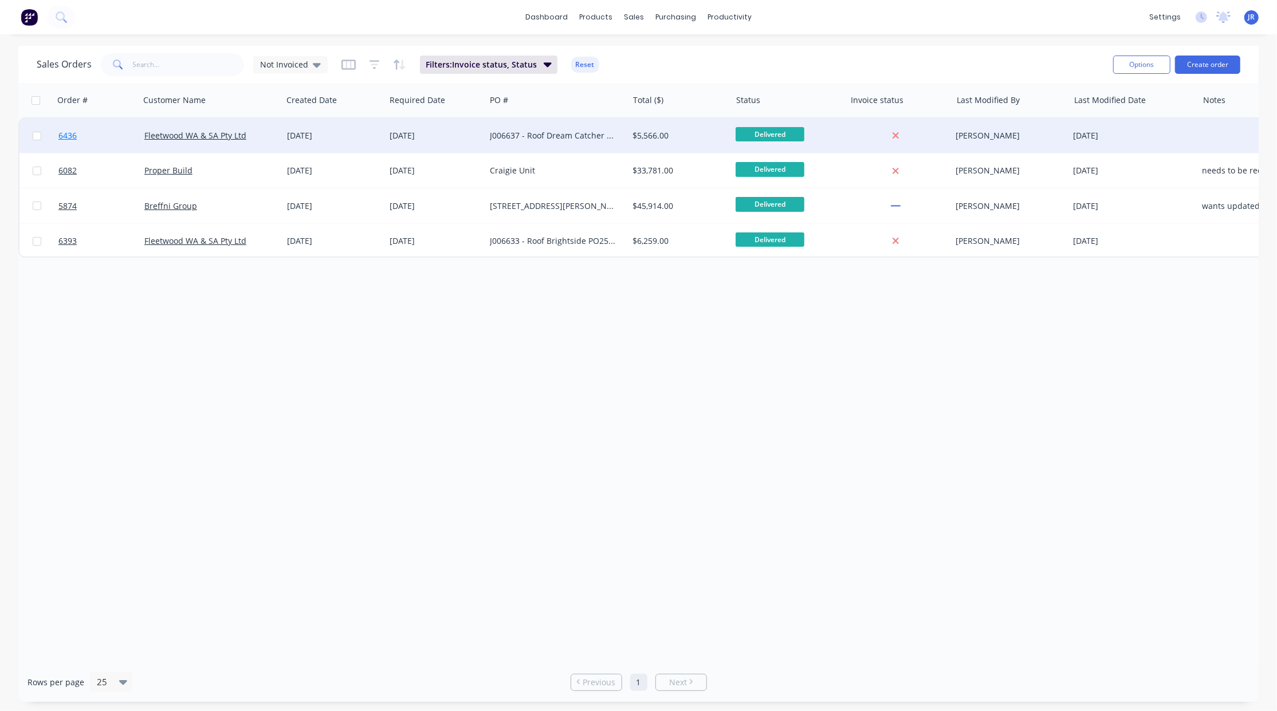
click at [66, 136] on span "6436" at bounding box center [67, 135] width 18 height 11
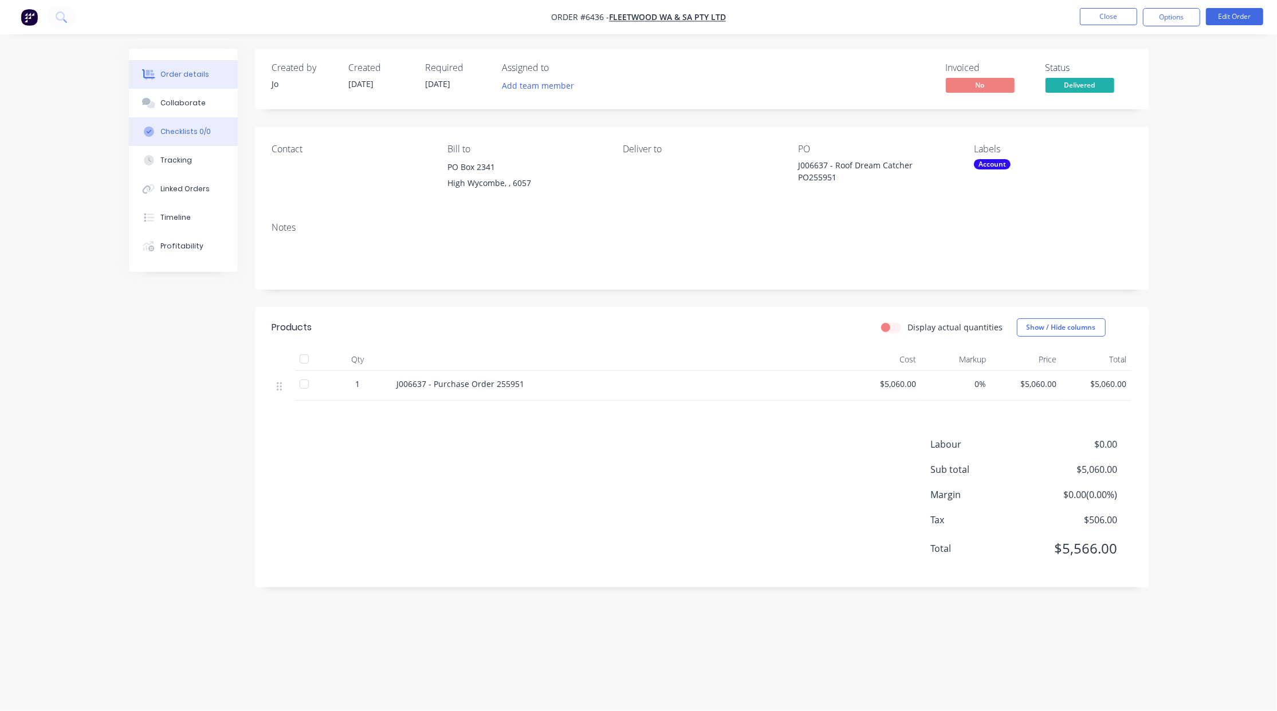
drag, startPoint x: 179, startPoint y: 106, endPoint x: 166, endPoint y: 142, distance: 38.4
click at [180, 106] on div "Collaborate" at bounding box center [182, 103] width 45 height 10
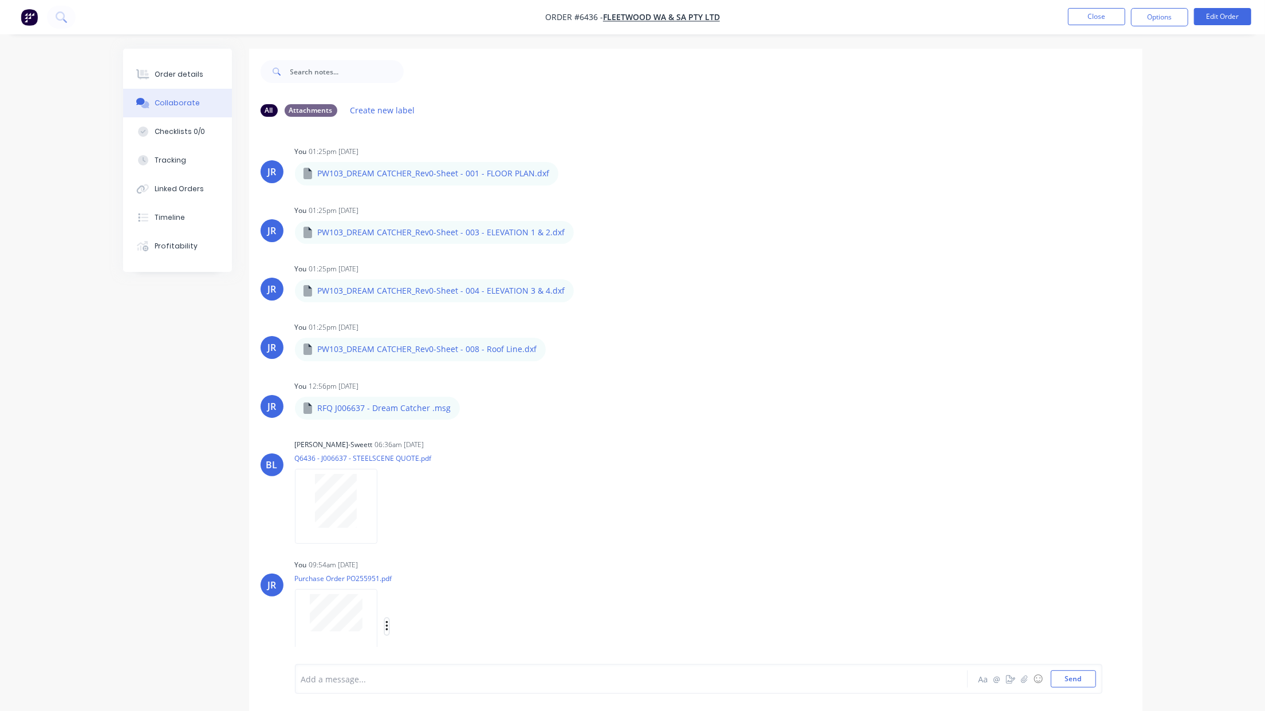
click at [386, 627] on icon "button" at bounding box center [386, 626] width 2 height 10
click at [404, 625] on button "Download" at bounding box center [462, 623] width 129 height 26
drag, startPoint x: 191, startPoint y: 74, endPoint x: 199, endPoint y: 78, distance: 9.2
click at [191, 74] on div "Order details" at bounding box center [179, 74] width 49 height 10
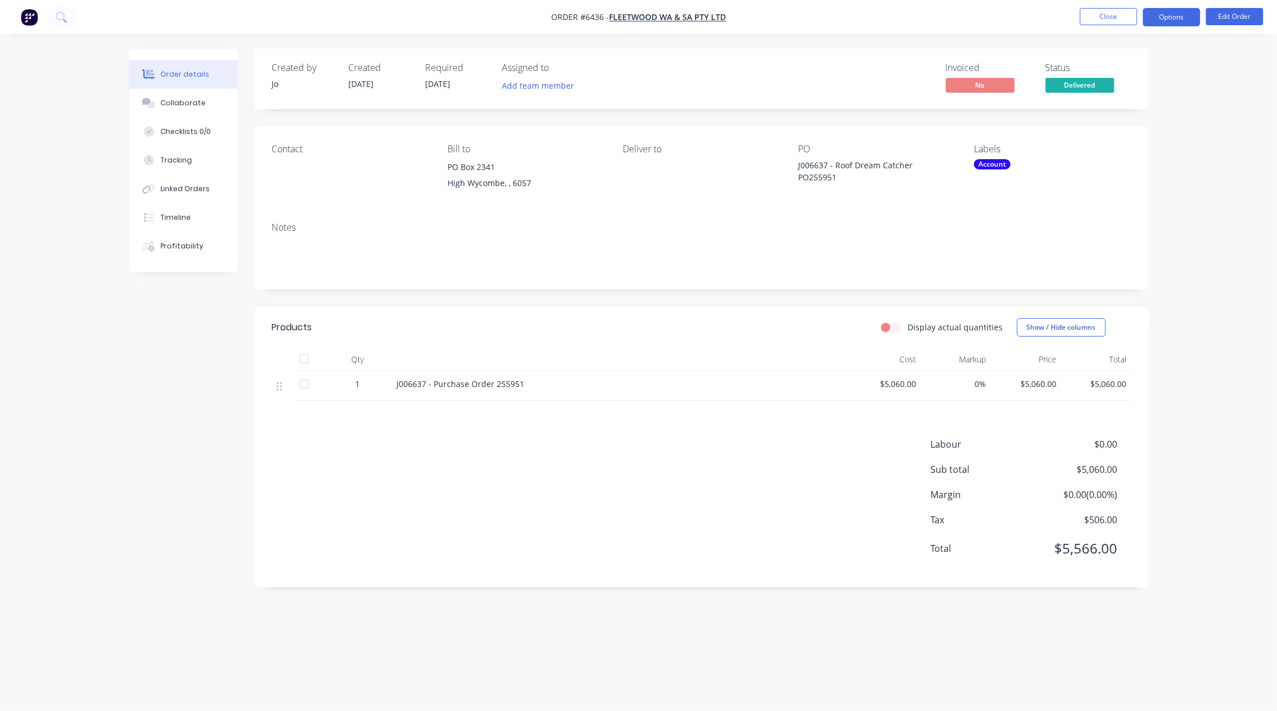
click at [1178, 14] on button "Options" at bounding box center [1171, 17] width 57 height 18
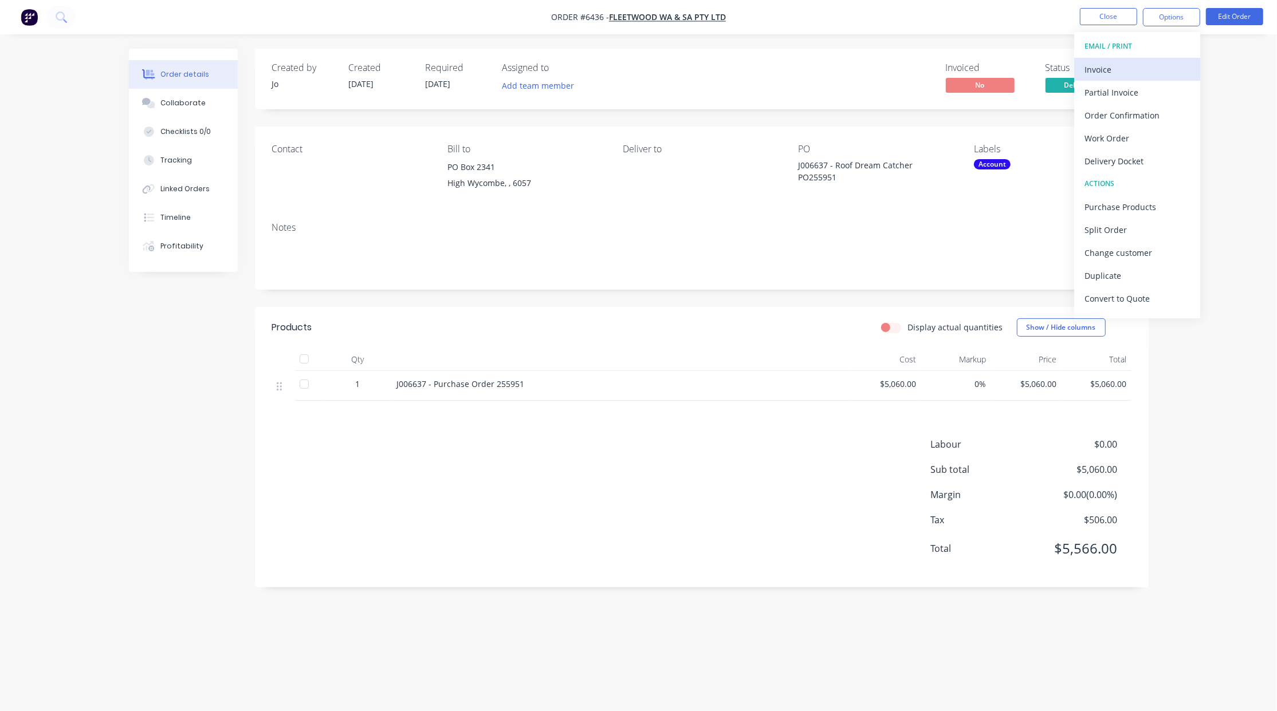
click at [1125, 68] on div "Invoice" at bounding box center [1136, 69] width 105 height 17
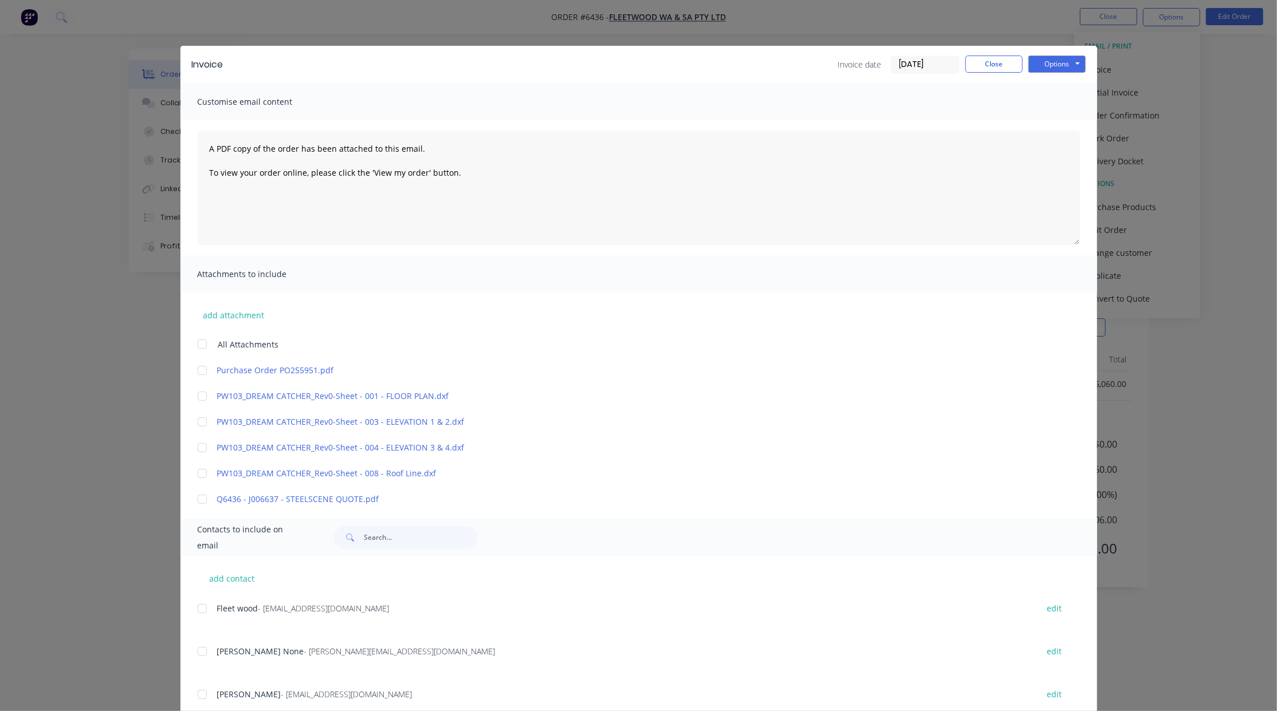
click at [193, 370] on div at bounding box center [202, 370] width 23 height 23
click at [191, 608] on div at bounding box center [202, 608] width 23 height 23
click at [199, 649] on div at bounding box center [202, 651] width 23 height 23
click at [1069, 58] on button "Options" at bounding box center [1056, 64] width 57 height 17
click at [1038, 88] on button "Preview" at bounding box center [1064, 84] width 73 height 19
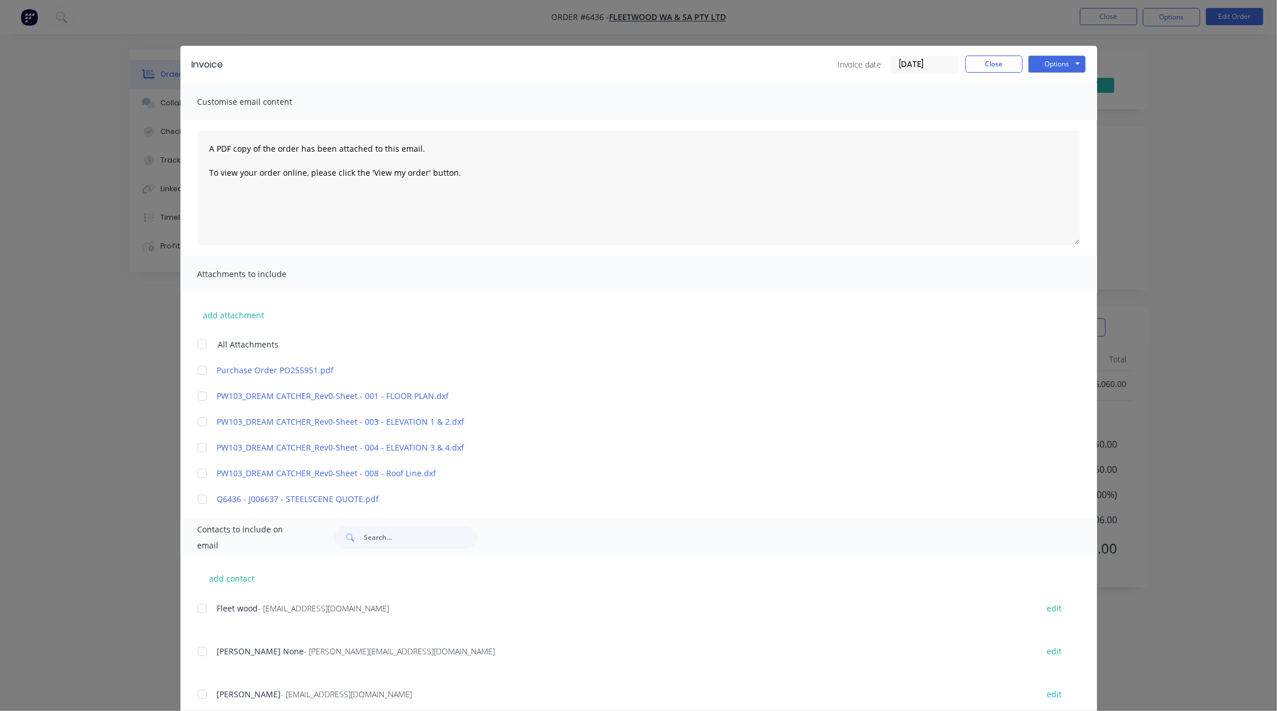
click at [198, 604] on div at bounding box center [202, 608] width 23 height 23
click at [196, 649] on div at bounding box center [202, 651] width 23 height 23
click at [191, 375] on div at bounding box center [202, 370] width 23 height 23
click at [1058, 61] on button "Options" at bounding box center [1056, 64] width 57 height 17
click at [1047, 126] on button "Email" at bounding box center [1064, 122] width 73 height 19
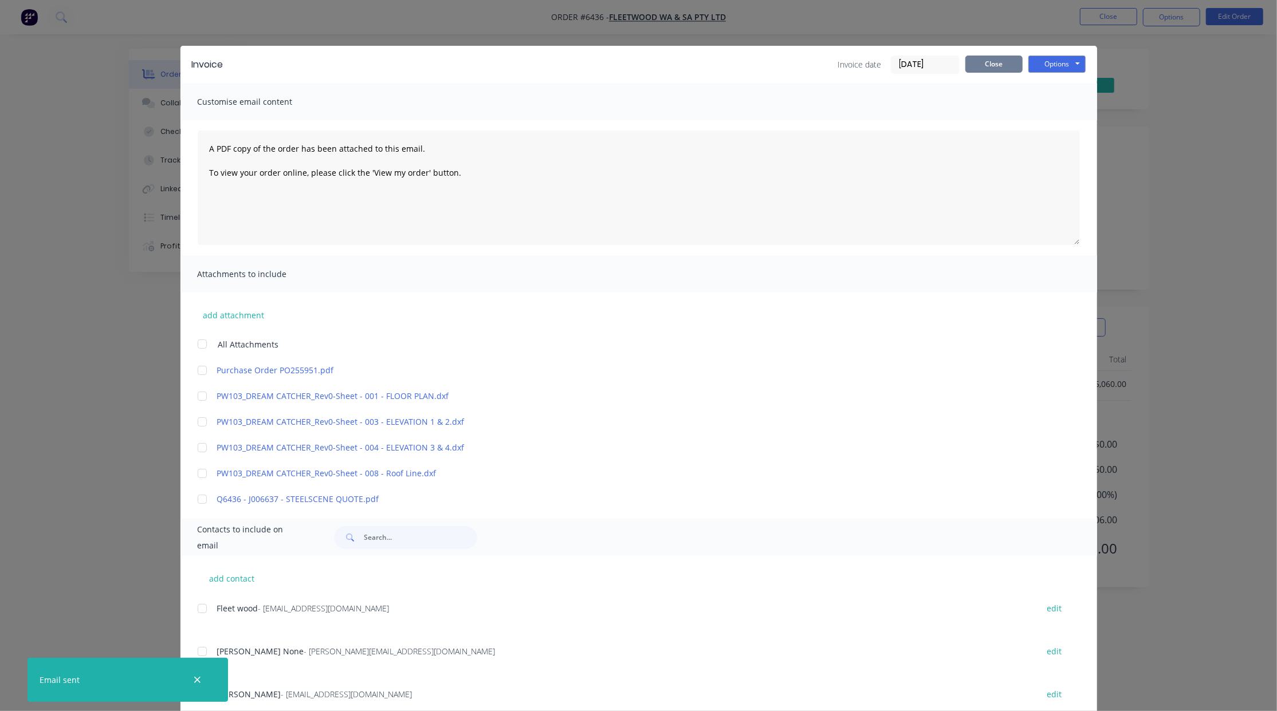
drag, startPoint x: 995, startPoint y: 73, endPoint x: 999, endPoint y: 69, distance: 6.5
click at [995, 73] on div "Invoice date [DATE] Close Options Preview Print Email" at bounding box center [961, 65] width 247 height 18
click at [1003, 60] on button "Close" at bounding box center [993, 64] width 57 height 17
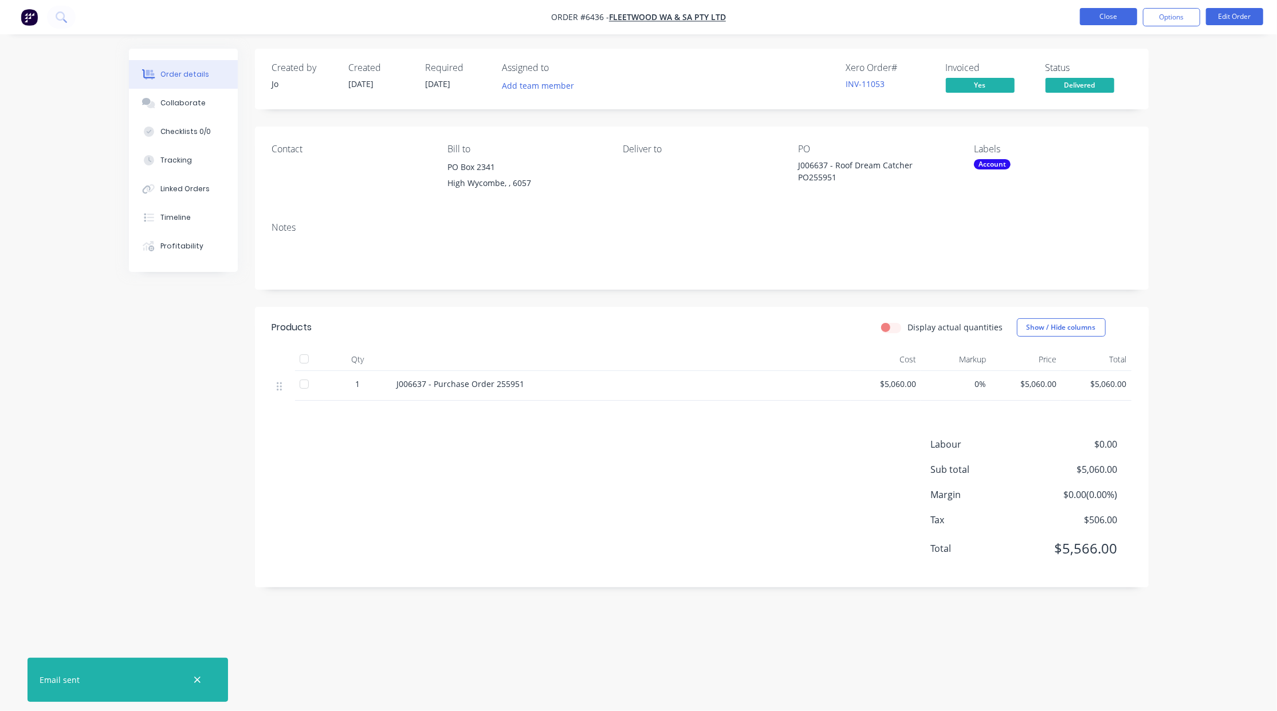
click at [1105, 19] on button "Close" at bounding box center [1108, 16] width 57 height 17
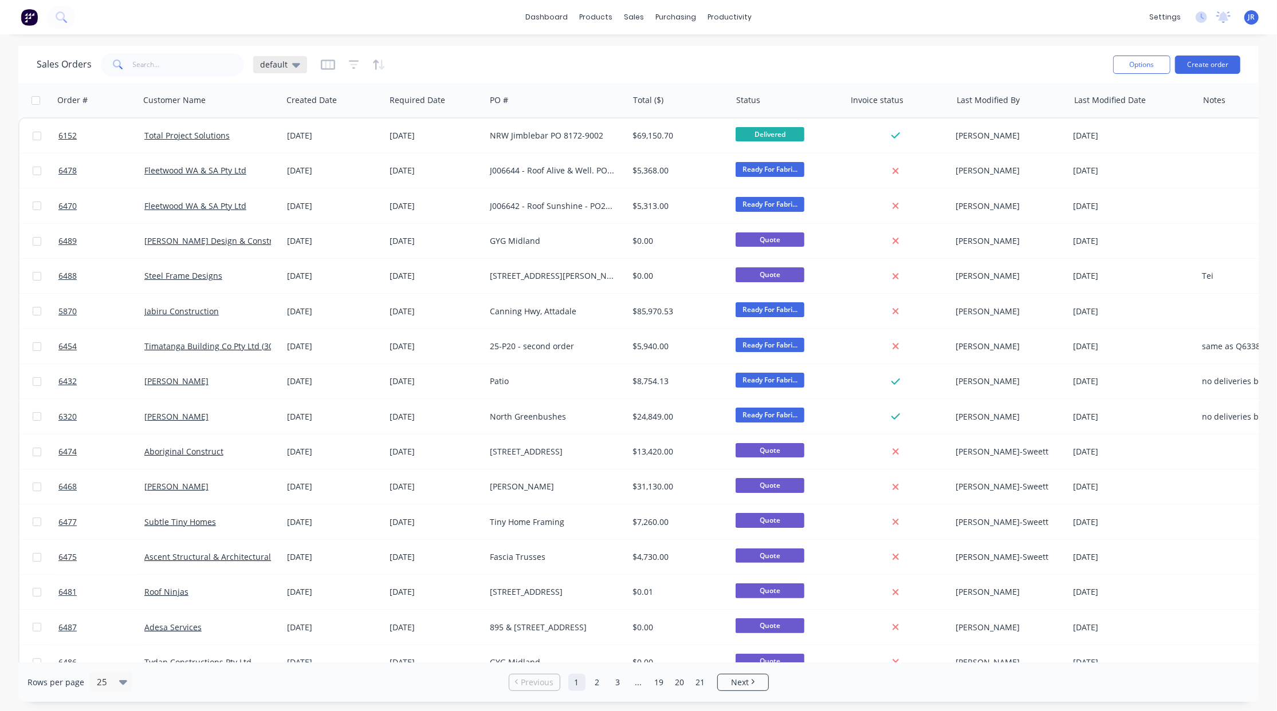
click at [263, 65] on span "default" at bounding box center [273, 64] width 27 height 12
click at [266, 207] on button "Not Invoiced" at bounding box center [322, 207] width 131 height 13
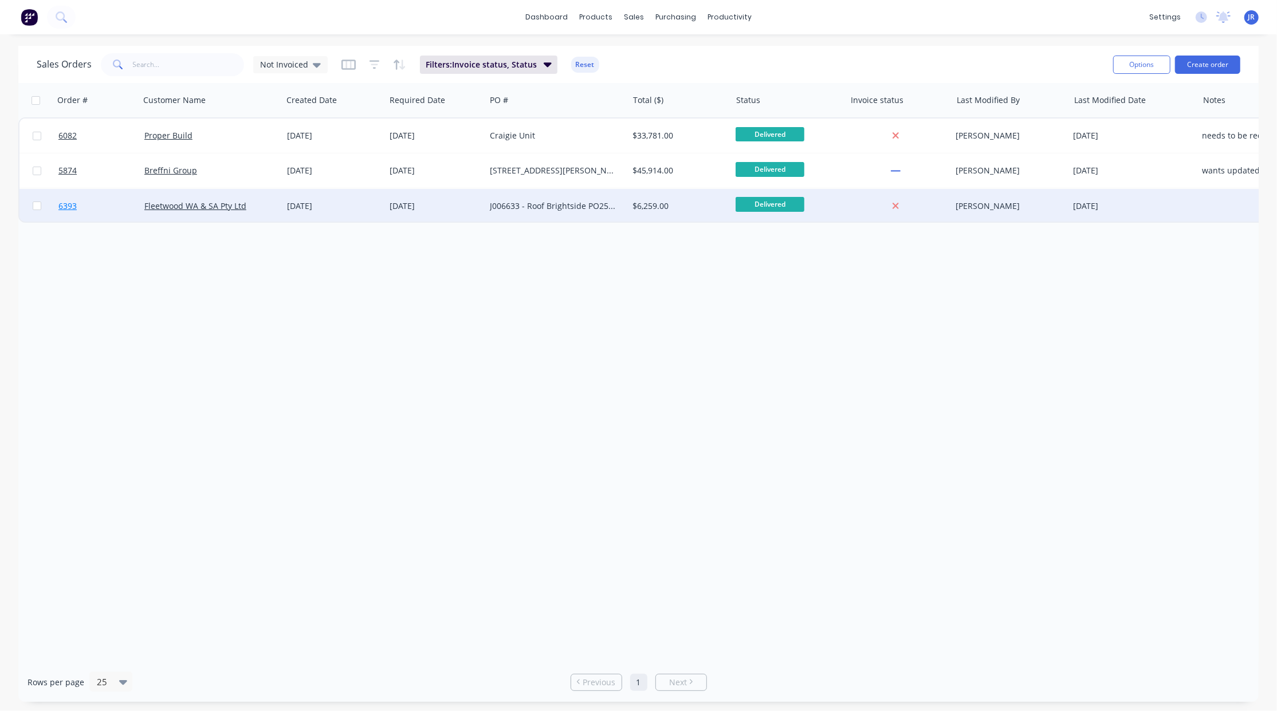
click at [61, 208] on span "6393" at bounding box center [67, 205] width 18 height 11
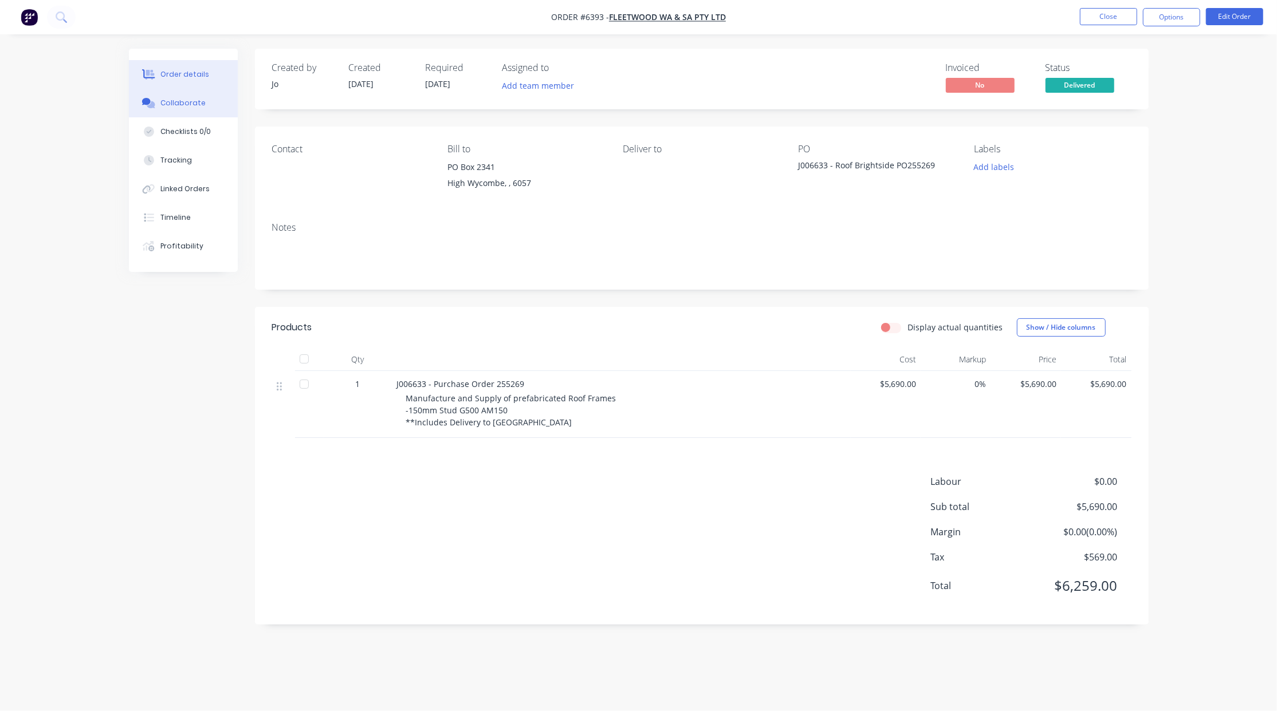
click at [143, 102] on icon at bounding box center [146, 101] width 9 height 7
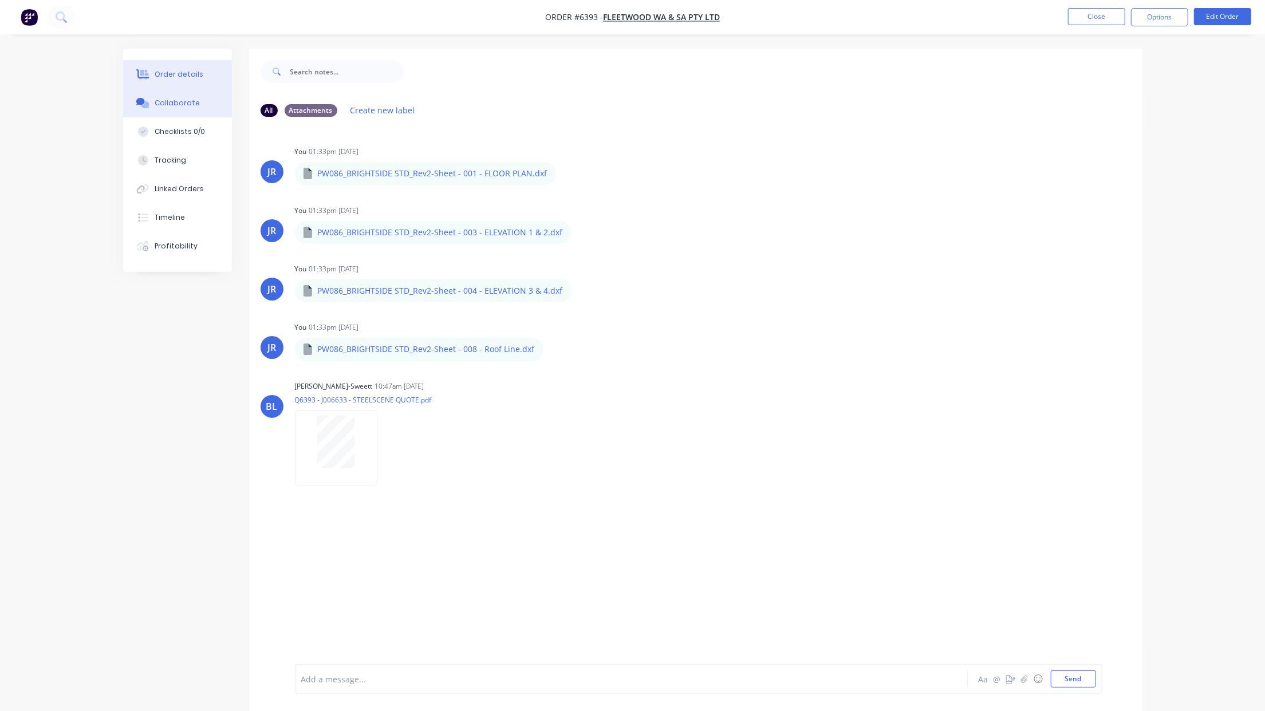
click at [198, 66] on button "Order details" at bounding box center [177, 74] width 109 height 29
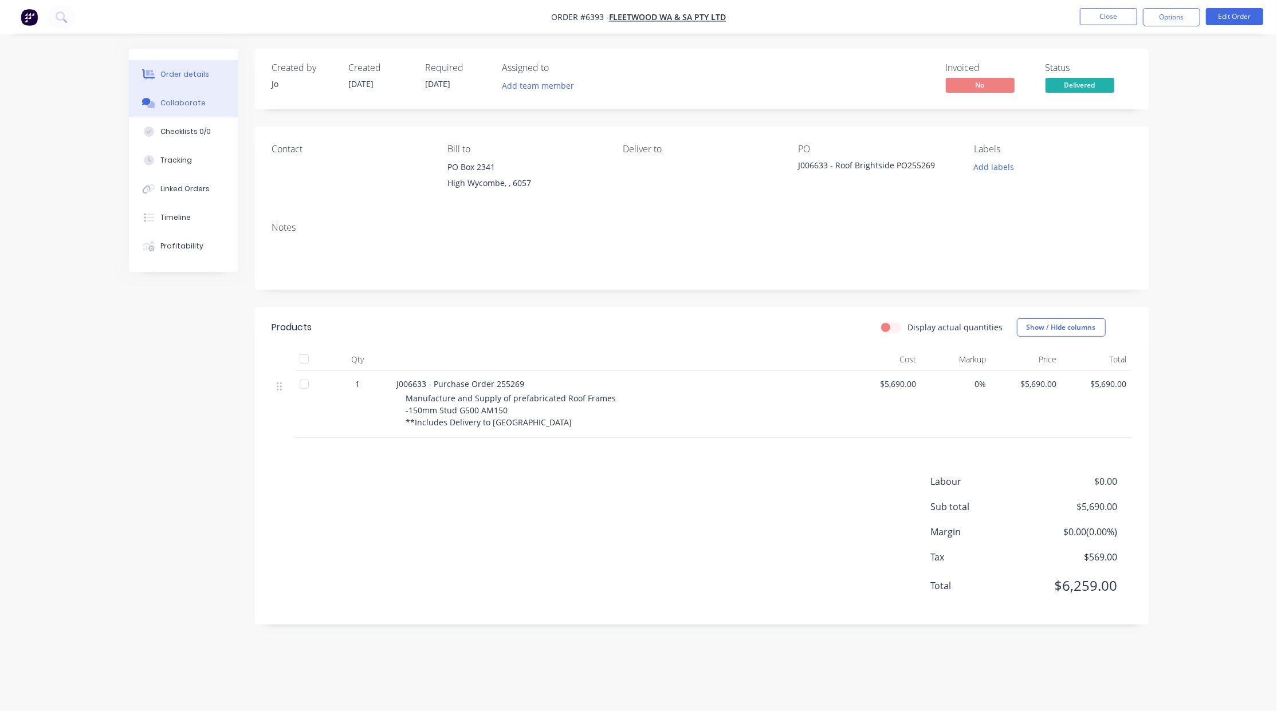
click at [165, 99] on div "Collaborate" at bounding box center [182, 103] width 45 height 10
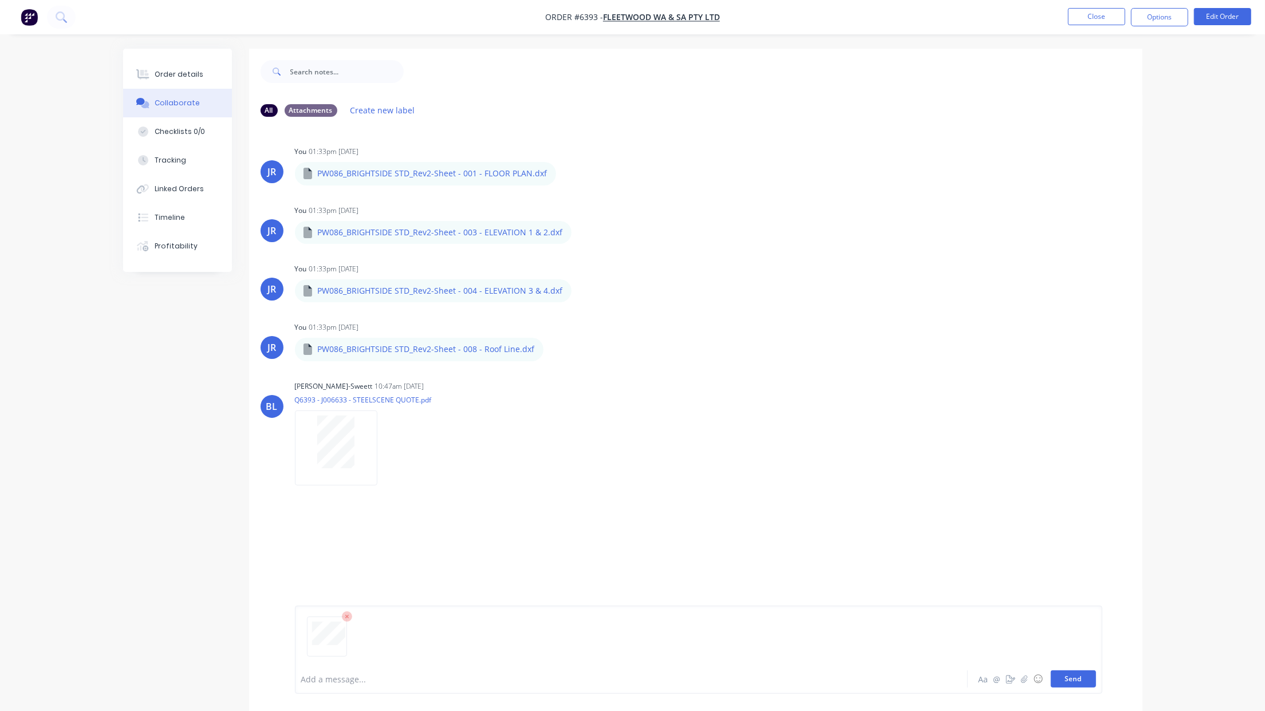
click at [1076, 672] on button "Send" at bounding box center [1073, 679] width 45 height 17
click at [198, 60] on button "Order details" at bounding box center [177, 74] width 109 height 29
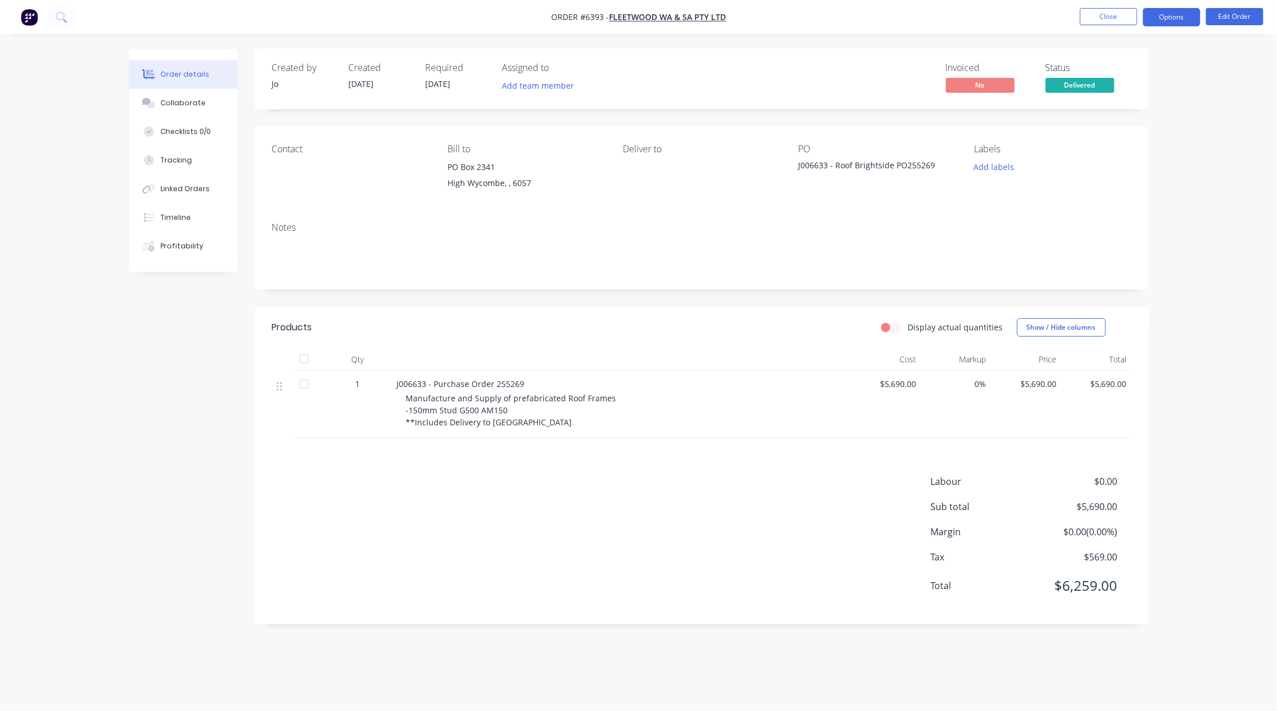
click at [1180, 17] on button "Options" at bounding box center [1171, 17] width 57 height 18
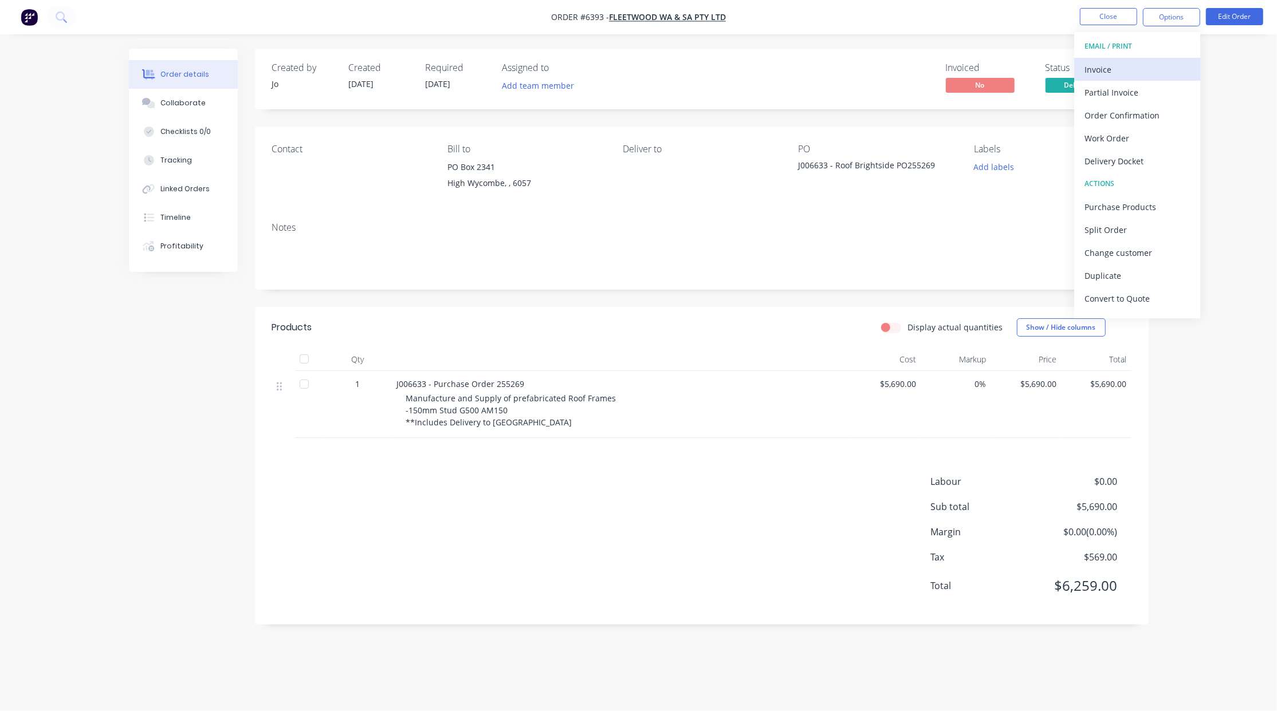
click at [1156, 76] on div "Invoice" at bounding box center [1136, 69] width 105 height 17
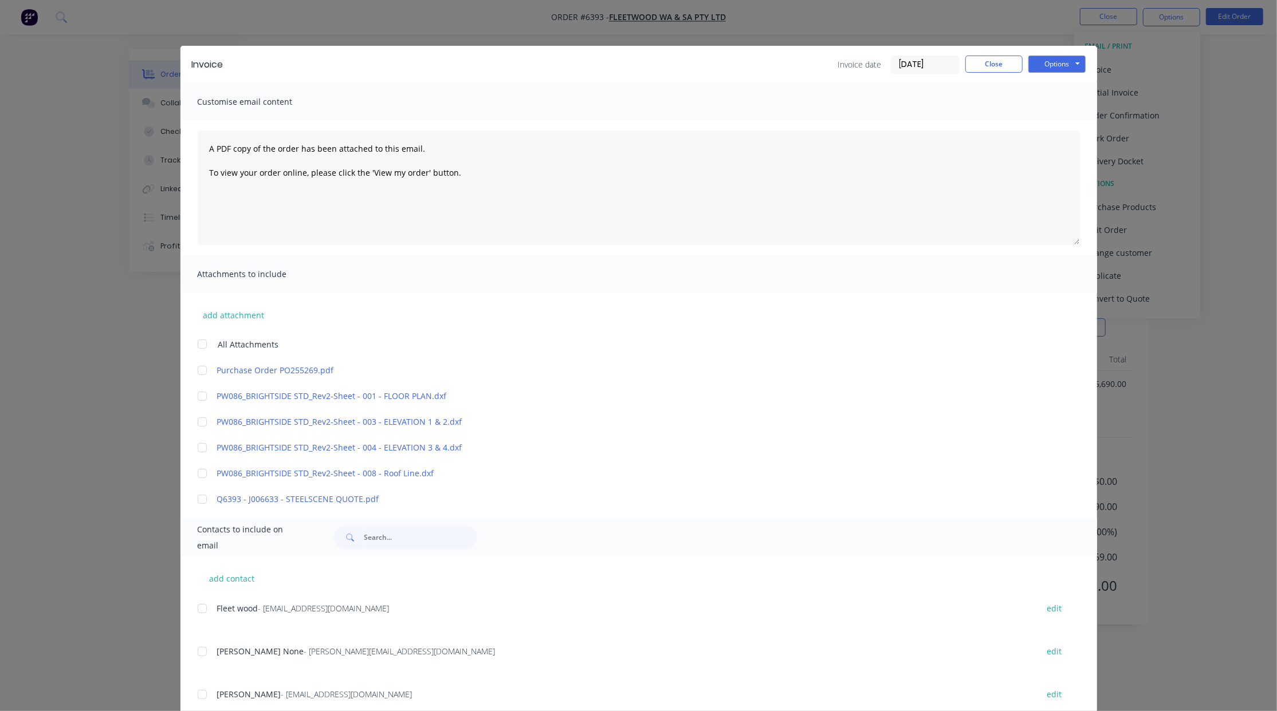
click at [197, 373] on div at bounding box center [202, 370] width 23 height 23
click at [194, 609] on div at bounding box center [202, 608] width 23 height 23
click at [196, 651] on div at bounding box center [202, 651] width 23 height 23
click at [1039, 70] on button "Options" at bounding box center [1056, 64] width 57 height 17
drag, startPoint x: 1039, startPoint y: 72, endPoint x: 1039, endPoint y: 90, distance: 17.8
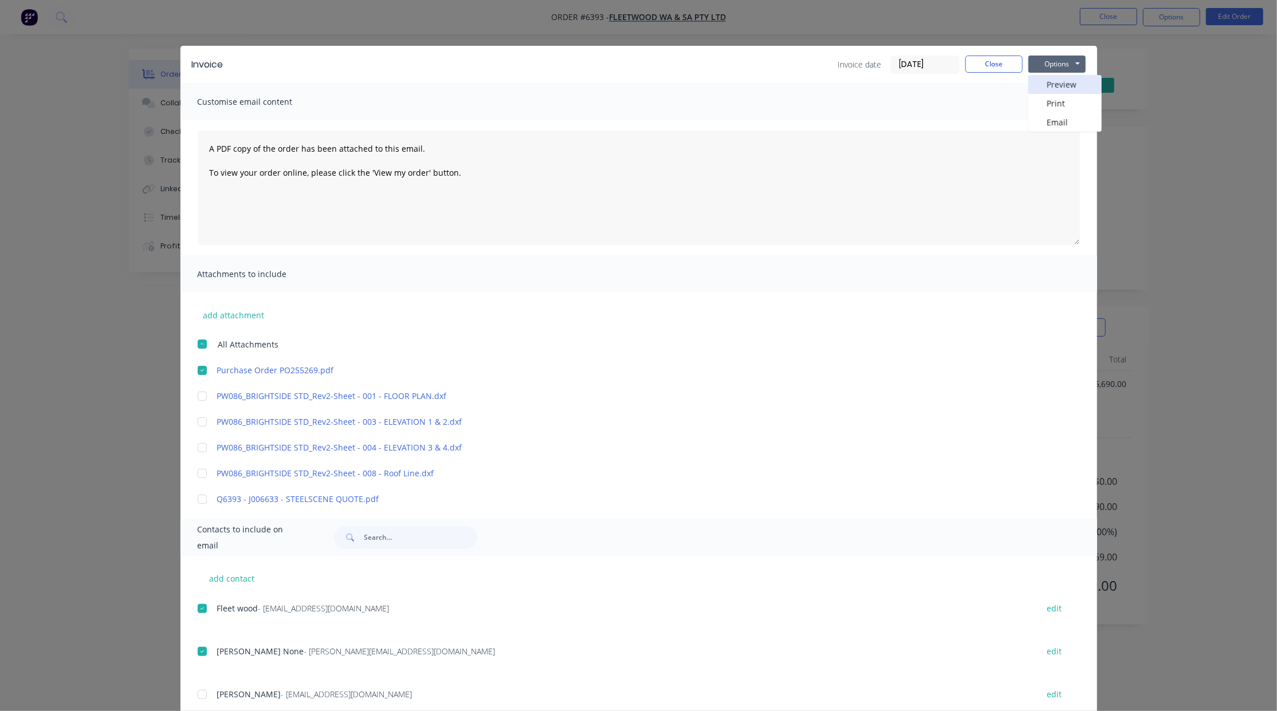
click at [1039, 90] on button "Preview" at bounding box center [1064, 84] width 73 height 19
click at [198, 365] on div at bounding box center [202, 370] width 23 height 23
click at [190, 612] on div "add contact Fleet wood - [EMAIL_ADDRESS][DOMAIN_NAME] edit [PERSON_NAME] None -…" at bounding box center [638, 643] width 916 height 174
click at [193, 608] on div at bounding box center [202, 608] width 23 height 23
click at [199, 649] on div at bounding box center [202, 651] width 23 height 23
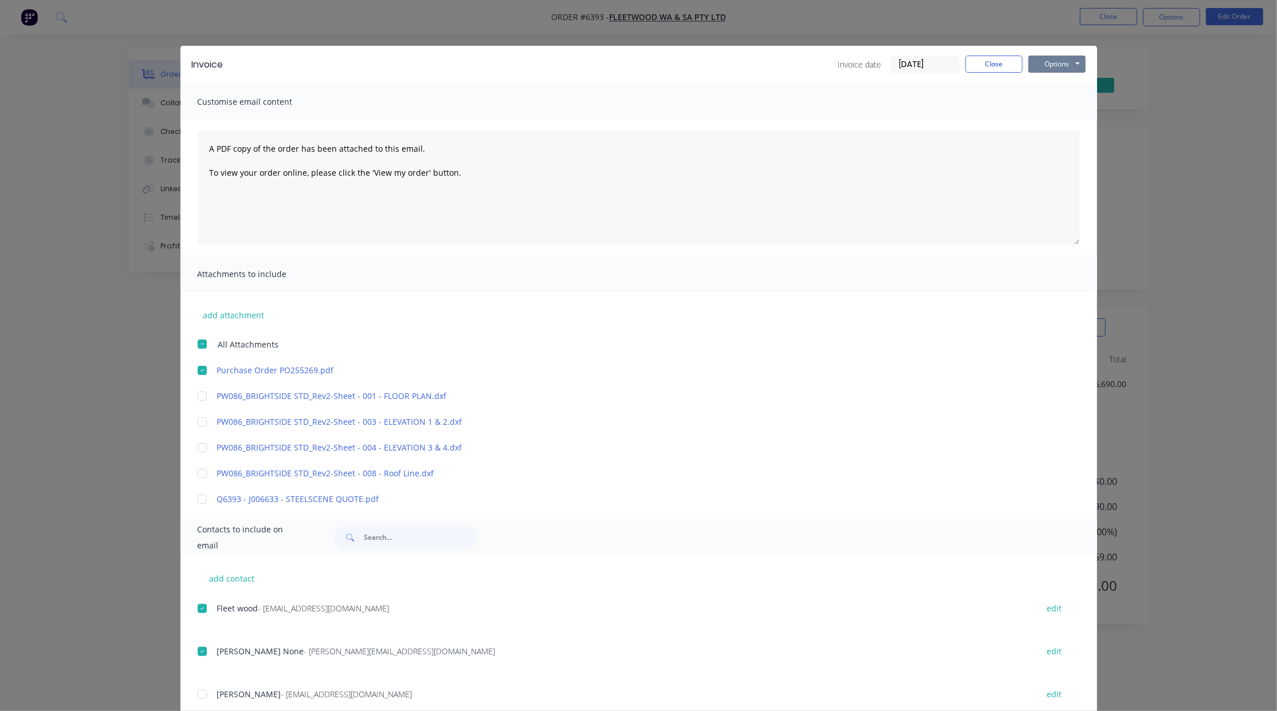
click at [1050, 71] on button "Options" at bounding box center [1056, 64] width 57 height 17
click at [1047, 118] on button "Email" at bounding box center [1064, 122] width 73 height 19
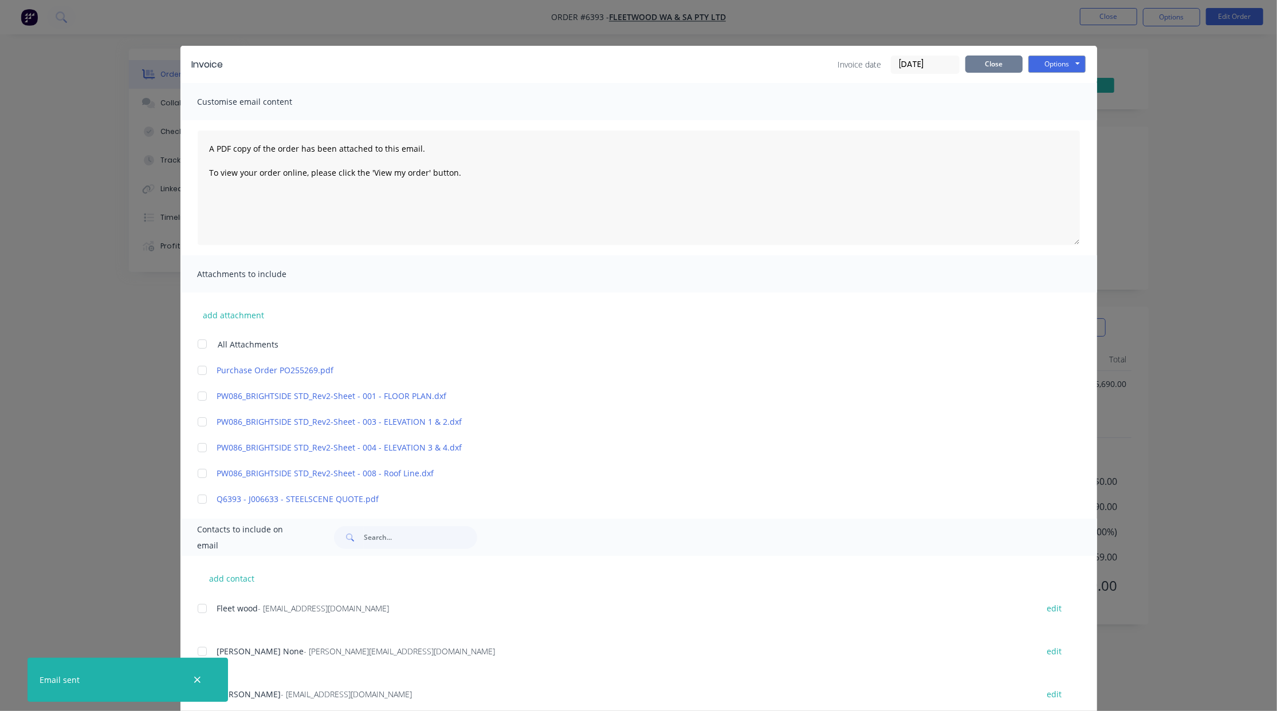
click at [983, 64] on button "Close" at bounding box center [993, 64] width 57 height 17
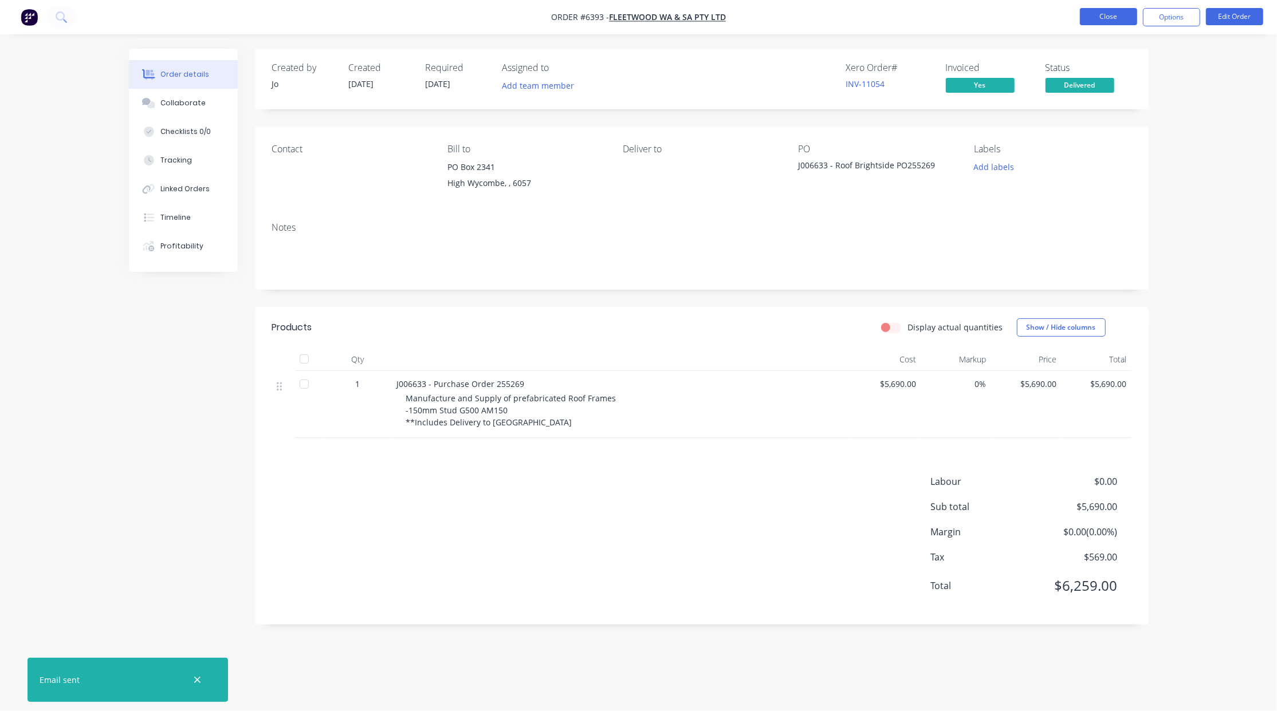
click at [1101, 14] on button "Close" at bounding box center [1108, 16] width 57 height 17
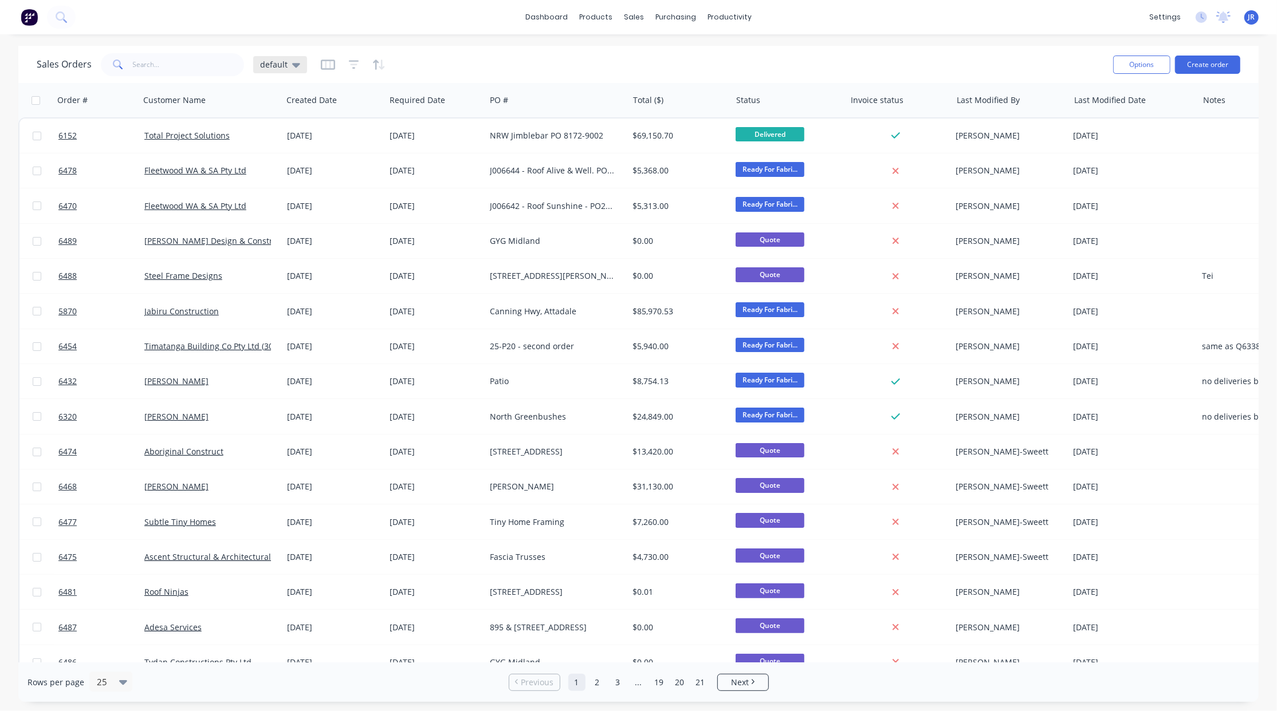
click at [292, 65] on icon at bounding box center [296, 65] width 8 height 5
click at [274, 204] on button "Not Invoiced" at bounding box center [322, 207] width 131 height 13
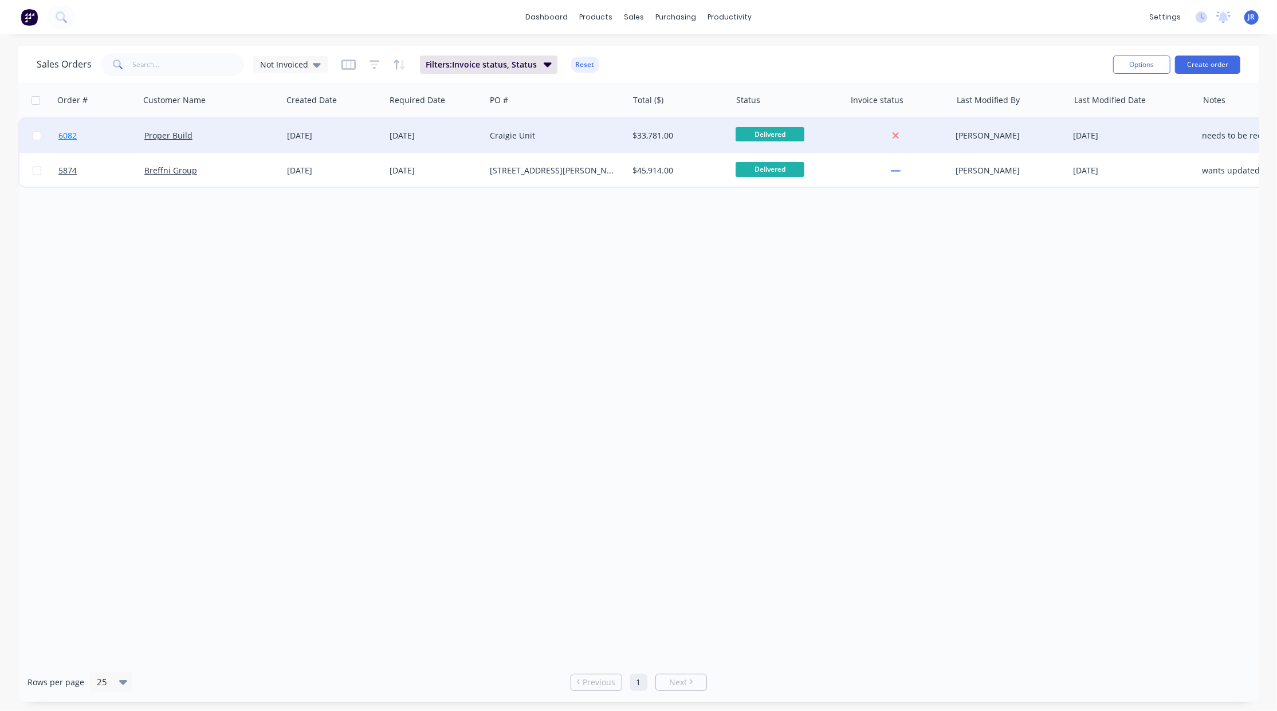
click at [74, 139] on span "6082" at bounding box center [67, 135] width 18 height 11
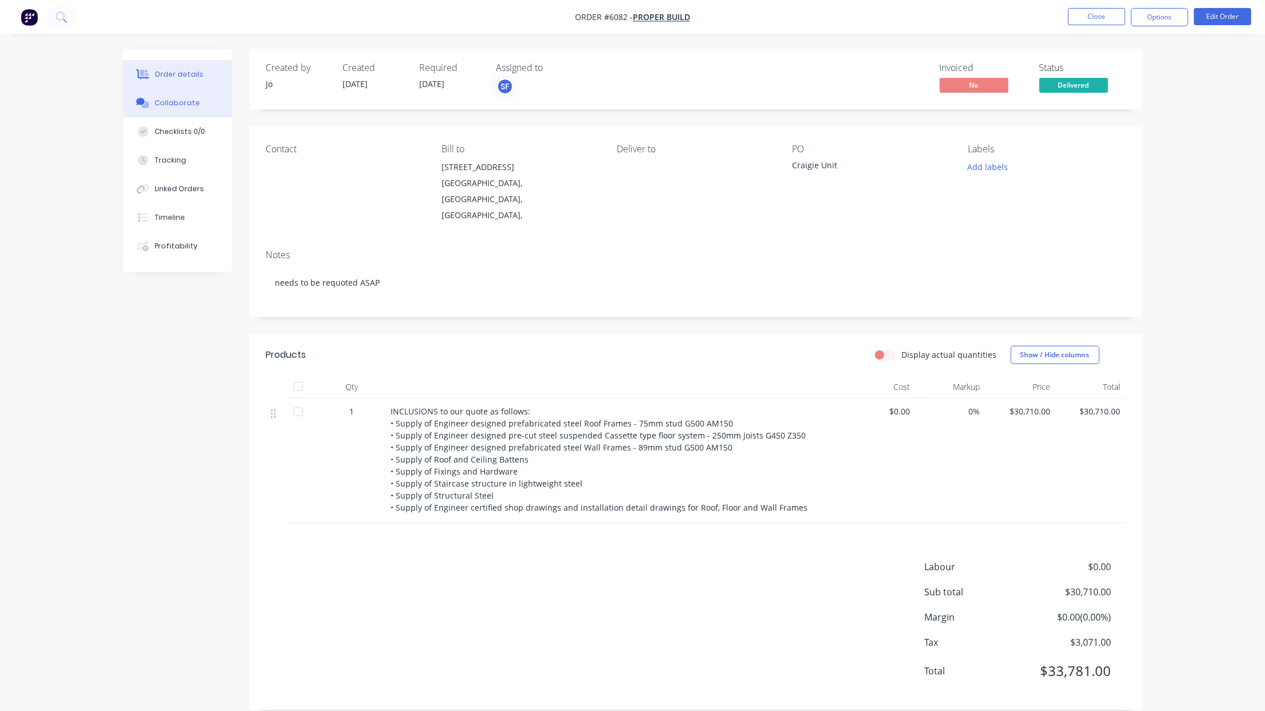
click at [206, 101] on button "Collaborate" at bounding box center [177, 103] width 109 height 29
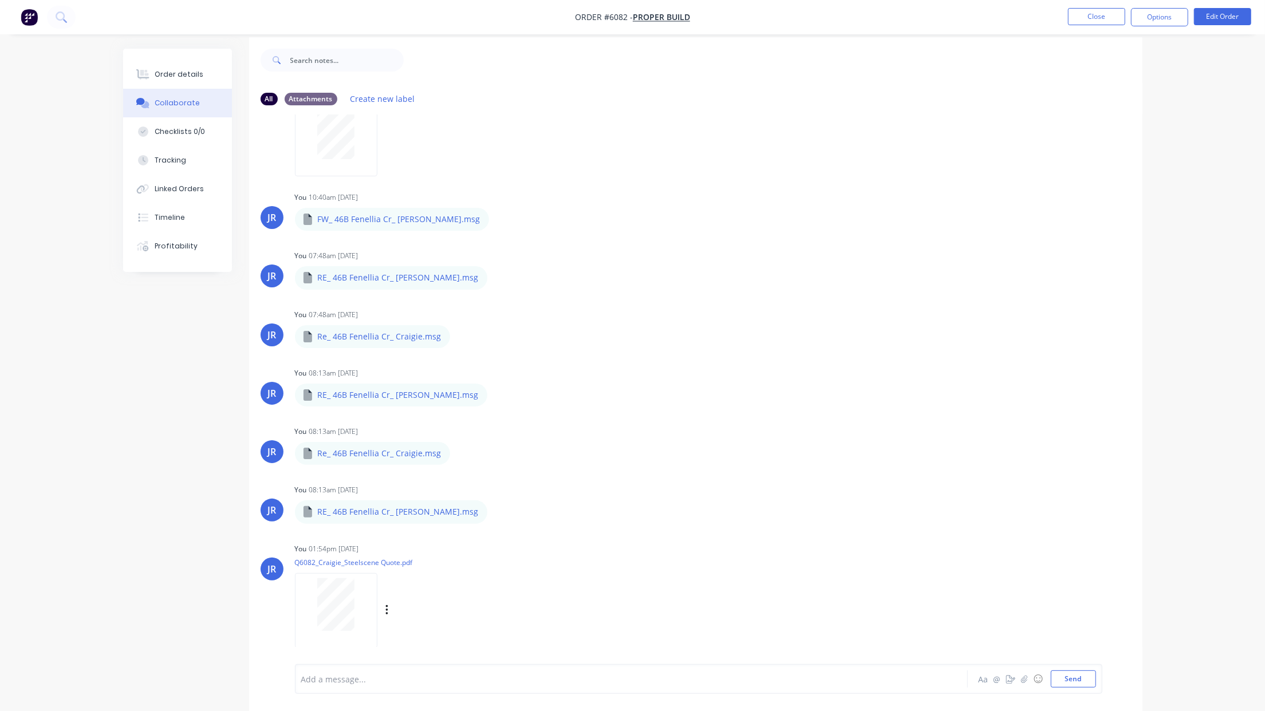
scroll to position [18, 0]
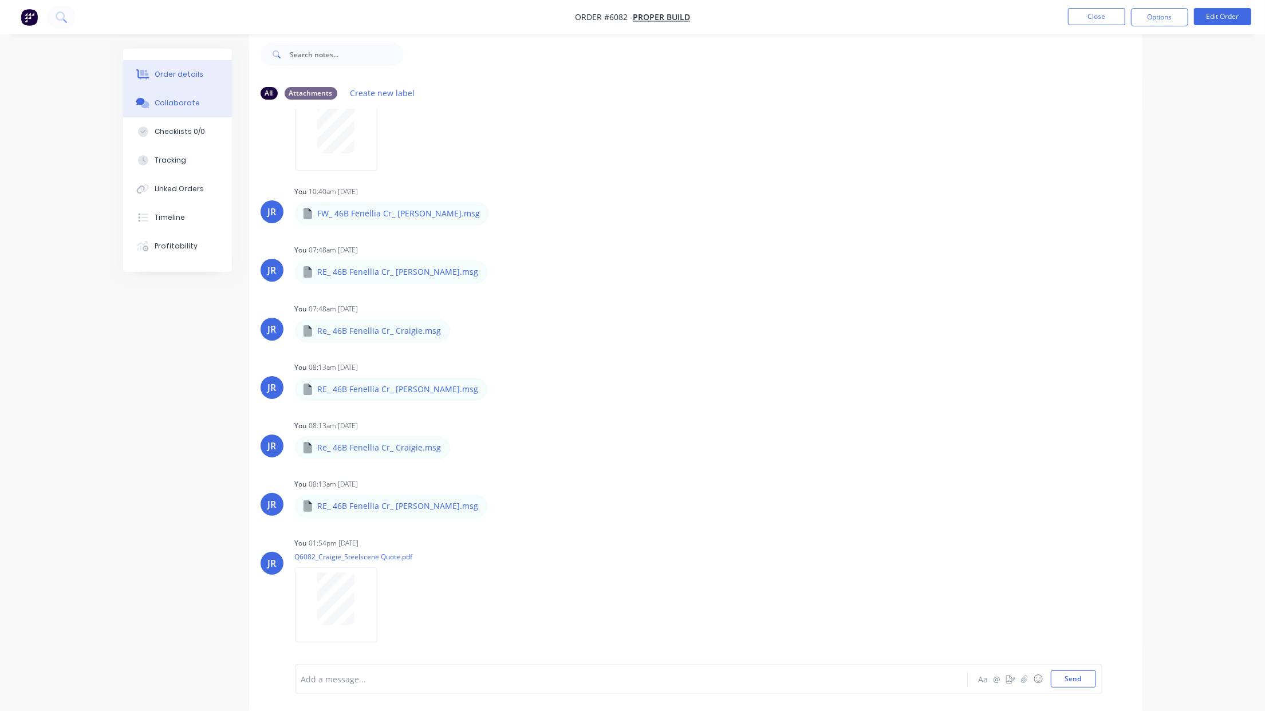
click at [171, 76] on div "Order details" at bounding box center [179, 74] width 49 height 10
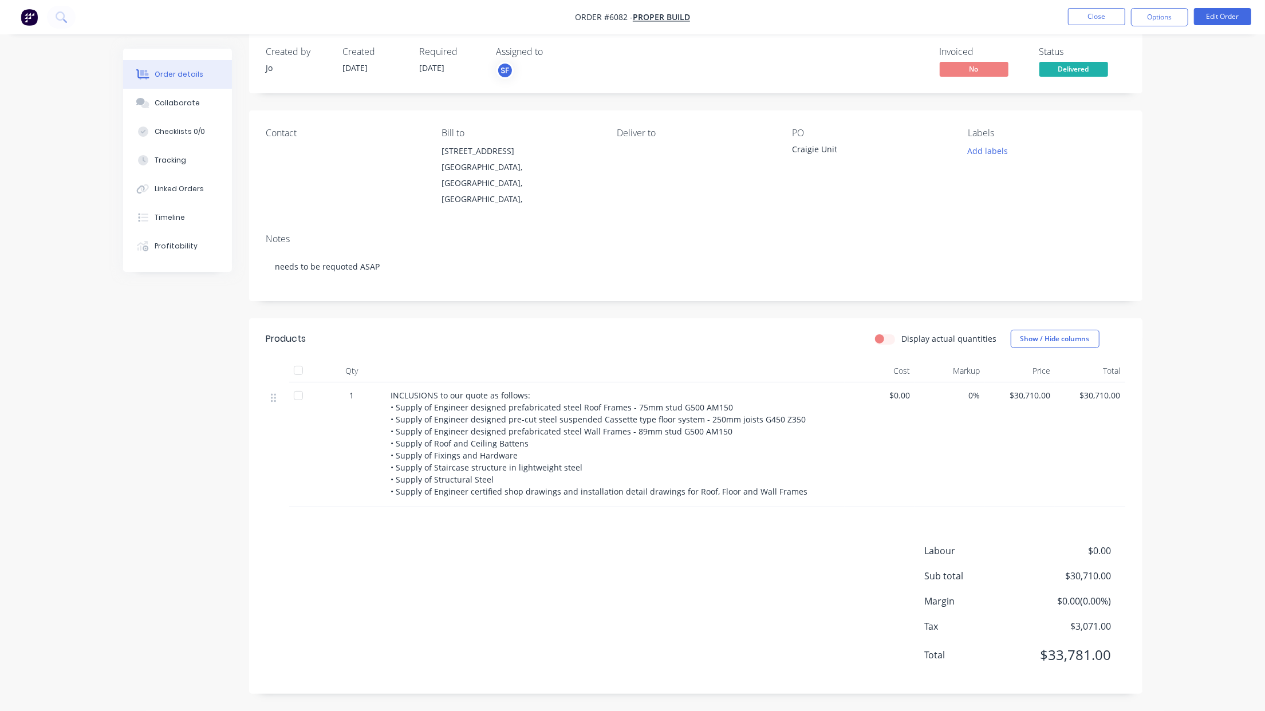
scroll to position [1, 0]
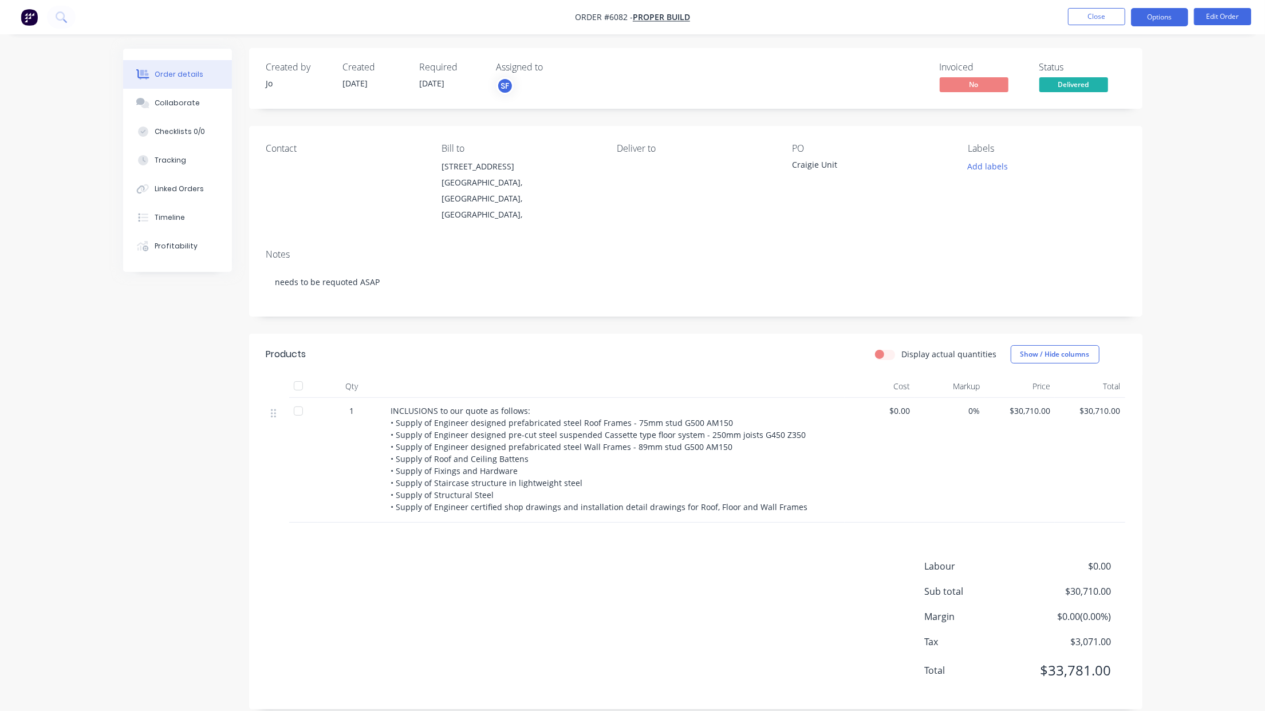
click at [1166, 15] on button "Options" at bounding box center [1159, 17] width 57 height 18
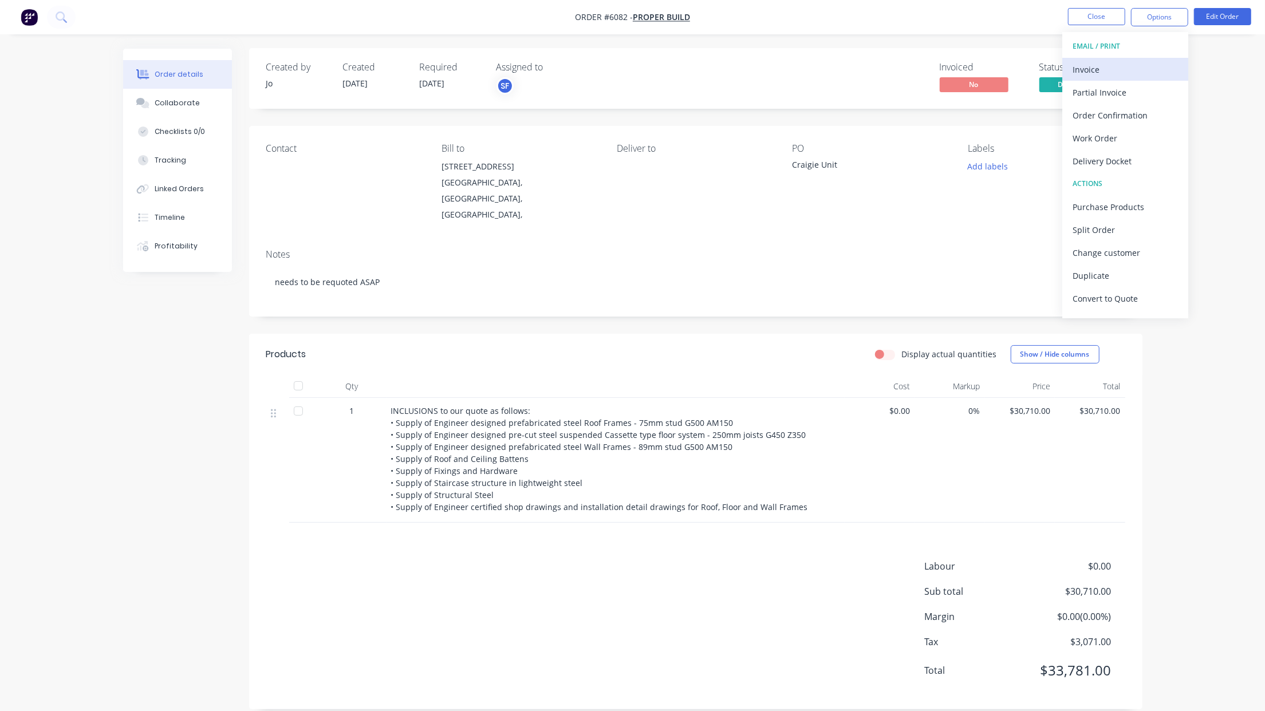
click at [1130, 71] on div "Invoice" at bounding box center [1125, 69] width 105 height 17
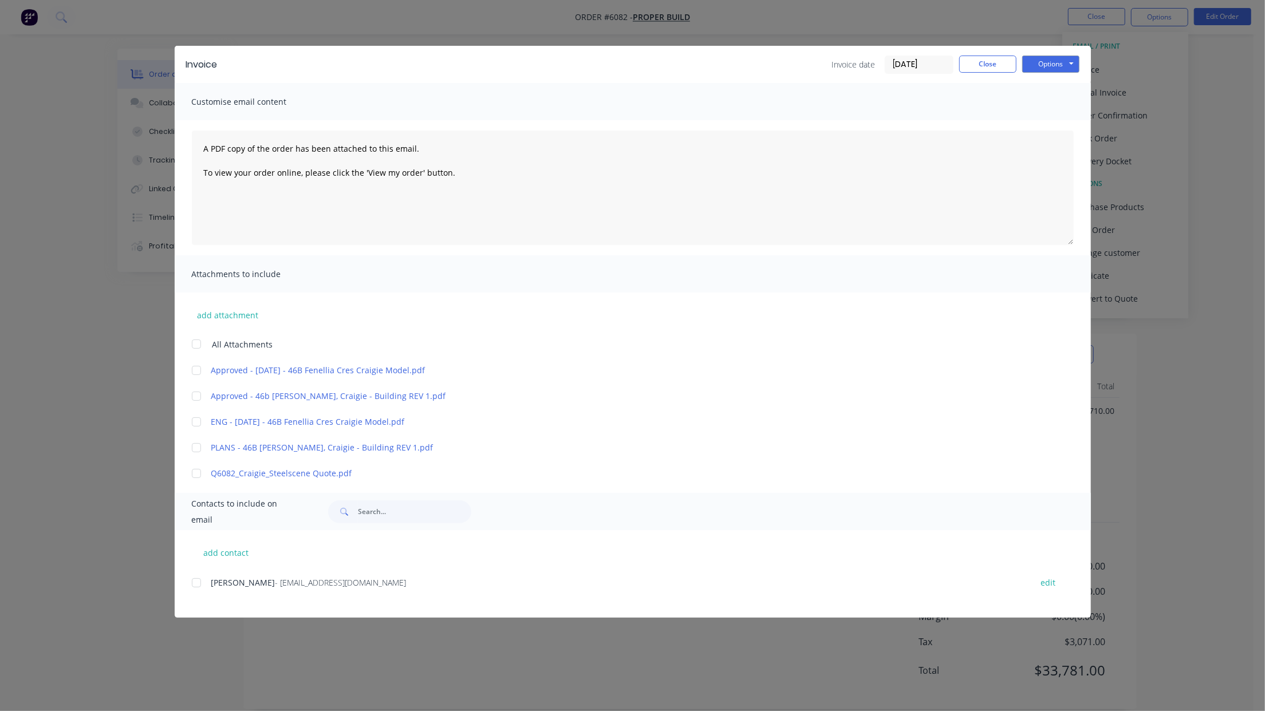
click at [195, 475] on div at bounding box center [196, 473] width 23 height 23
click at [198, 578] on div at bounding box center [196, 583] width 23 height 23
click at [1058, 66] on button "Options" at bounding box center [1050, 64] width 57 height 17
click at [1046, 81] on button "Preview" at bounding box center [1058, 84] width 73 height 19
click at [189, 473] on div at bounding box center [196, 473] width 23 height 23
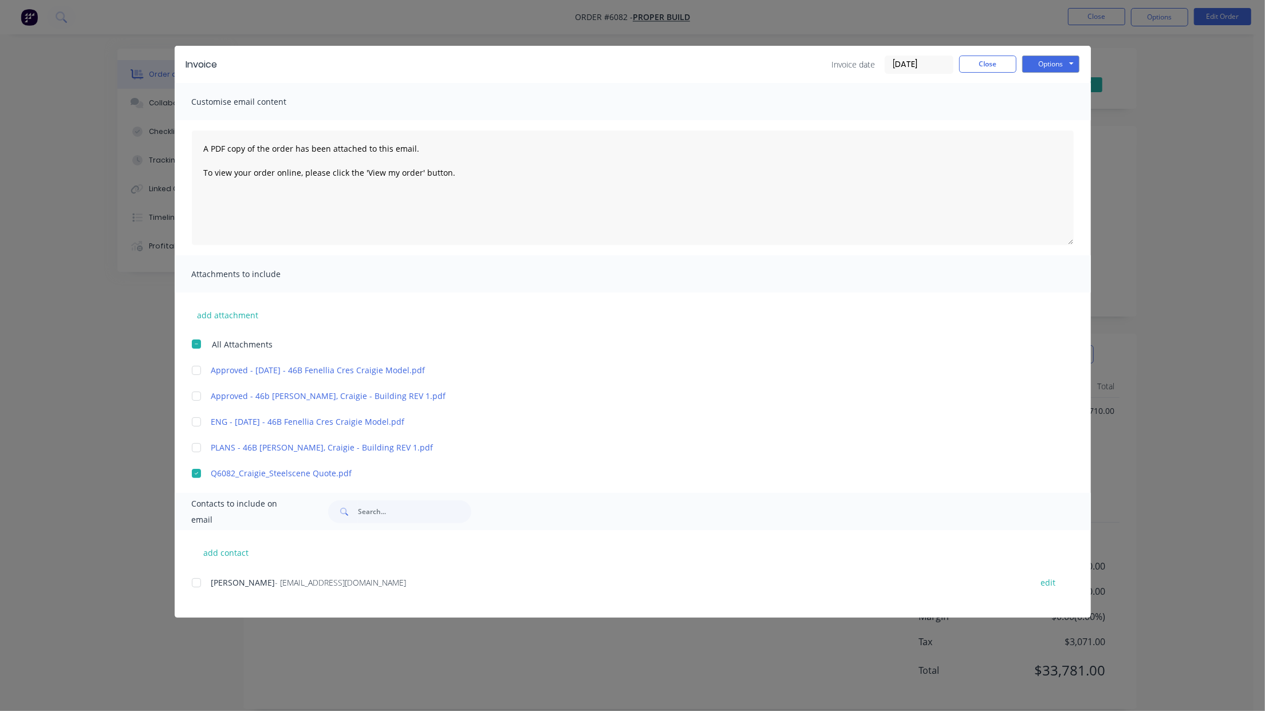
click at [196, 582] on div at bounding box center [196, 583] width 23 height 23
click at [1066, 65] on button "Options" at bounding box center [1050, 64] width 57 height 17
click at [1061, 120] on button "Email" at bounding box center [1058, 122] width 73 height 19
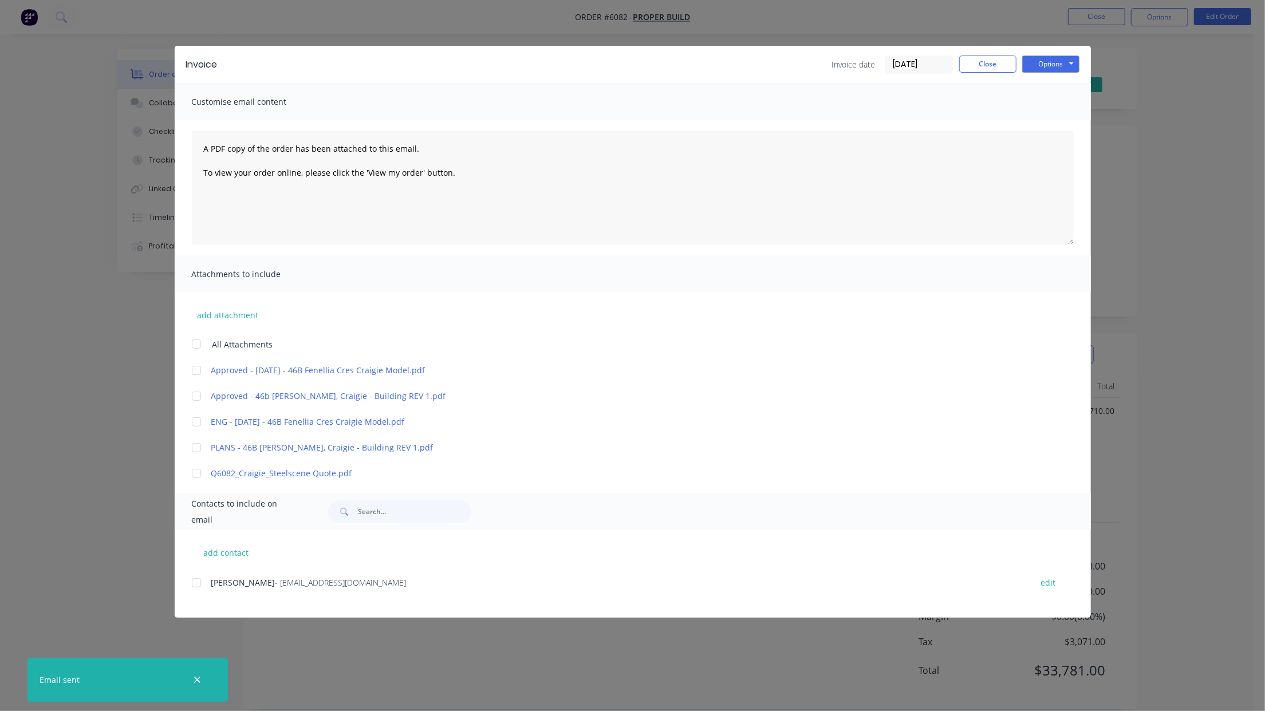
click at [999, 74] on div "Invoice Invoice date [DATE] Close Options Preview Print Email" at bounding box center [633, 64] width 916 height 37
drag, startPoint x: 1007, startPoint y: 57, endPoint x: 1038, endPoint y: 49, distance: 32.1
click at [1008, 58] on button "Close" at bounding box center [987, 64] width 57 height 17
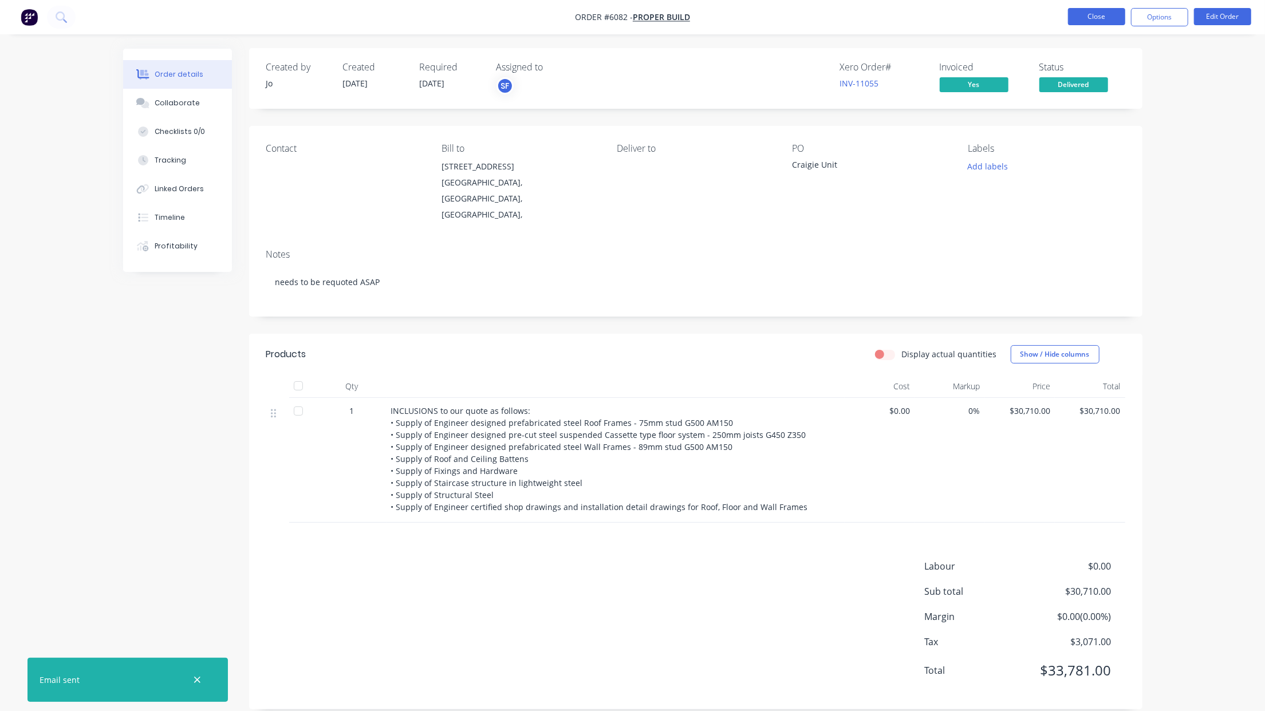
click at [1081, 22] on button "Close" at bounding box center [1096, 16] width 57 height 17
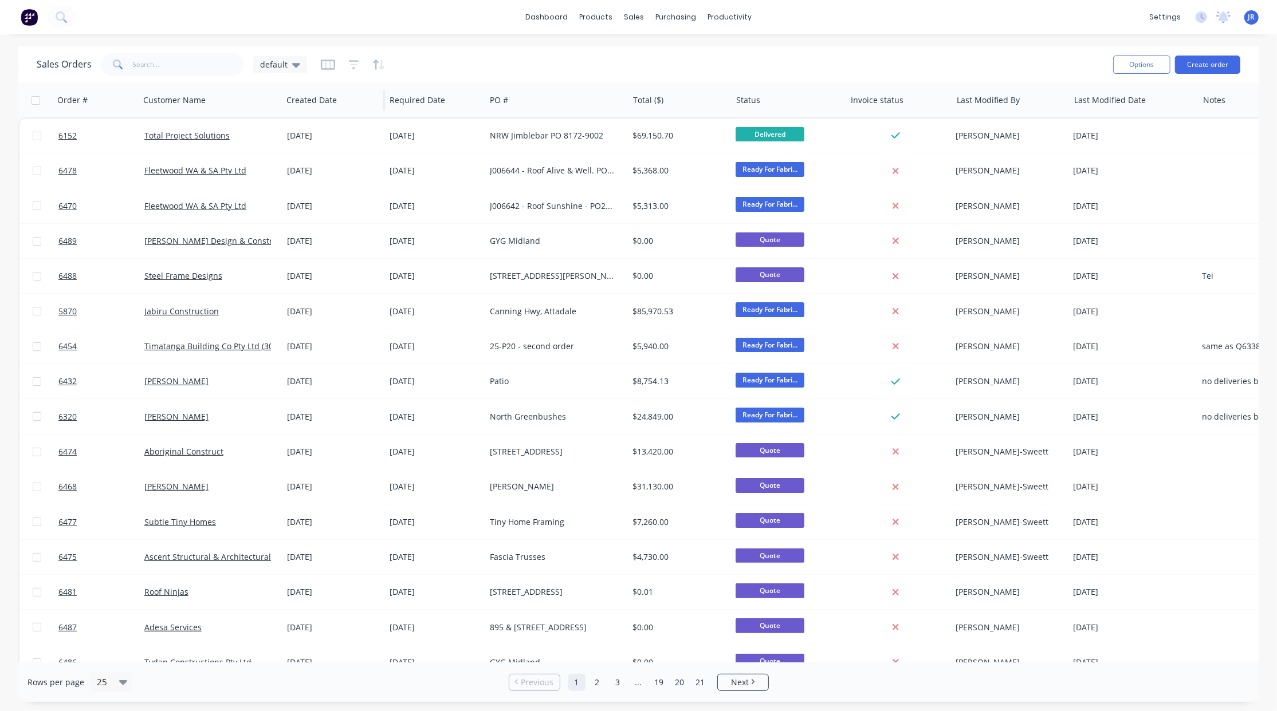
drag, startPoint x: 298, startPoint y: 71, endPoint x: 289, endPoint y: 85, distance: 17.3
click at [298, 71] on div "default" at bounding box center [280, 64] width 54 height 17
click at [280, 210] on button "Not Invoiced" at bounding box center [322, 207] width 131 height 13
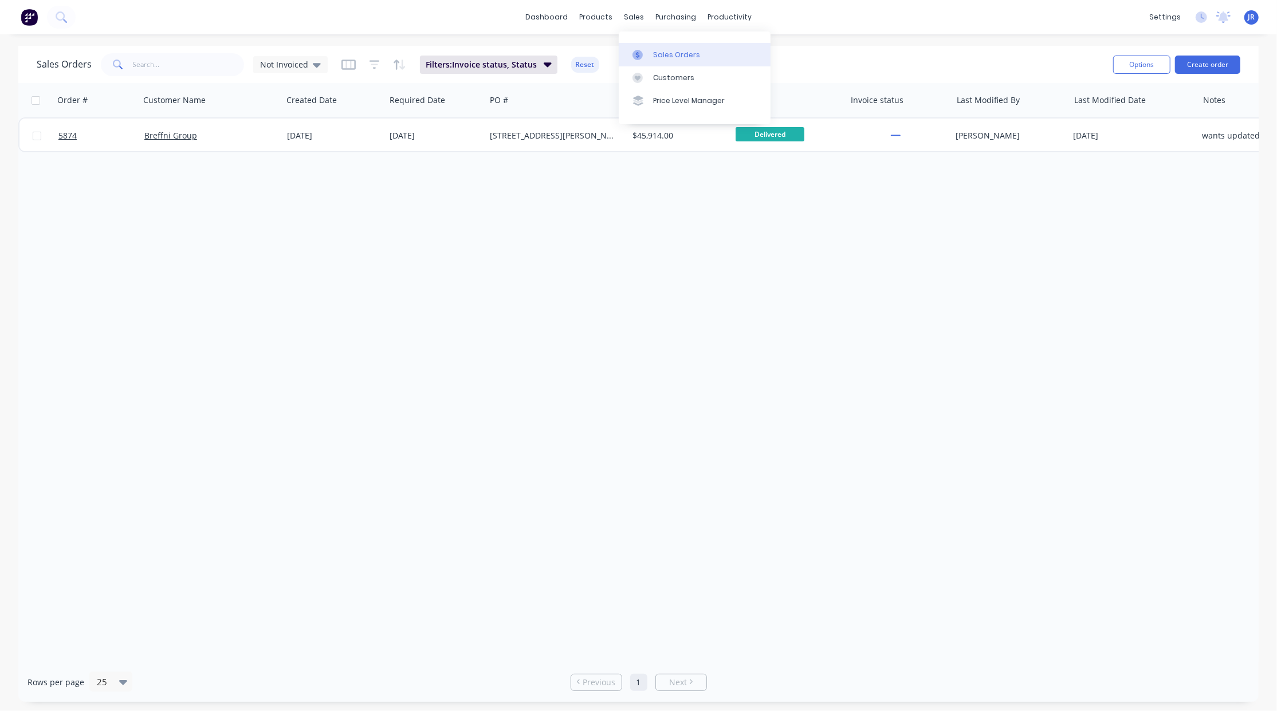
click at [639, 53] on icon at bounding box center [637, 55] width 10 height 10
click at [299, 69] on span "Not Invoiced" at bounding box center [284, 64] width 48 height 12
click at [282, 186] on button "default (Default)" at bounding box center [322, 184] width 131 height 13
